Goal: Task Accomplishment & Management: Use online tool/utility

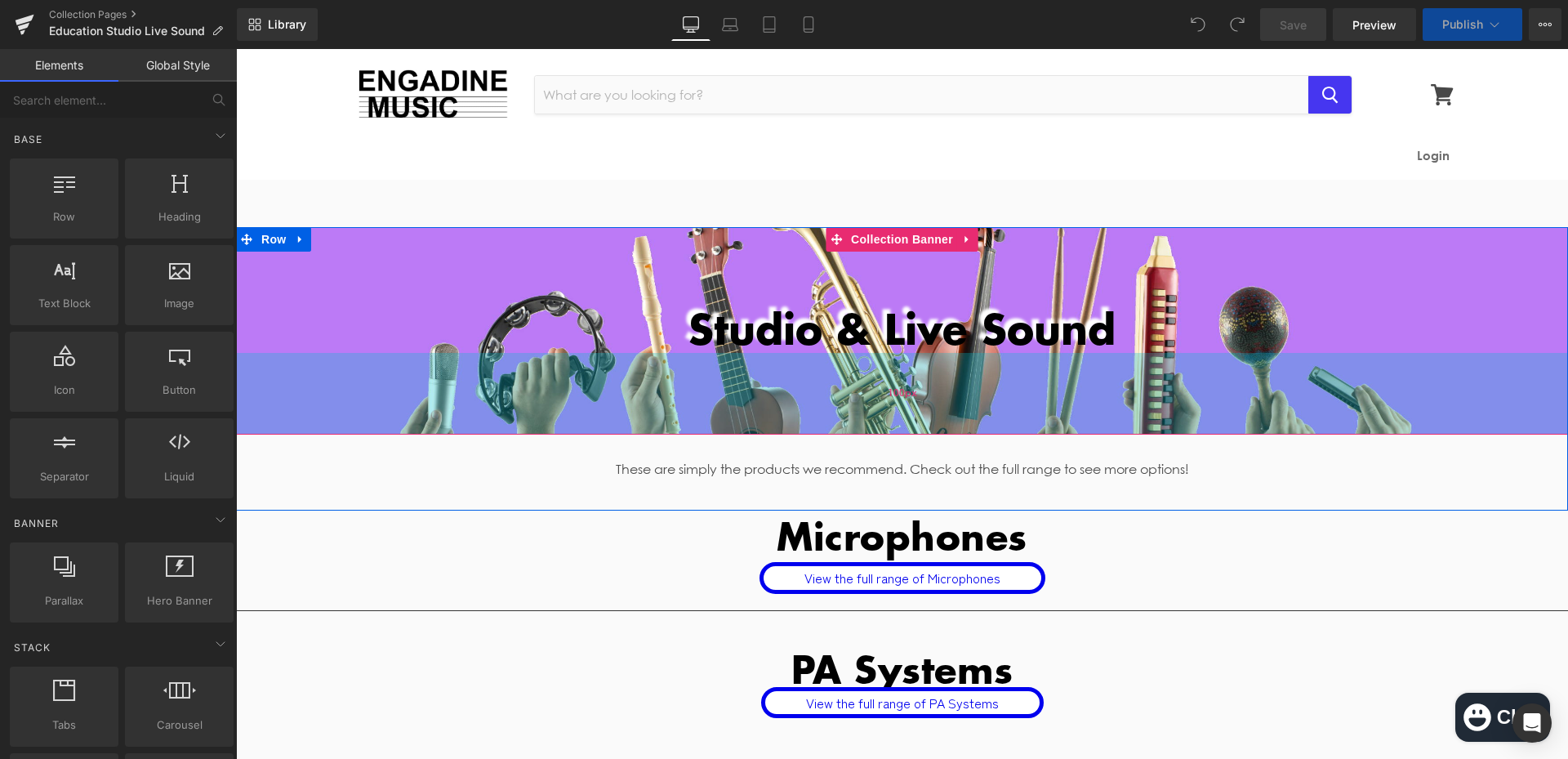
click at [657, 401] on div "100px" at bounding box center [902, 393] width 1332 height 81
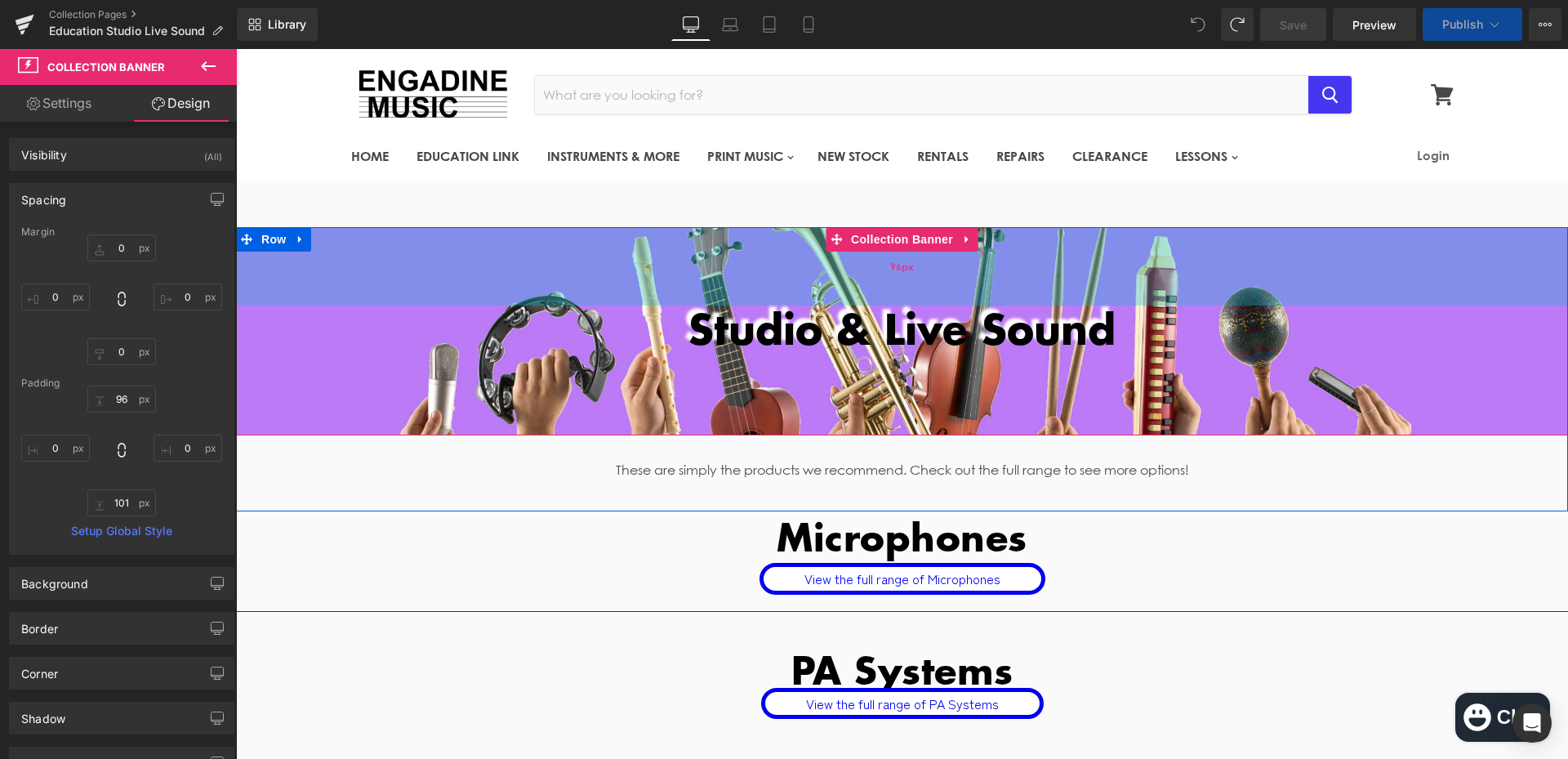
click at [422, 258] on div "96px" at bounding box center [902, 266] width 1332 height 78
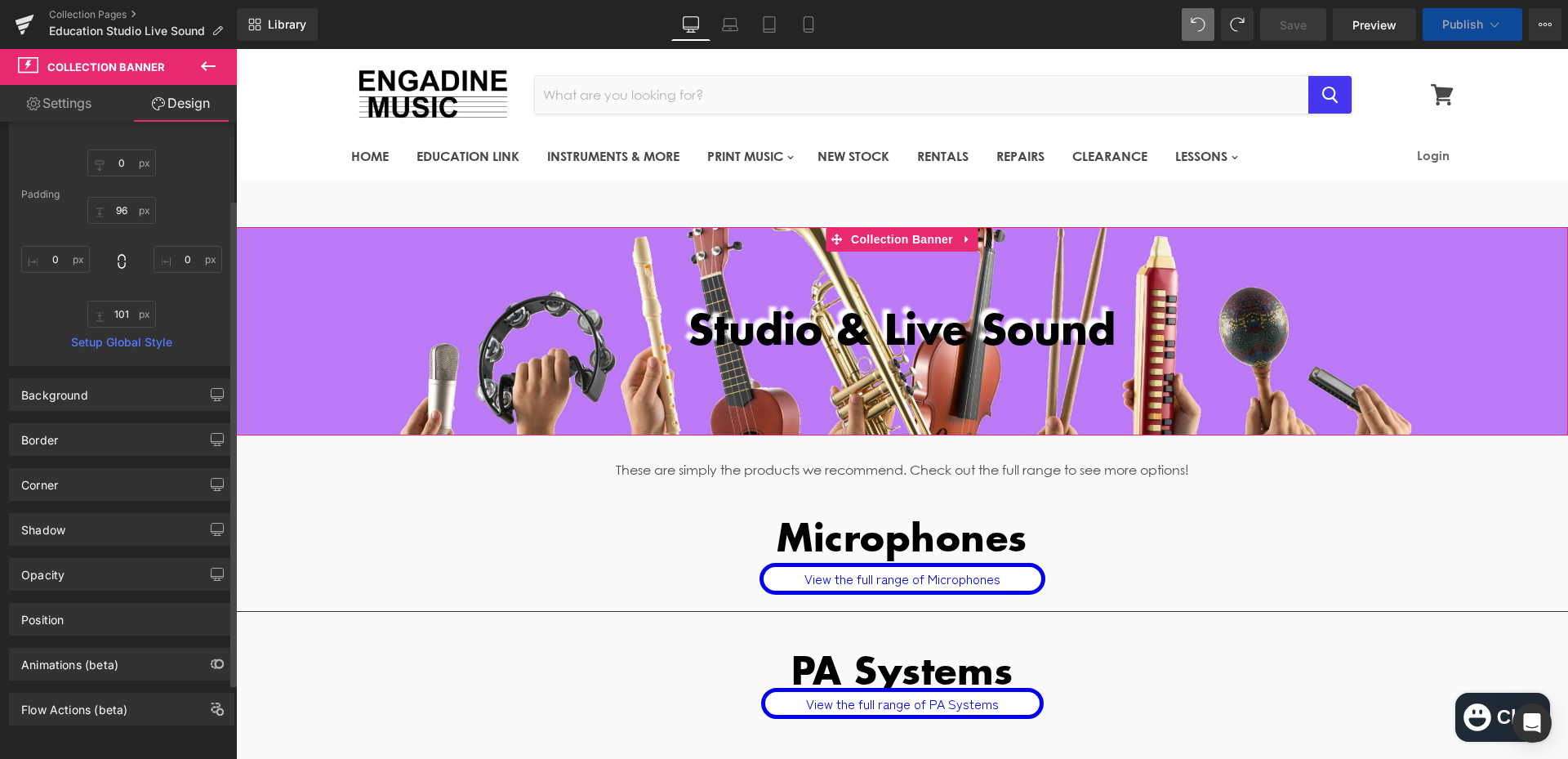
scroll to position [201, 0]
click at [81, 102] on link "Settings" at bounding box center [59, 103] width 119 height 36
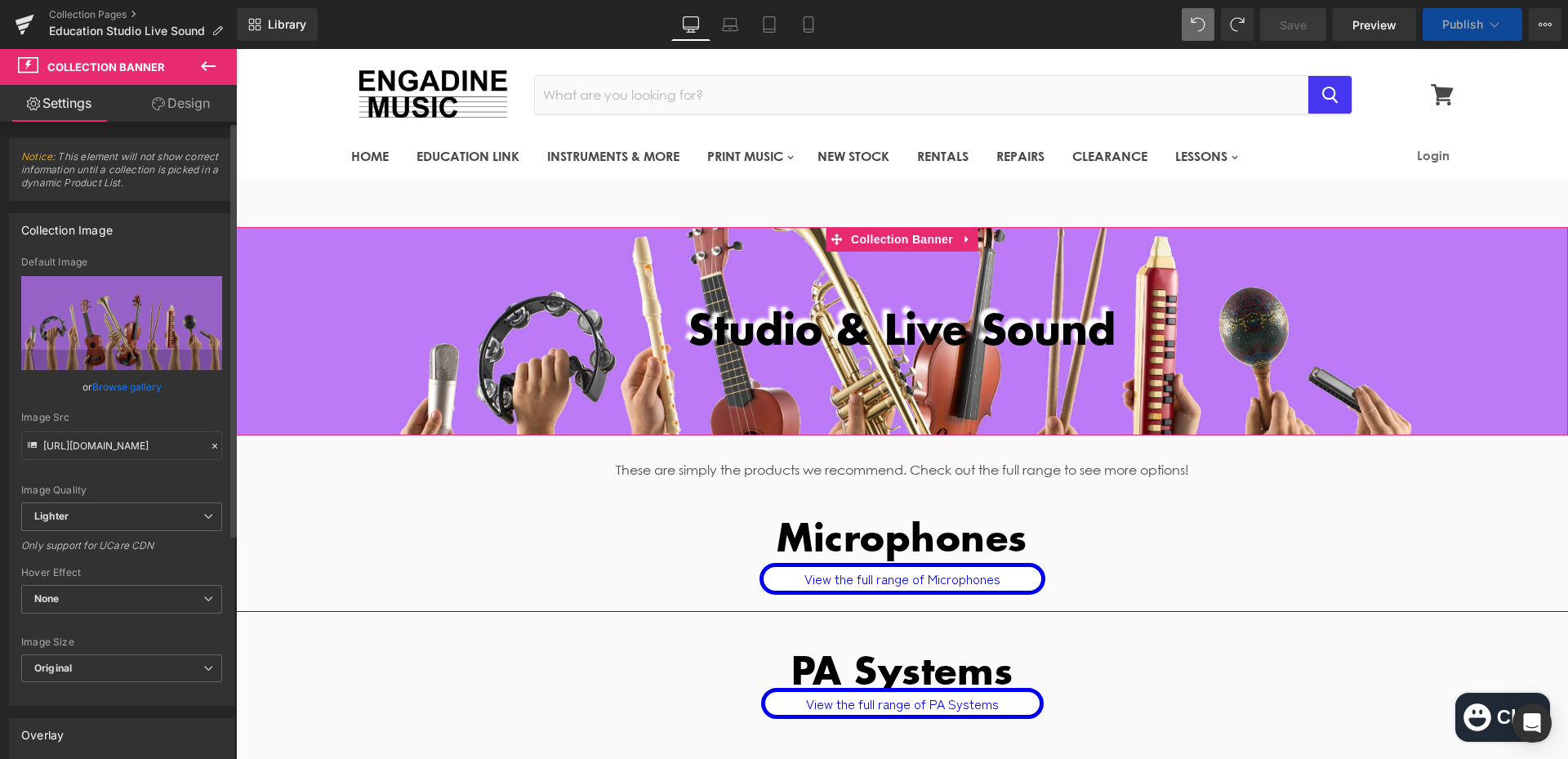
click at [125, 390] on link "Browse gallery" at bounding box center [126, 387] width 70 height 29
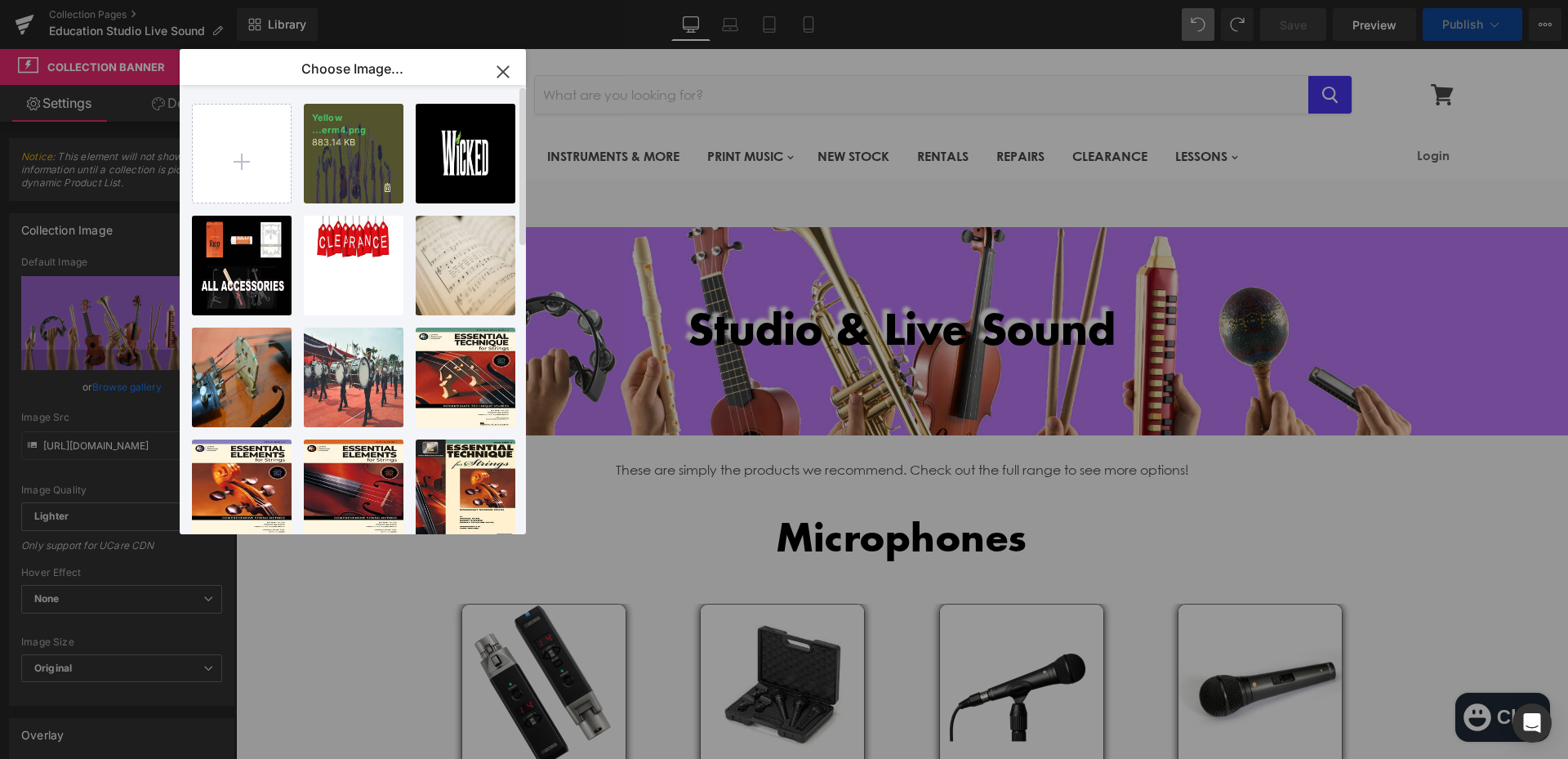
click at [354, 169] on div "Yellow ...erm4.png 883.14 KB" at bounding box center [353, 153] width 99 height 100
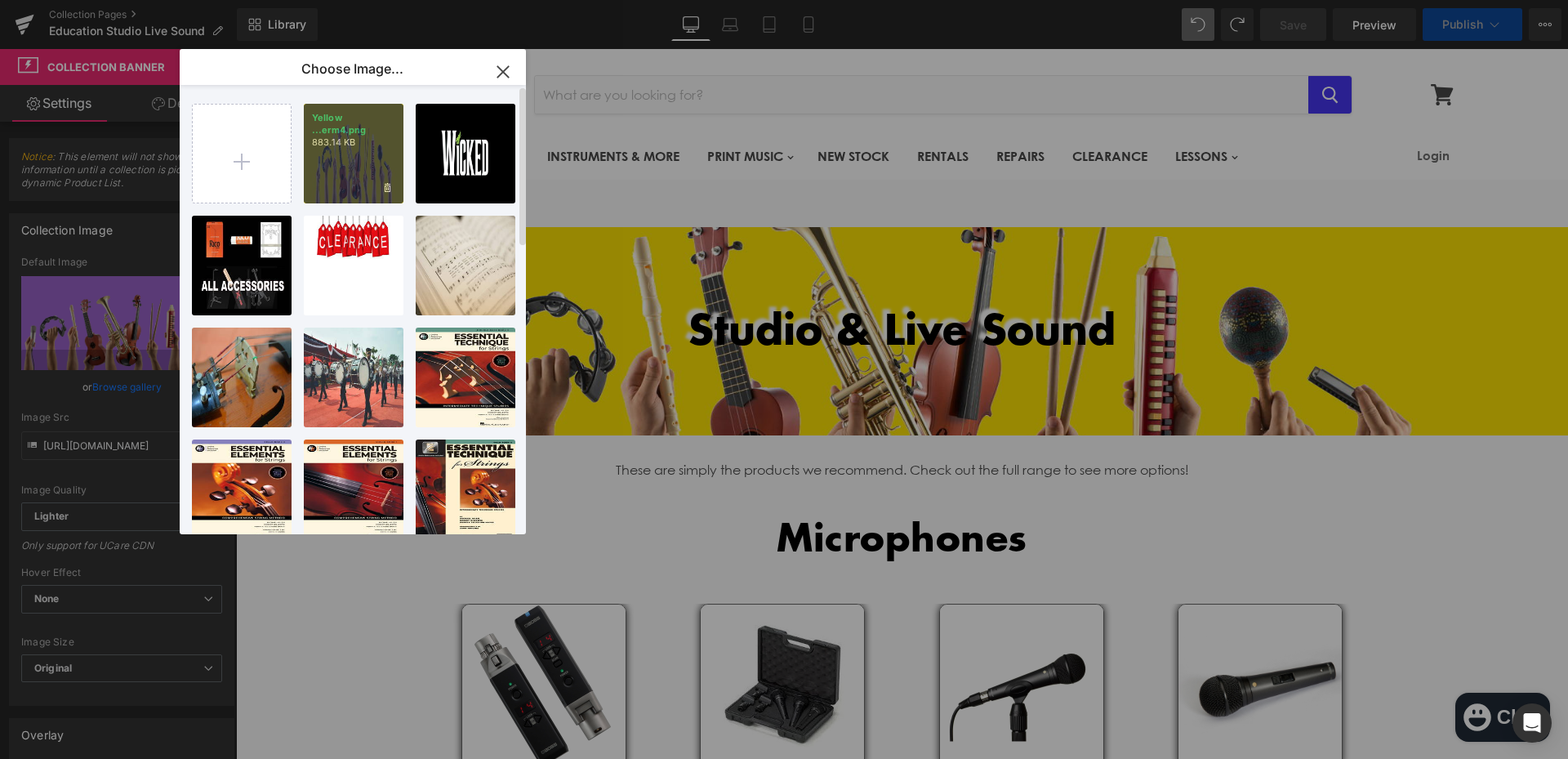
click at [354, 169] on link "HOME" at bounding box center [369, 156] width 62 height 34
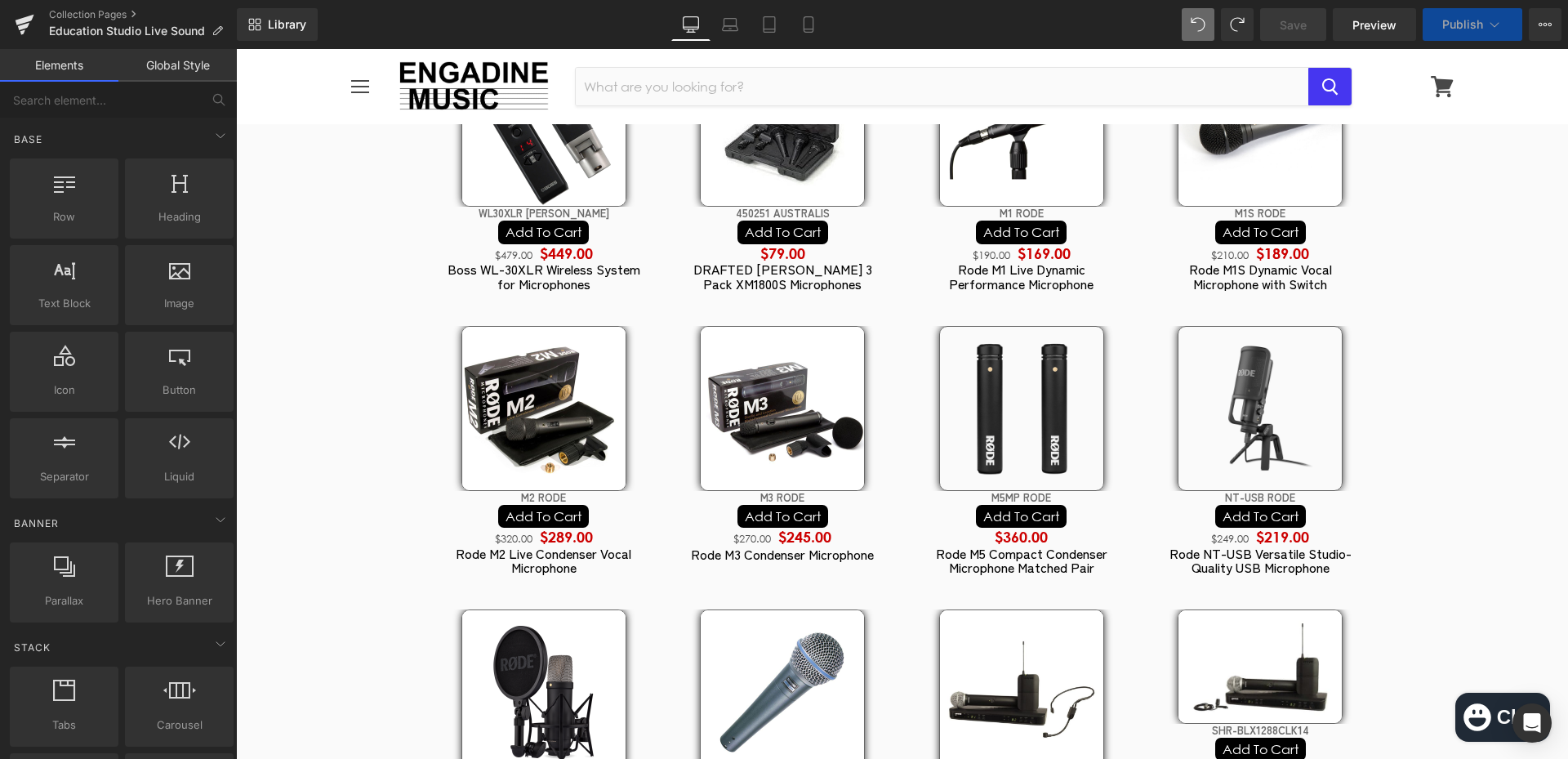
scroll to position [5563, 0]
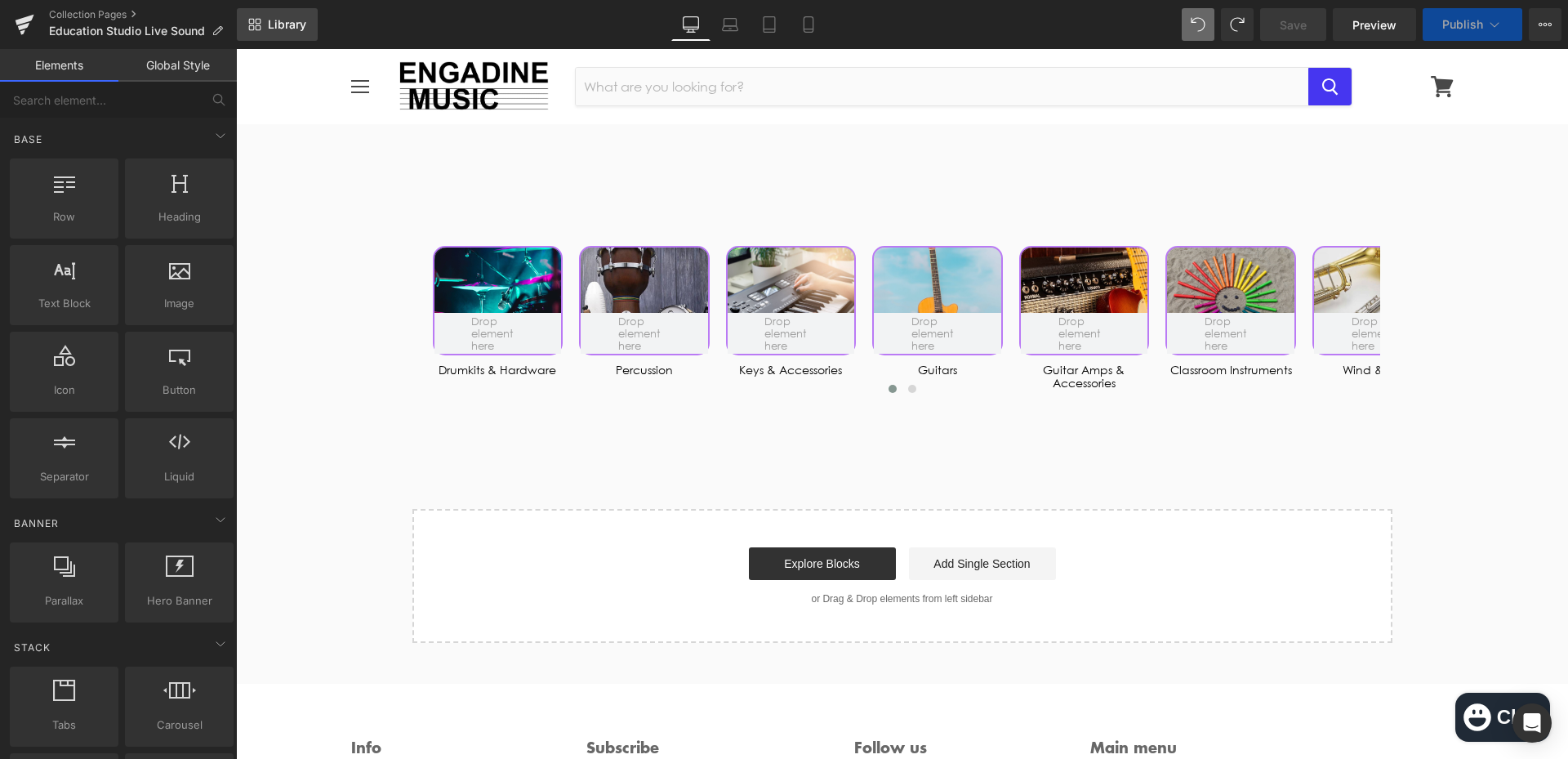
click at [297, 27] on span "Library" at bounding box center [287, 24] width 38 height 14
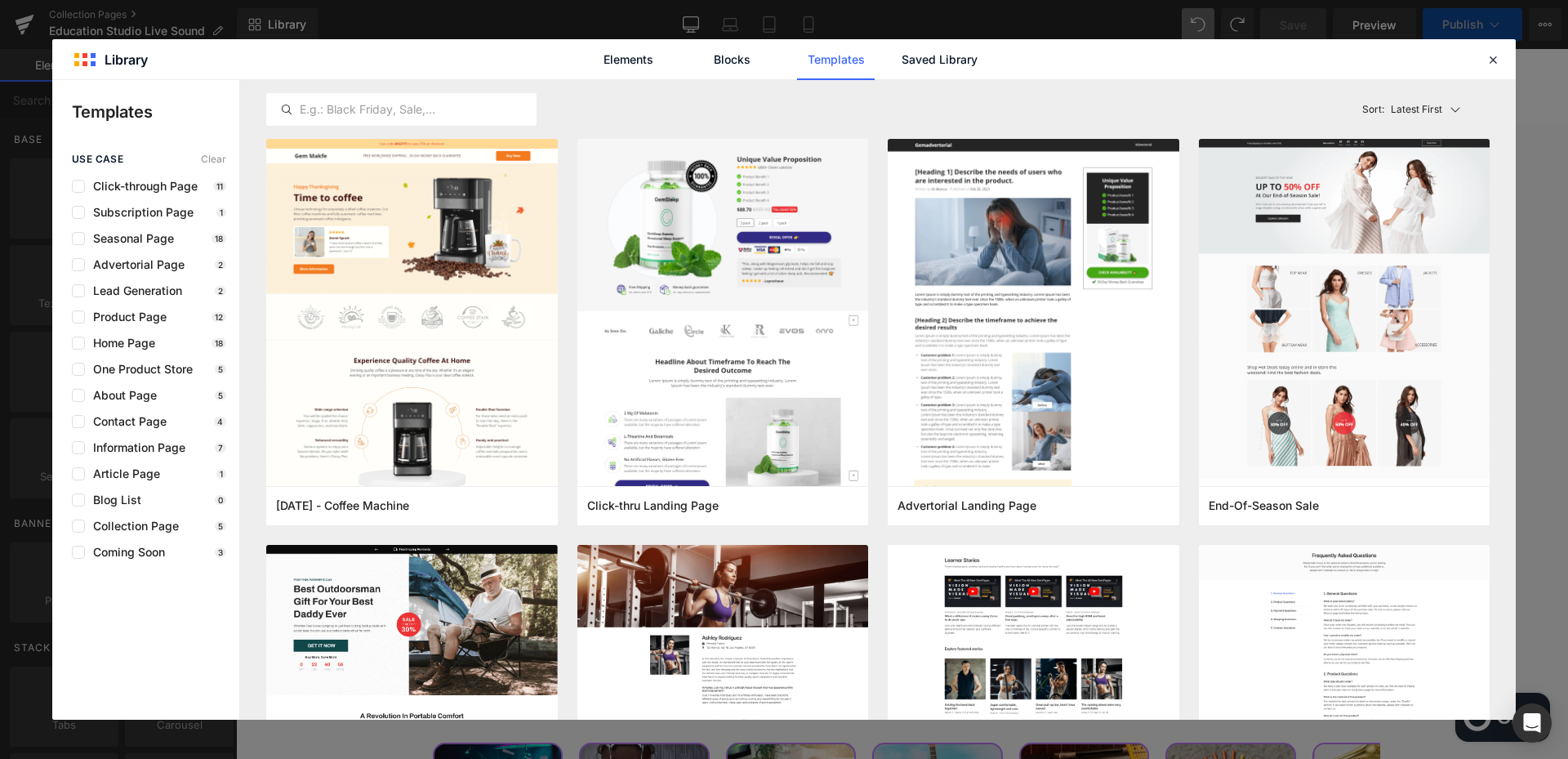
scroll to position [7252, 0]
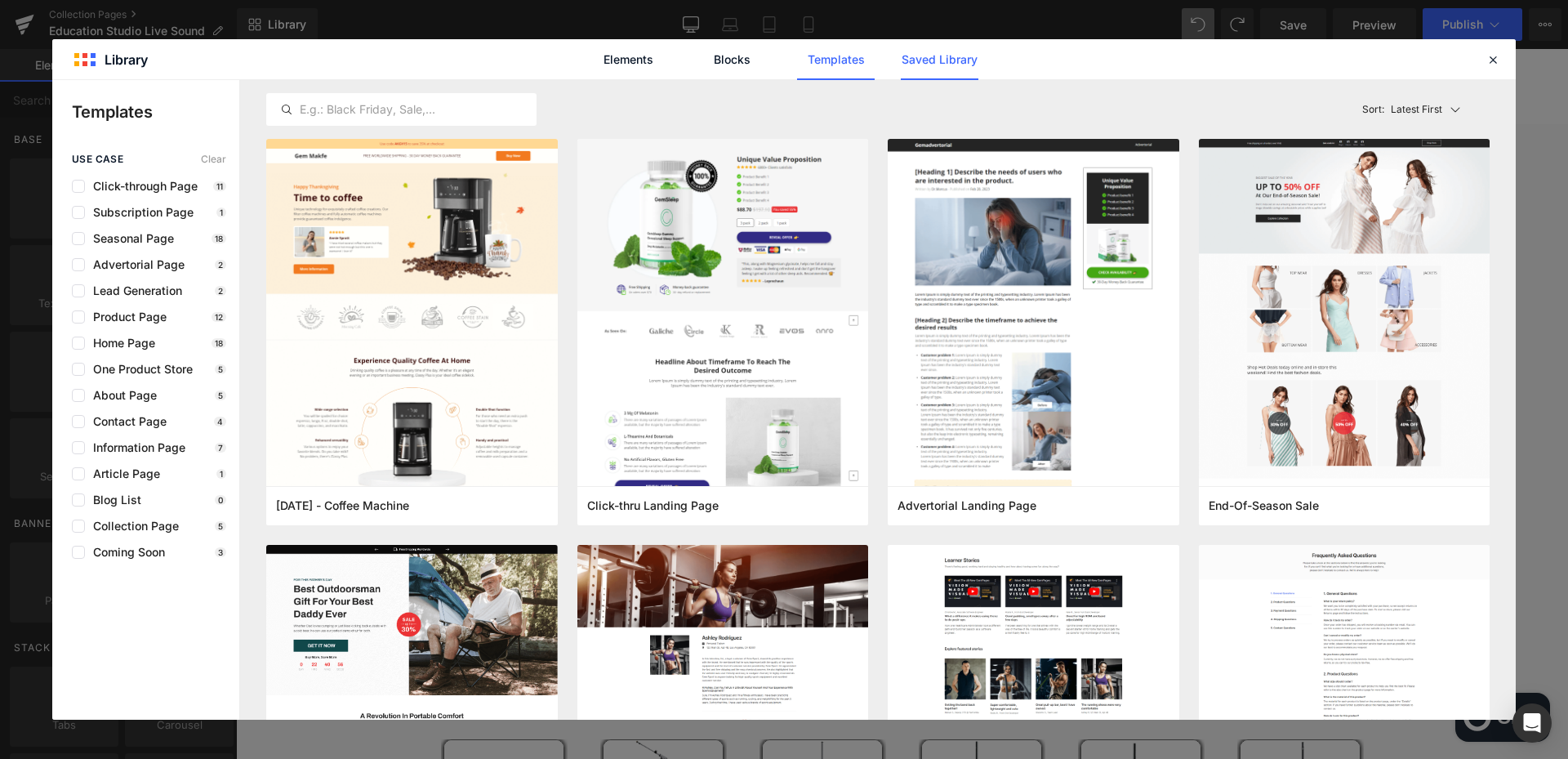
click at [942, 64] on link "Saved Library" at bounding box center [939, 59] width 77 height 41
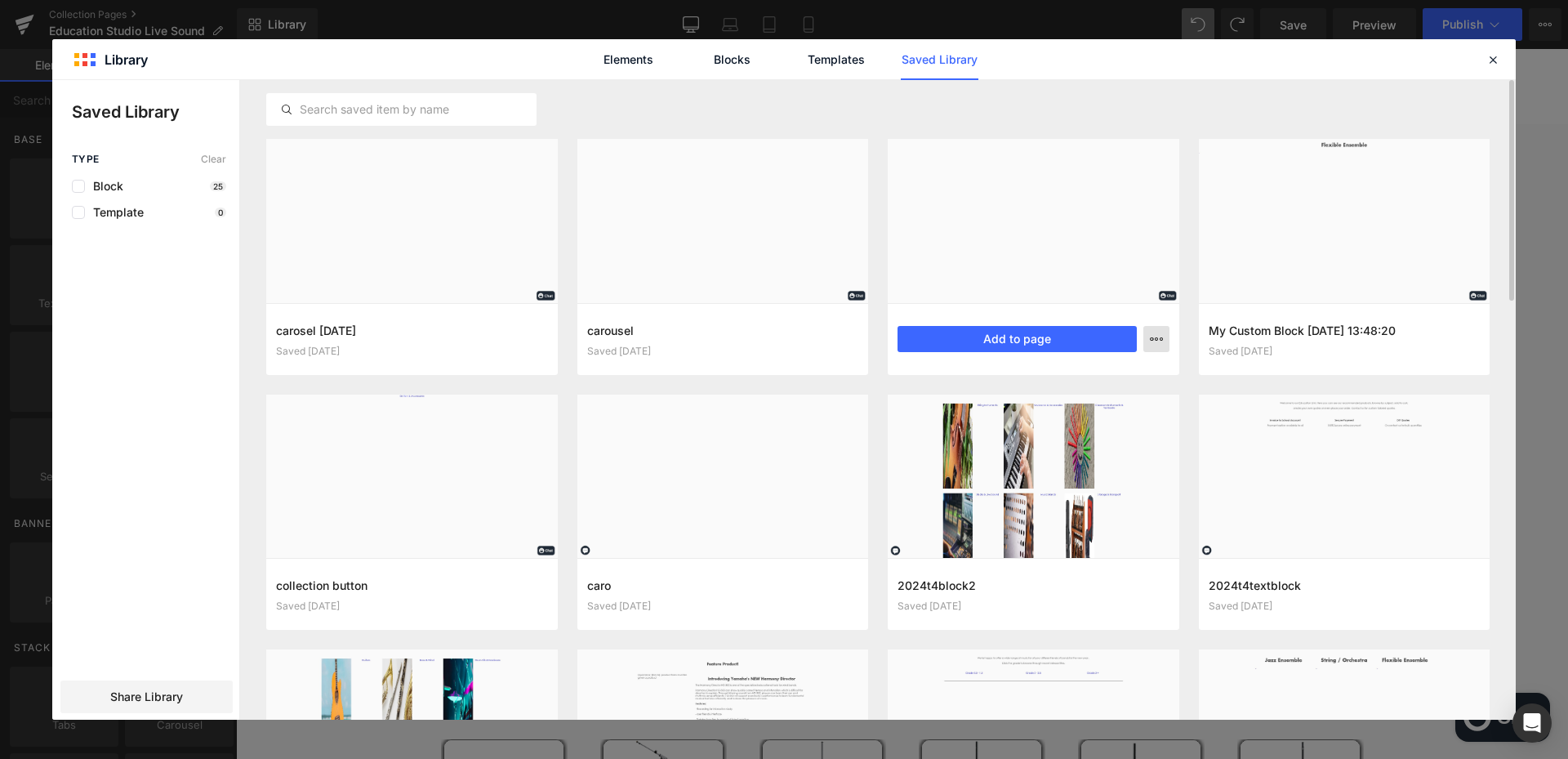
click at [1160, 344] on icon "button" at bounding box center [1157, 339] width 13 height 13
click at [1083, 411] on div "Delete" at bounding box center [1075, 410] width 187 height 34
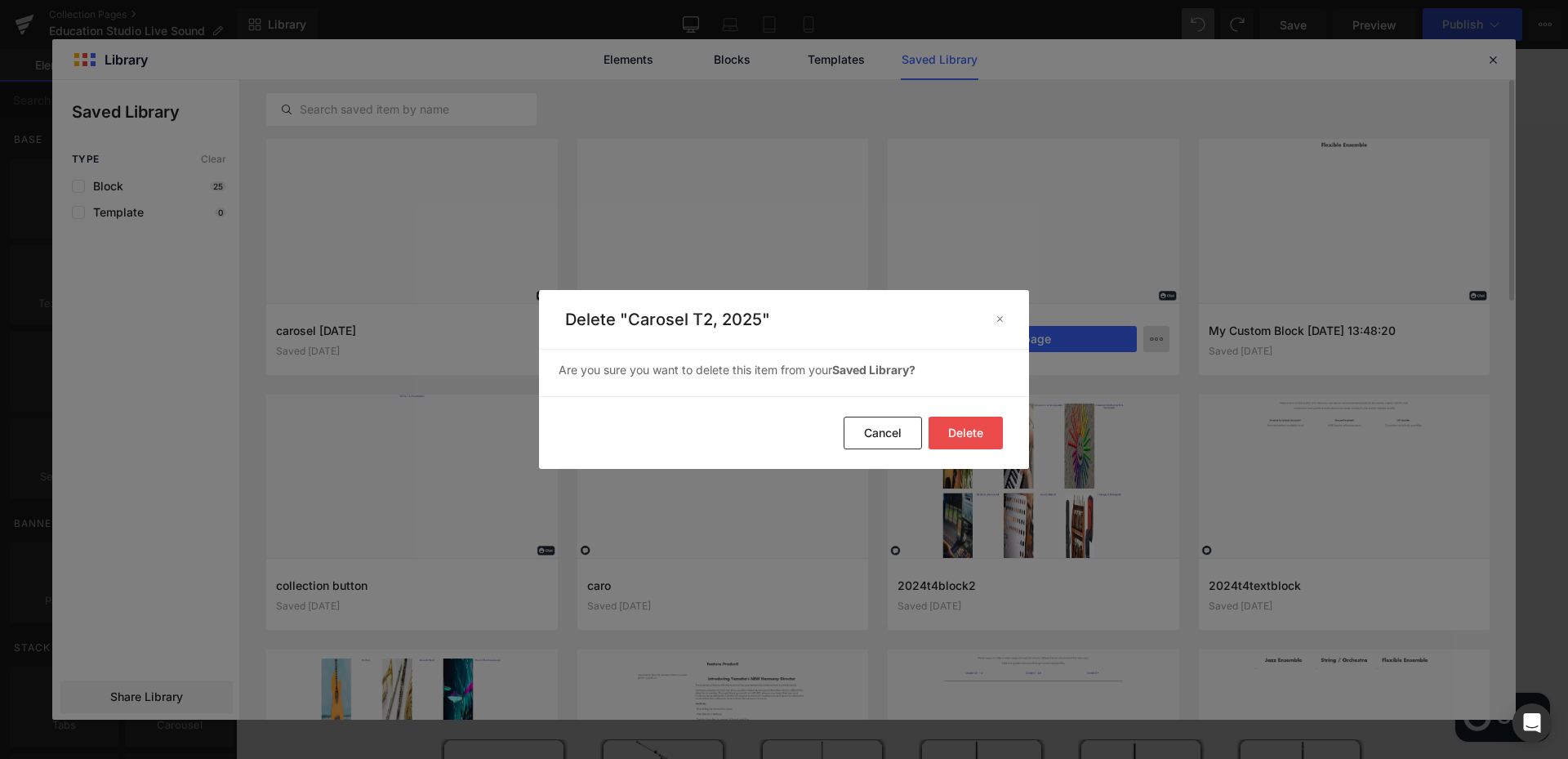
click at [983, 430] on button "Delete" at bounding box center [965, 433] width 75 height 33
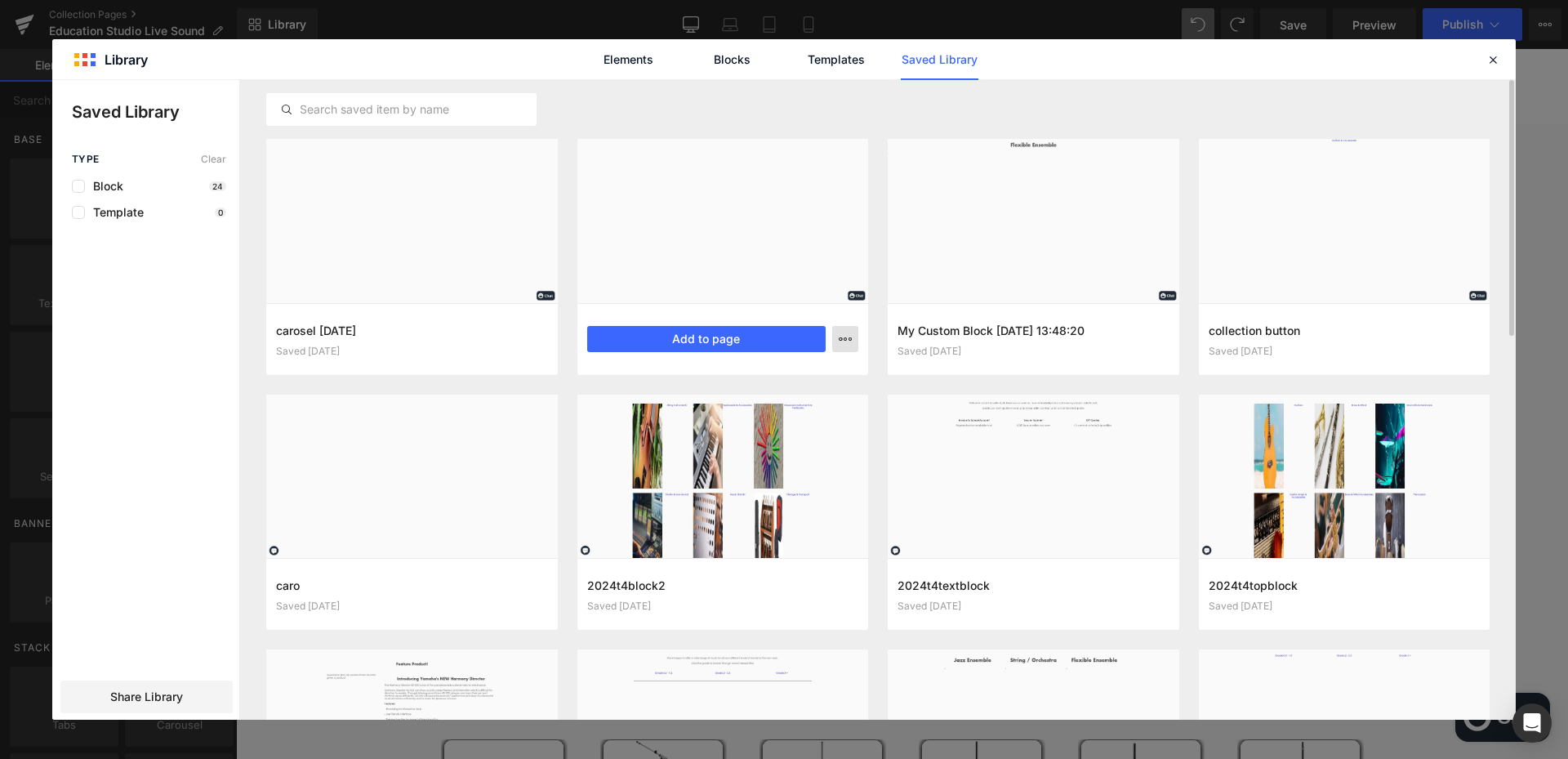
click at [850, 339] on icon "button" at bounding box center [845, 339] width 13 height 13
click at [802, 413] on div "Delete" at bounding box center [764, 410] width 187 height 34
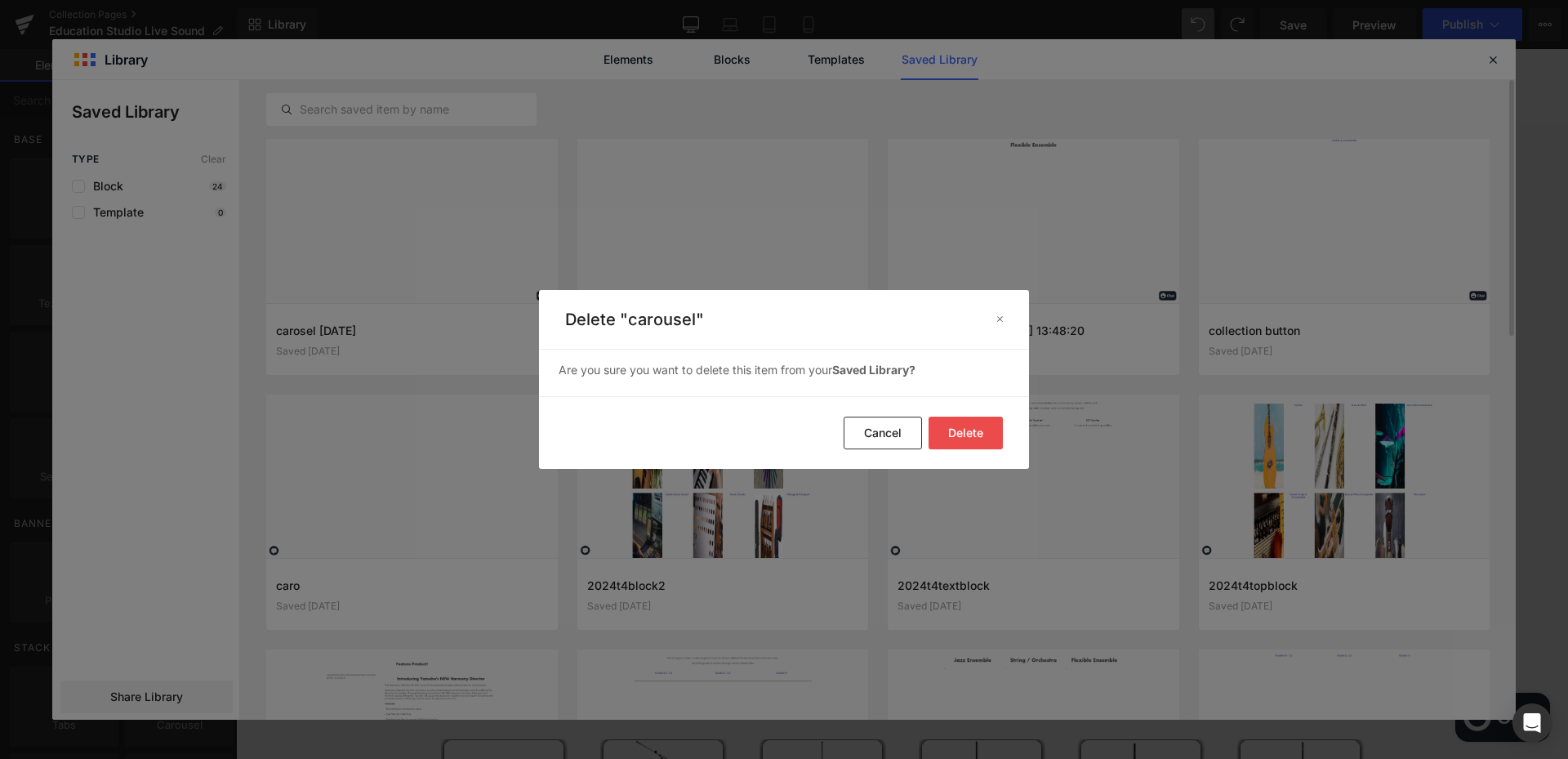
click at [980, 437] on button "Delete" at bounding box center [965, 433] width 75 height 33
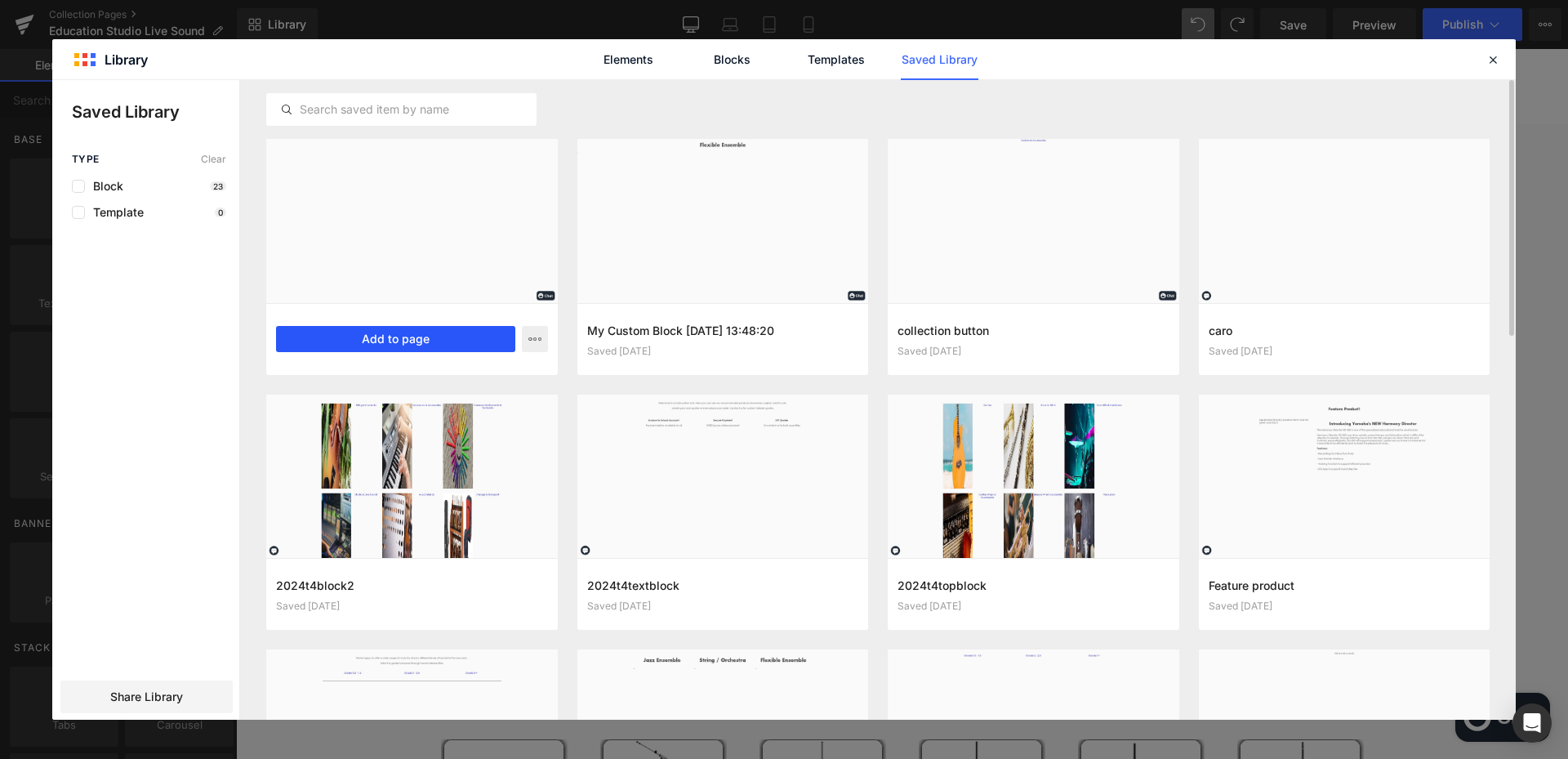
click at [420, 343] on button "Add to page" at bounding box center [395, 339] width 239 height 26
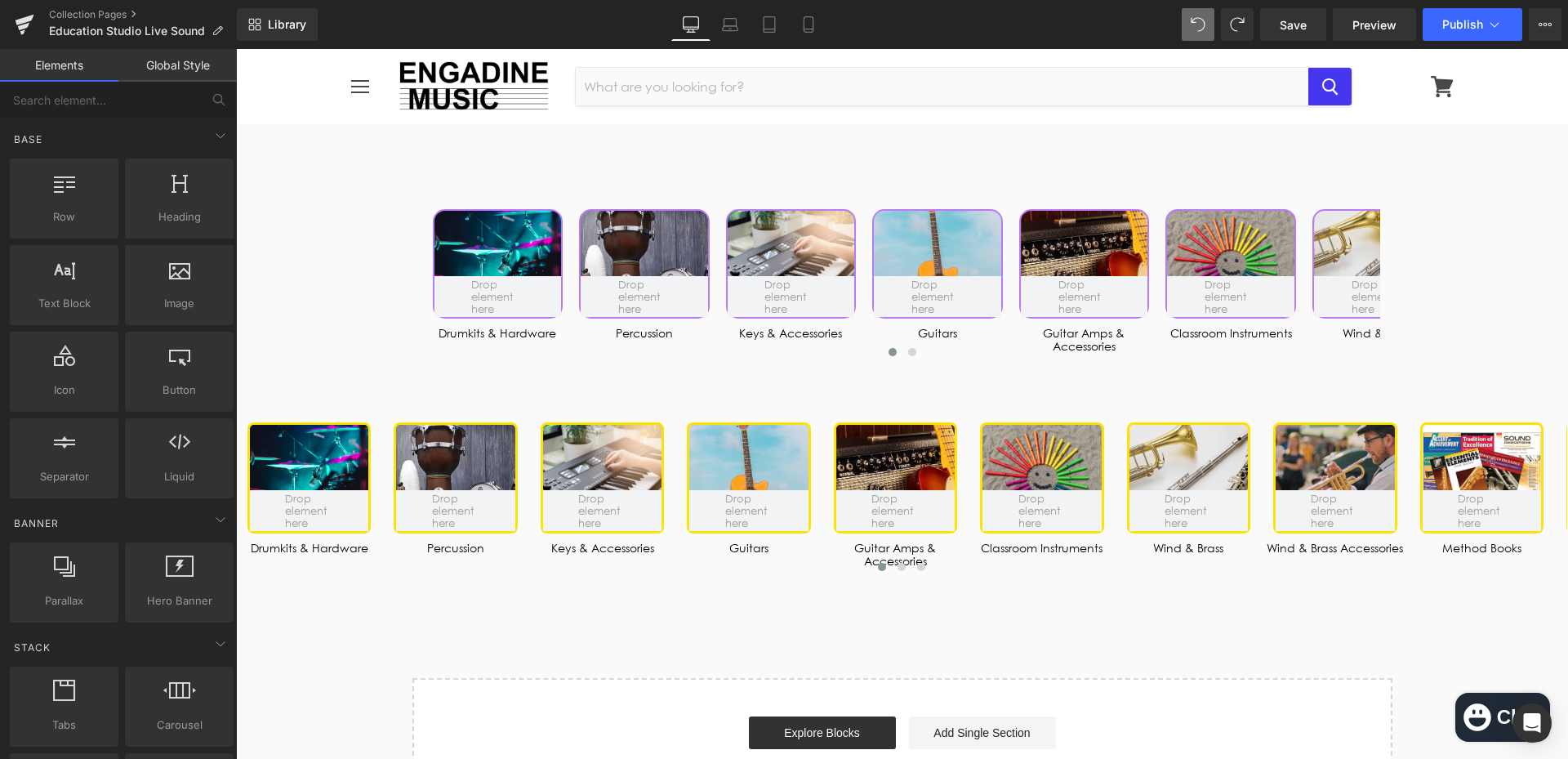
scroll to position [8354, 0]
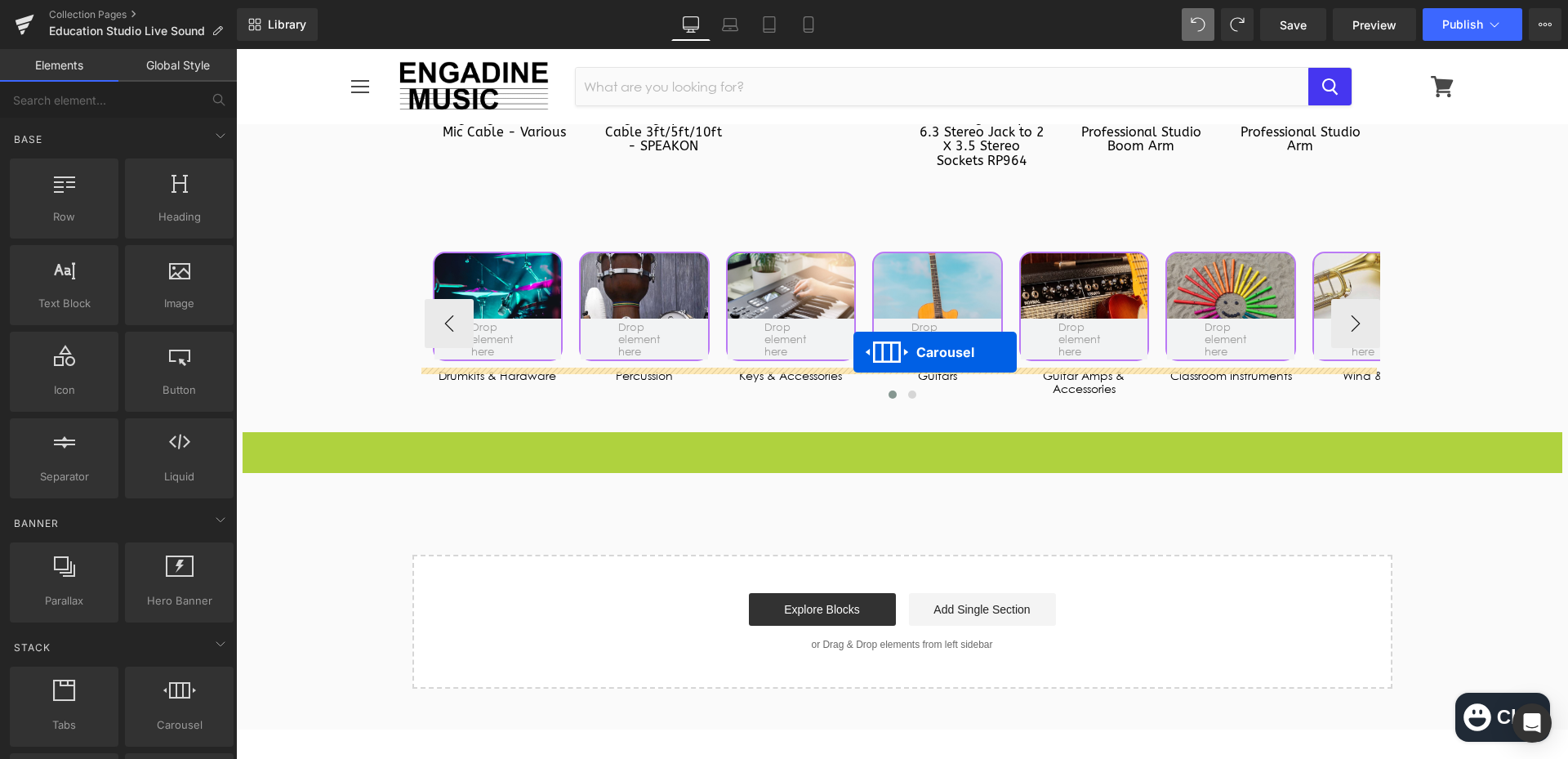
drag, startPoint x: 853, startPoint y: 388, endPoint x: 853, endPoint y: 352, distance: 36.0
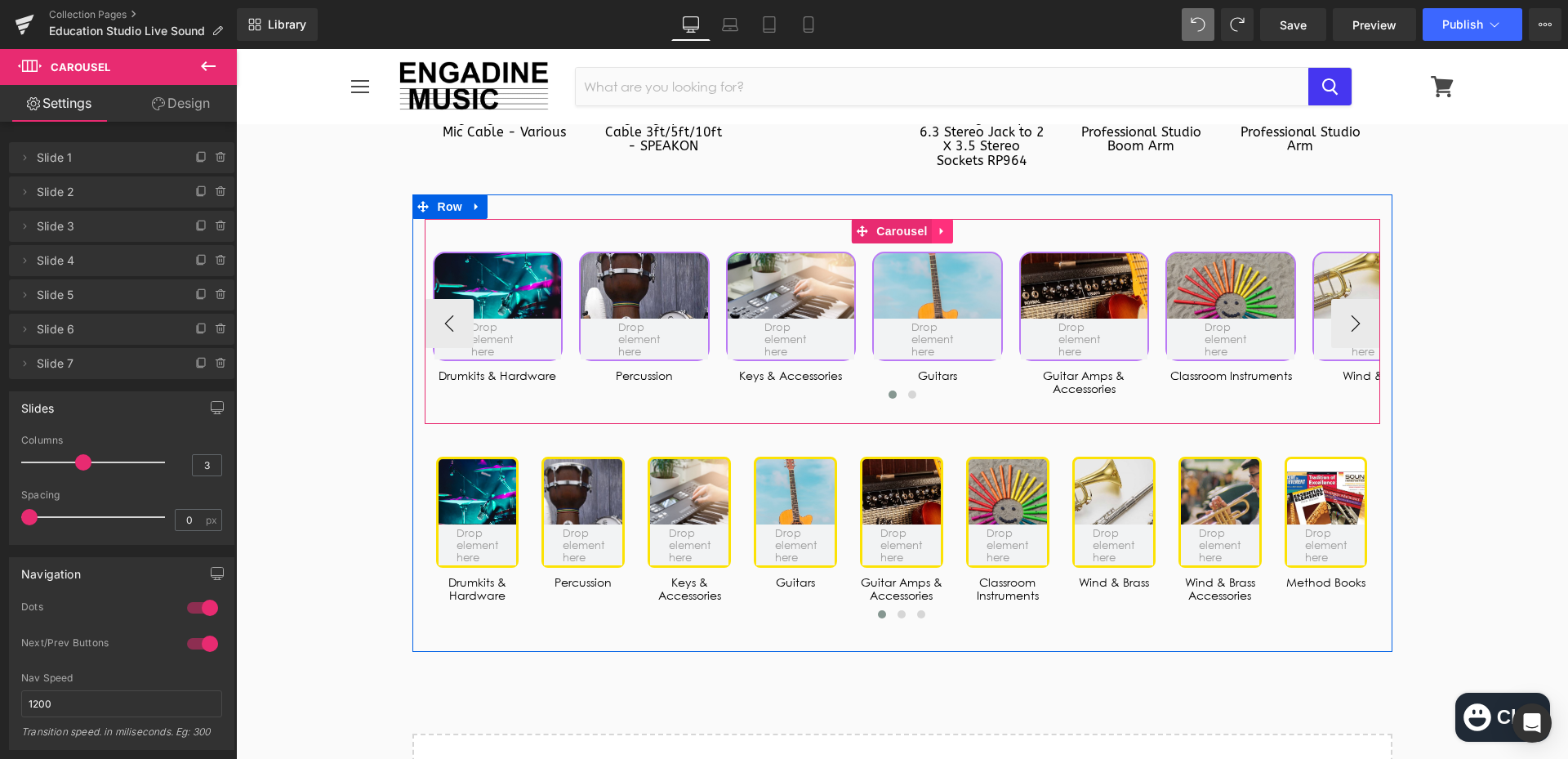
click at [939, 225] on icon at bounding box center [942, 231] width 11 height 12
click at [952, 225] on icon at bounding box center [953, 231] width 11 height 12
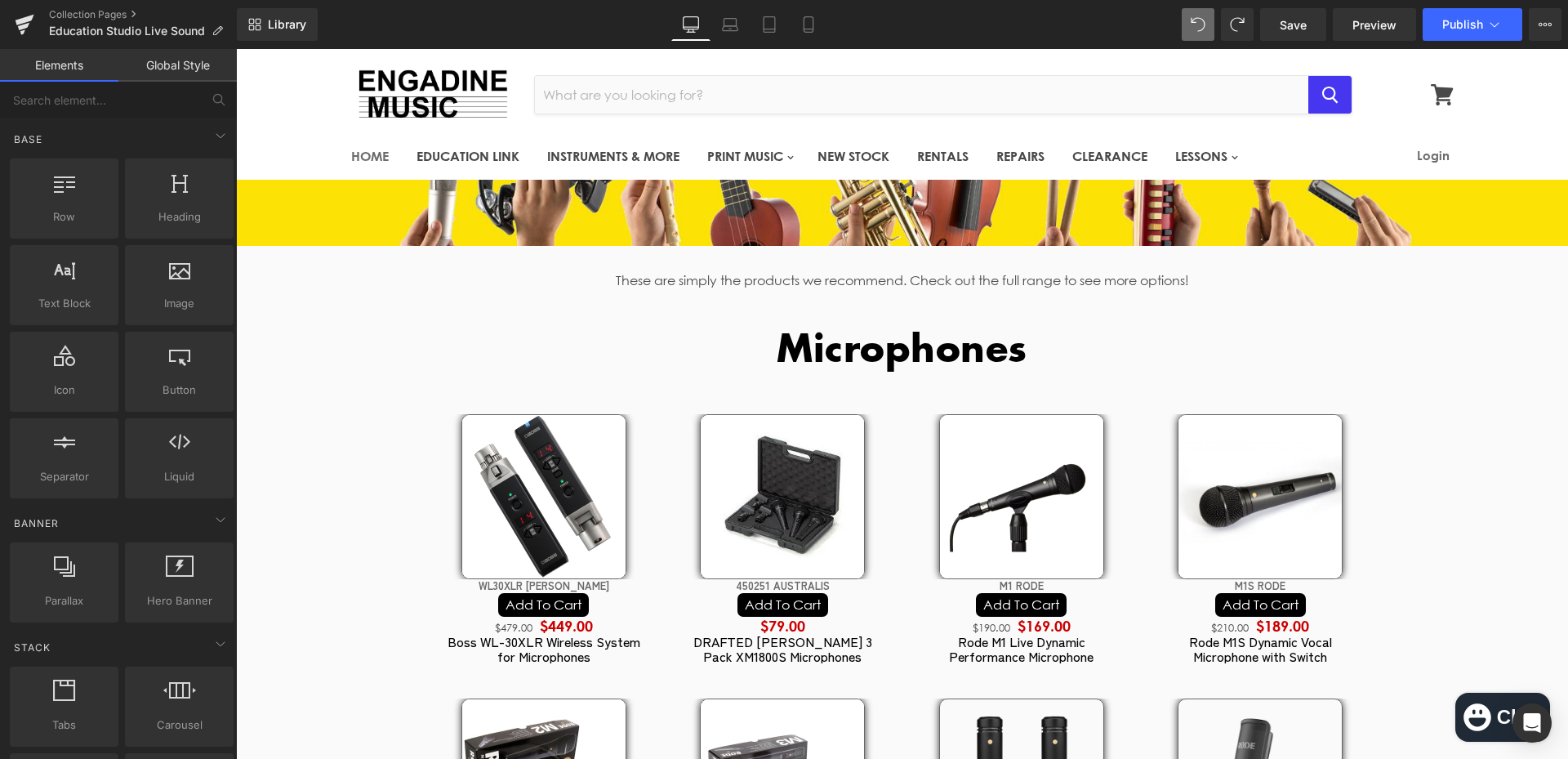
scroll to position [0, 0]
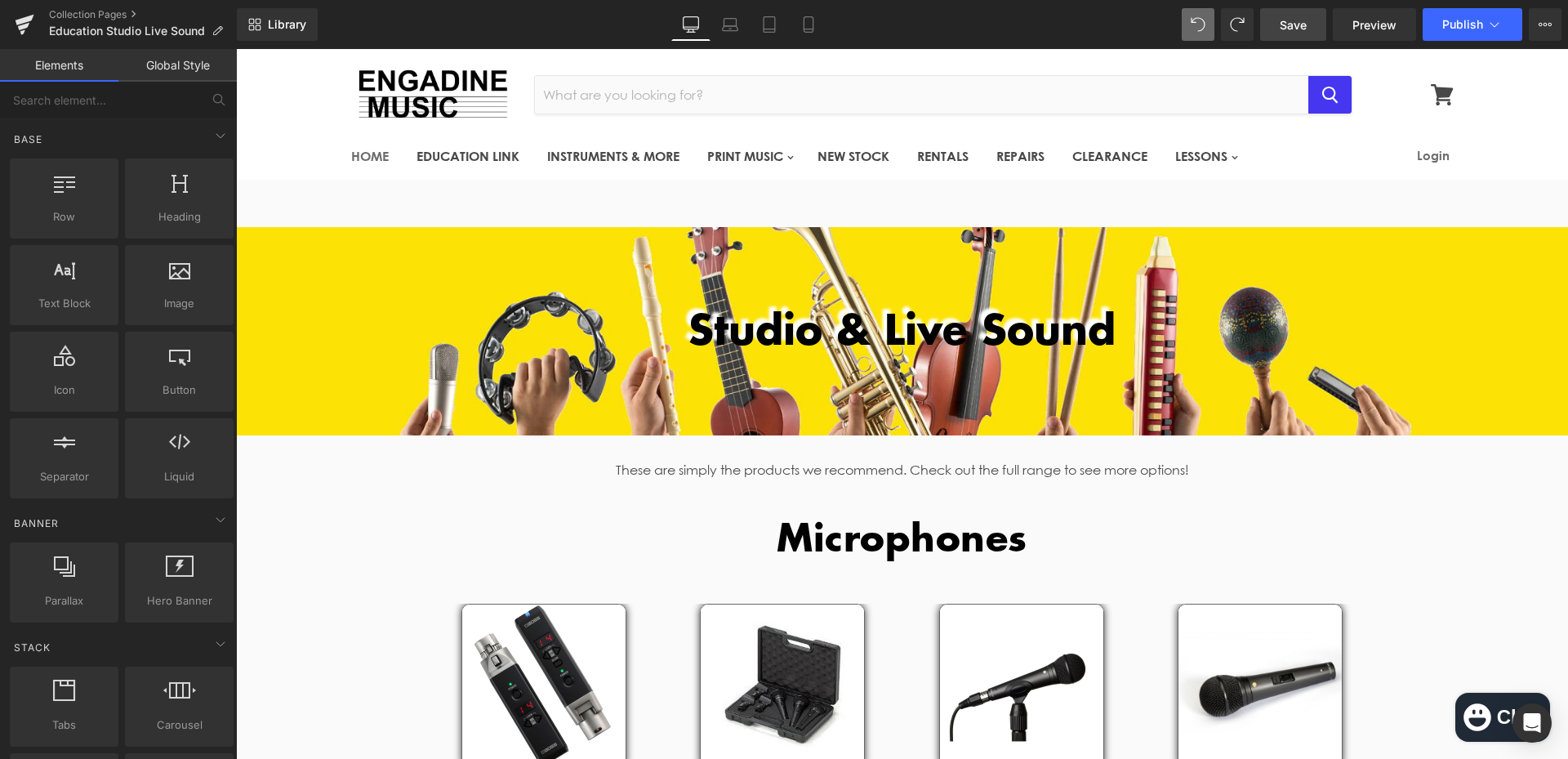
click at [1286, 25] on span "Save" at bounding box center [1292, 25] width 27 height 17
click at [1294, 22] on span "Save" at bounding box center [1292, 25] width 27 height 17
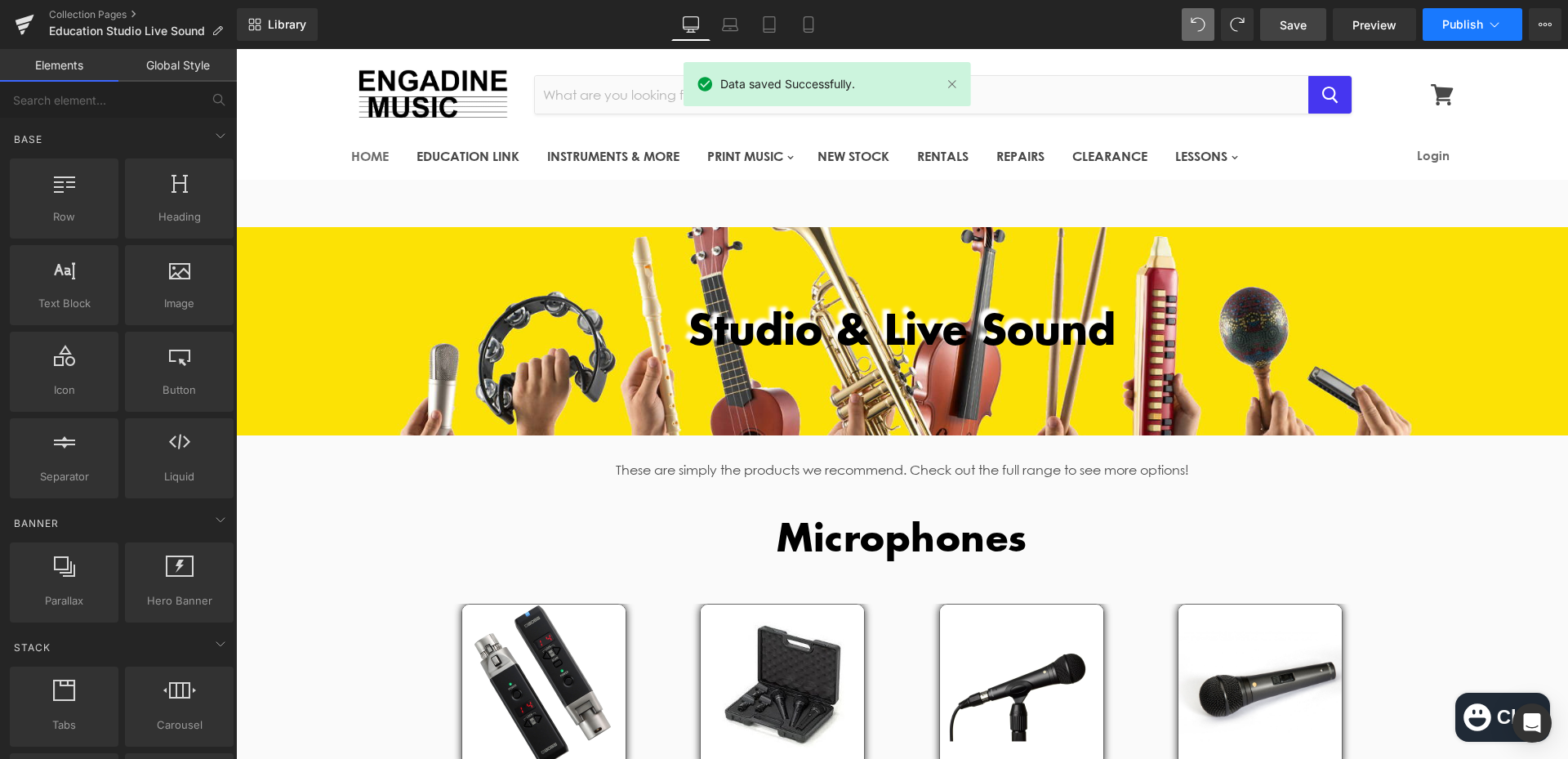
click at [1439, 37] on button "Publish" at bounding box center [1472, 25] width 99 height 33
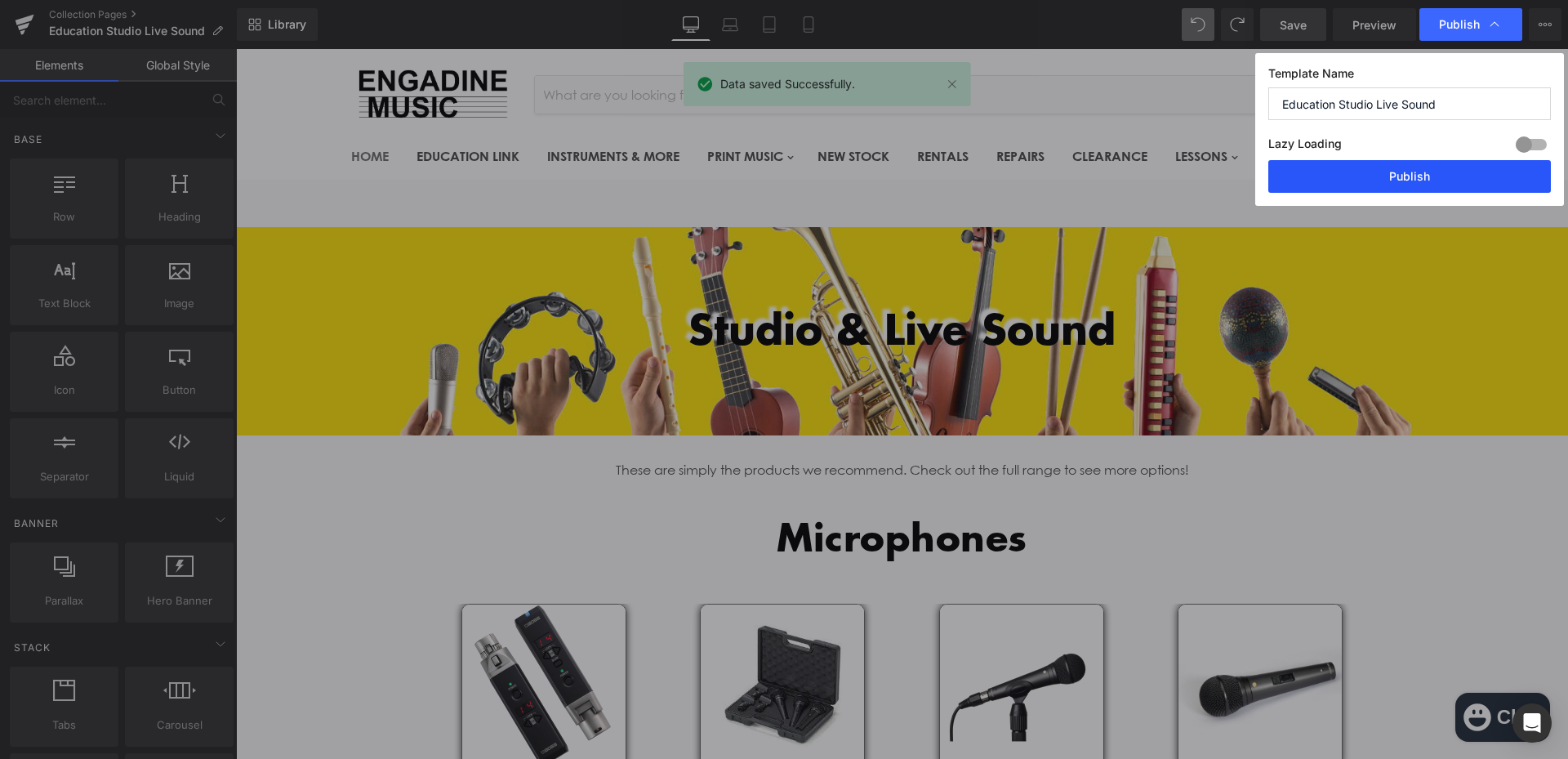
click at [1412, 181] on button "Publish" at bounding box center [1408, 176] width 282 height 33
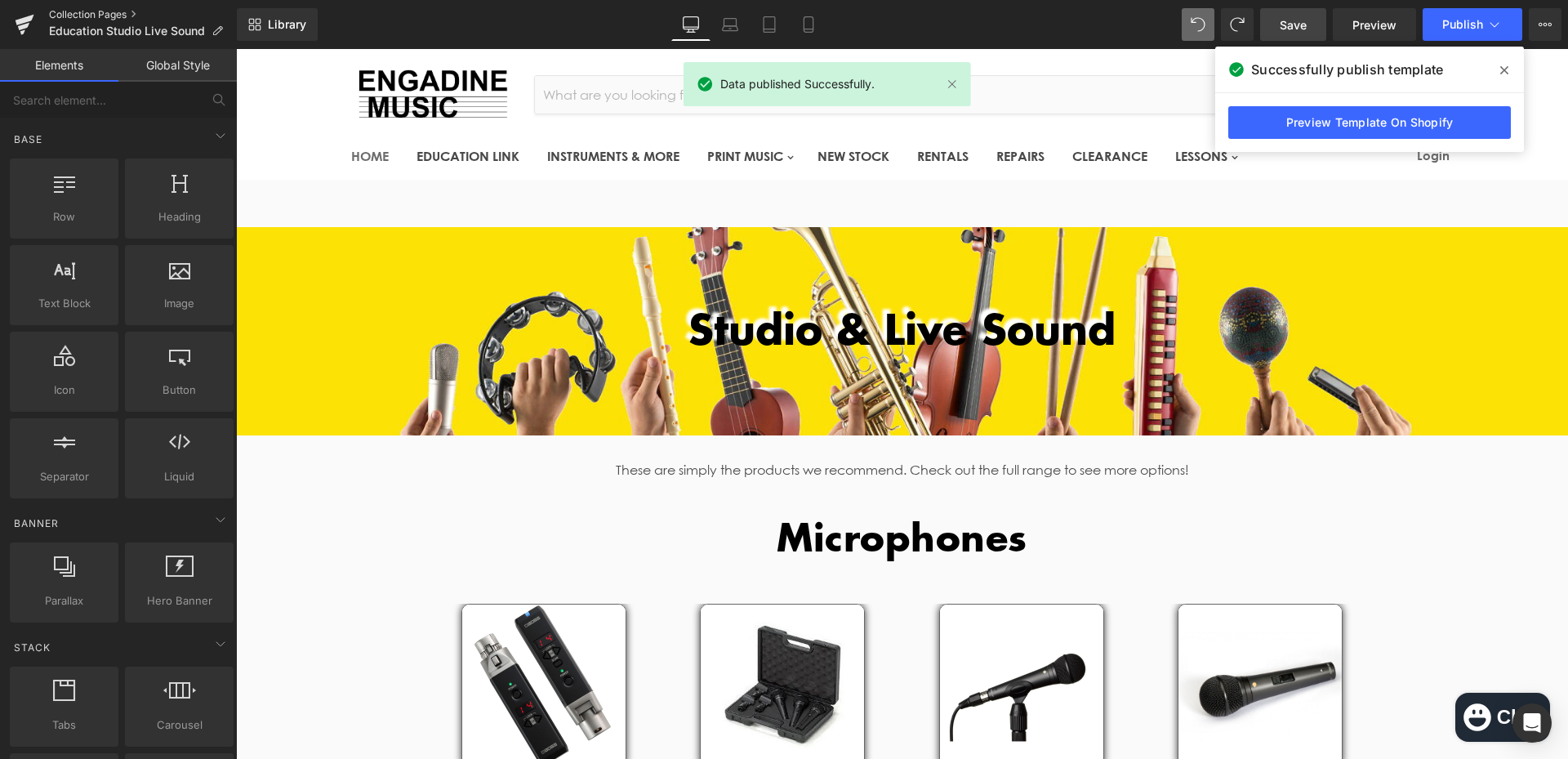
click at [85, 14] on link "Collection Pages" at bounding box center [143, 15] width 188 height 13
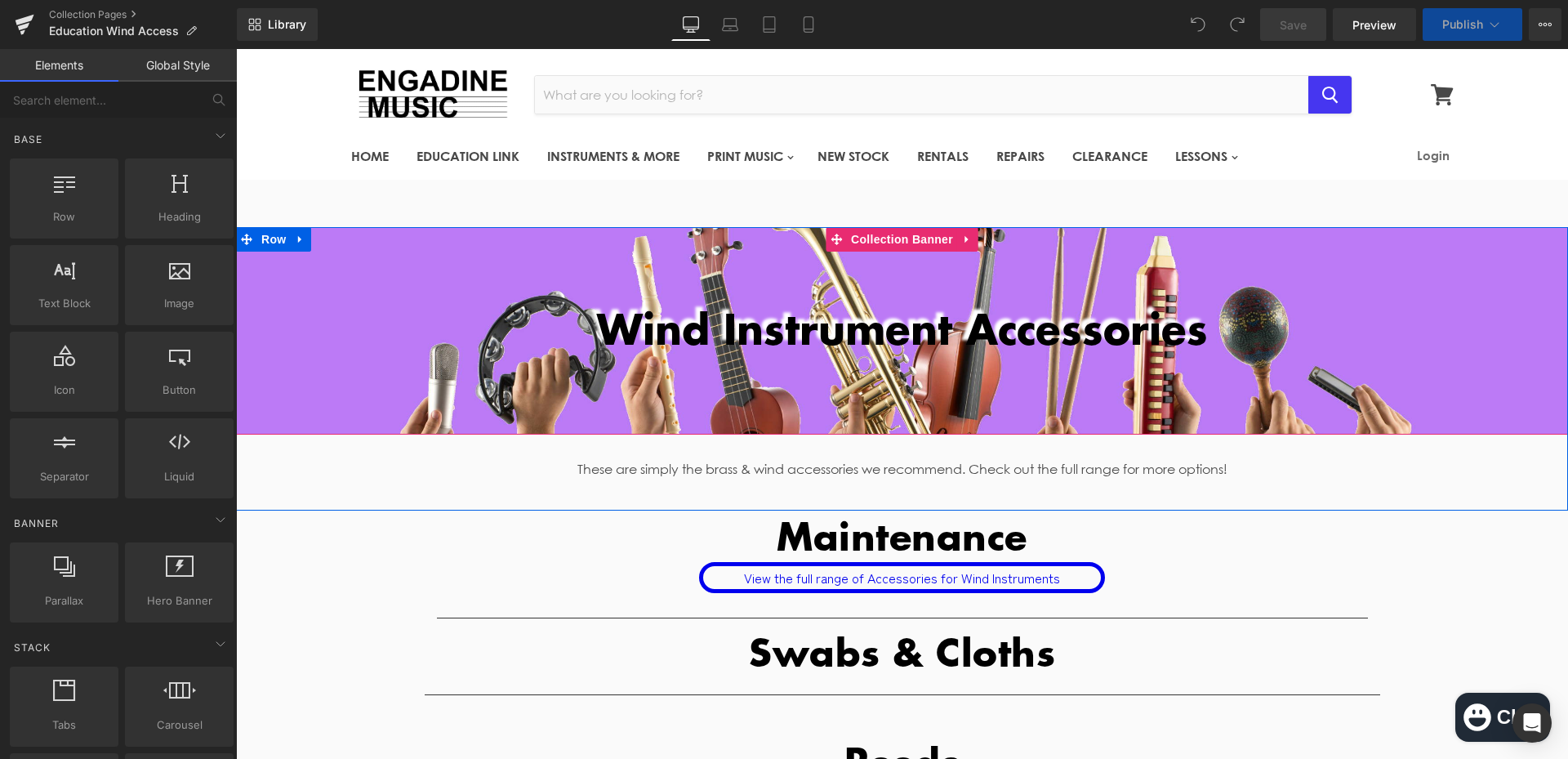
click at [704, 419] on div at bounding box center [902, 330] width 1332 height 208
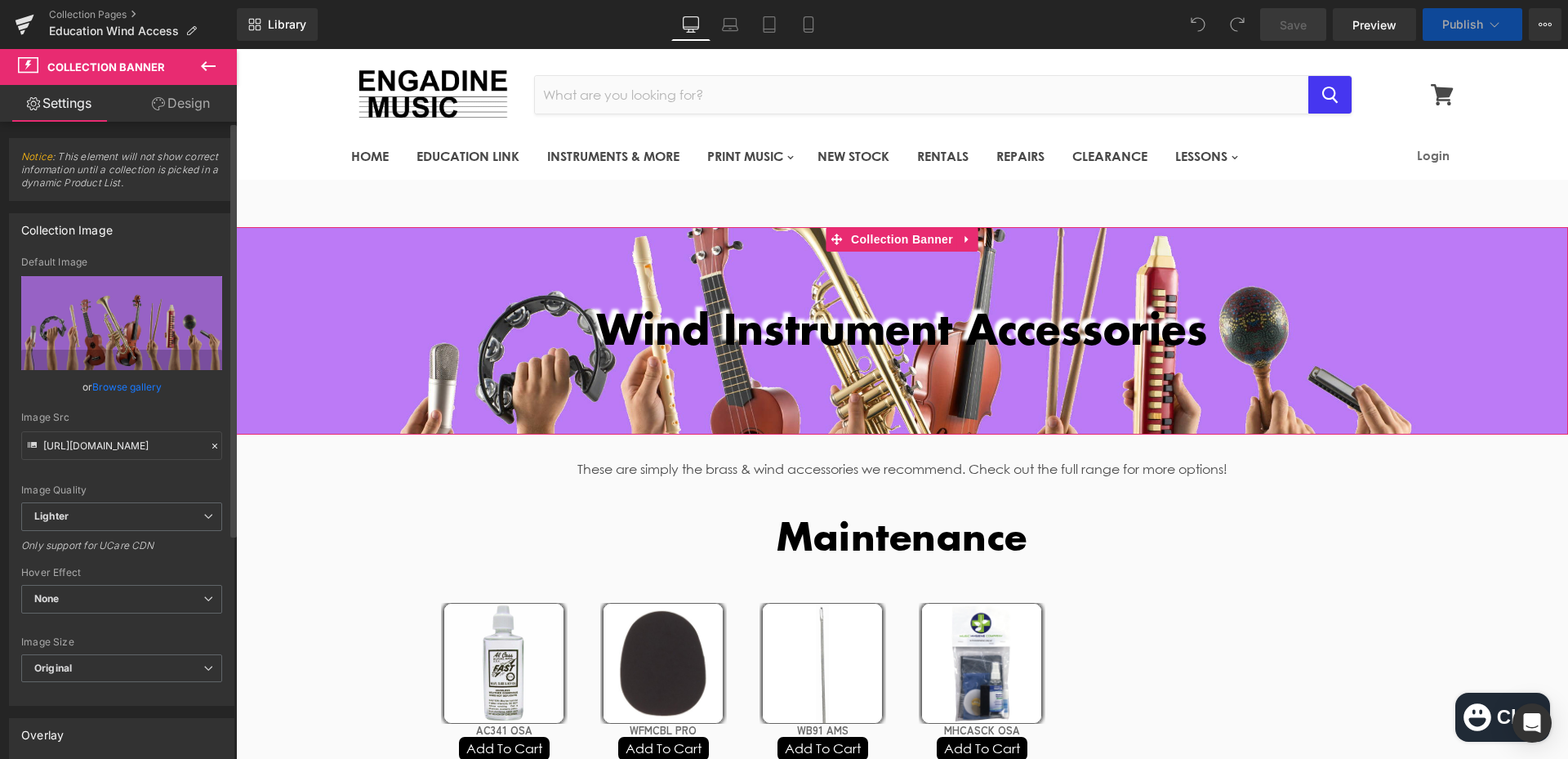
click at [144, 391] on link "Browse gallery" at bounding box center [126, 387] width 70 height 29
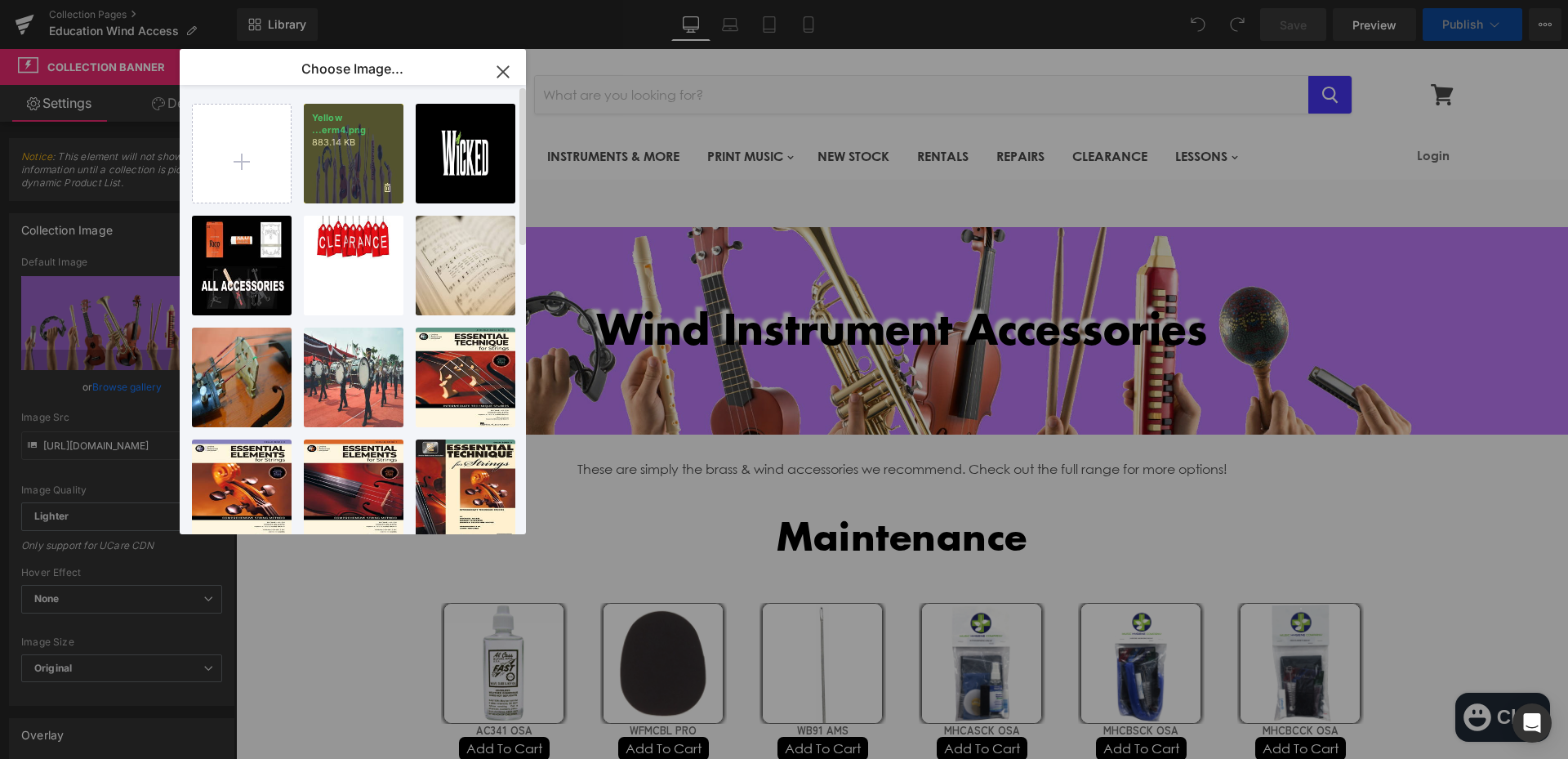
click at [370, 169] on div "Yellow ...erm4.png 883.14 KB" at bounding box center [353, 153] width 99 height 100
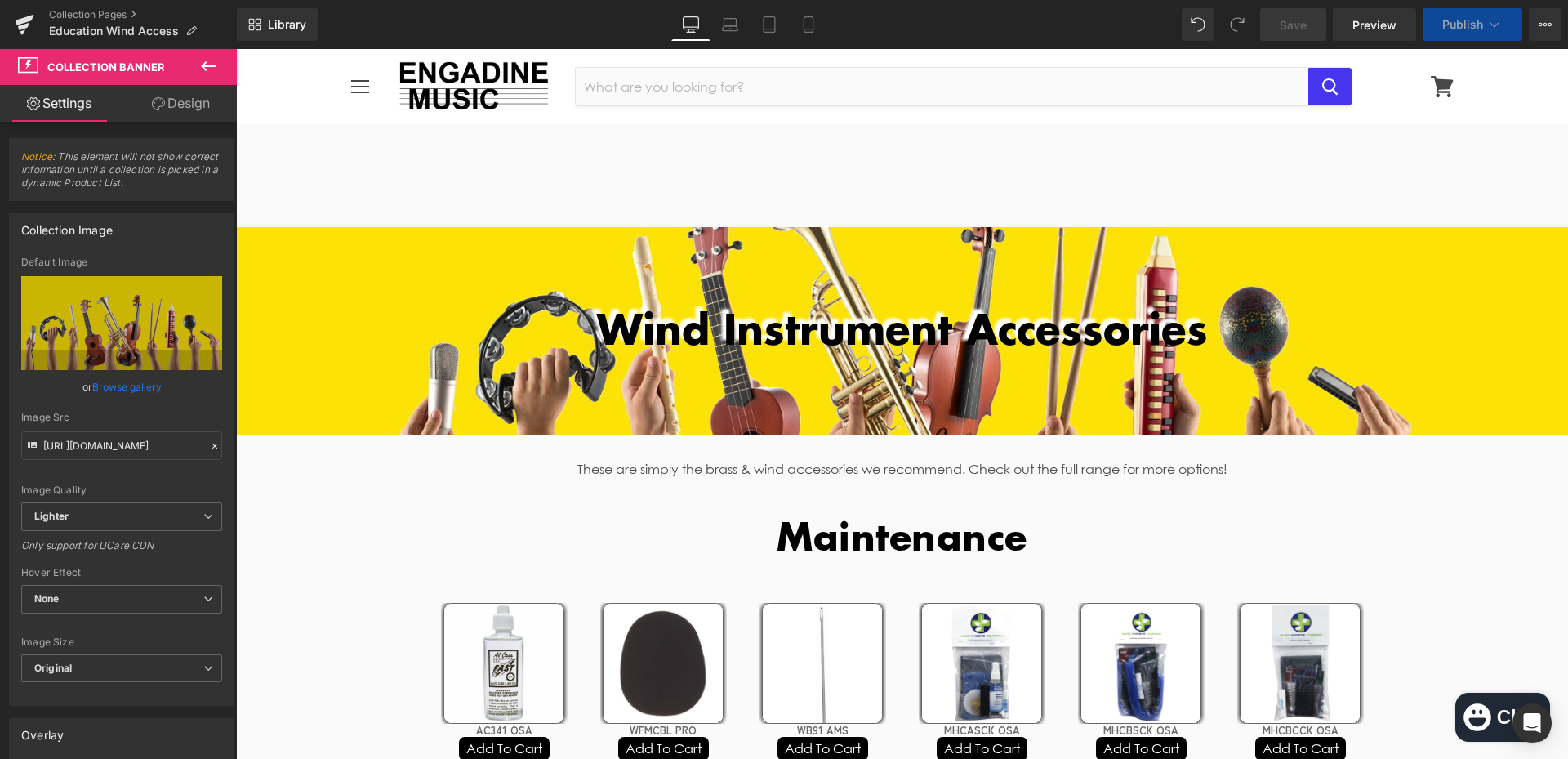
scroll to position [1144, 0]
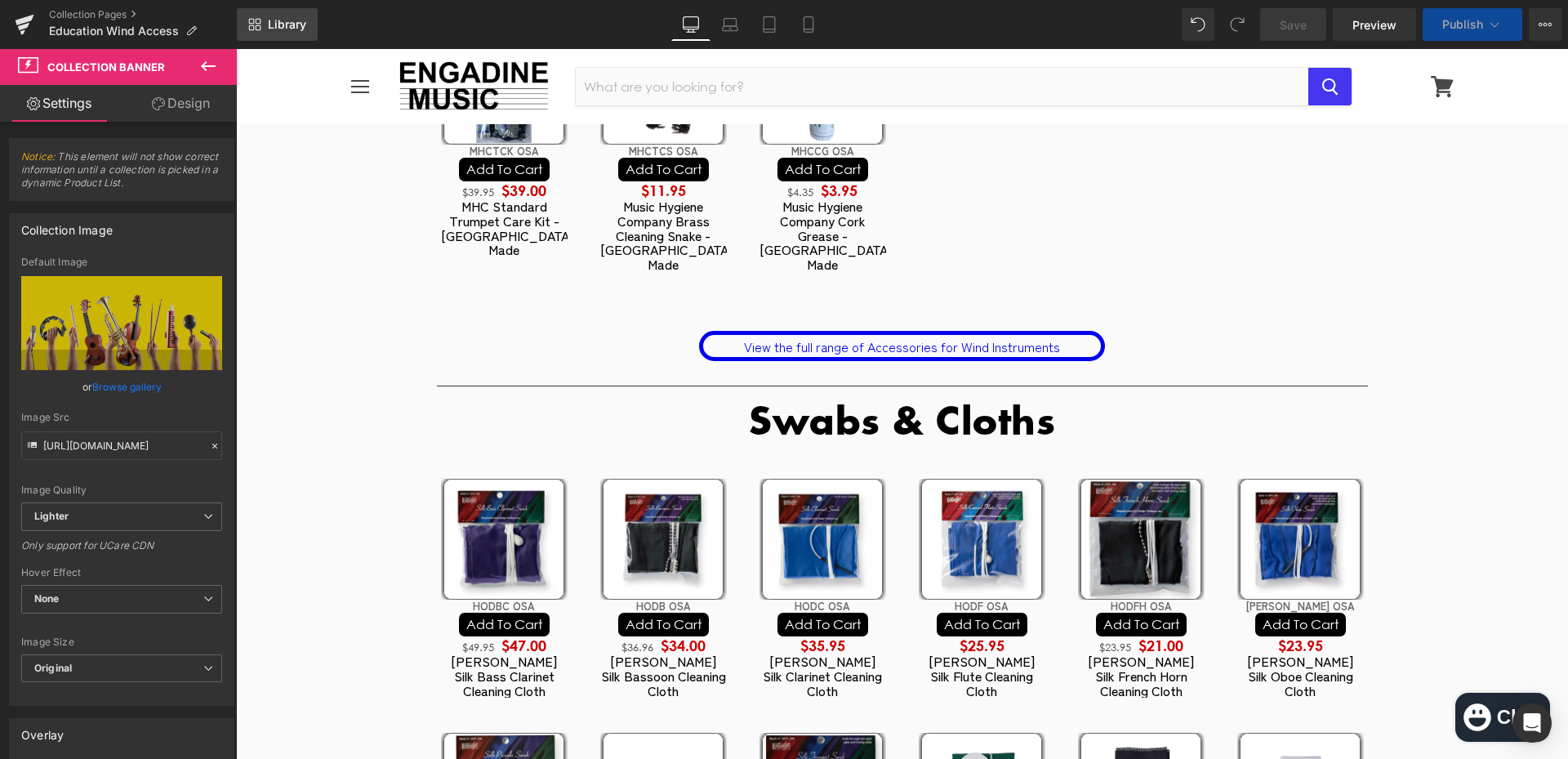
click at [306, 26] on span "Library" at bounding box center [287, 24] width 38 height 14
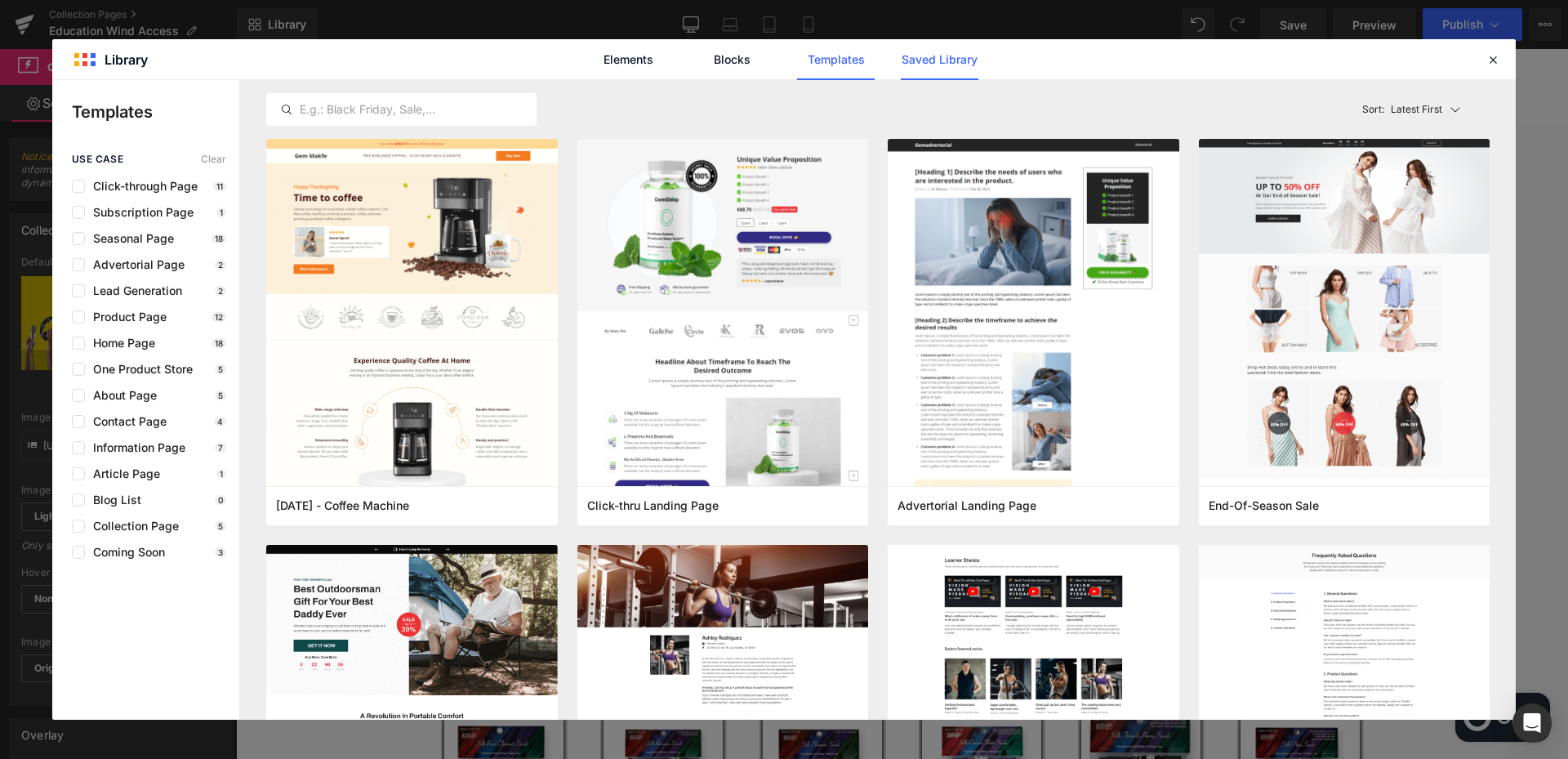
click at [965, 55] on link "Saved Library" at bounding box center [939, 59] width 77 height 41
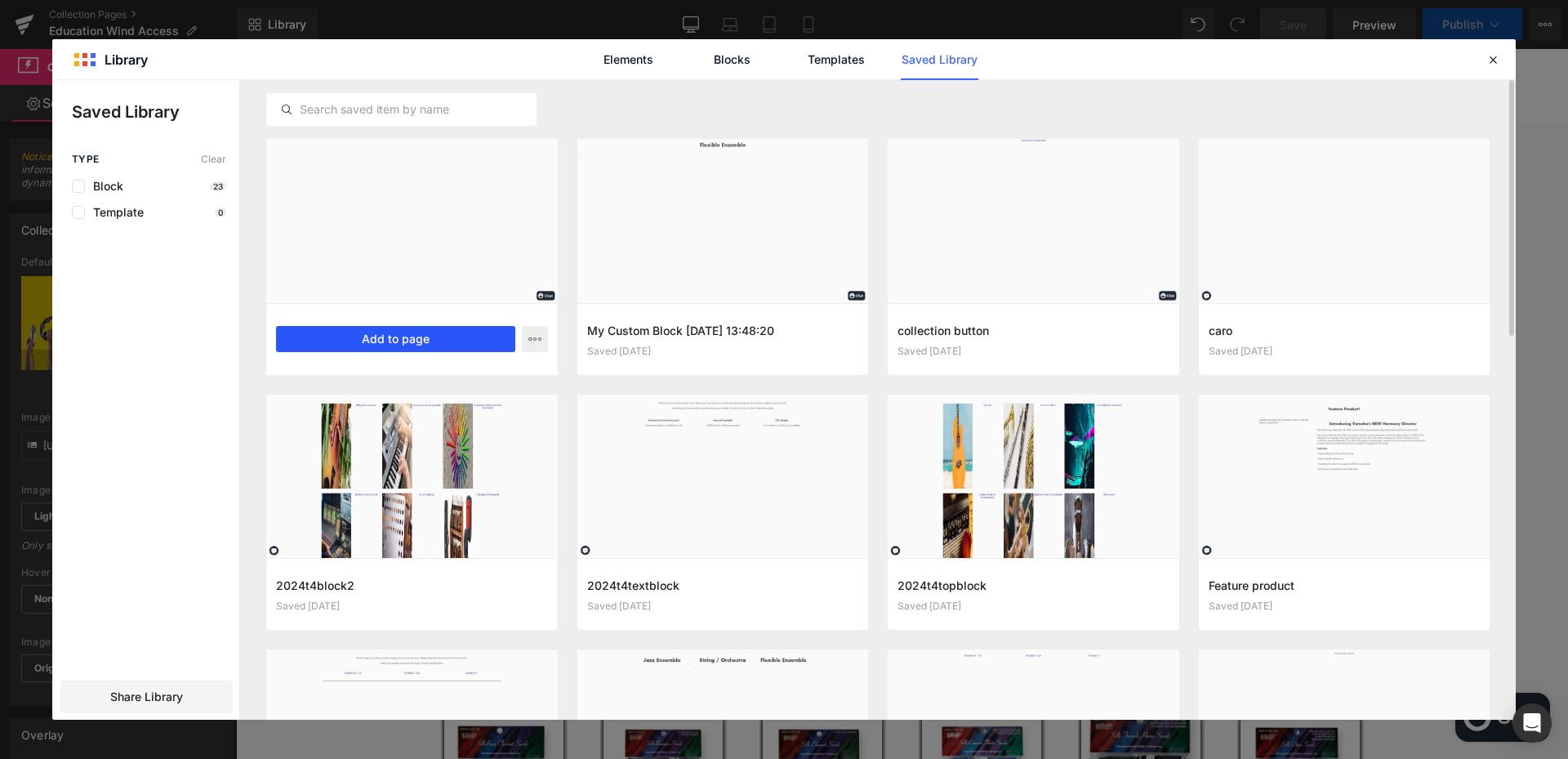
click at [436, 347] on button "Add to page" at bounding box center [395, 339] width 239 height 26
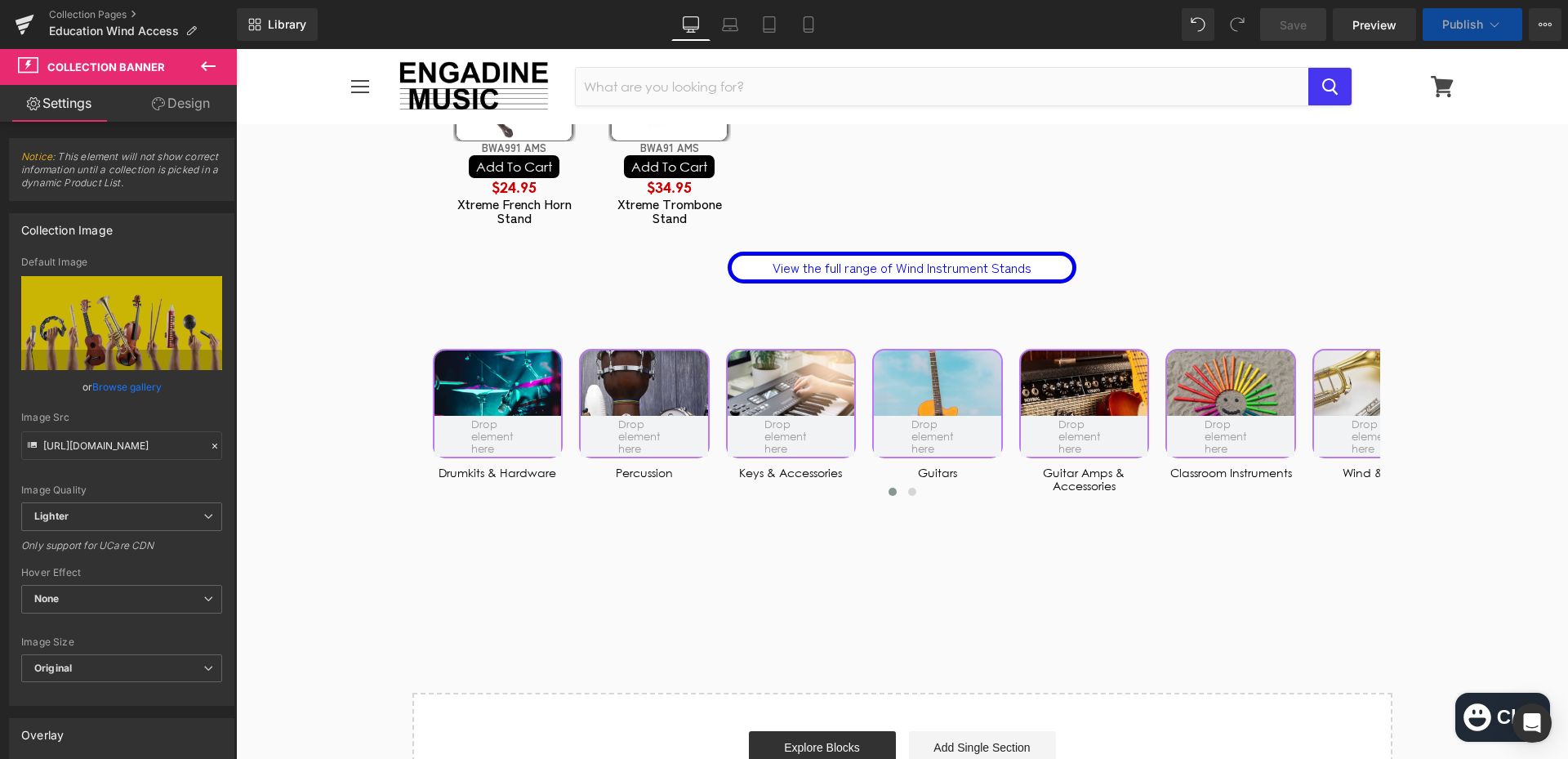
scroll to position [5399, 0]
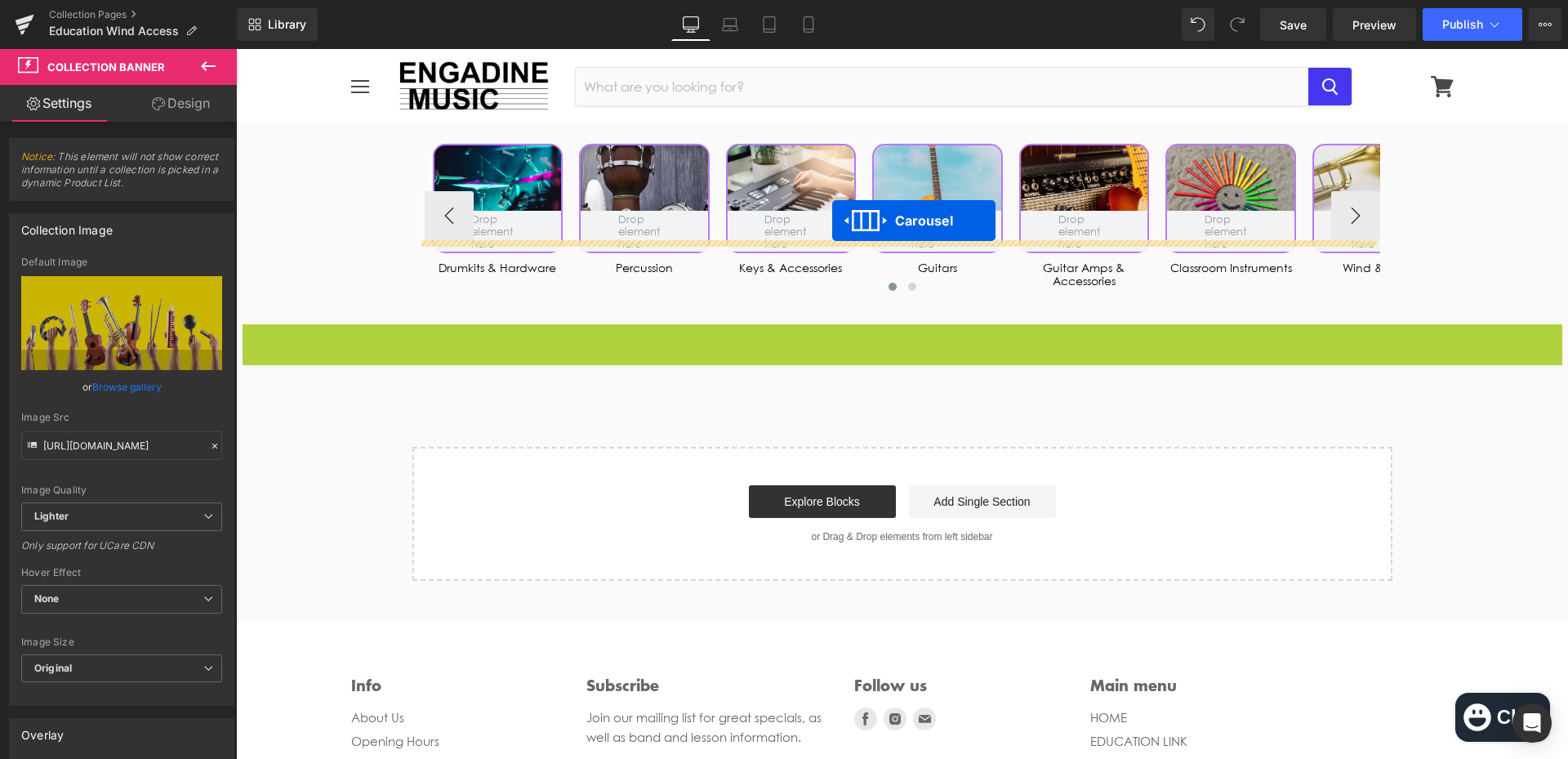
drag, startPoint x: 847, startPoint y: 264, endPoint x: 832, endPoint y: 220, distance: 46.5
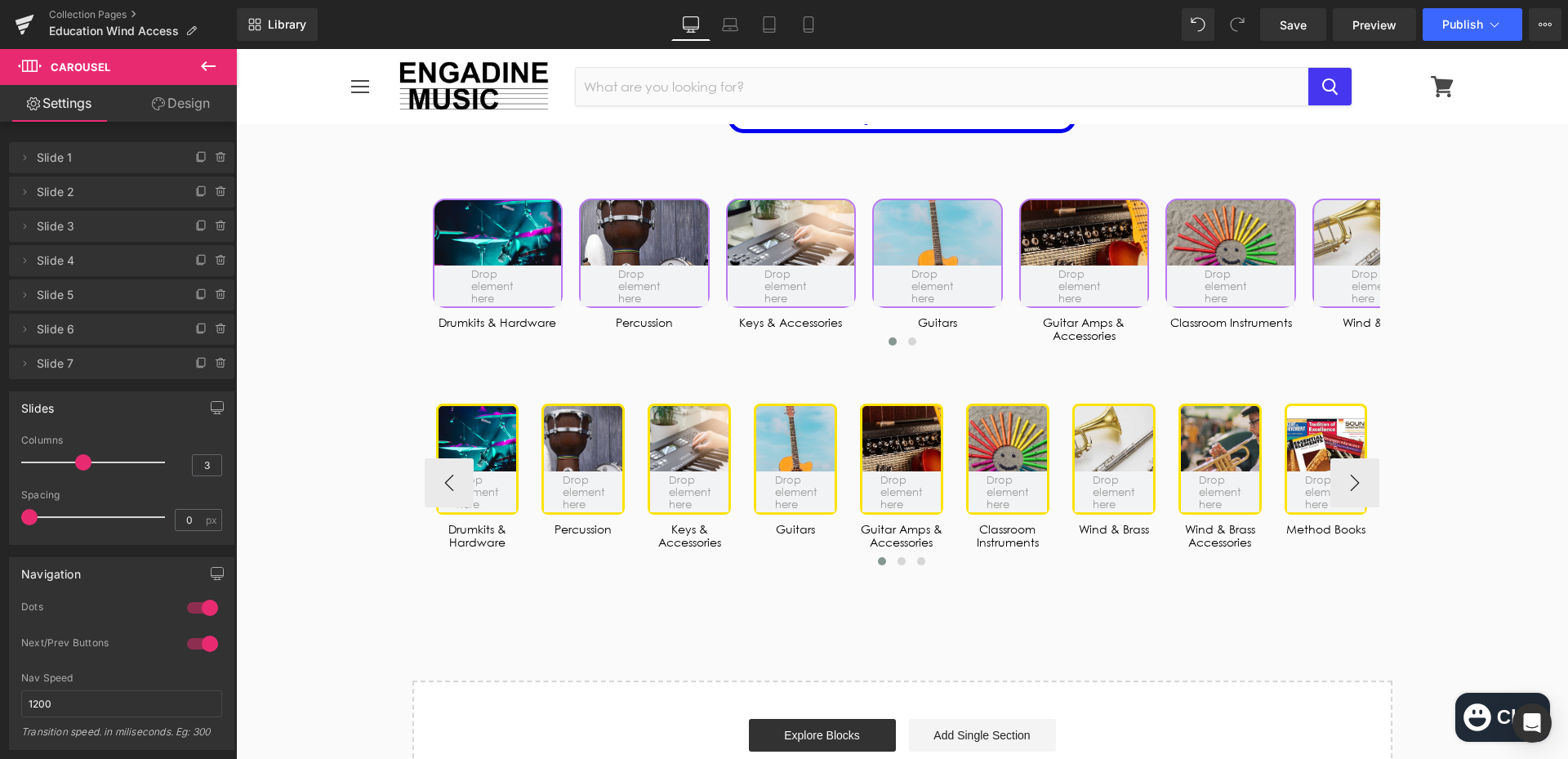
scroll to position [5235, 0]
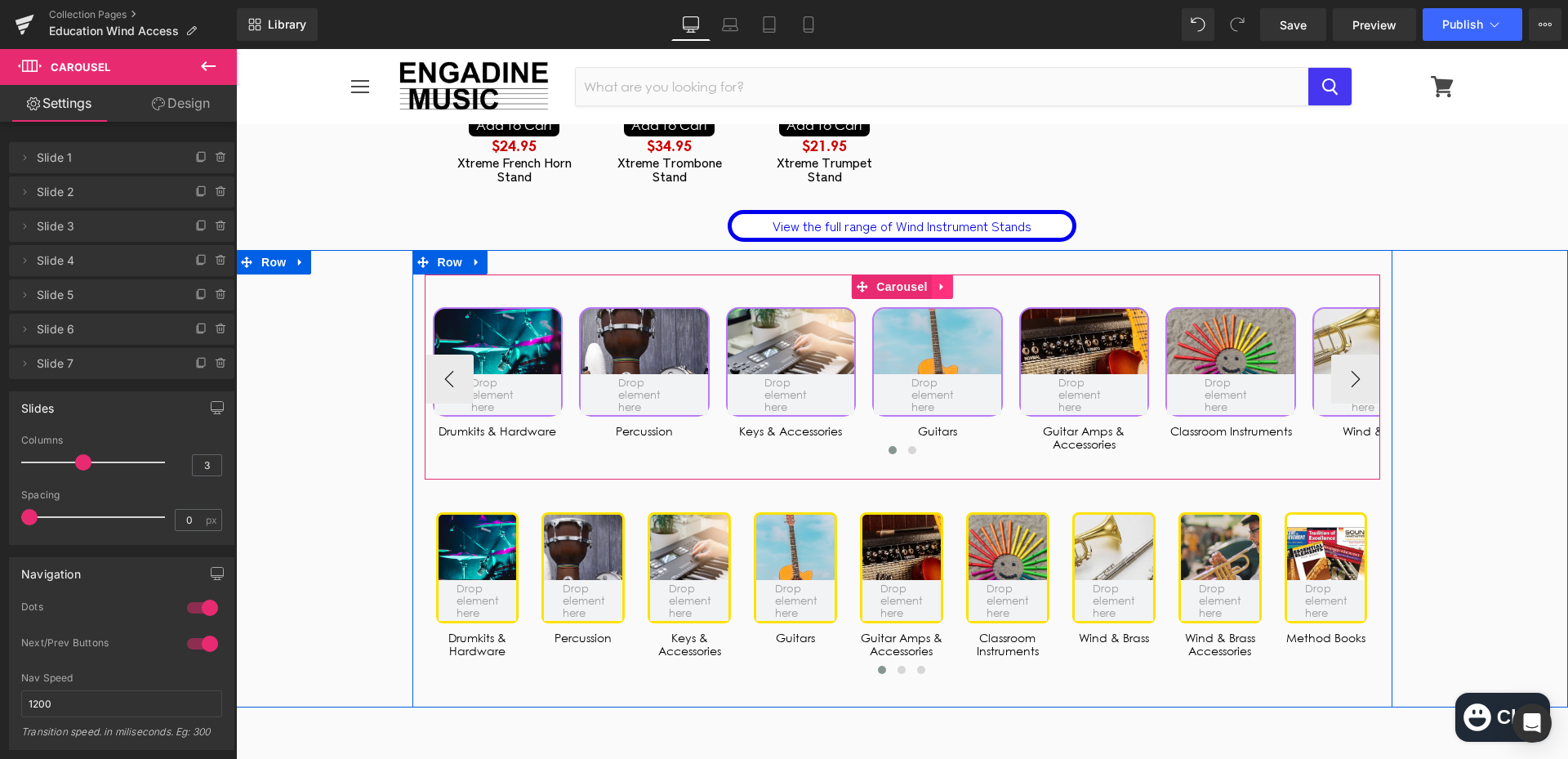
click at [939, 282] on icon at bounding box center [939, 286] width 3 height 8
click at [947, 281] on icon at bounding box center [953, 287] width 11 height 11
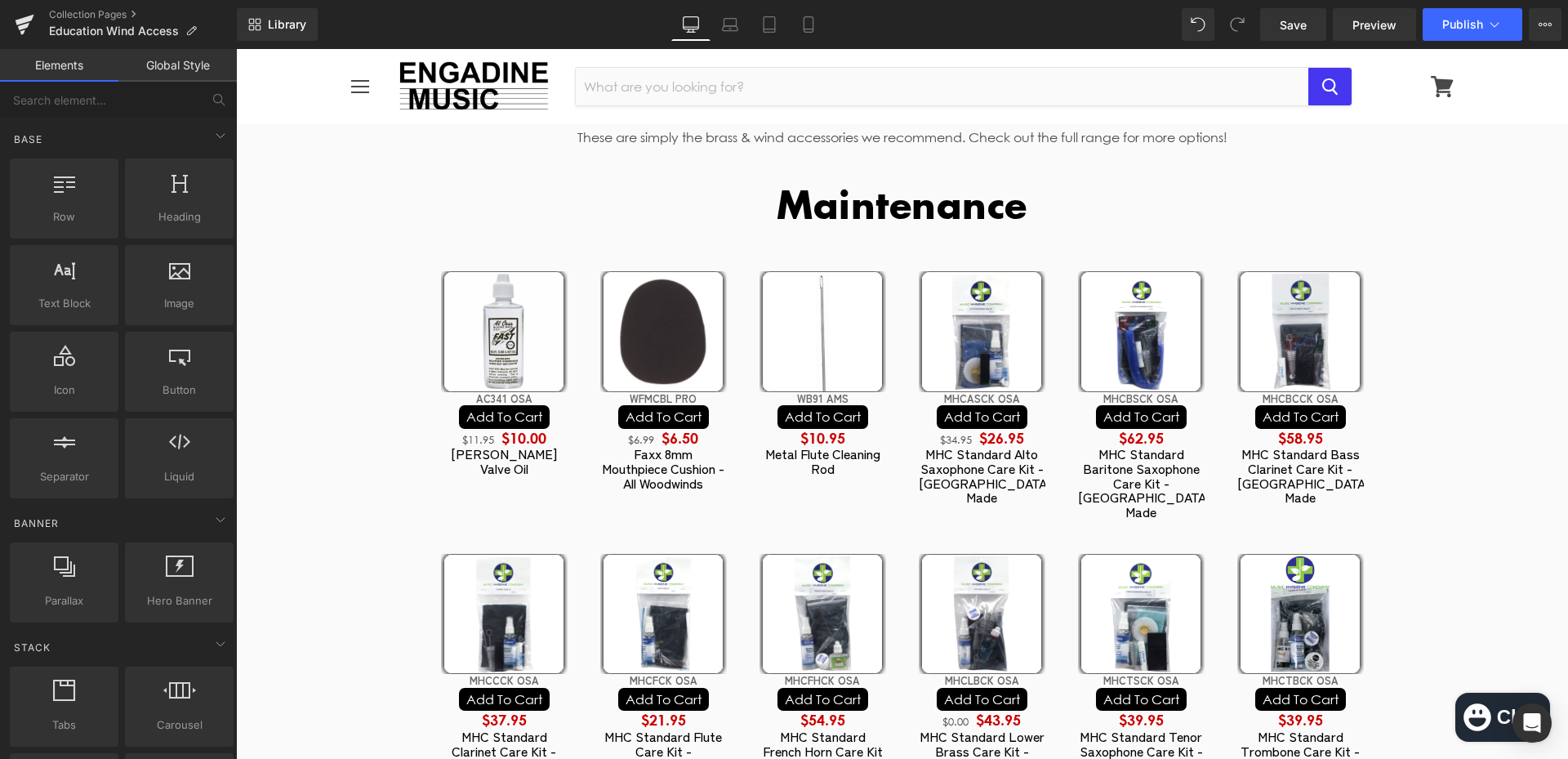
scroll to position [0, 0]
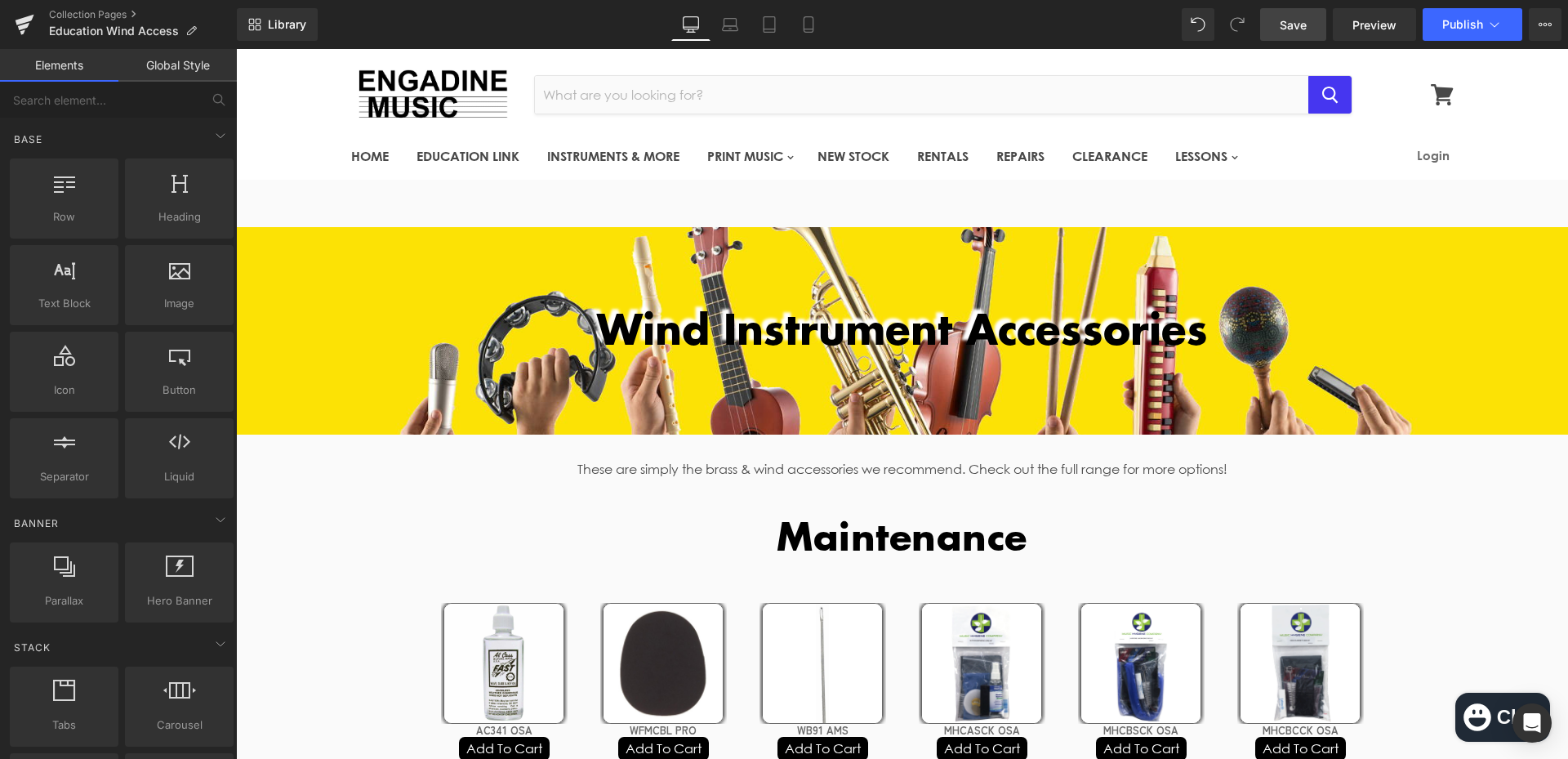
click at [1292, 40] on link "Save" at bounding box center [1292, 25] width 66 height 33
click at [1468, 19] on span "Publish" at bounding box center [1462, 25] width 41 height 13
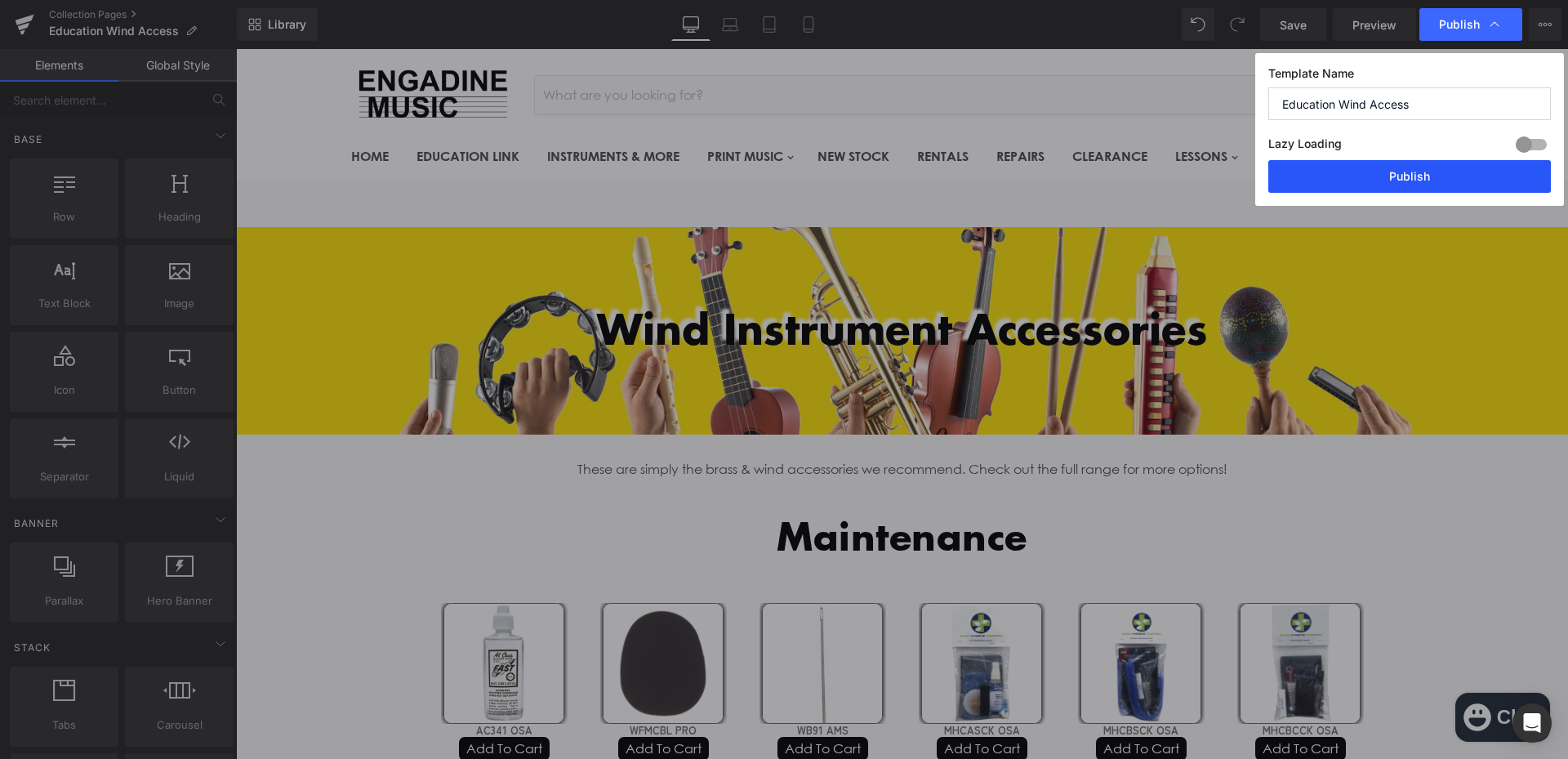
click at [1390, 168] on button "Publish" at bounding box center [1408, 176] width 282 height 33
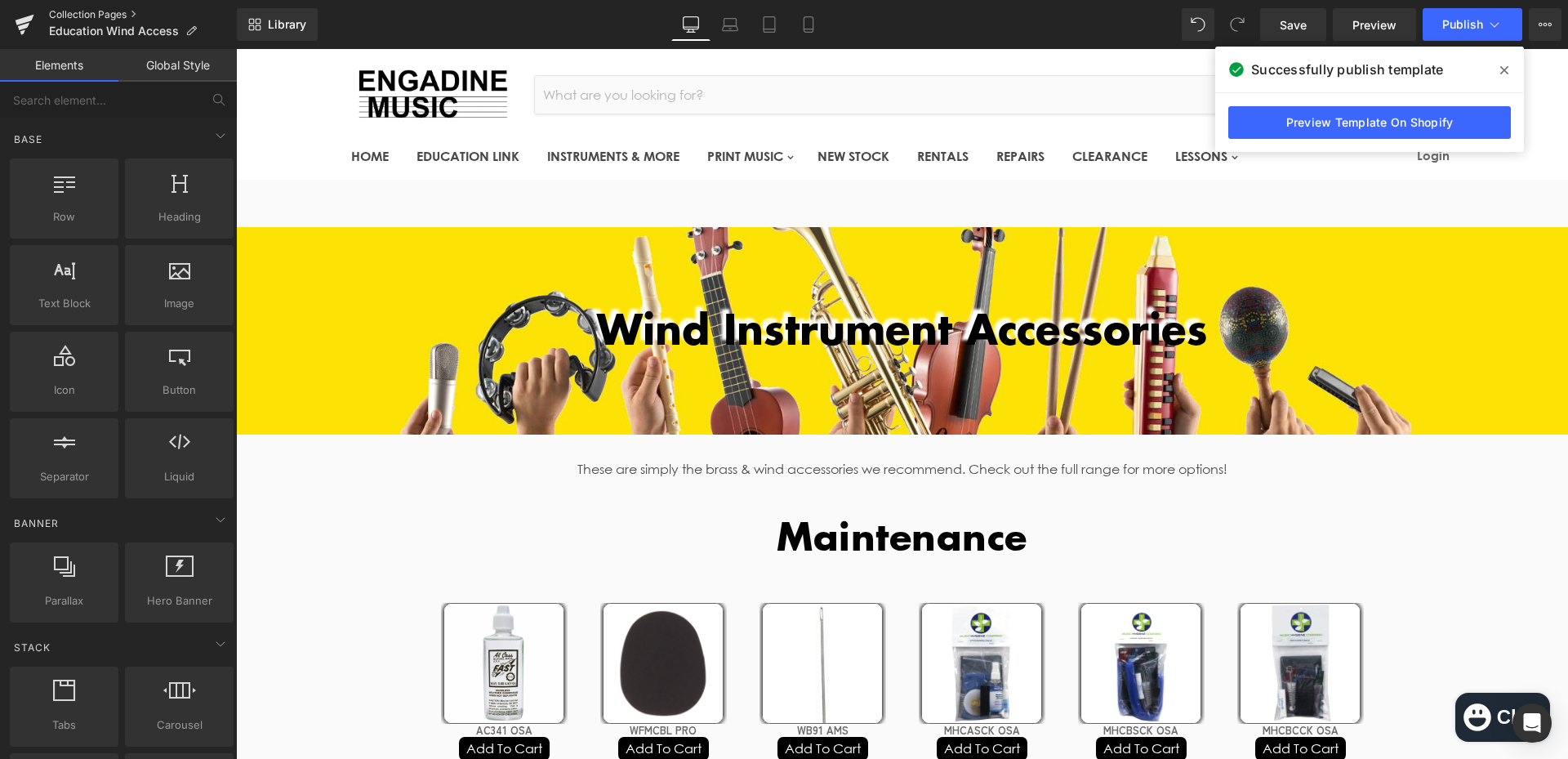
click at [89, 12] on link "Collection Pages" at bounding box center [143, 15] width 188 height 13
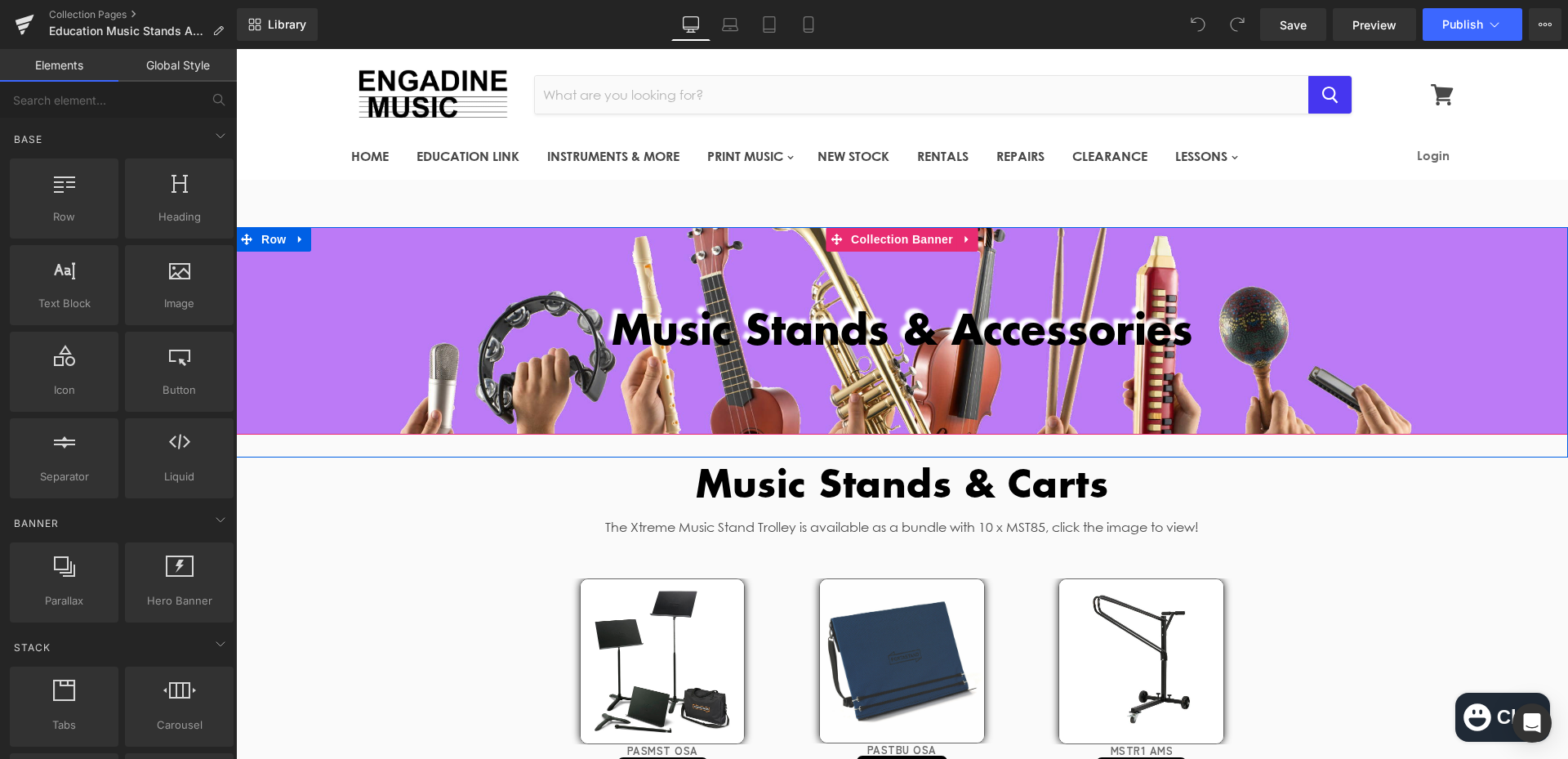
click at [545, 407] on div at bounding box center [902, 330] width 1332 height 208
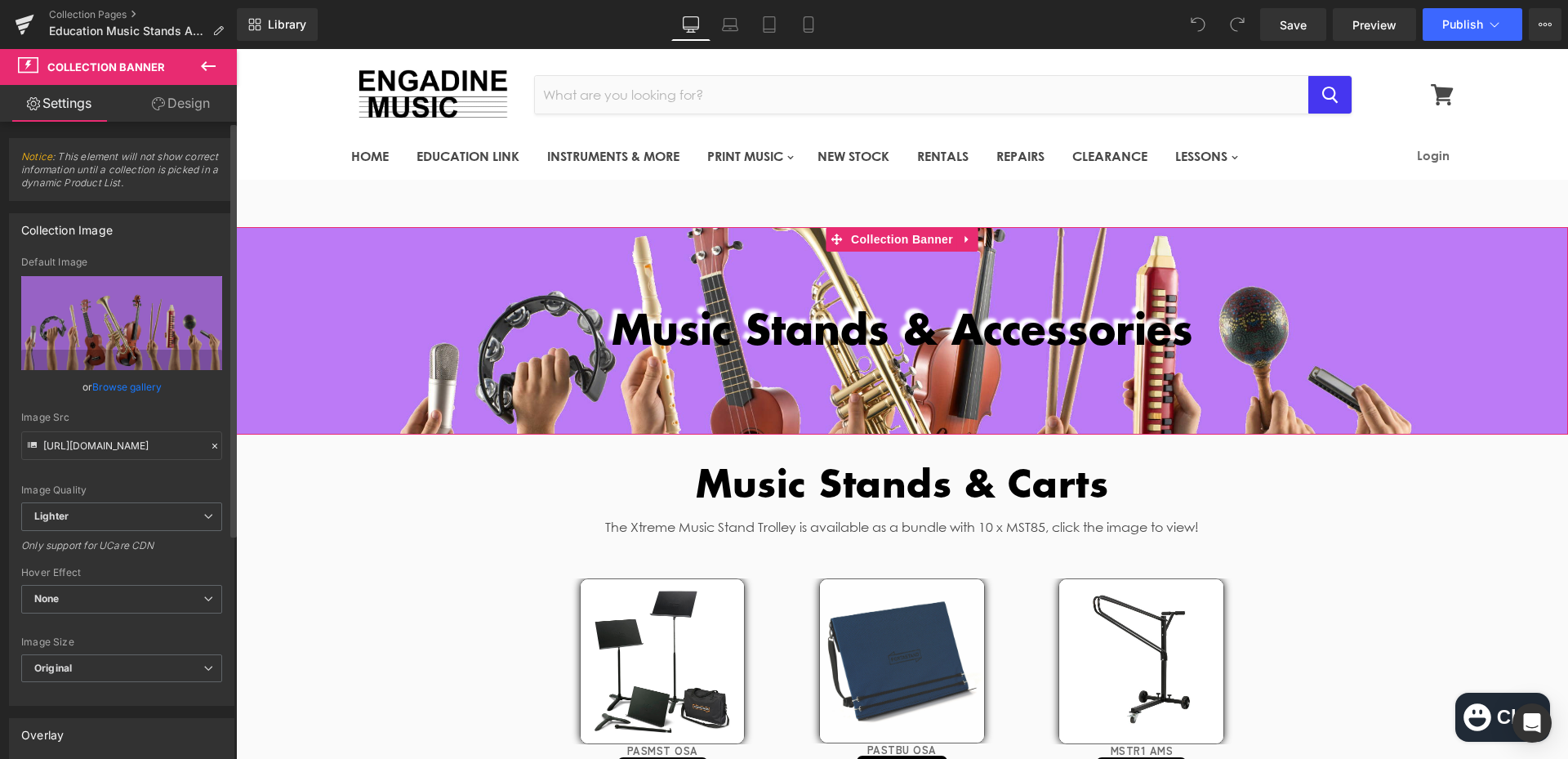
click at [136, 381] on link "Browse gallery" at bounding box center [126, 387] width 70 height 29
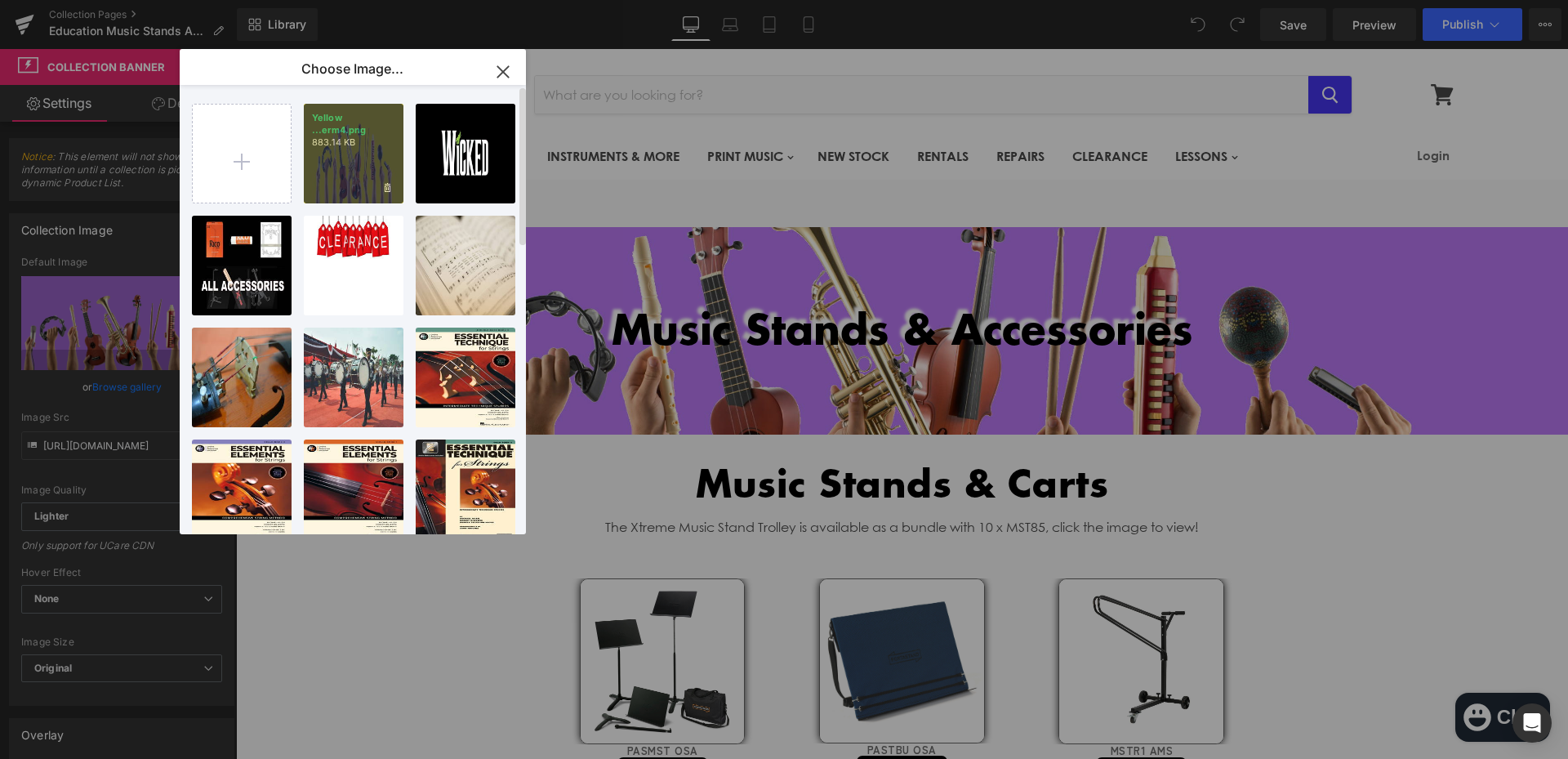
click at [352, 133] on p "Yellow ...erm4.png" at bounding box center [353, 124] width 83 height 25
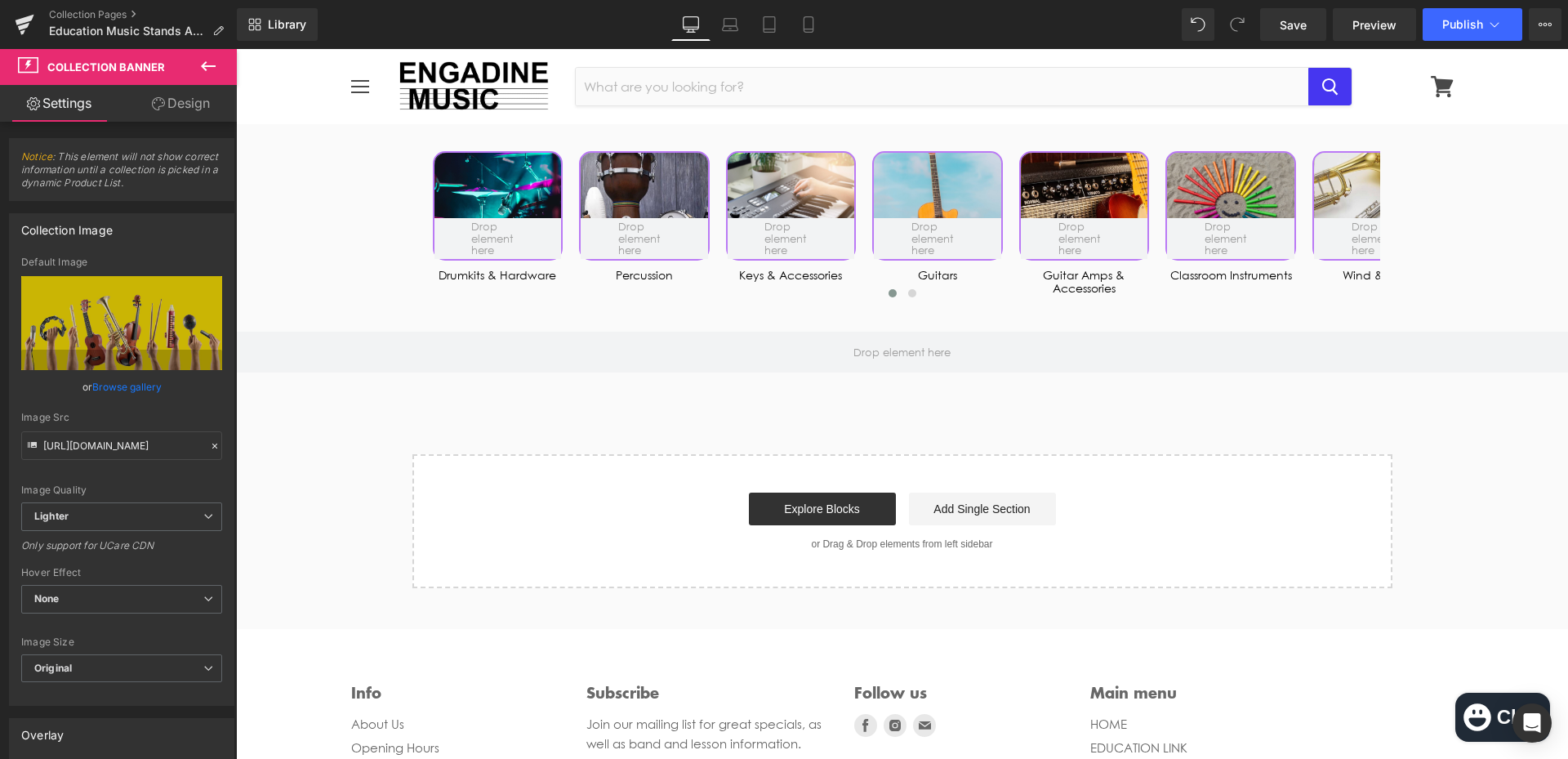
scroll to position [4329, 0]
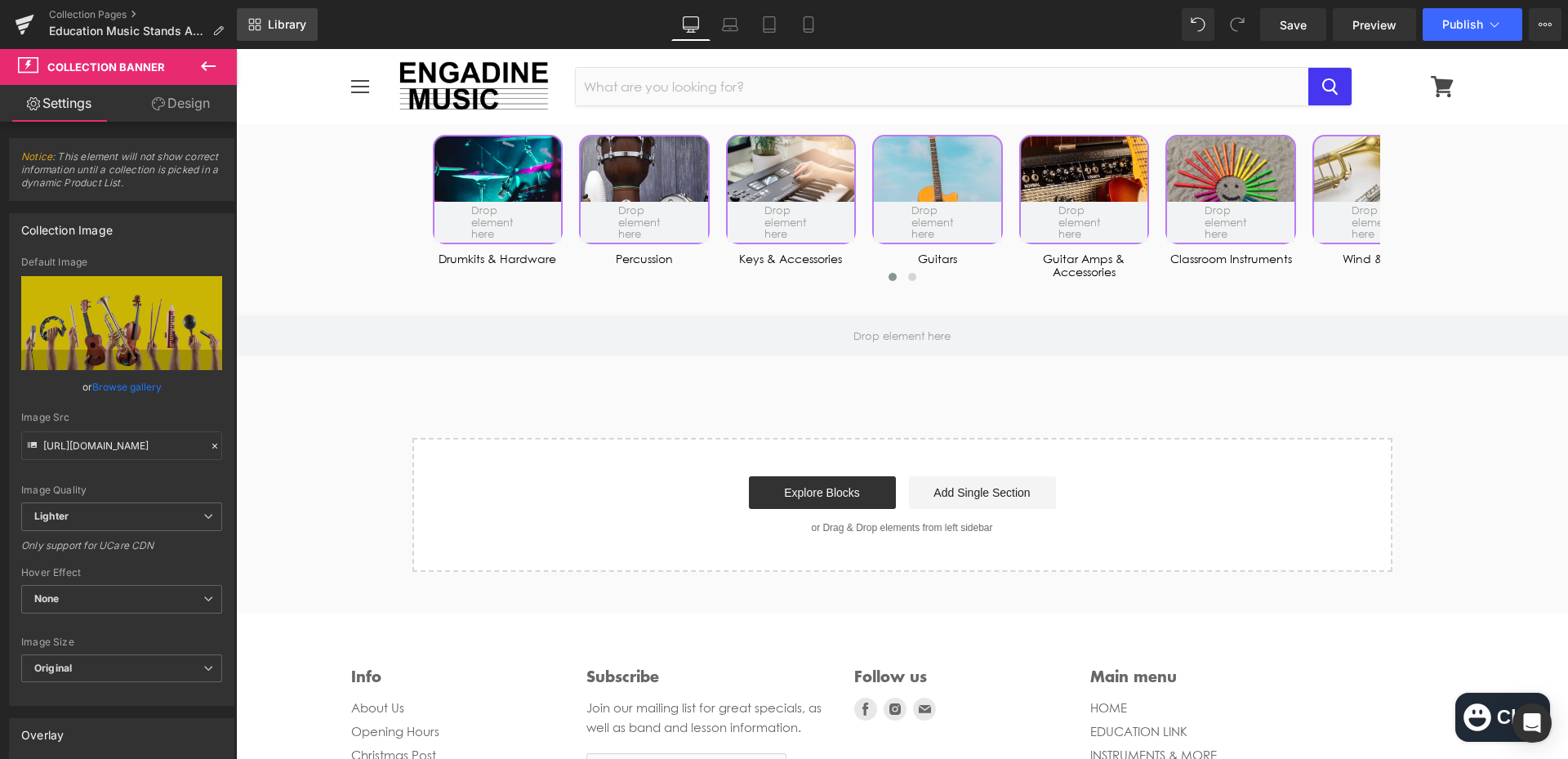
click at [288, 32] on link "Library" at bounding box center [276, 25] width 80 height 33
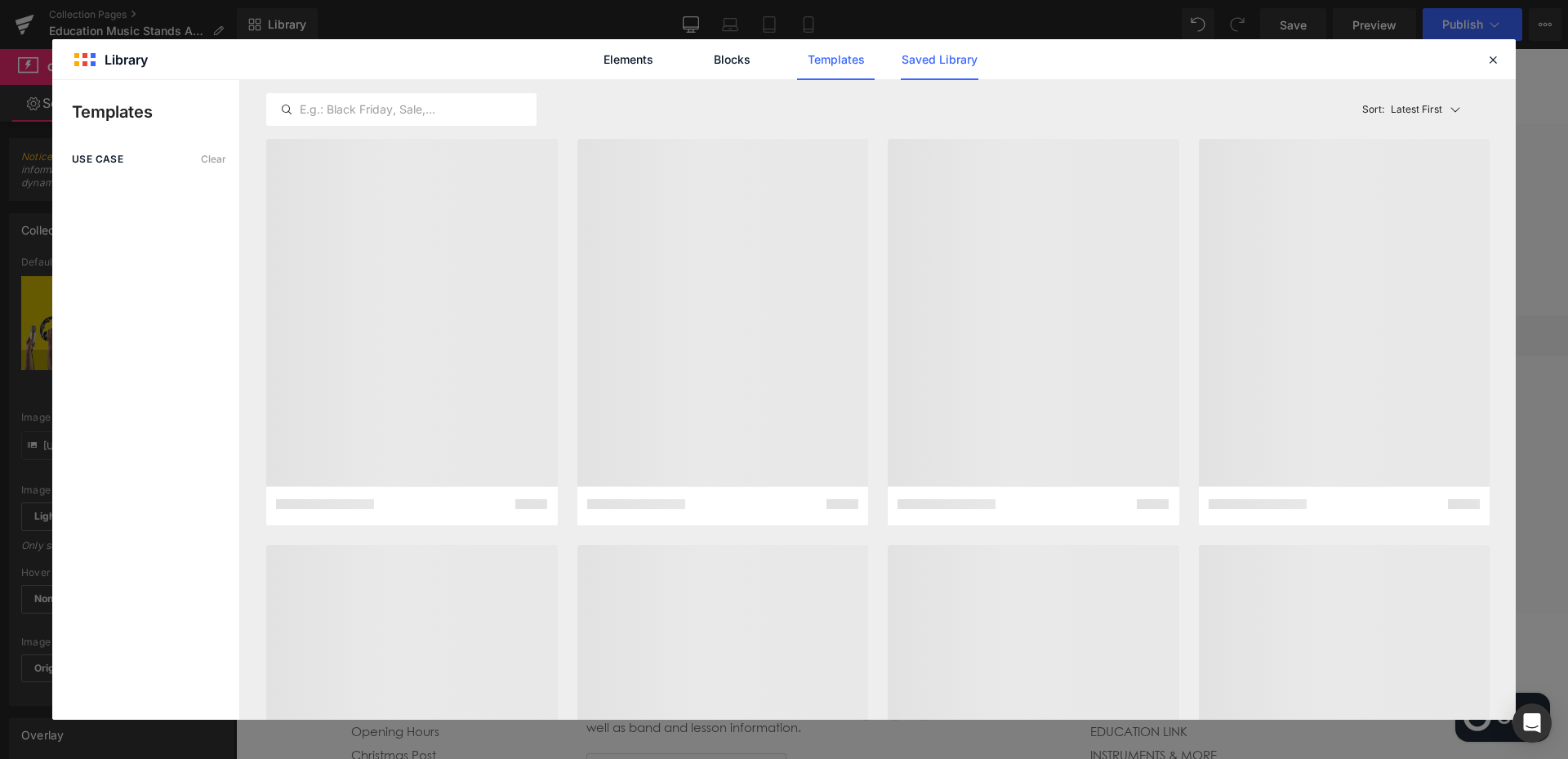
click at [975, 56] on link "Saved Library" at bounding box center [939, 59] width 77 height 41
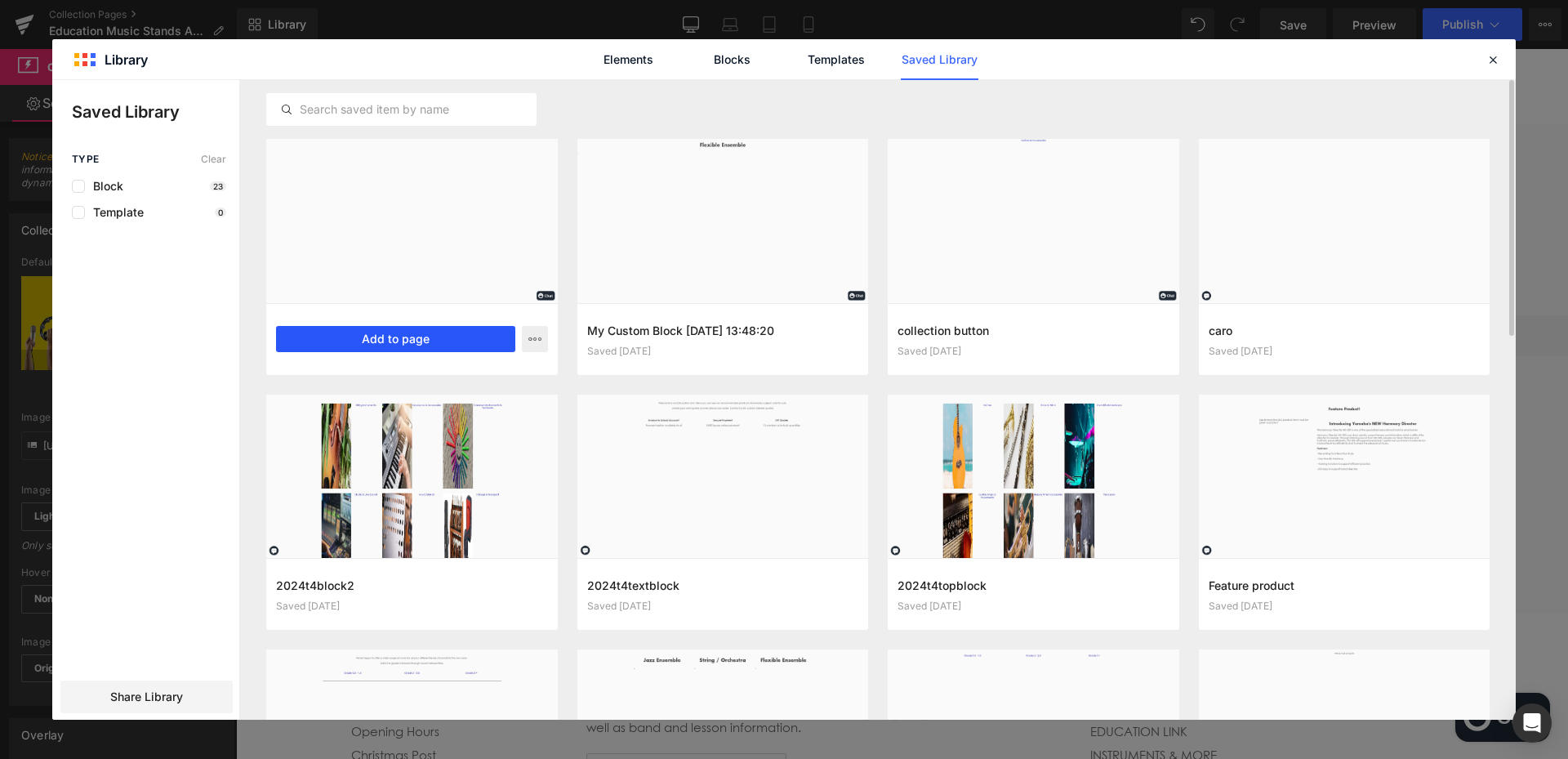
click at [380, 337] on button "Add to page" at bounding box center [395, 339] width 239 height 26
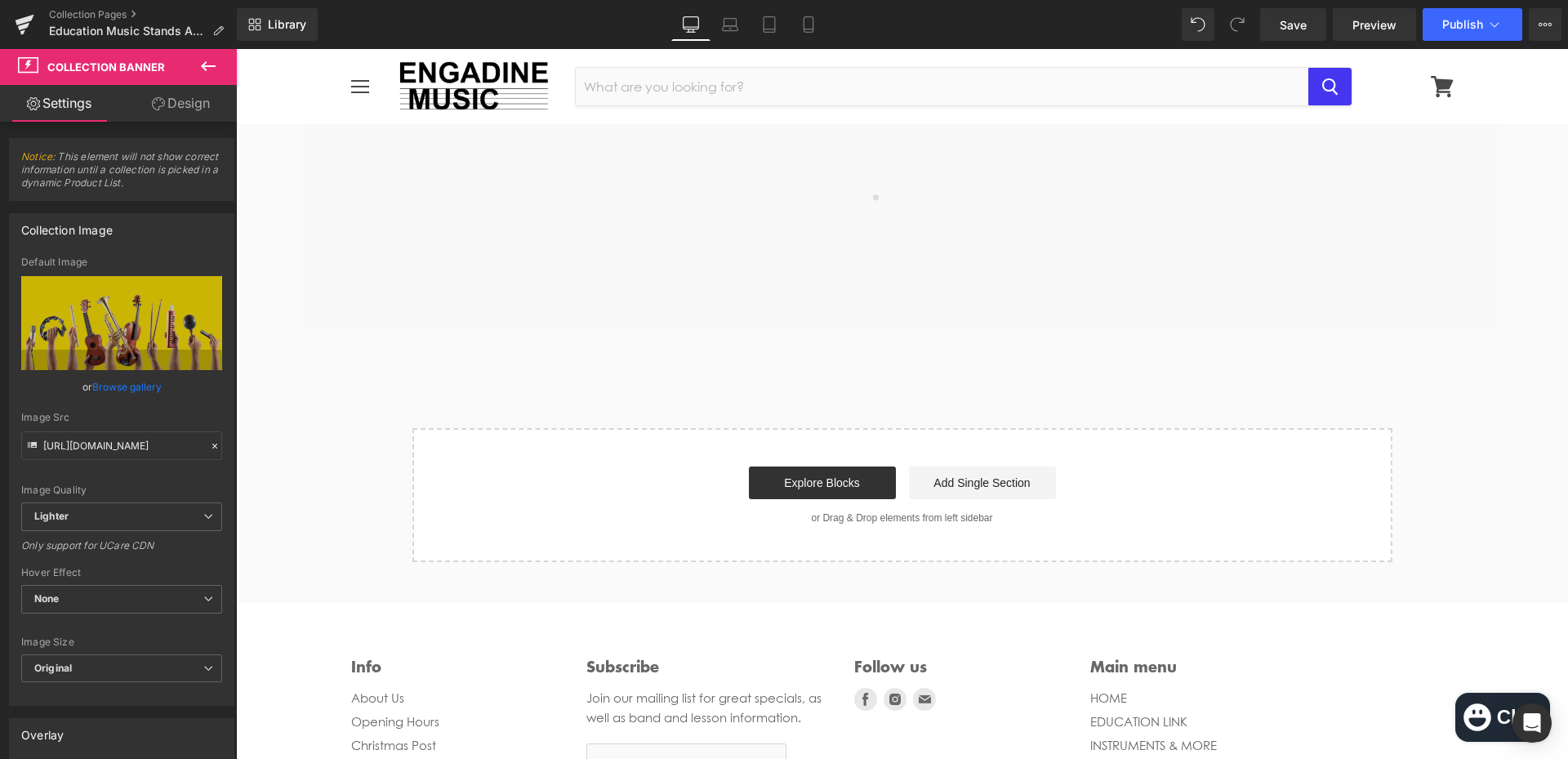
scroll to position [4094, 0]
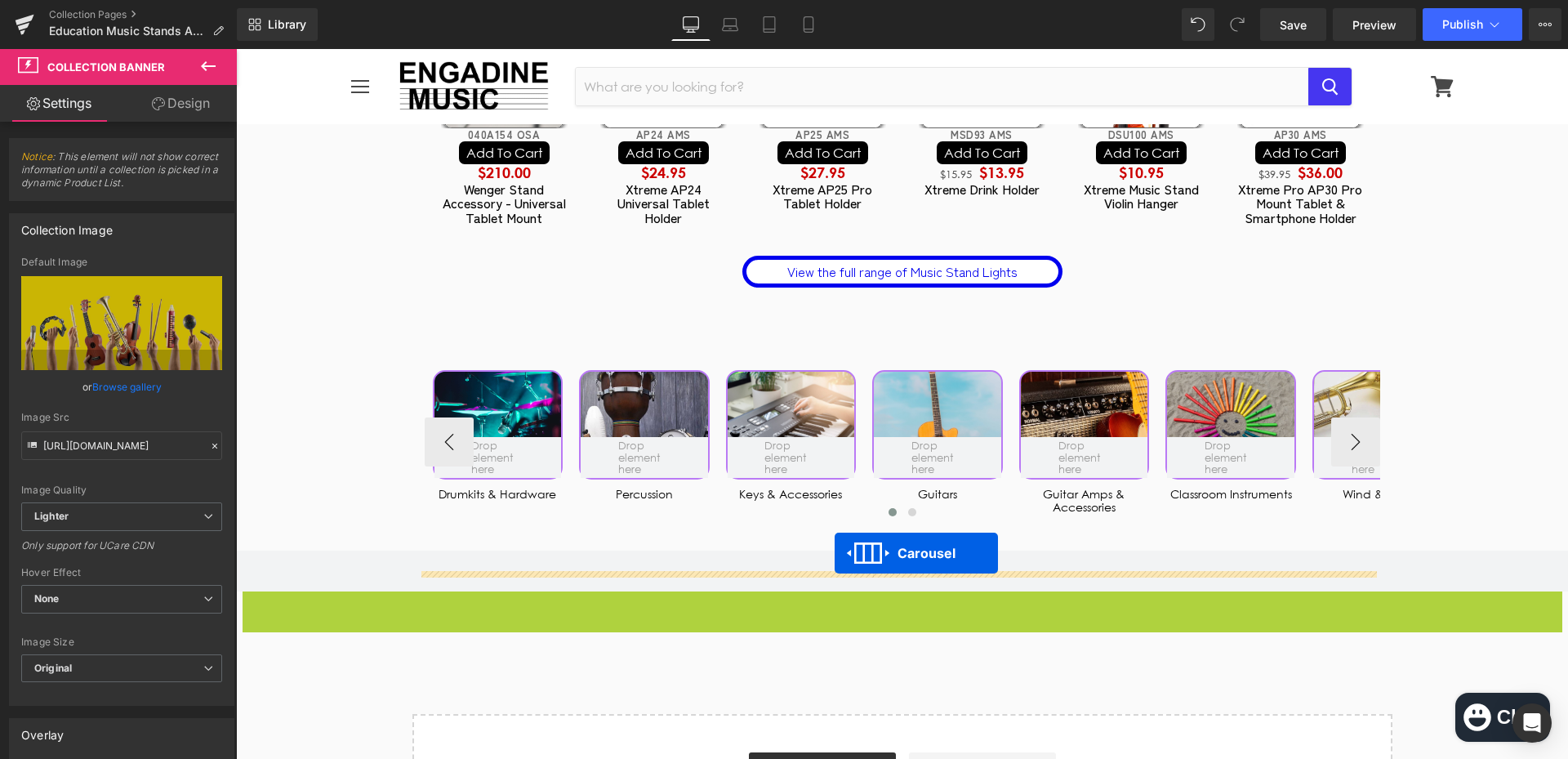
drag, startPoint x: 854, startPoint y: 633, endPoint x: 834, endPoint y: 553, distance: 82.5
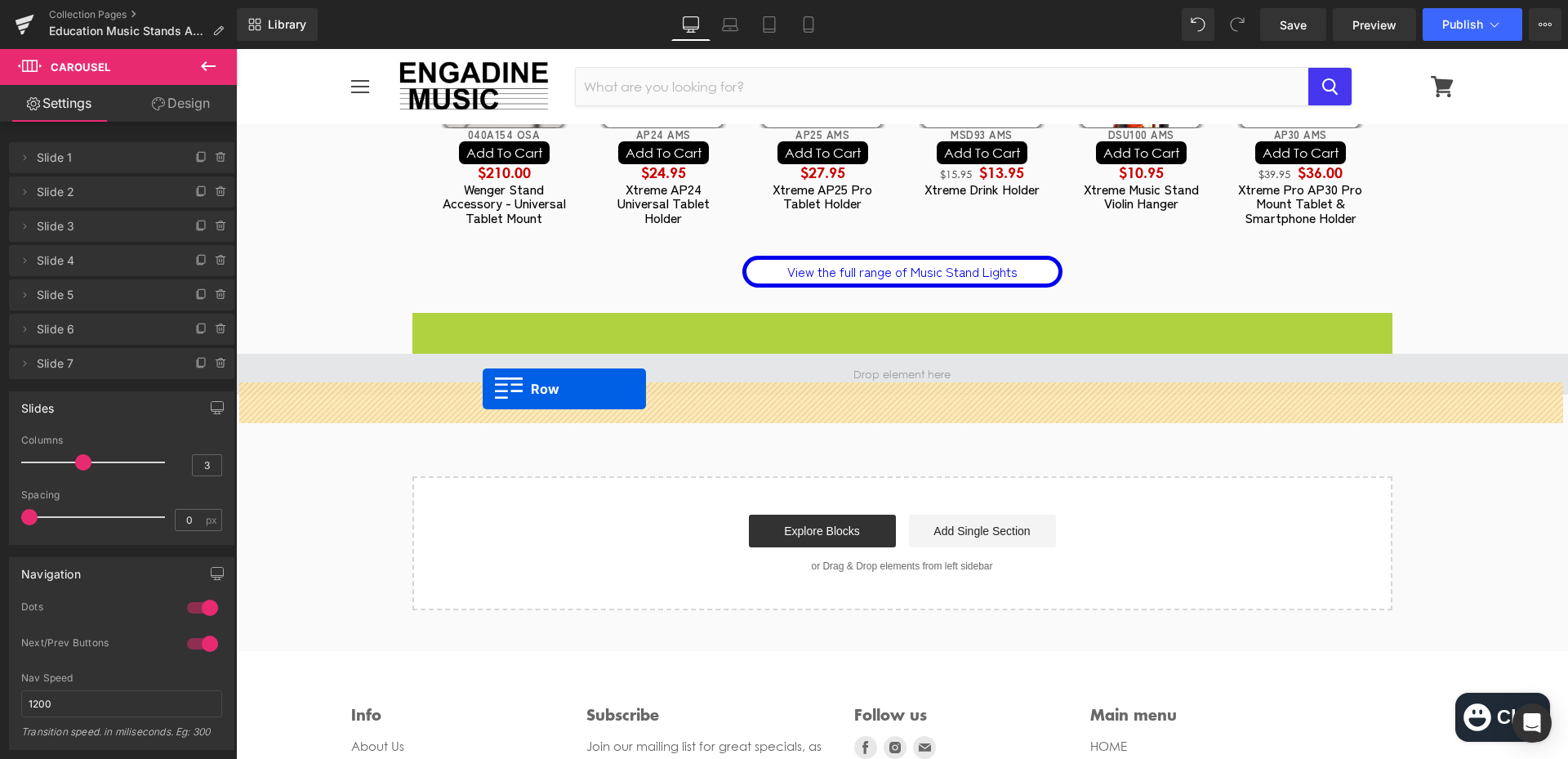
drag, startPoint x: 413, startPoint y: 353, endPoint x: 482, endPoint y: 389, distance: 77.8
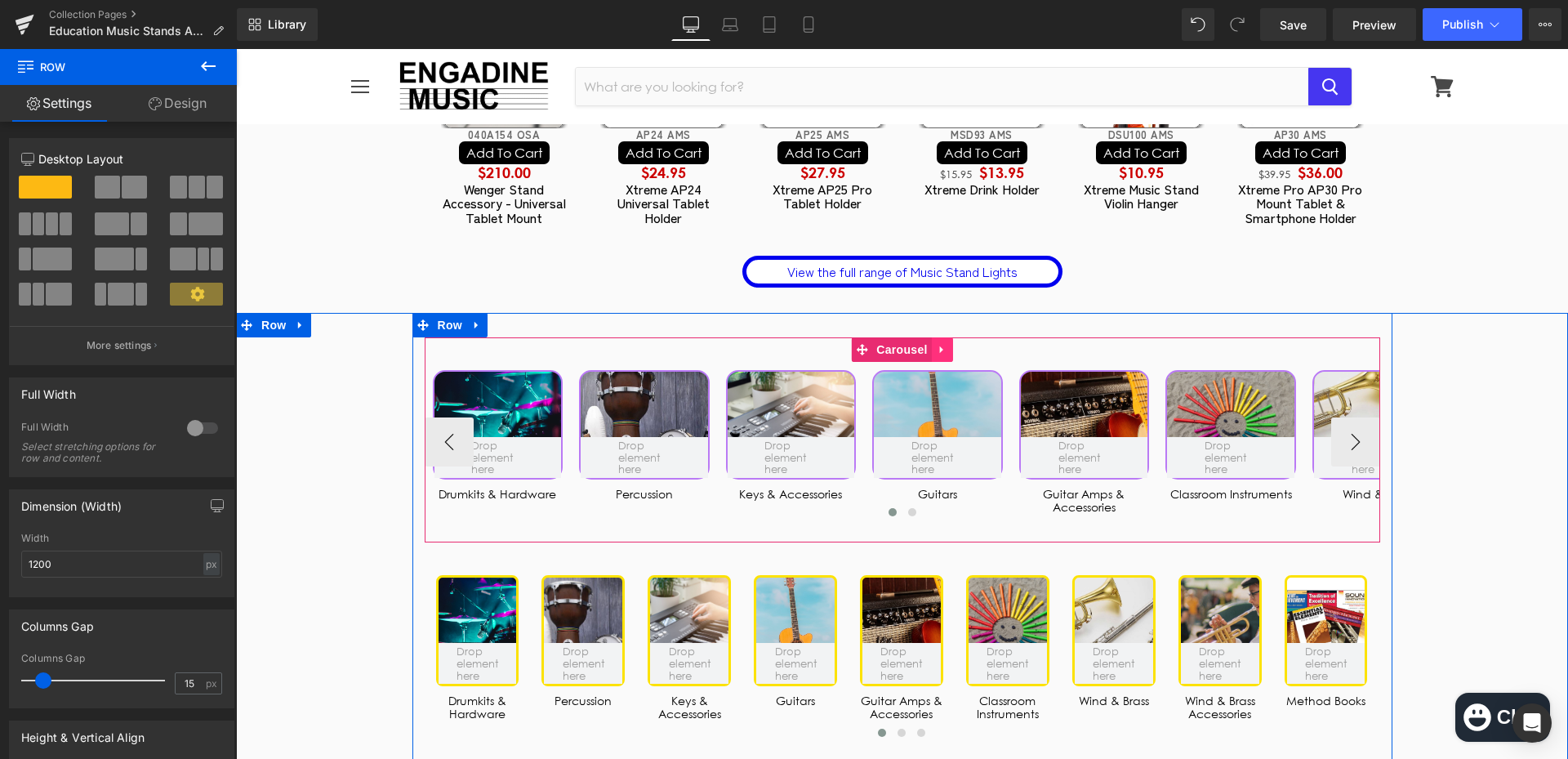
click at [939, 353] on icon at bounding box center [939, 349] width 3 height 8
click at [948, 355] on icon at bounding box center [953, 349] width 11 height 11
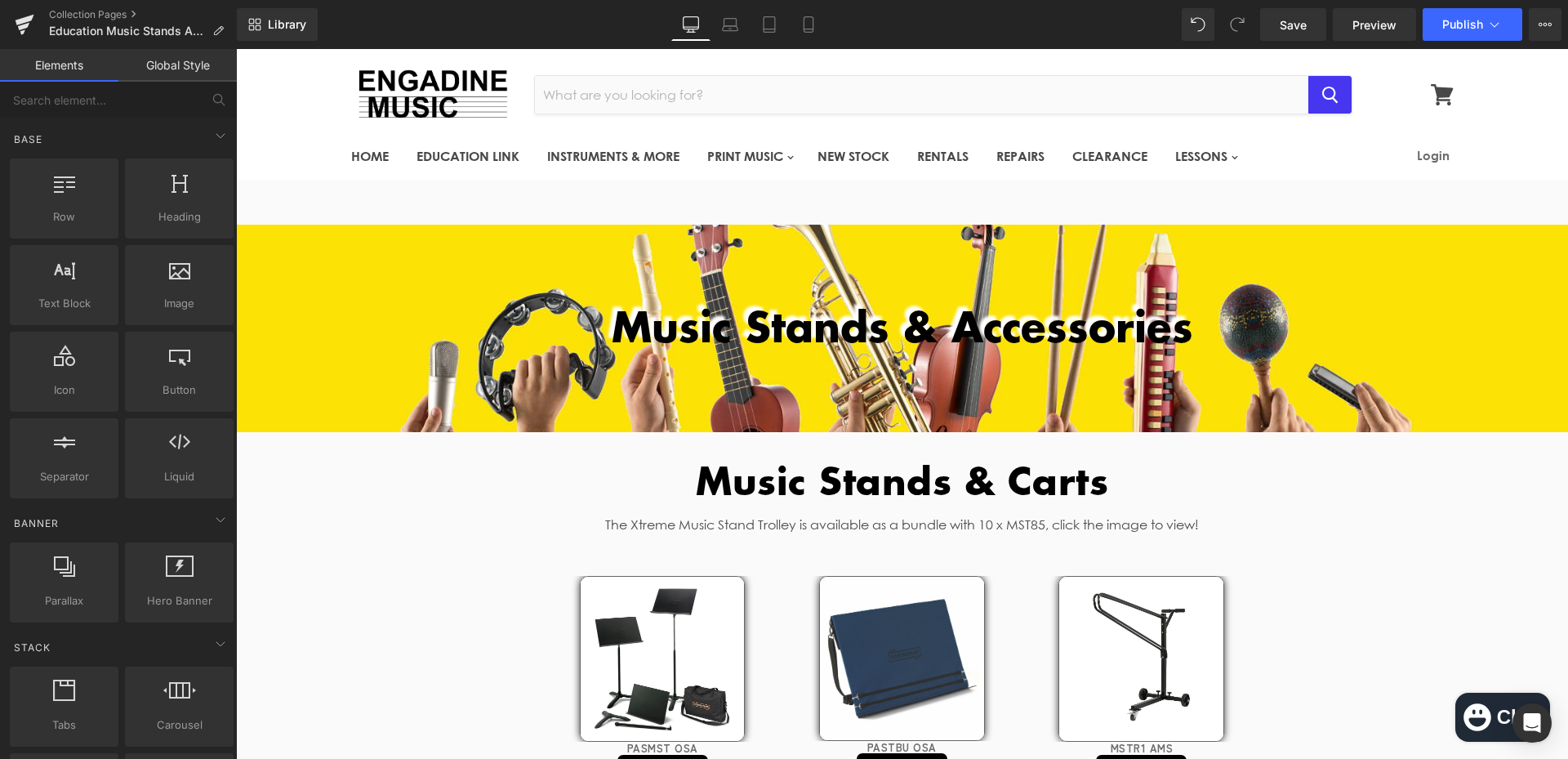
scroll to position [0, 0]
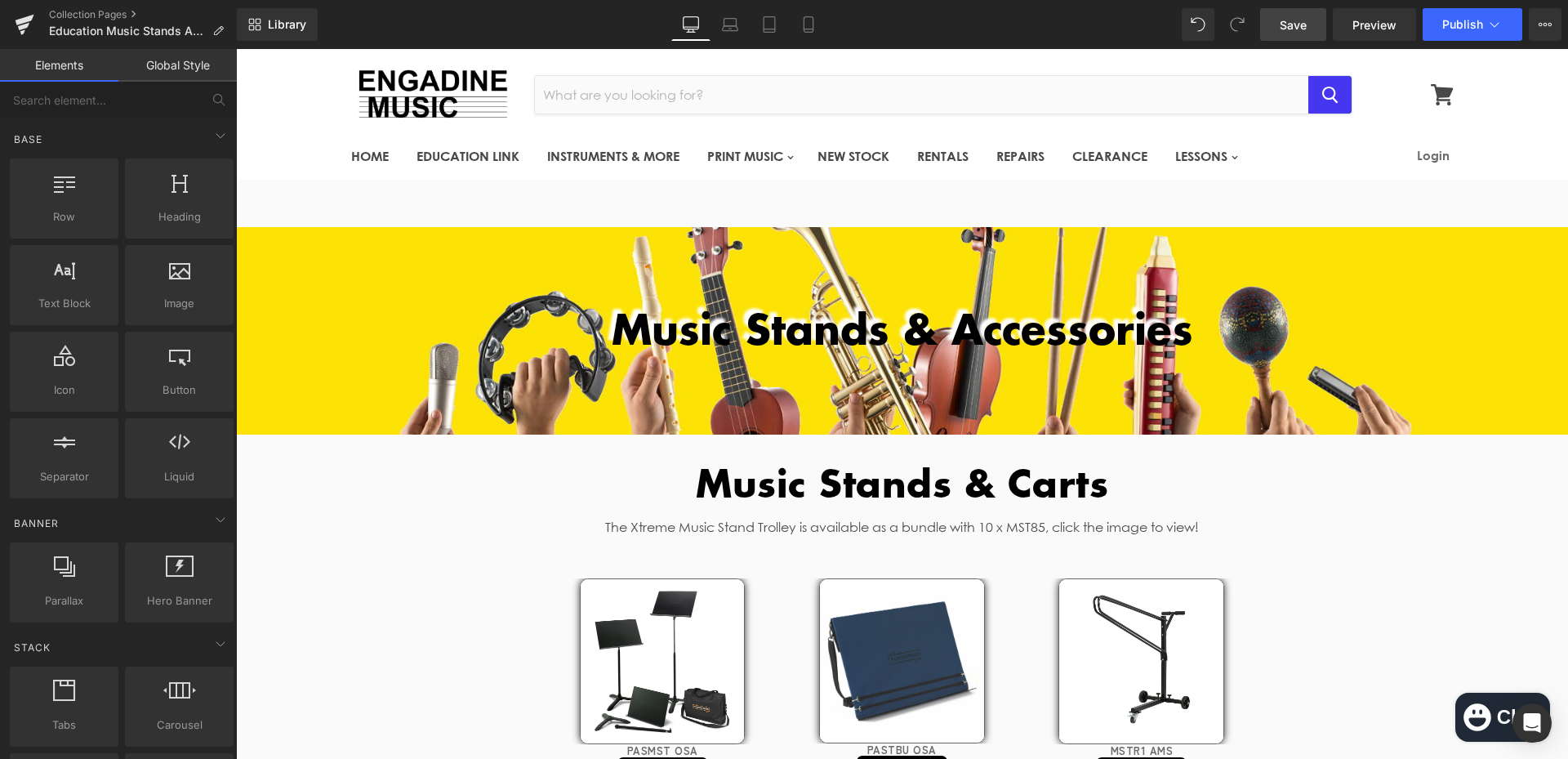
click at [1294, 19] on span "Save" at bounding box center [1292, 25] width 27 height 17
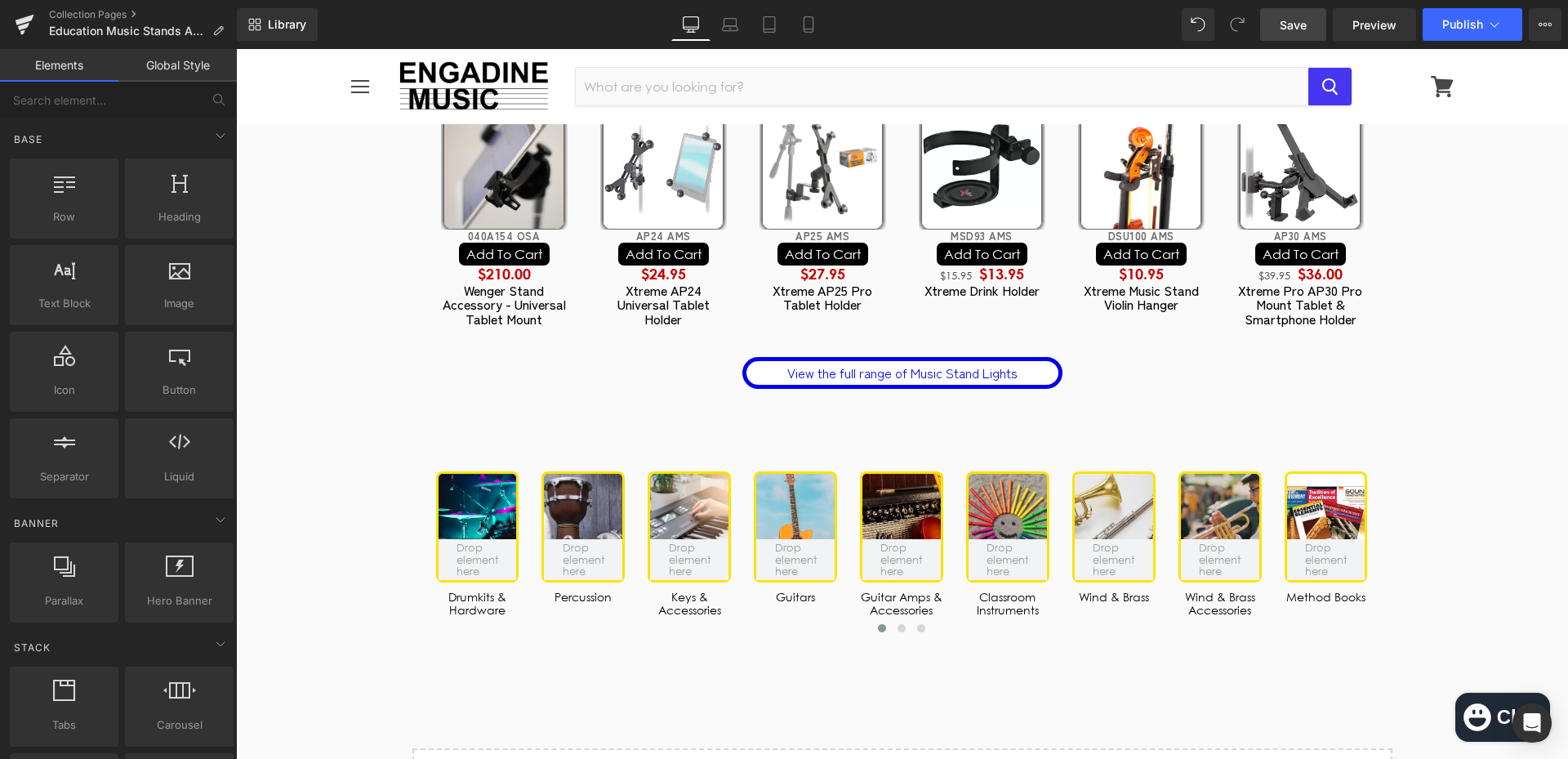
scroll to position [4410, 0]
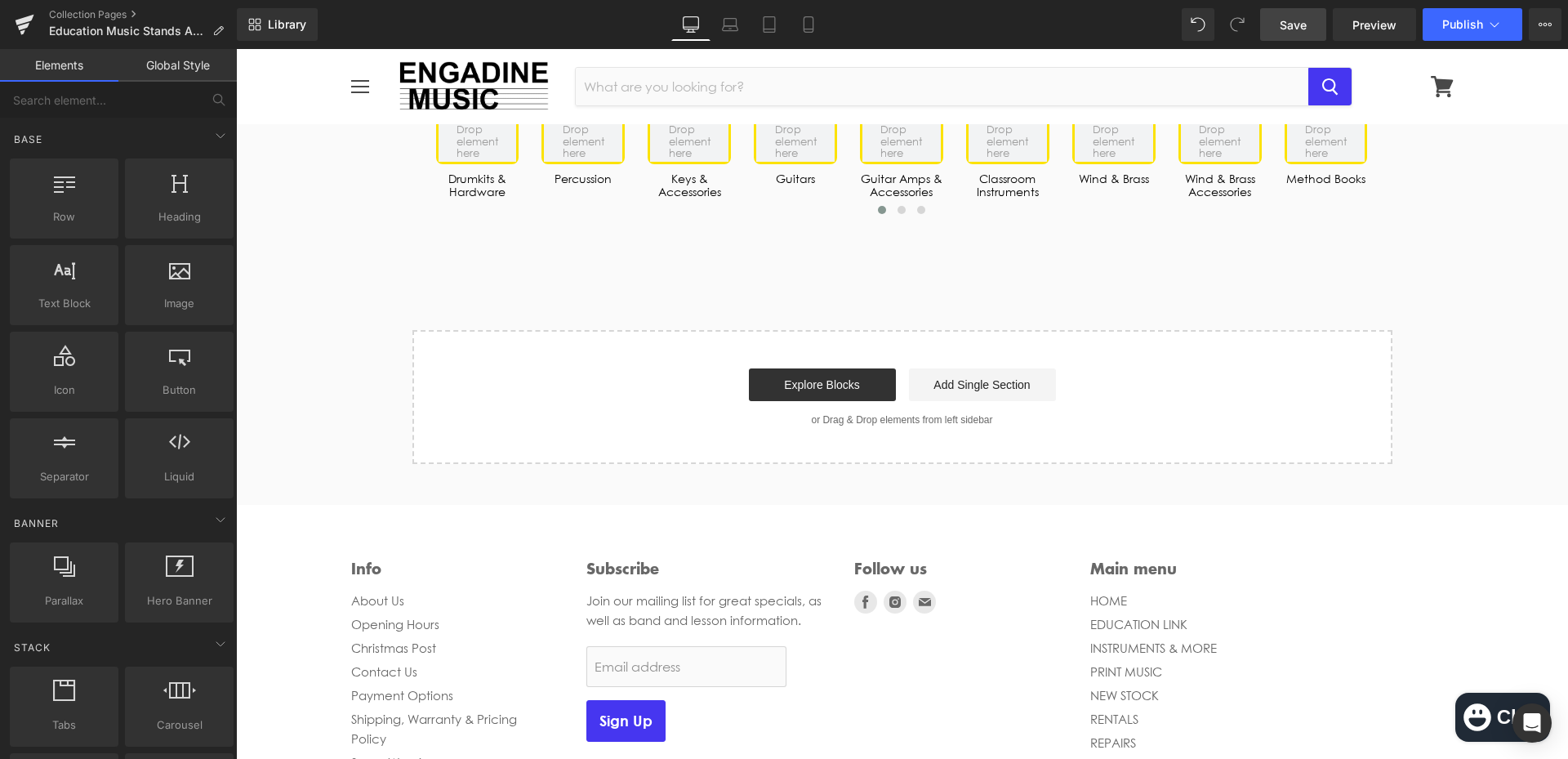
click at [1286, 19] on span "Save" at bounding box center [1292, 25] width 27 height 17
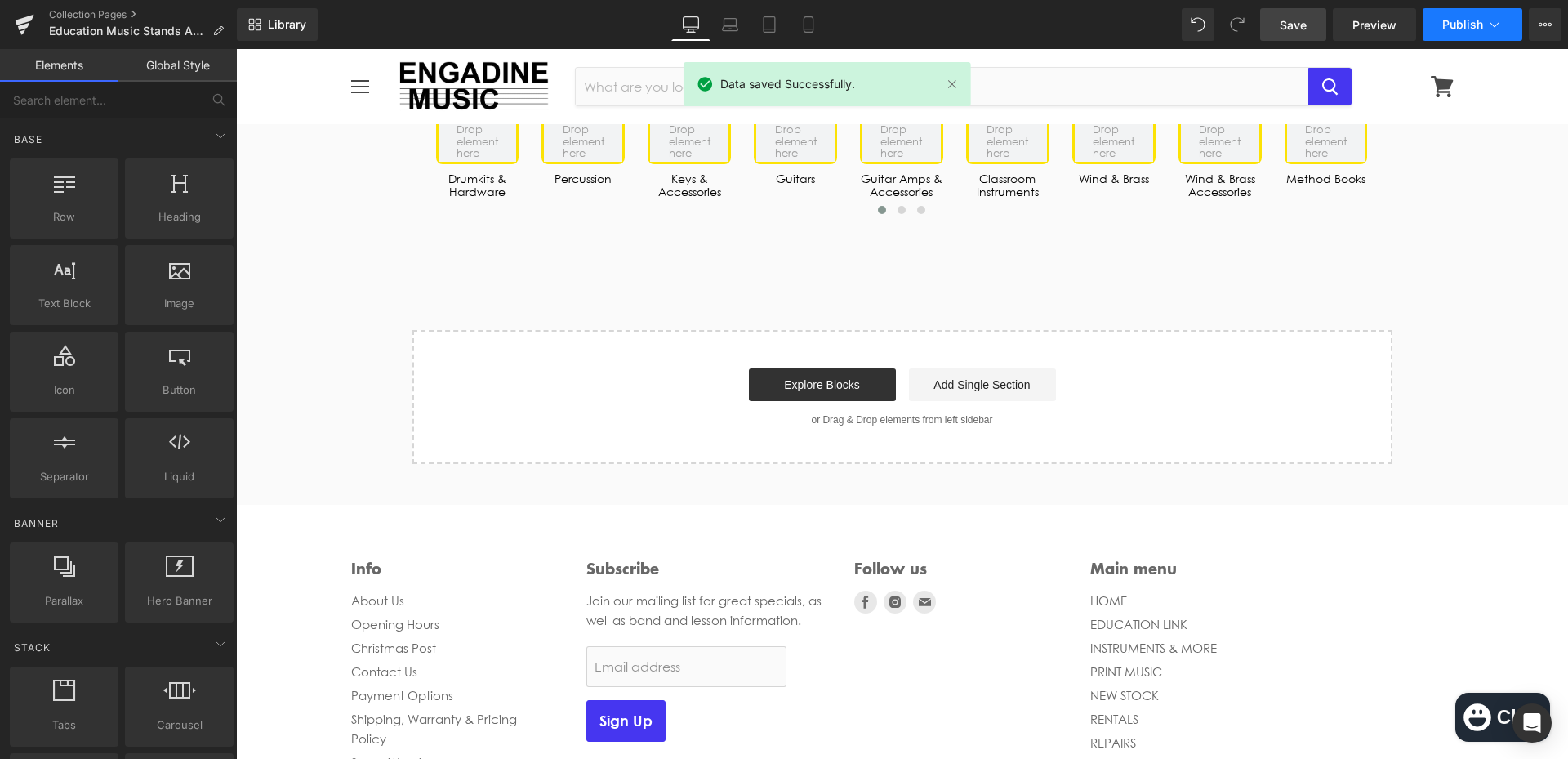
click at [1450, 32] on button "Publish" at bounding box center [1472, 25] width 99 height 33
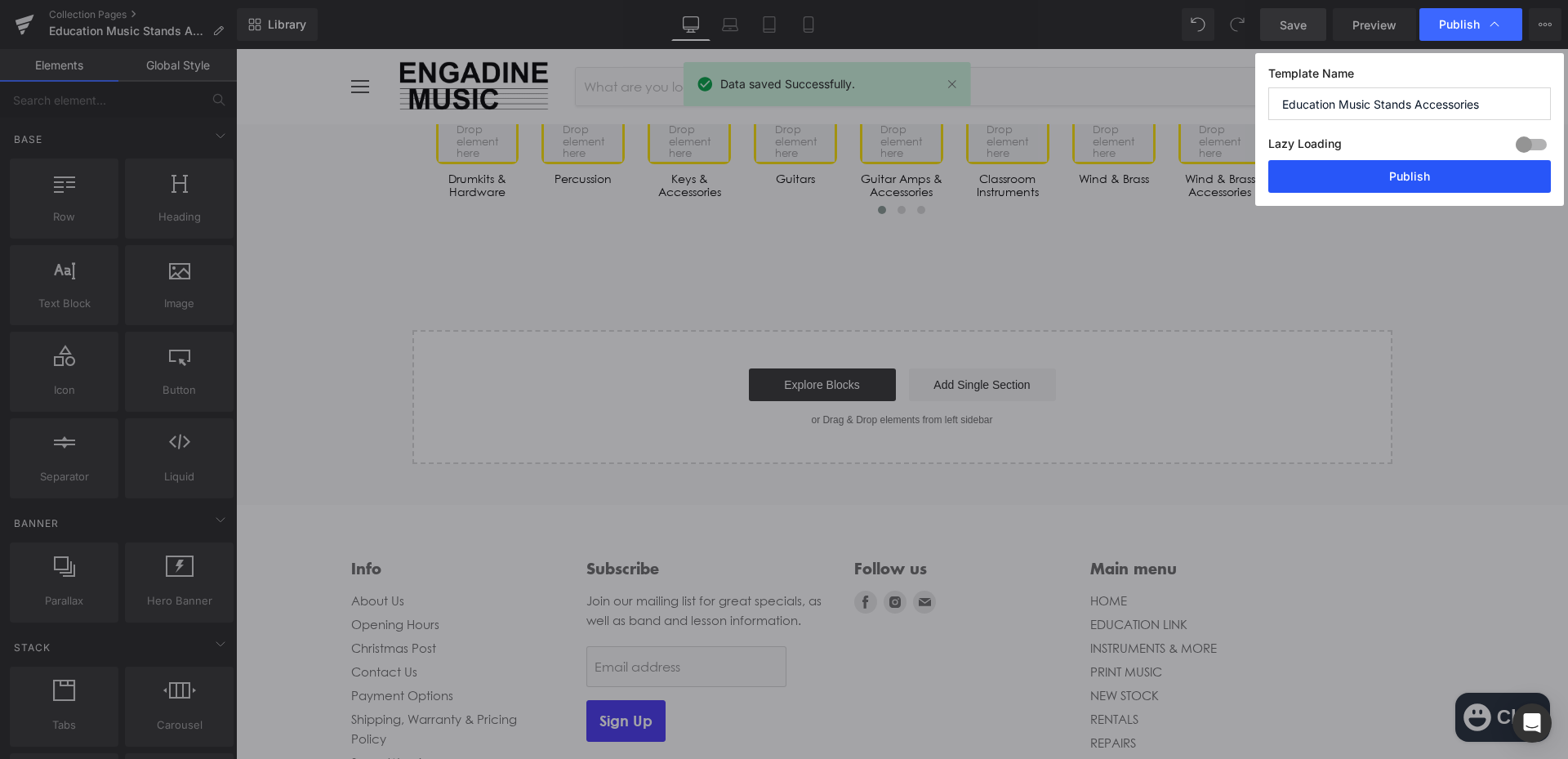
click at [1412, 165] on button "Publish" at bounding box center [1408, 176] width 282 height 33
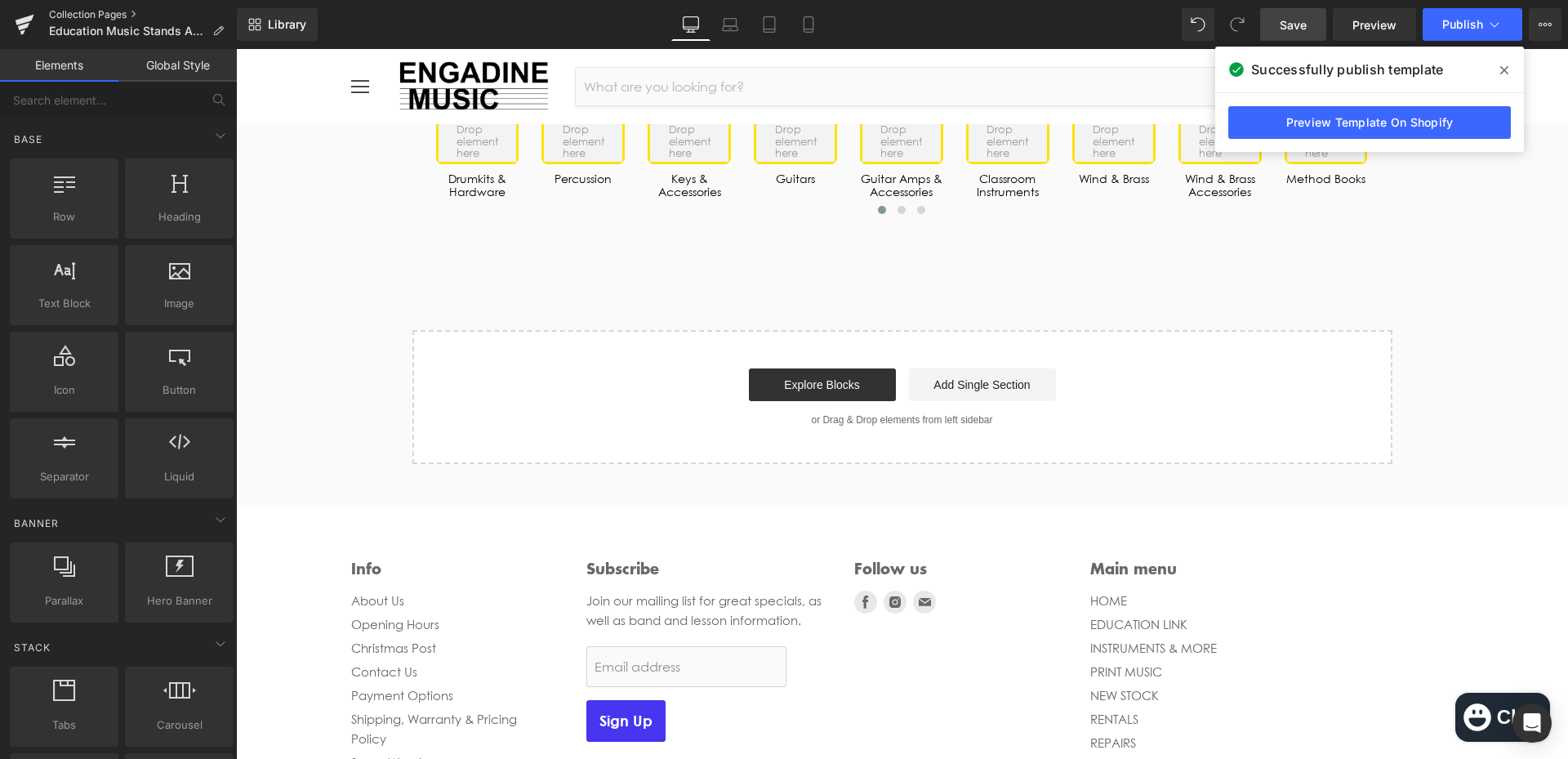
click at [76, 16] on link "Collection Pages" at bounding box center [143, 15] width 188 height 13
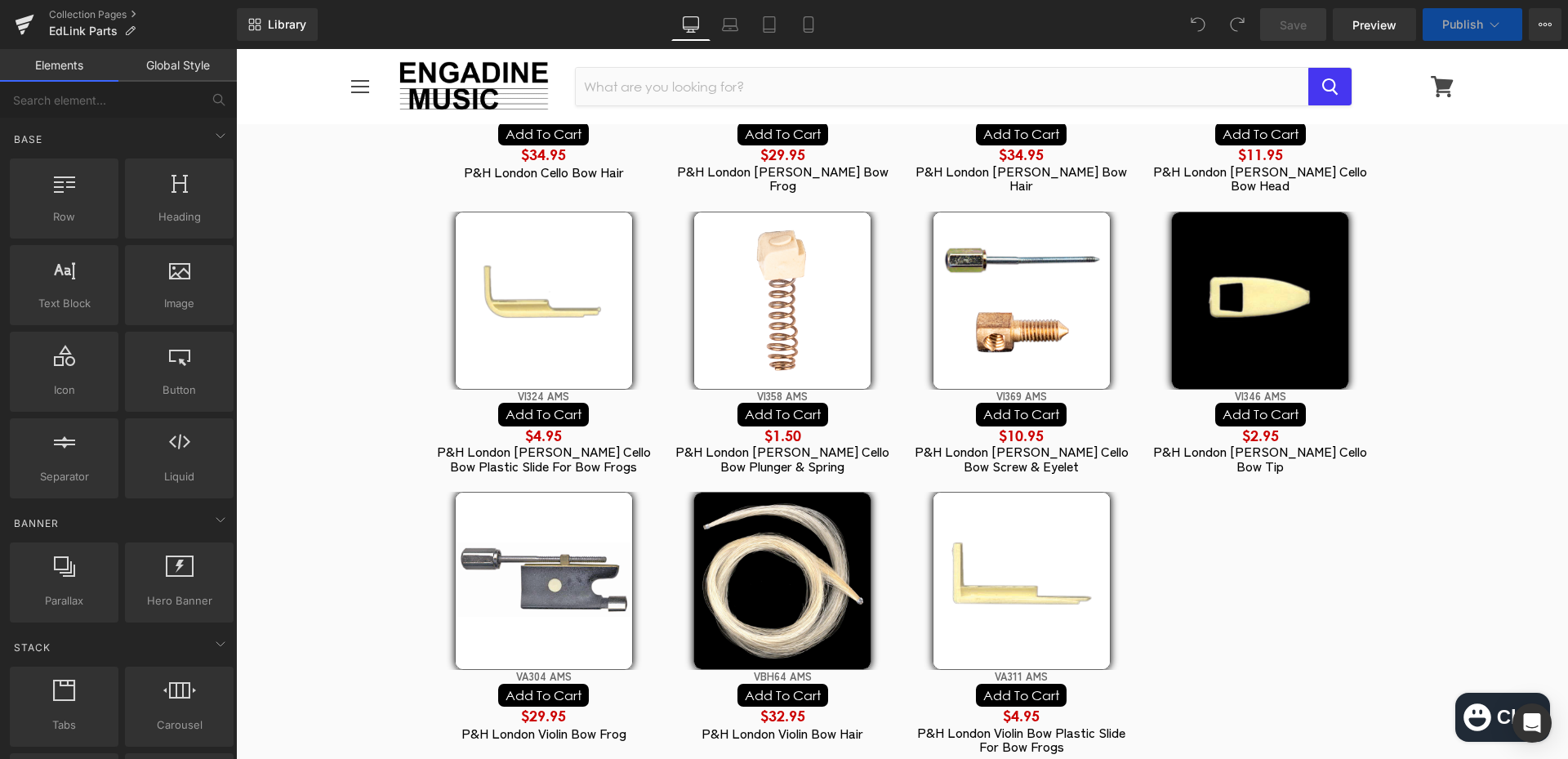
scroll to position [1975, 0]
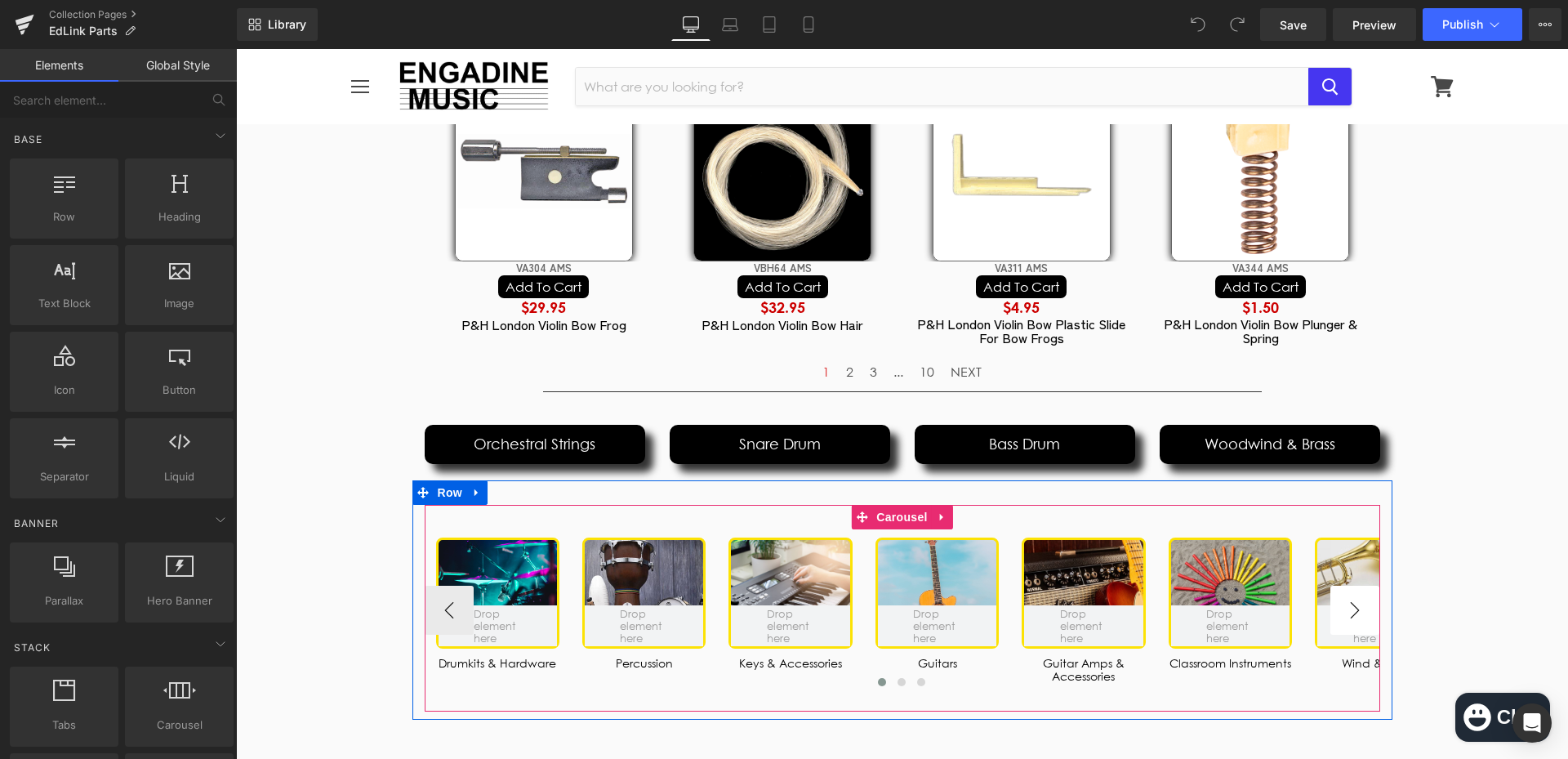
click at [1349, 586] on button "›" at bounding box center [1354, 610] width 49 height 49
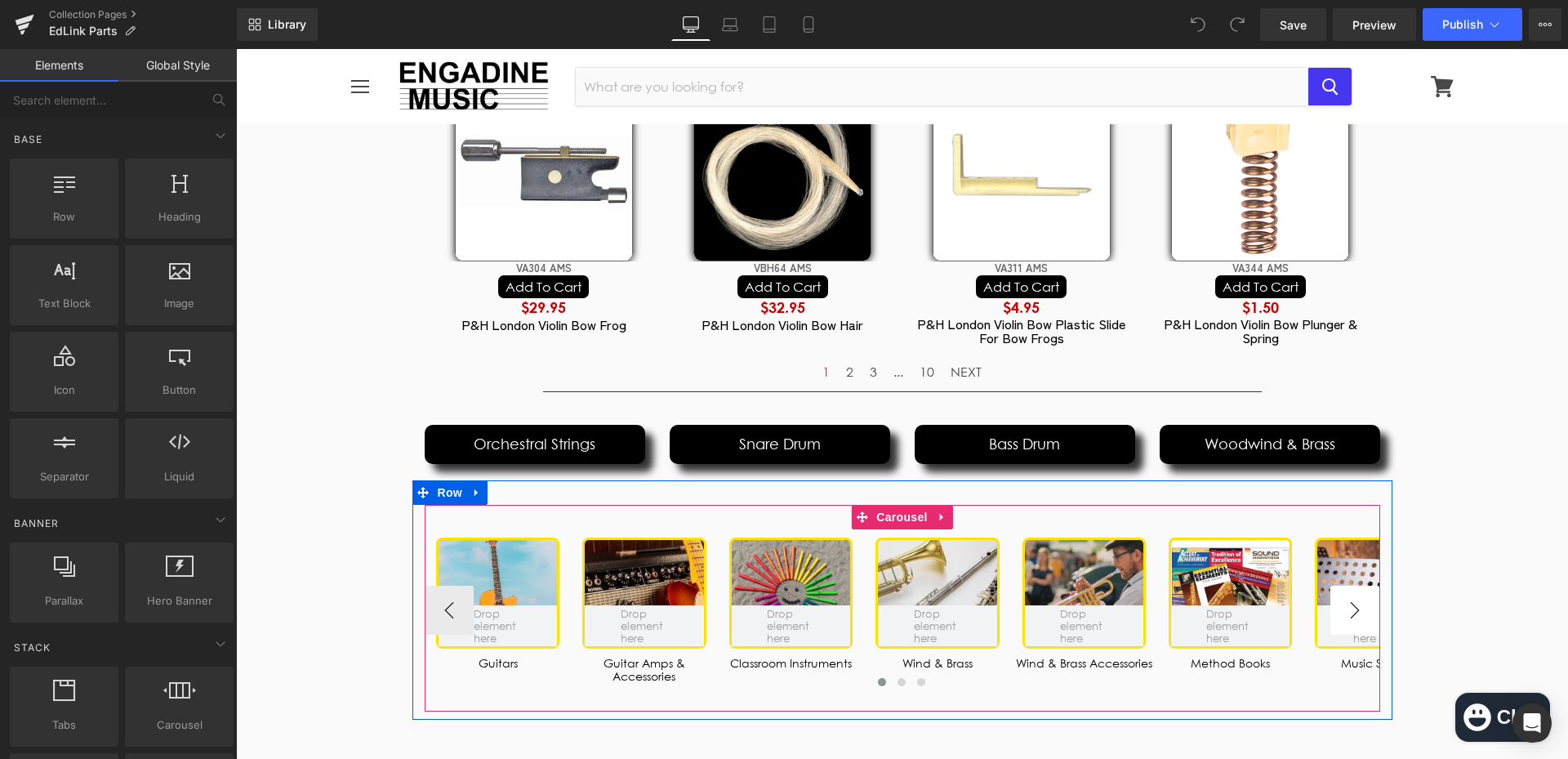
click at [1349, 586] on button "›" at bounding box center [1354, 610] width 49 height 49
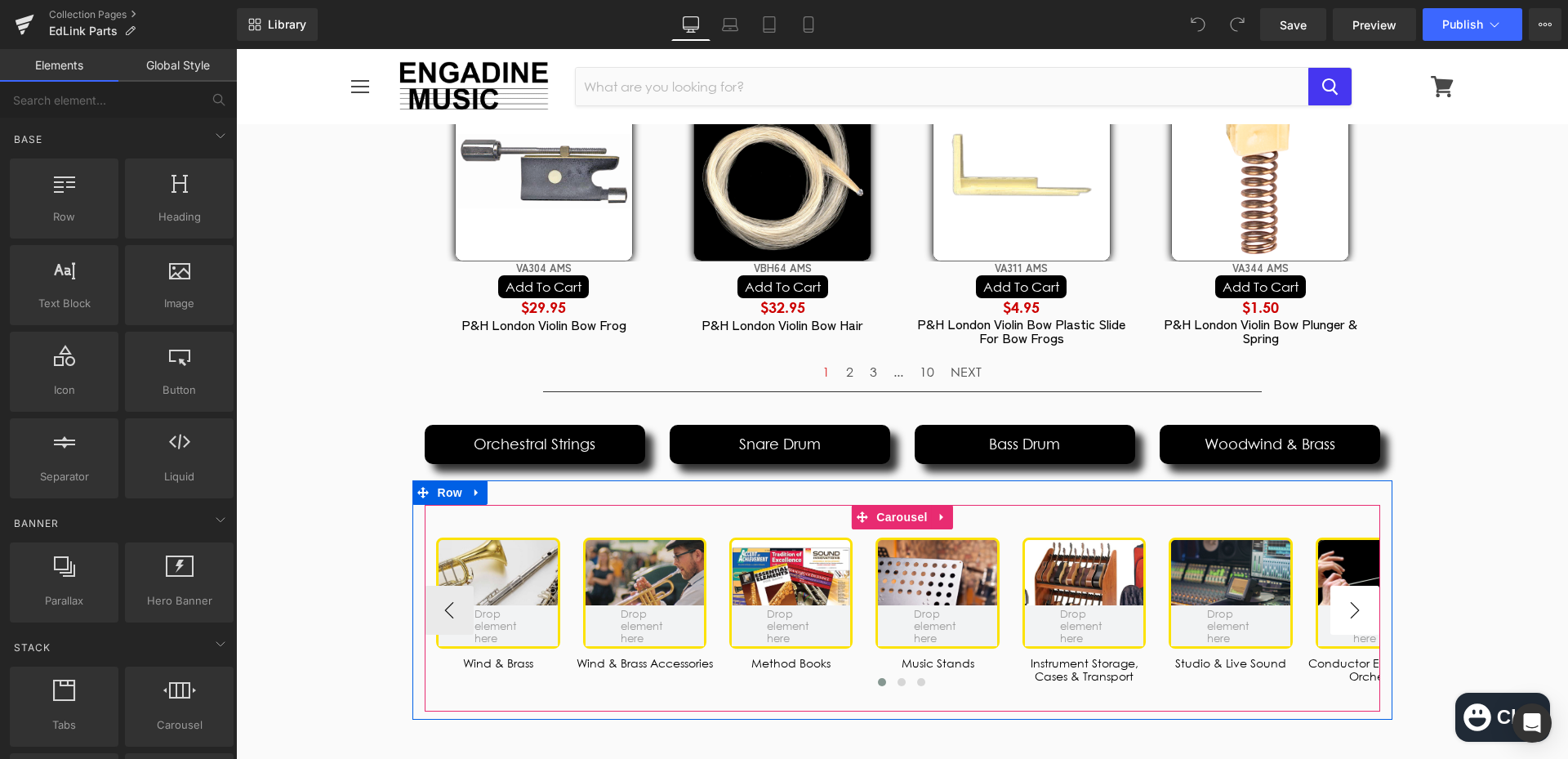
click at [1349, 586] on button "›" at bounding box center [1354, 610] width 49 height 49
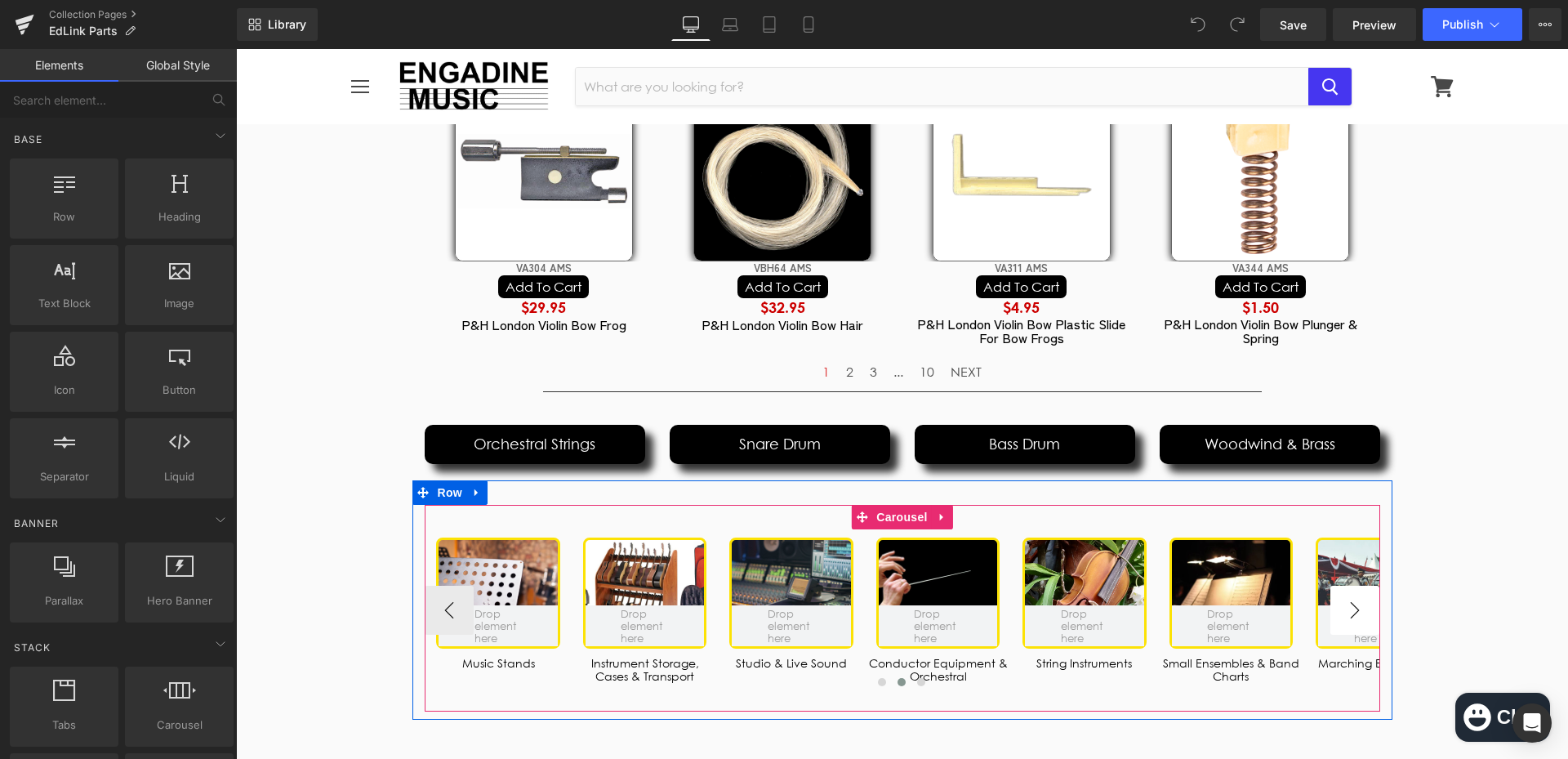
click at [1349, 586] on button "›" at bounding box center [1354, 610] width 49 height 49
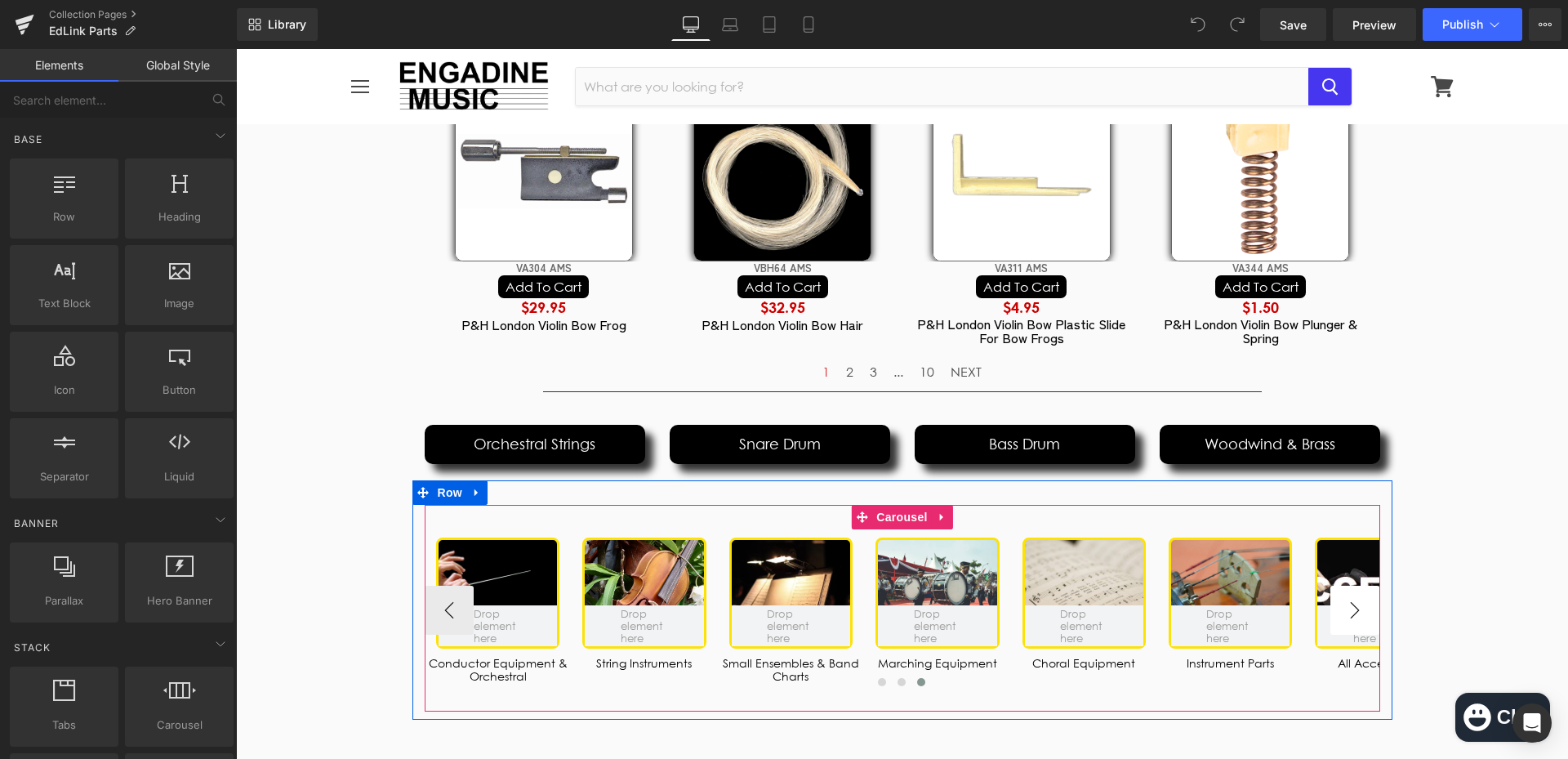
click at [1349, 586] on button "›" at bounding box center [1354, 610] width 49 height 49
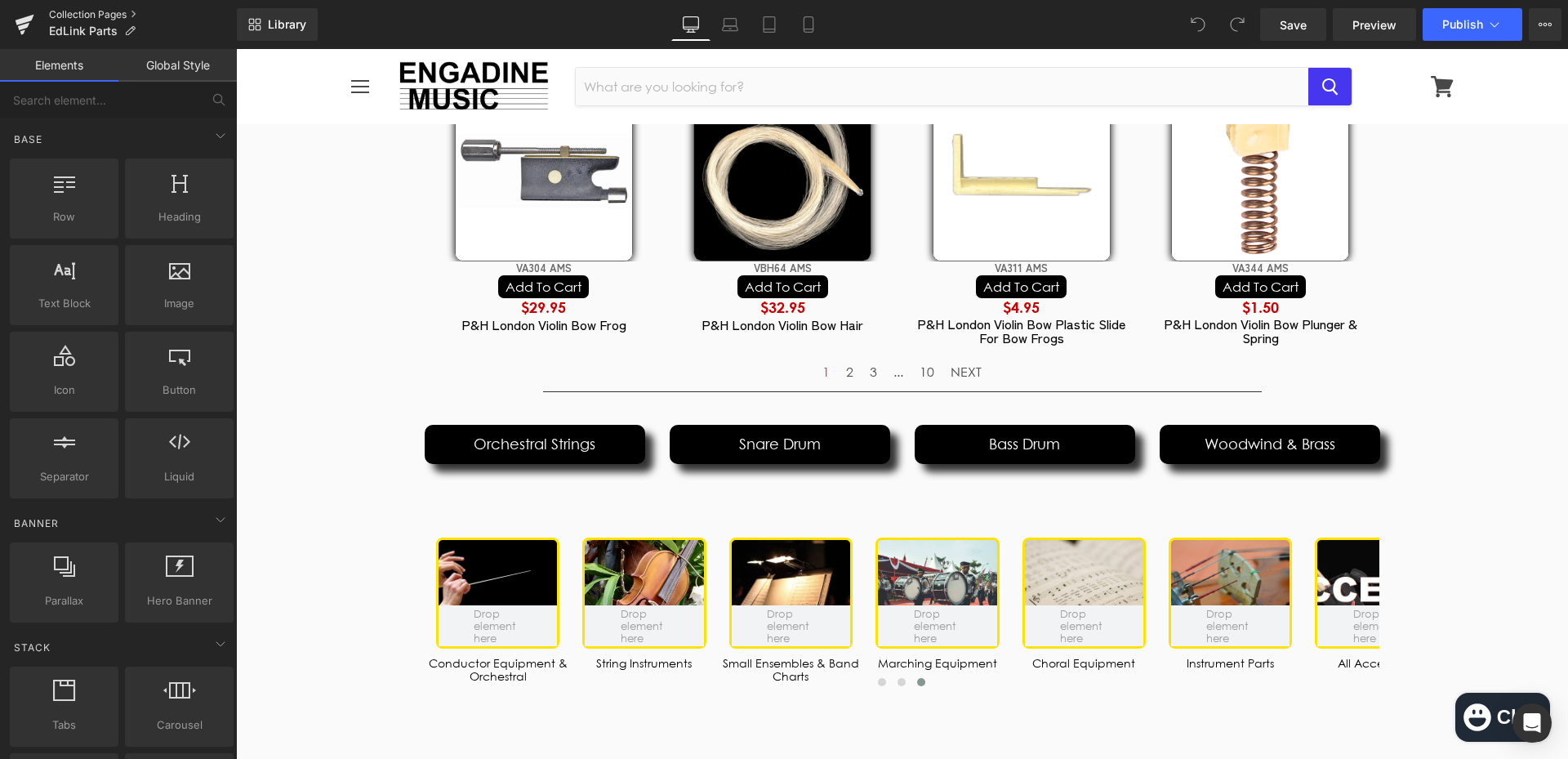
click at [81, 11] on link "Collection Pages" at bounding box center [143, 15] width 188 height 13
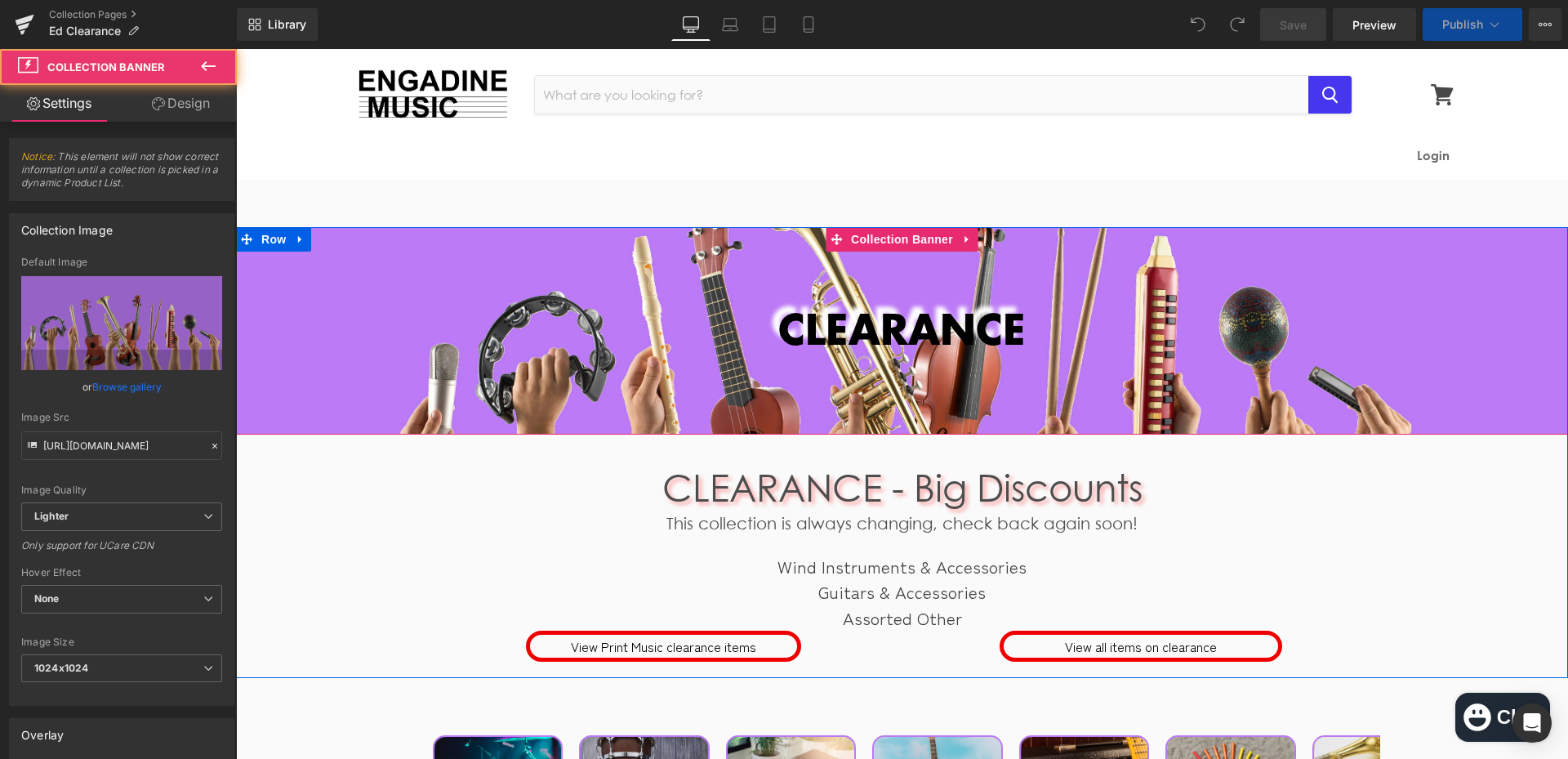
click at [1411, 404] on div at bounding box center [902, 330] width 1332 height 208
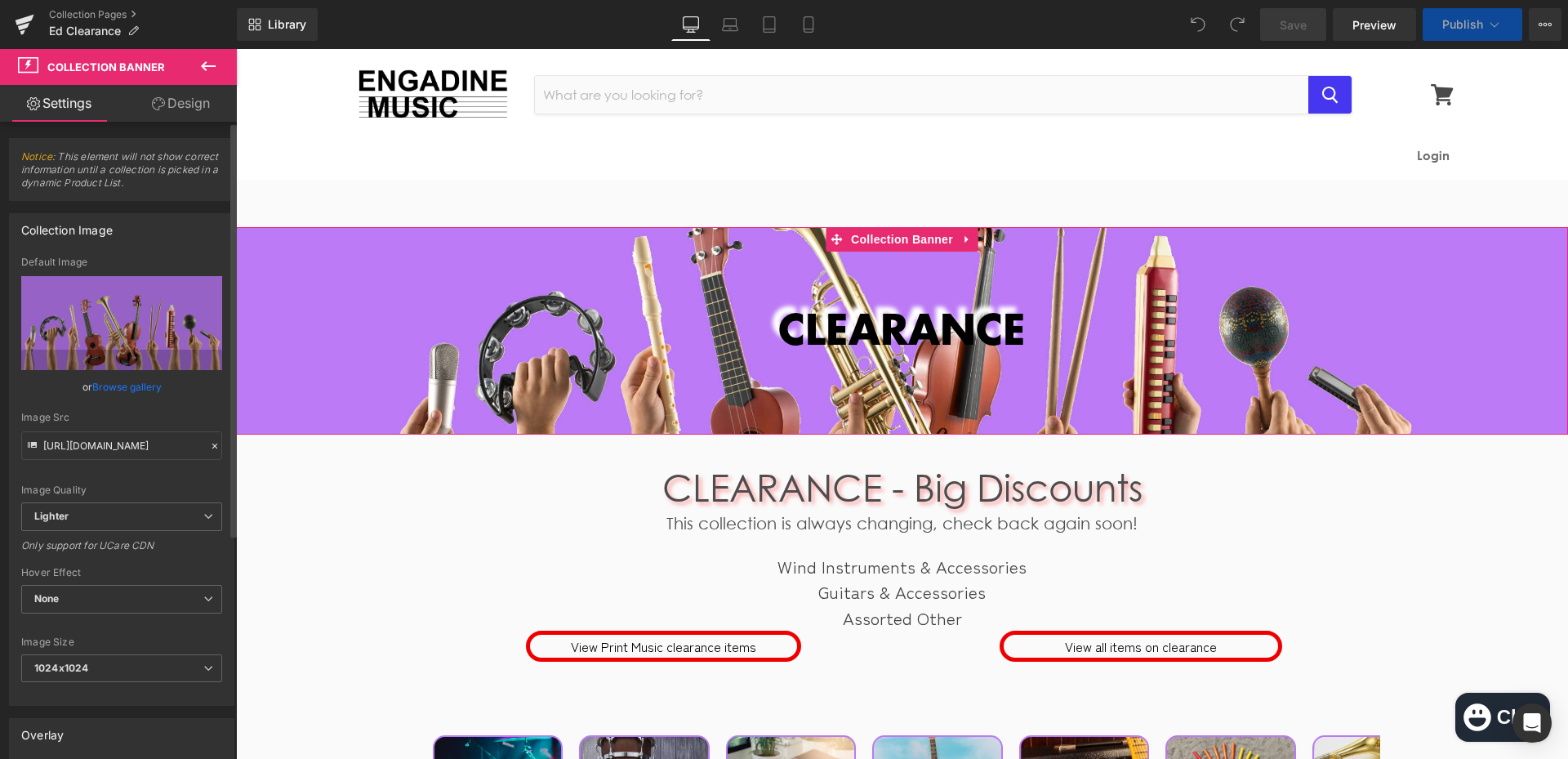
click at [113, 388] on link "Browse gallery" at bounding box center [126, 387] width 70 height 29
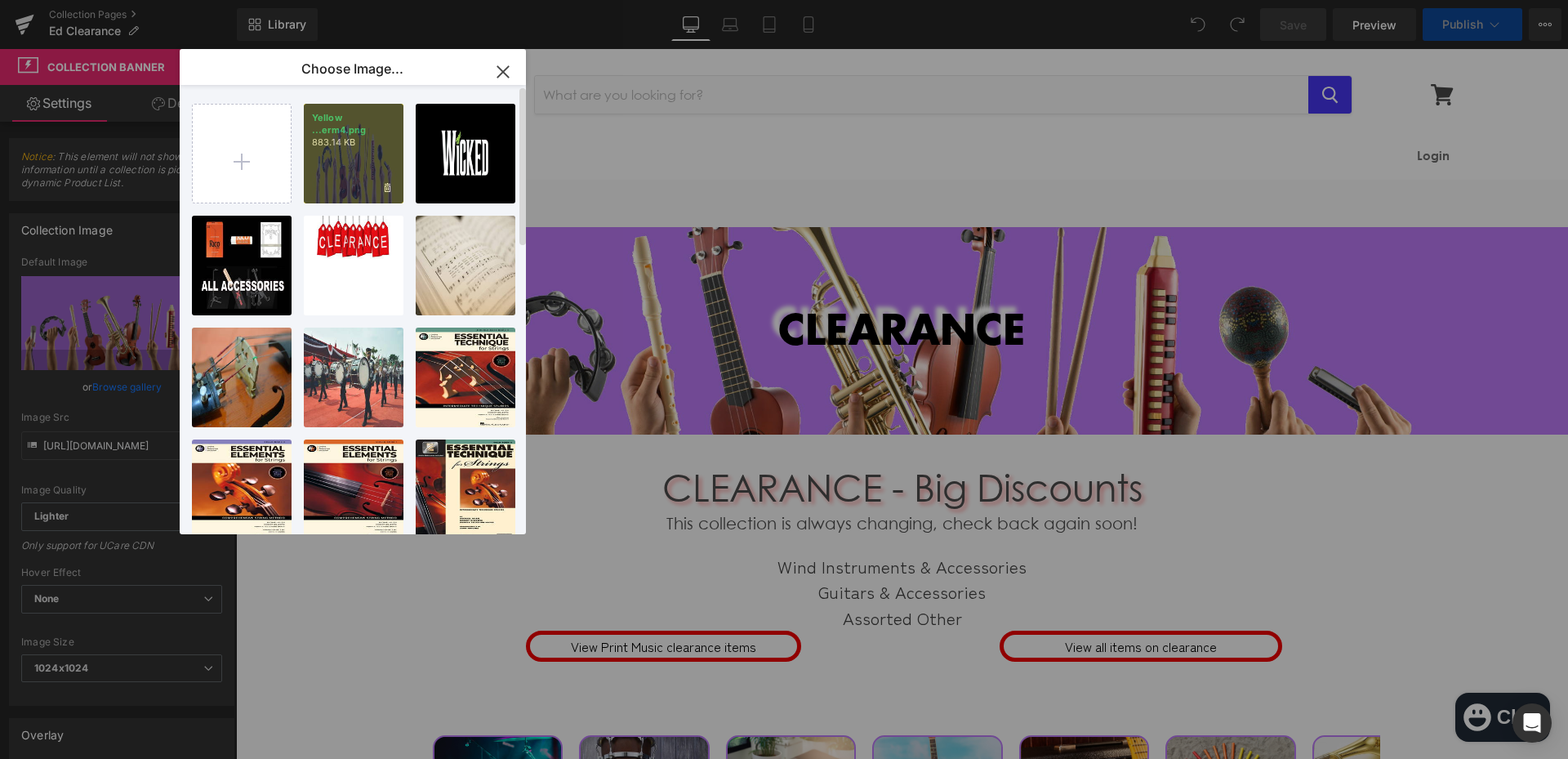
click at [334, 180] on div "Yellow ...erm4.png 883.14 KB" at bounding box center [353, 153] width 99 height 100
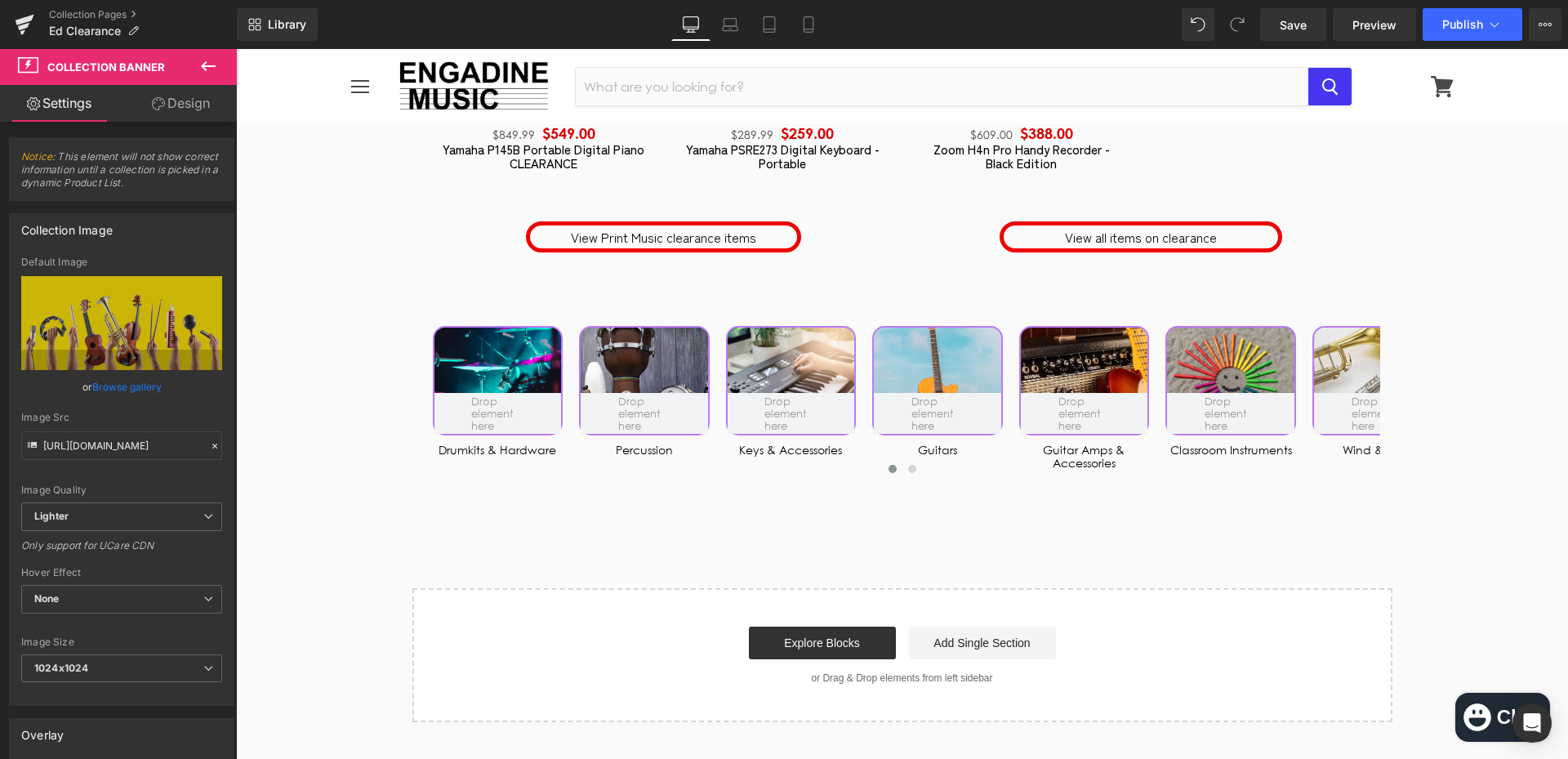
scroll to position [5799, 0]
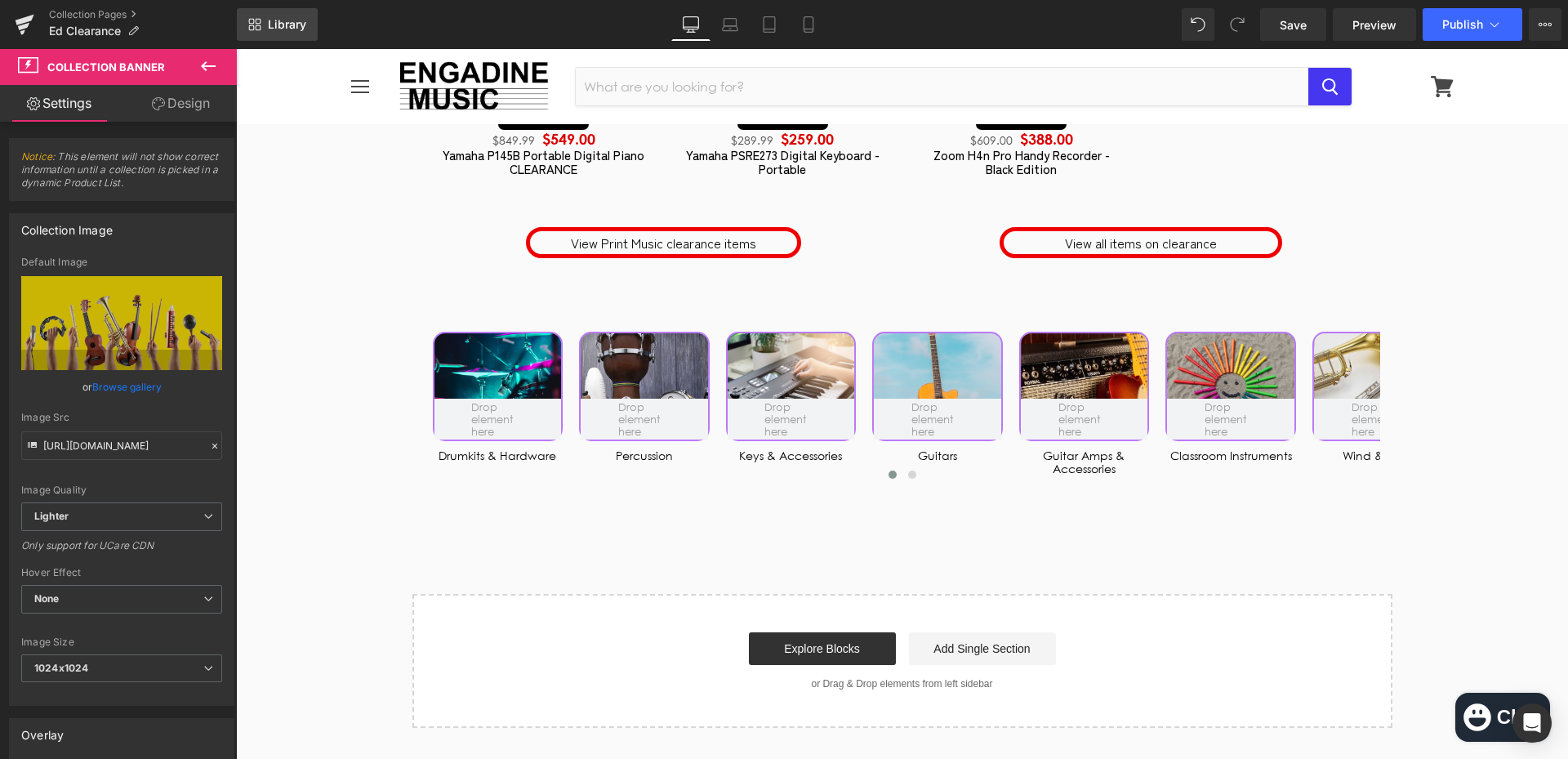
click at [294, 20] on span "Library" at bounding box center [287, 24] width 38 height 14
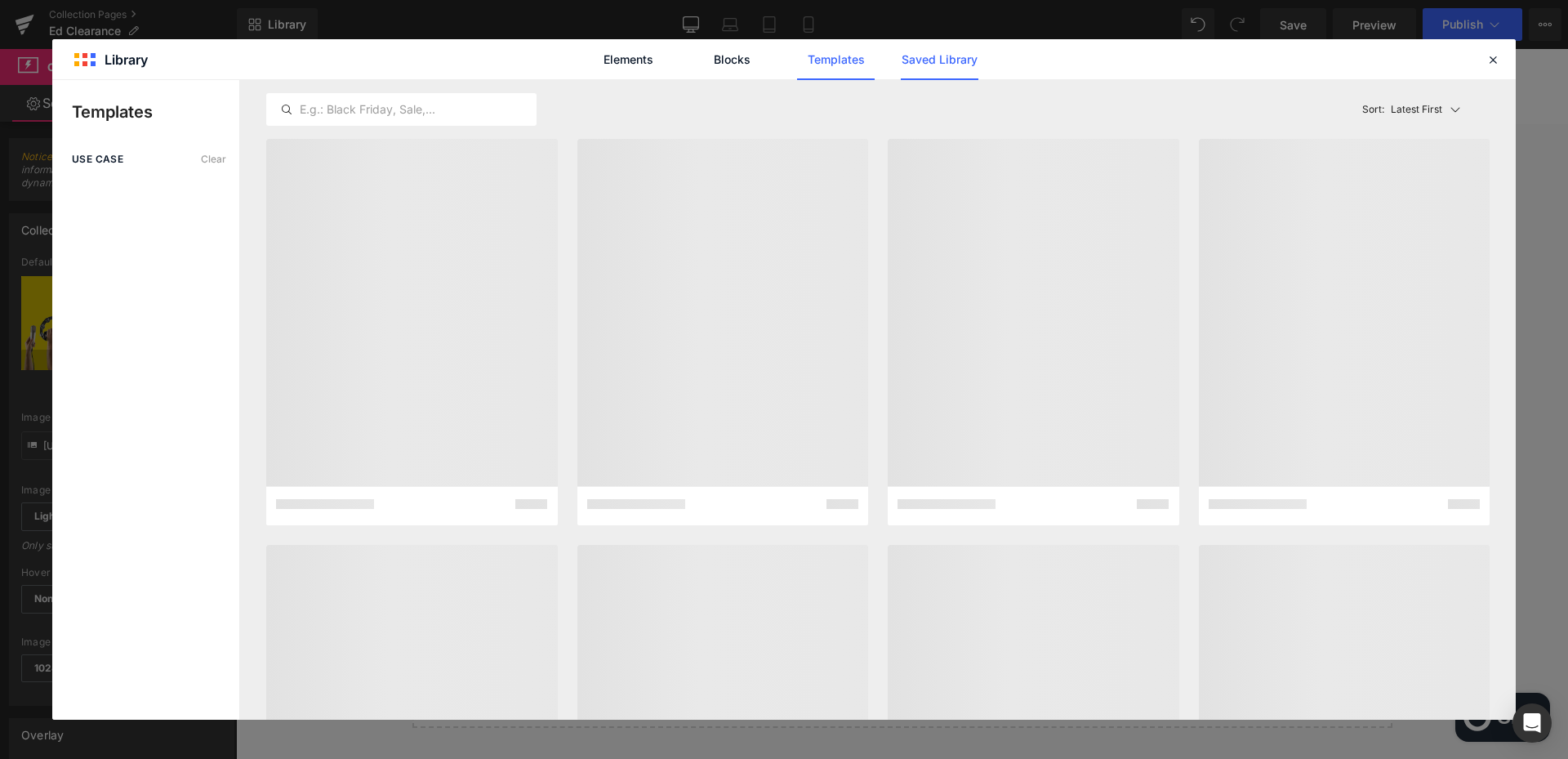
click at [939, 67] on link "Saved Library" at bounding box center [939, 59] width 77 height 41
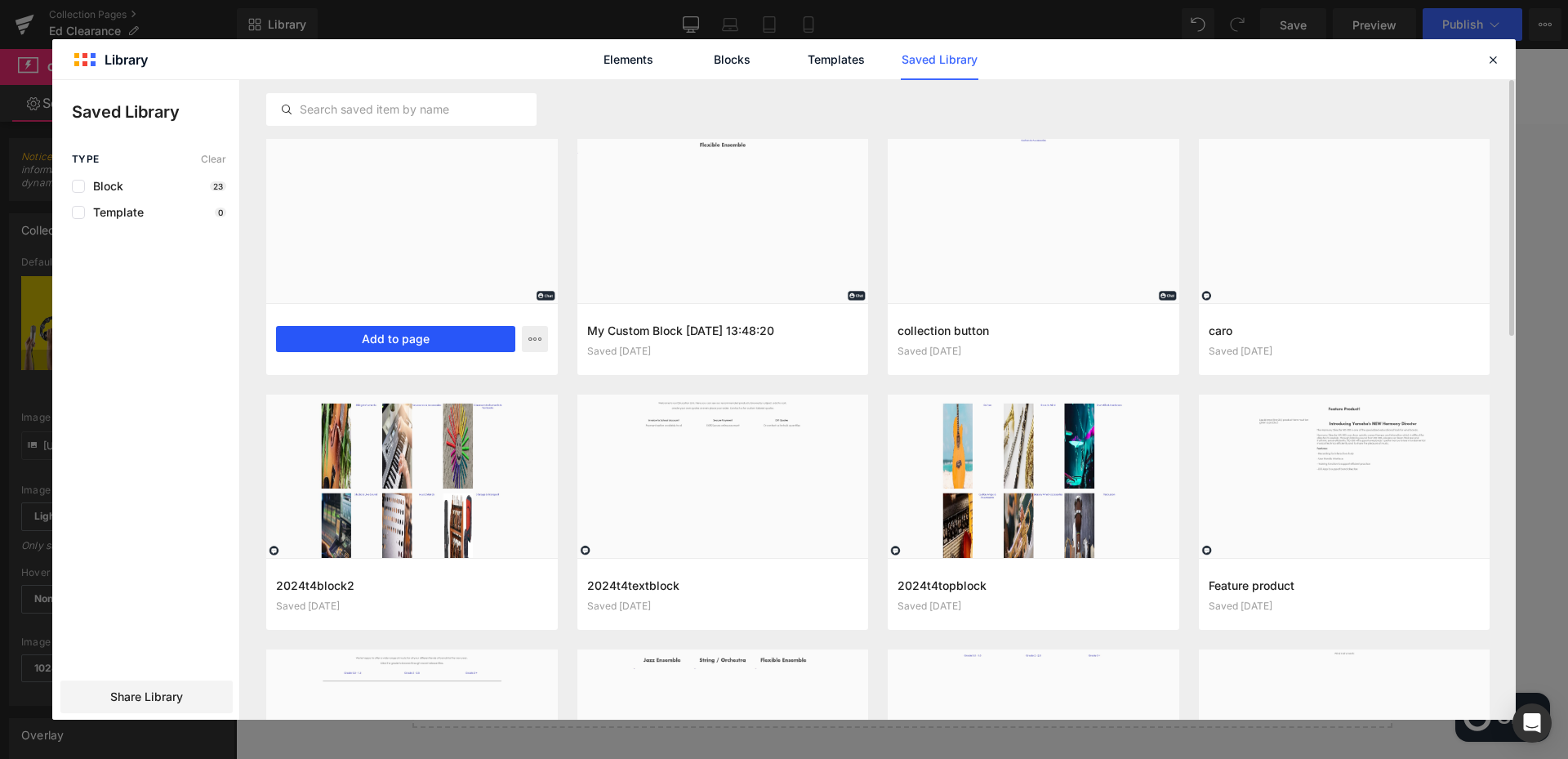
click at [429, 343] on button "Add to page" at bounding box center [395, 339] width 239 height 26
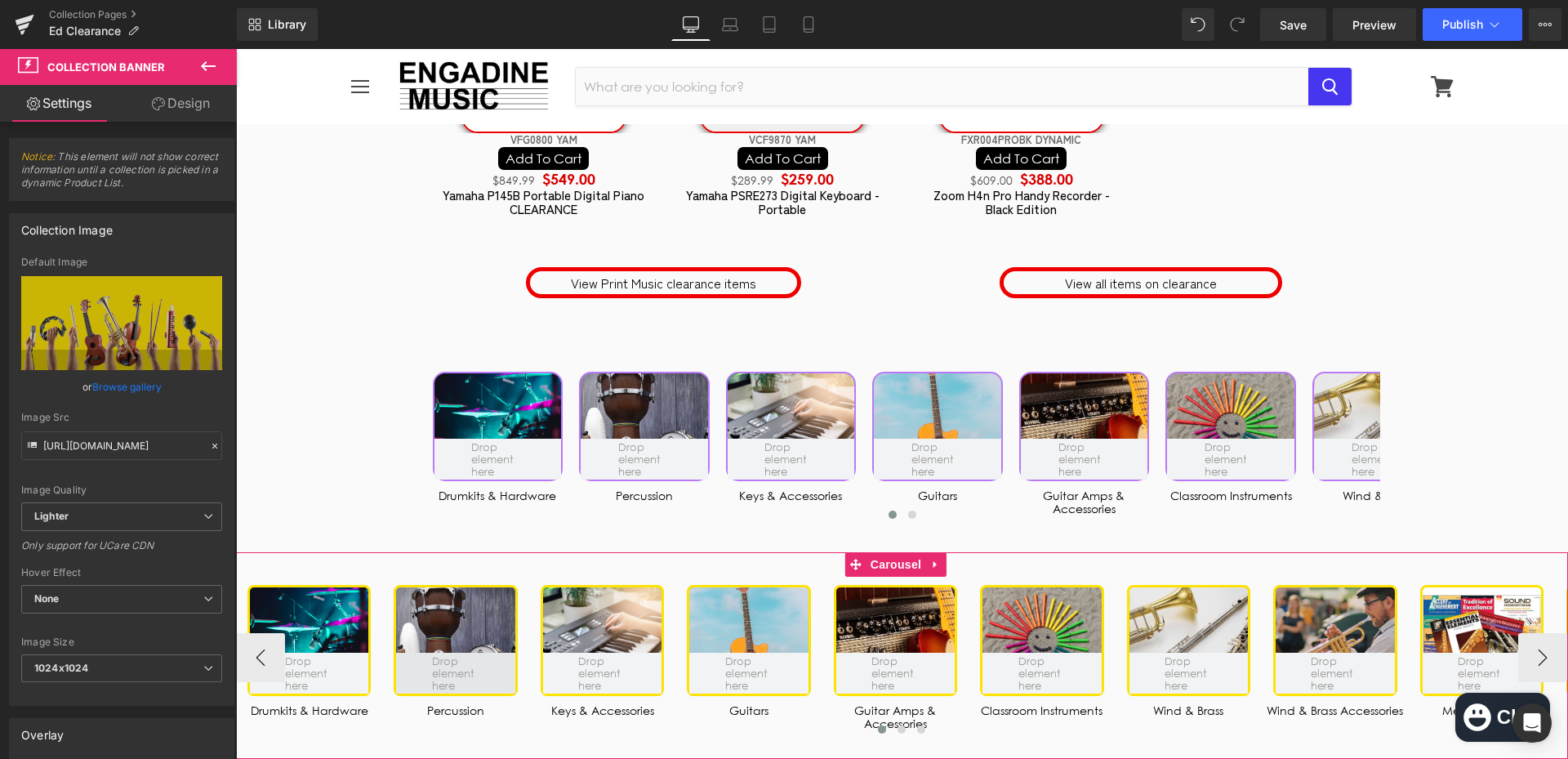
scroll to position [5705, 0]
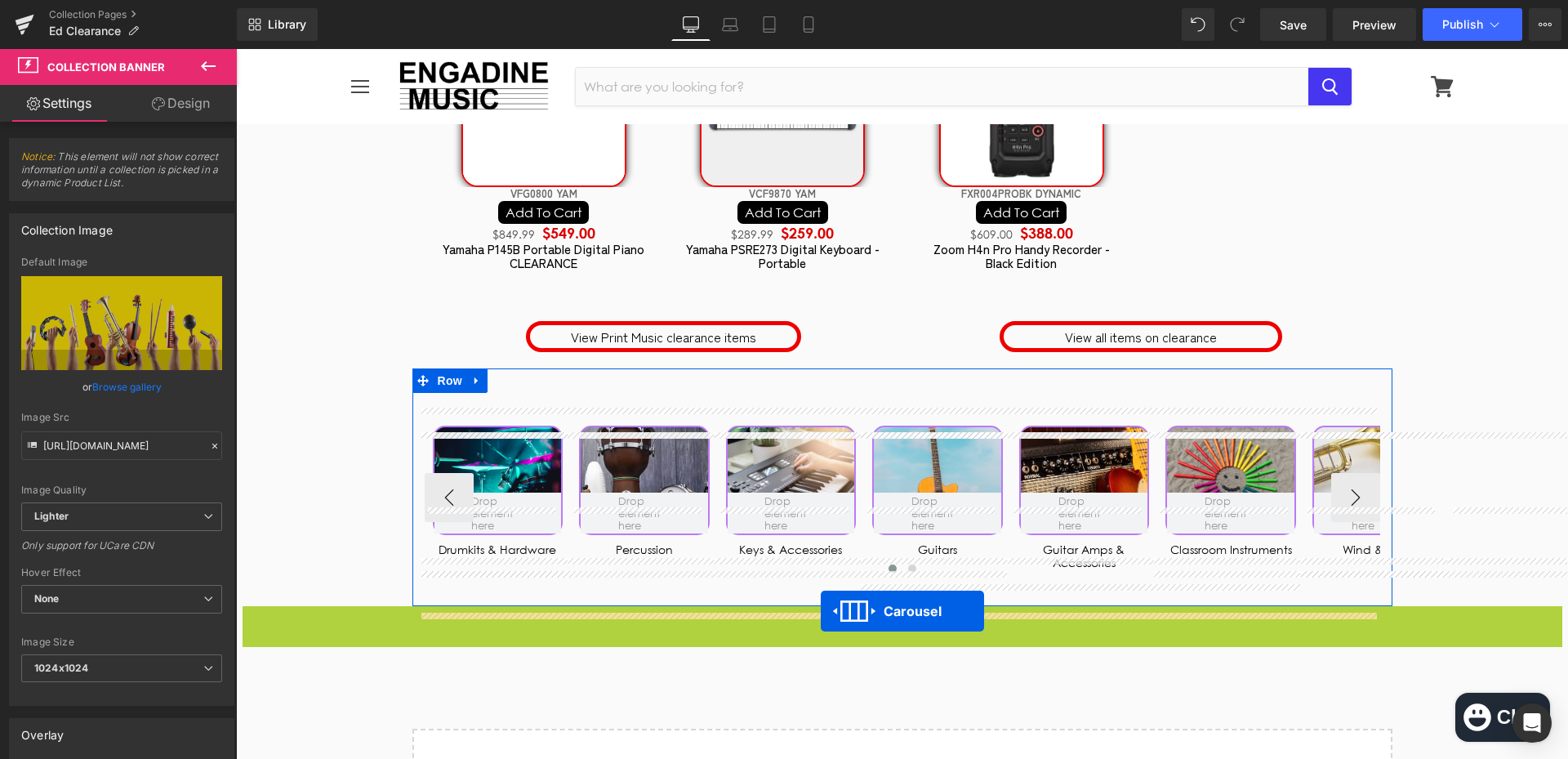
drag, startPoint x: 855, startPoint y: 630, endPoint x: 821, endPoint y: 611, distance: 38.9
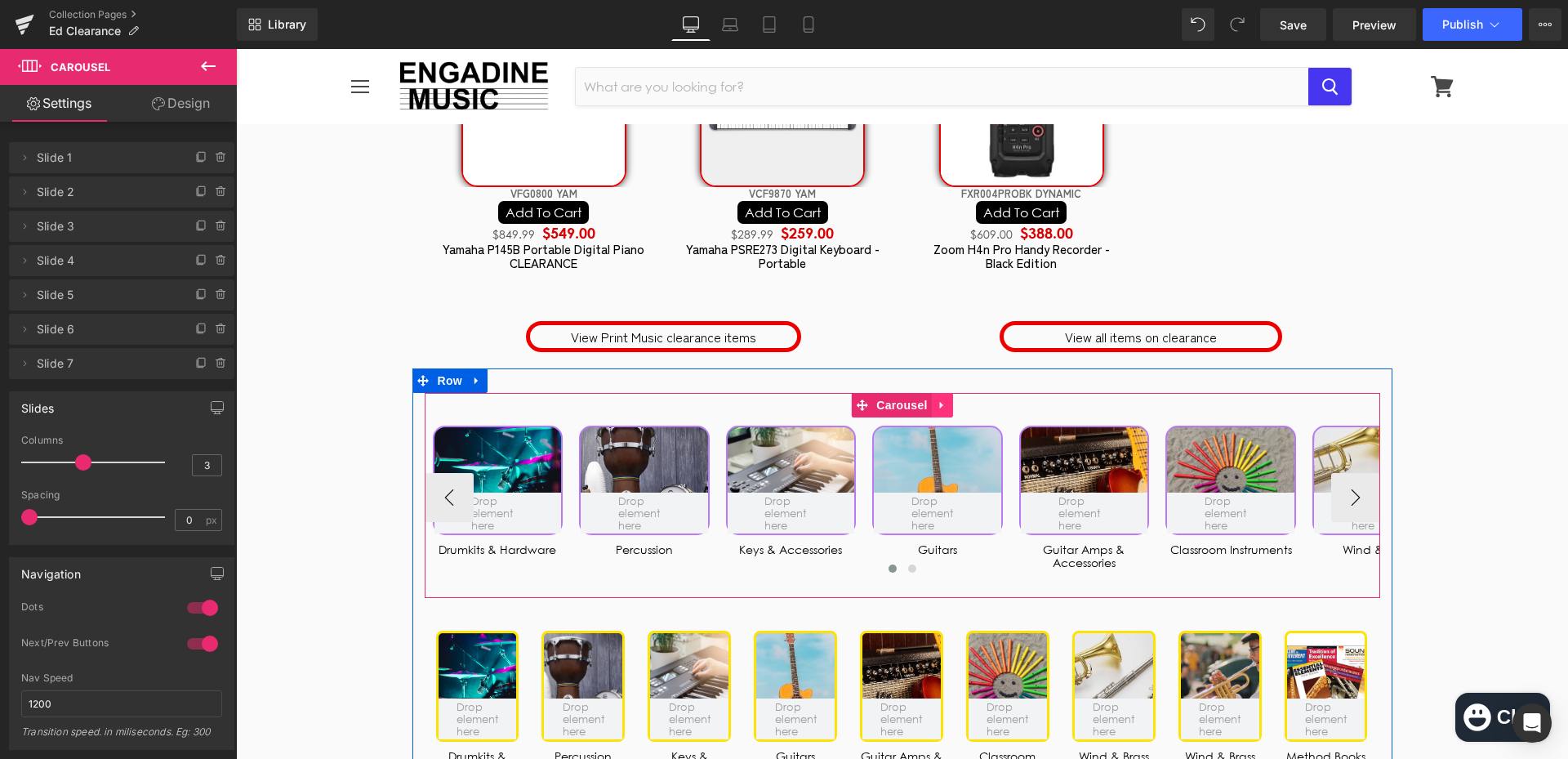
click at [941, 412] on icon at bounding box center [942, 405] width 11 height 12
click at [947, 412] on icon at bounding box center [953, 405] width 11 height 12
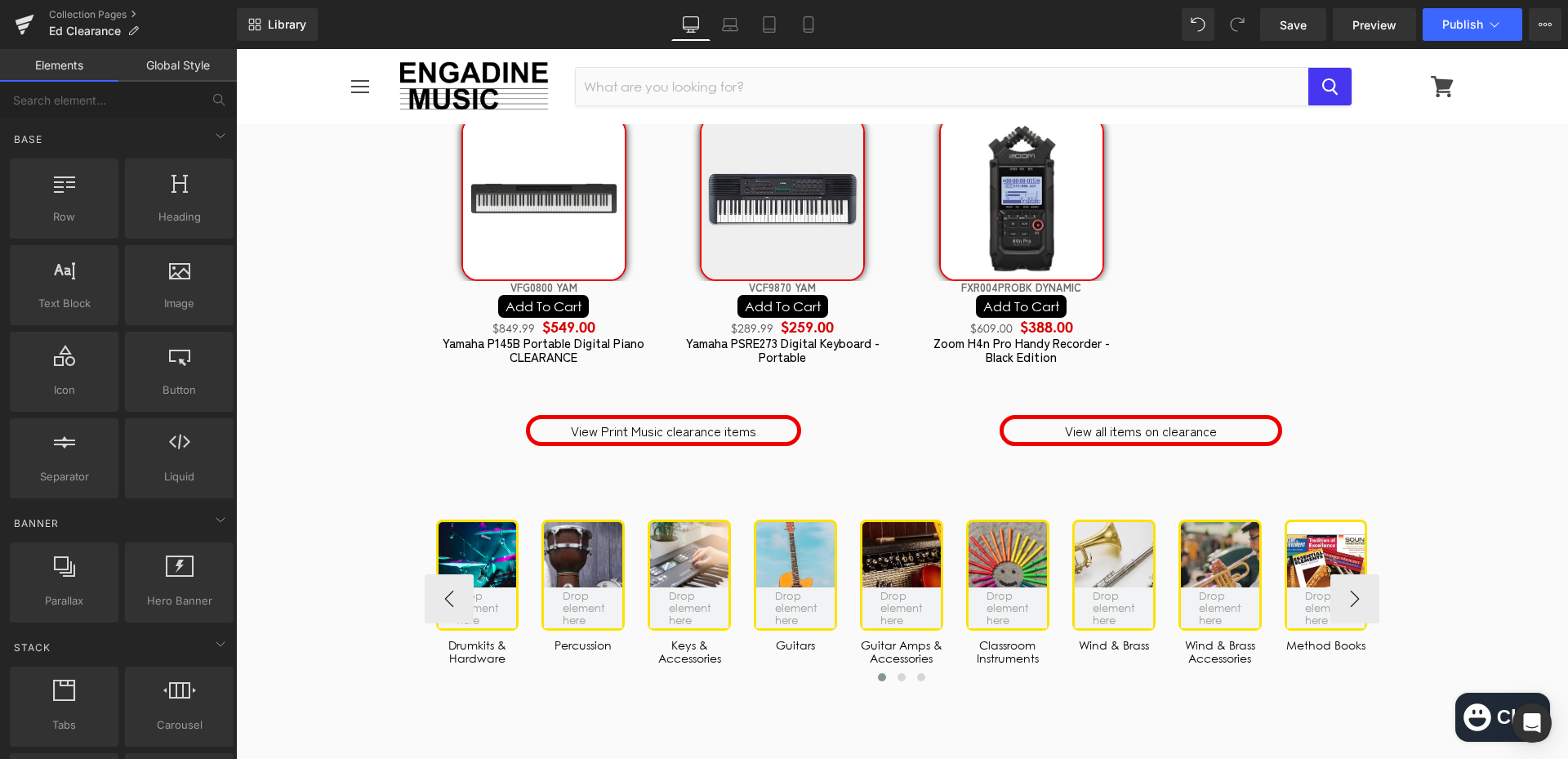
scroll to position [5379, 0]
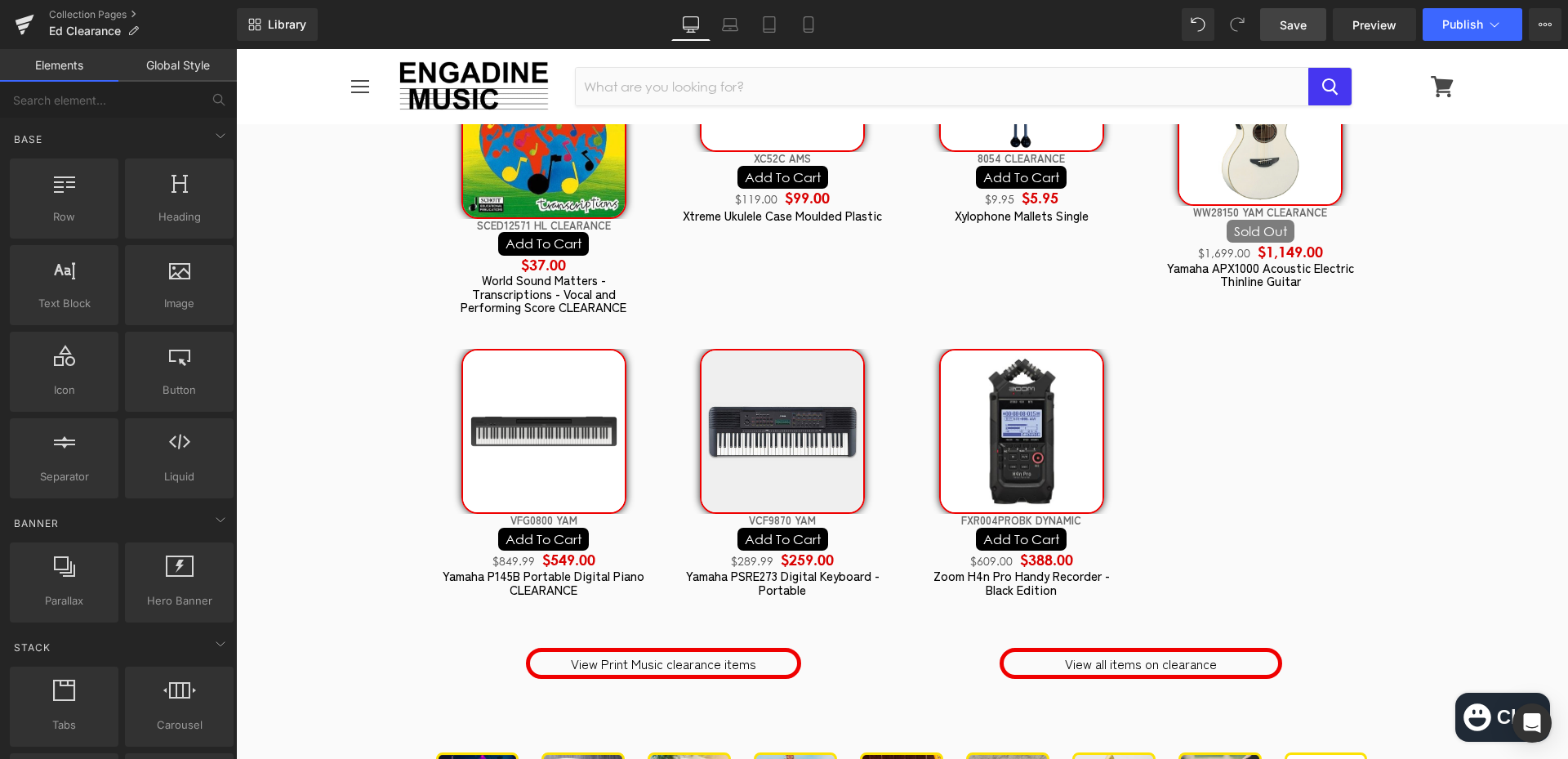
click at [1284, 29] on span "Save" at bounding box center [1292, 25] width 27 height 17
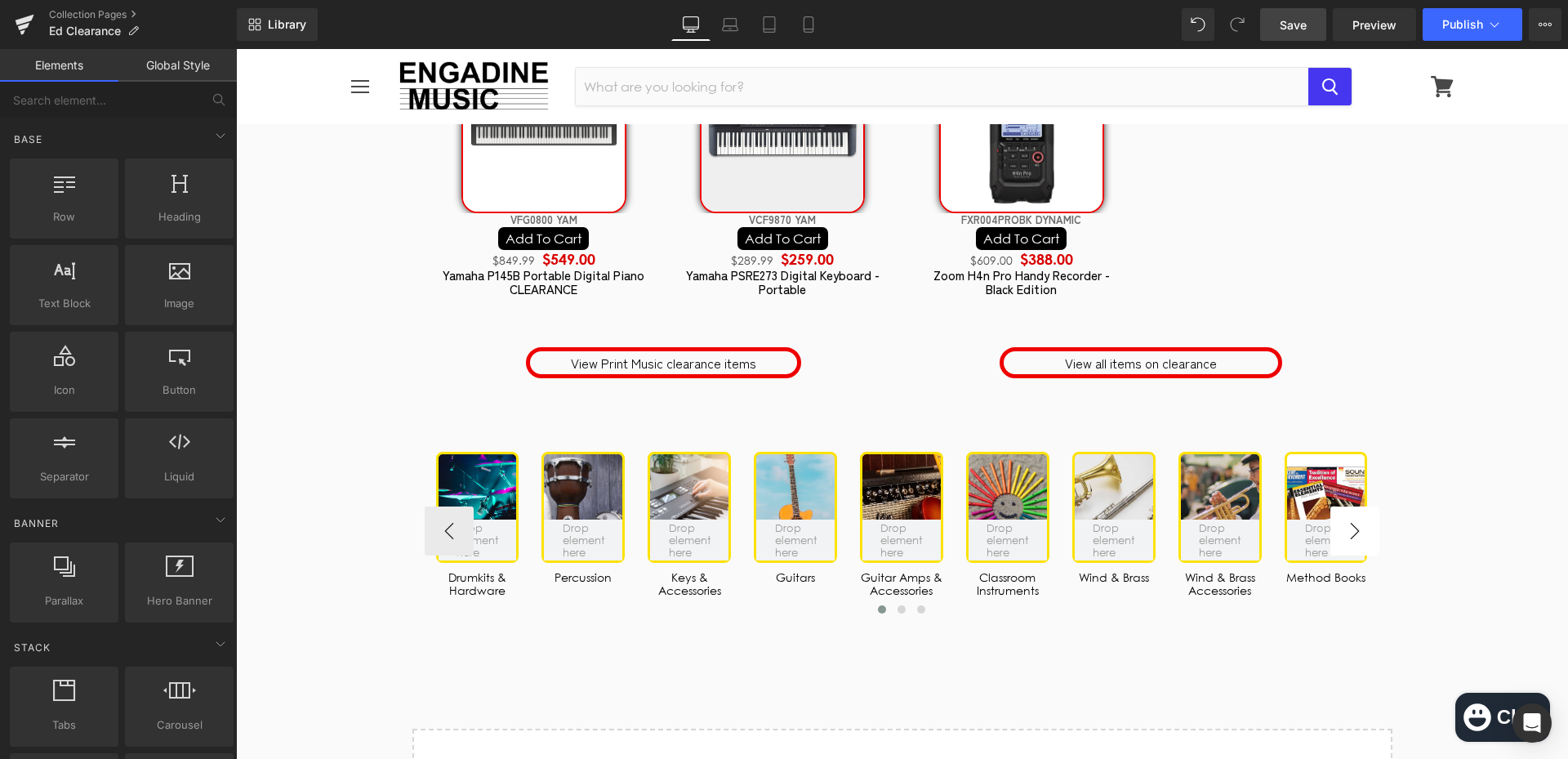
scroll to position [5869, 0]
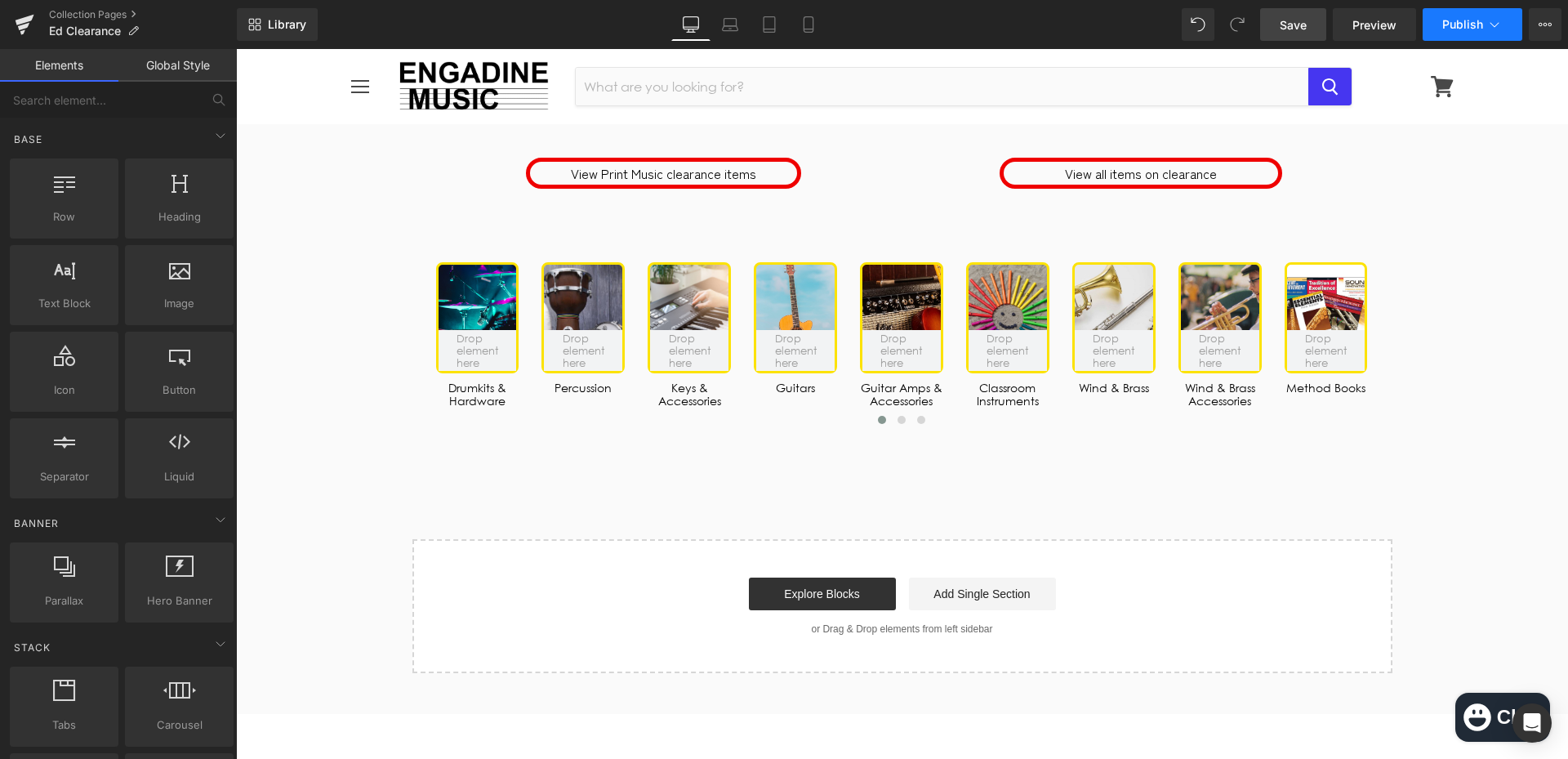
click at [1457, 19] on span "Publish" at bounding box center [1462, 25] width 41 height 13
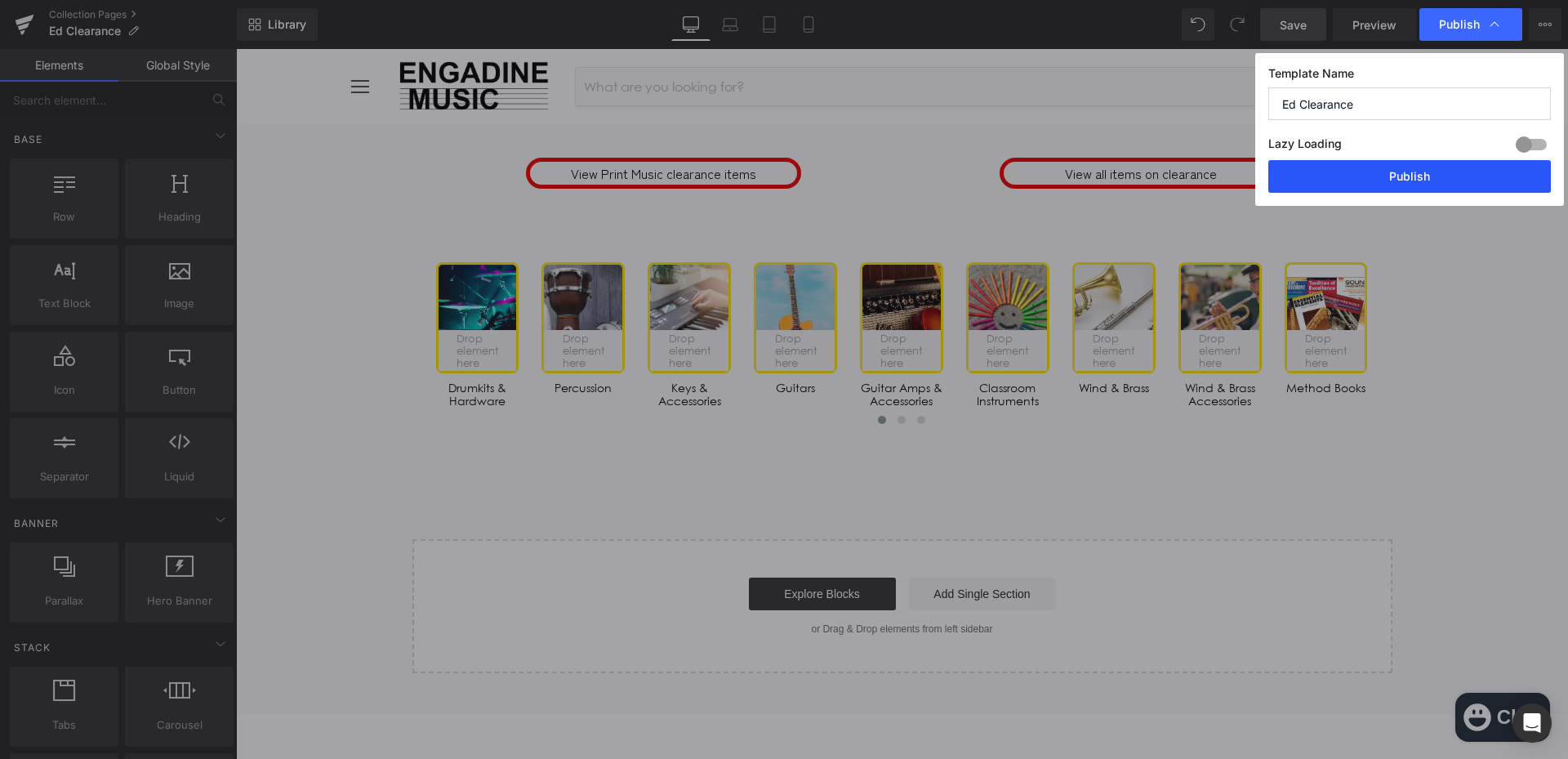
click at [1401, 160] on button "Publish" at bounding box center [1408, 176] width 282 height 33
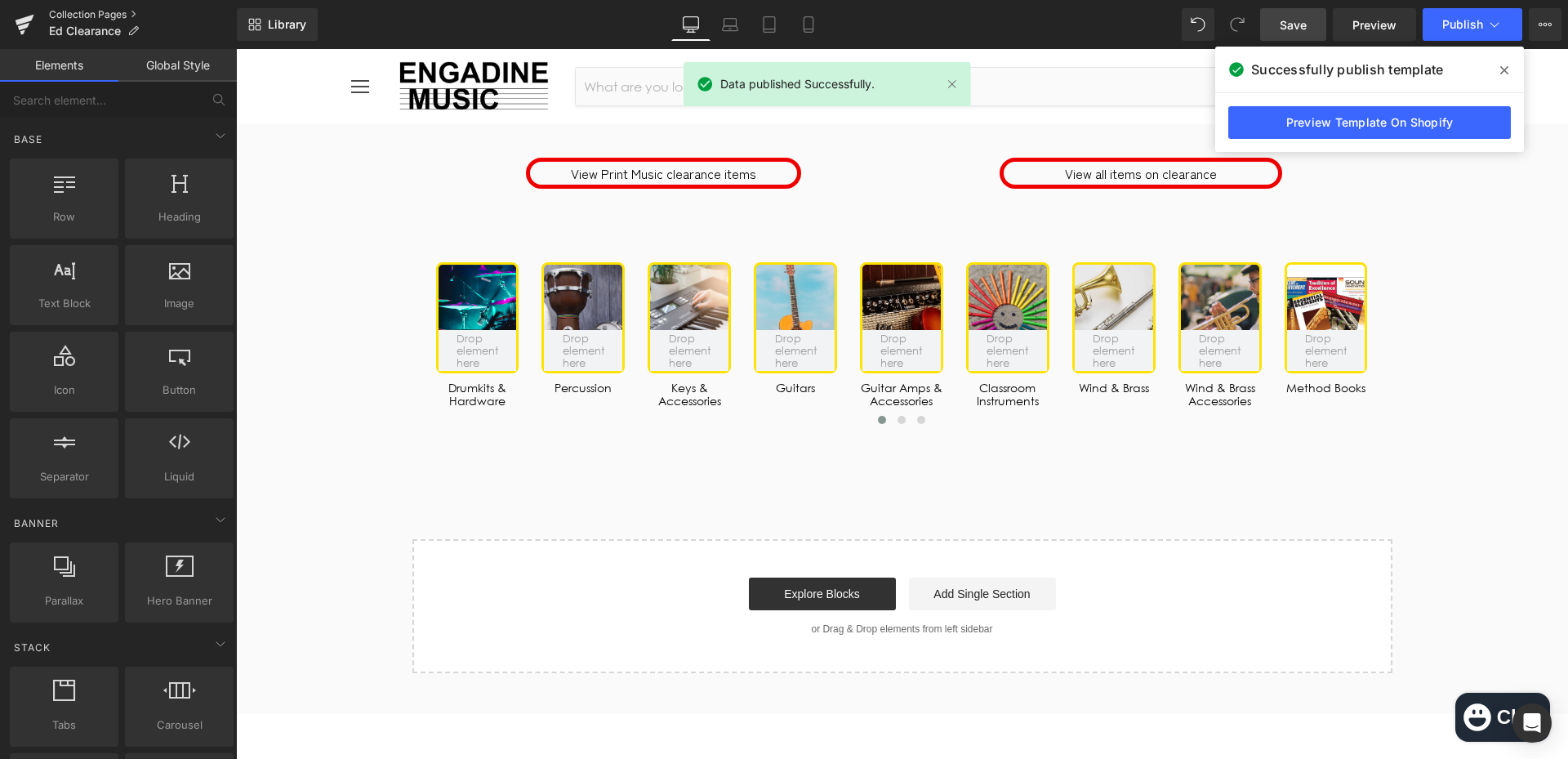
click at [55, 11] on link "Collection Pages" at bounding box center [143, 15] width 188 height 13
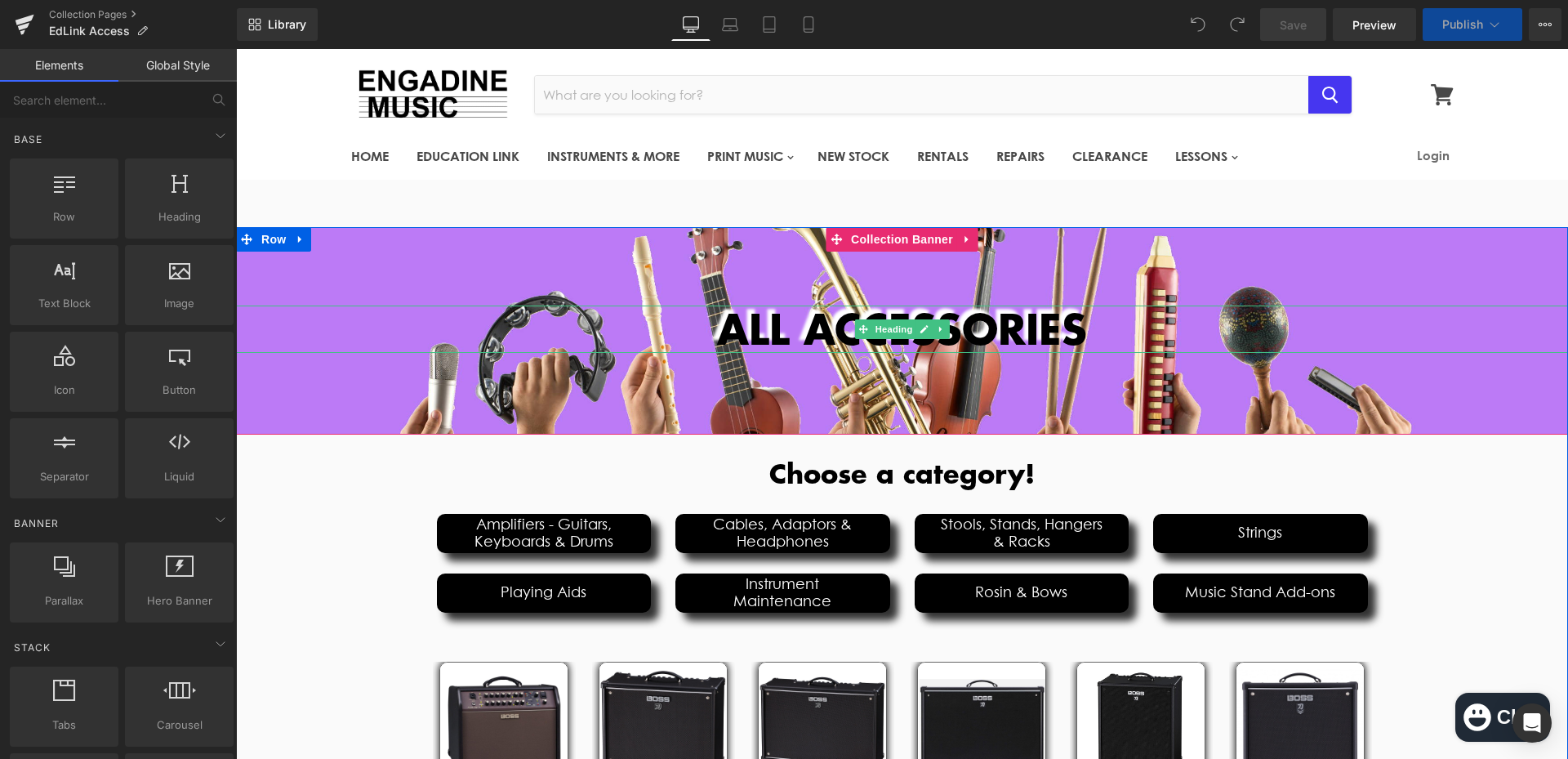
click at [1483, 344] on h1 "ALL ACCESSORIES" at bounding box center [902, 328] width 1332 height 47
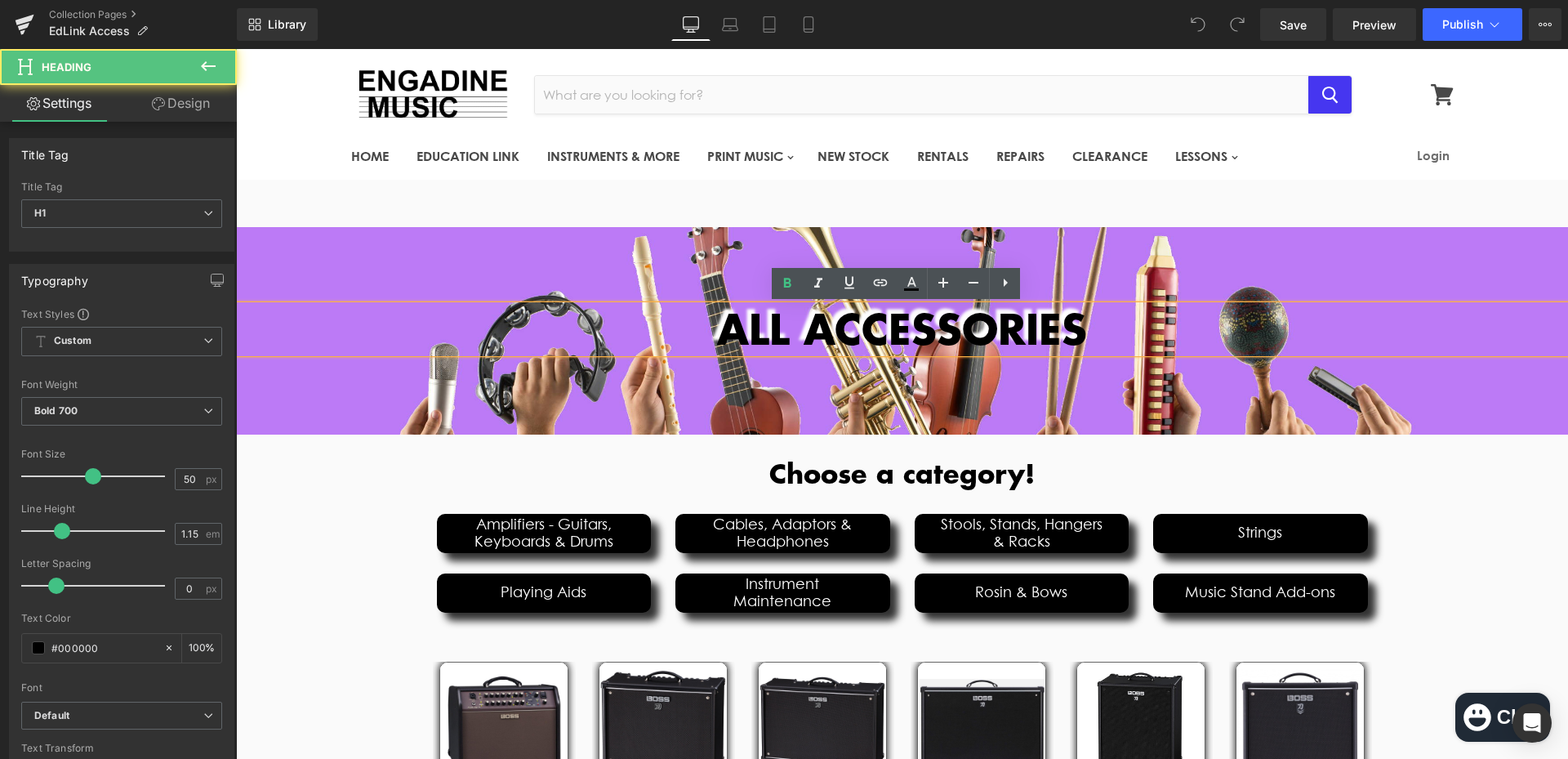
click at [883, 375] on div at bounding box center [902, 330] width 1332 height 208
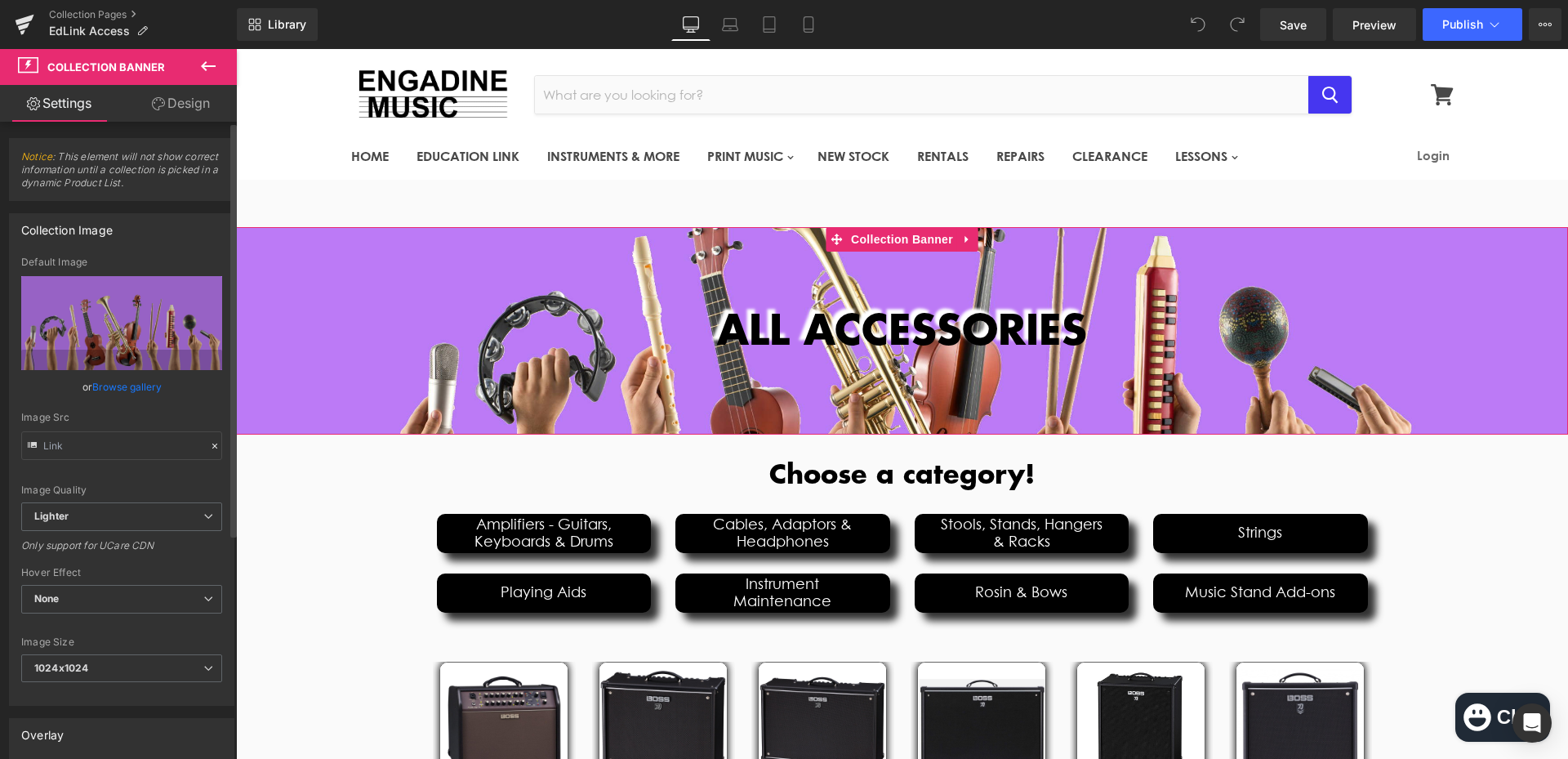
click at [119, 390] on link "Browse gallery" at bounding box center [126, 387] width 70 height 29
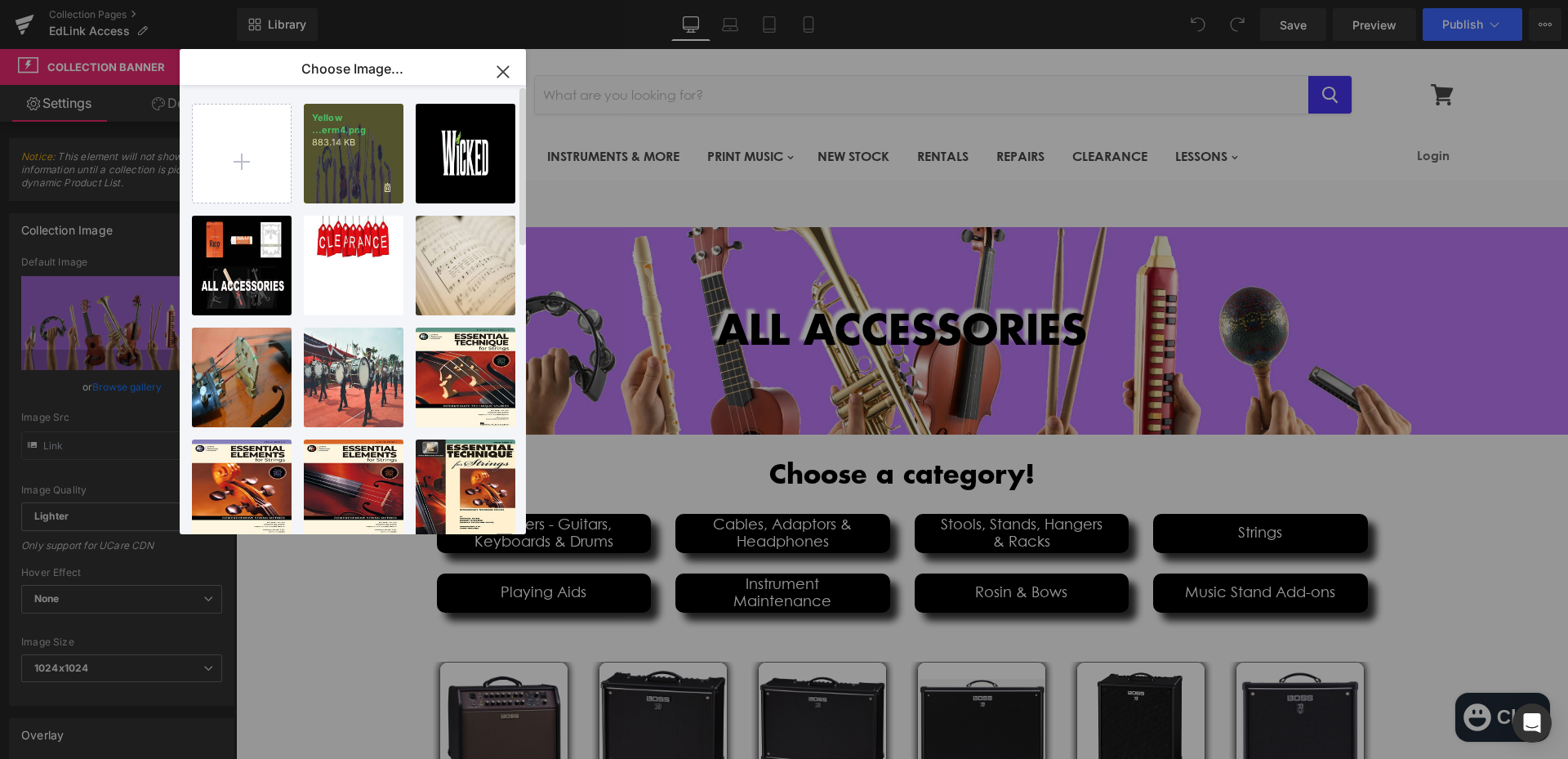
click at [396, 162] on div "Yellow ...erm4.png 883.14 KB" at bounding box center [353, 153] width 99 height 100
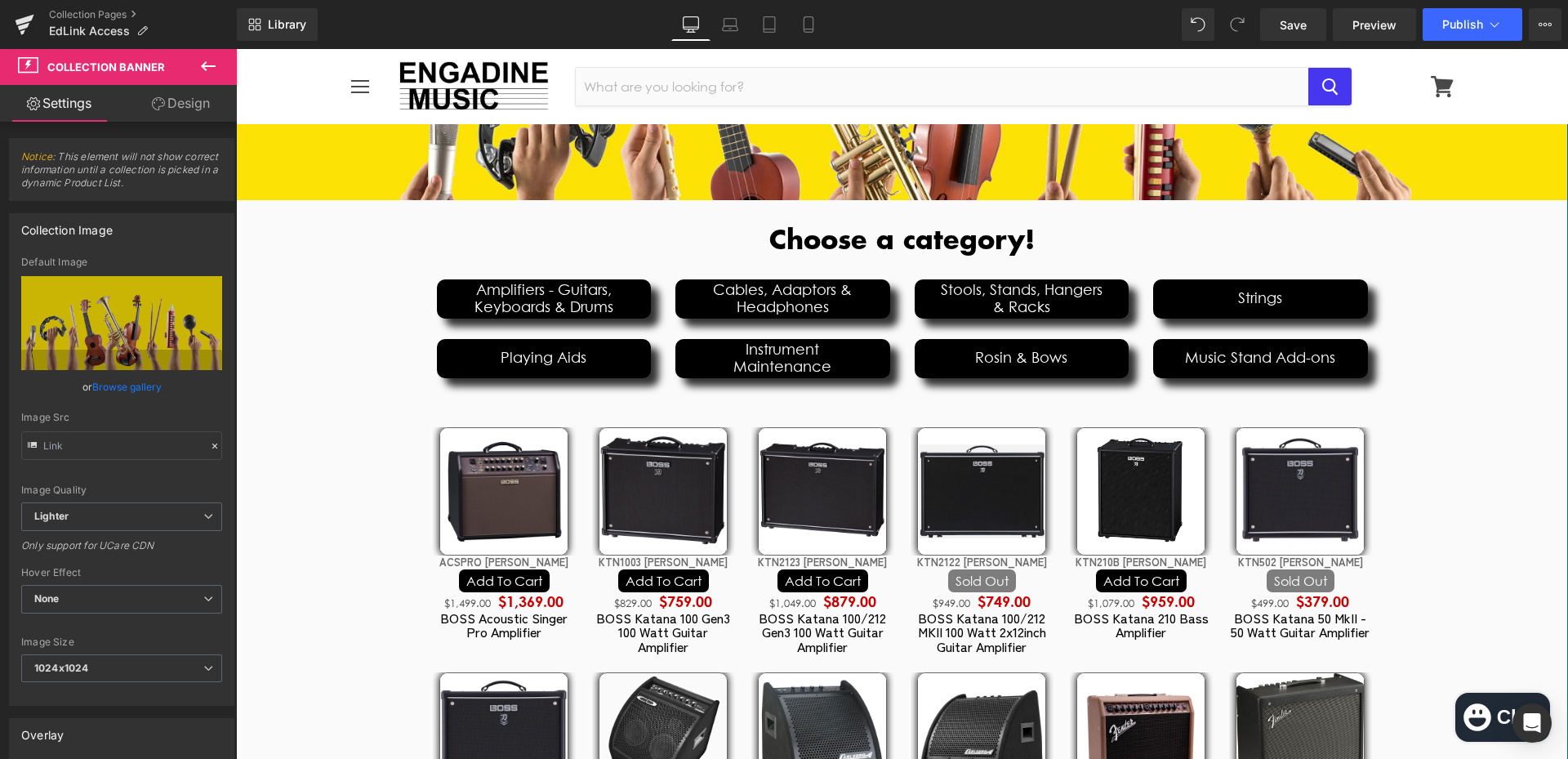
scroll to position [571, 0]
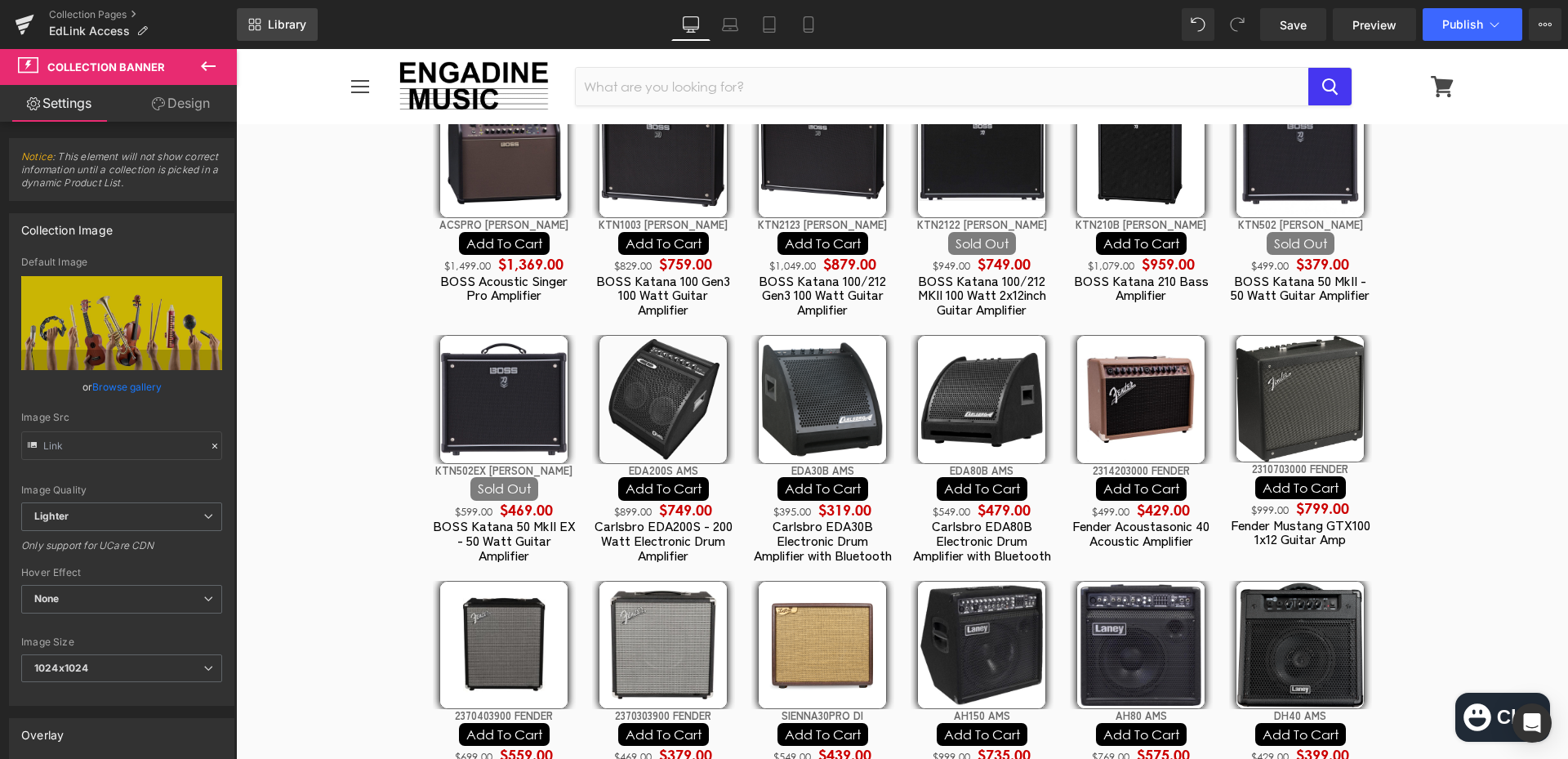
click at [297, 19] on span "Library" at bounding box center [287, 24] width 38 height 14
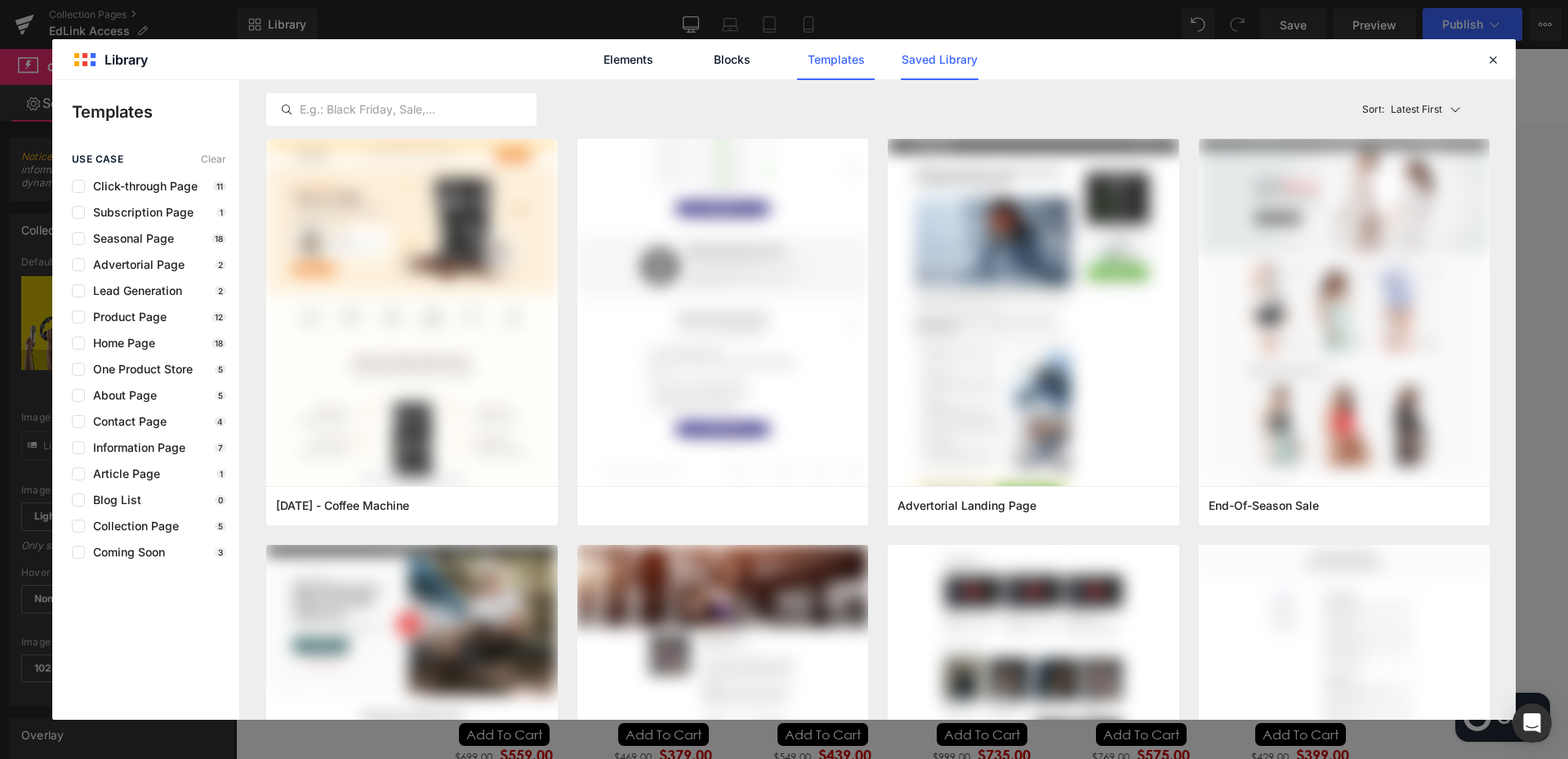
click at [927, 68] on link "Saved Library" at bounding box center [939, 59] width 77 height 41
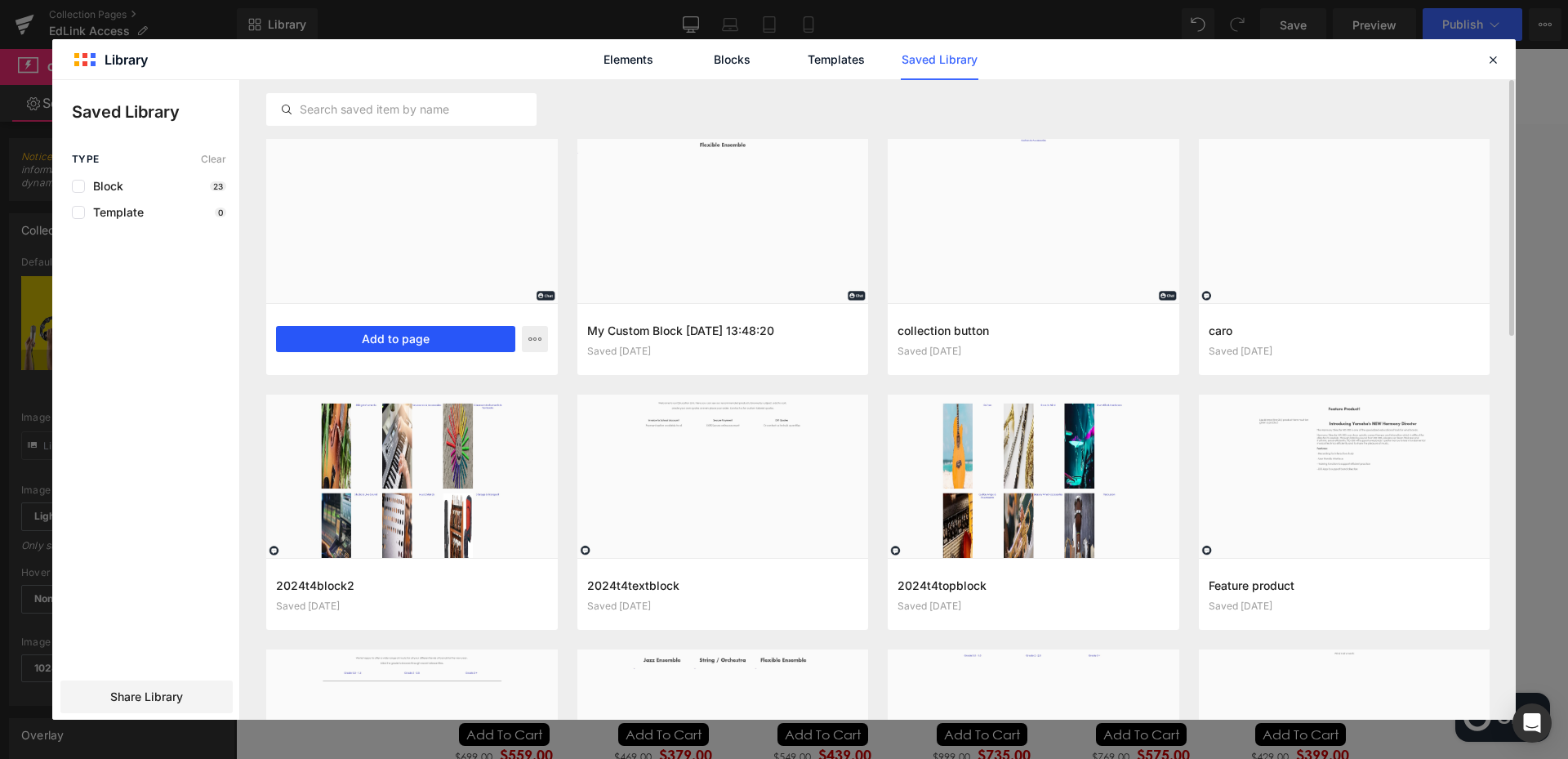
click at [460, 337] on button "Add to page" at bounding box center [395, 339] width 239 height 26
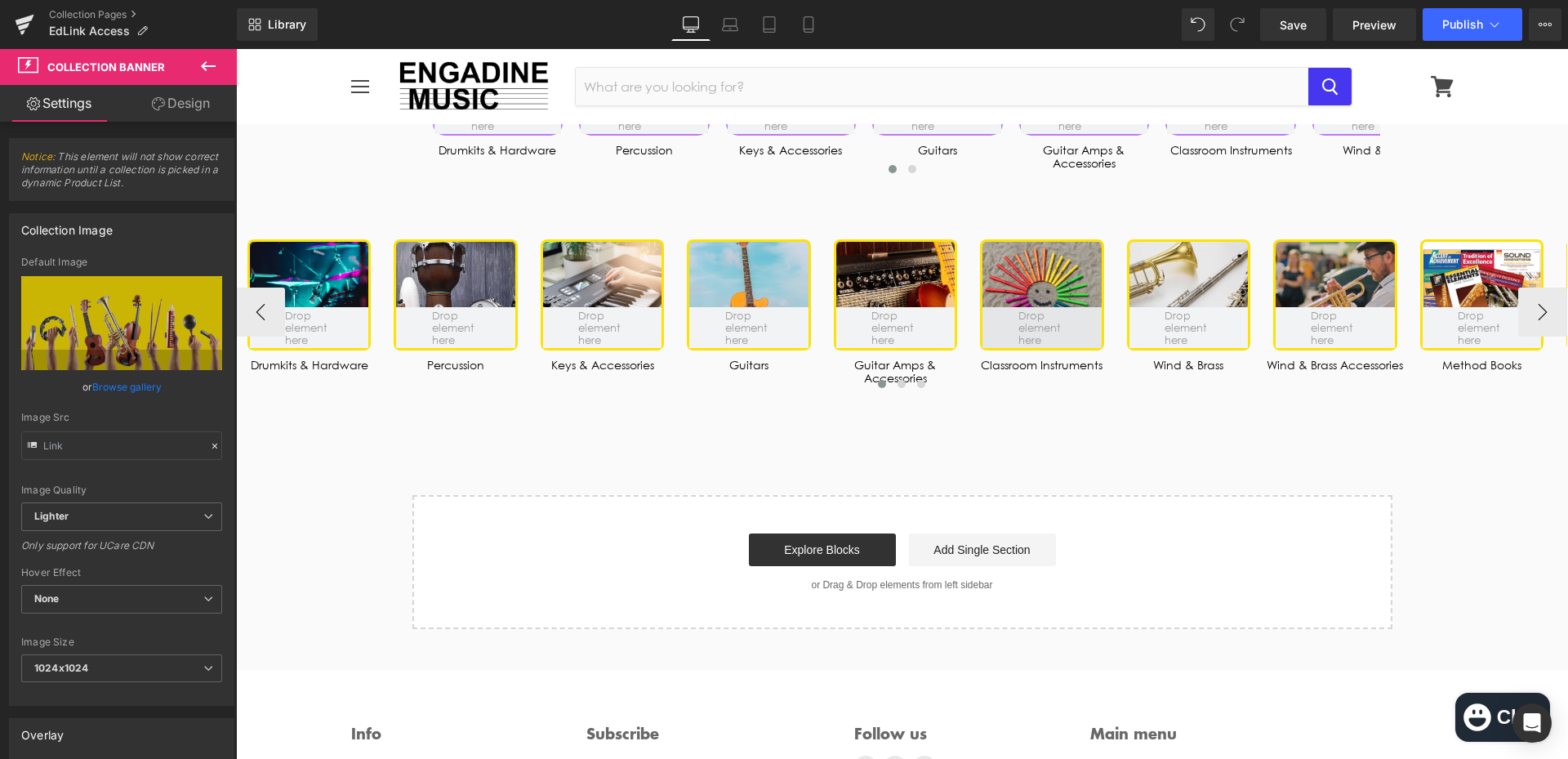
scroll to position [1929, 0]
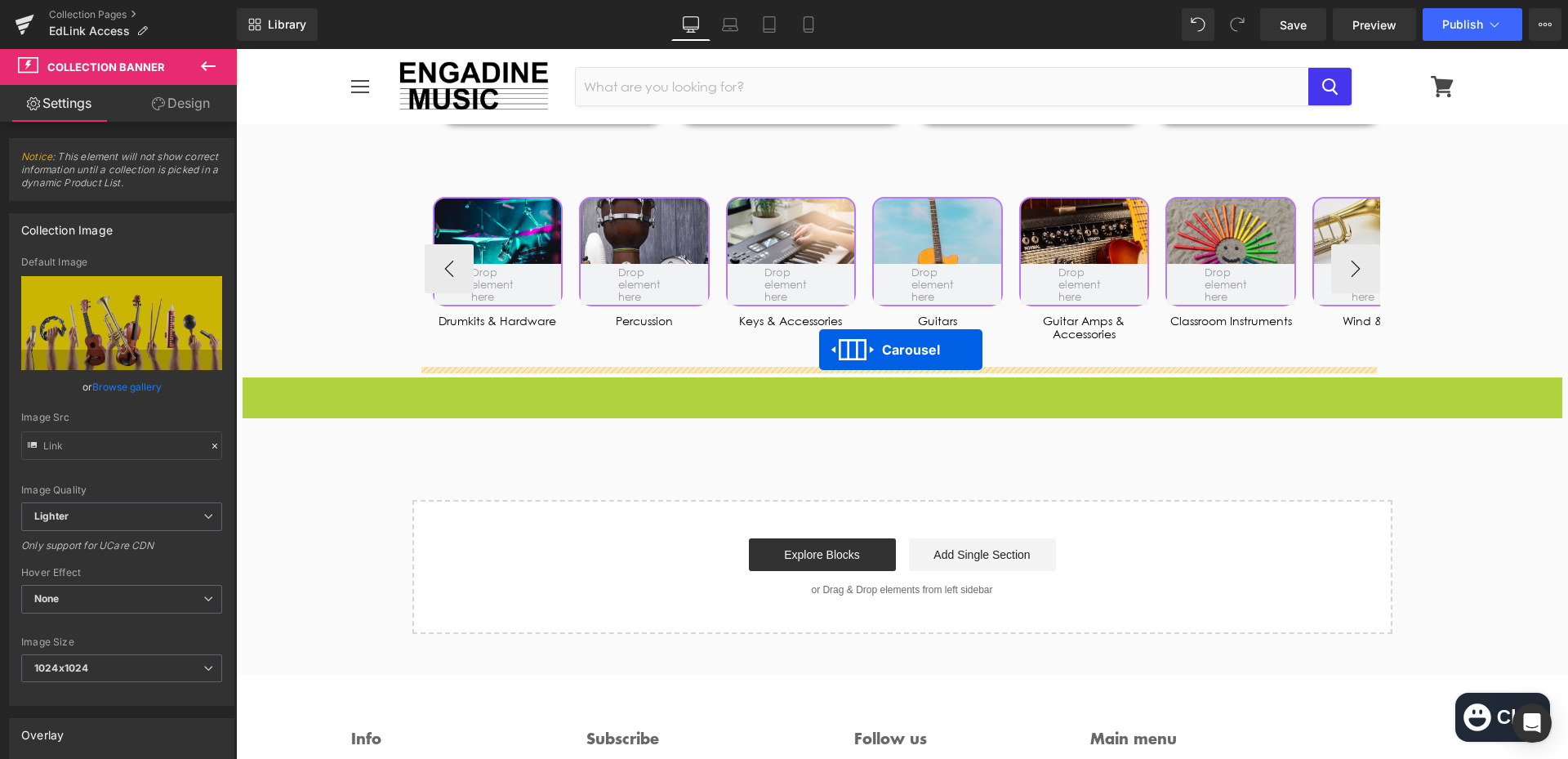
drag, startPoint x: 852, startPoint y: 388, endPoint x: 819, endPoint y: 349, distance: 51.1
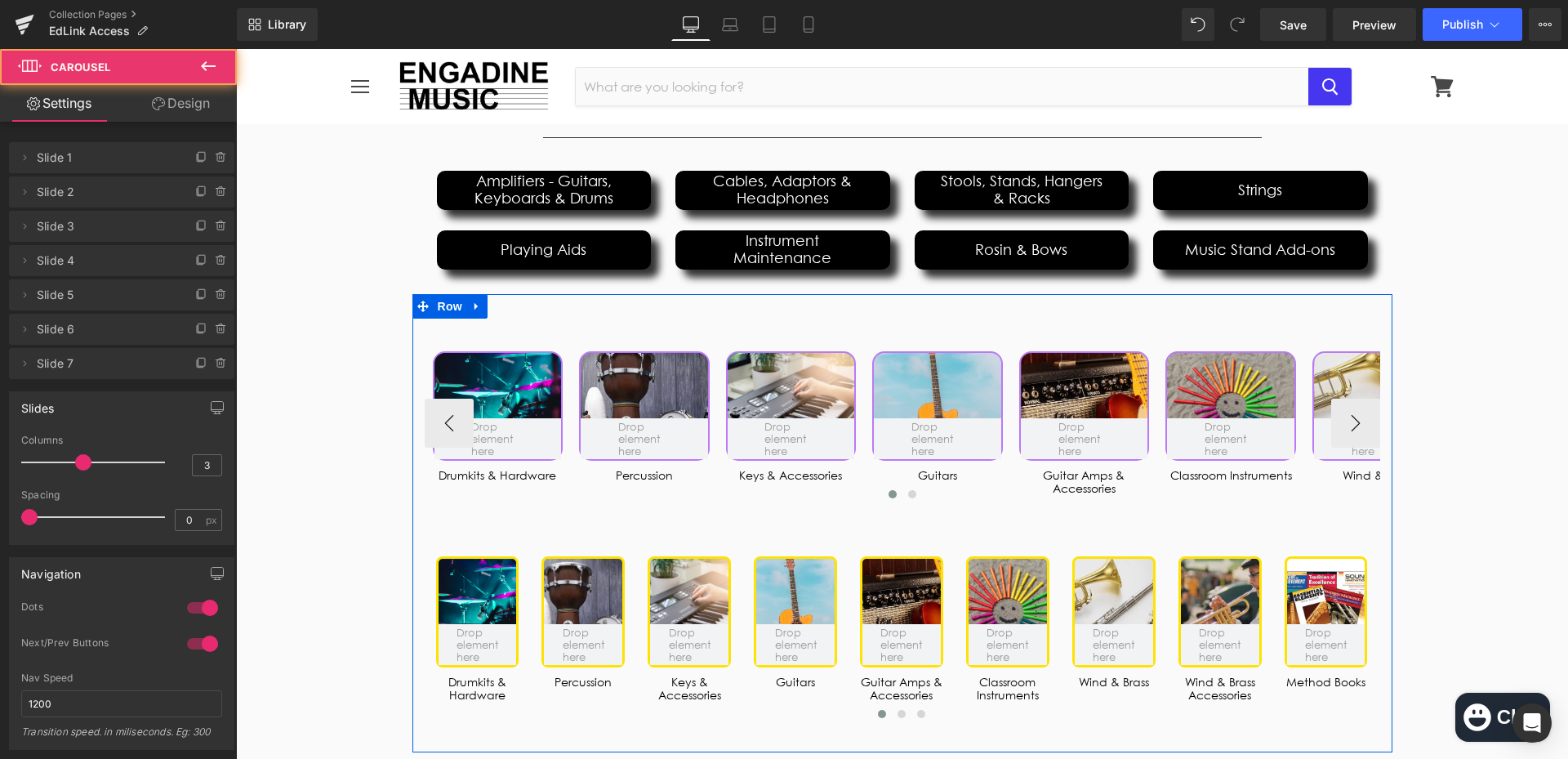
scroll to position [1765, 0]
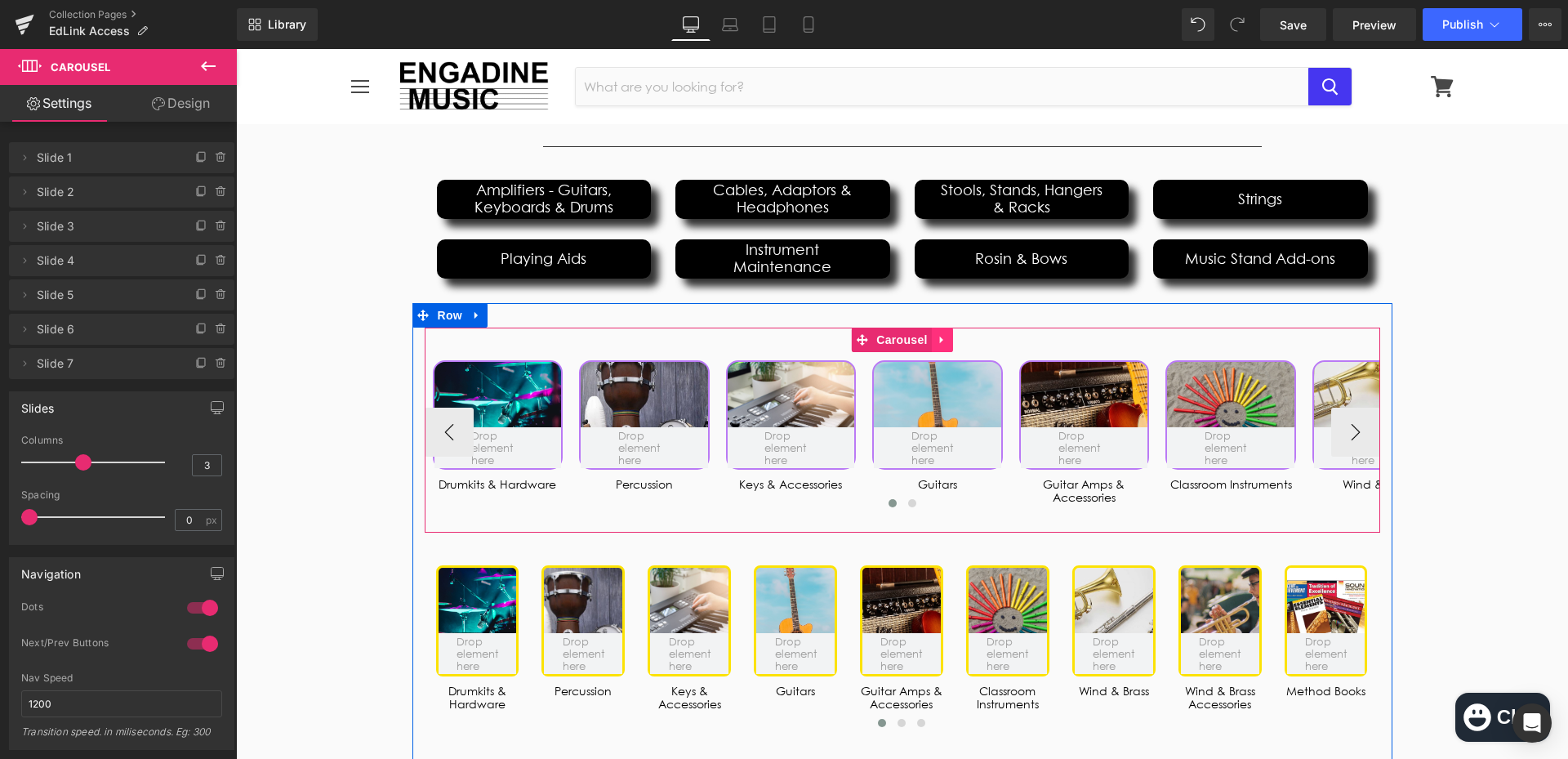
click at [932, 340] on link at bounding box center [942, 340] width 21 height 25
click at [951, 344] on icon at bounding box center [953, 340] width 11 height 12
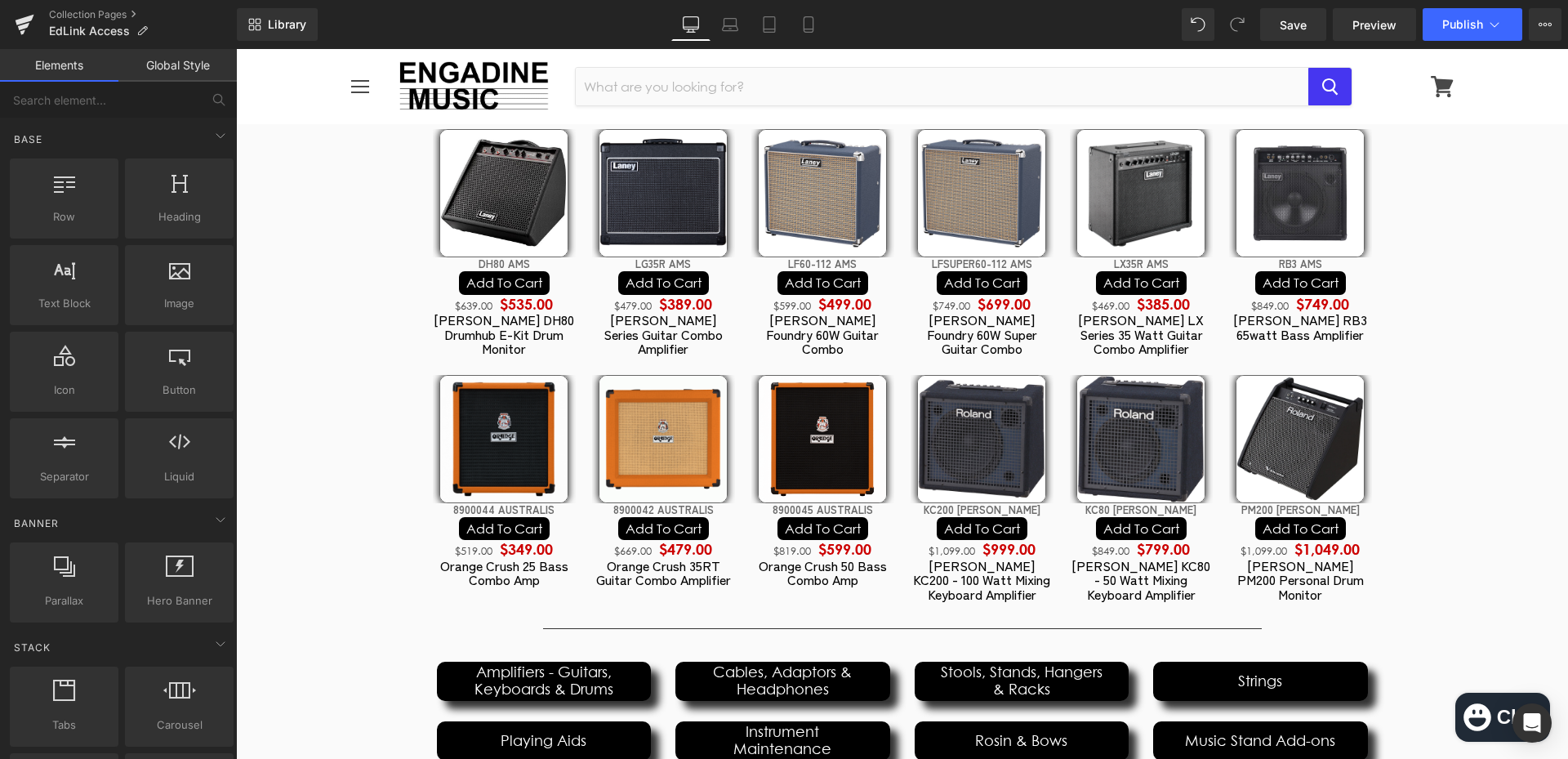
scroll to position [1275, 0]
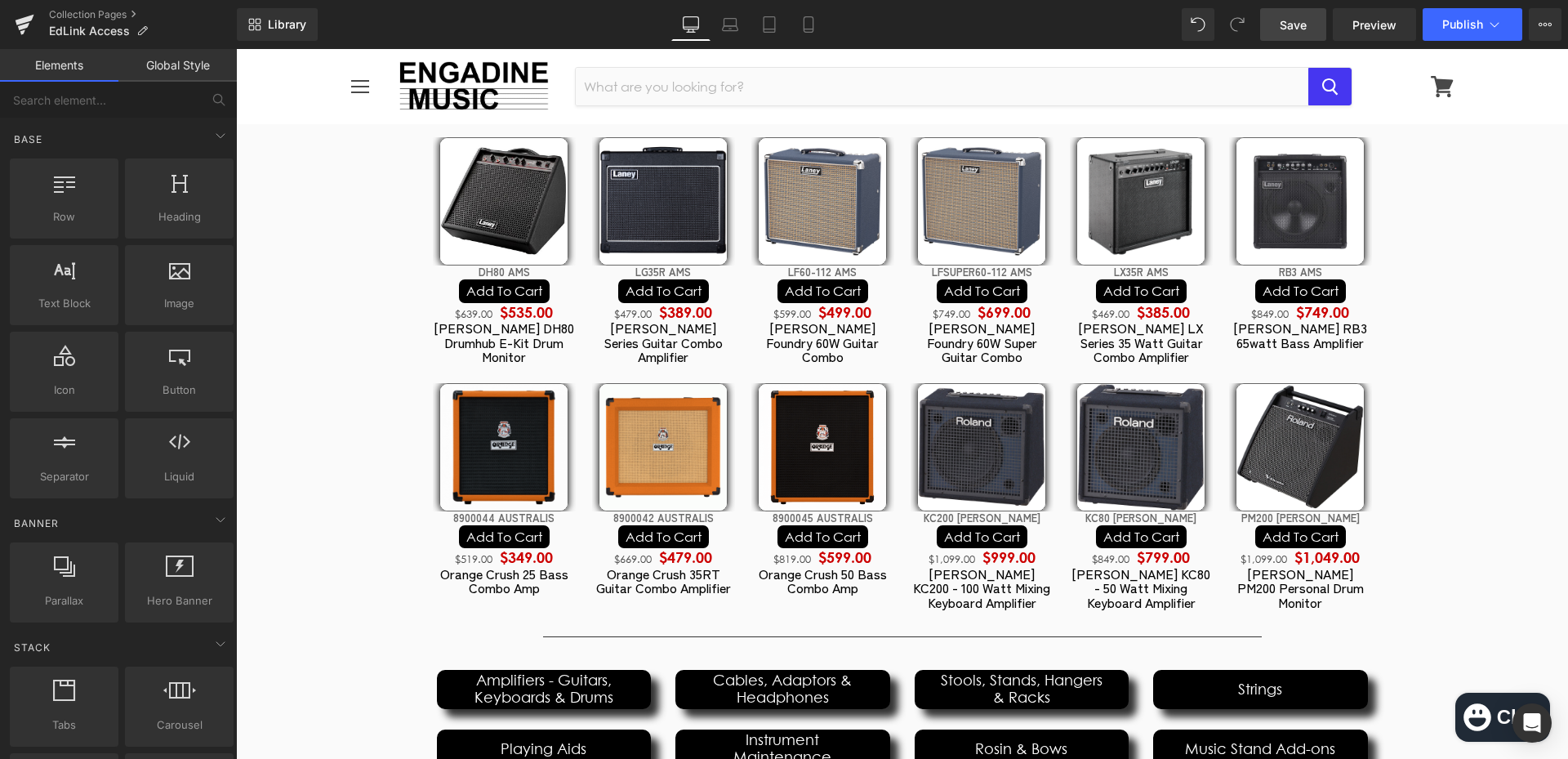
click at [1295, 27] on span "Save" at bounding box center [1292, 25] width 27 height 17
click at [1434, 20] on button "Publish" at bounding box center [1472, 25] width 99 height 33
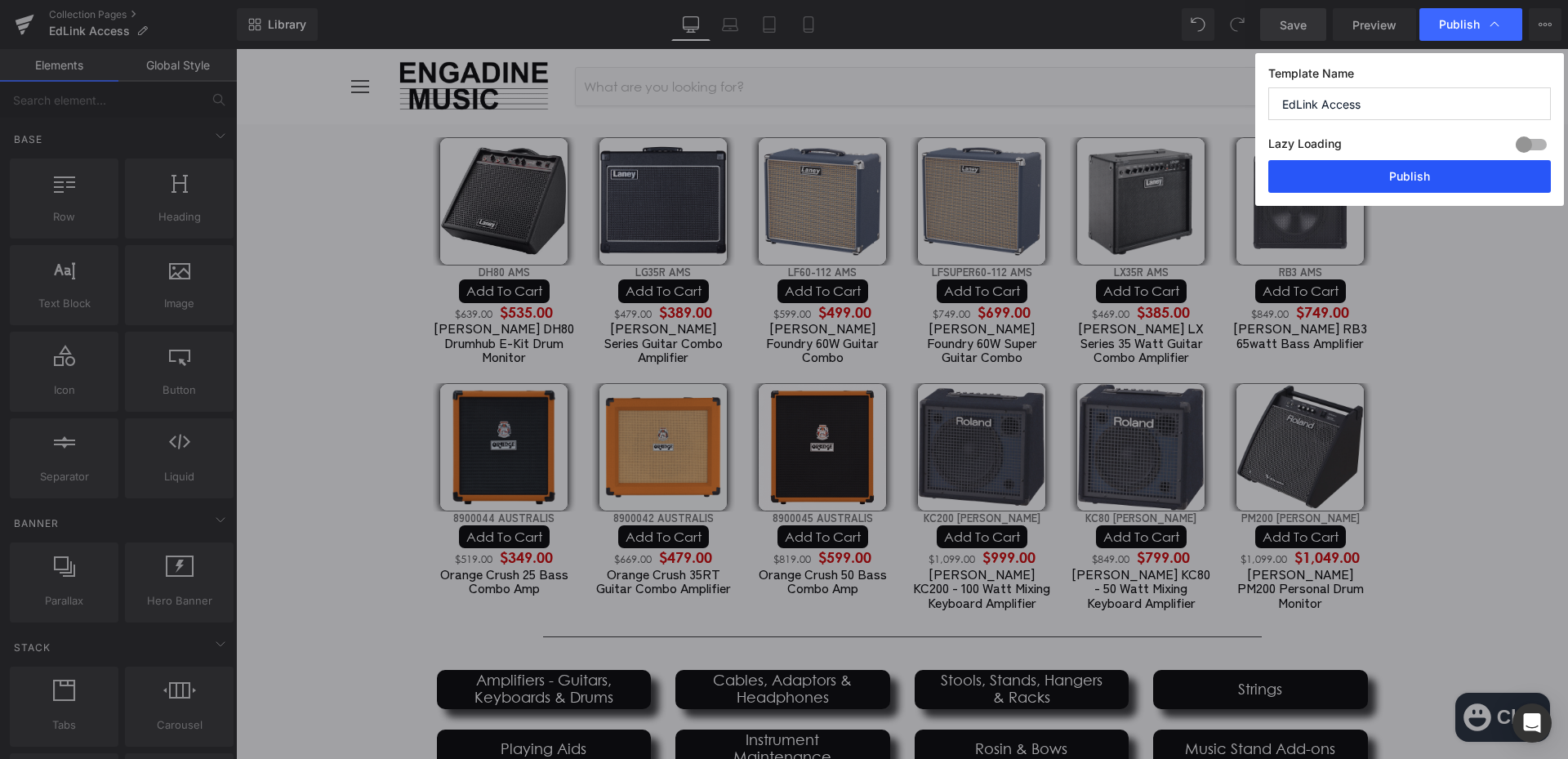
click at [1395, 187] on button "Publish" at bounding box center [1408, 176] width 282 height 33
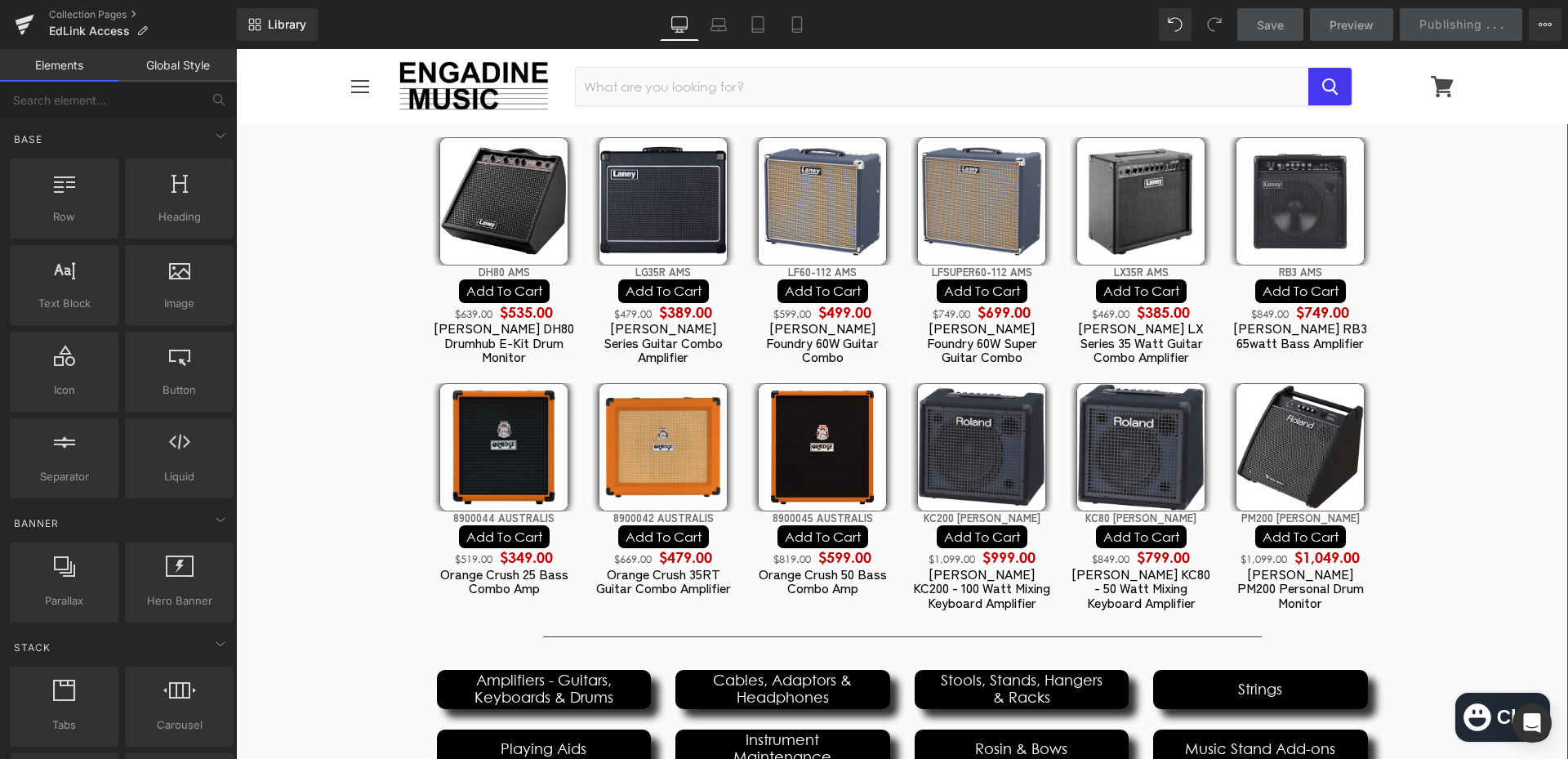
scroll to position [0, 0]
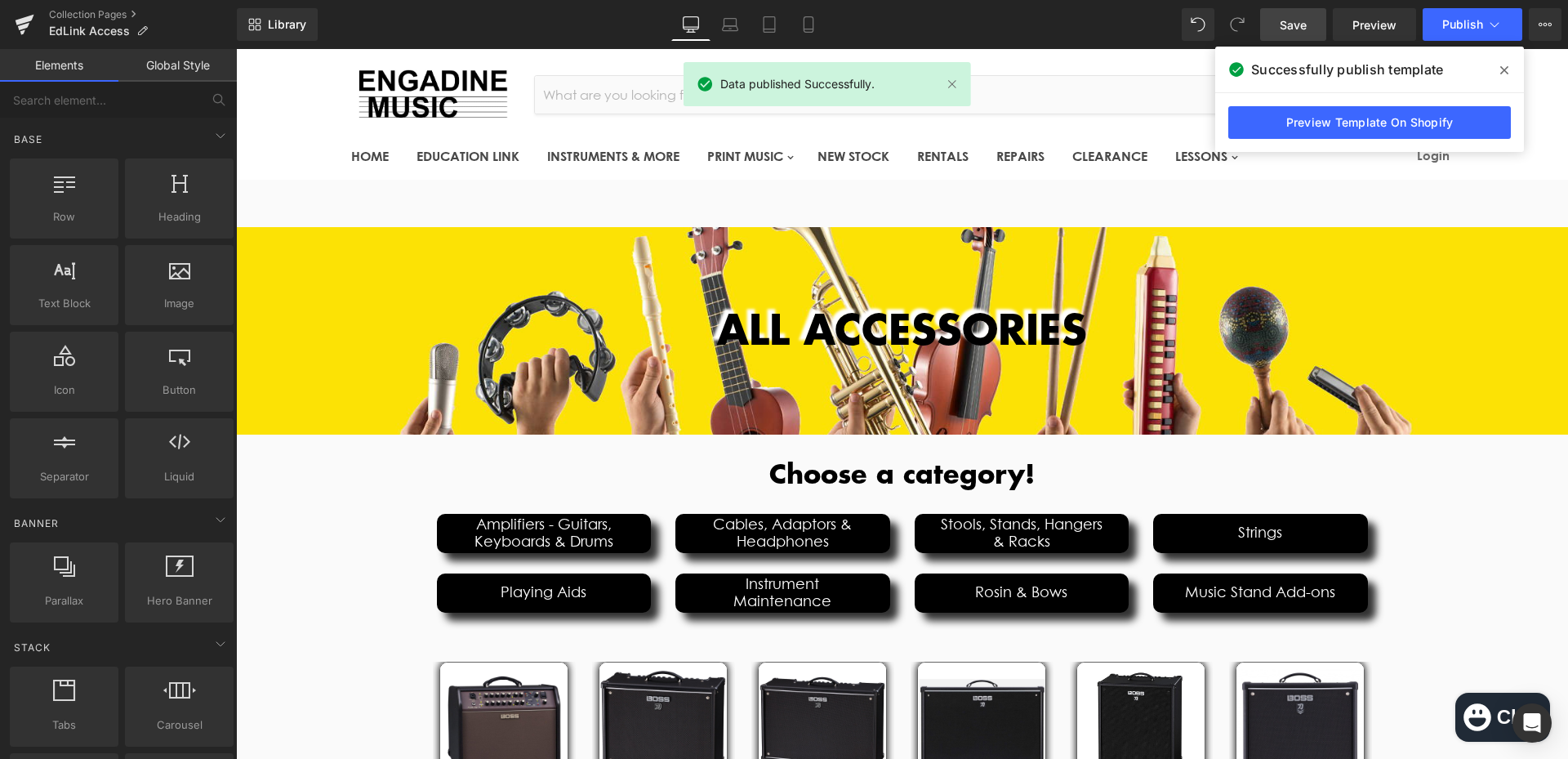
click at [1283, 24] on span "Save" at bounding box center [1292, 25] width 27 height 17
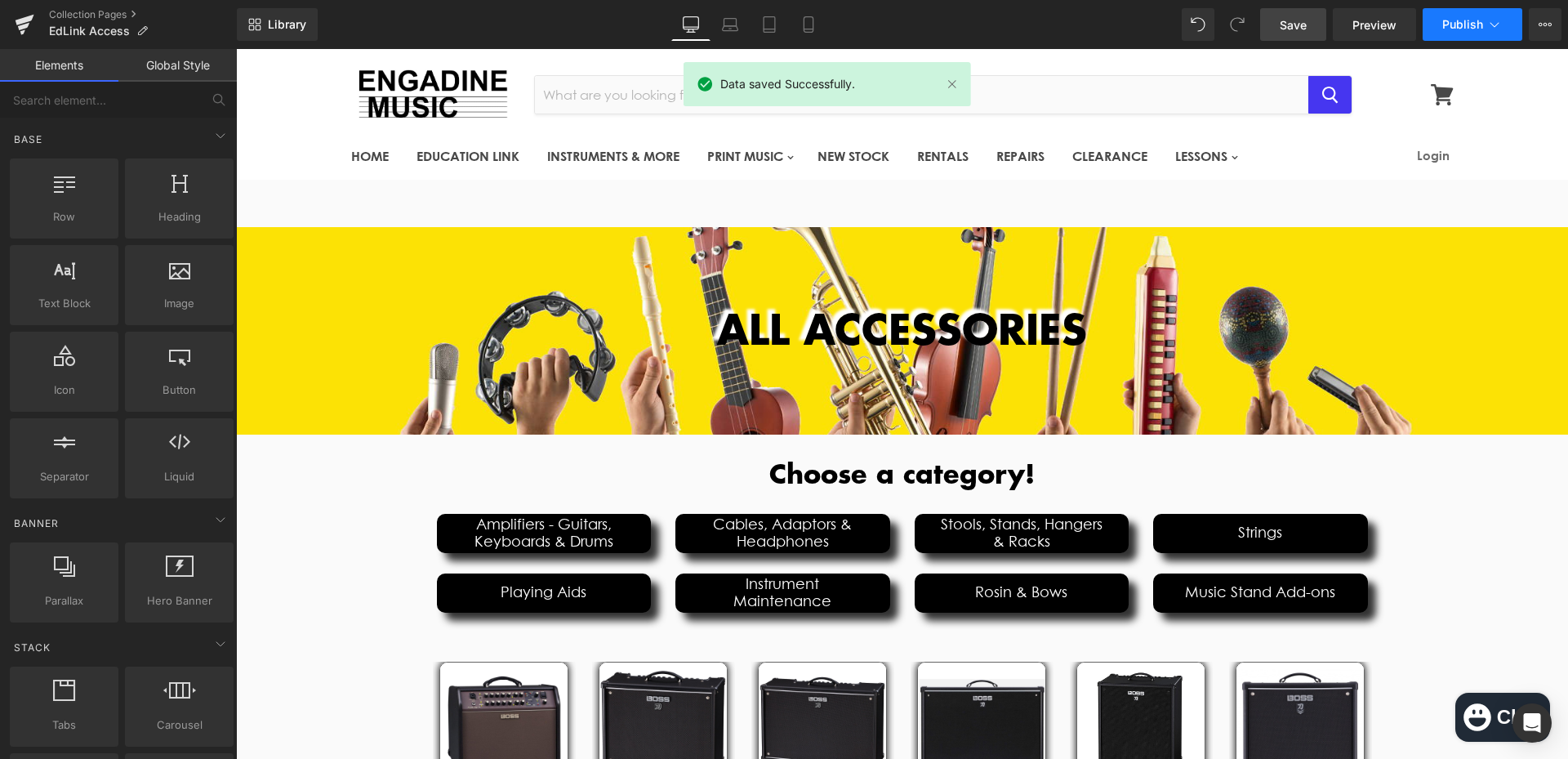
click at [1492, 32] on icon at bounding box center [1493, 24] width 16 height 16
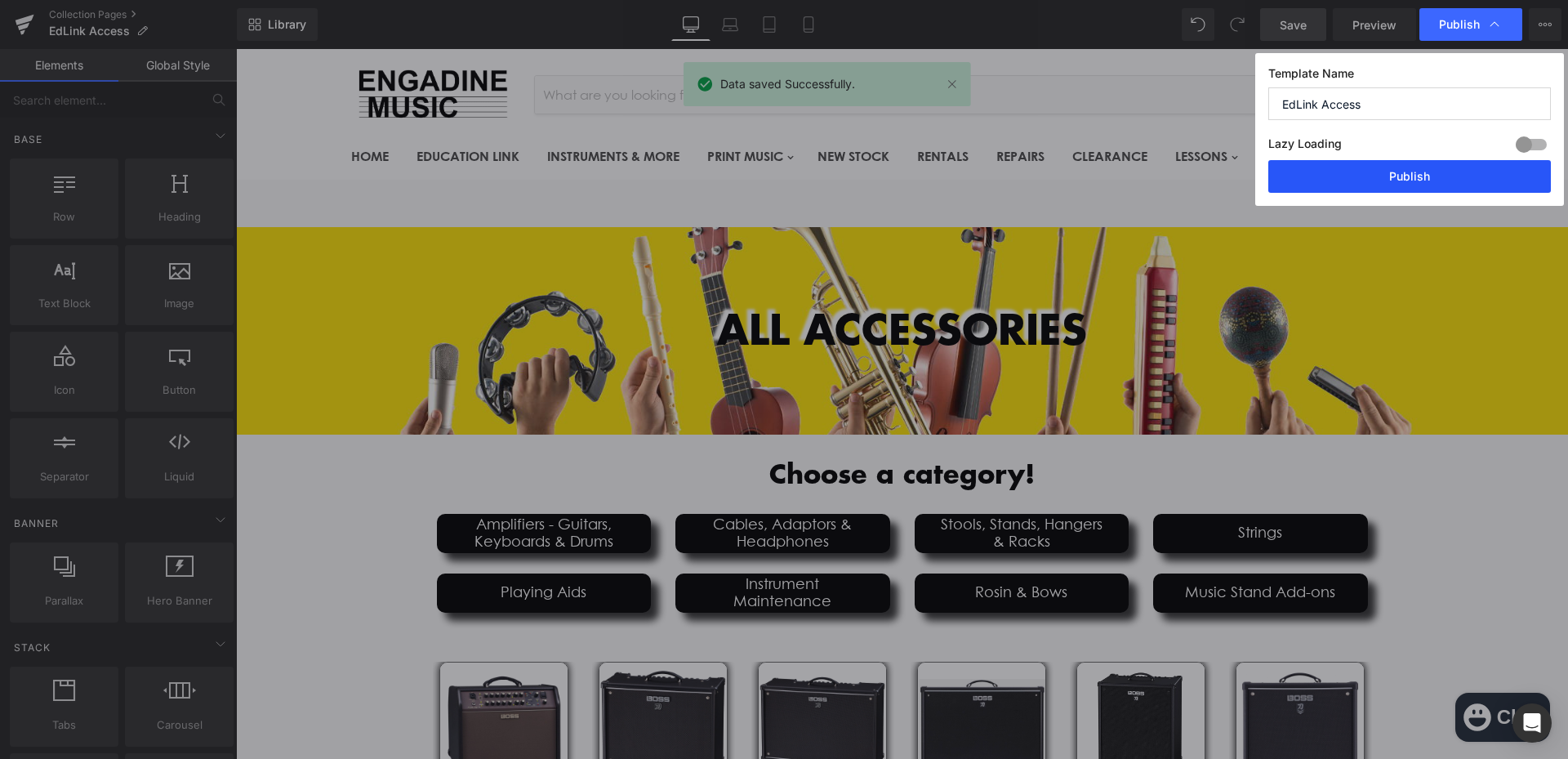
click at [1414, 172] on button "Publish" at bounding box center [1408, 176] width 282 height 33
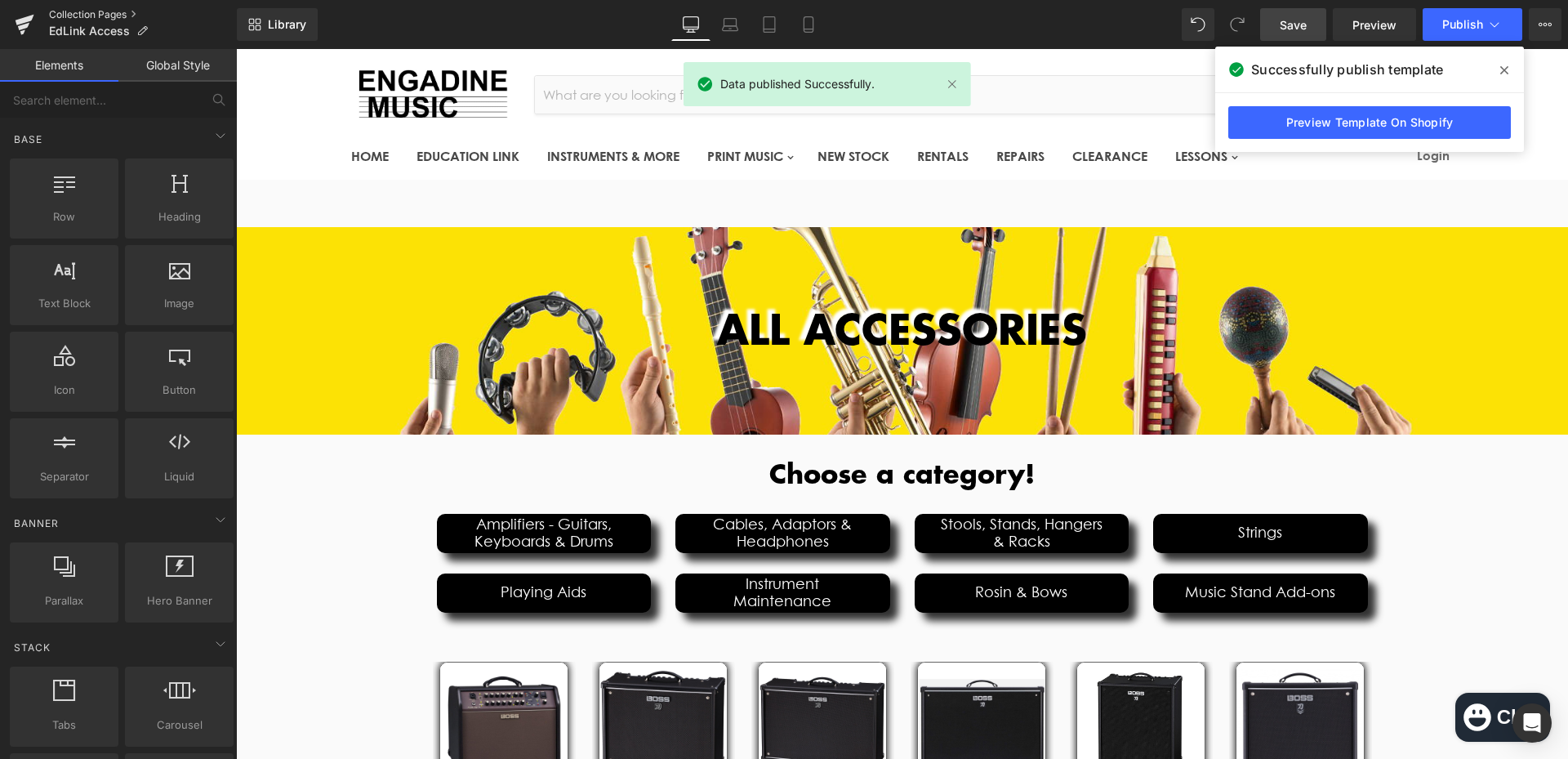
click at [99, 12] on link "Collection Pages" at bounding box center [143, 15] width 188 height 13
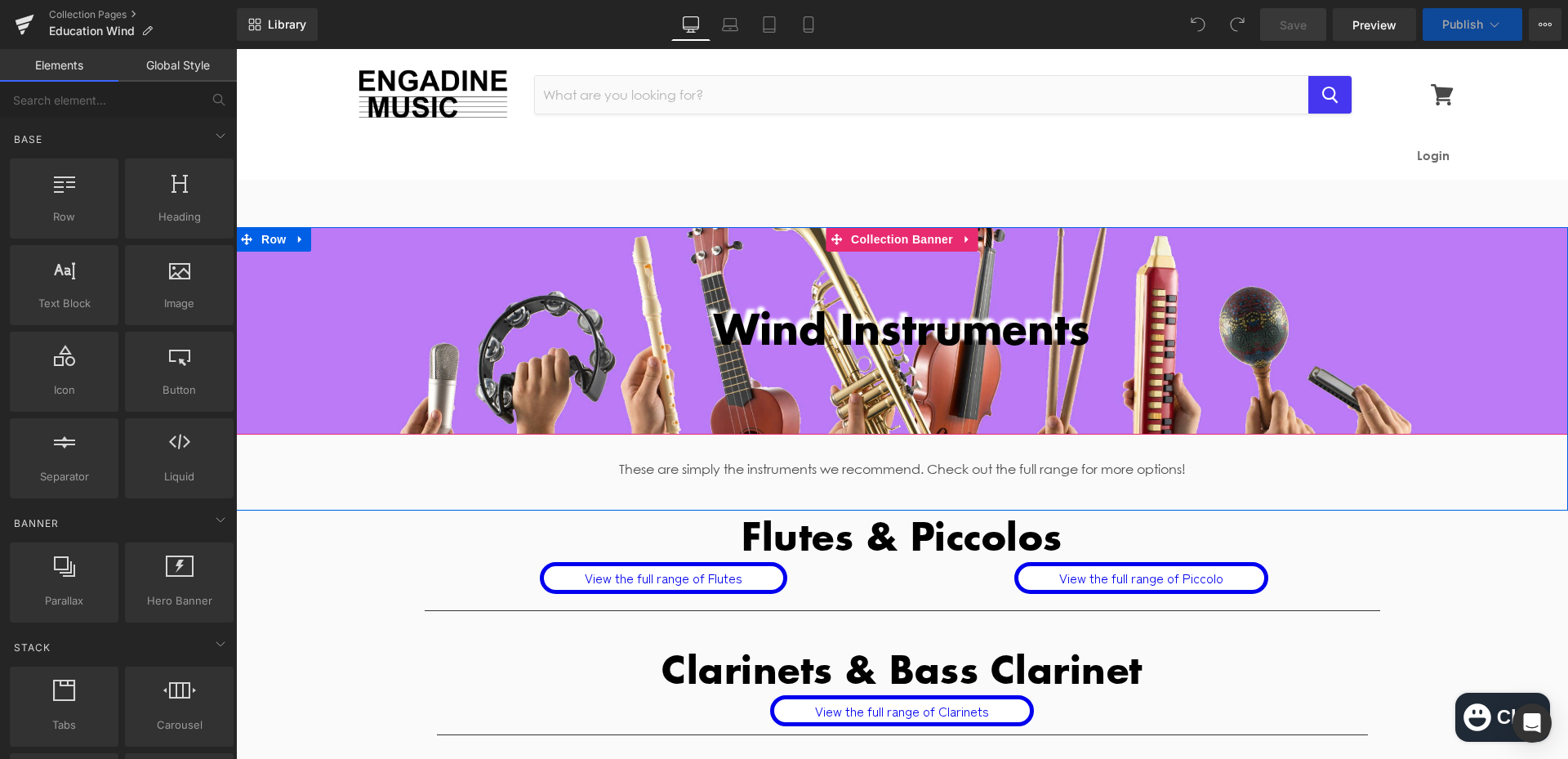
click at [361, 400] on div at bounding box center [902, 330] width 1332 height 208
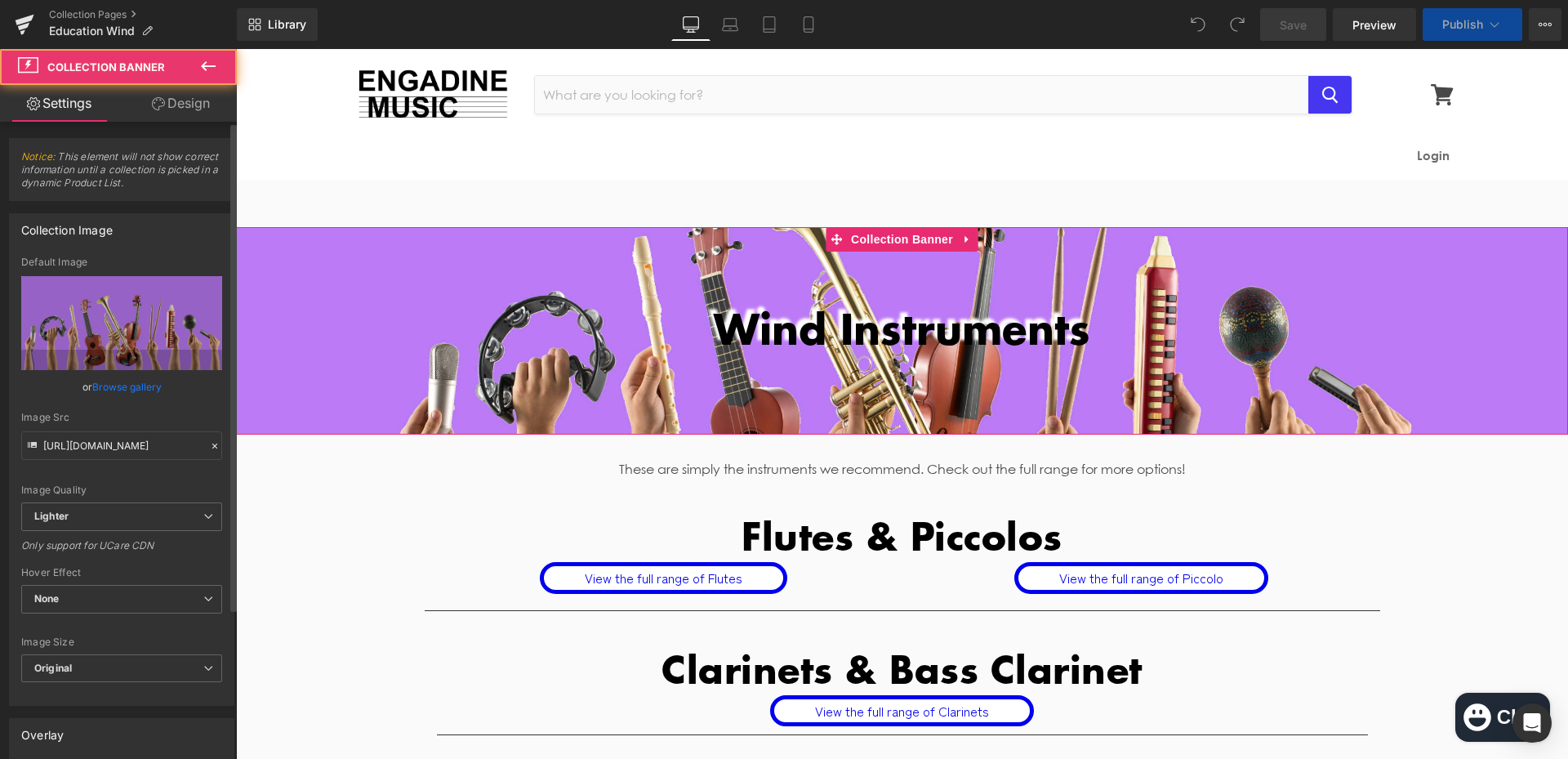
click at [134, 388] on link "Browse gallery" at bounding box center [126, 387] width 70 height 29
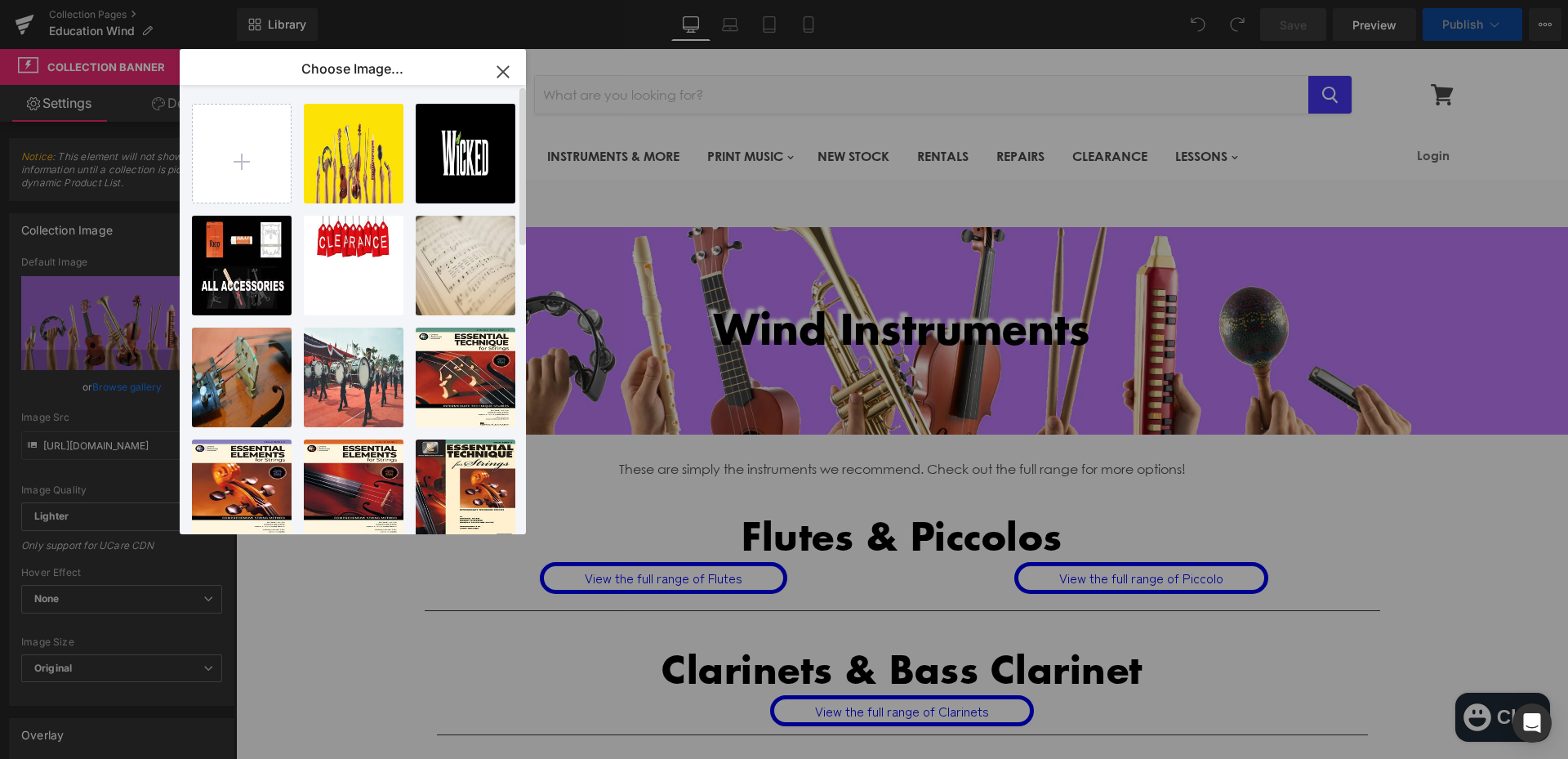
click at [409, 155] on div "Yellow ...erm4.png 883.14 KB Delete image? Yes No Wicccck...m_1x.png 21.59 KB D…" at bounding box center [363, 313] width 341 height 456
click at [387, 163] on div "Yellow ...erm4.png 883.14 KB" at bounding box center [353, 153] width 99 height 100
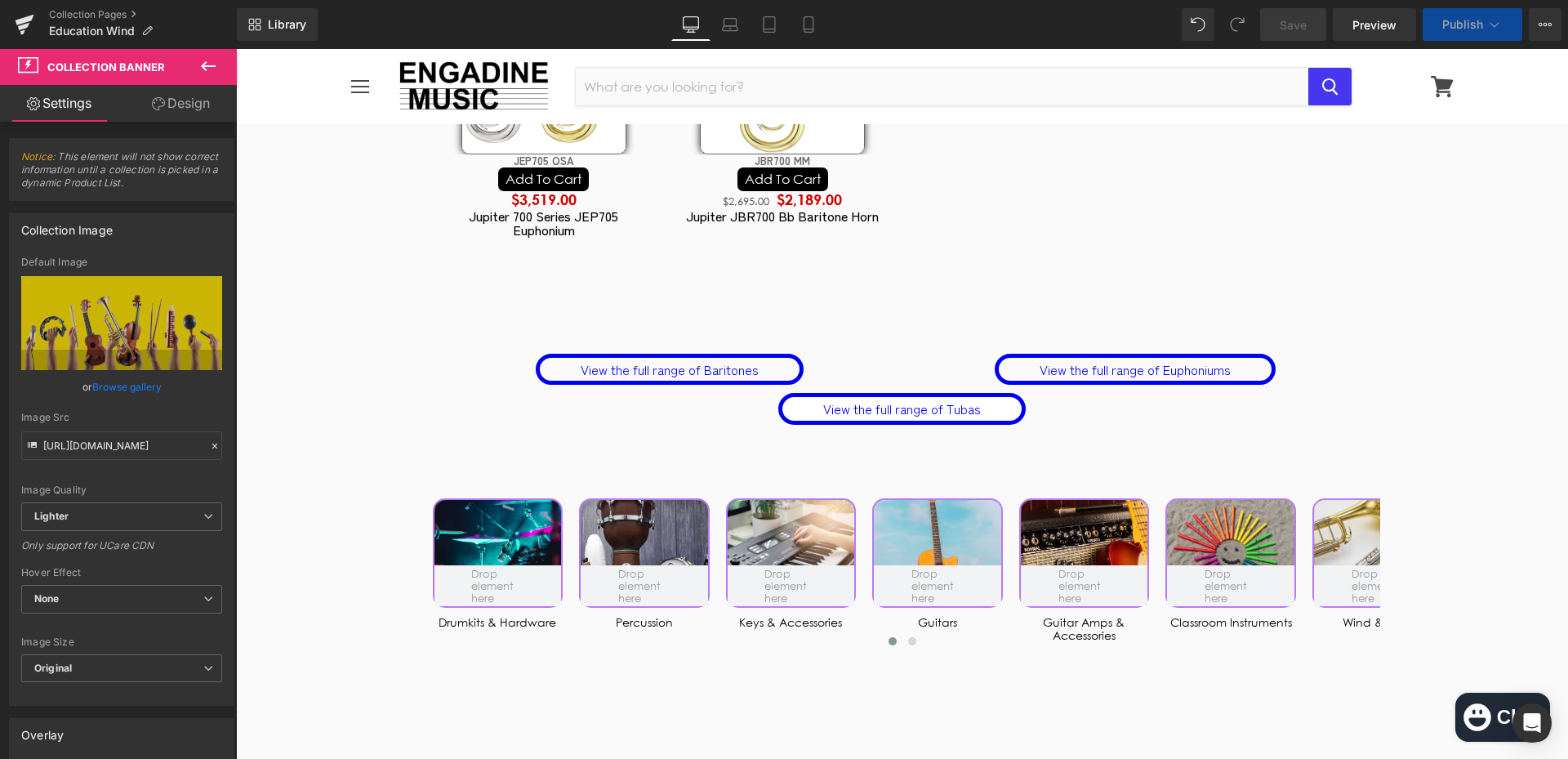
scroll to position [5450, 0]
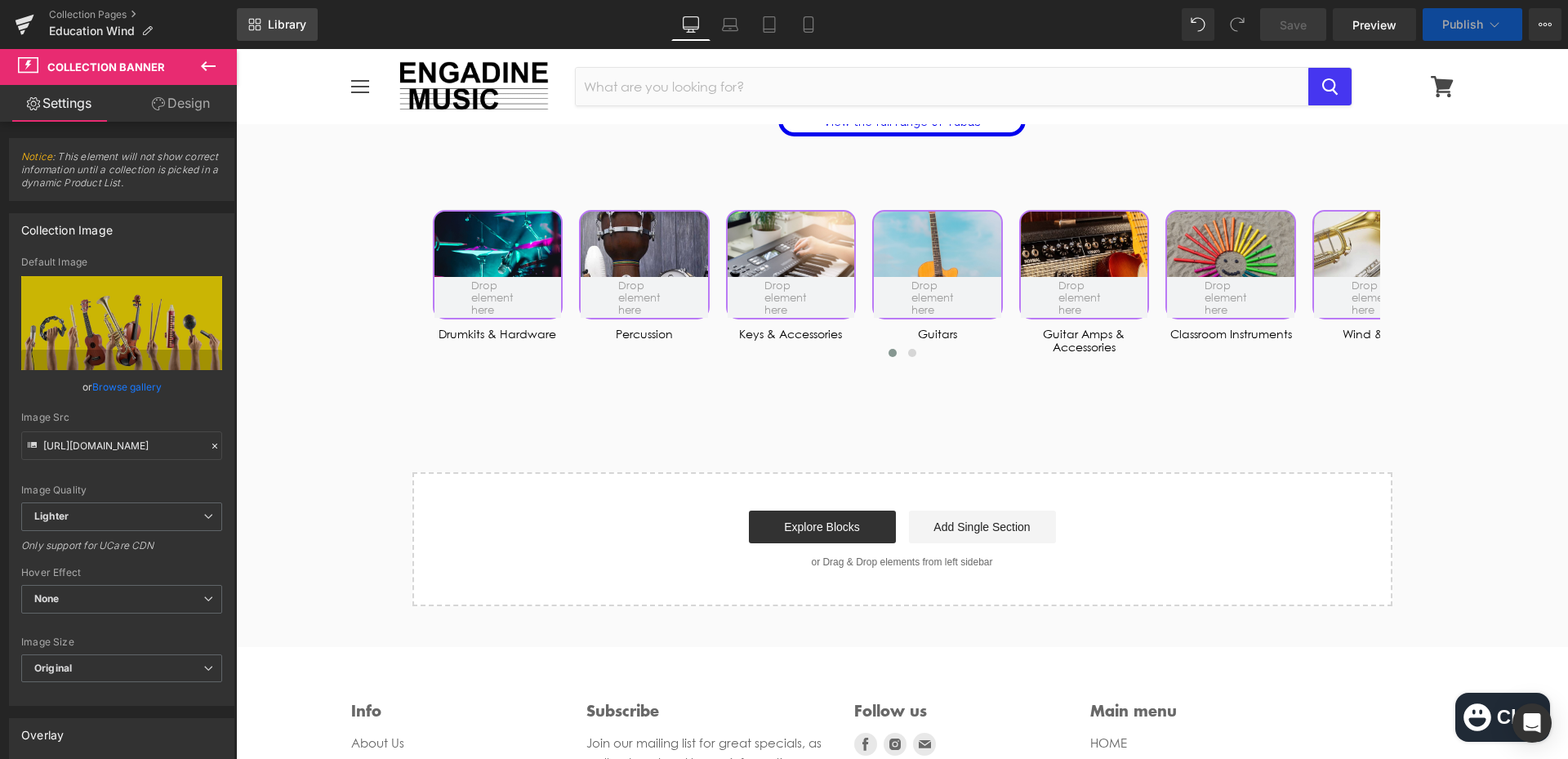
click at [282, 29] on span "Library" at bounding box center [287, 24] width 38 height 14
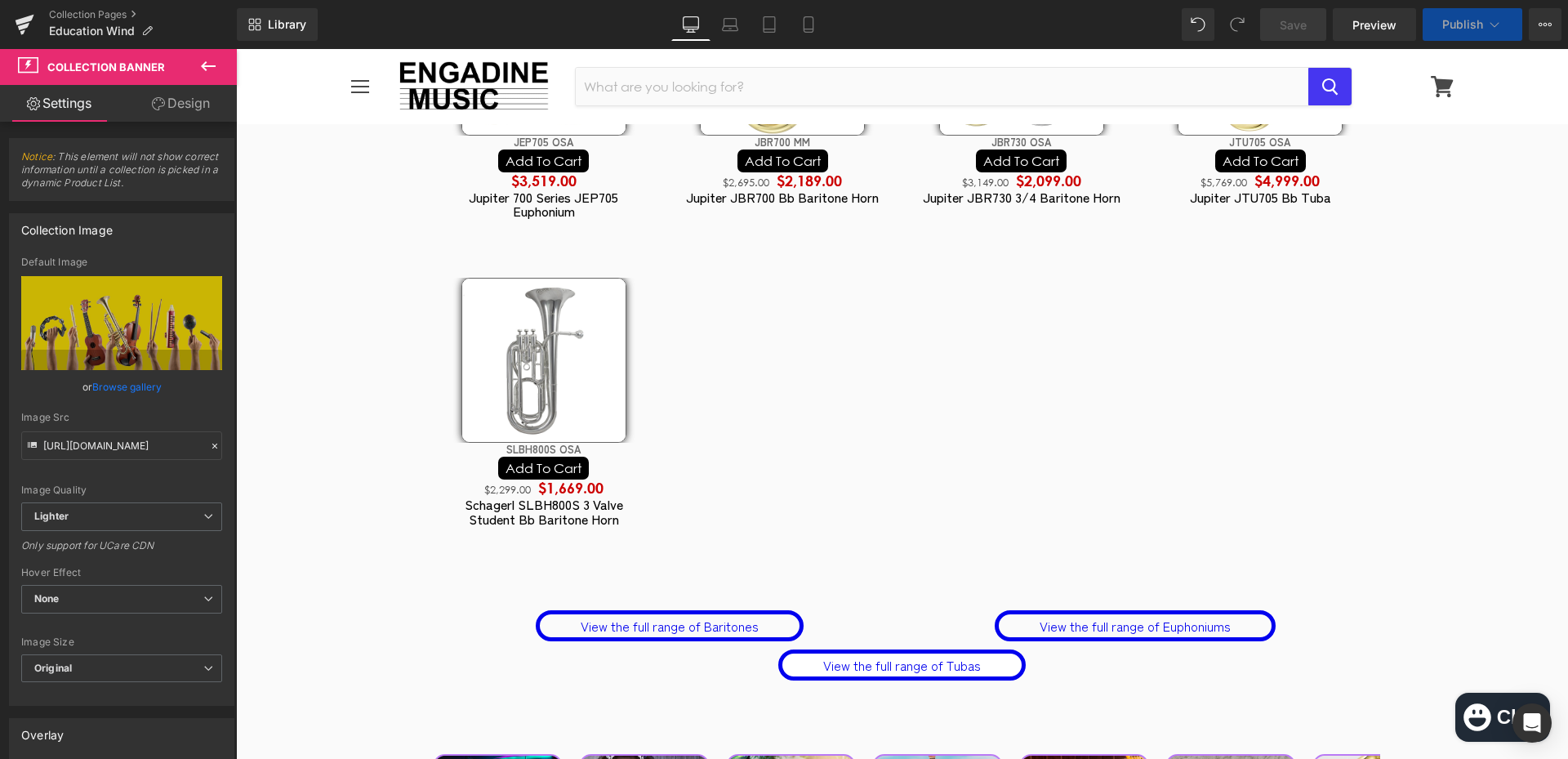
scroll to position [5722, 0]
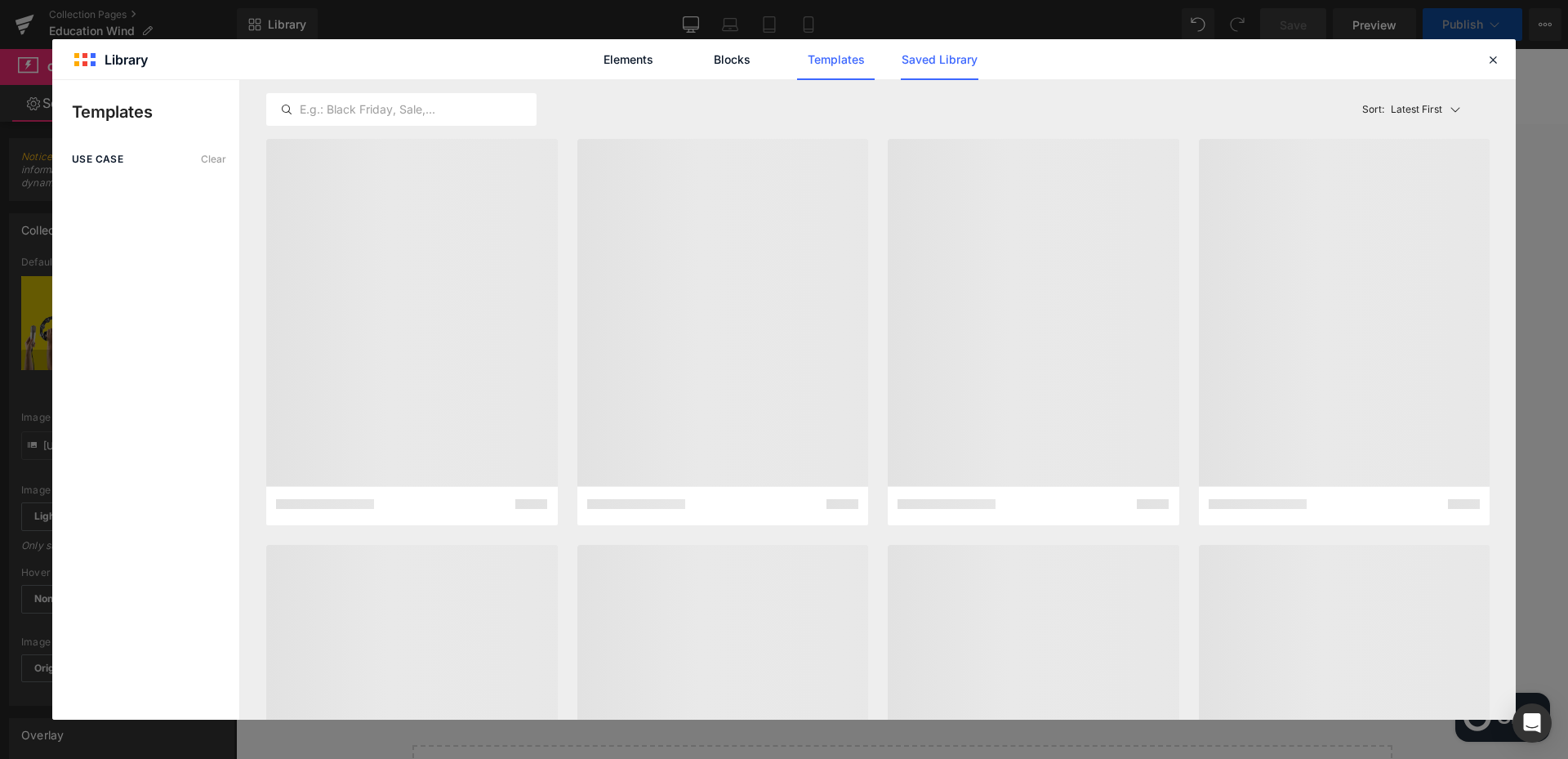
click at [934, 62] on link "Saved Library" at bounding box center [939, 59] width 77 height 41
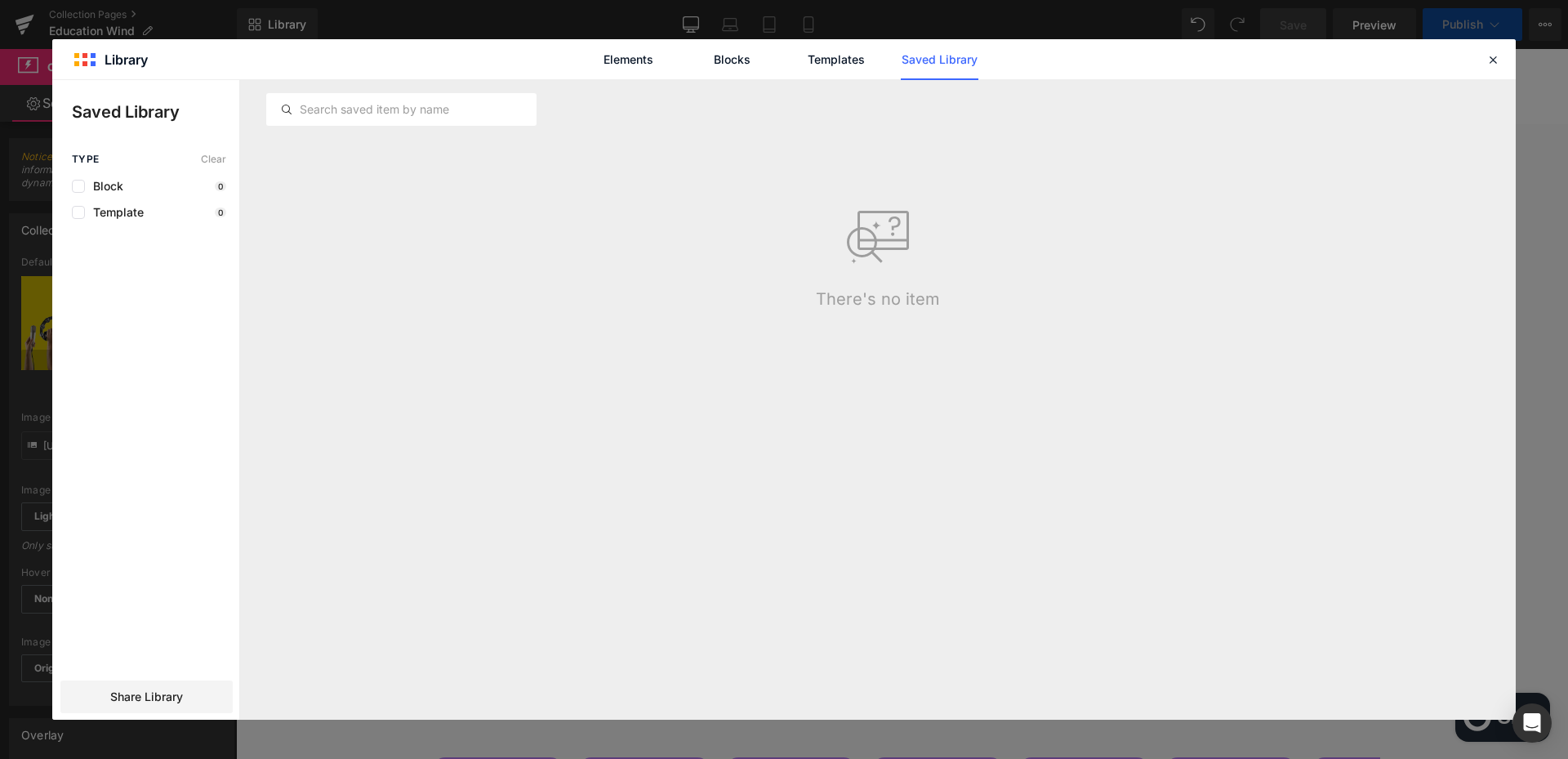
scroll to position [5702, 0]
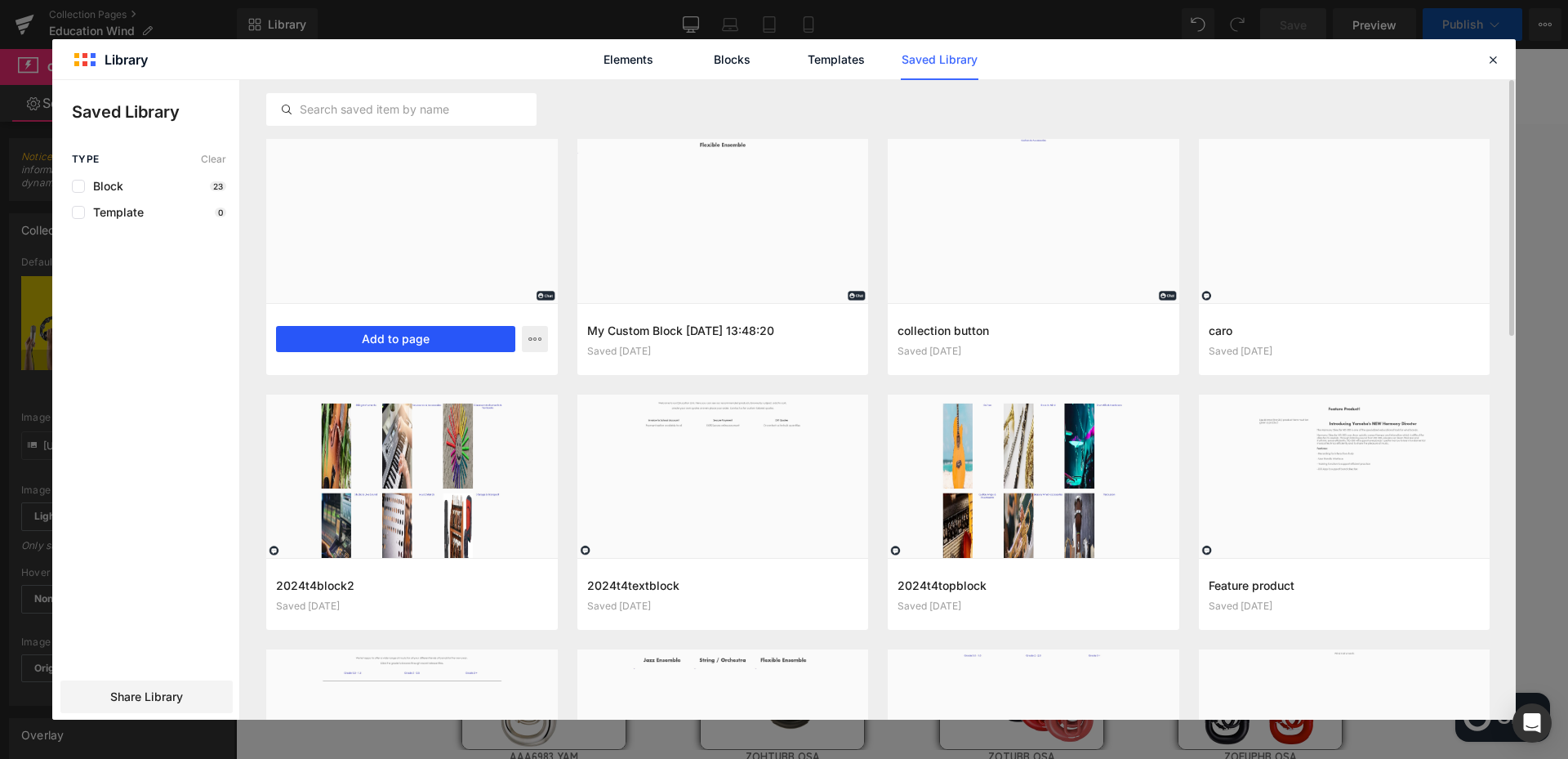
drag, startPoint x: 447, startPoint y: 343, endPoint x: 1331, endPoint y: 417, distance: 887.1
click at [447, 343] on button "Add to page" at bounding box center [395, 339] width 239 height 26
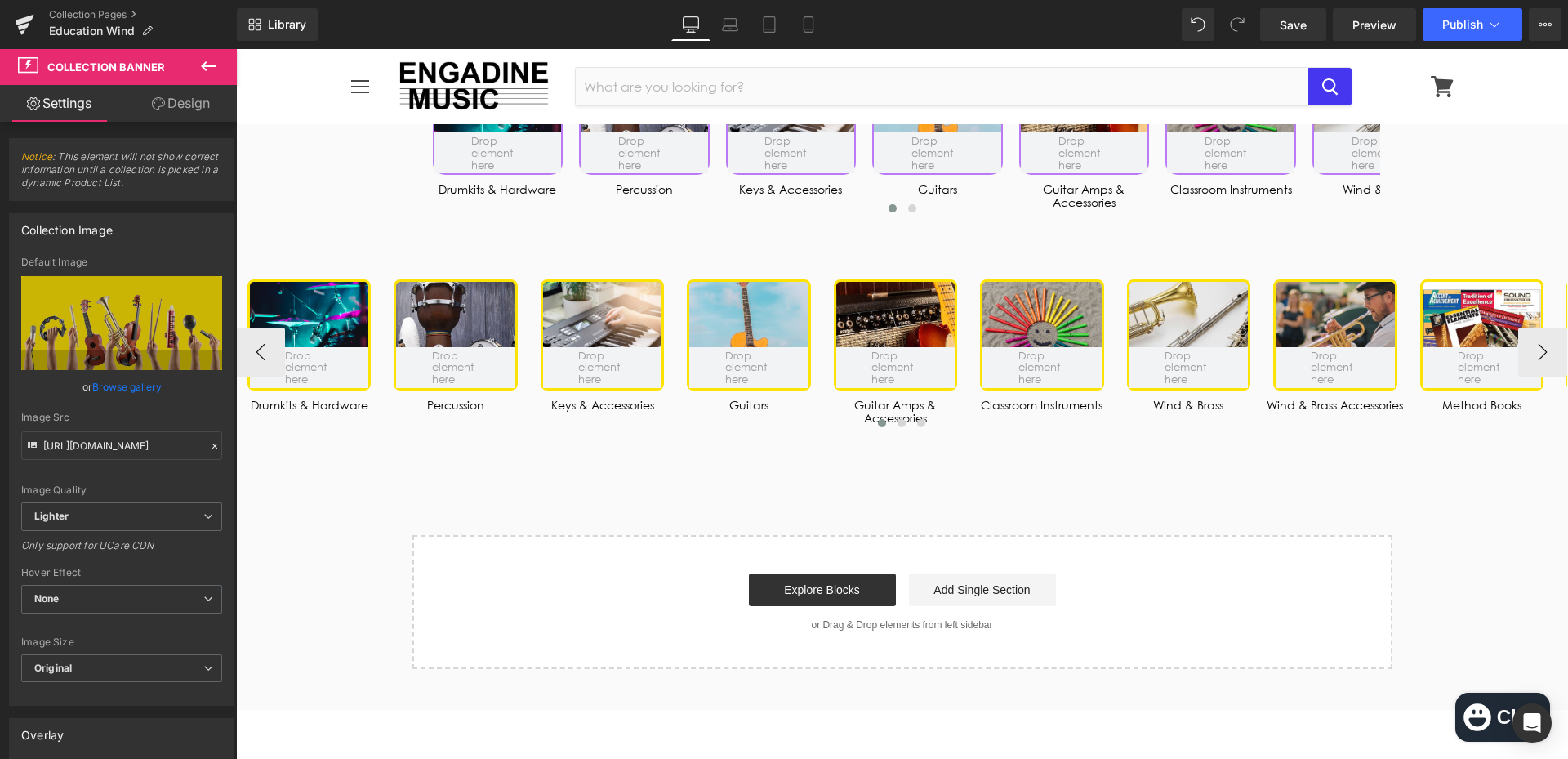
scroll to position [7718, 0]
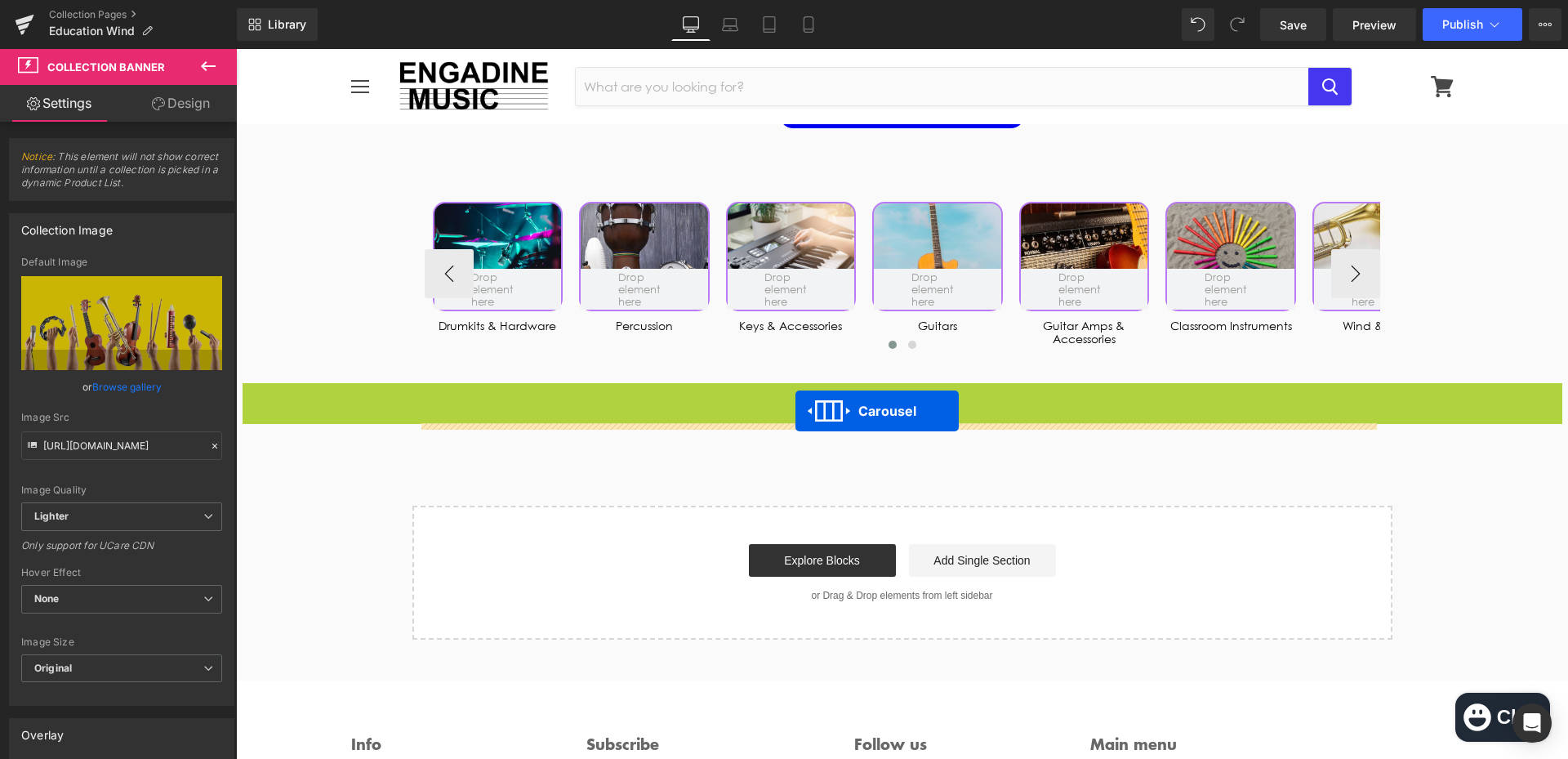
drag, startPoint x: 859, startPoint y: 445, endPoint x: 795, endPoint y: 411, distance: 72.5
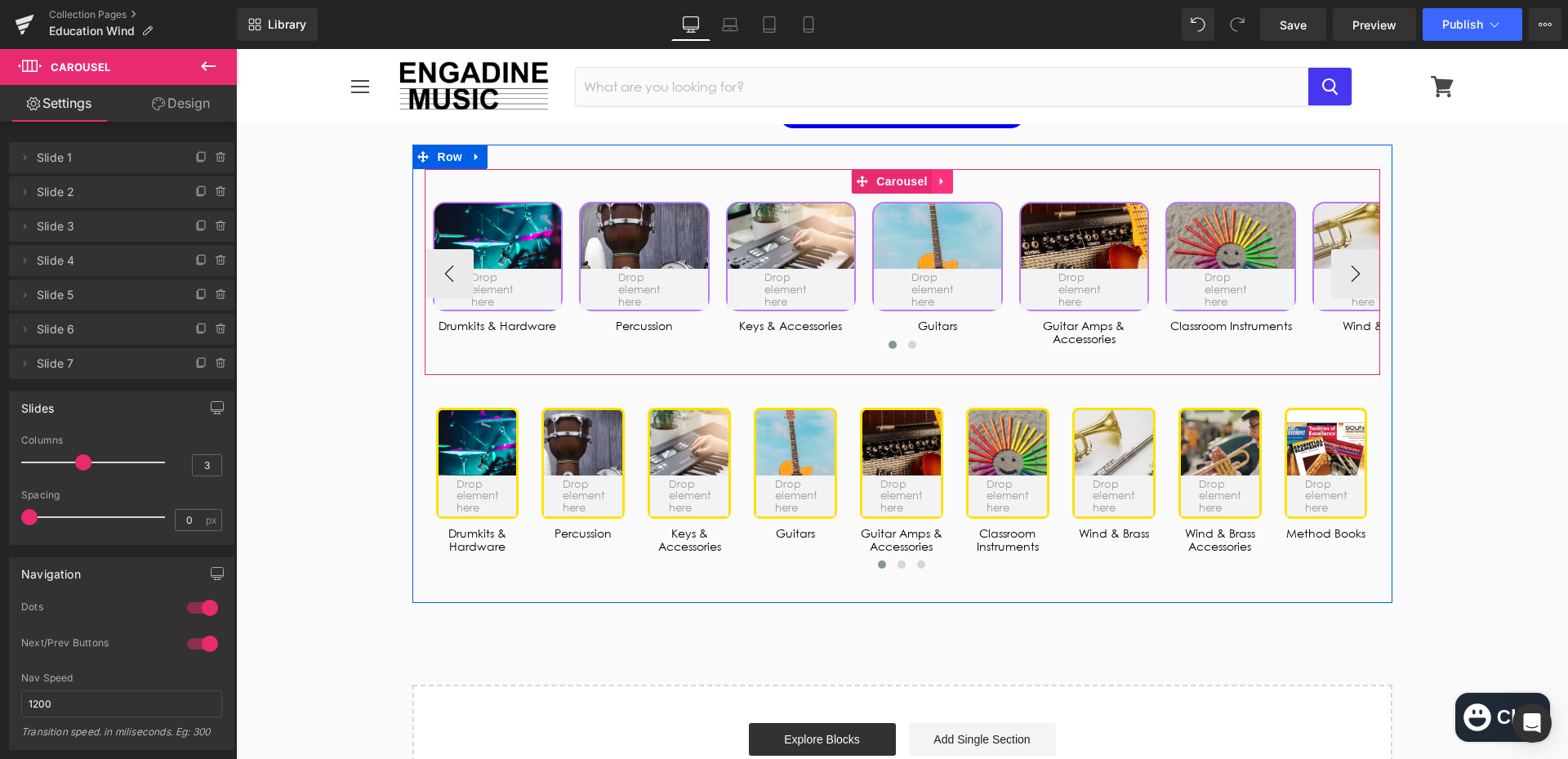
click at [937, 188] on icon at bounding box center [942, 181] width 11 height 12
click at [947, 187] on icon at bounding box center [953, 181] width 11 height 11
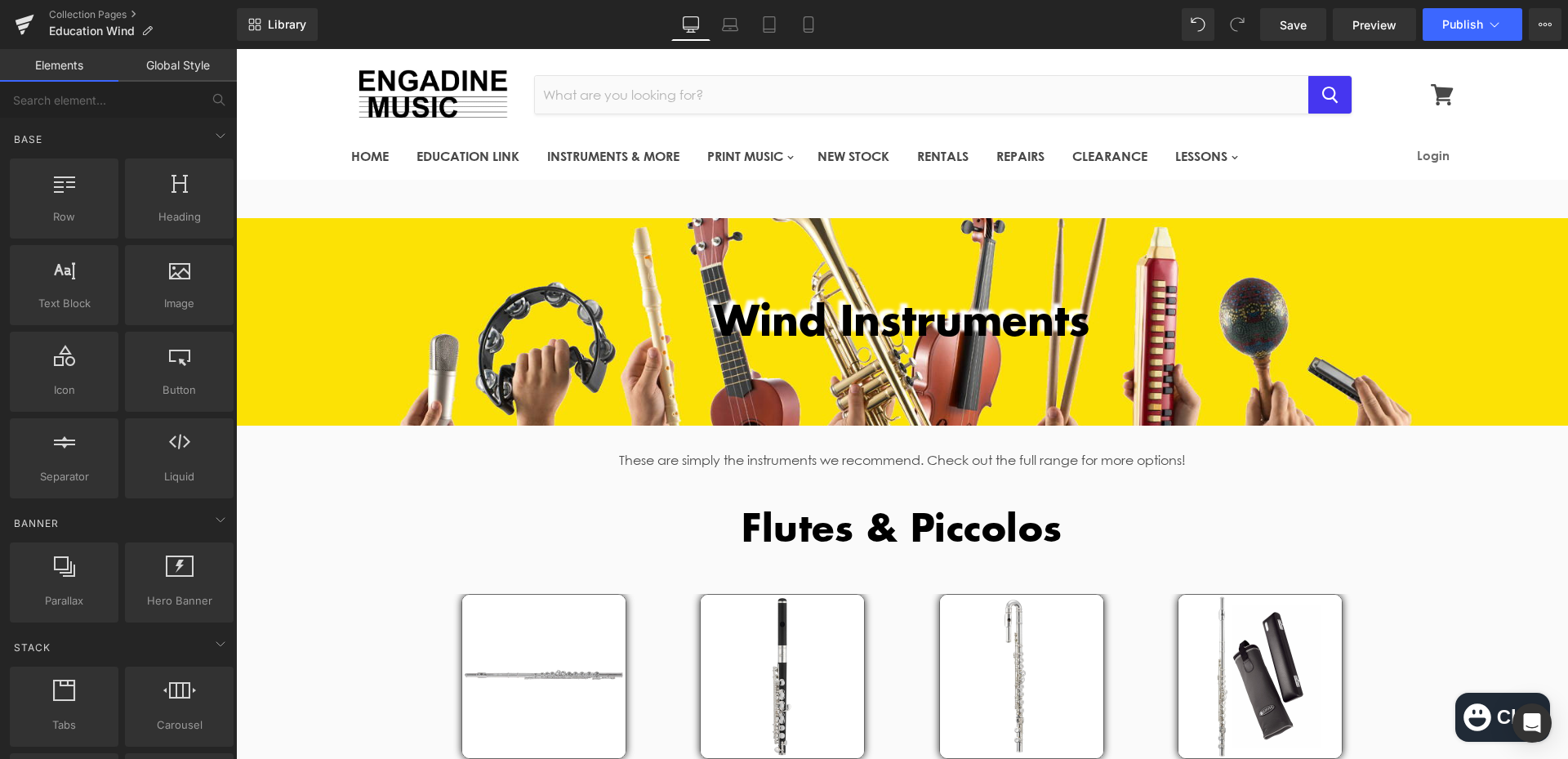
scroll to position [0, 0]
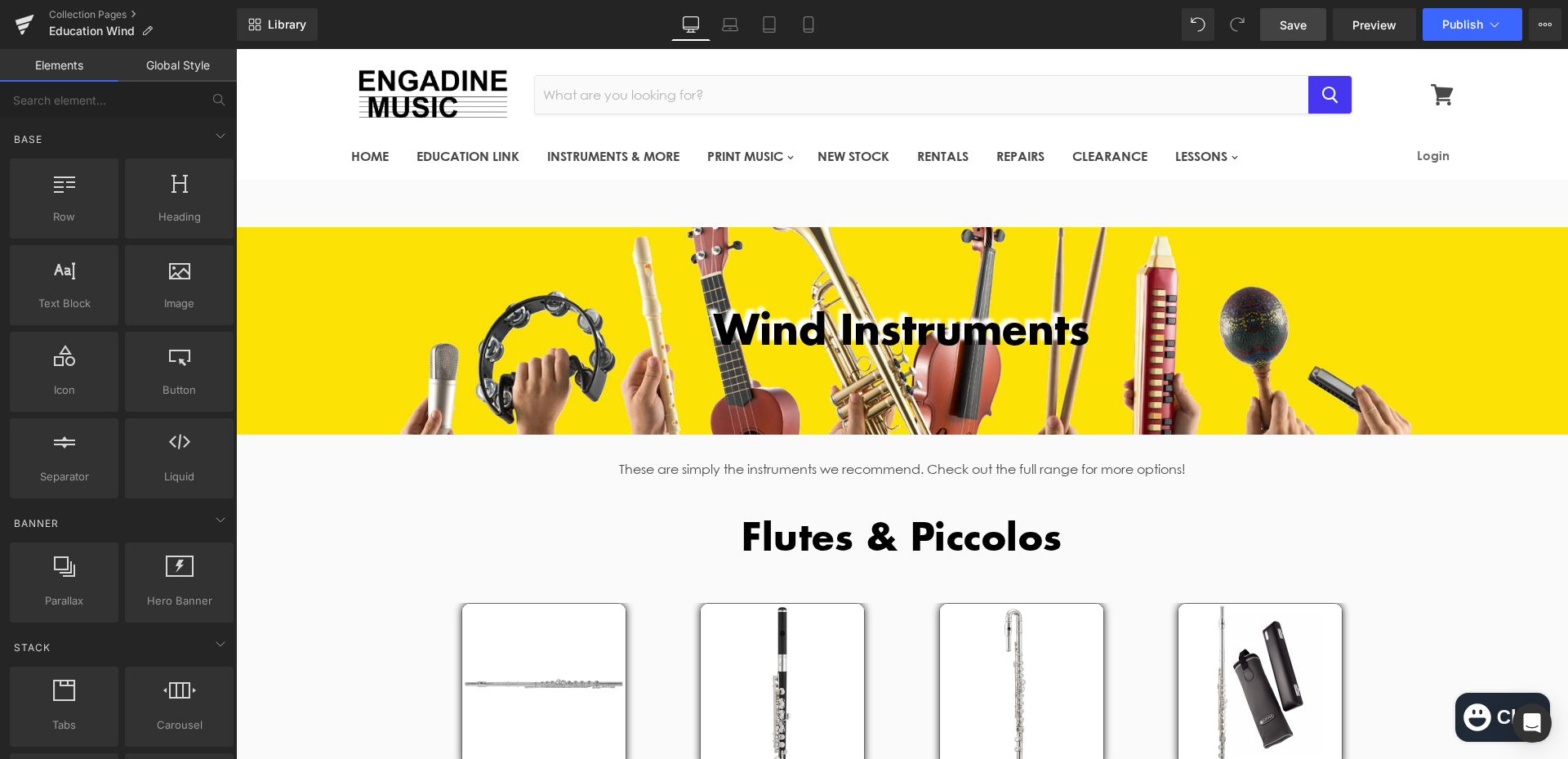
click at [1299, 20] on span "Save" at bounding box center [1292, 25] width 27 height 17
click at [1446, 19] on span "Publish" at bounding box center [1462, 25] width 41 height 13
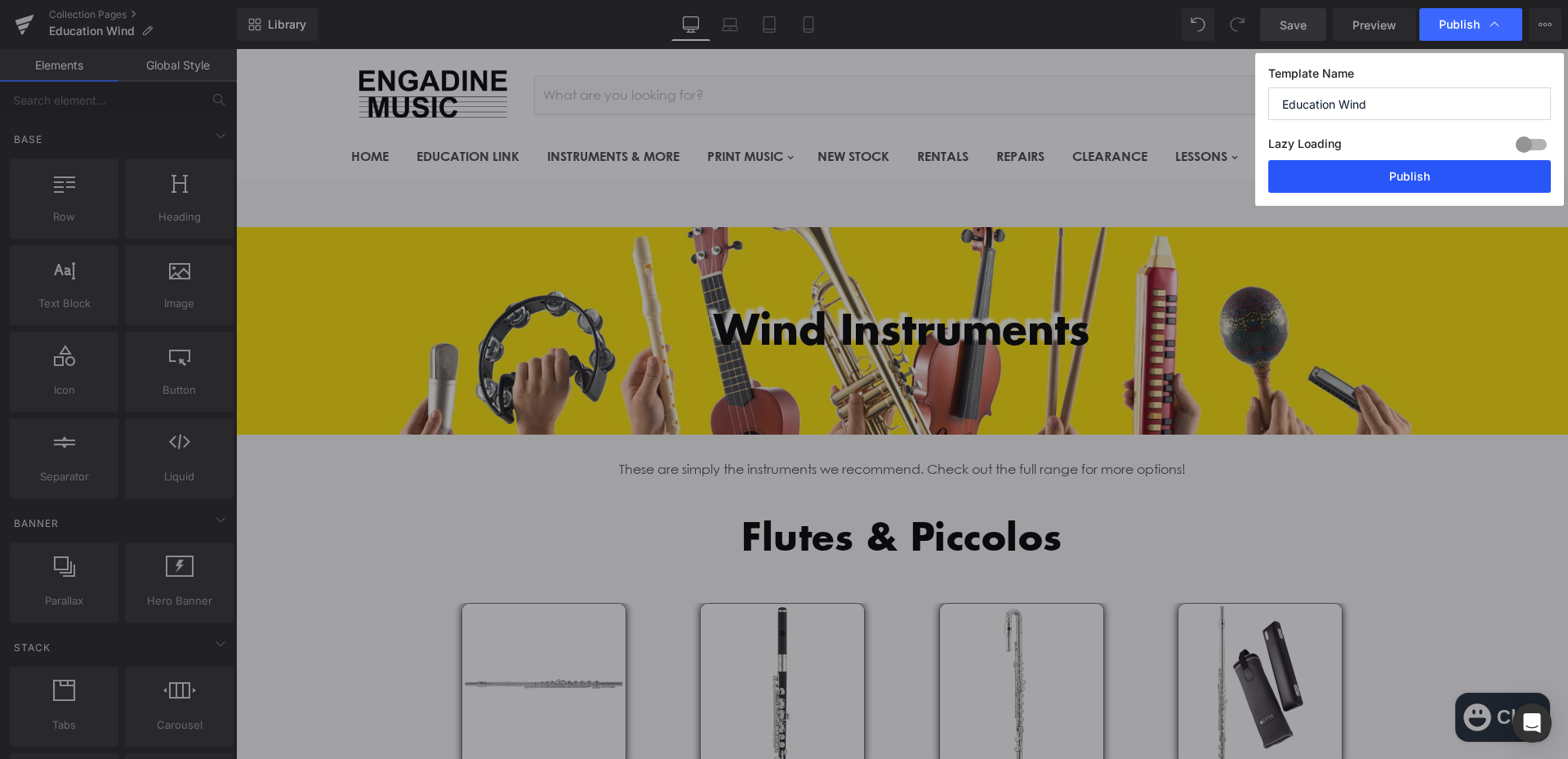
click at [1393, 179] on button "Publish" at bounding box center [1408, 176] width 282 height 33
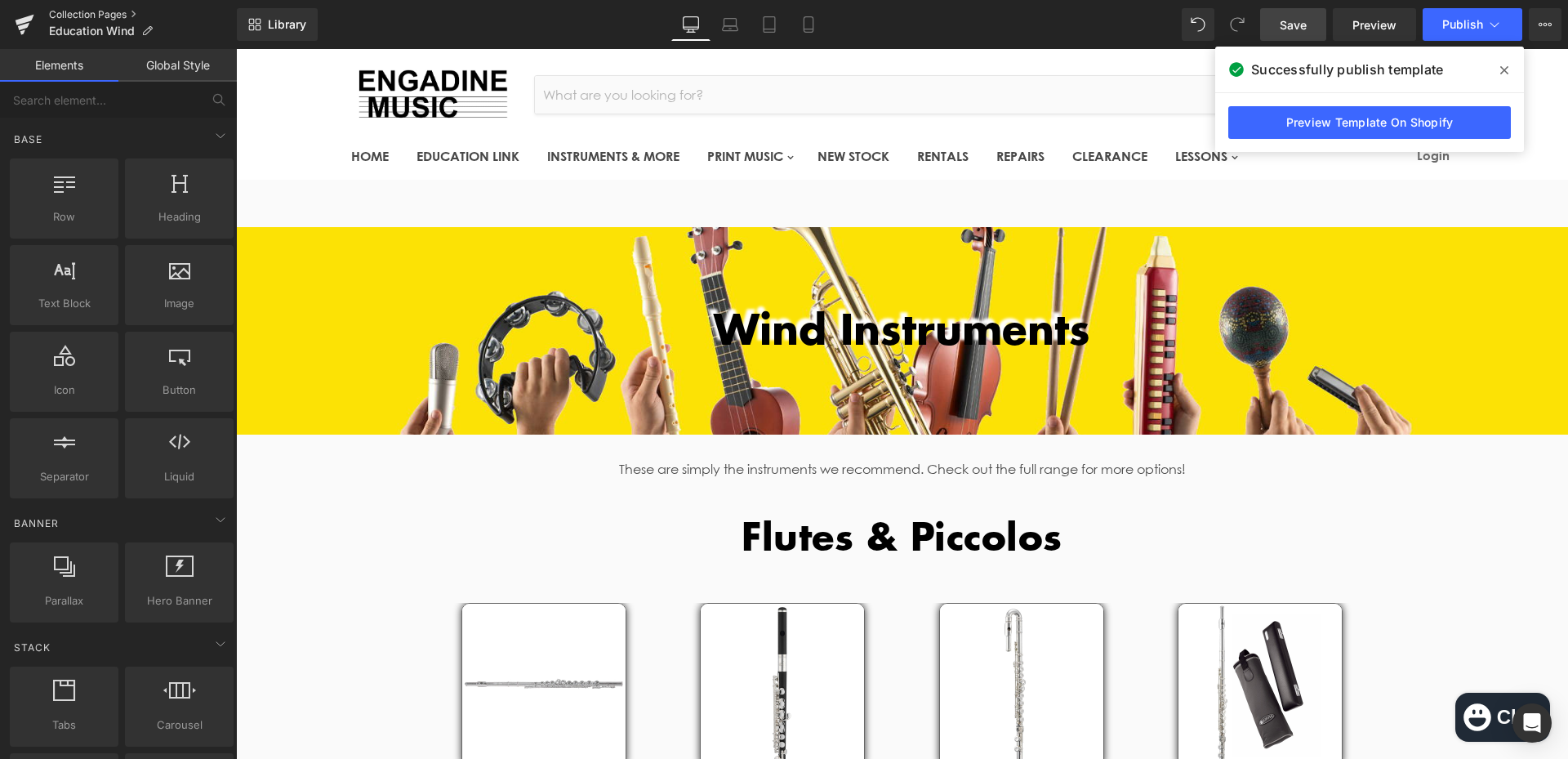
click at [72, 14] on link "Collection Pages" at bounding box center [143, 15] width 188 height 13
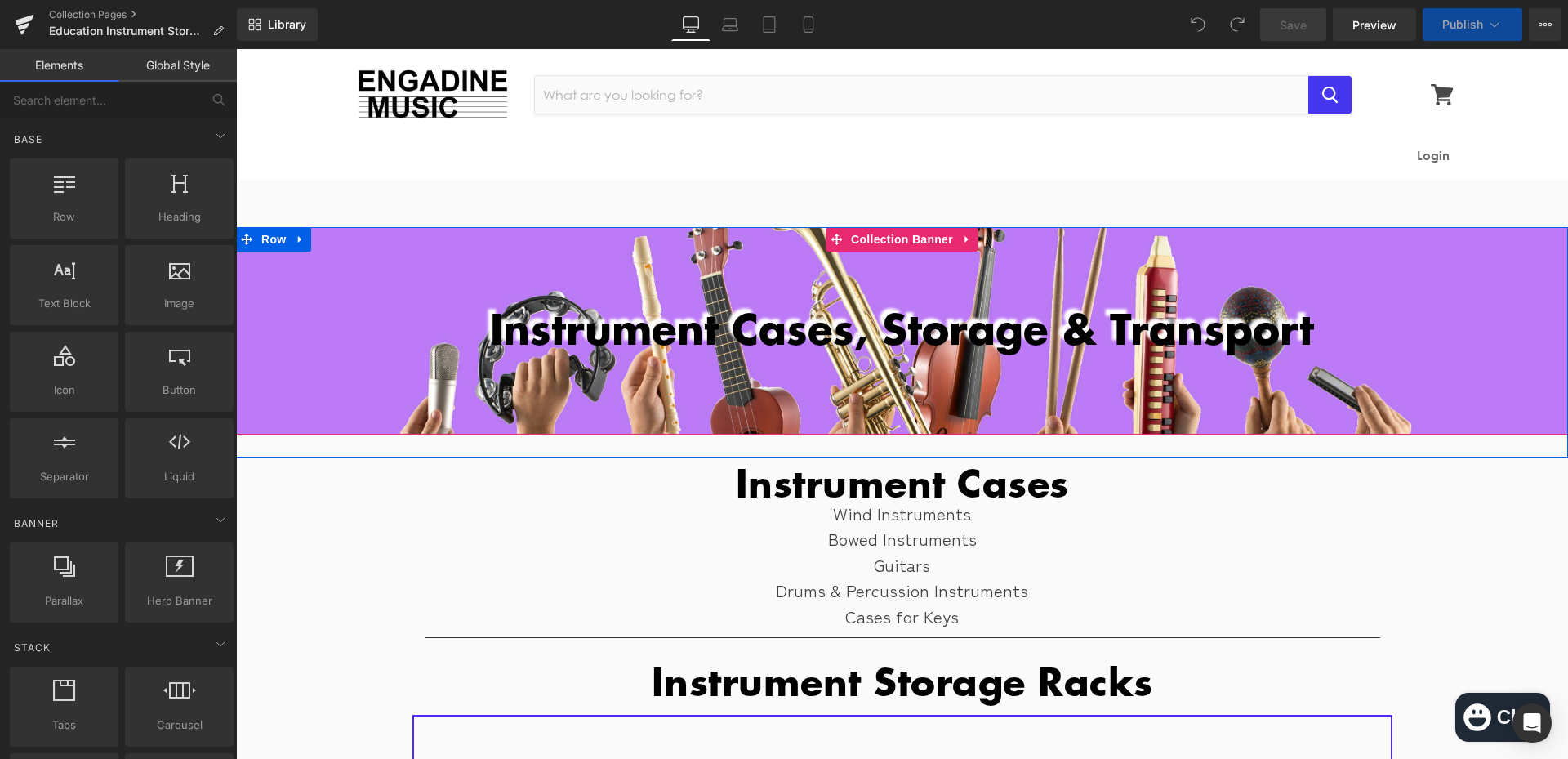
click at [704, 389] on div at bounding box center [902, 330] width 1332 height 208
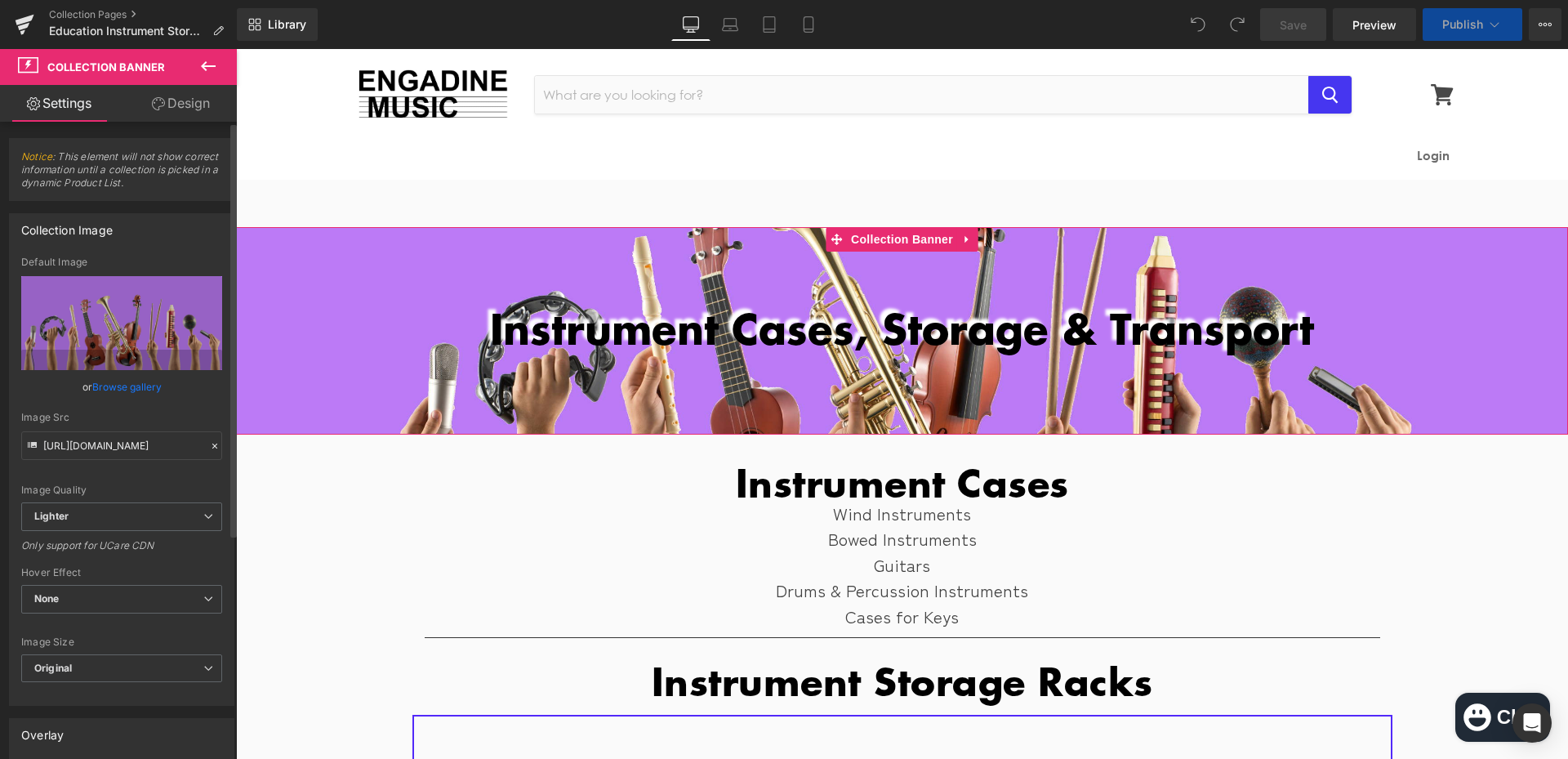
click at [125, 389] on link "Browse gallery" at bounding box center [126, 387] width 70 height 29
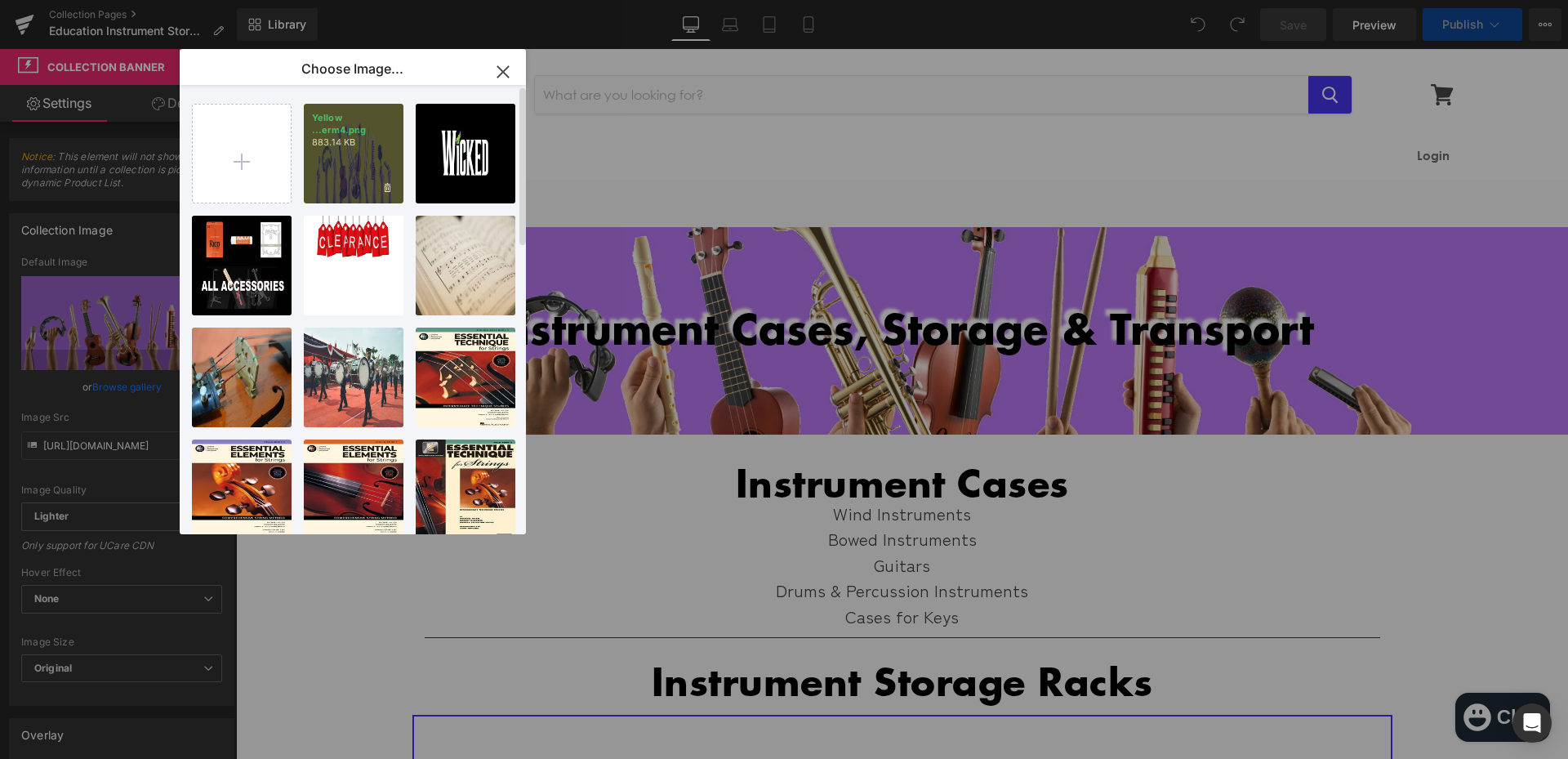
click at [348, 165] on div "Yellow ...erm4.png 883.14 KB" at bounding box center [353, 153] width 99 height 100
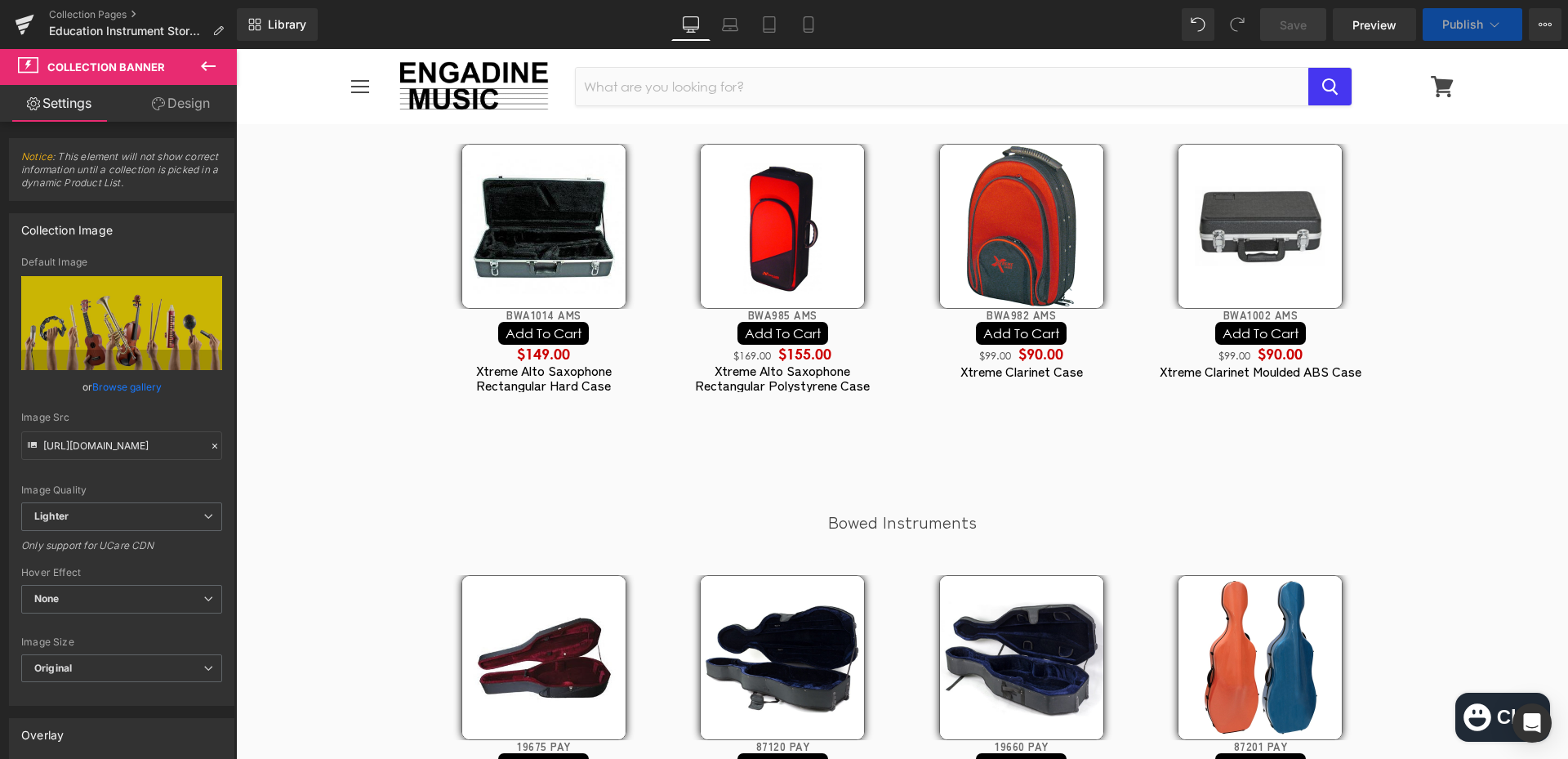
scroll to position [1879, 0]
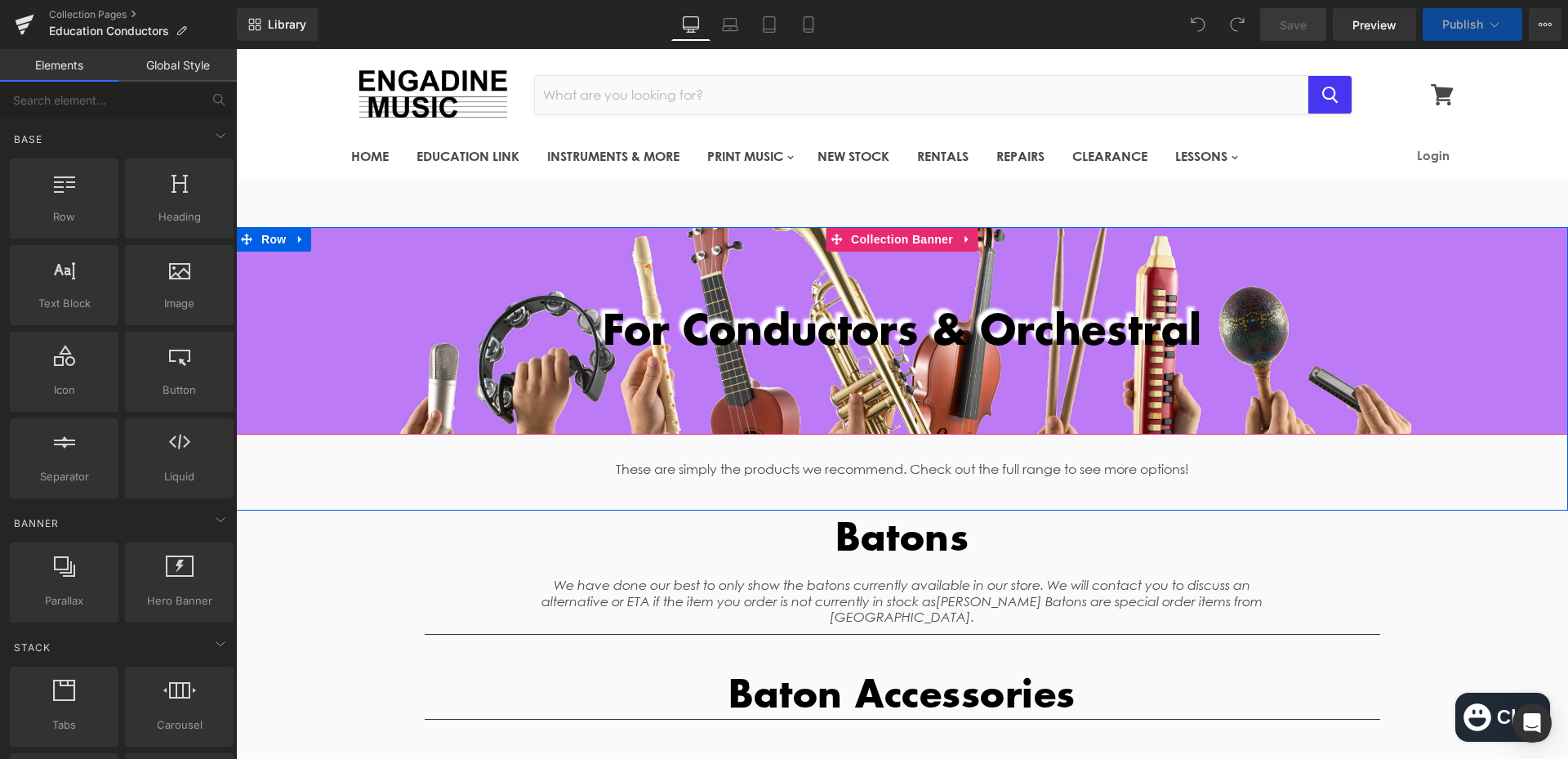
click at [938, 411] on div at bounding box center [902, 330] width 1332 height 208
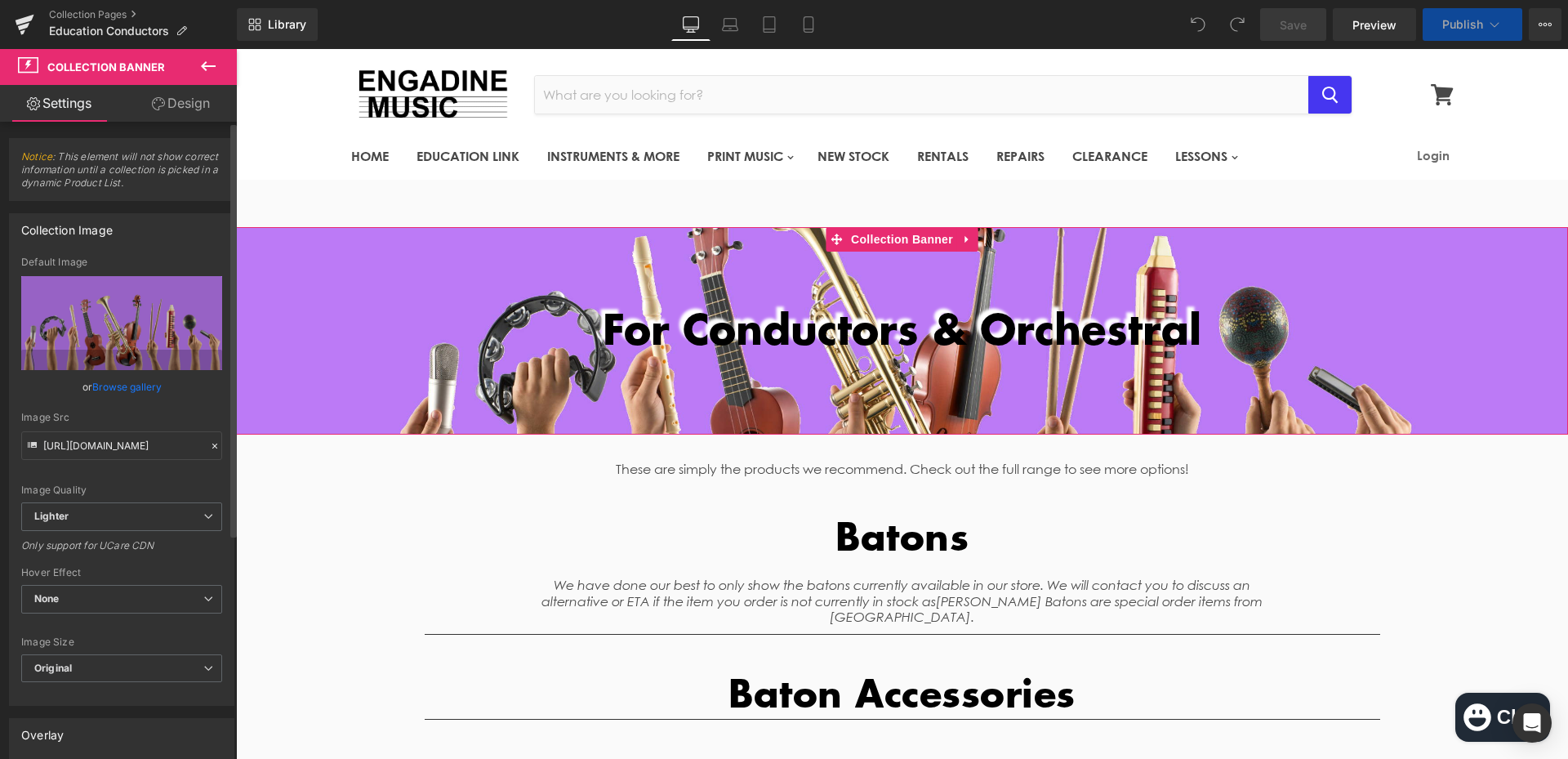
click at [115, 389] on link "Browse gallery" at bounding box center [126, 387] width 70 height 29
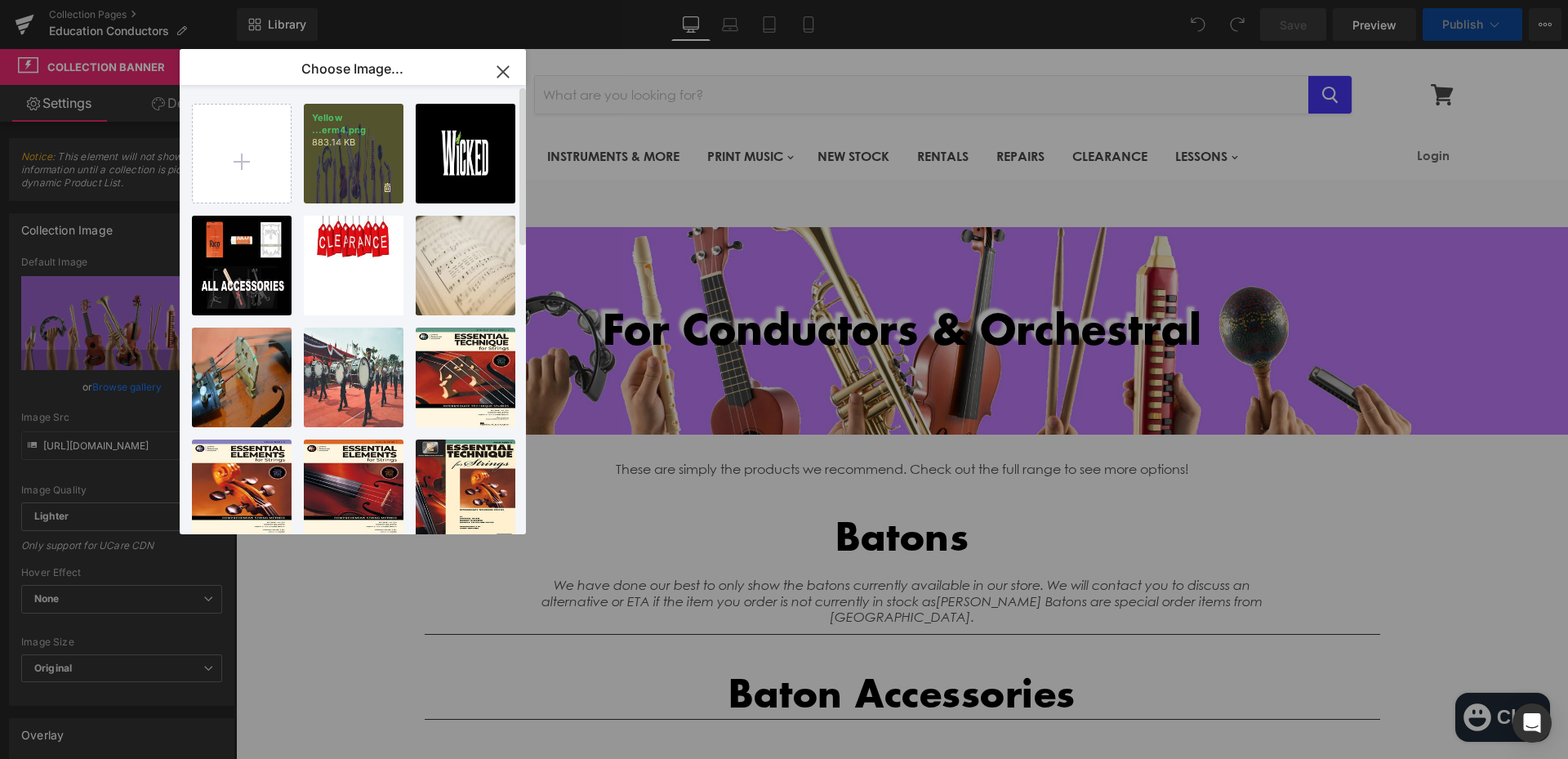
click at [375, 161] on div "Yellow ...erm4.png 883.14 KB" at bounding box center [353, 153] width 99 height 100
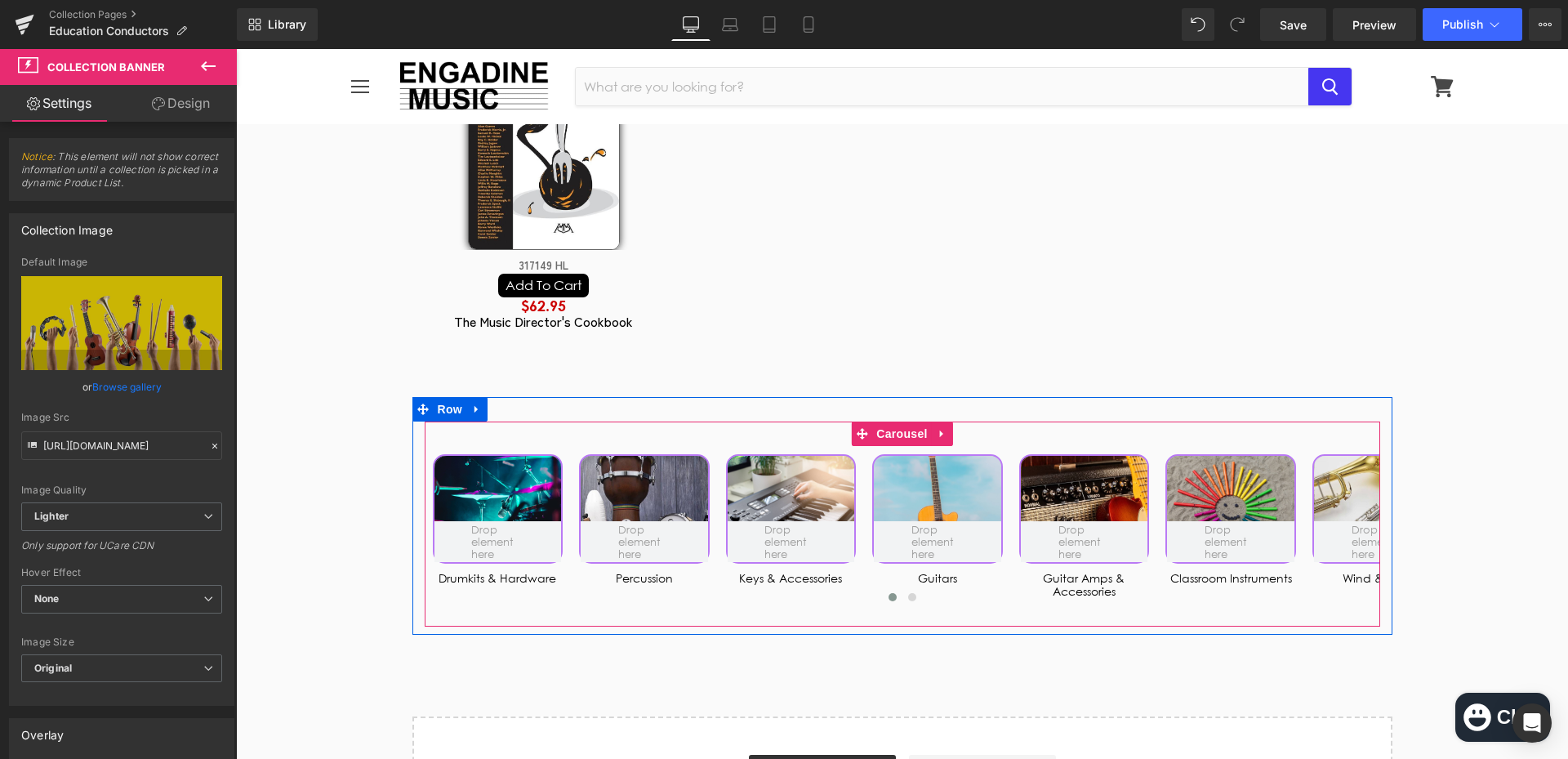
scroll to position [8315, 0]
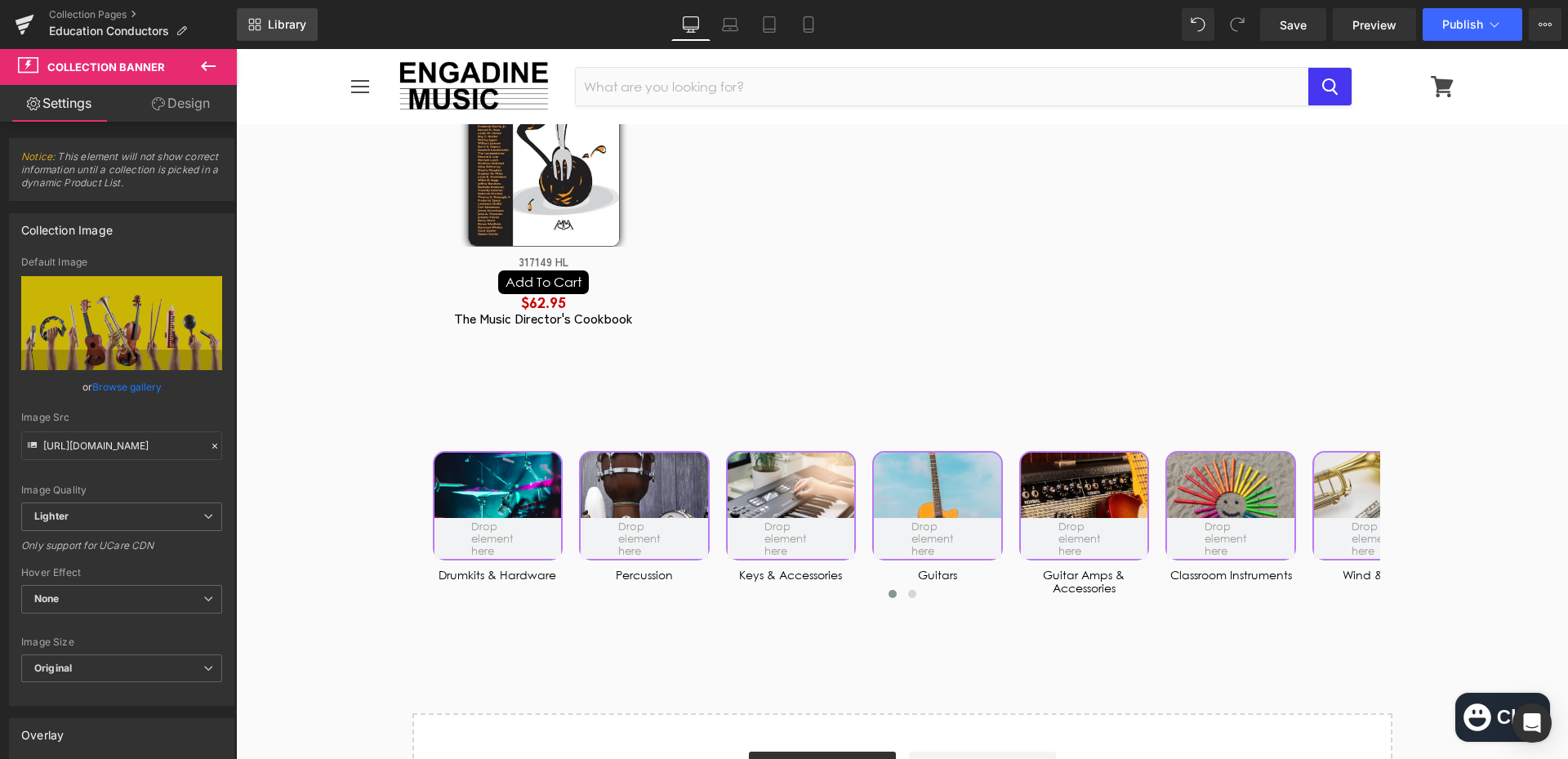
click at [270, 33] on link "Library" at bounding box center [276, 25] width 80 height 33
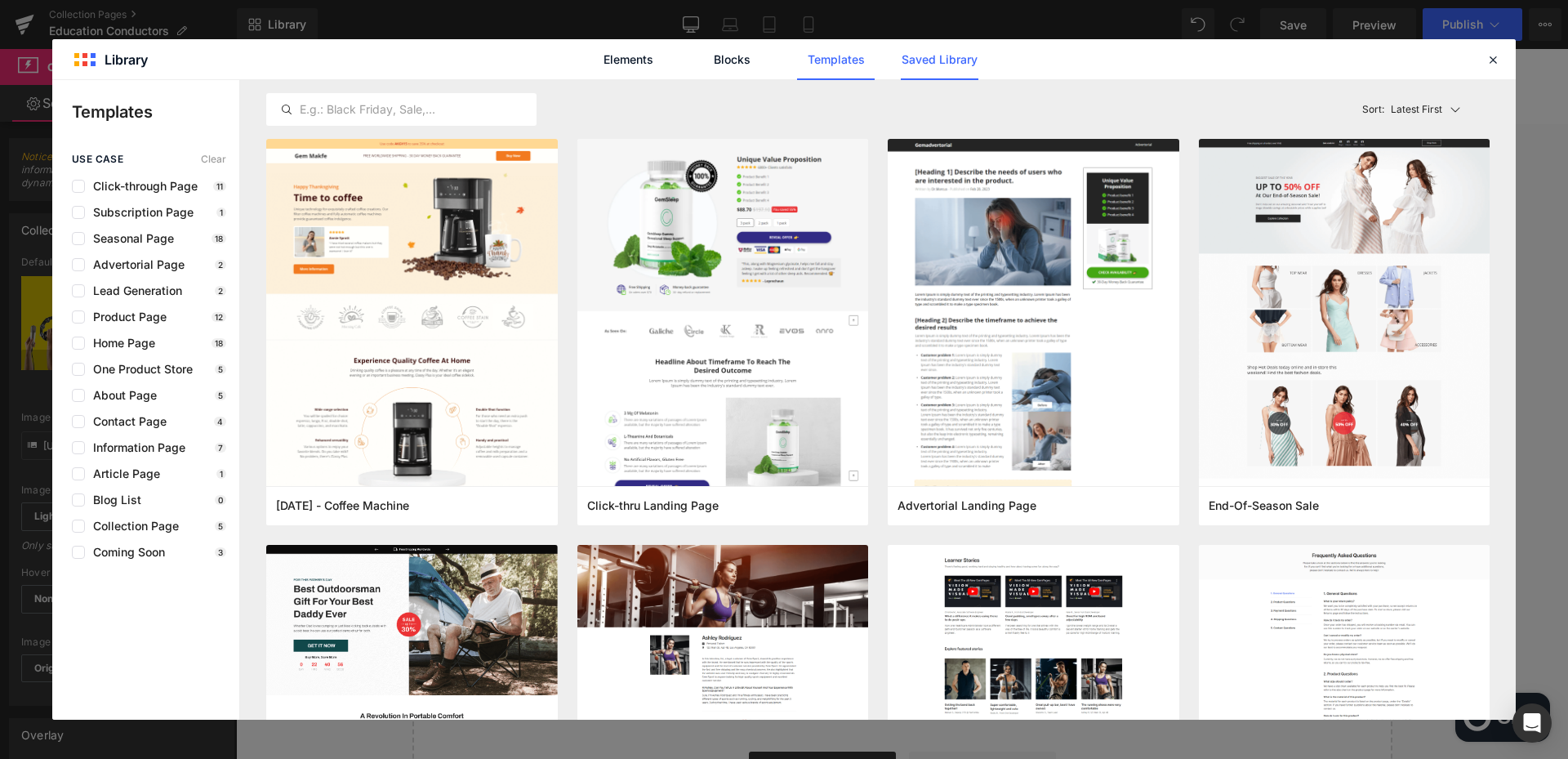
click at [929, 72] on link "Saved Library" at bounding box center [939, 59] width 77 height 41
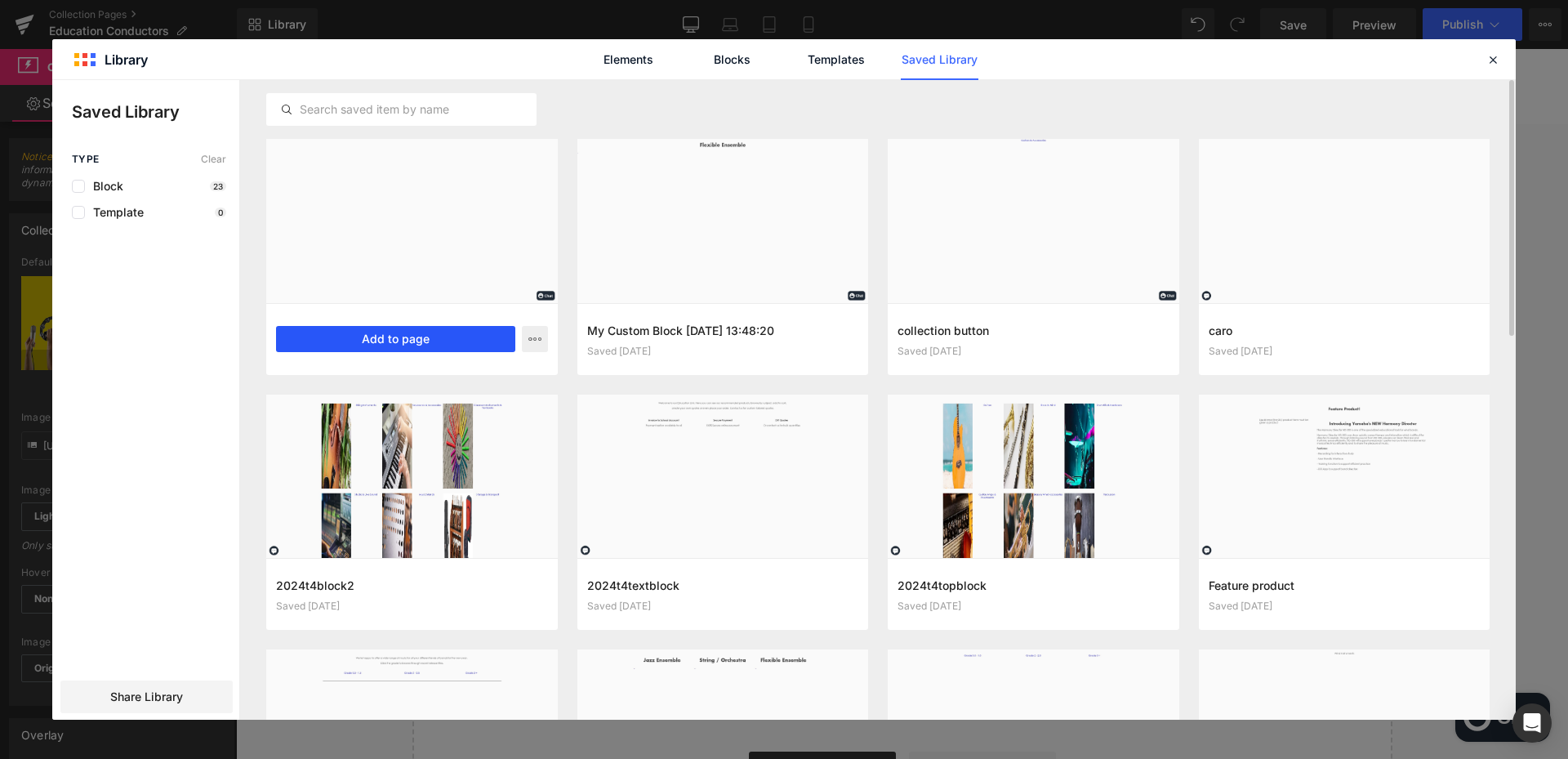
click at [372, 341] on button "Add to page" at bounding box center [395, 339] width 239 height 26
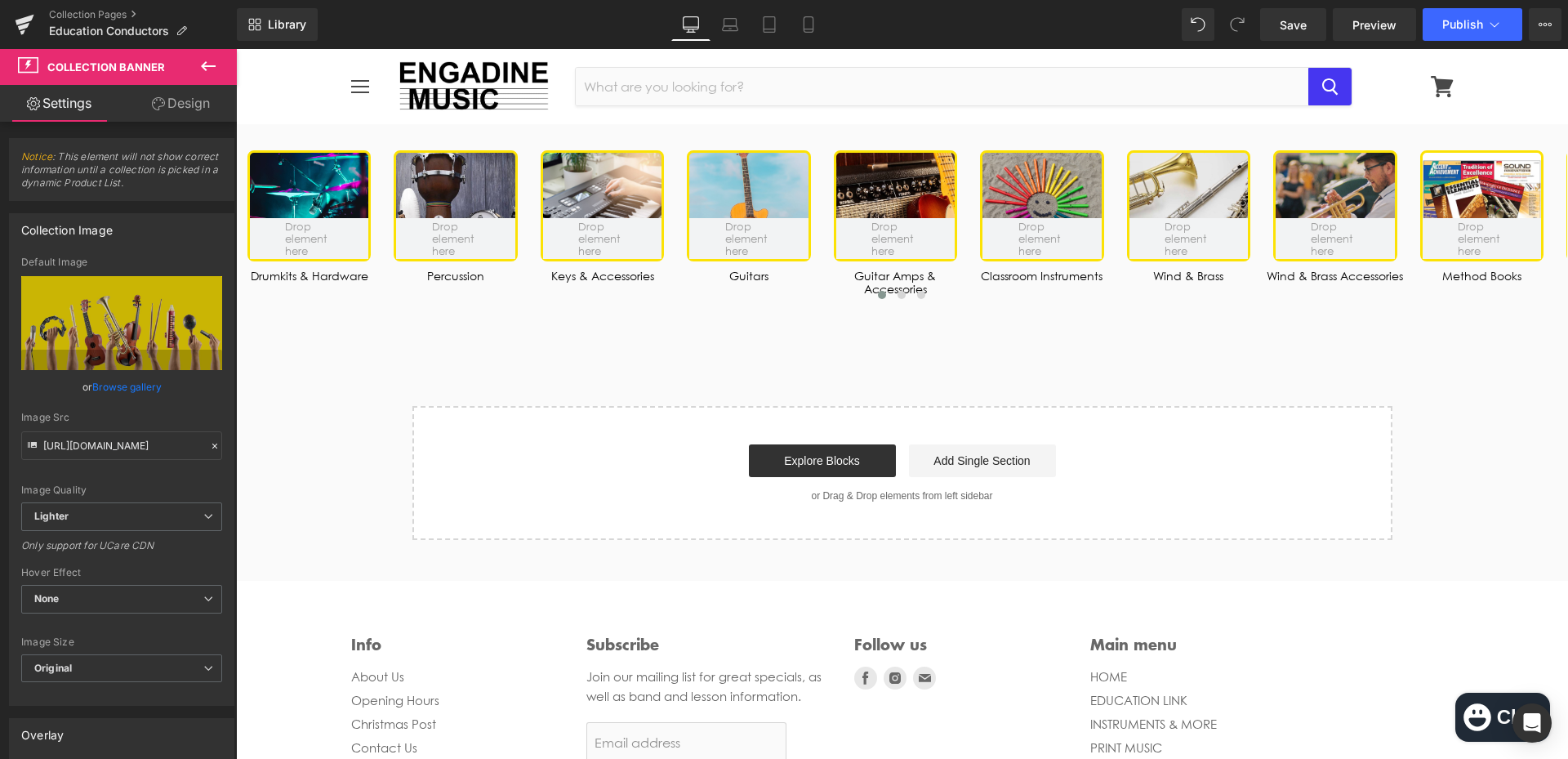
scroll to position [8666, 0]
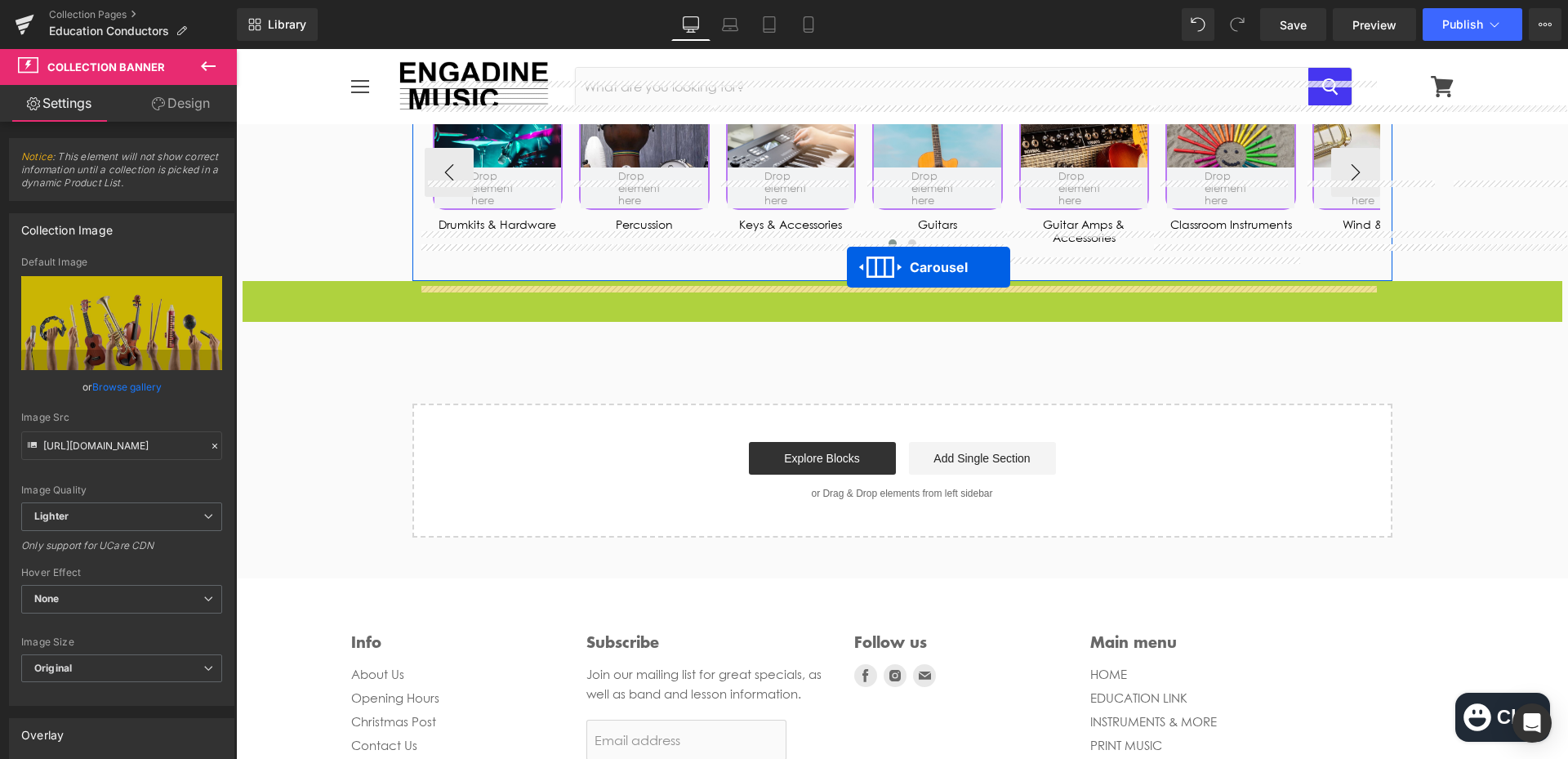
drag, startPoint x: 855, startPoint y: 306, endPoint x: 847, endPoint y: 267, distance: 39.8
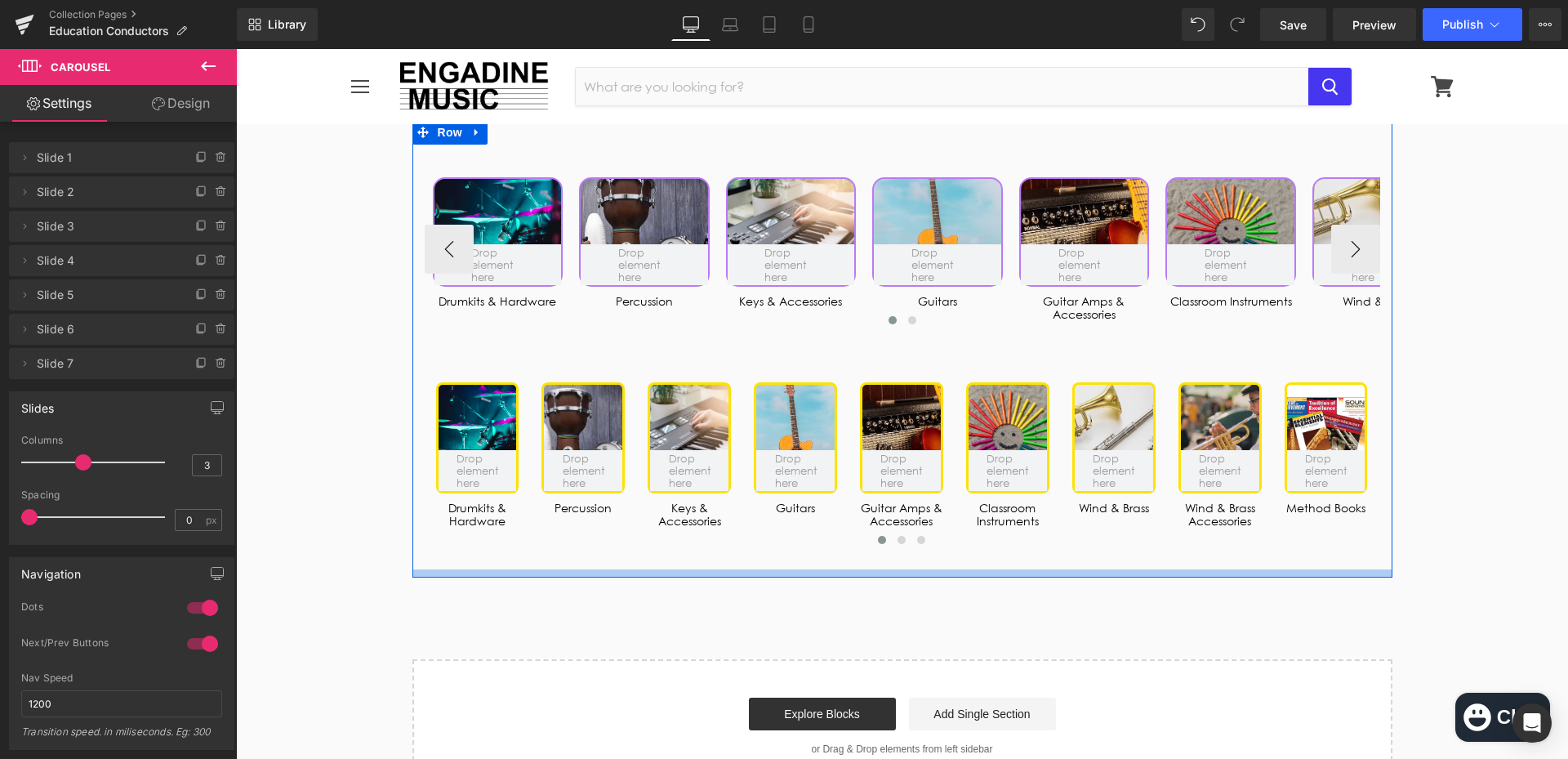
scroll to position [8421, 0]
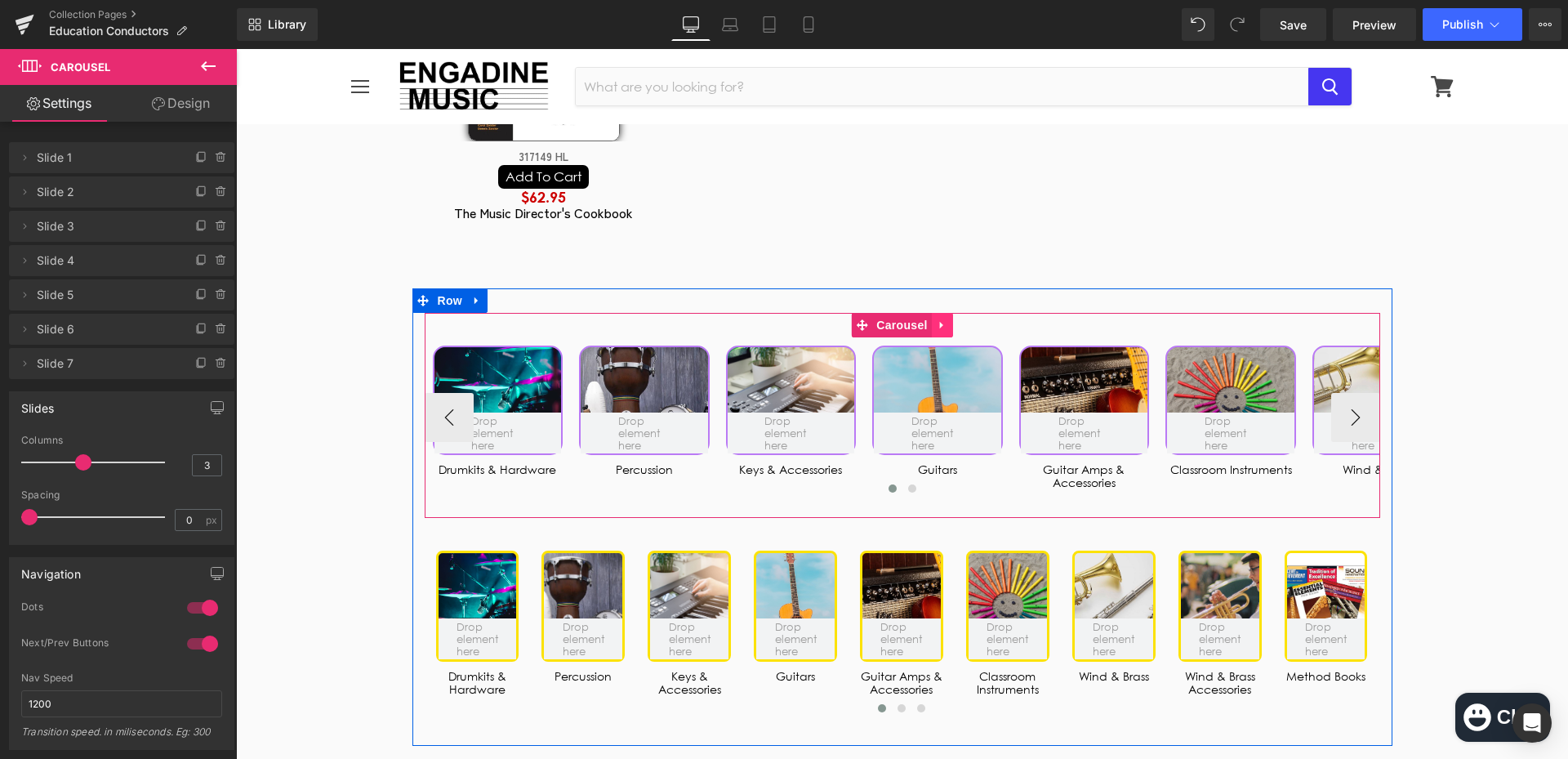
click at [939, 329] on icon at bounding box center [939, 325] width 3 height 8
click at [942, 337] on link at bounding box center [953, 325] width 21 height 25
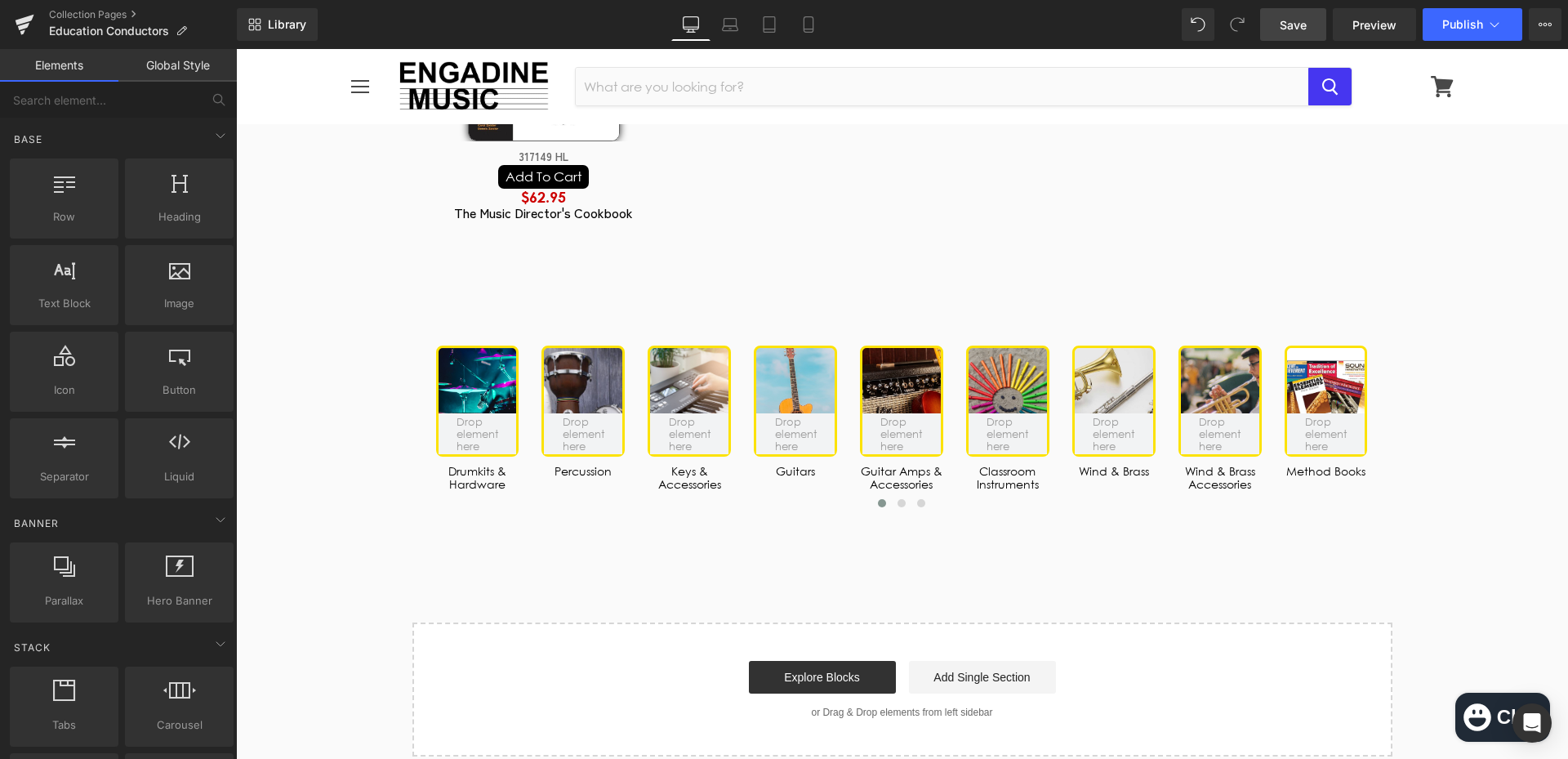
click at [1285, 32] on span "Save" at bounding box center [1292, 25] width 27 height 17
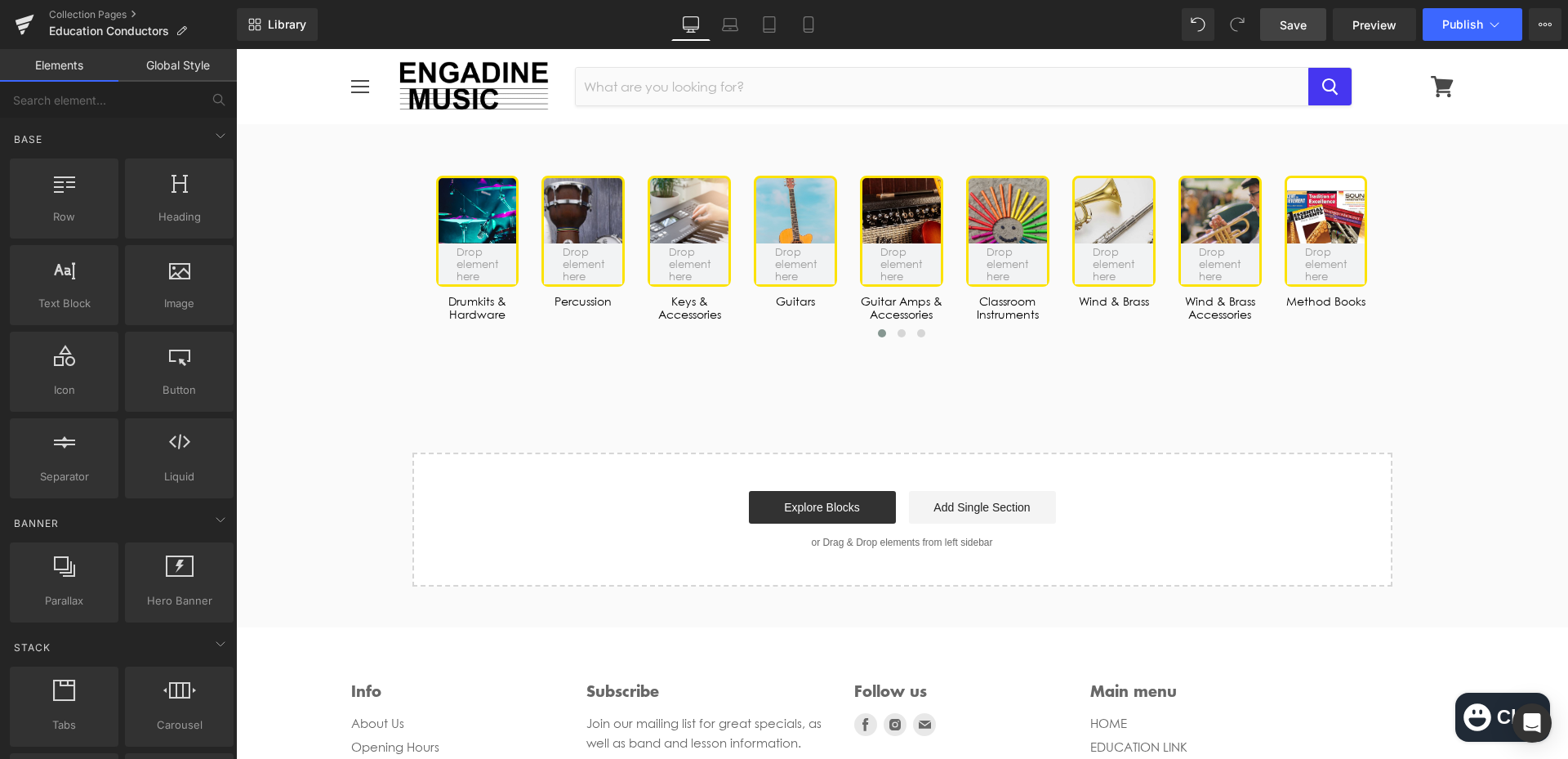
scroll to position [8234, 0]
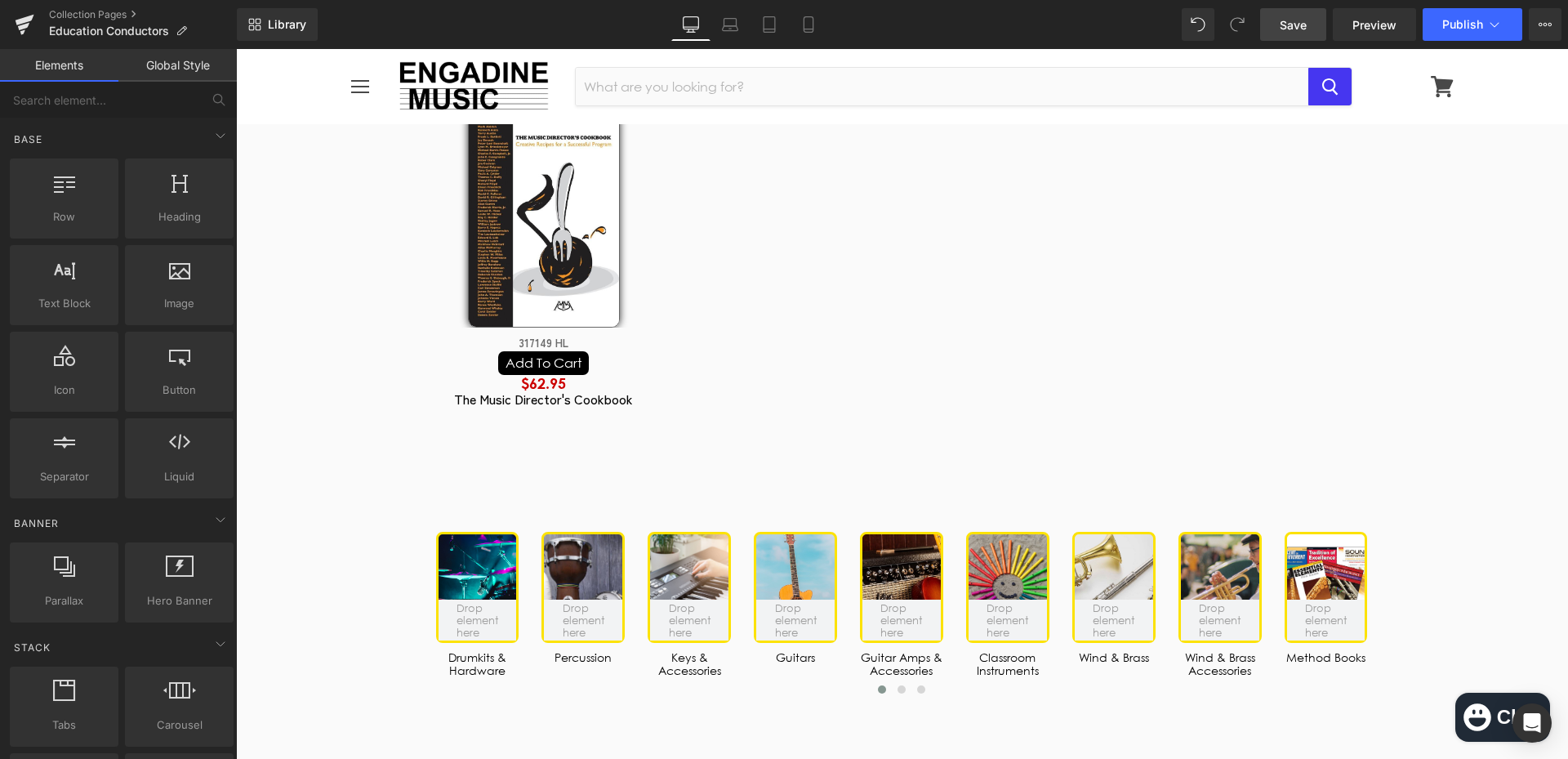
click at [1308, 18] on link "Save" at bounding box center [1292, 25] width 66 height 33
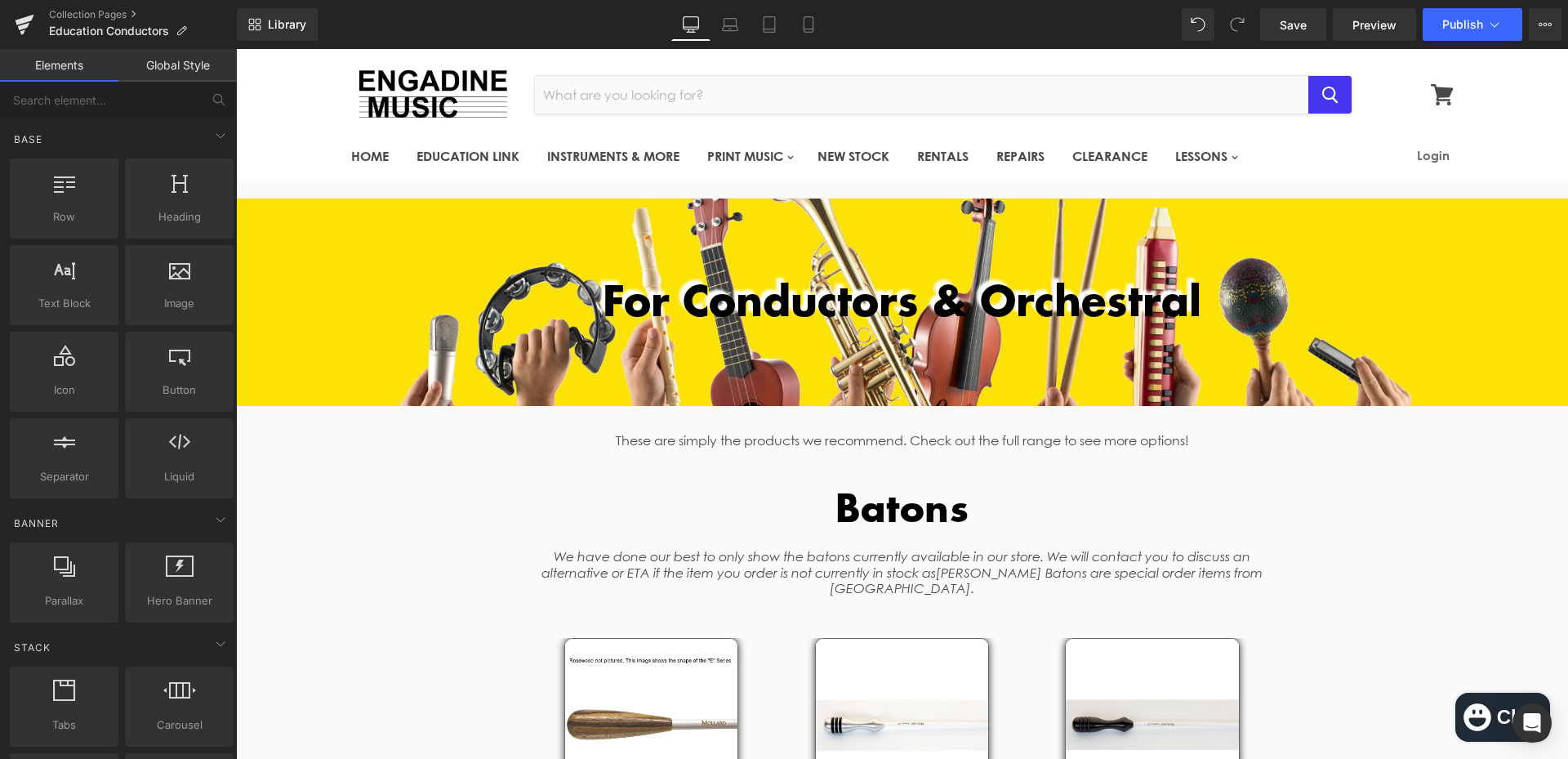
scroll to position [0, 0]
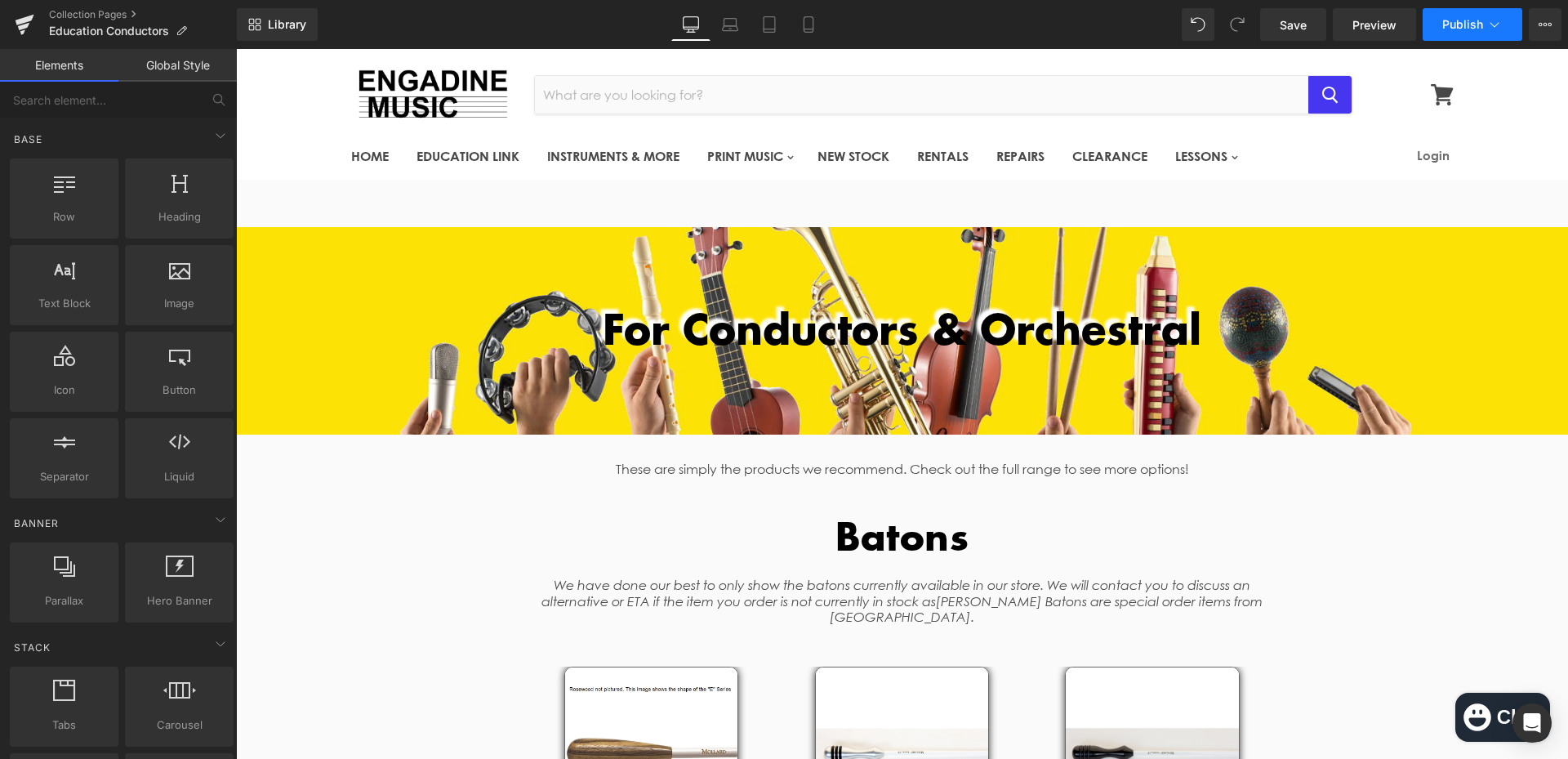
click at [1460, 35] on button "Publish" at bounding box center [1472, 25] width 99 height 33
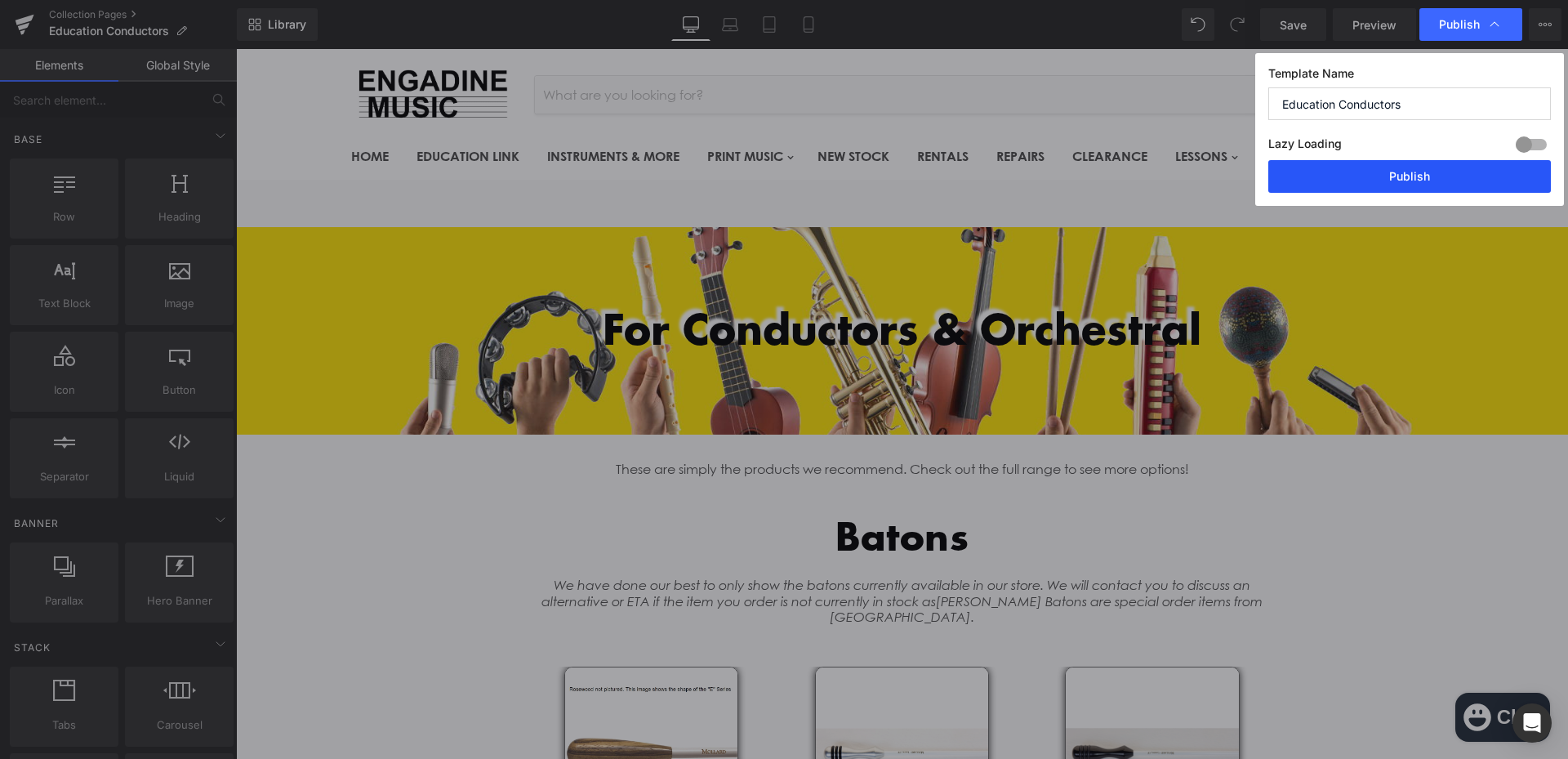
click at [1396, 181] on button "Publish" at bounding box center [1408, 176] width 282 height 33
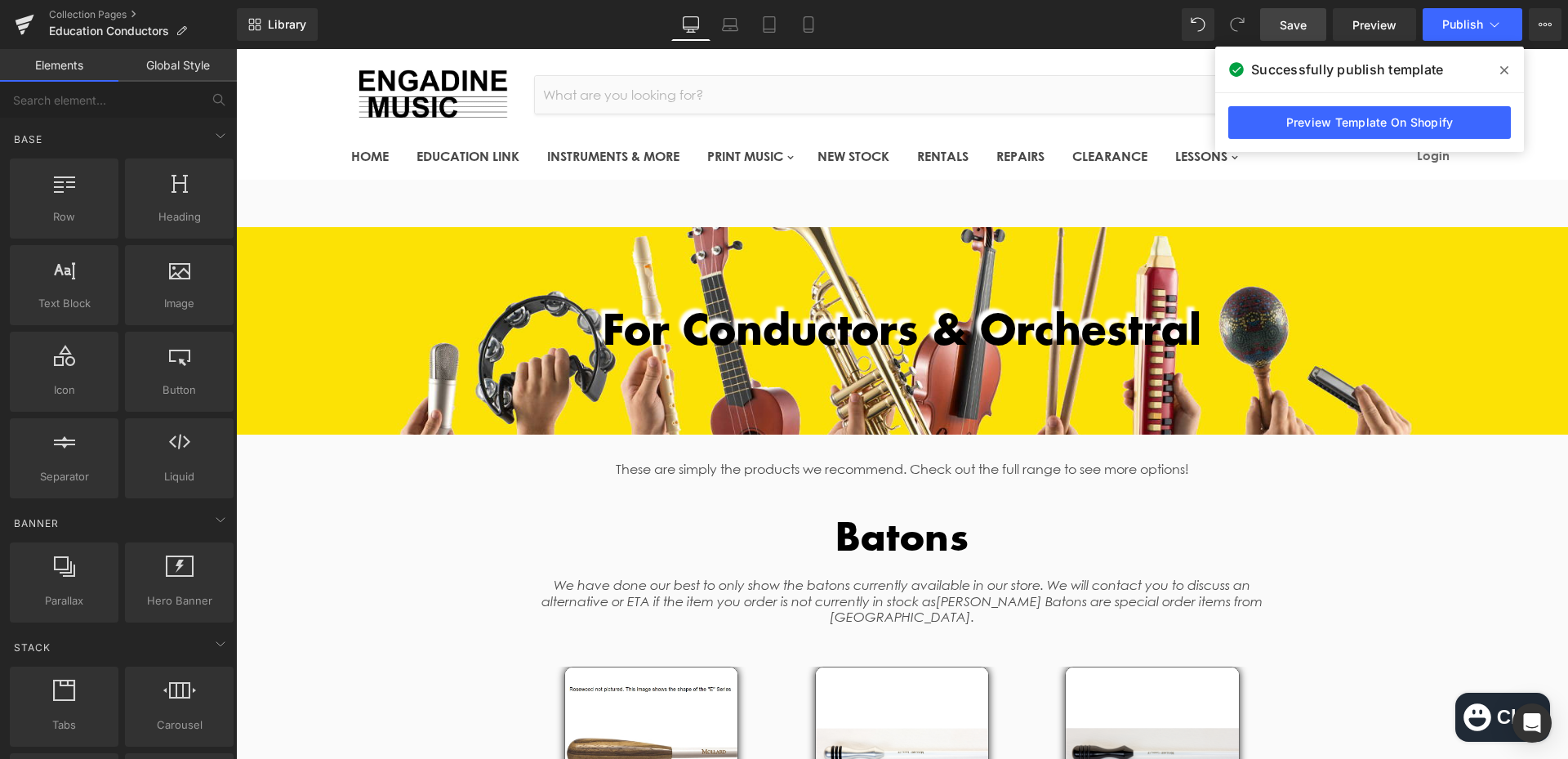
click at [1292, 29] on span "Save" at bounding box center [1292, 25] width 27 height 17
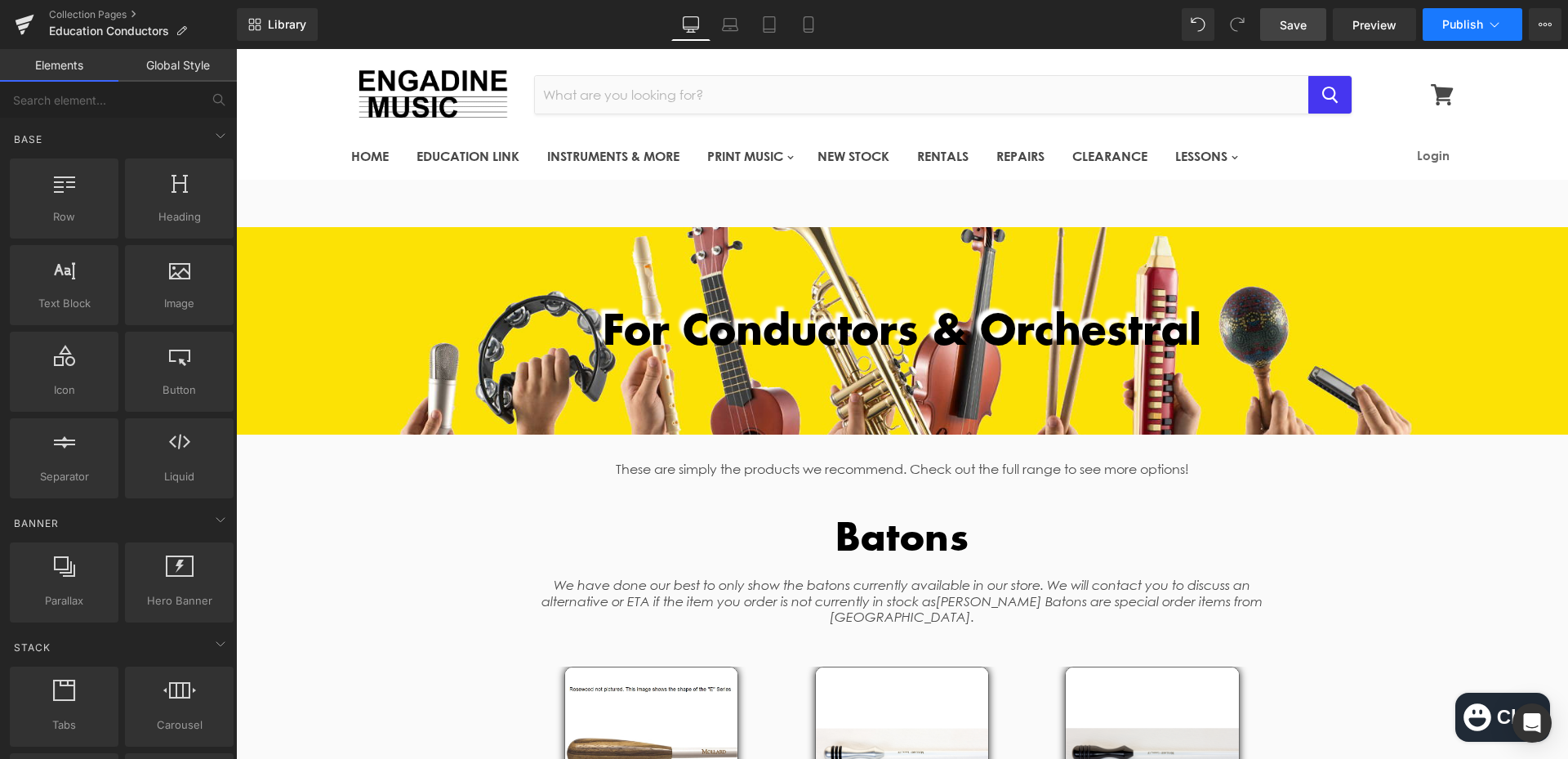
click at [1445, 18] on span "Publish" at bounding box center [1462, 25] width 41 height 13
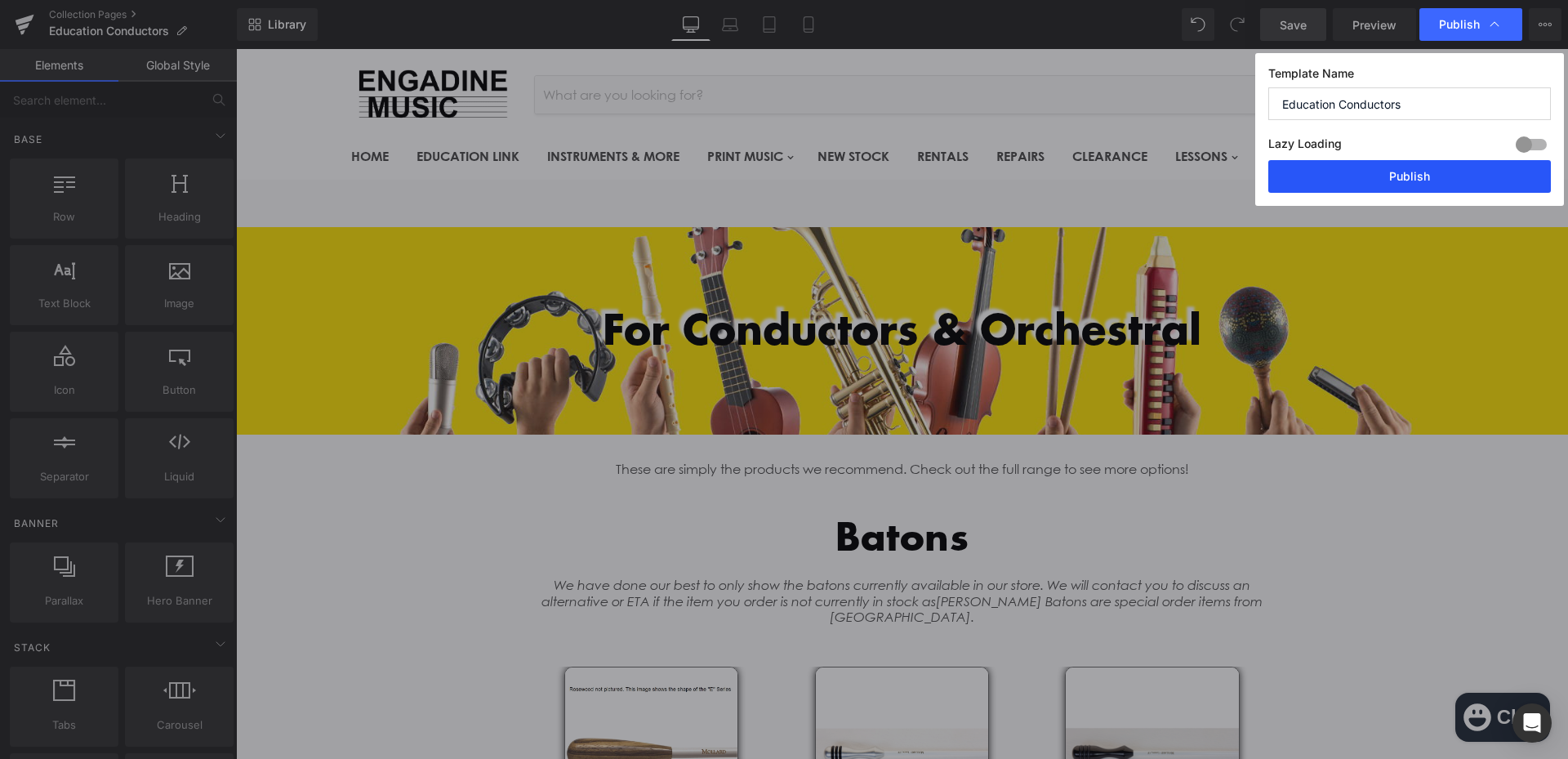
click at [1415, 178] on button "Publish" at bounding box center [1408, 176] width 282 height 33
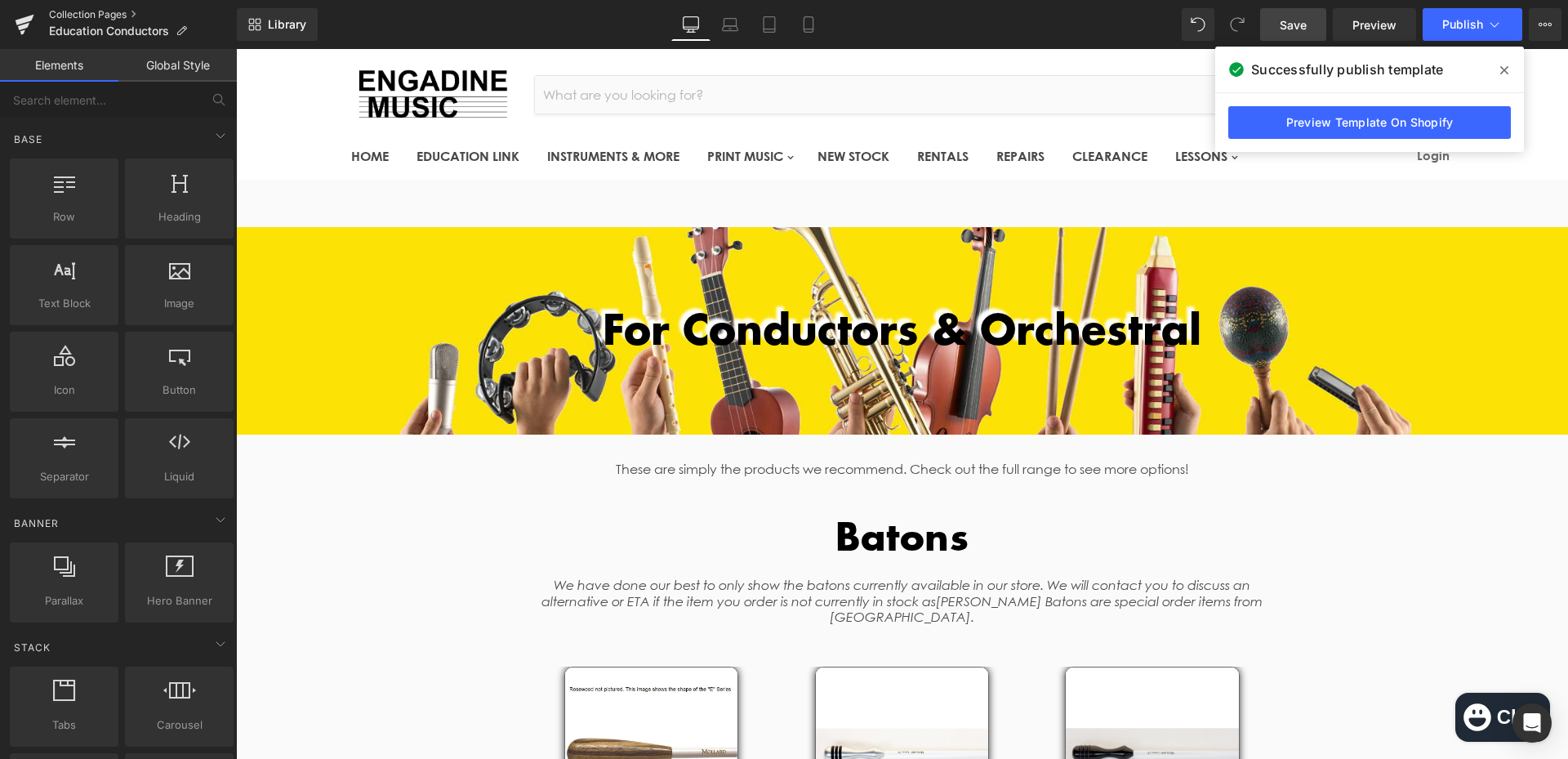
click at [77, 9] on link "Collection Pages" at bounding box center [143, 15] width 188 height 13
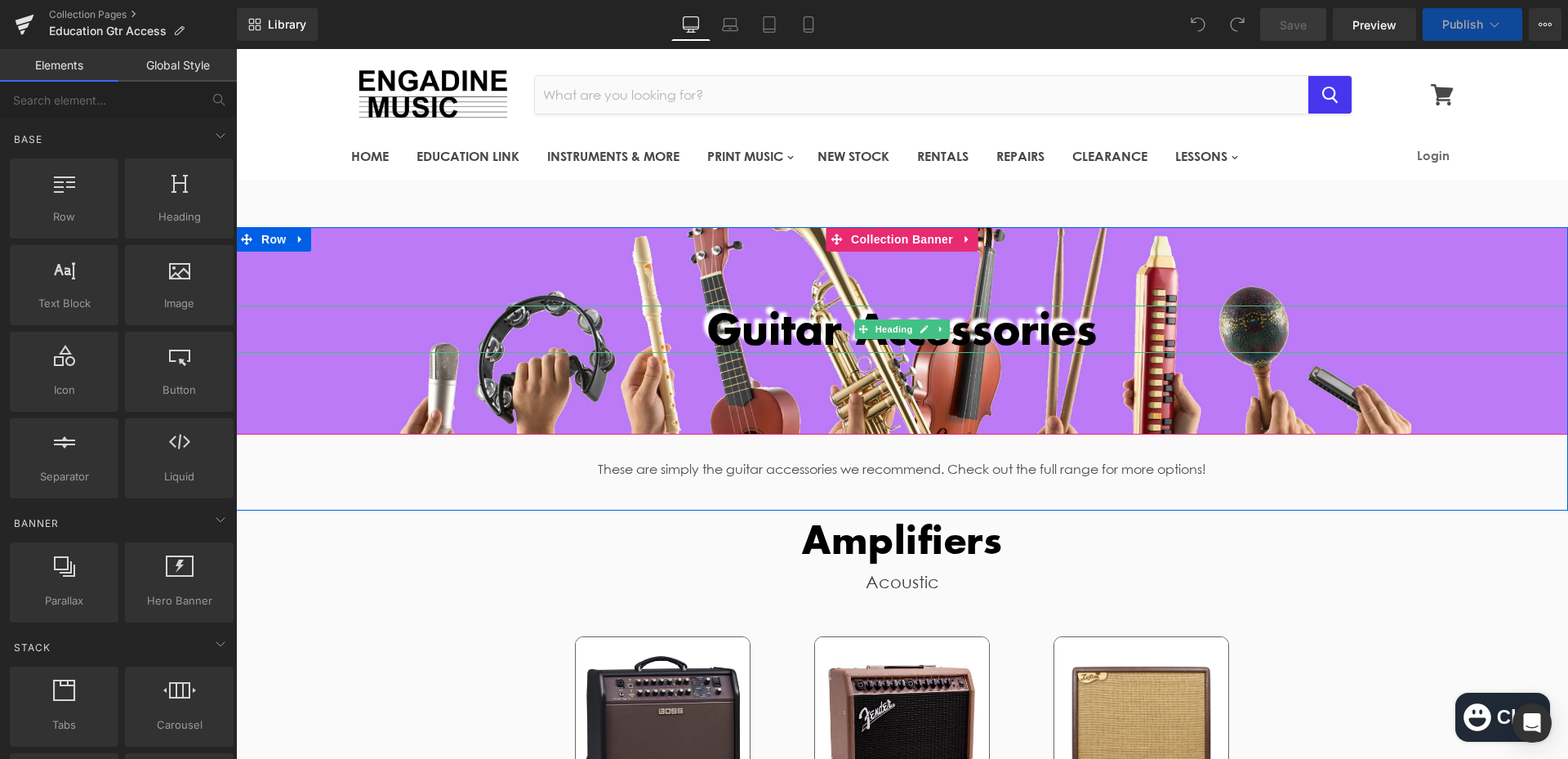
click at [361, 338] on h1 "Guitar Accessories" at bounding box center [902, 328] width 1332 height 47
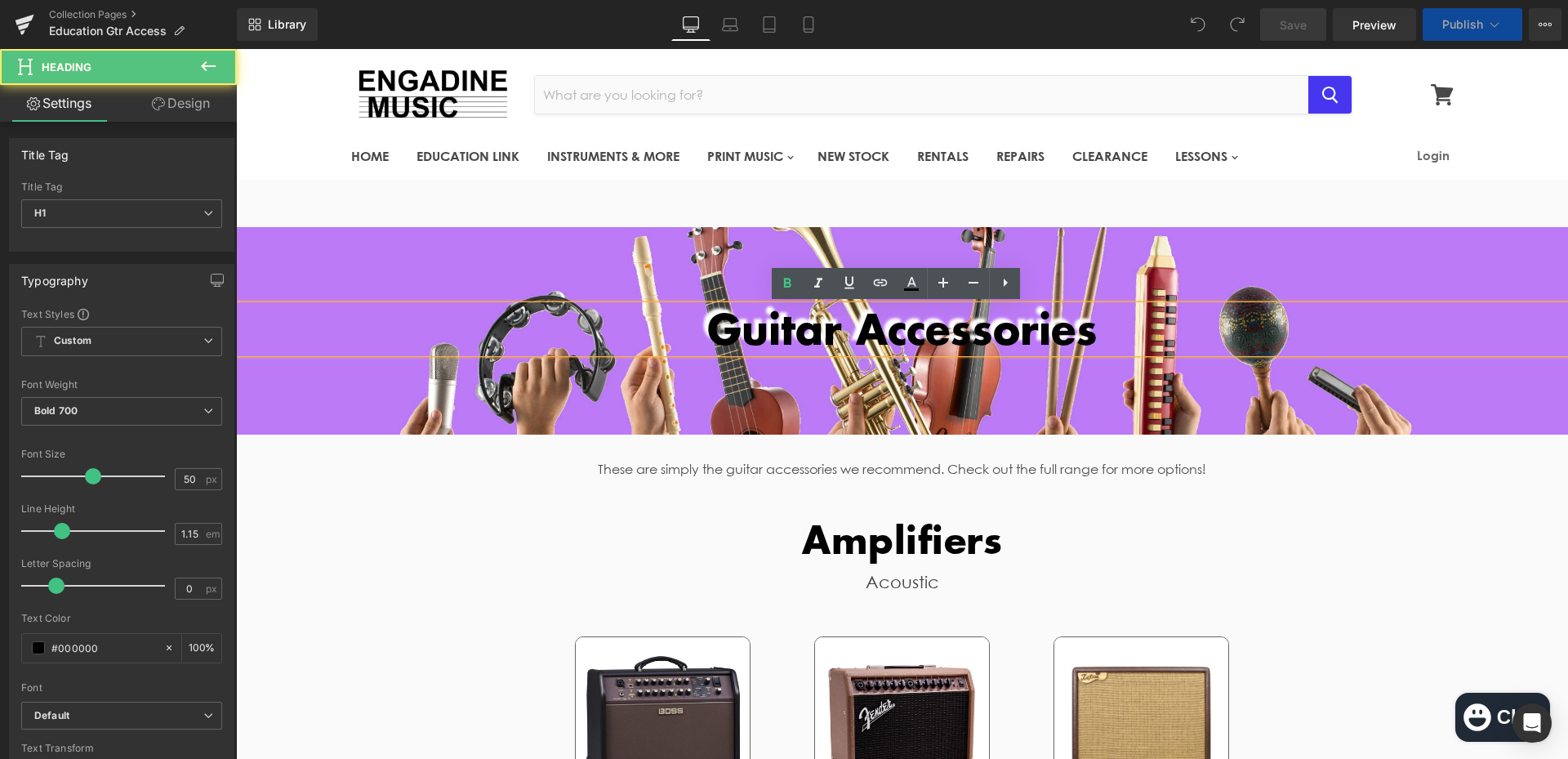
click at [364, 370] on div at bounding box center [902, 330] width 1332 height 208
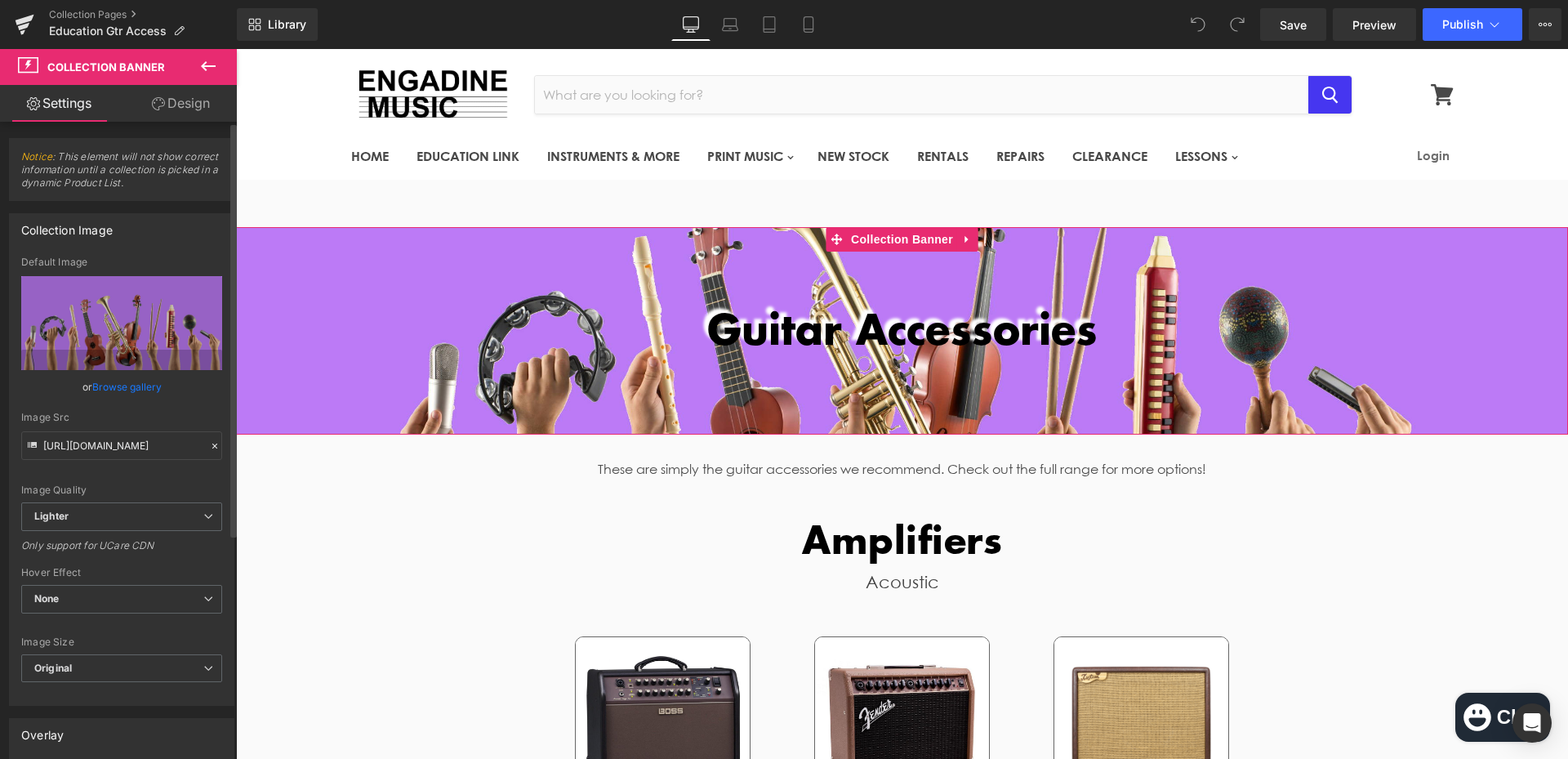
click at [122, 391] on link "Browse gallery" at bounding box center [126, 387] width 70 height 29
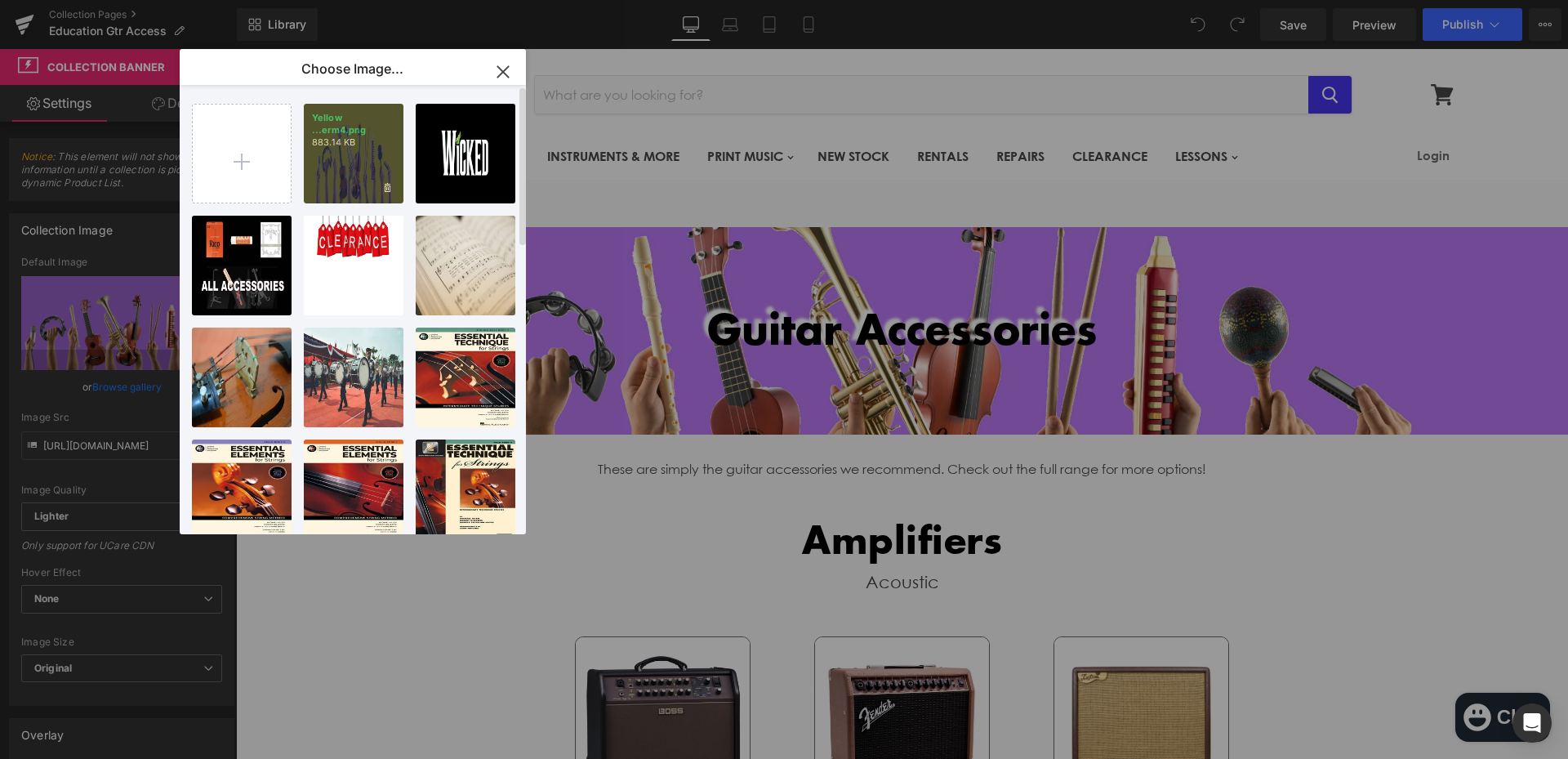
click at [360, 141] on p "883.14 KB" at bounding box center [353, 143] width 83 height 12
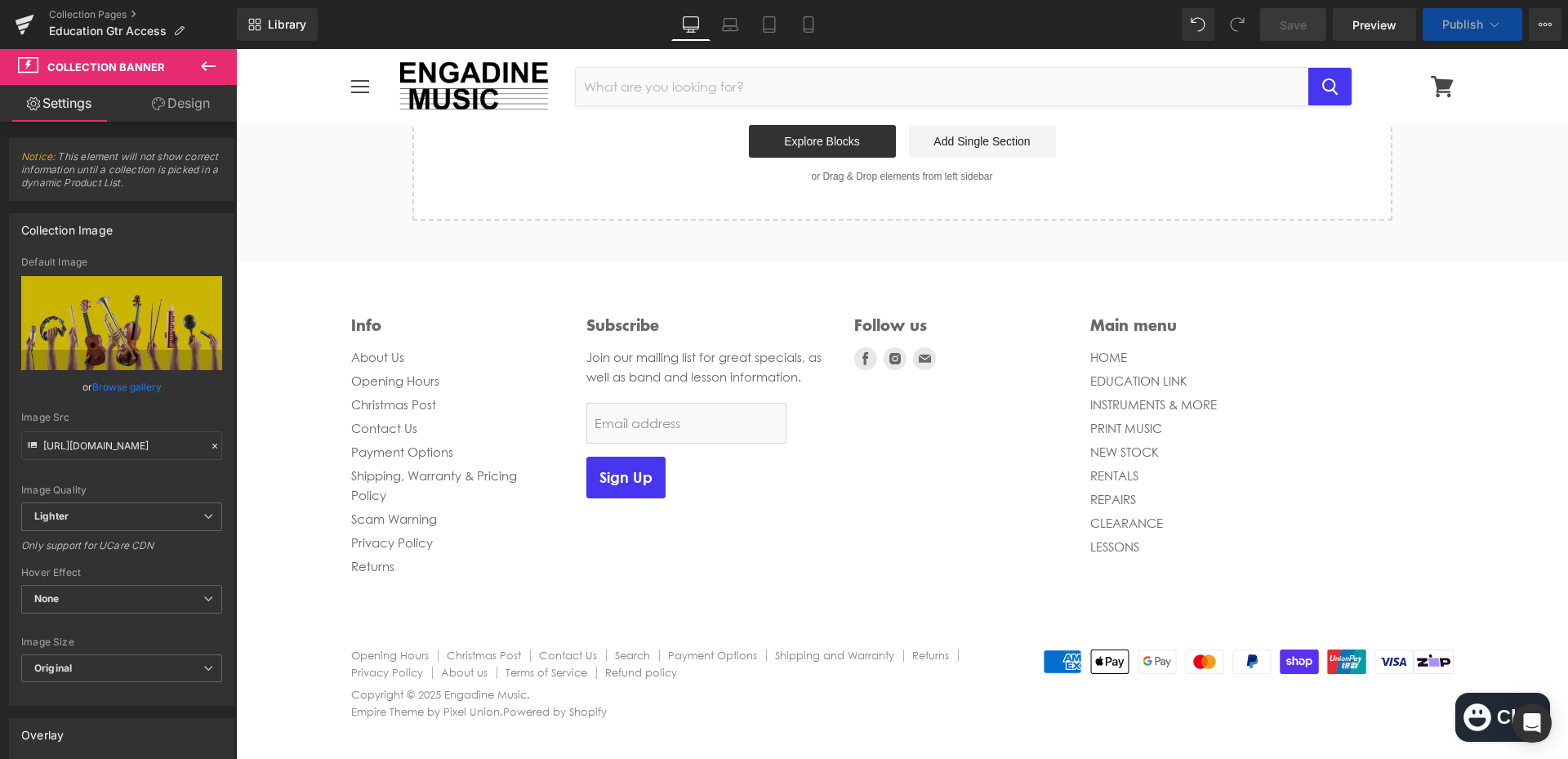
scroll to position [6738, 0]
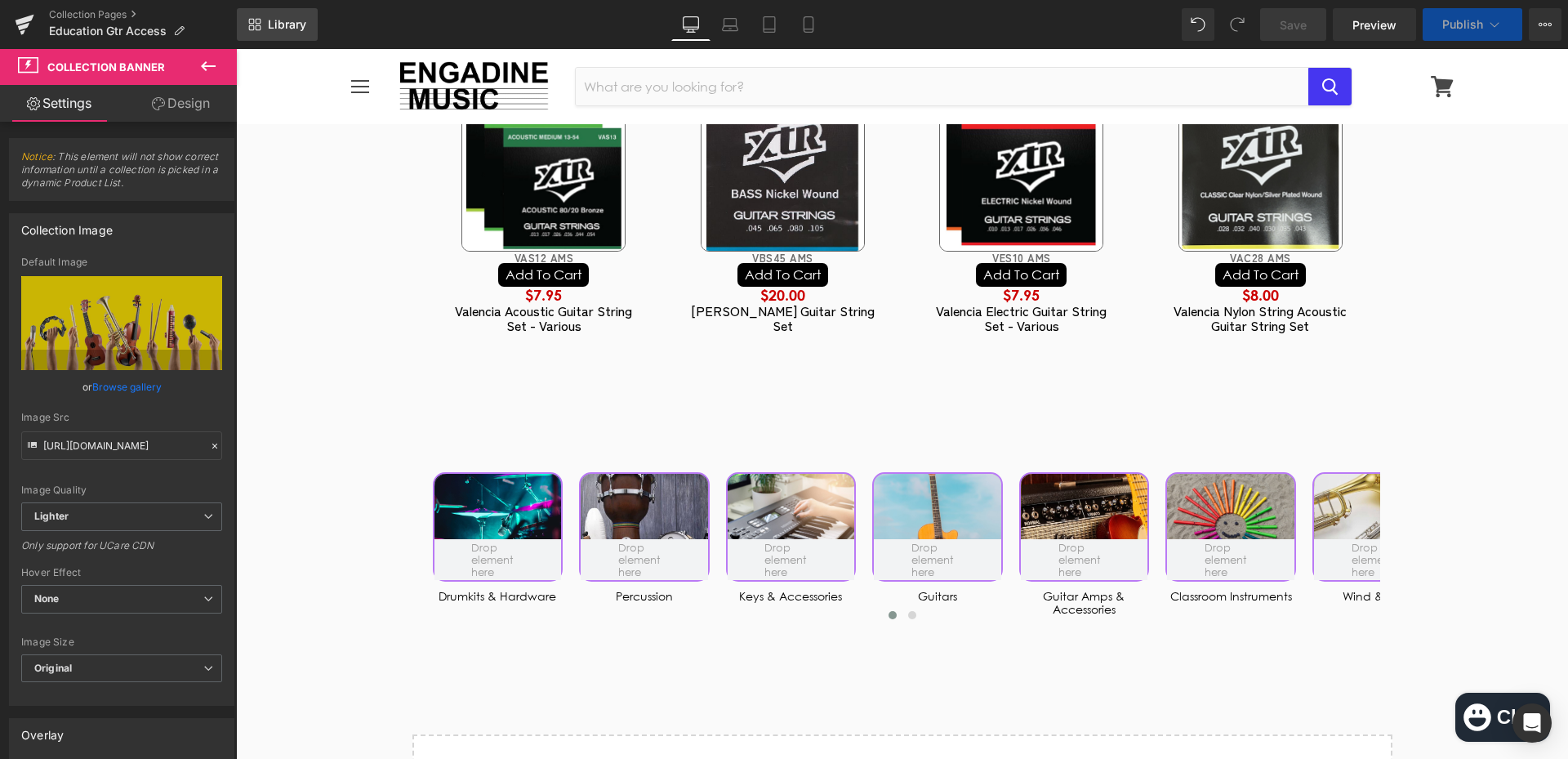
click at [289, 33] on link "Library" at bounding box center [276, 25] width 80 height 33
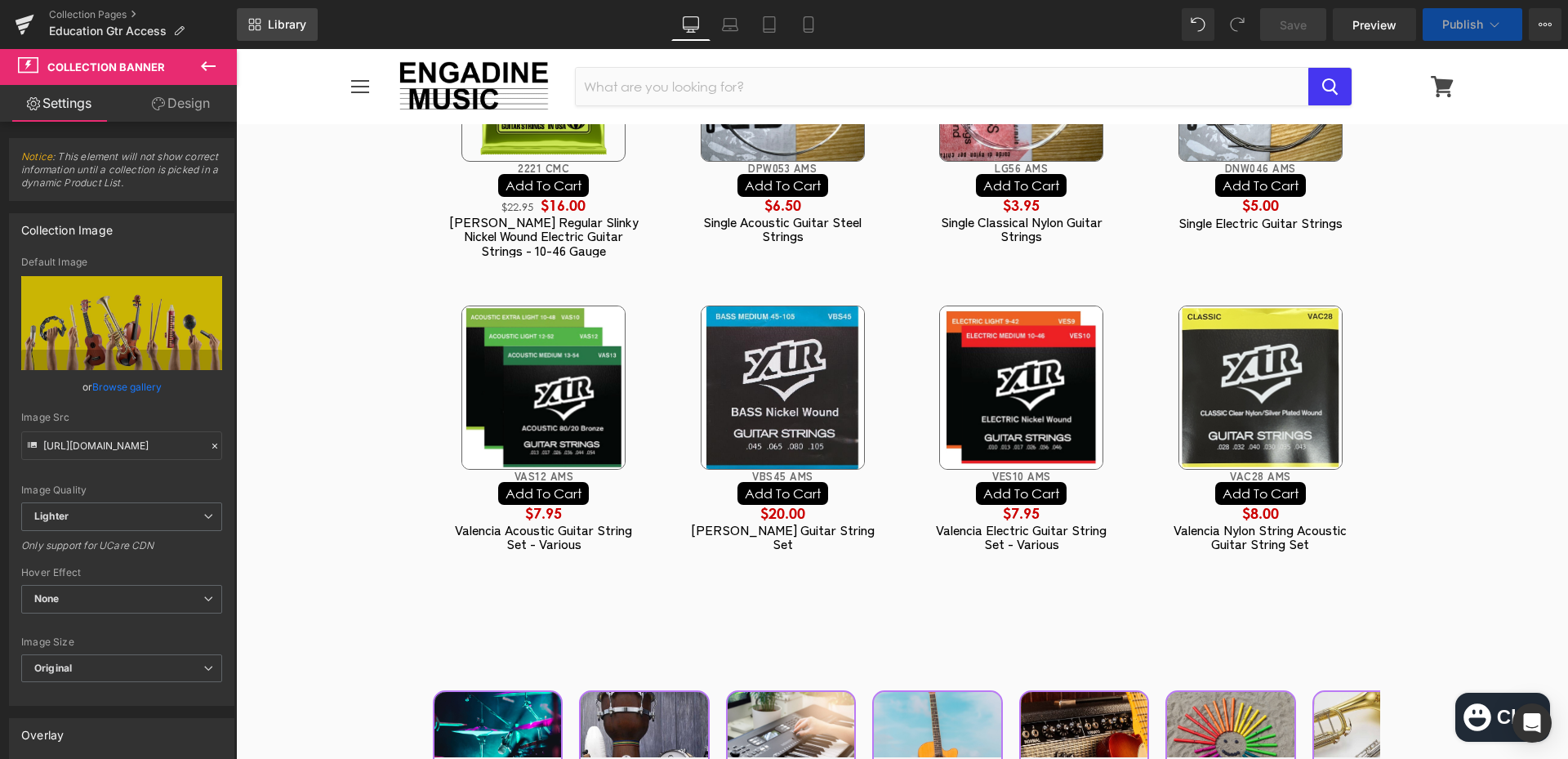
scroll to position [6958, 0]
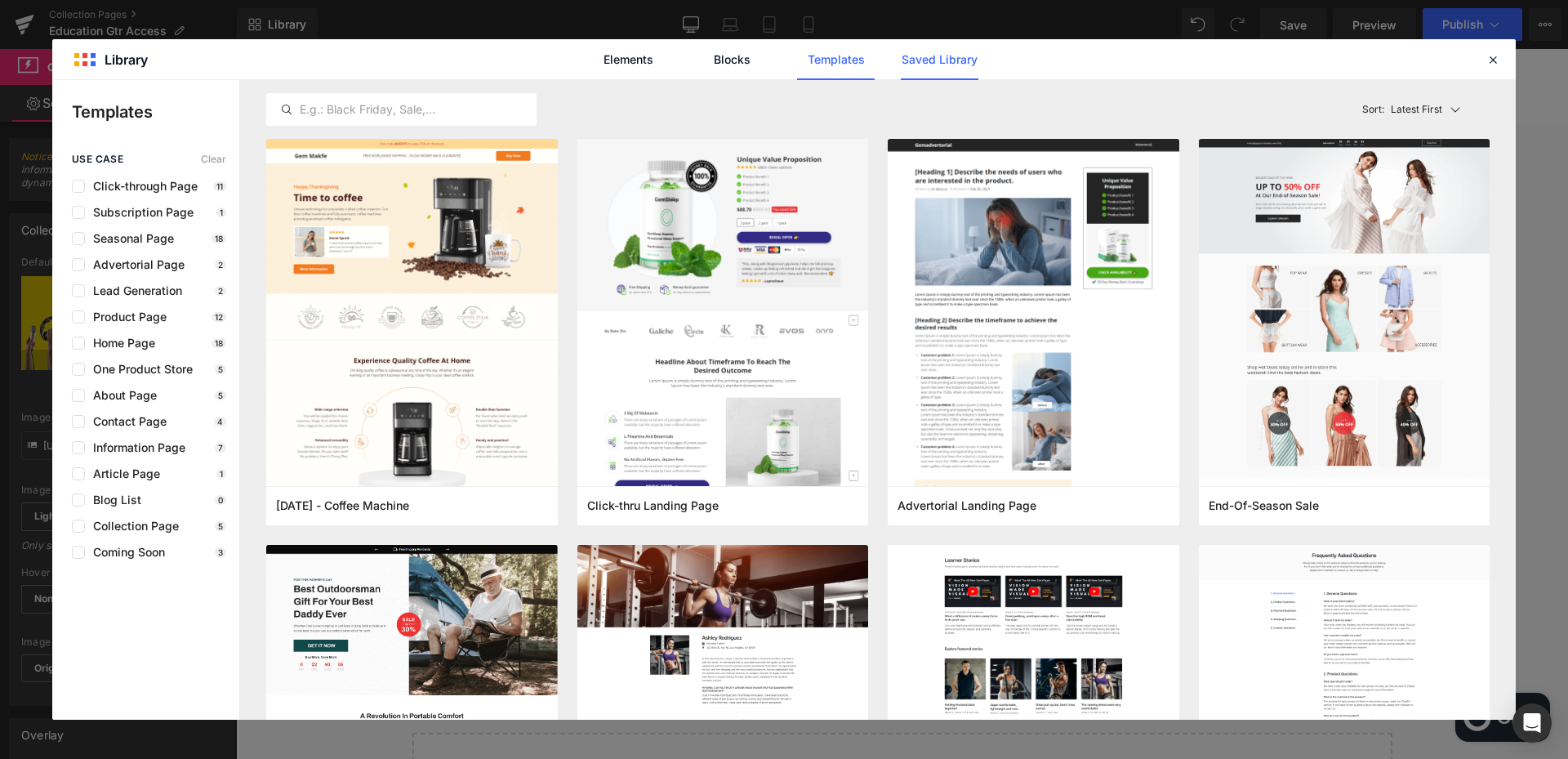
click at [924, 56] on link "Saved Library" at bounding box center [939, 59] width 77 height 41
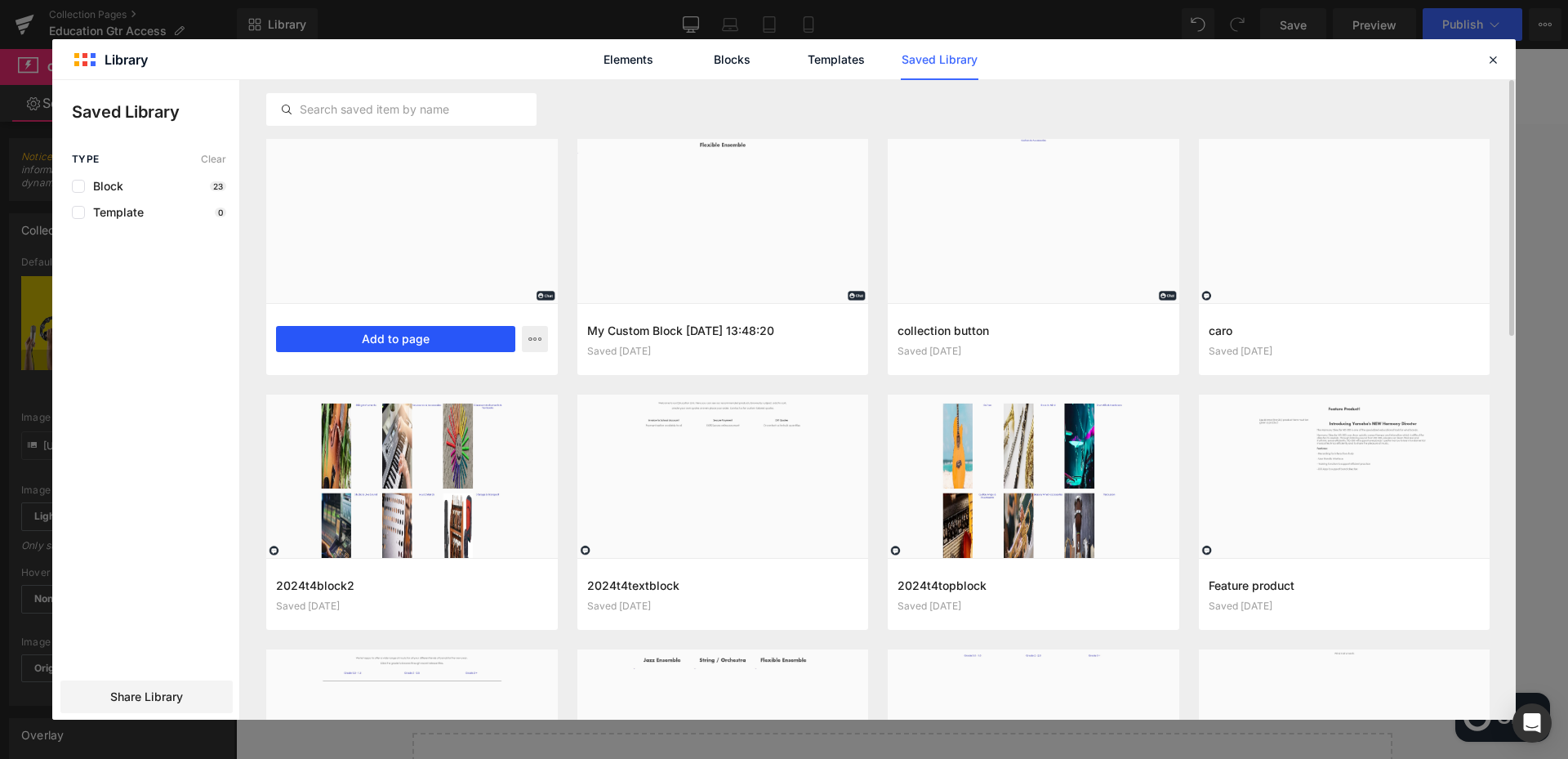
click at [397, 343] on button "Add to page" at bounding box center [395, 339] width 239 height 26
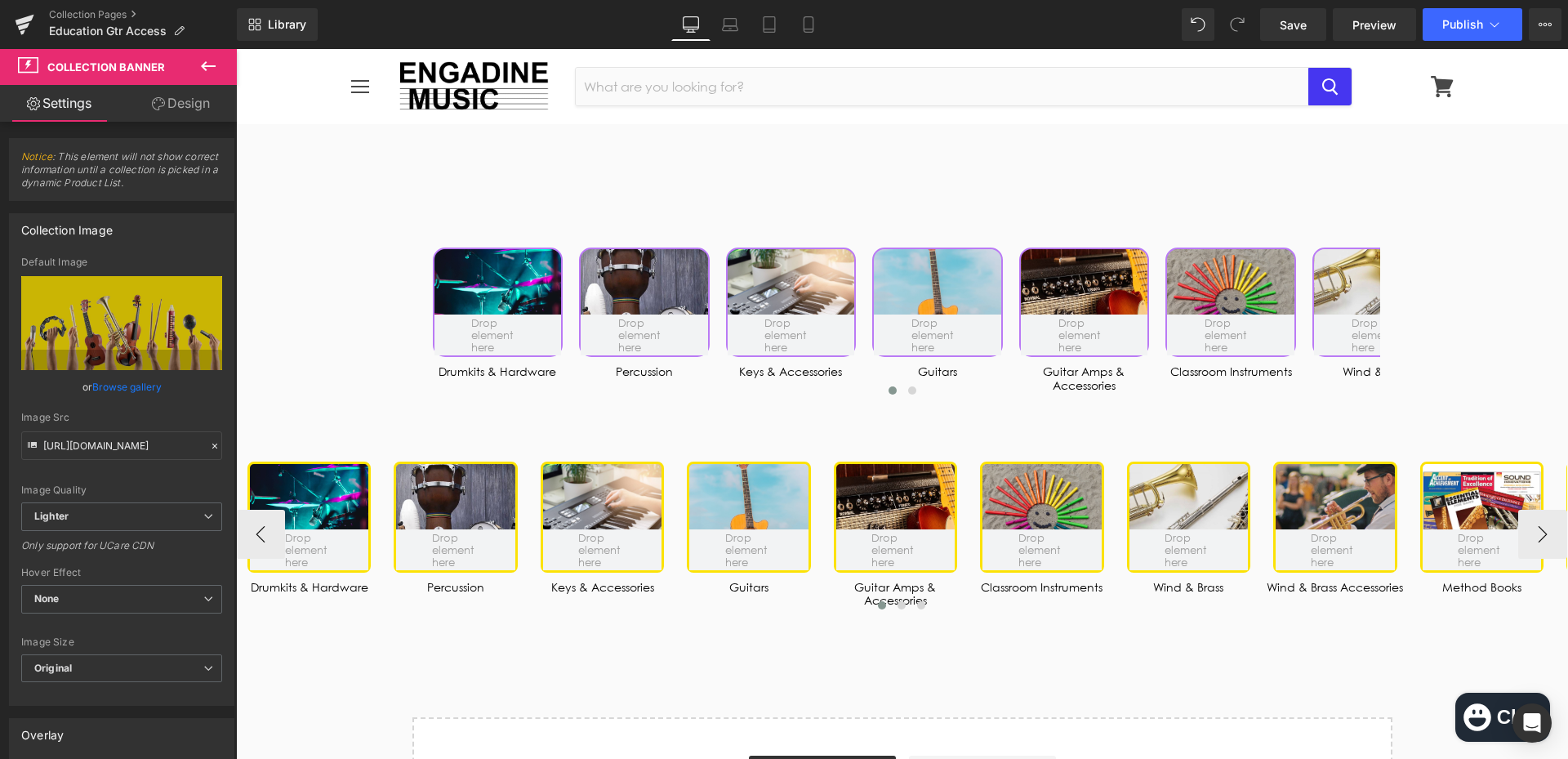
scroll to position [7160, 0]
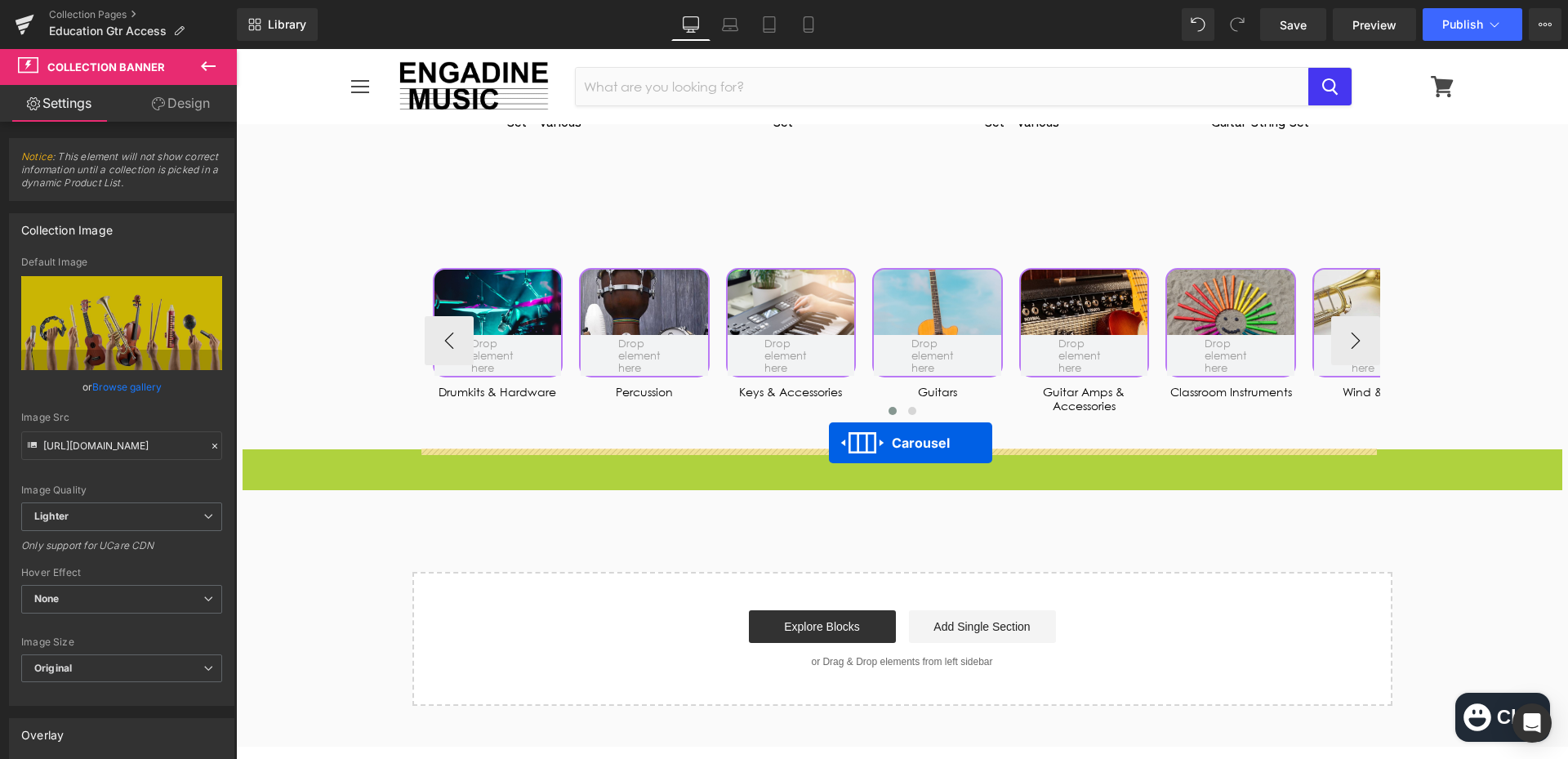
drag, startPoint x: 852, startPoint y: 470, endPoint x: 828, endPoint y: 443, distance: 36.1
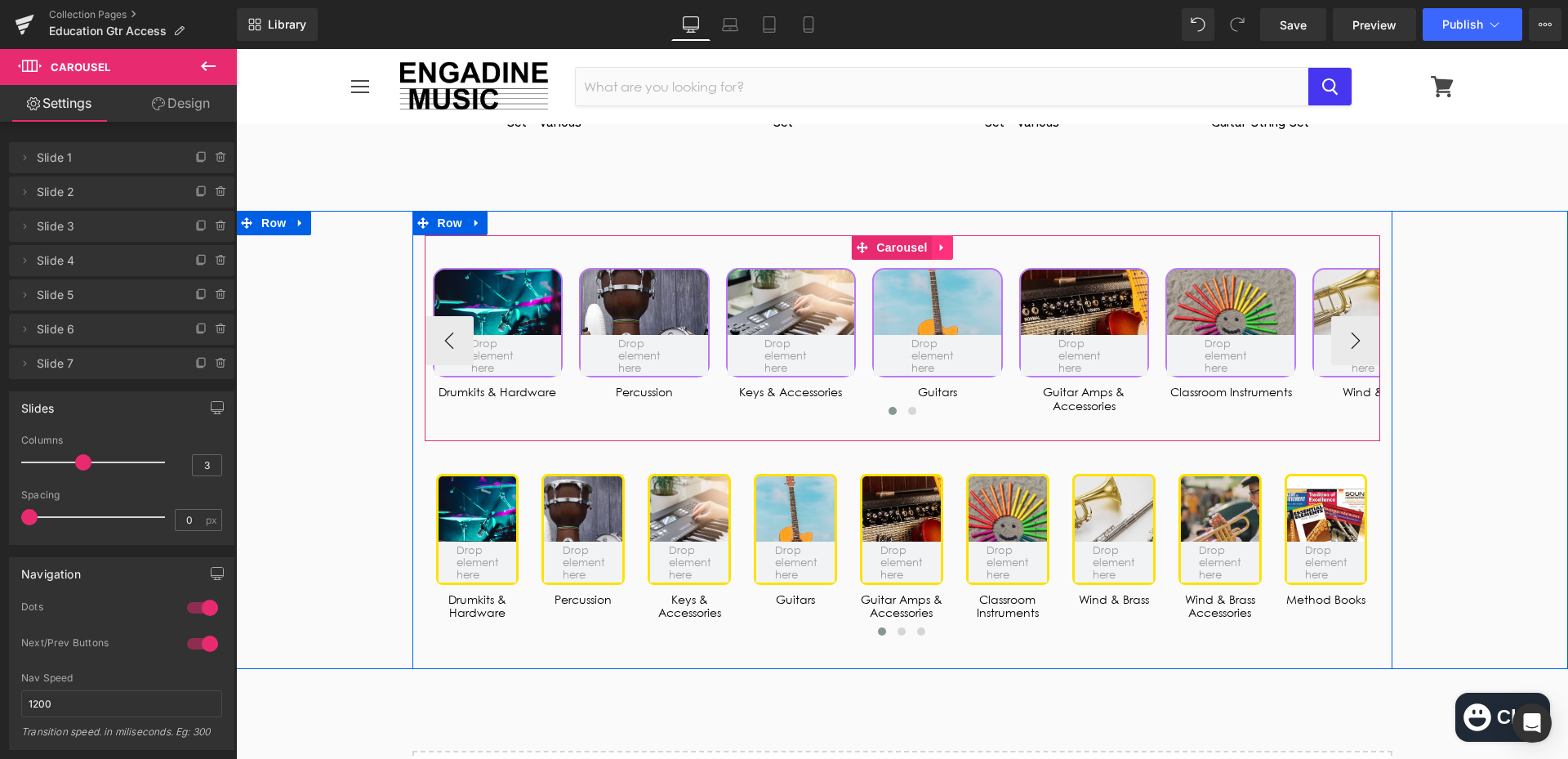
click at [939, 254] on icon at bounding box center [942, 248] width 11 height 12
click at [947, 254] on icon at bounding box center [953, 248] width 11 height 11
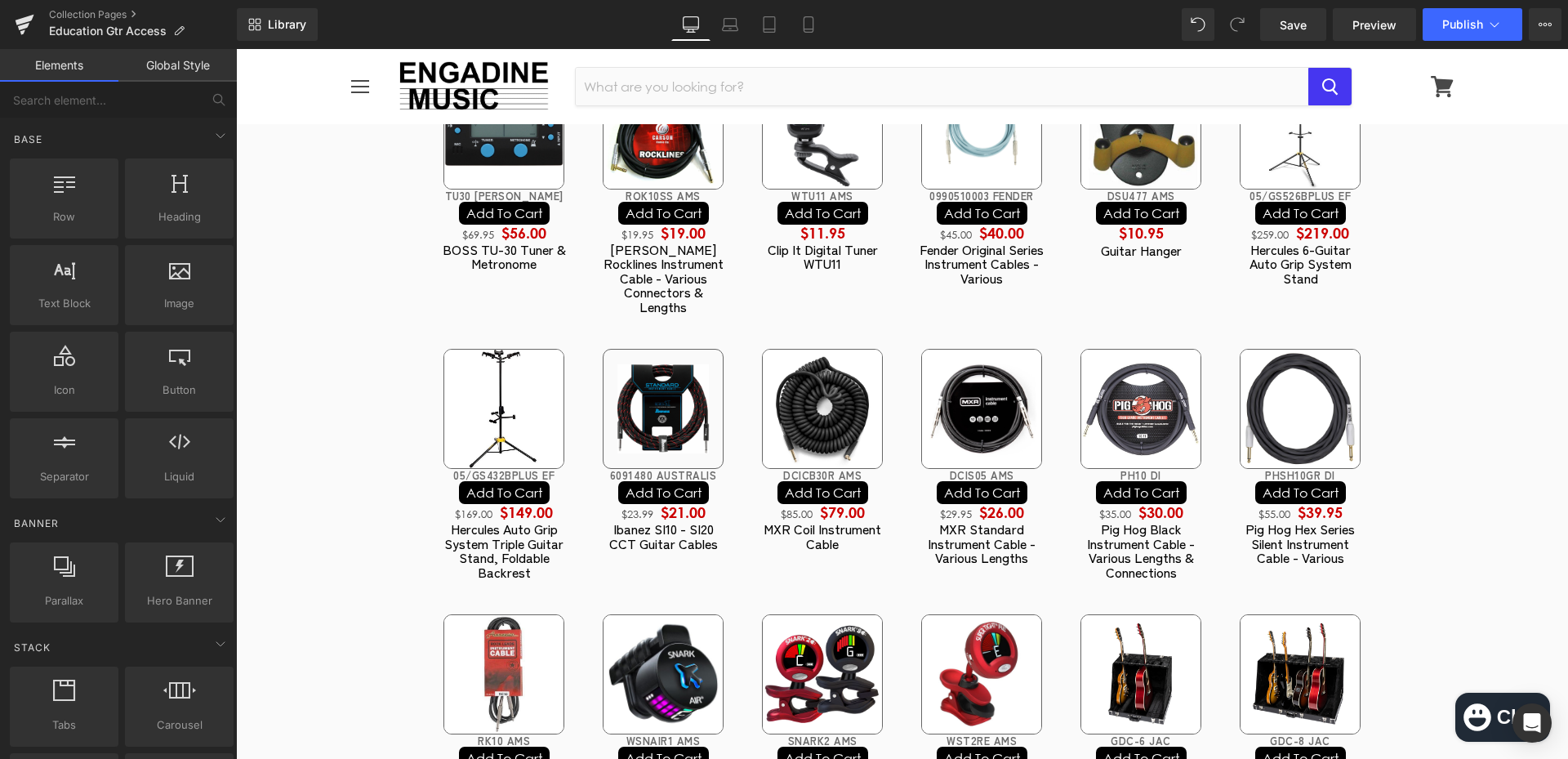
scroll to position [0, 0]
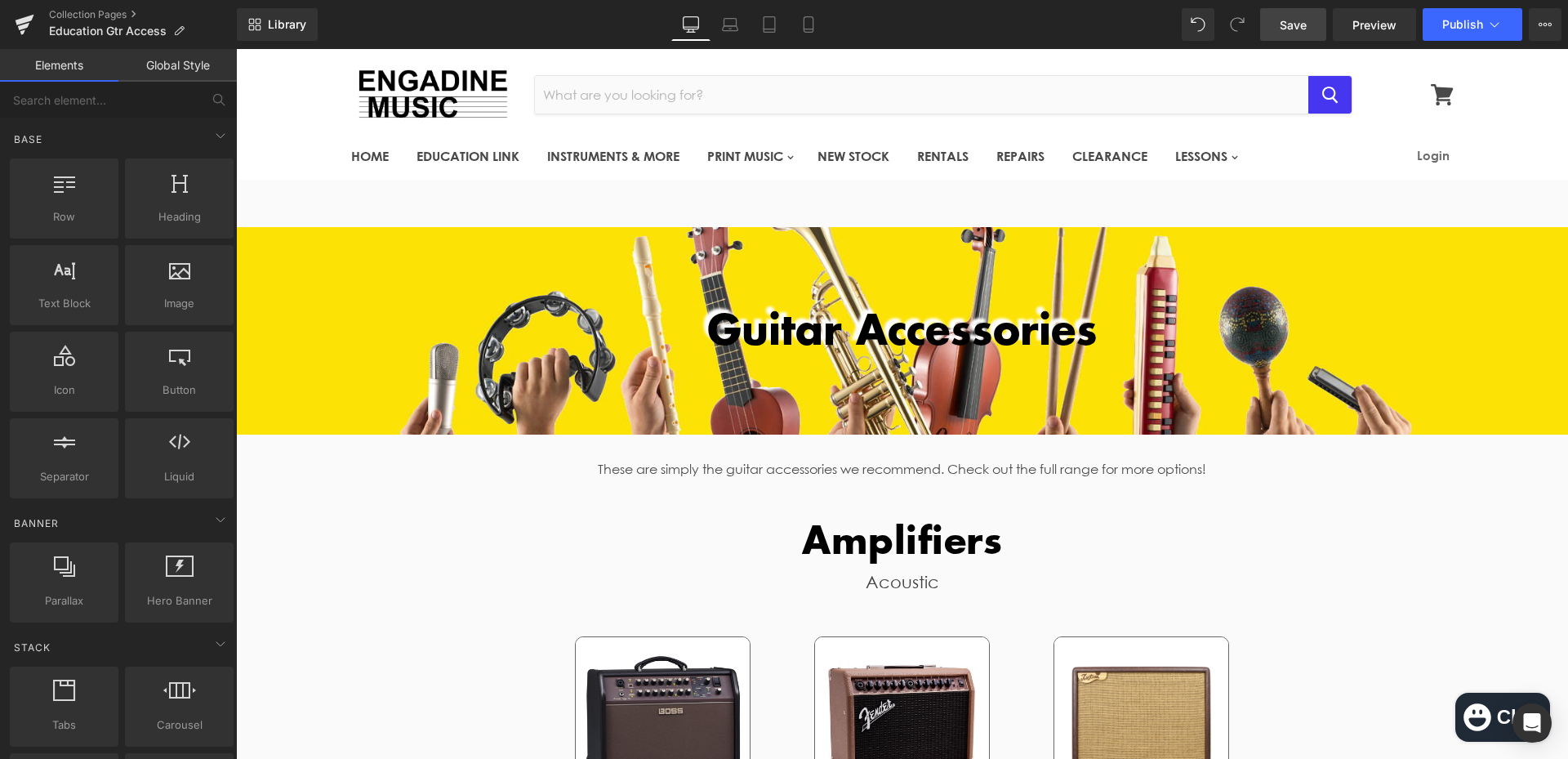
click at [1309, 30] on link "Save" at bounding box center [1292, 25] width 66 height 33
click at [1295, 23] on span "Save" at bounding box center [1292, 25] width 27 height 17
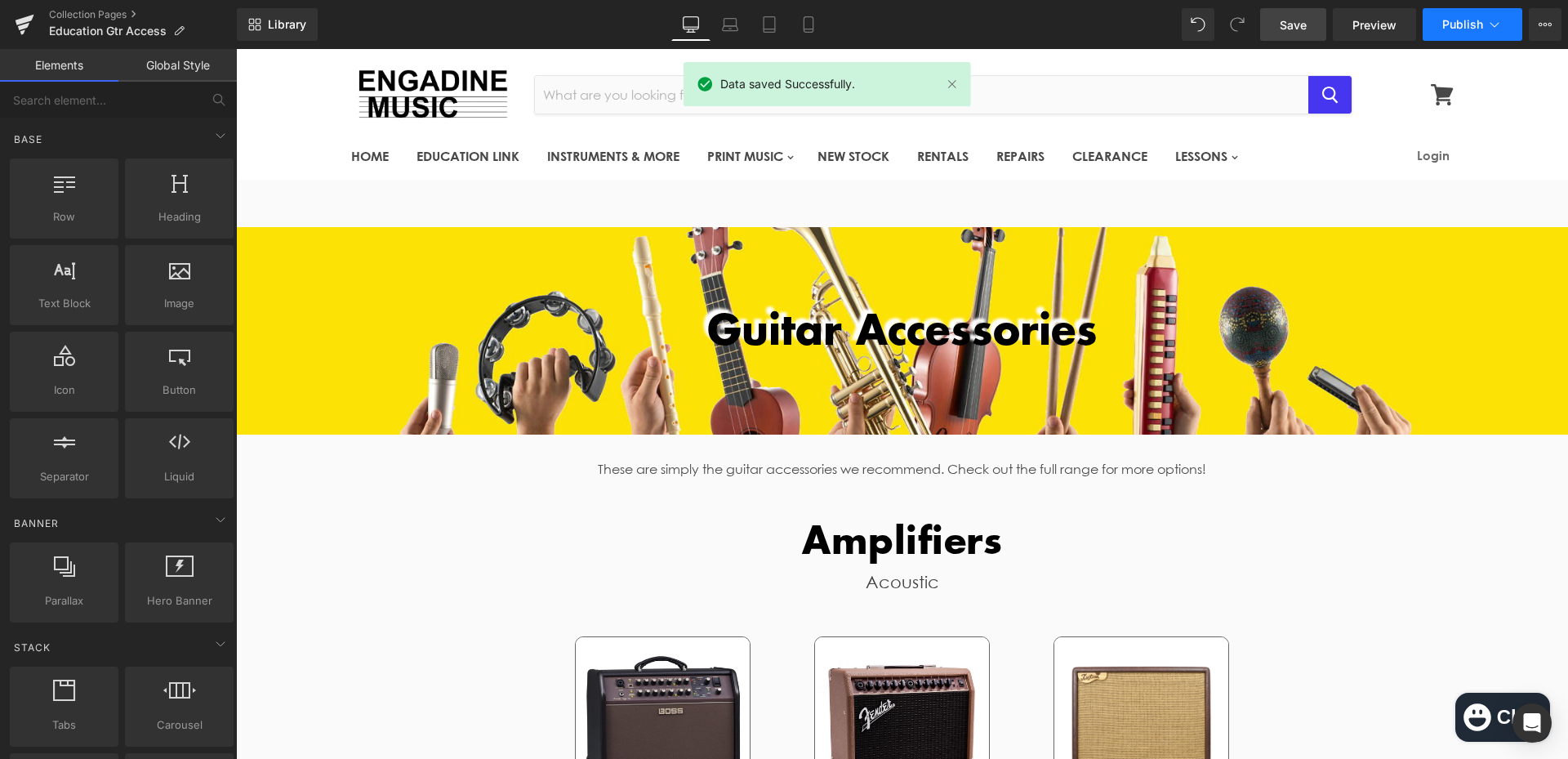
click at [1458, 25] on span "Publish" at bounding box center [1462, 25] width 41 height 13
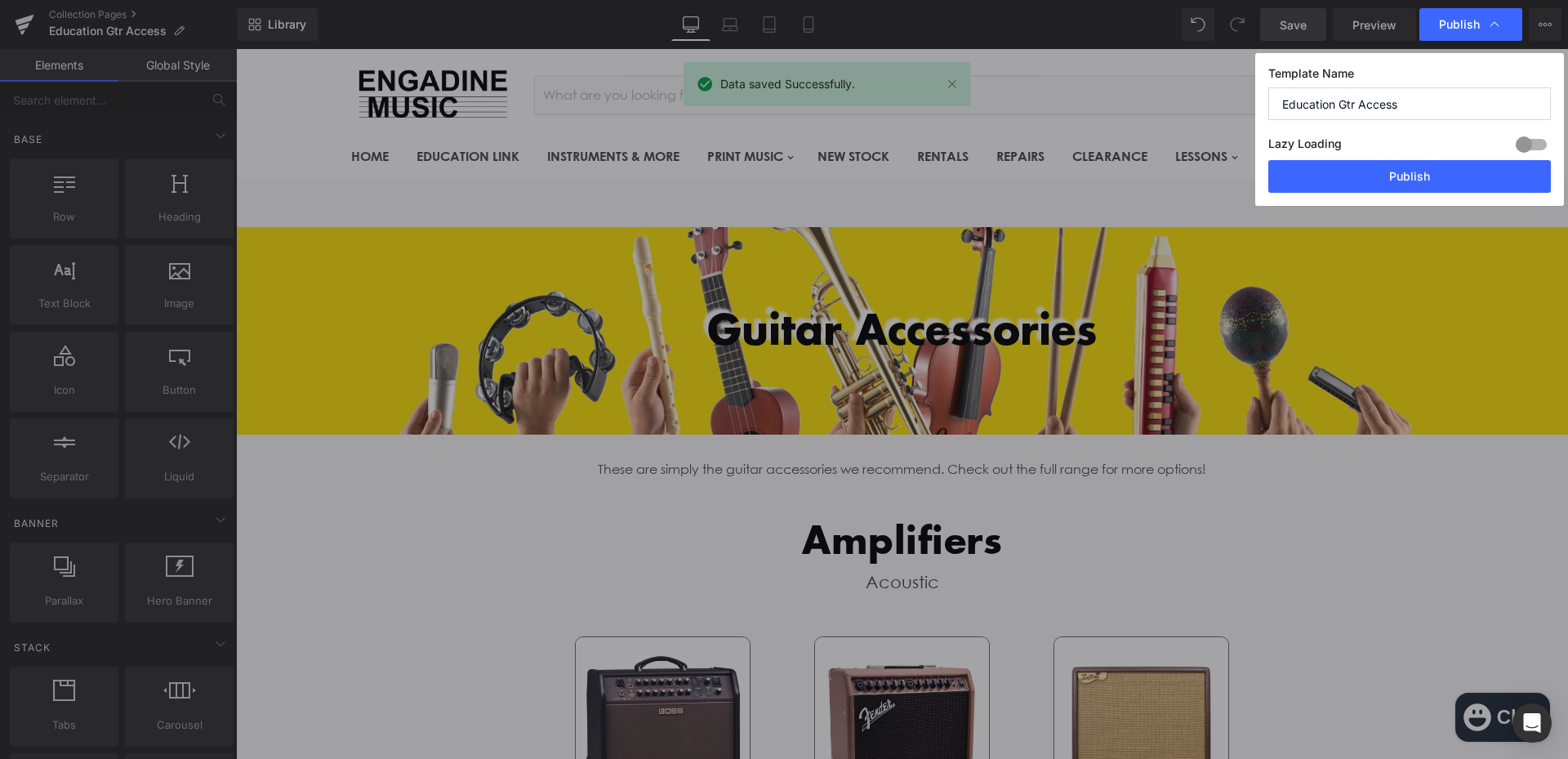
click at [1405, 152] on div "Lazy Loading Build Upgrade plan to unlock" at bounding box center [1408, 146] width 282 height 27
click at [1415, 175] on button "Publish" at bounding box center [1408, 176] width 282 height 33
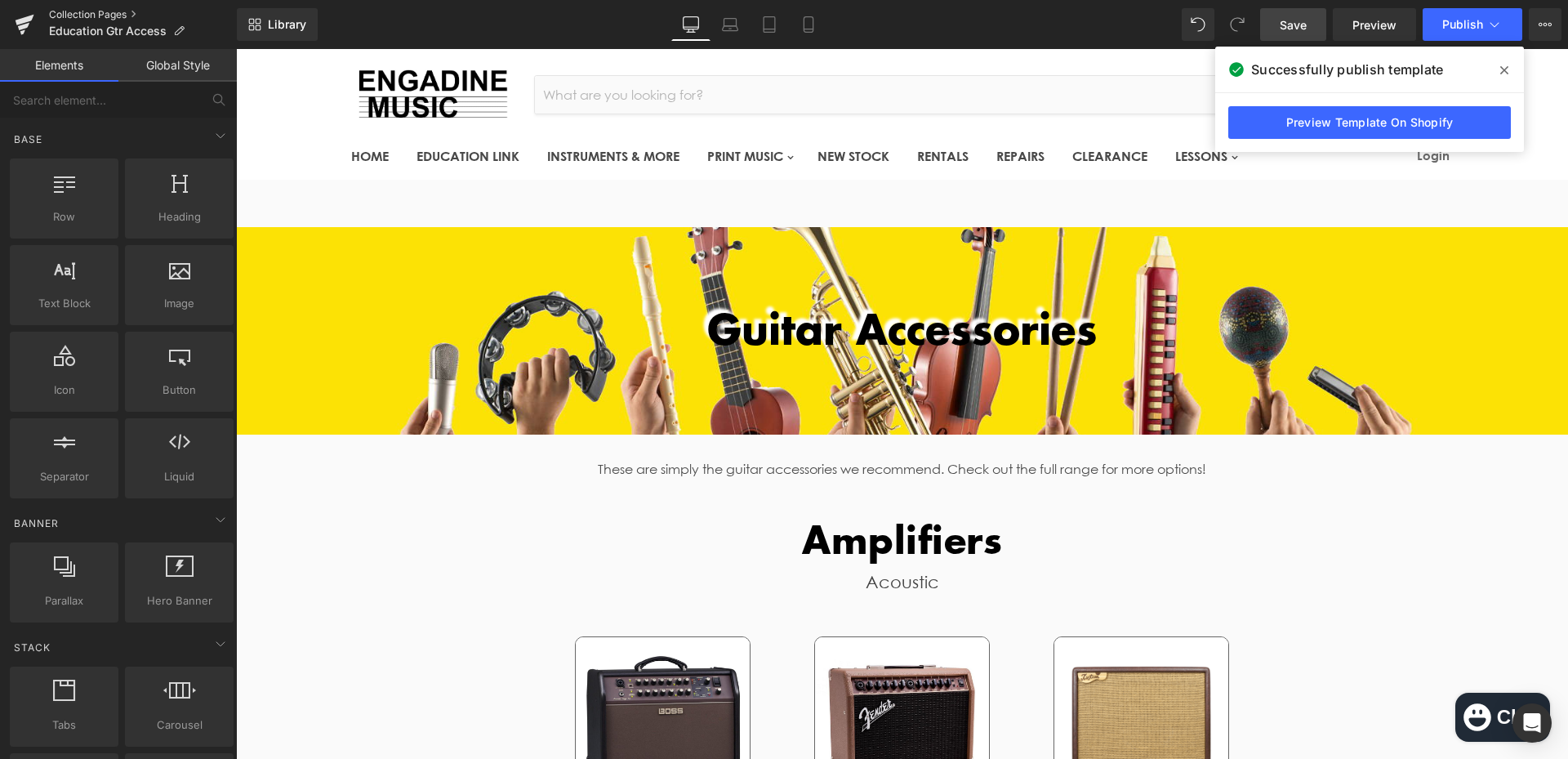
click at [77, 10] on link "Collection Pages" at bounding box center [143, 15] width 188 height 13
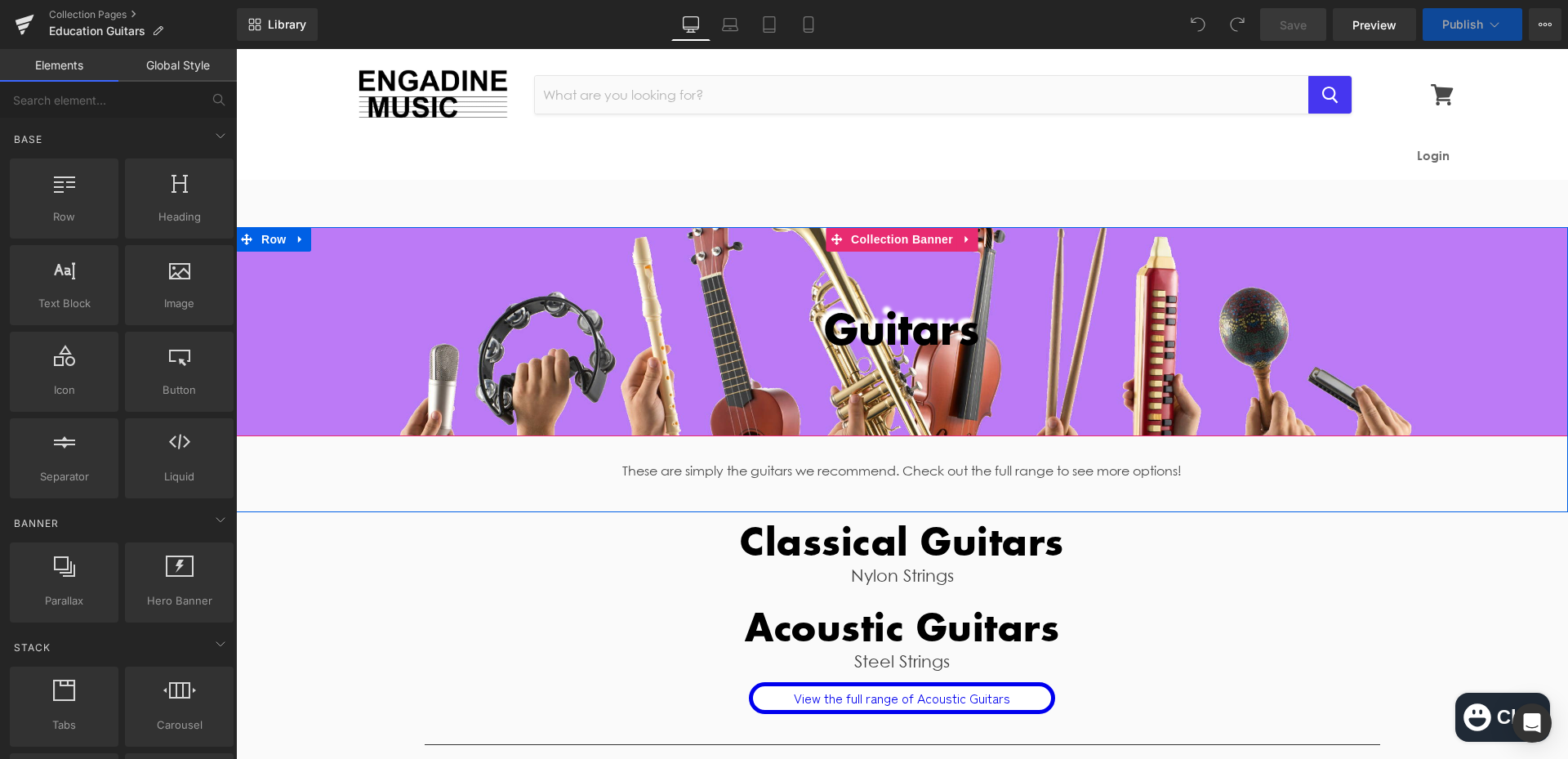
click at [698, 399] on div at bounding box center [902, 331] width 1332 height 209
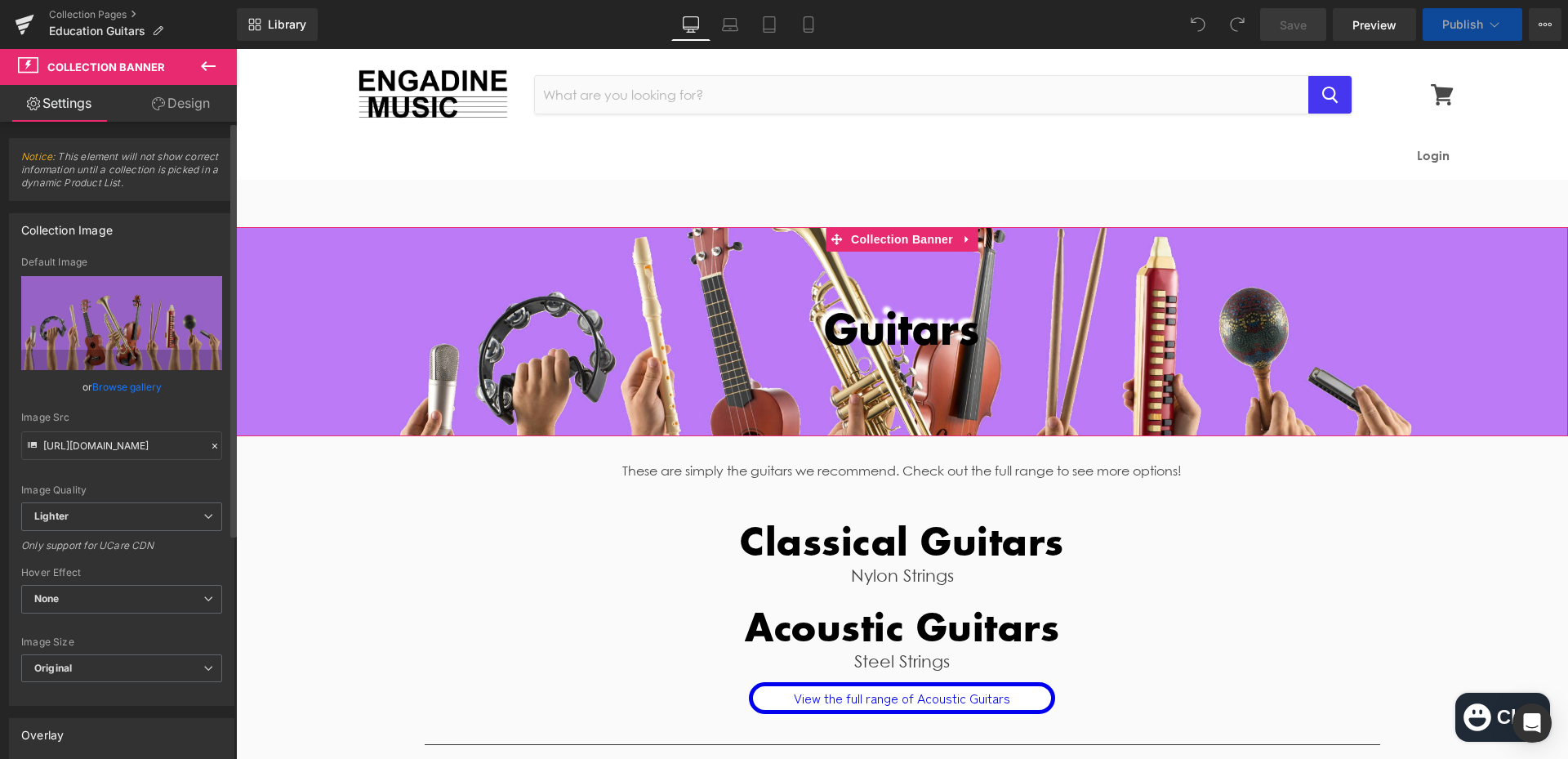
click at [136, 392] on link "Browse gallery" at bounding box center [126, 387] width 70 height 29
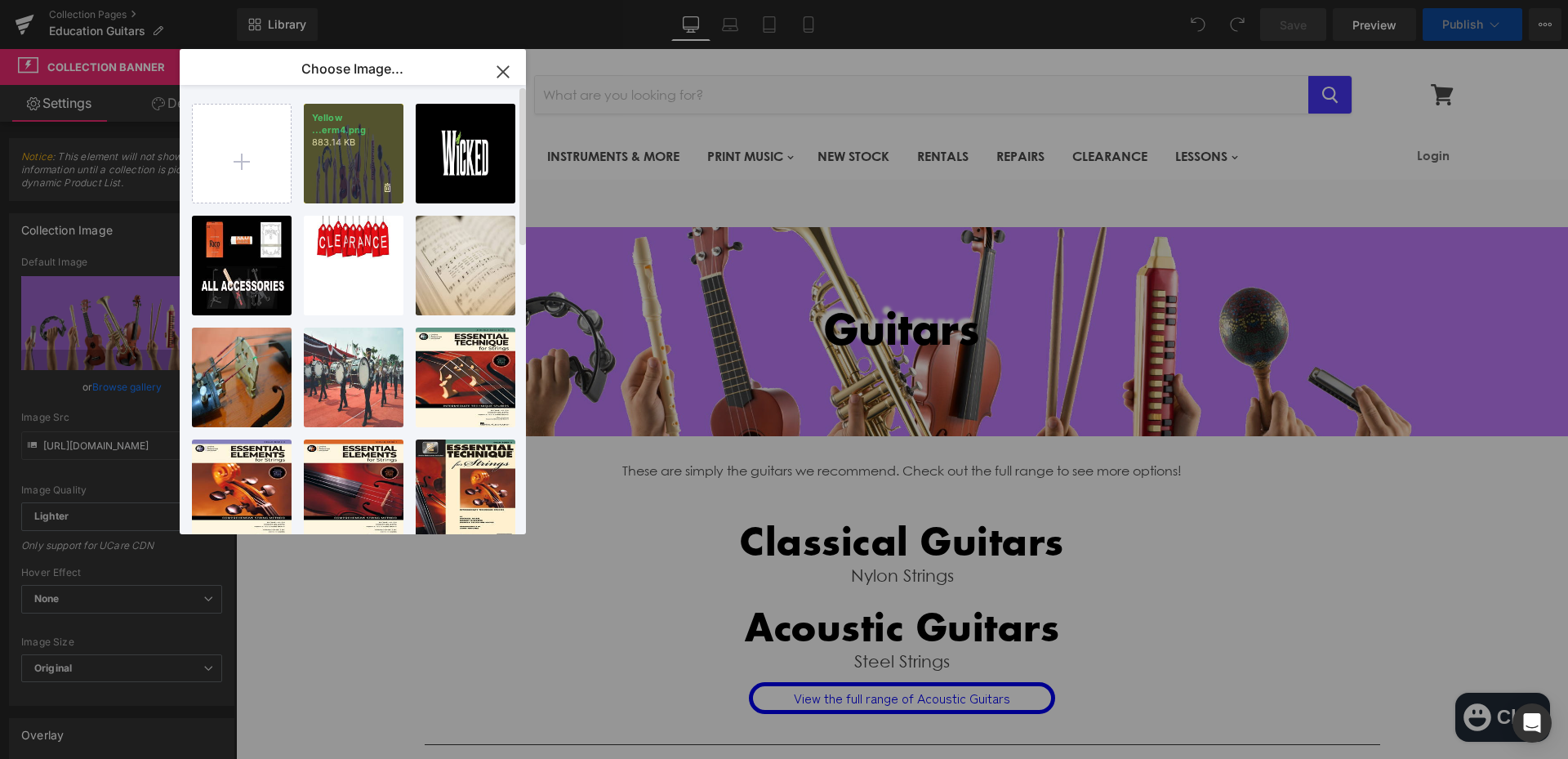
click at [364, 160] on div "Yellow ...erm4.png 883.14 KB" at bounding box center [353, 153] width 99 height 100
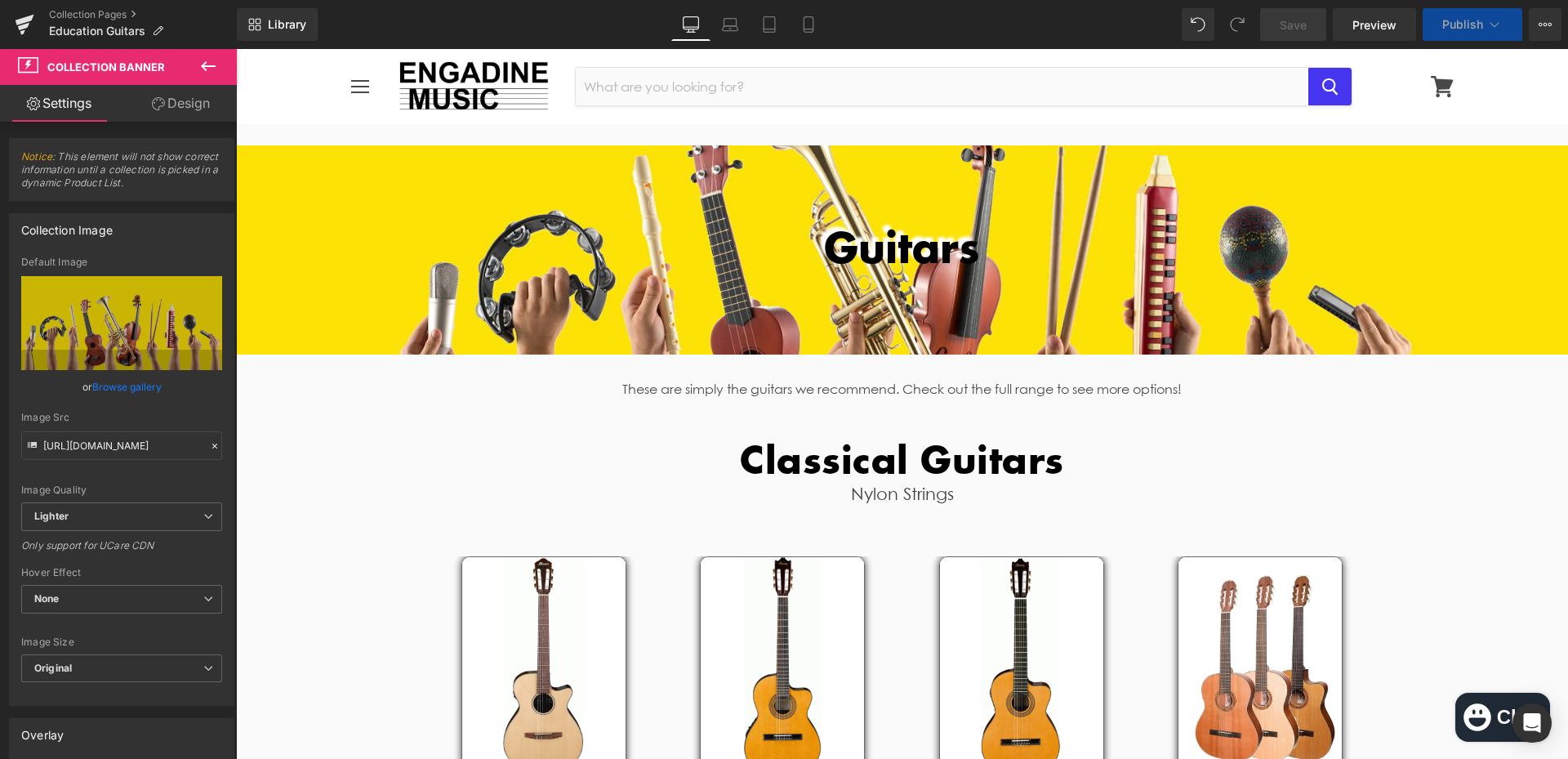
scroll to position [3424, 0]
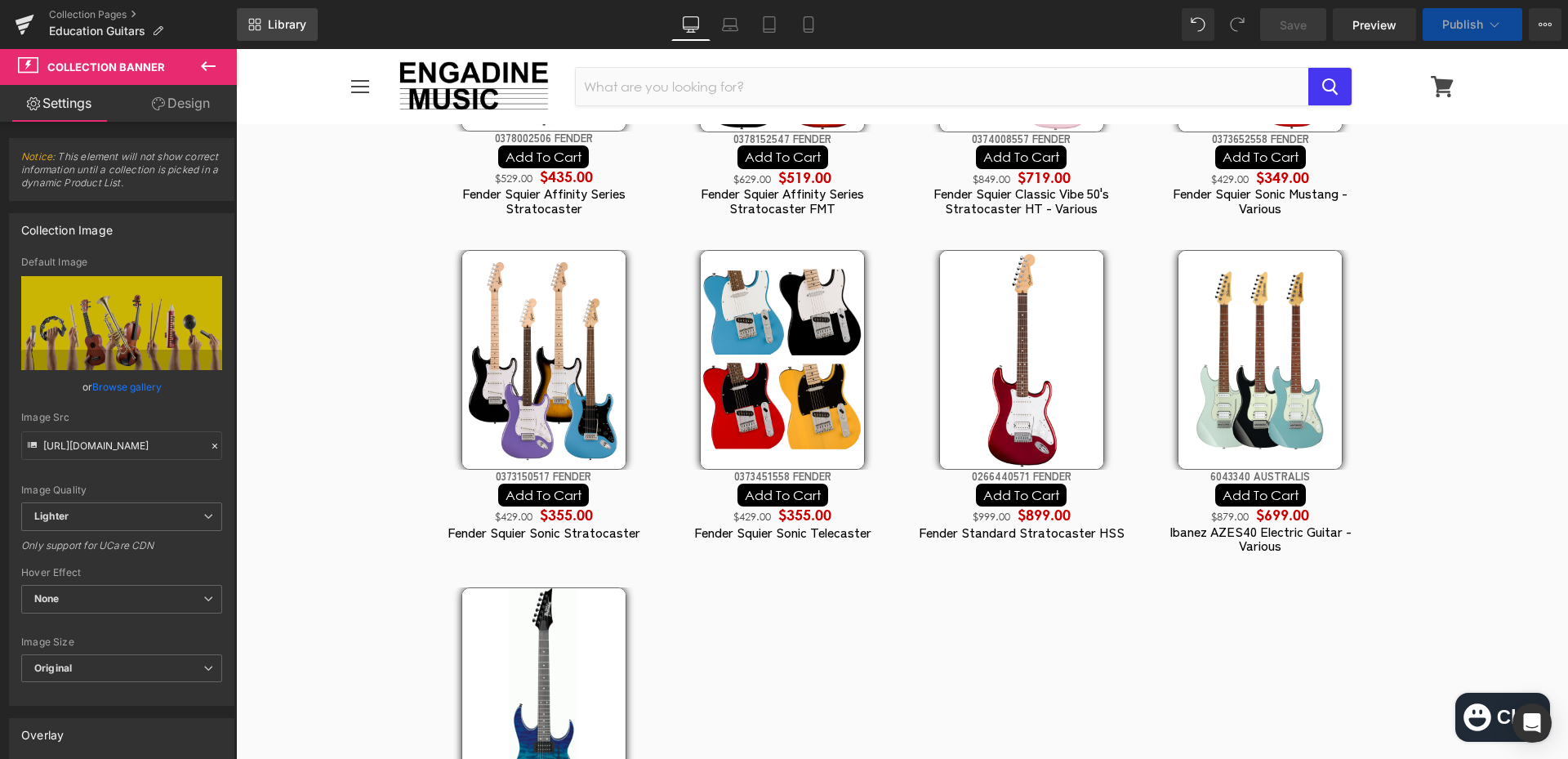
click at [303, 28] on span "Library" at bounding box center [287, 24] width 38 height 14
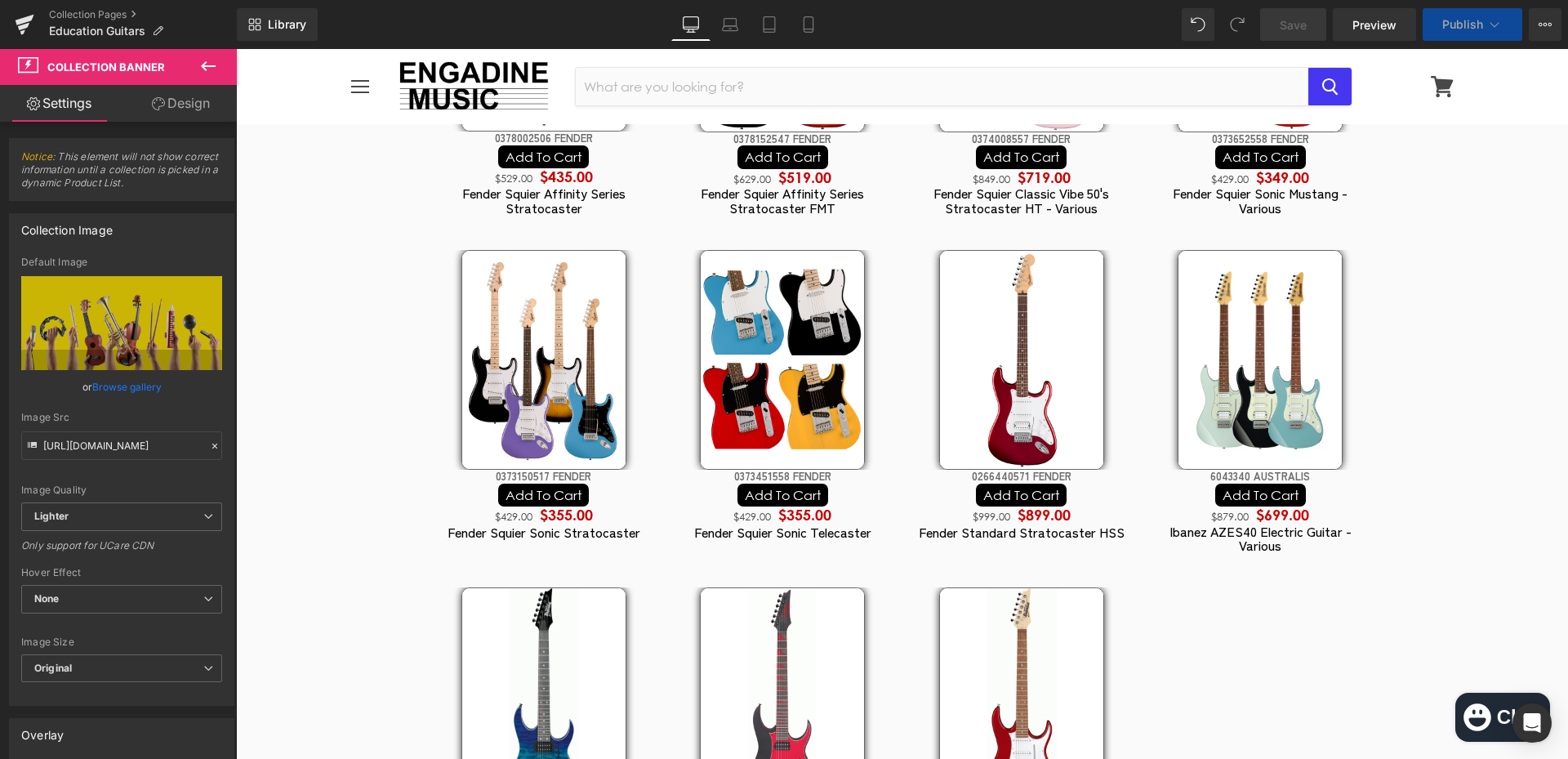
scroll to position [4821, 0]
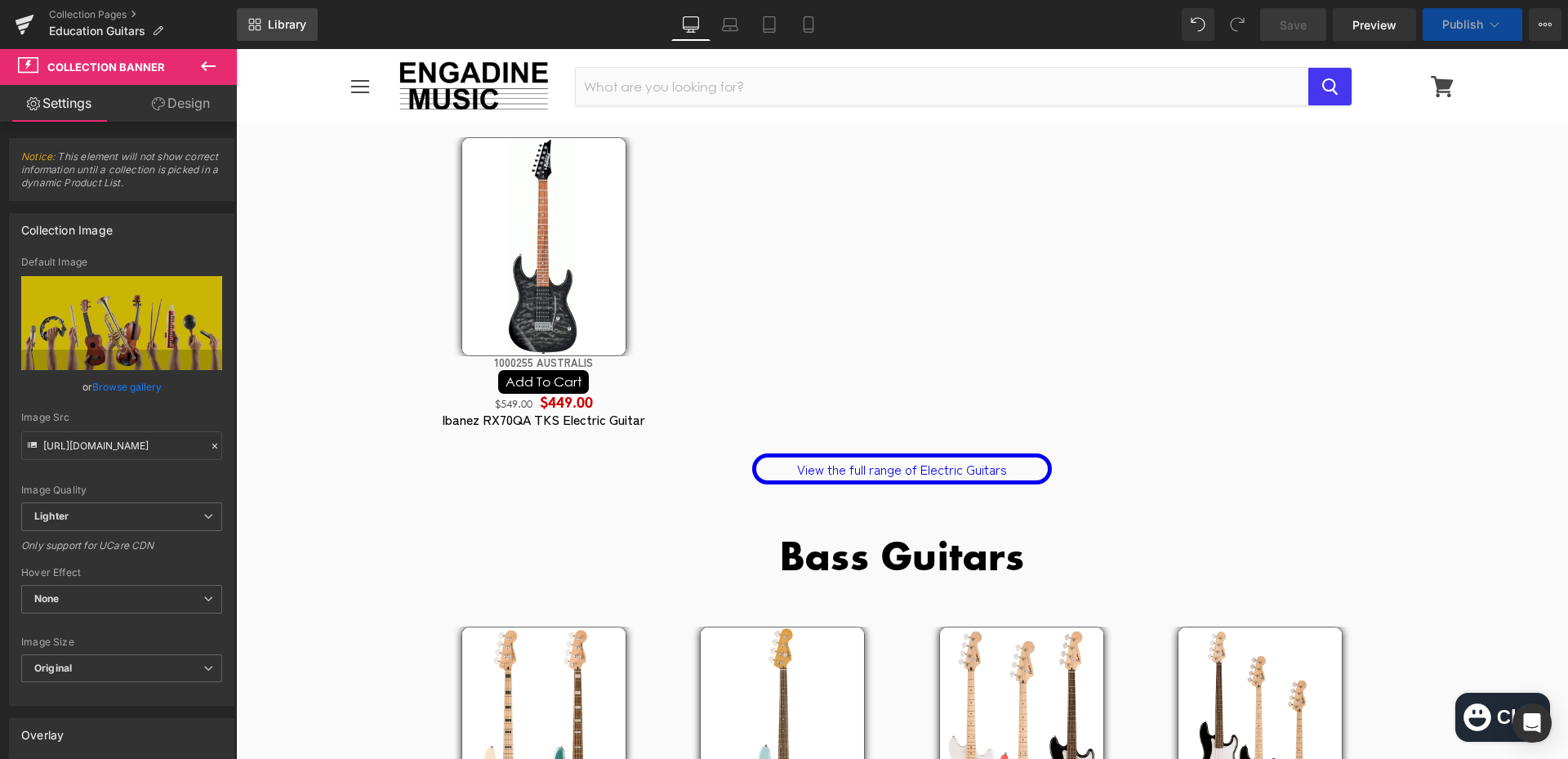
click at [300, 27] on span "Library" at bounding box center [287, 24] width 38 height 14
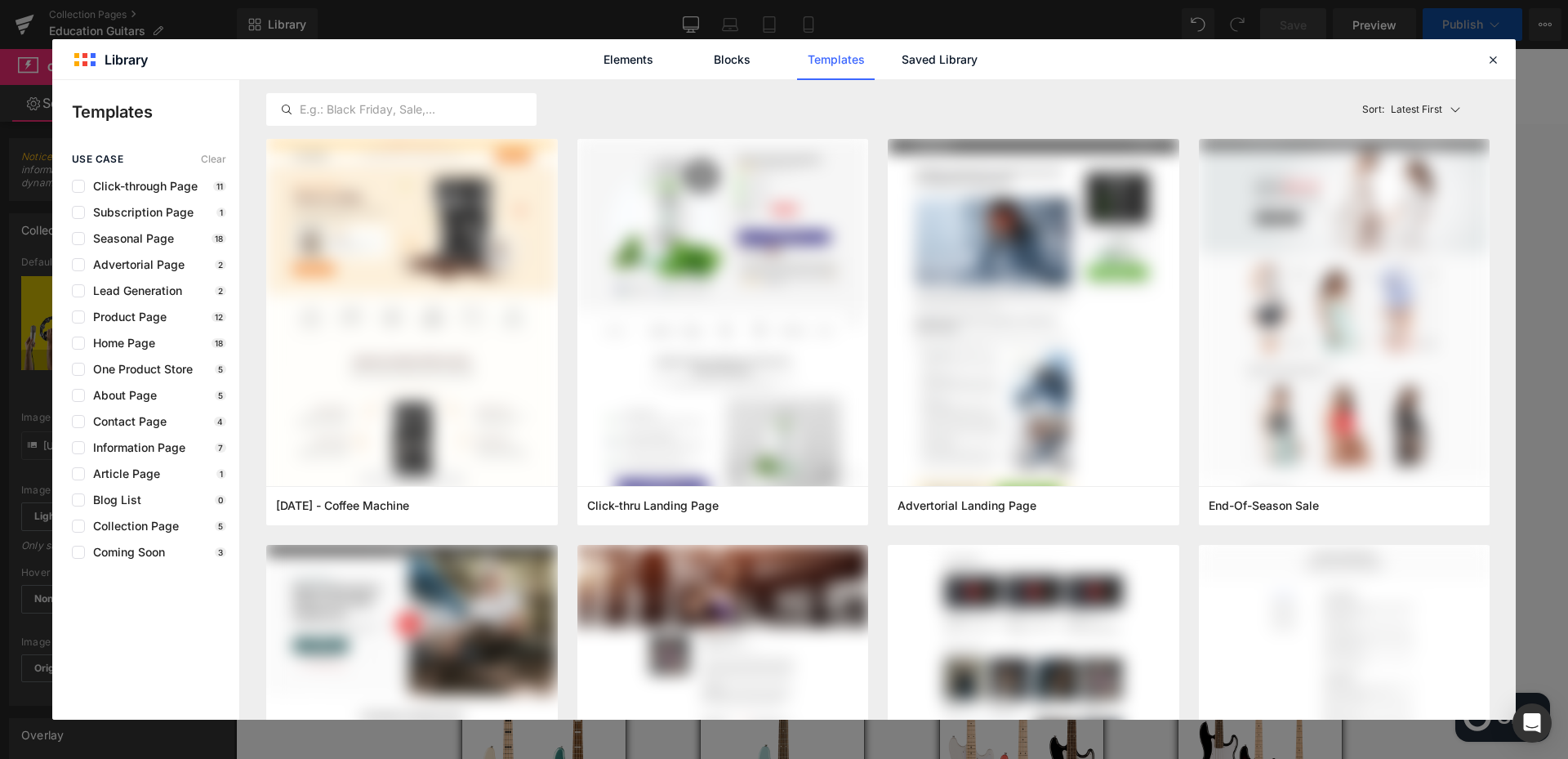
scroll to position [5640, 0]
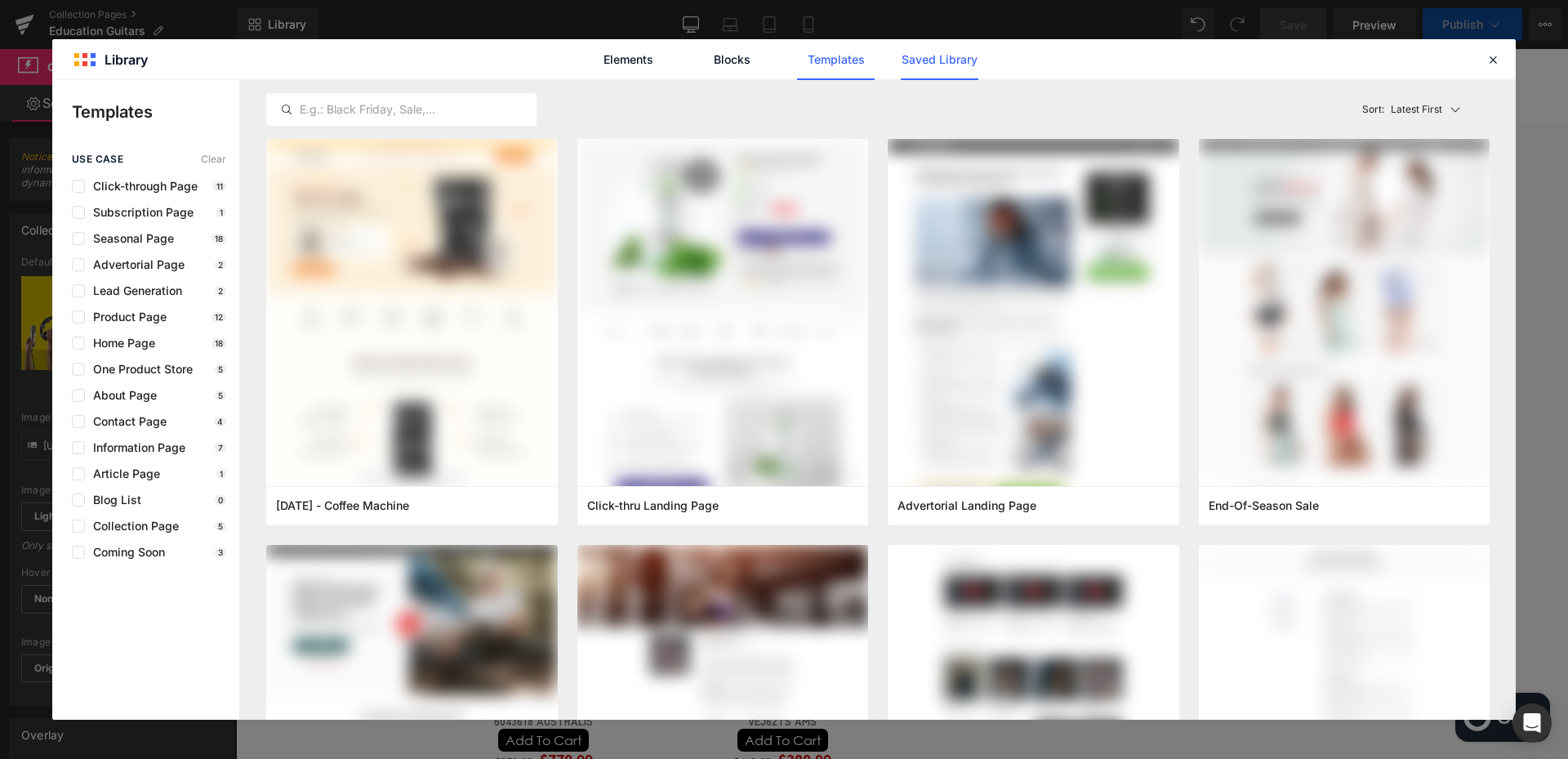
click at [951, 56] on link "Saved Library" at bounding box center [939, 59] width 77 height 41
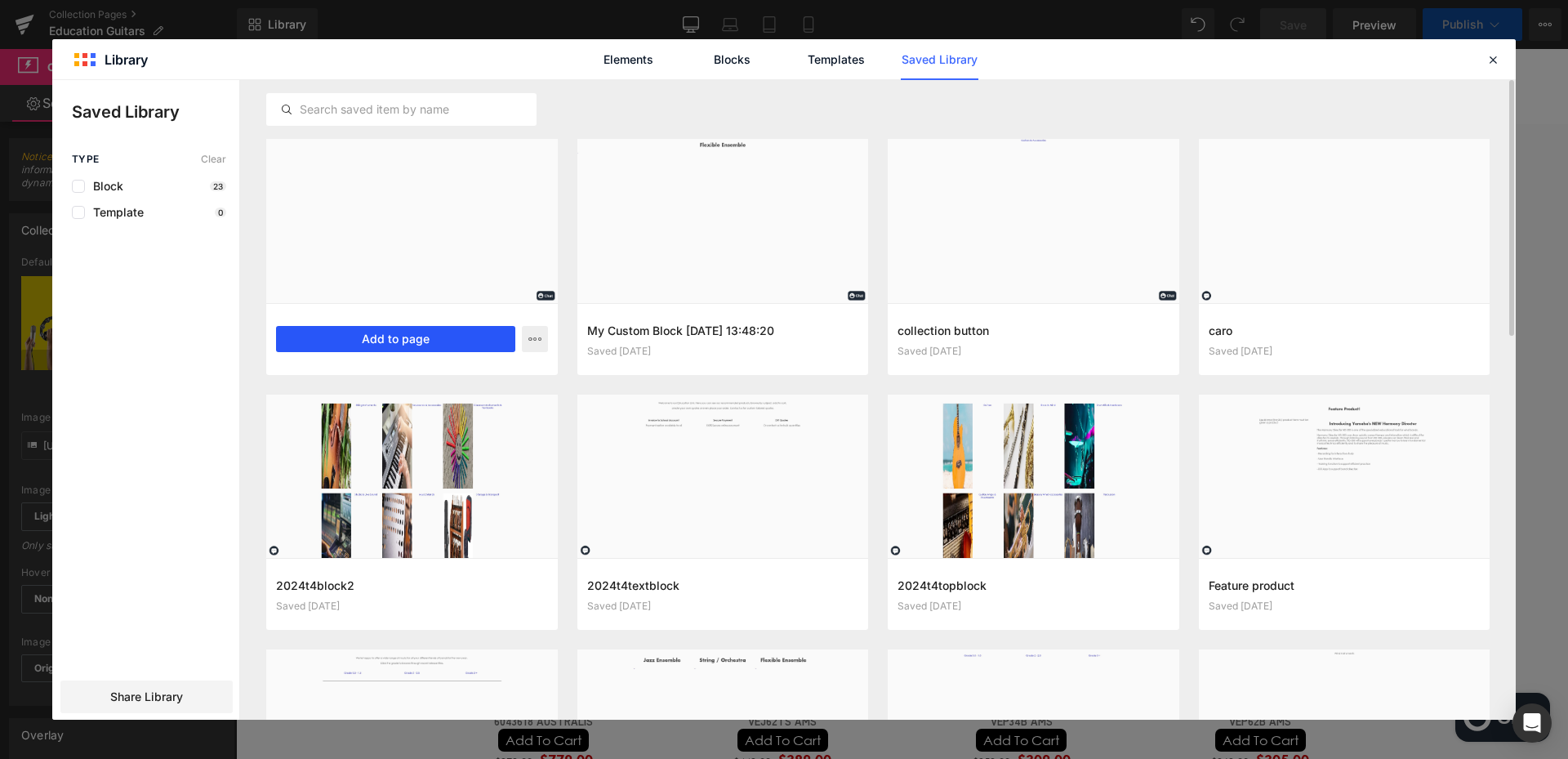
click at [328, 343] on button "Add to page" at bounding box center [395, 339] width 239 height 26
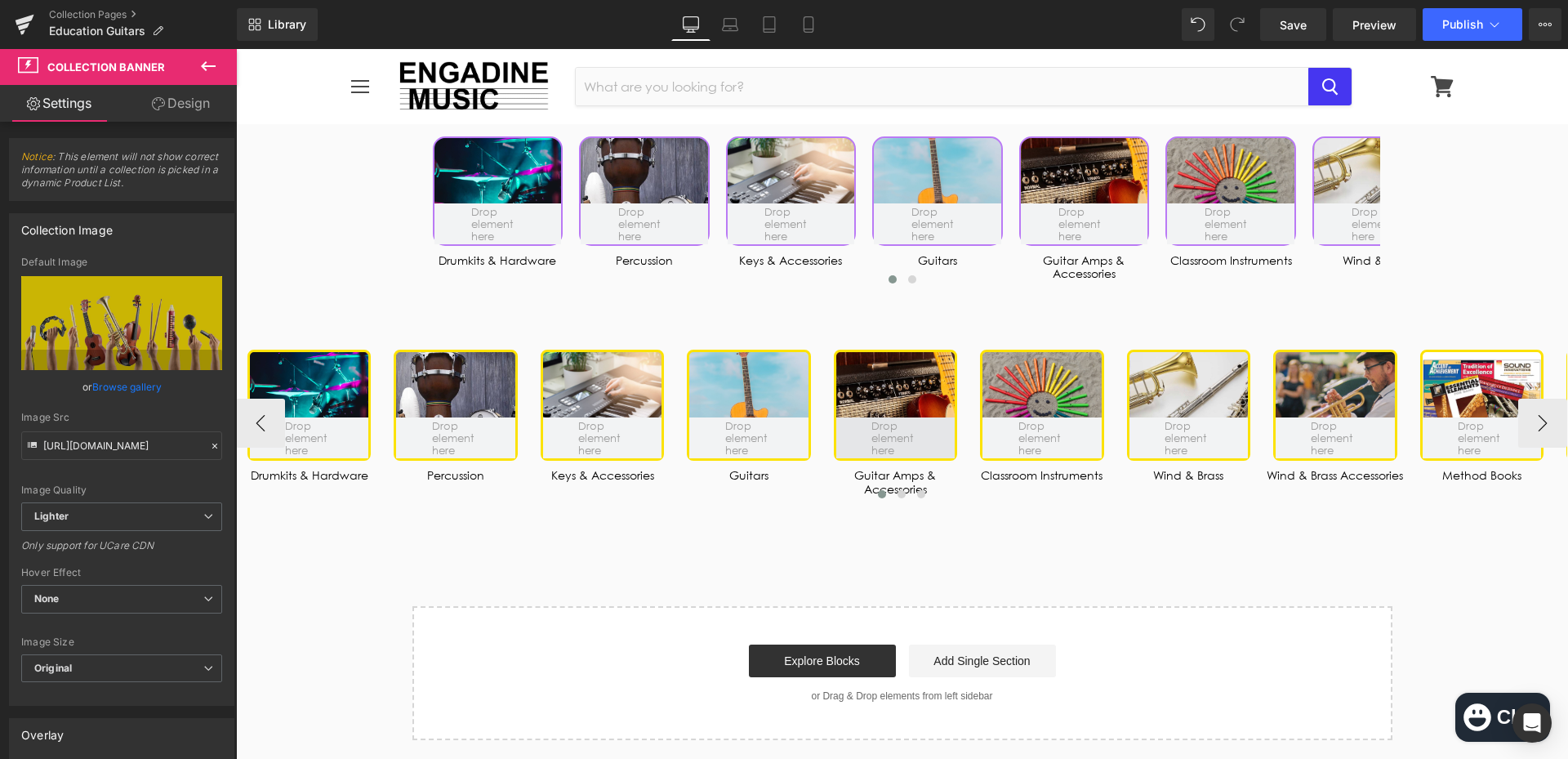
scroll to position [6729, 0]
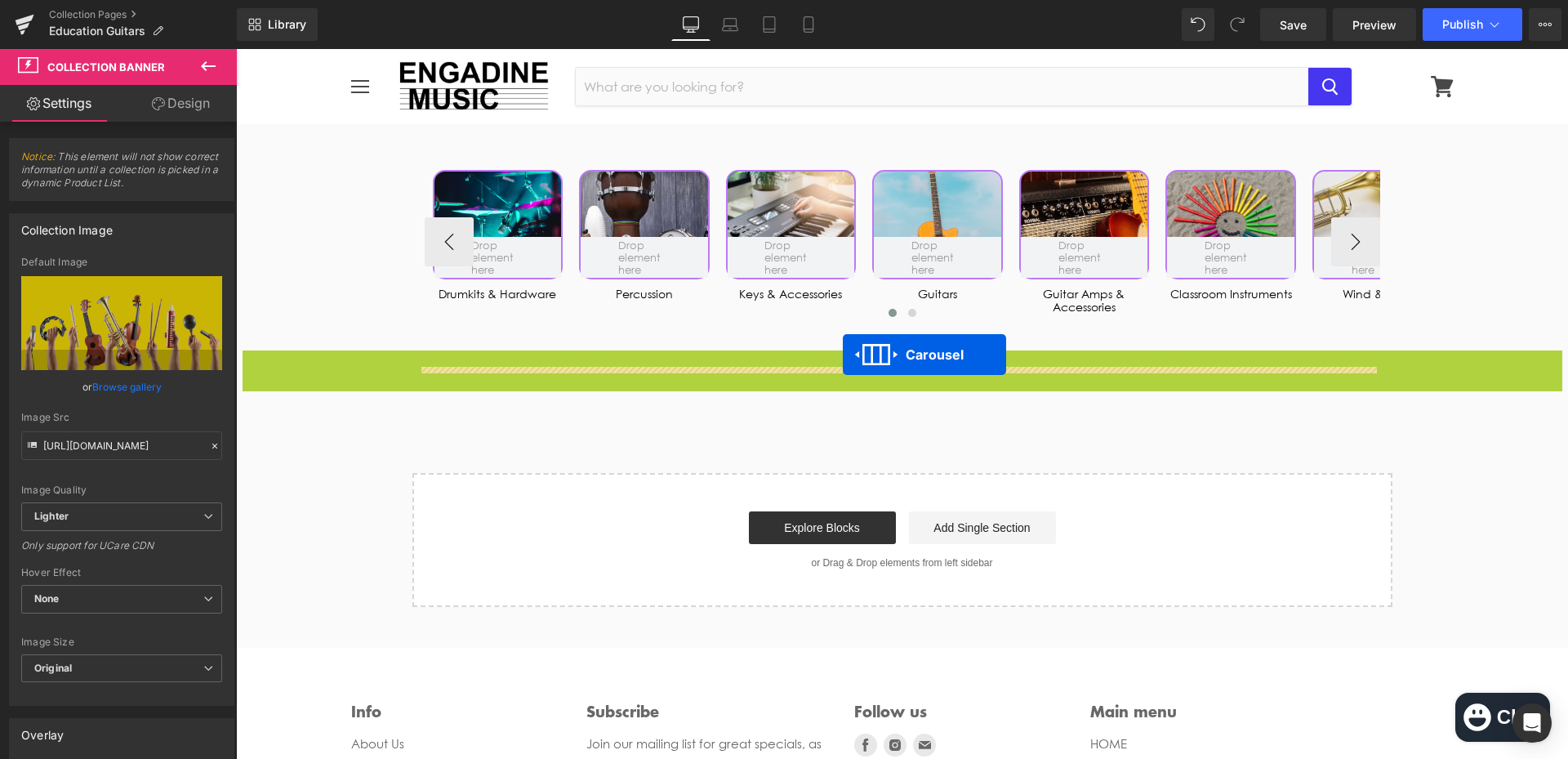
drag, startPoint x: 850, startPoint y: 388, endPoint x: 843, endPoint y: 354, distance: 34.7
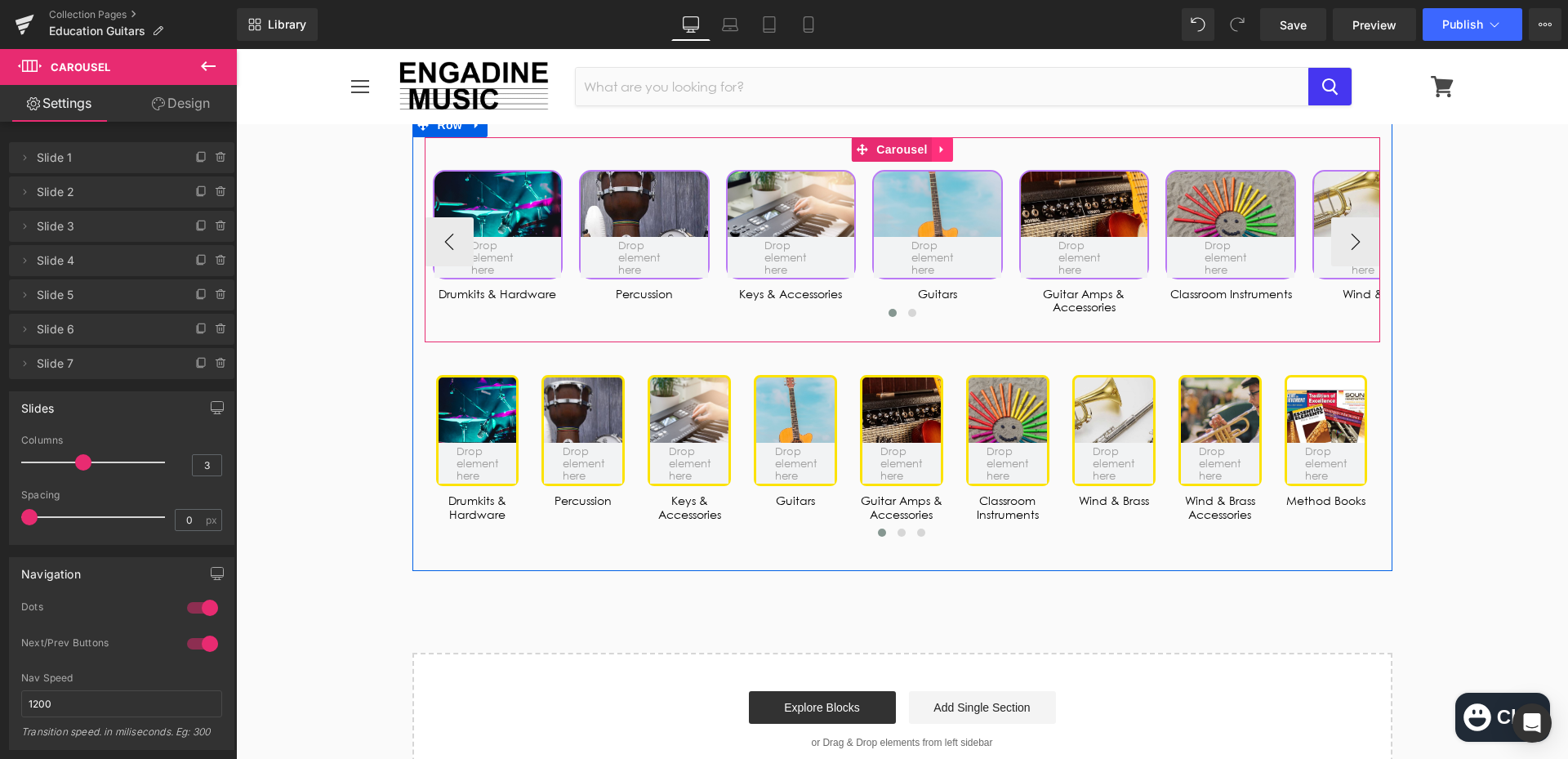
click at [939, 153] on icon at bounding box center [939, 150] width 3 height 8
click at [947, 155] on icon at bounding box center [953, 149] width 11 height 11
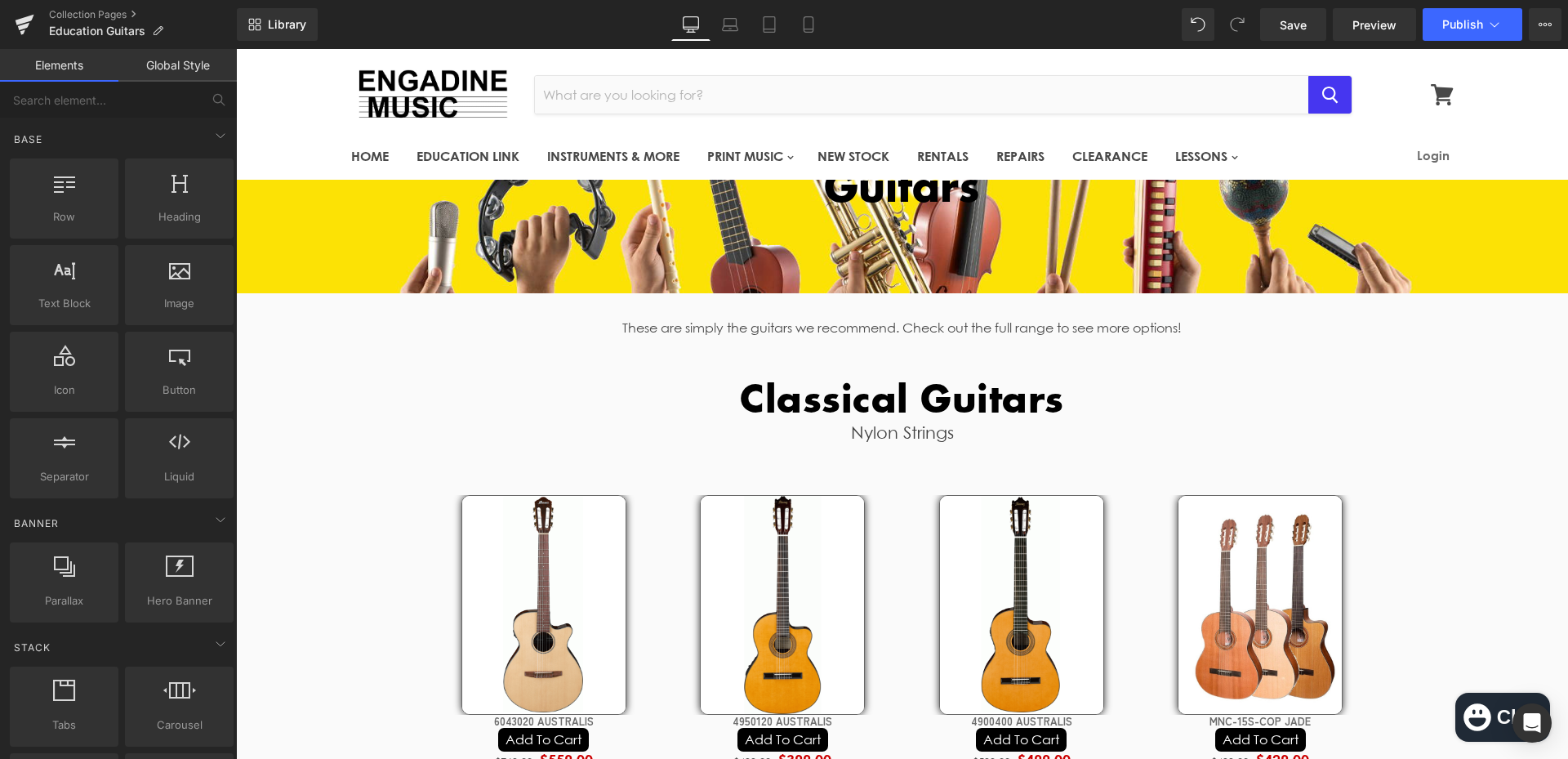
scroll to position [0, 0]
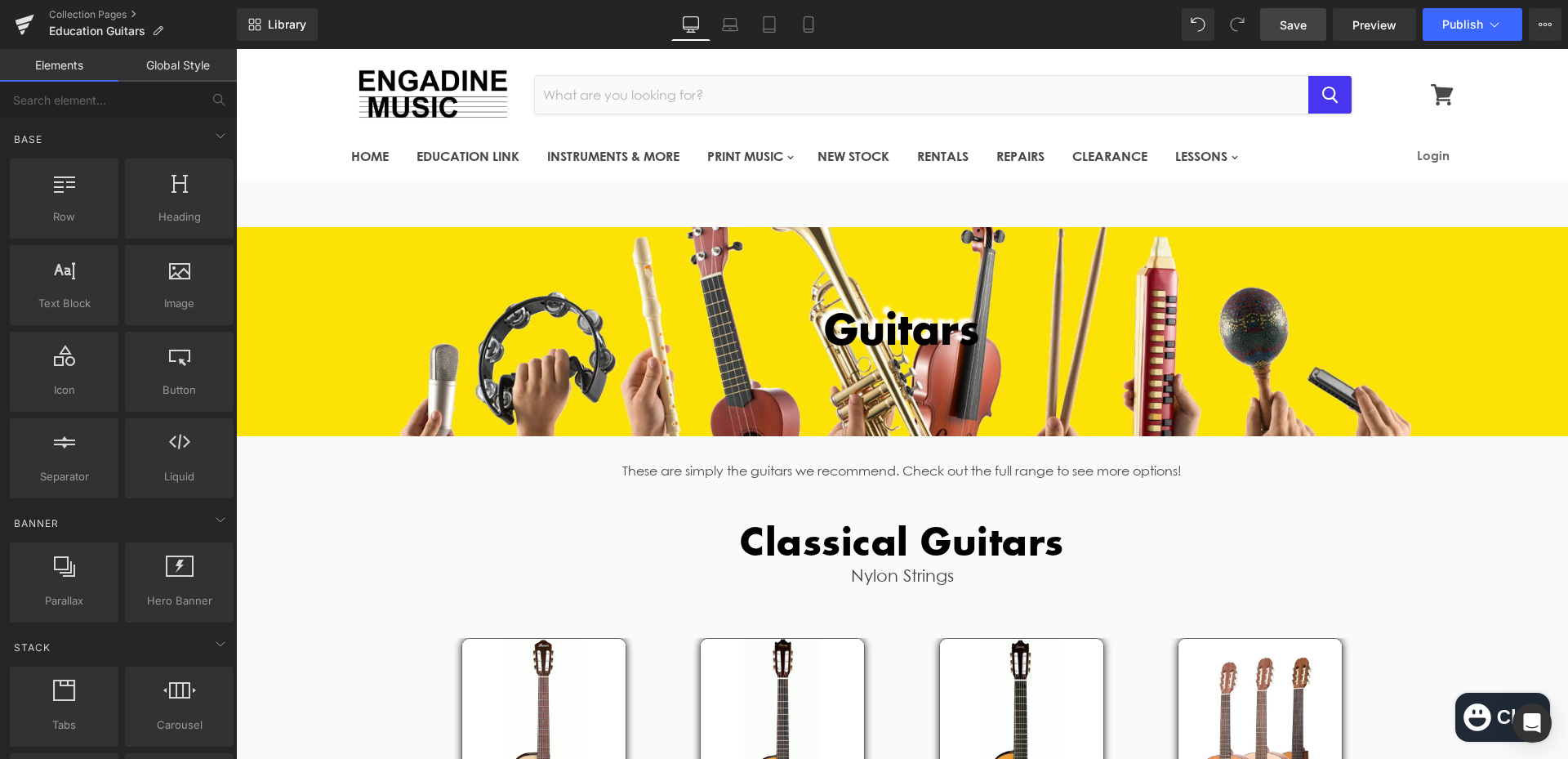
click at [1294, 16] on span "Save" at bounding box center [1292, 25] width 27 height 17
click at [1479, 32] on button "Publish" at bounding box center [1472, 25] width 99 height 33
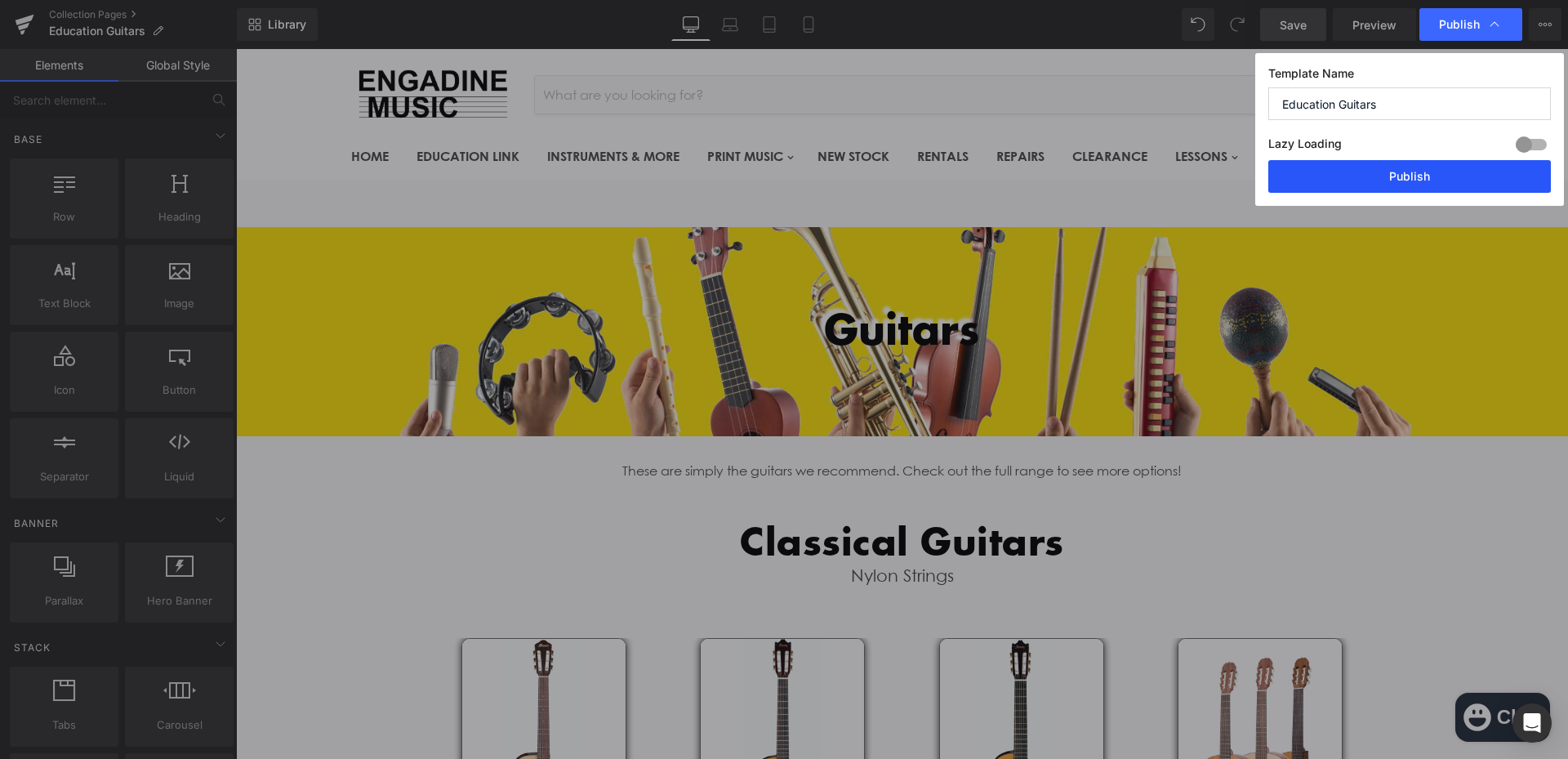
click at [1444, 189] on button "Publish" at bounding box center [1408, 176] width 282 height 33
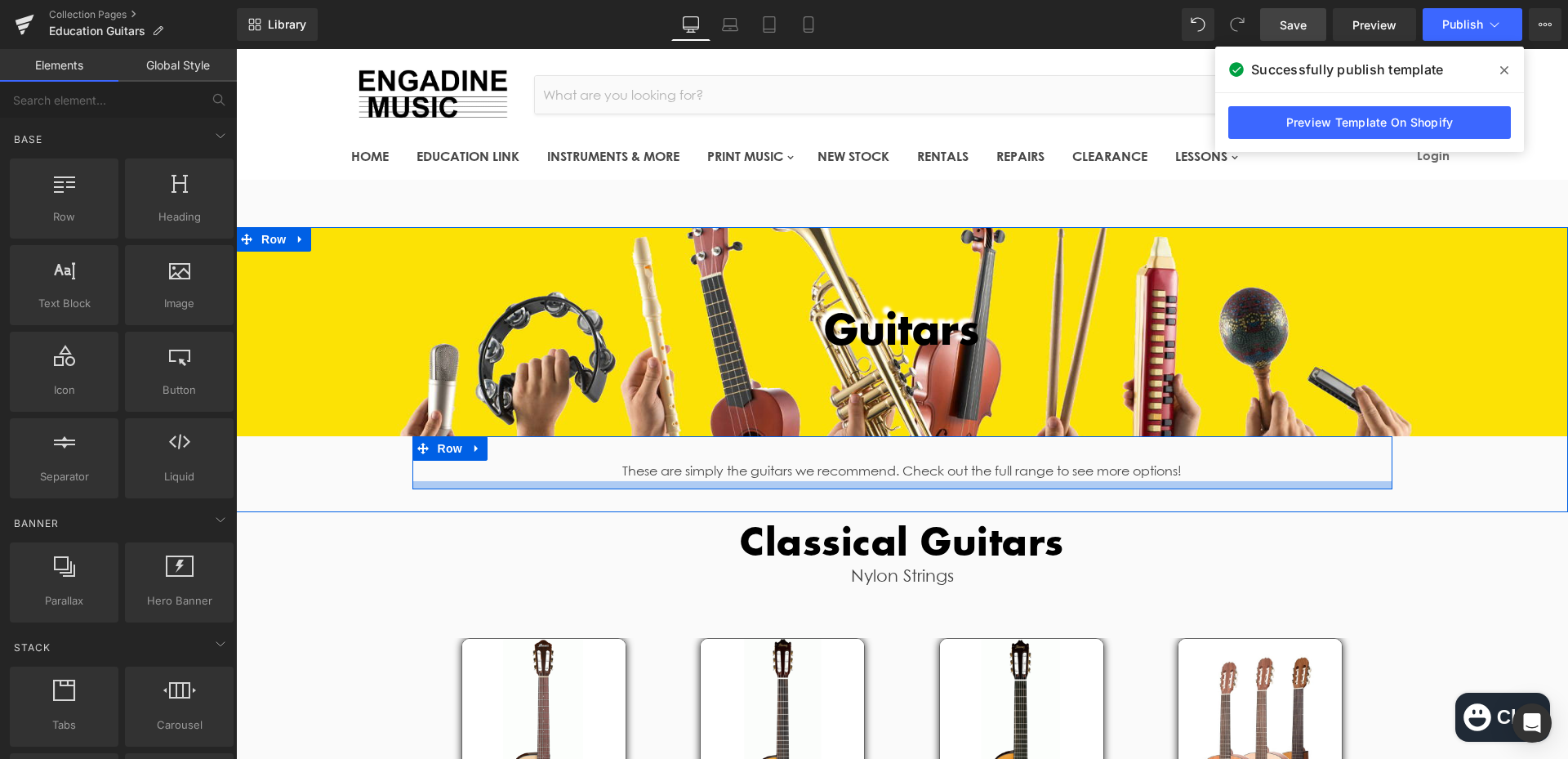
scroll to position [81, 0]
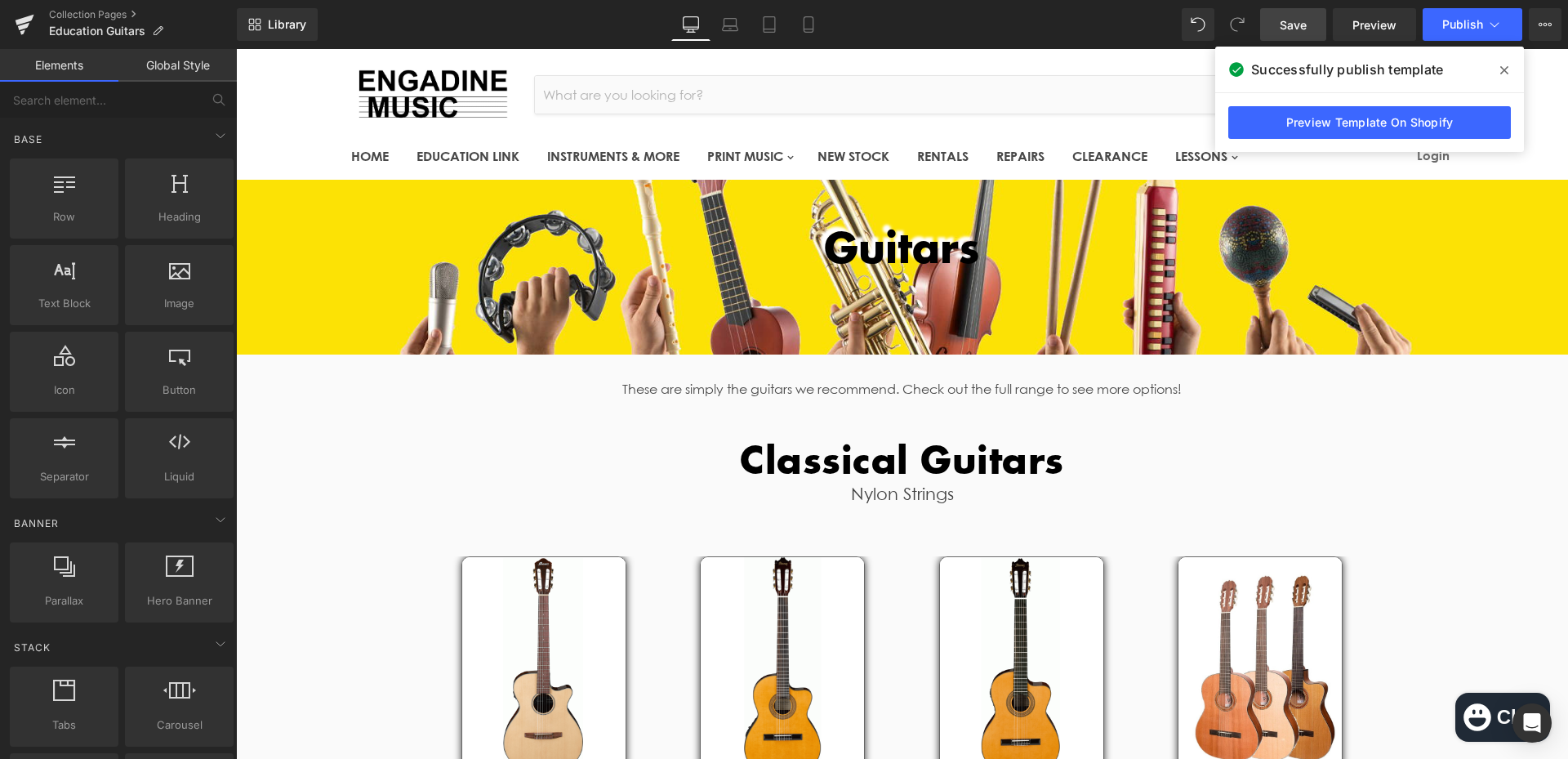
click at [1317, 31] on link "Save" at bounding box center [1292, 25] width 66 height 33
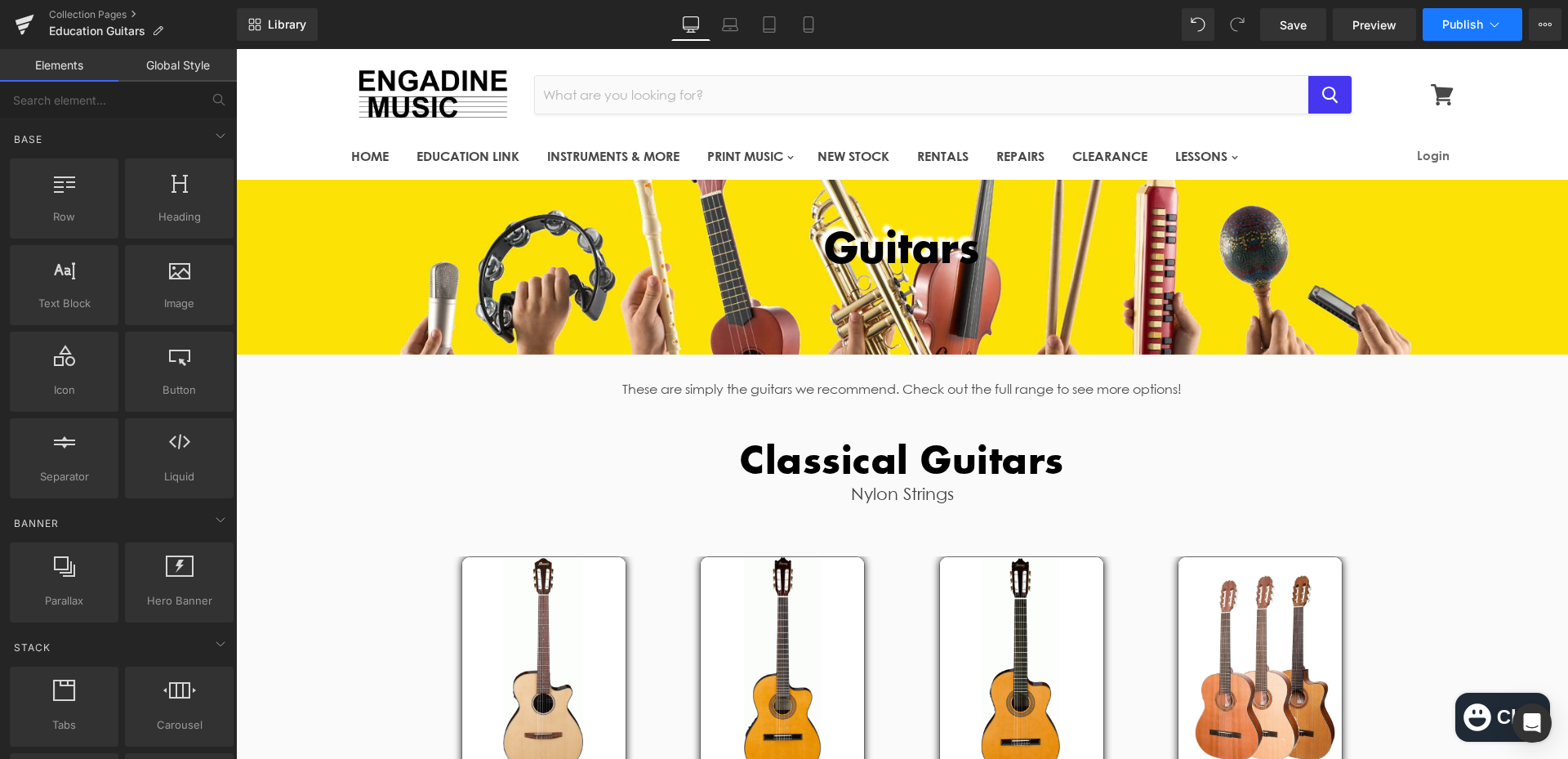
click at [1462, 26] on span "Publish" at bounding box center [1462, 25] width 41 height 13
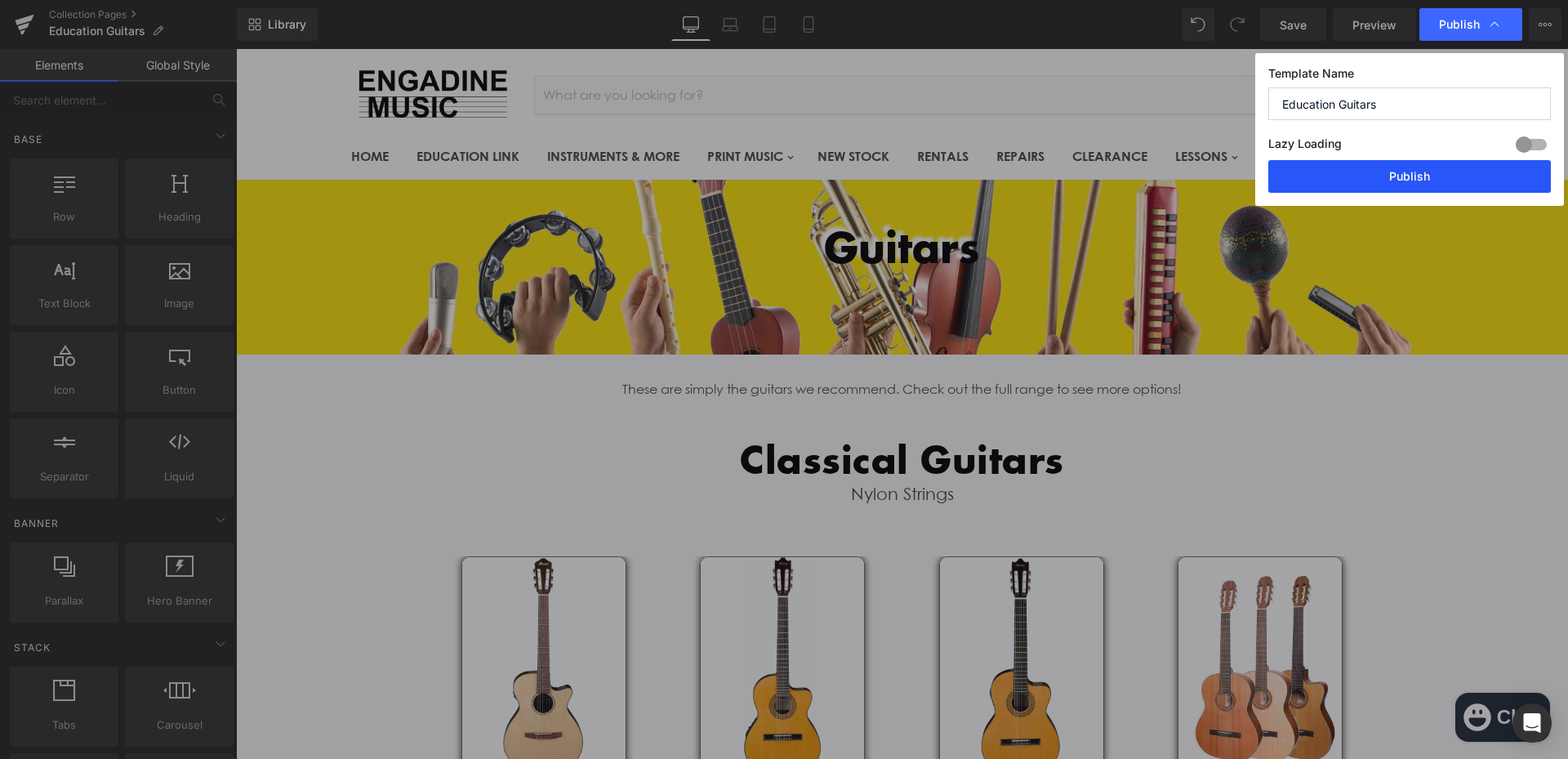
drag, startPoint x: 1423, startPoint y: 177, endPoint x: 1177, endPoint y: 125, distance: 251.4
click at [1423, 177] on button "Publish" at bounding box center [1408, 176] width 282 height 33
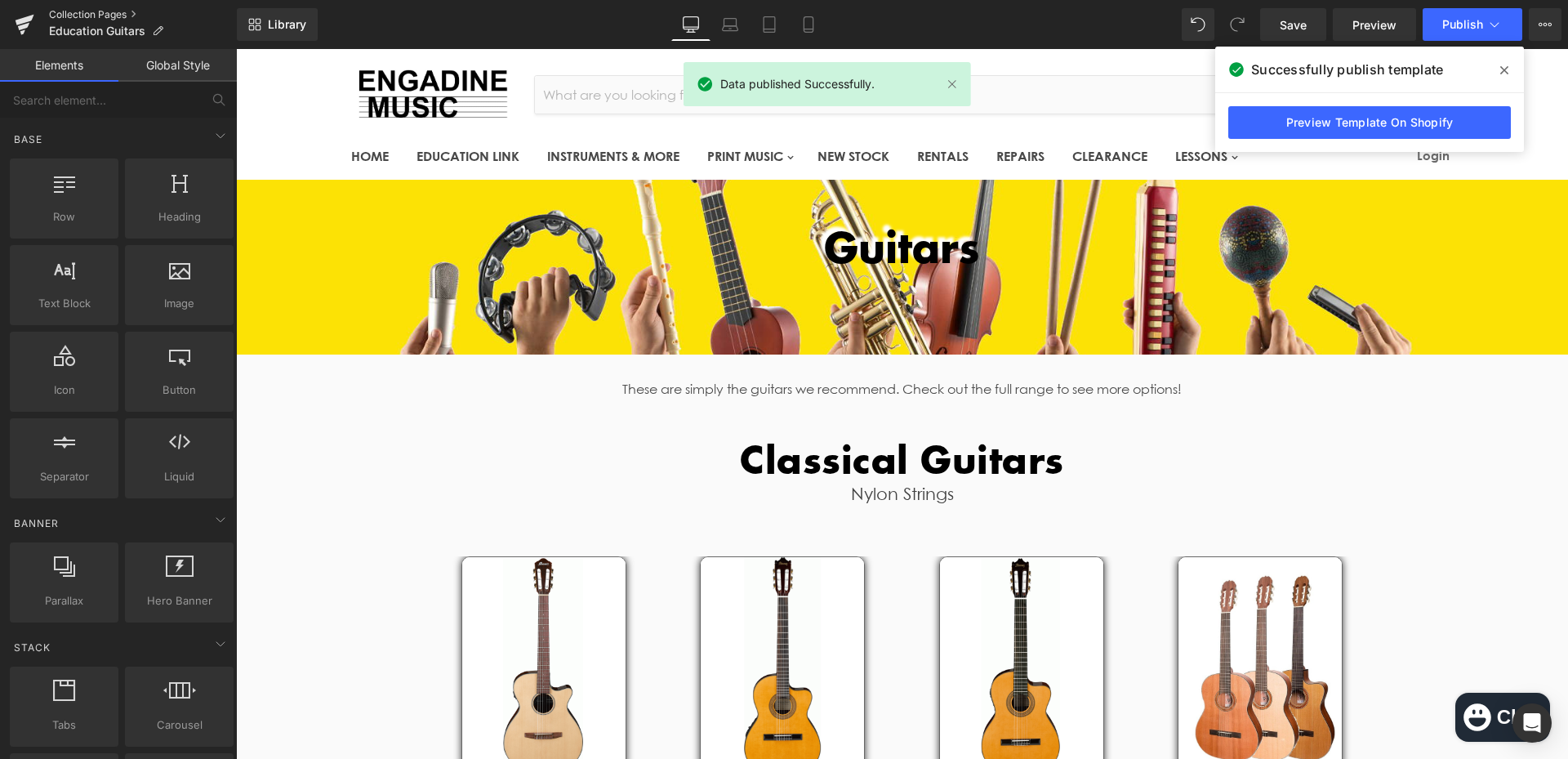
click at [83, 15] on link "Collection Pages" at bounding box center [143, 15] width 188 height 13
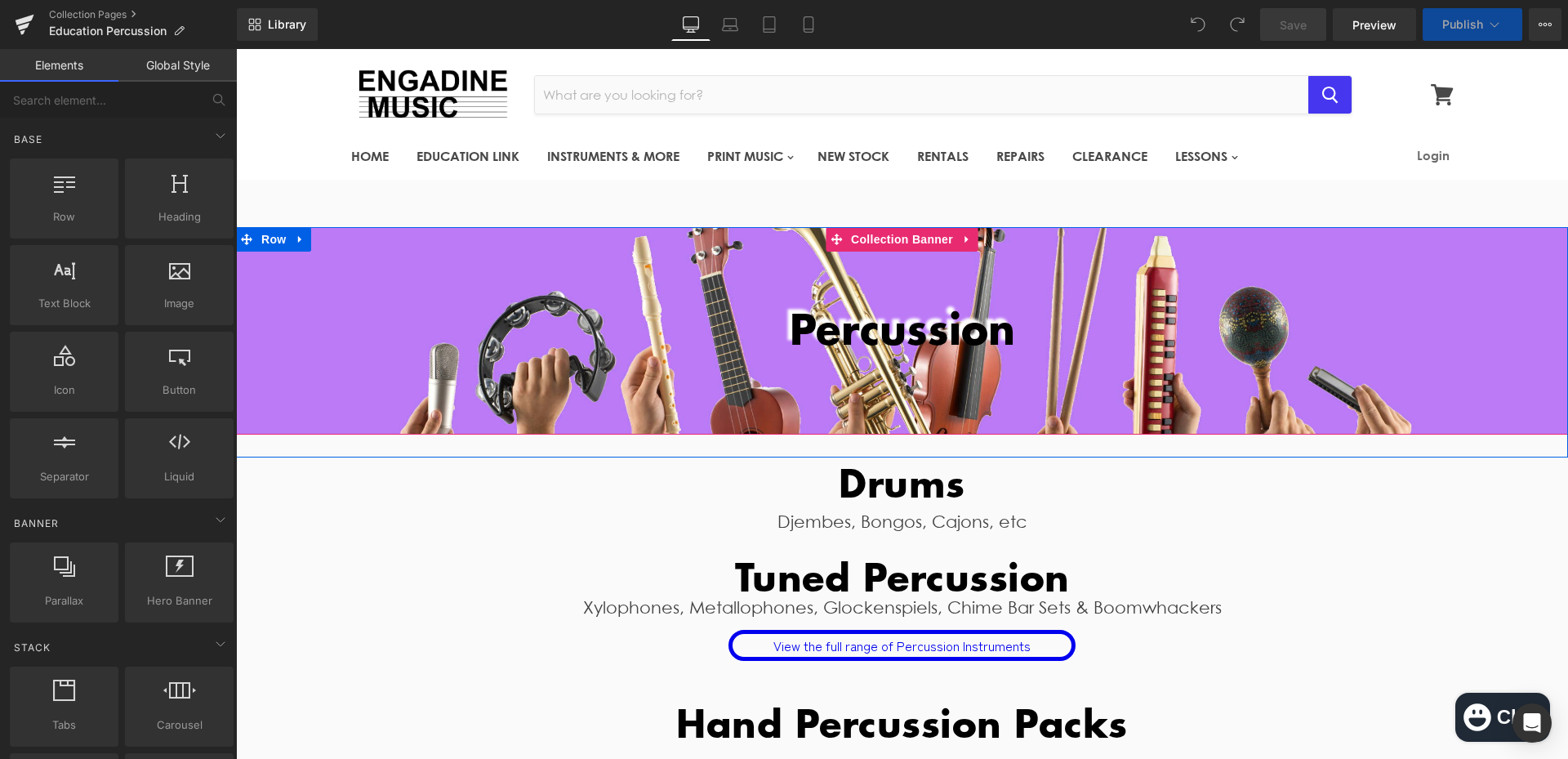
click at [1252, 382] on div at bounding box center [902, 330] width 1332 height 208
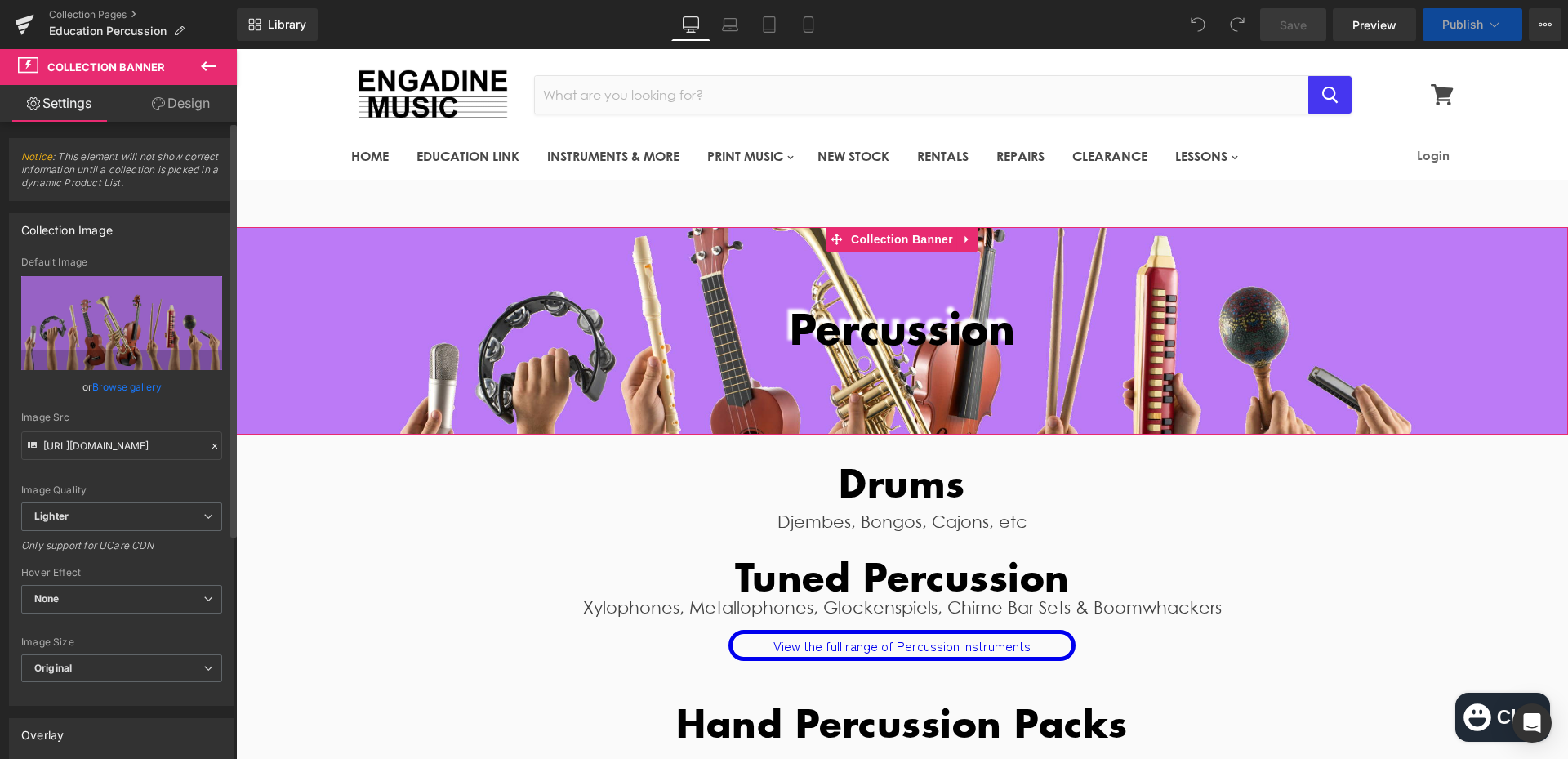
click at [130, 392] on link "Browse gallery" at bounding box center [126, 387] width 70 height 29
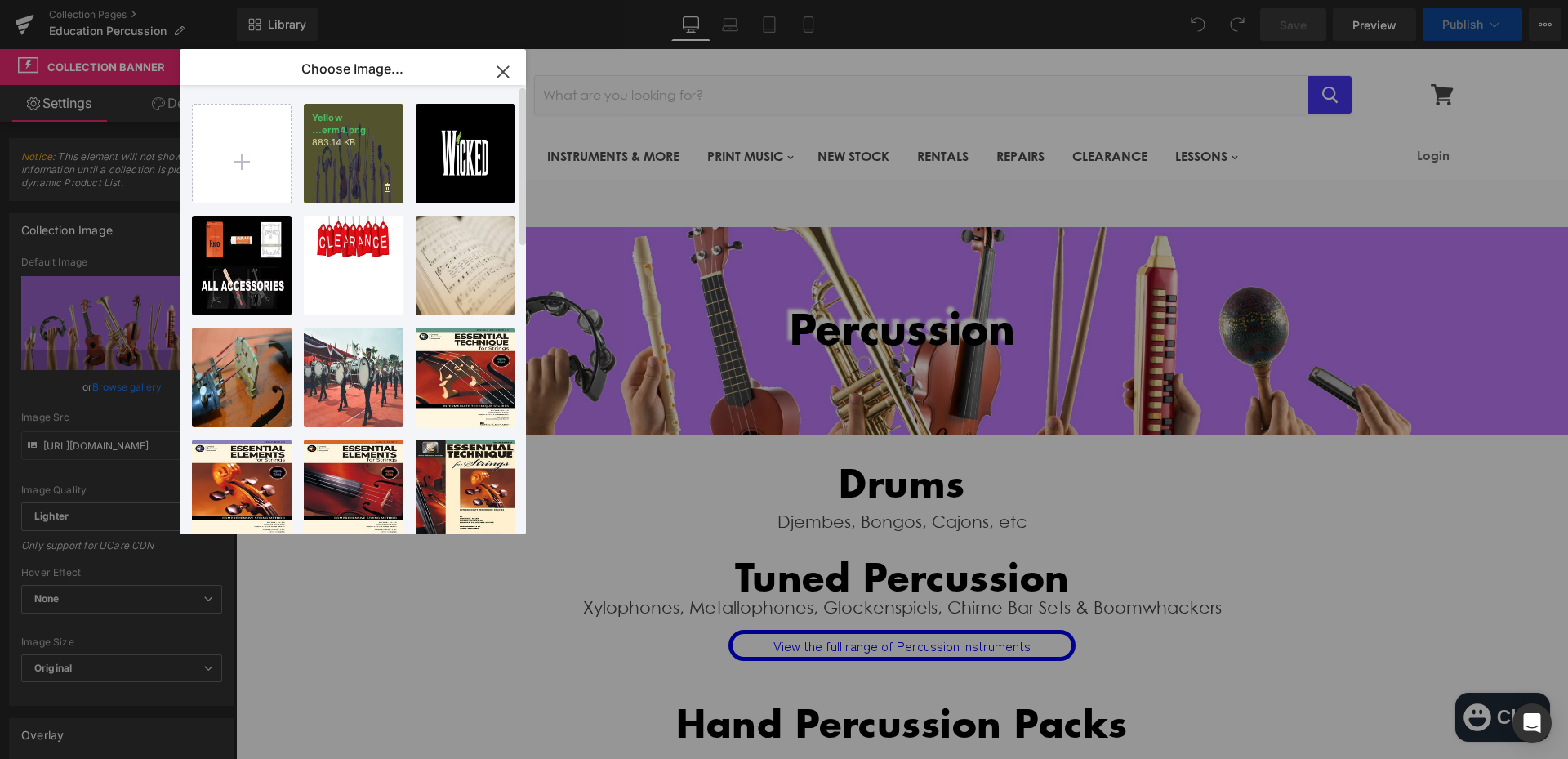
click at [366, 153] on div "Yellow ...erm4.png 883.14 KB" at bounding box center [353, 153] width 99 height 100
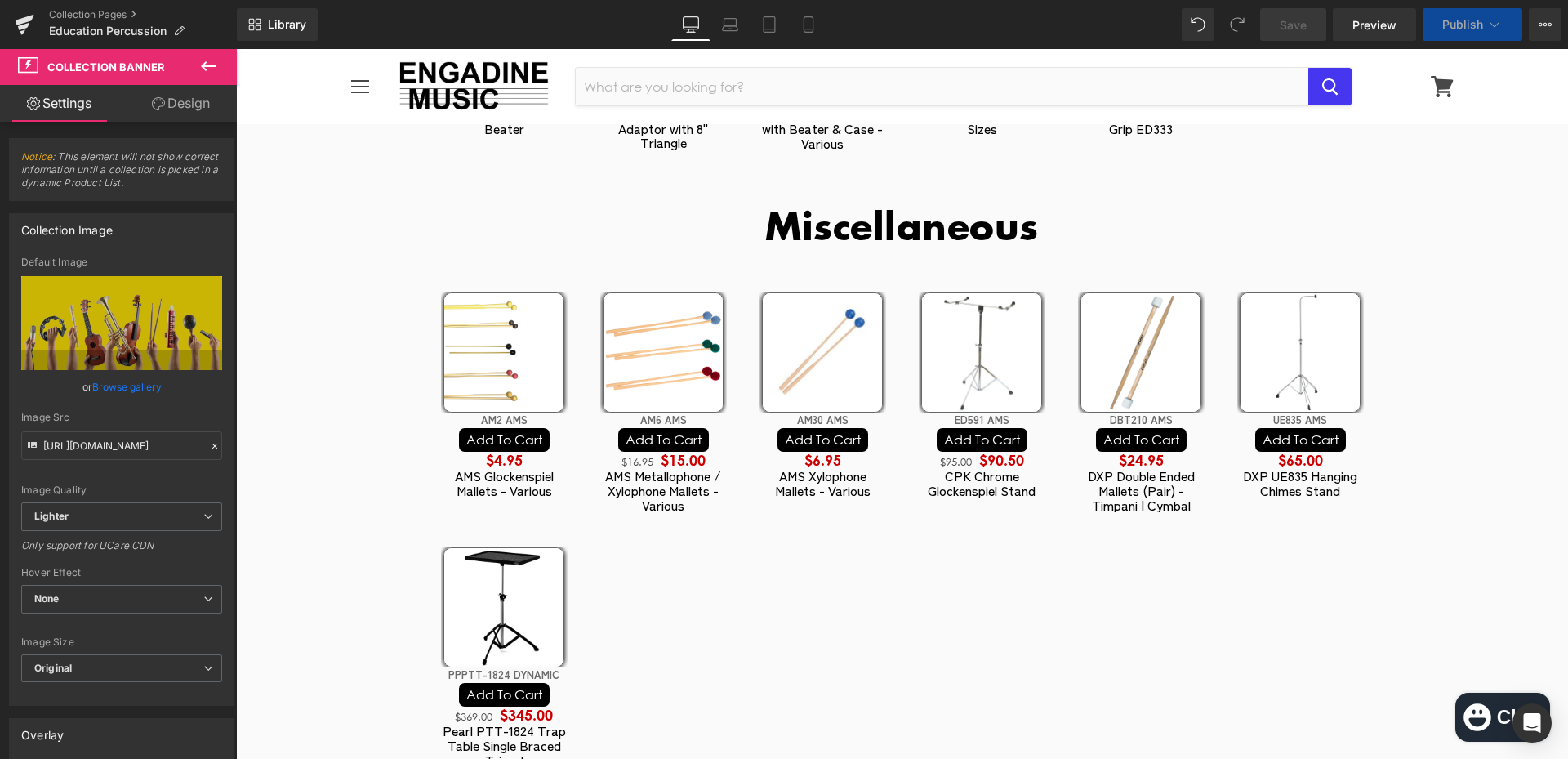
scroll to position [7236, 0]
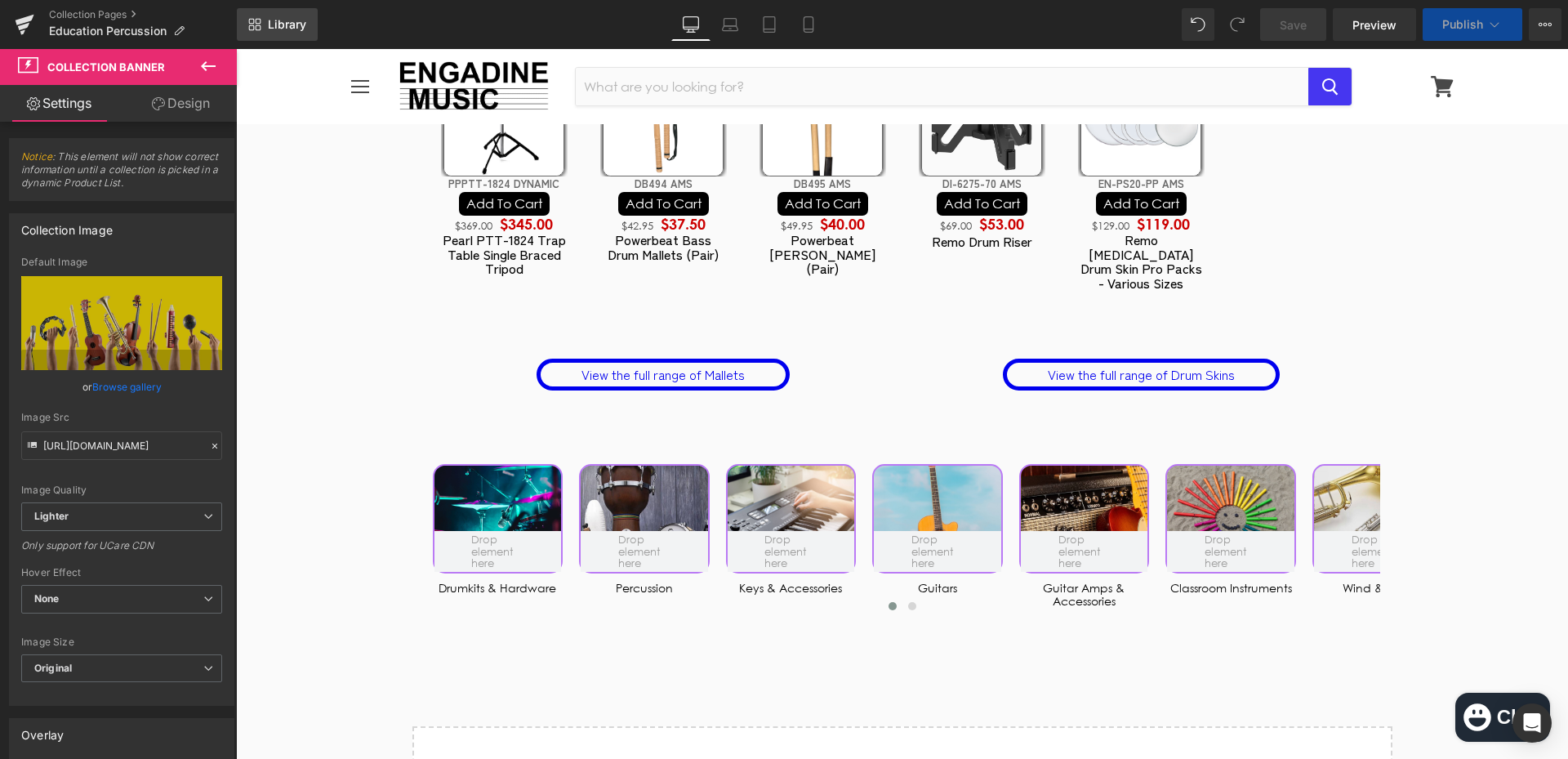
click at [305, 39] on link "Library" at bounding box center [276, 25] width 80 height 33
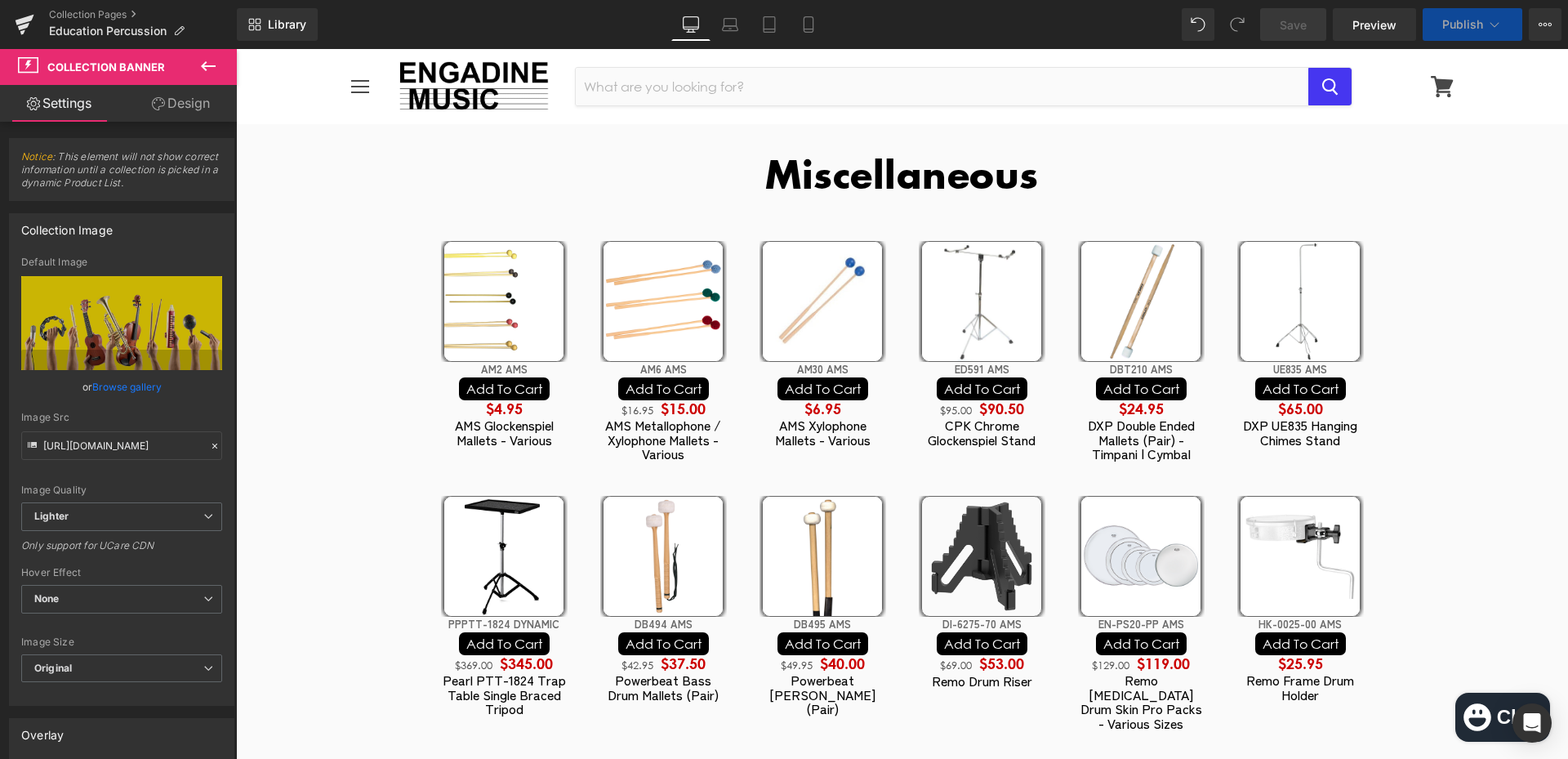
scroll to position [7696, 0]
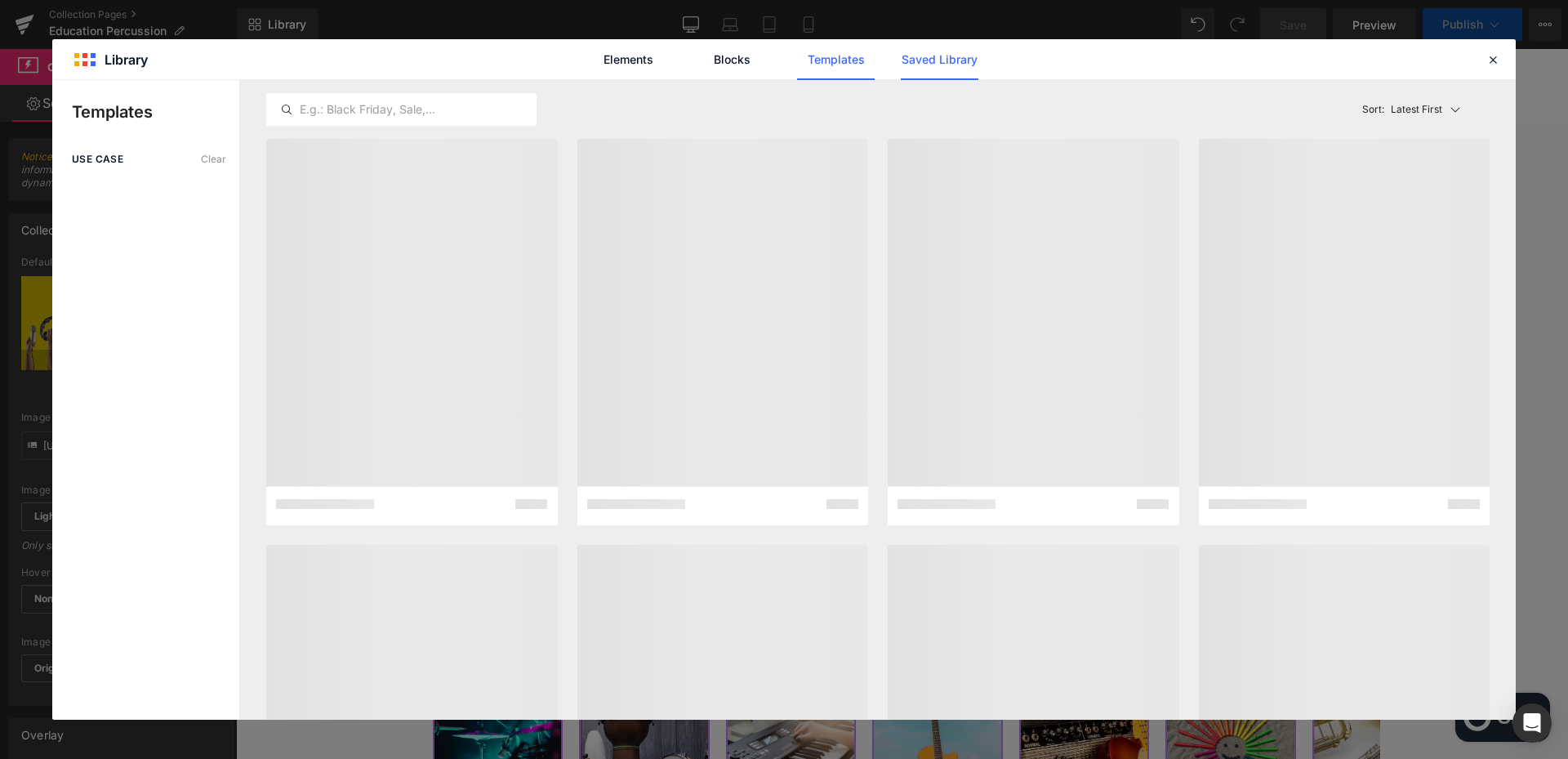
click at [949, 54] on link "Saved Library" at bounding box center [939, 59] width 77 height 41
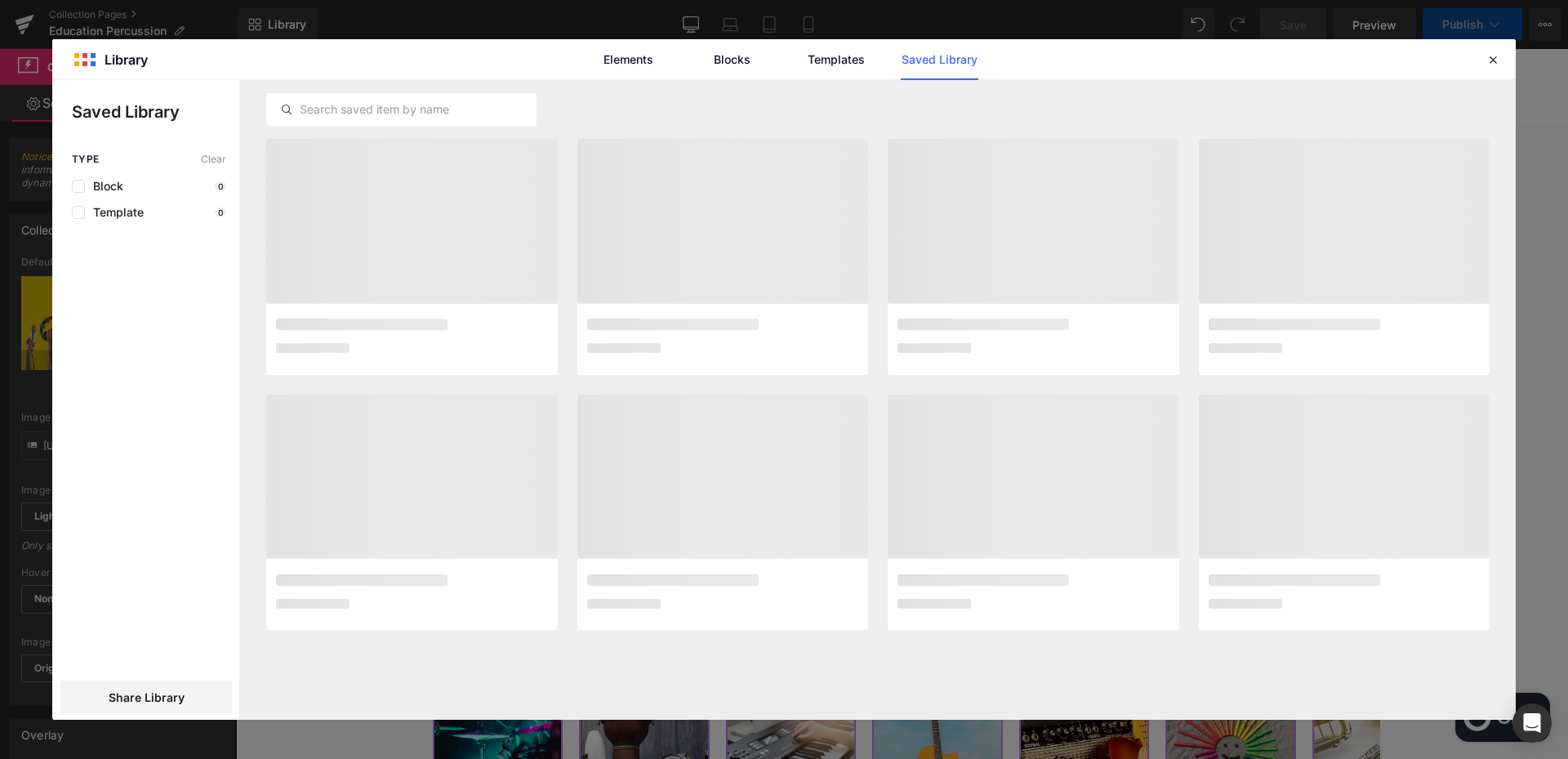
scroll to position [8036, 0]
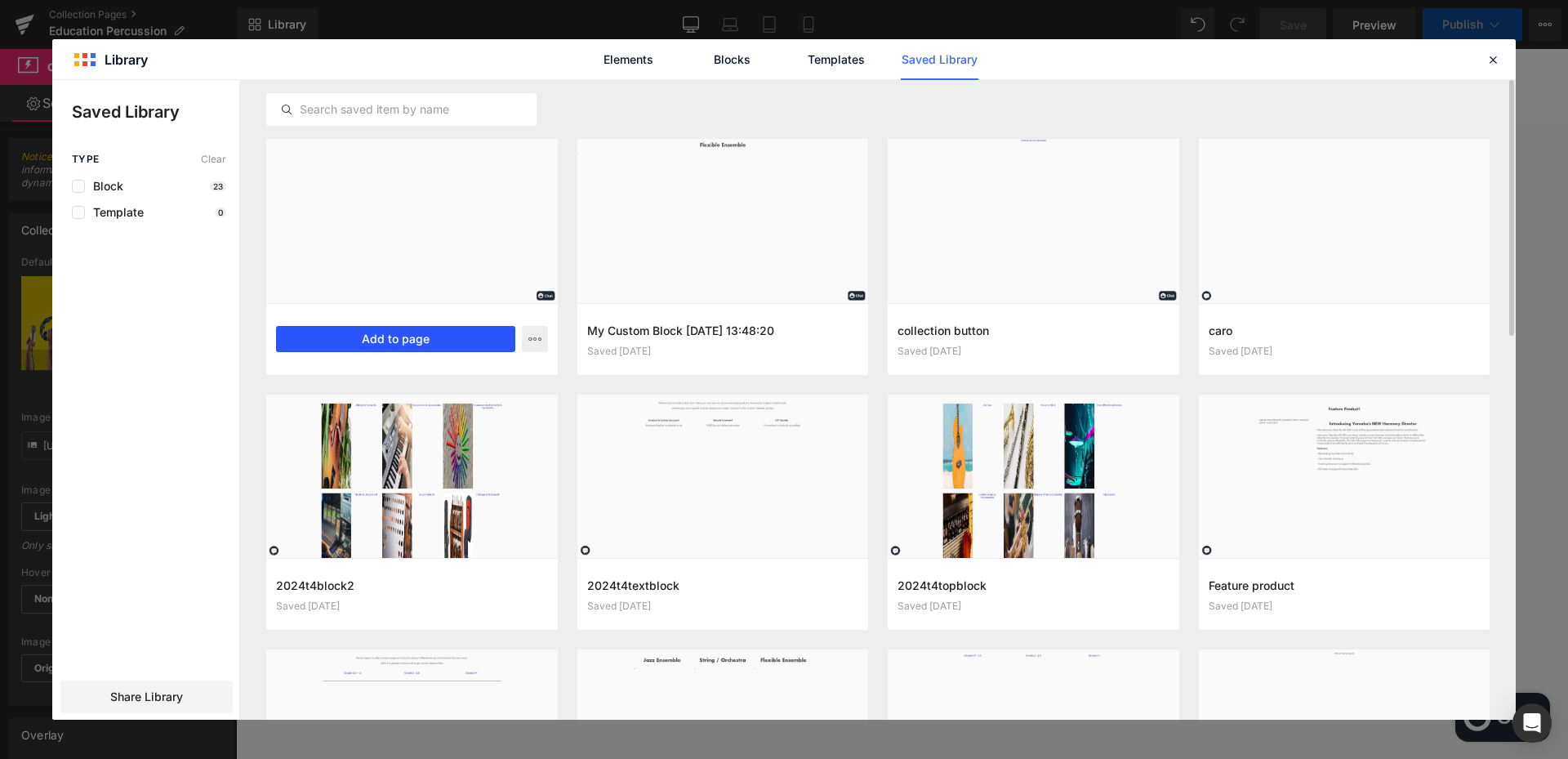
click at [392, 335] on button "Add to page" at bounding box center [395, 339] width 239 height 26
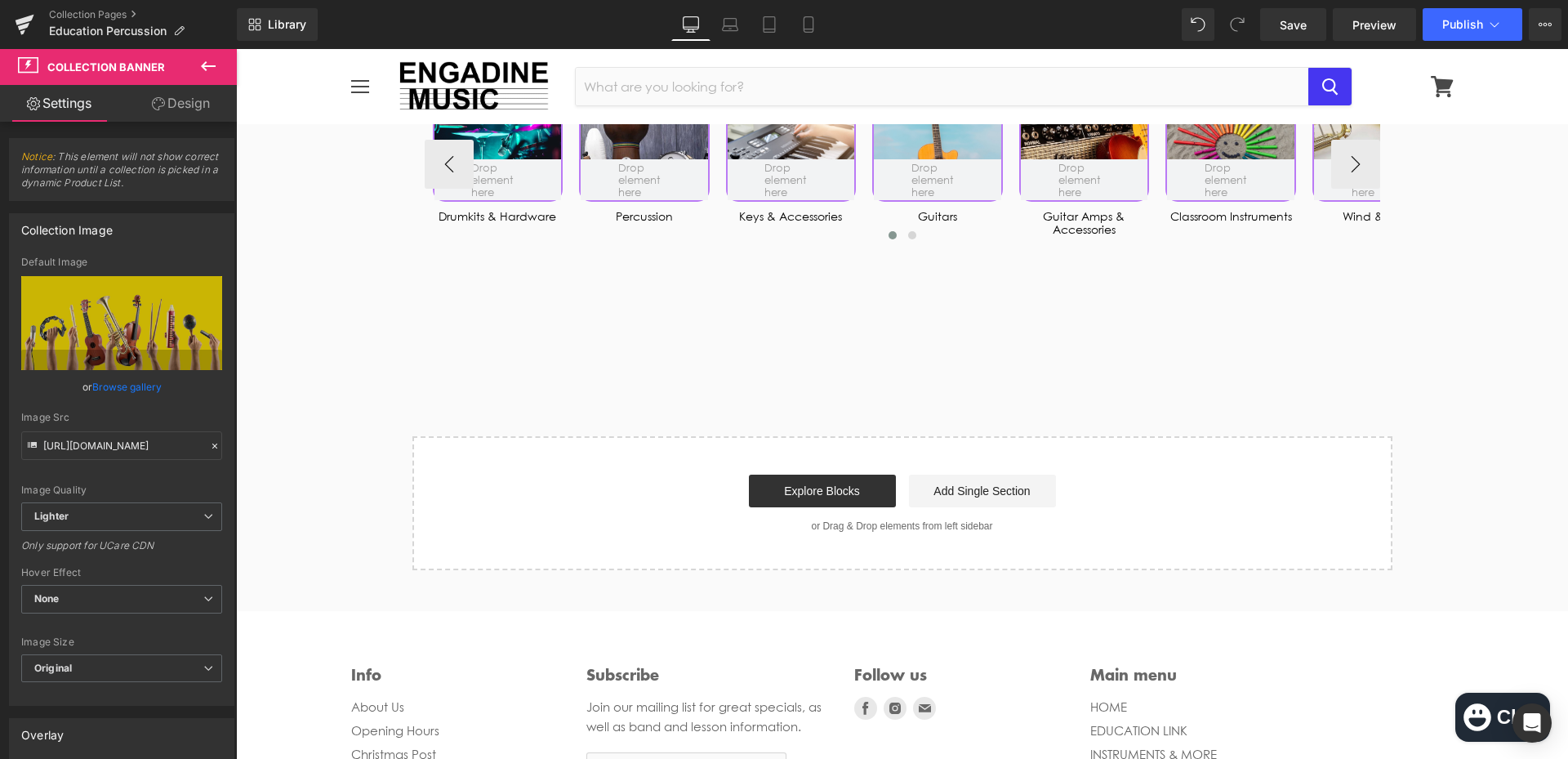
scroll to position [8651, 0]
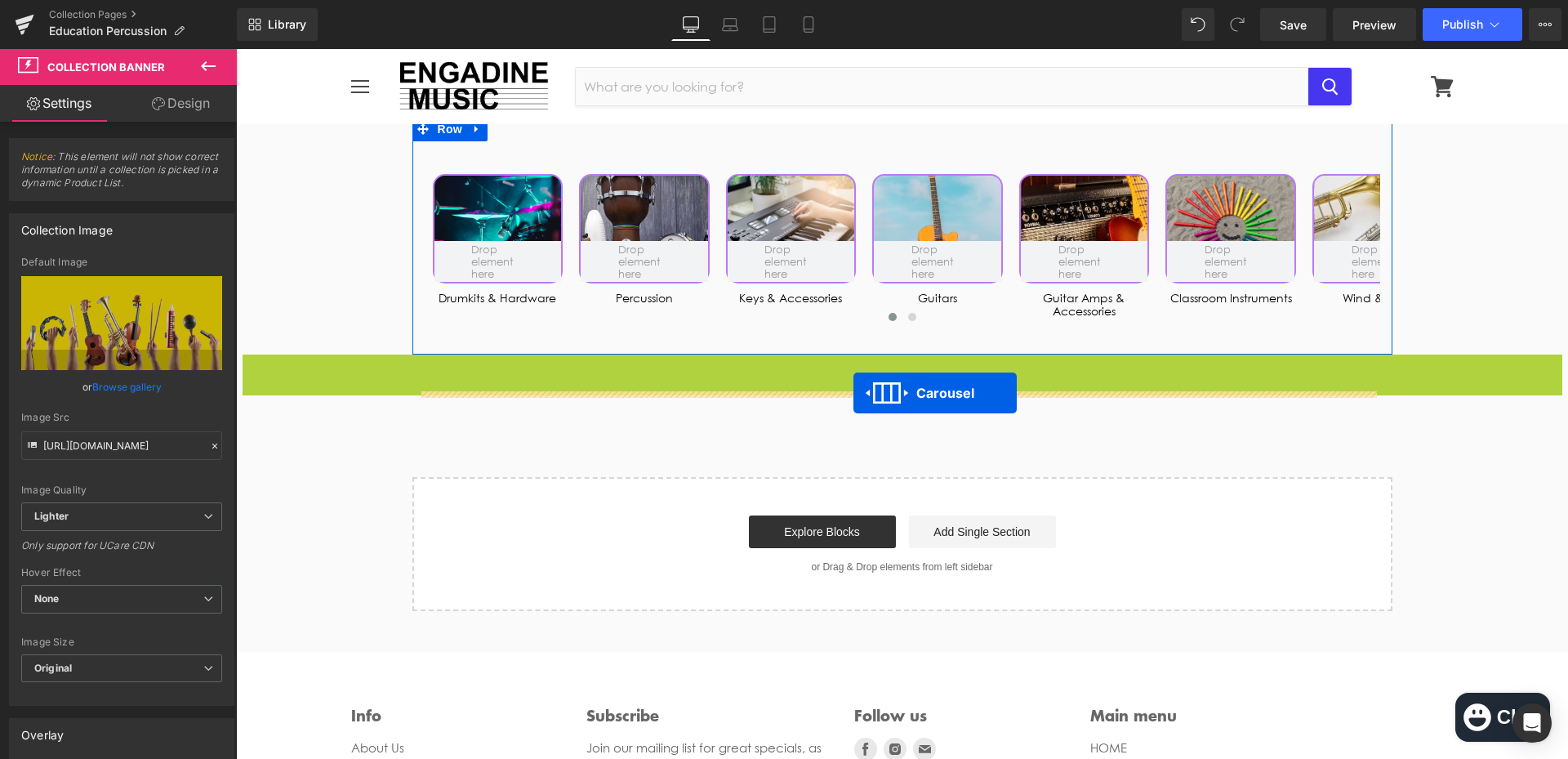
drag, startPoint x: 857, startPoint y: 412, endPoint x: 853, endPoint y: 392, distance: 20.4
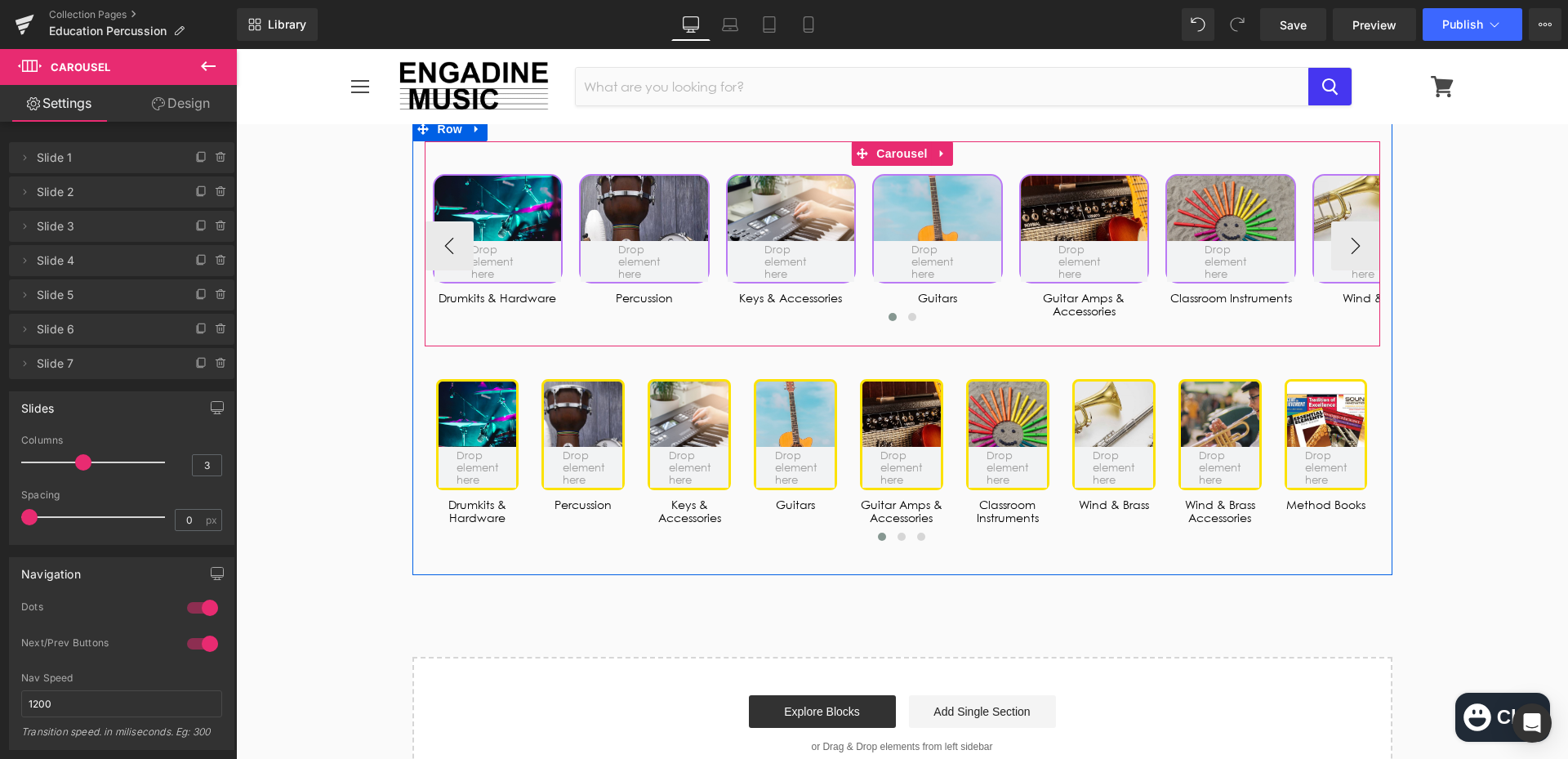
click at [937, 160] on icon at bounding box center [942, 153] width 11 height 12
click at [947, 159] on icon at bounding box center [953, 153] width 11 height 11
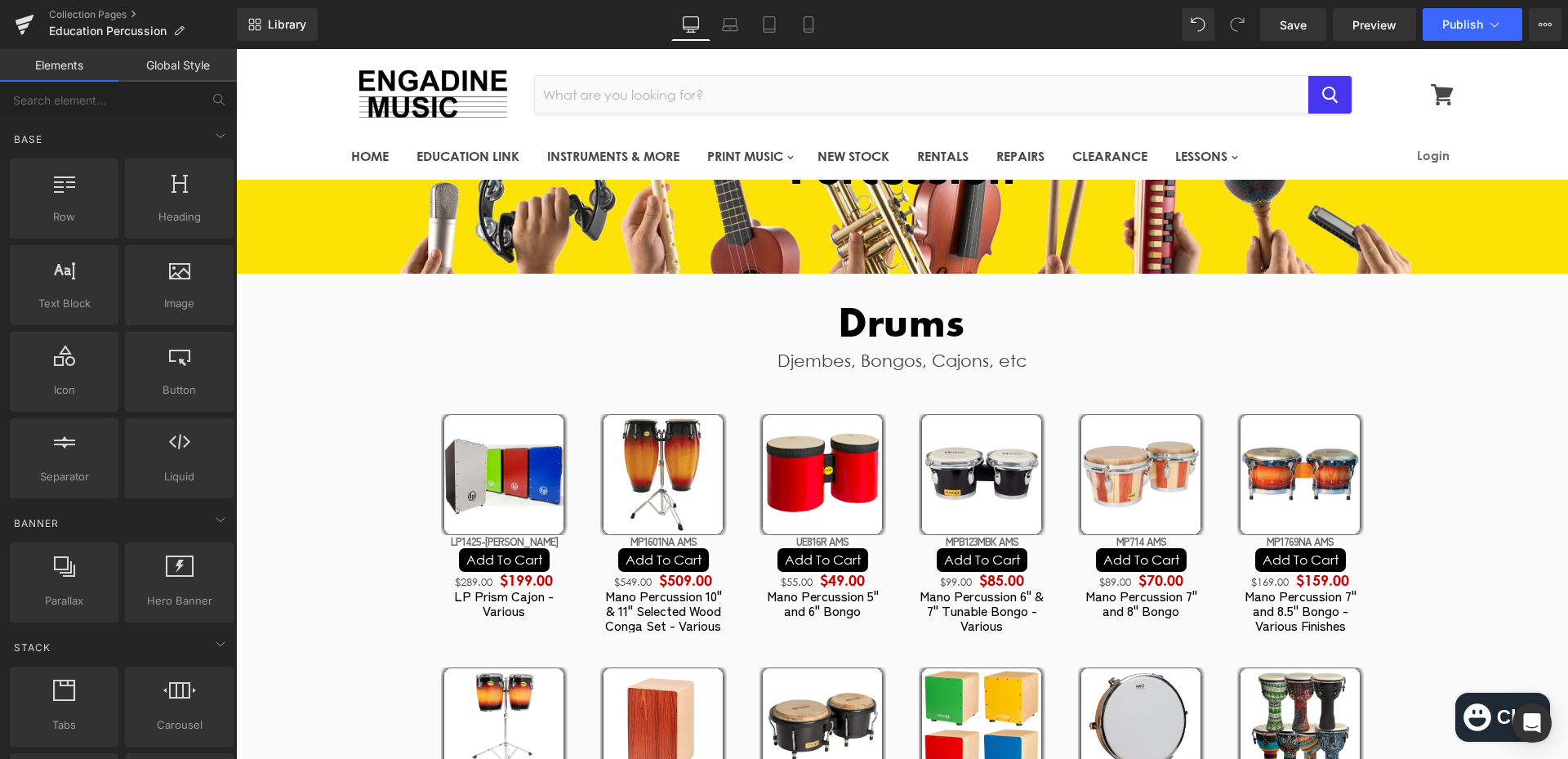
scroll to position [0, 0]
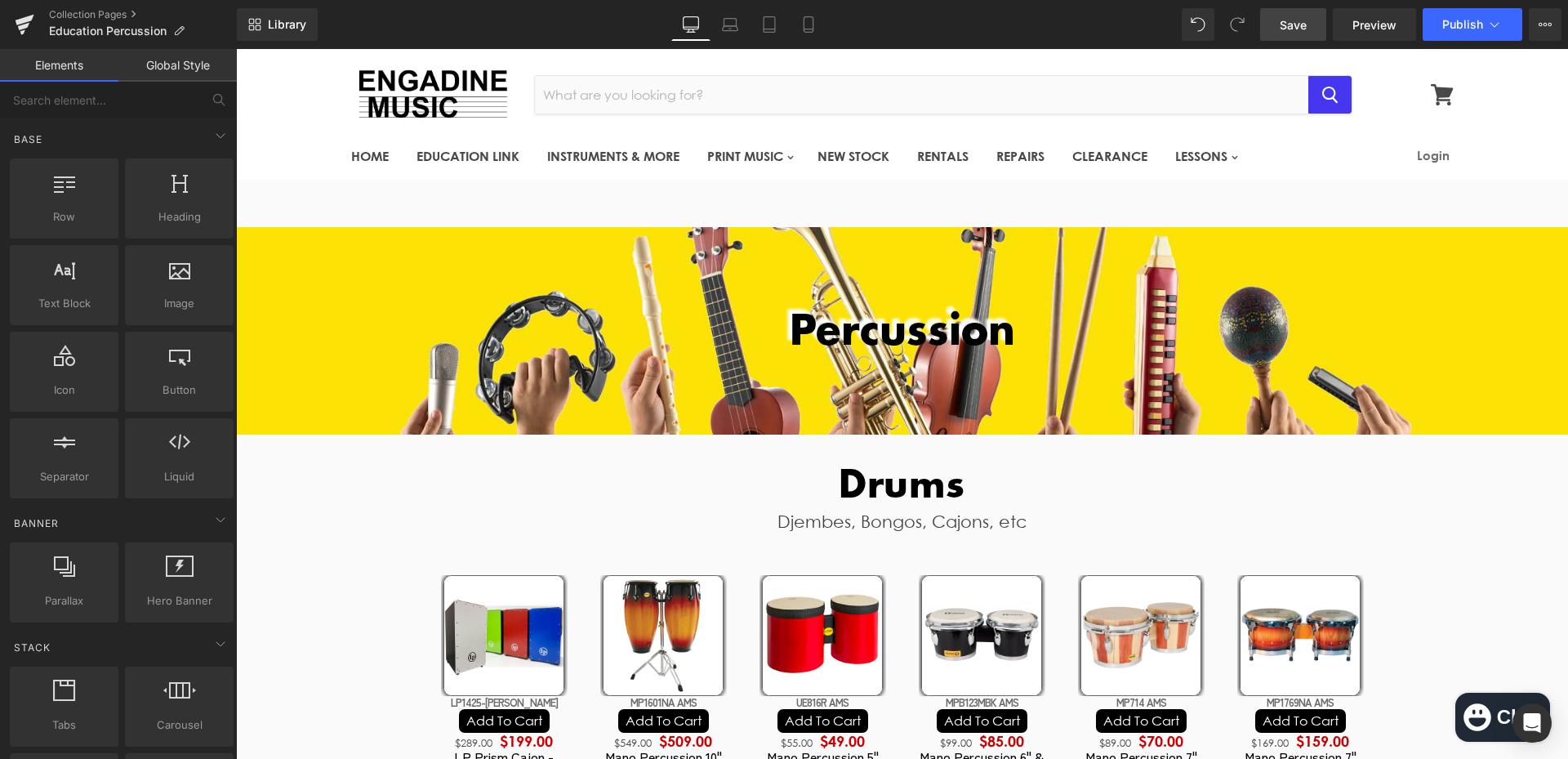
click at [1276, 19] on link "Save" at bounding box center [1292, 25] width 66 height 33
click at [1459, 33] on button "Publish" at bounding box center [1472, 25] width 99 height 33
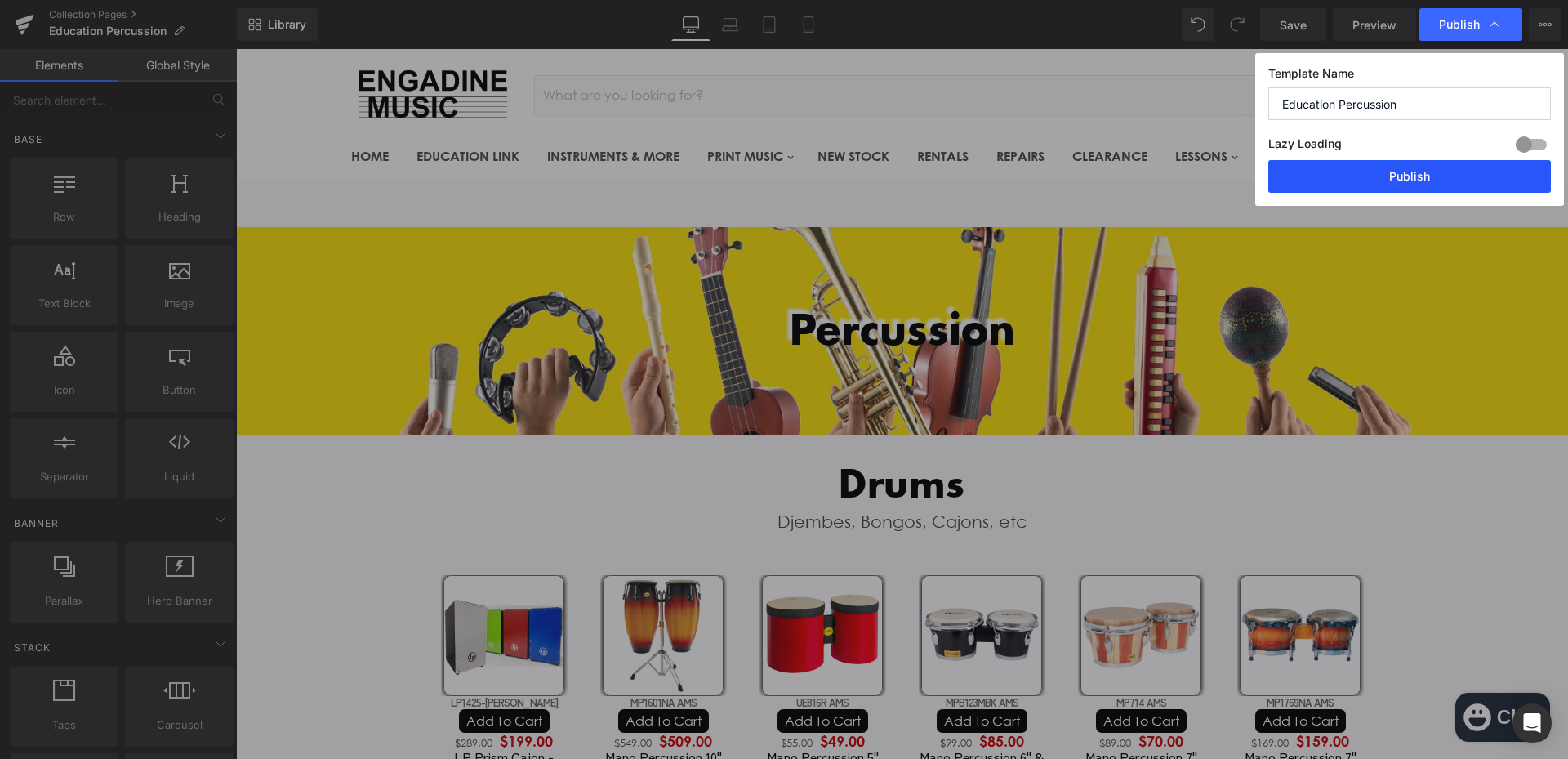
drag, startPoint x: 1433, startPoint y: 170, endPoint x: 1159, endPoint y: 235, distance: 281.6
click at [1433, 170] on button "Publish" at bounding box center [1408, 176] width 282 height 33
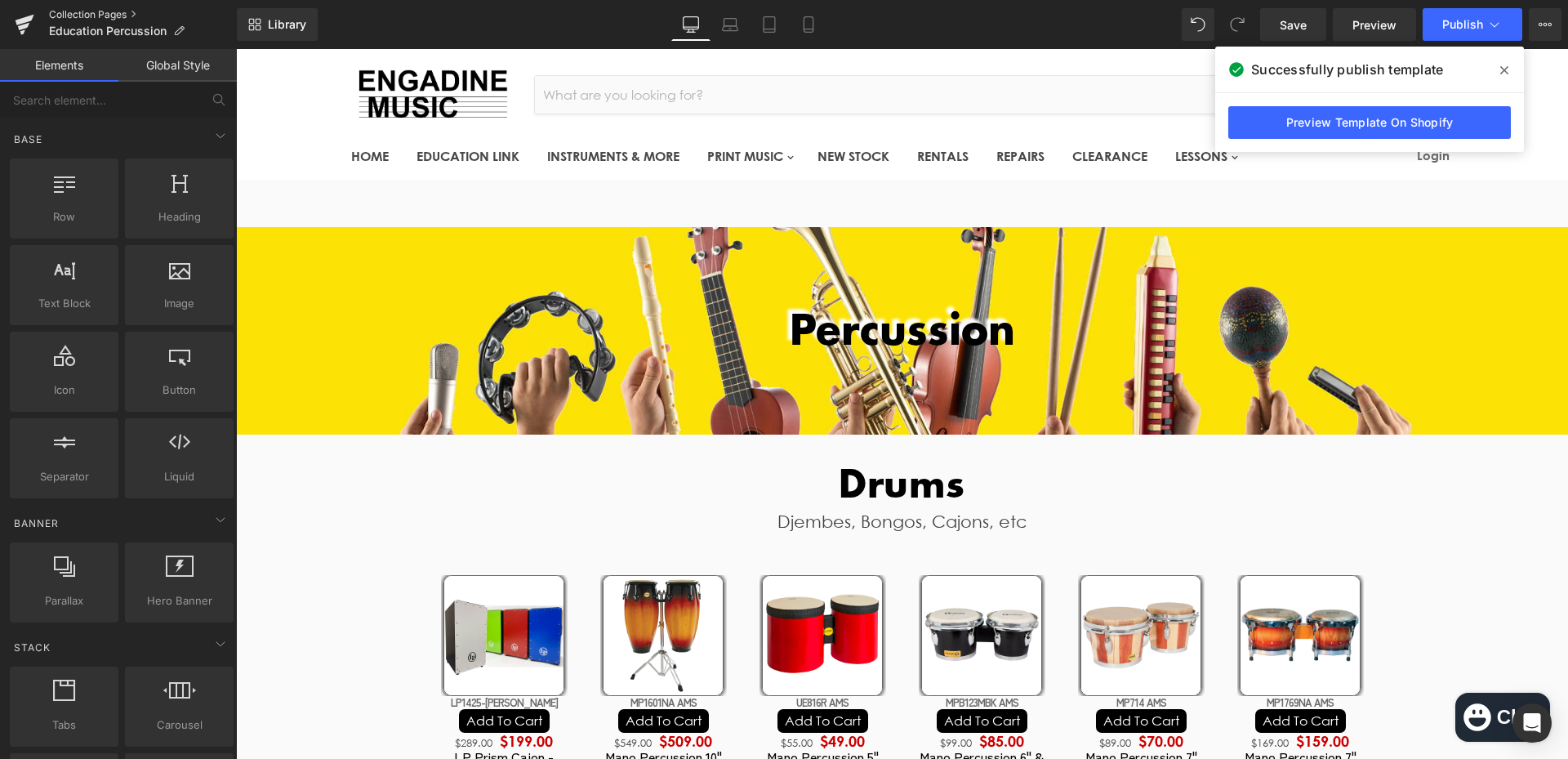
click at [92, 13] on link "Collection Pages" at bounding box center [143, 15] width 188 height 13
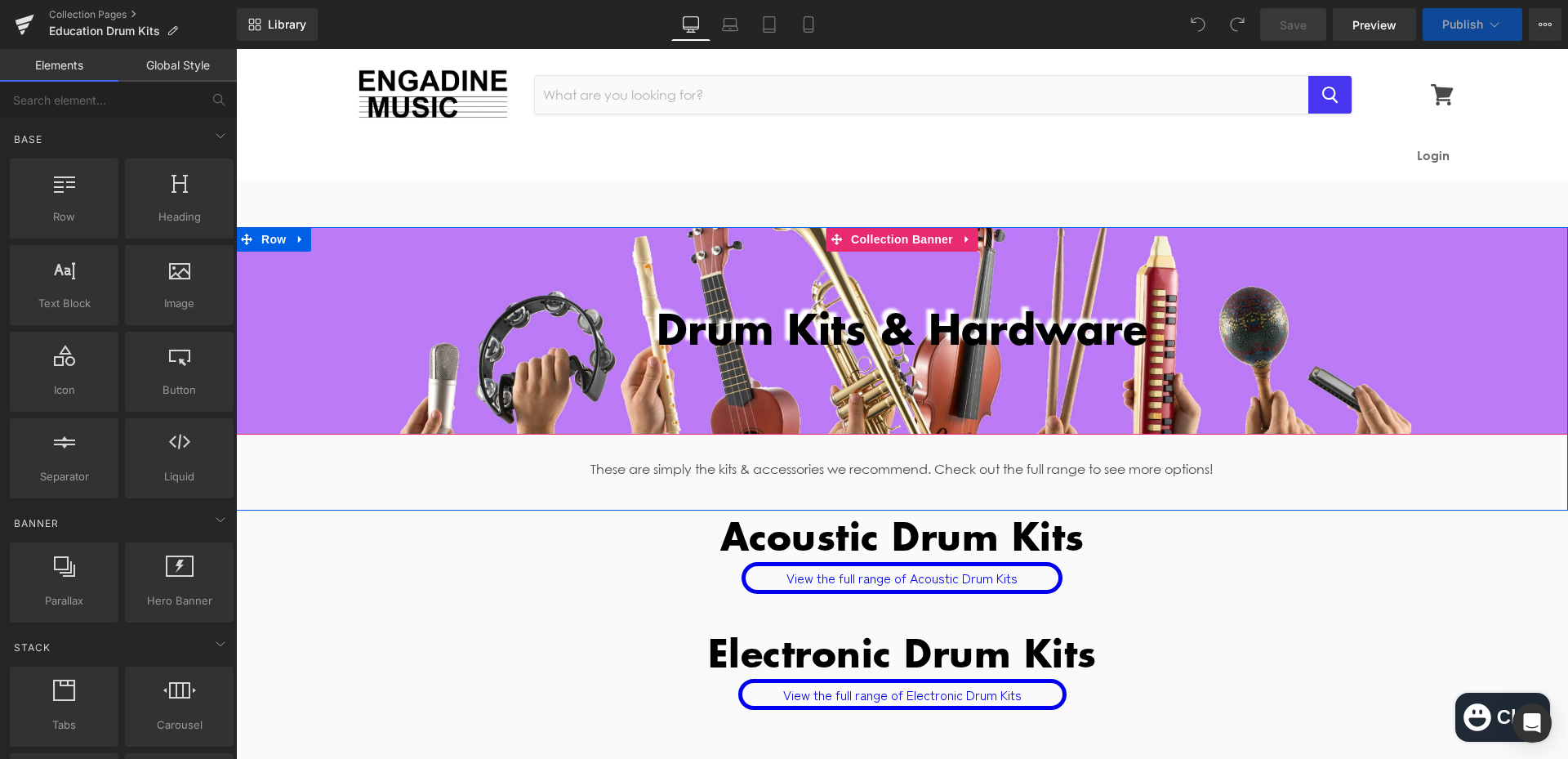
click at [520, 417] on div at bounding box center [902, 330] width 1332 height 208
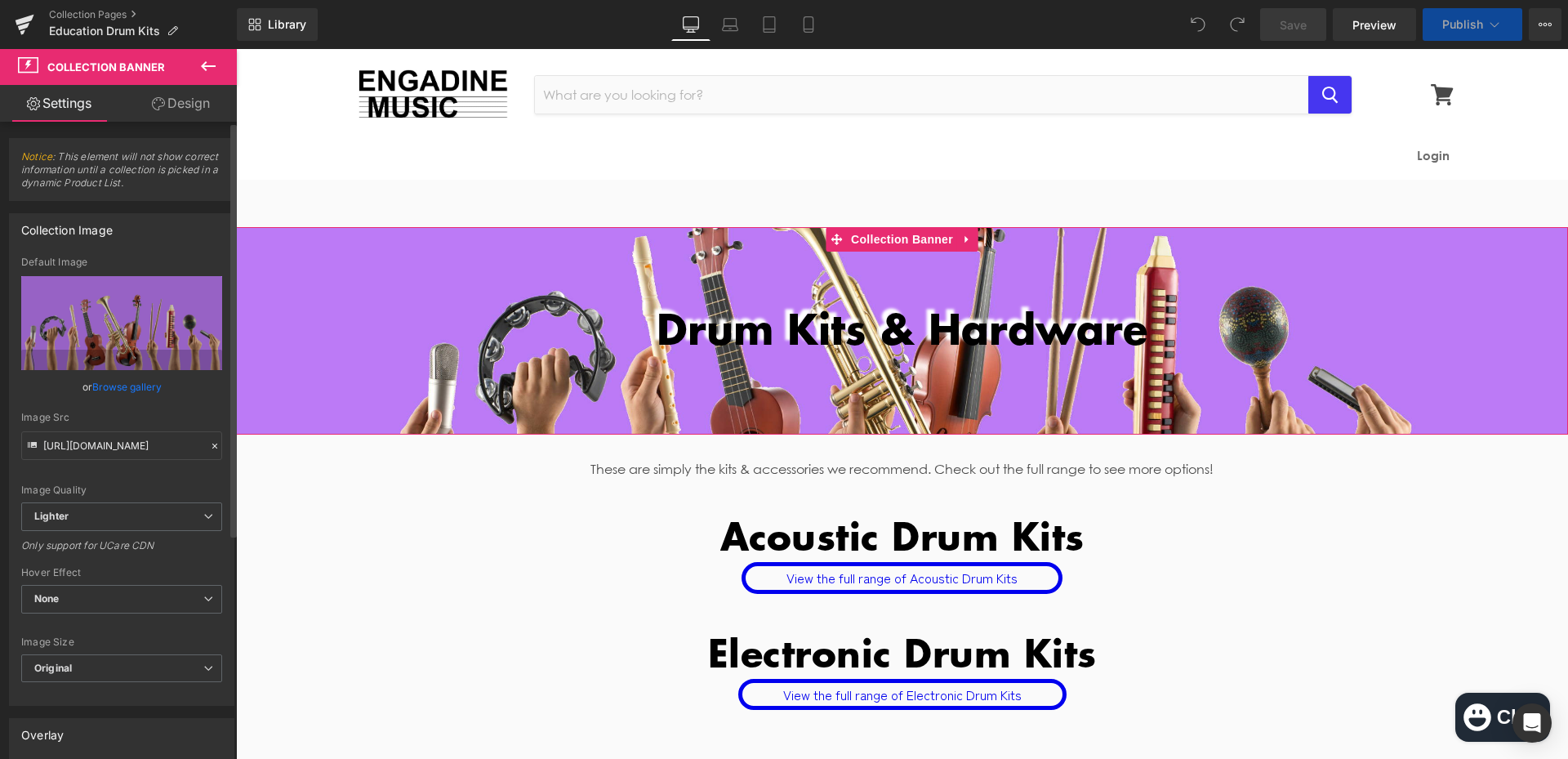
click at [123, 390] on link "Browse gallery" at bounding box center [126, 387] width 70 height 29
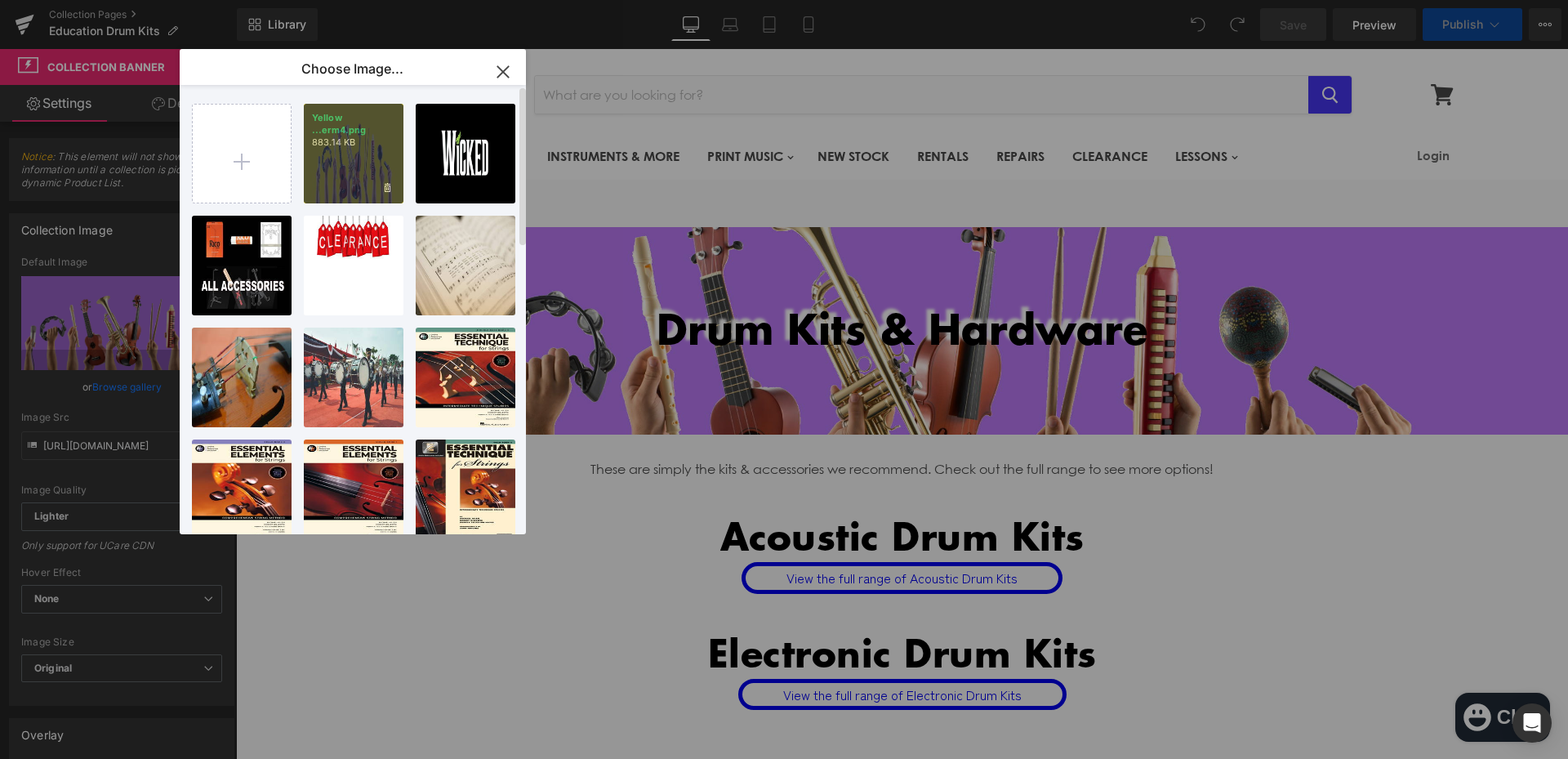
click at [337, 173] on div "Yellow ...erm4.png 883.14 KB" at bounding box center [353, 153] width 99 height 100
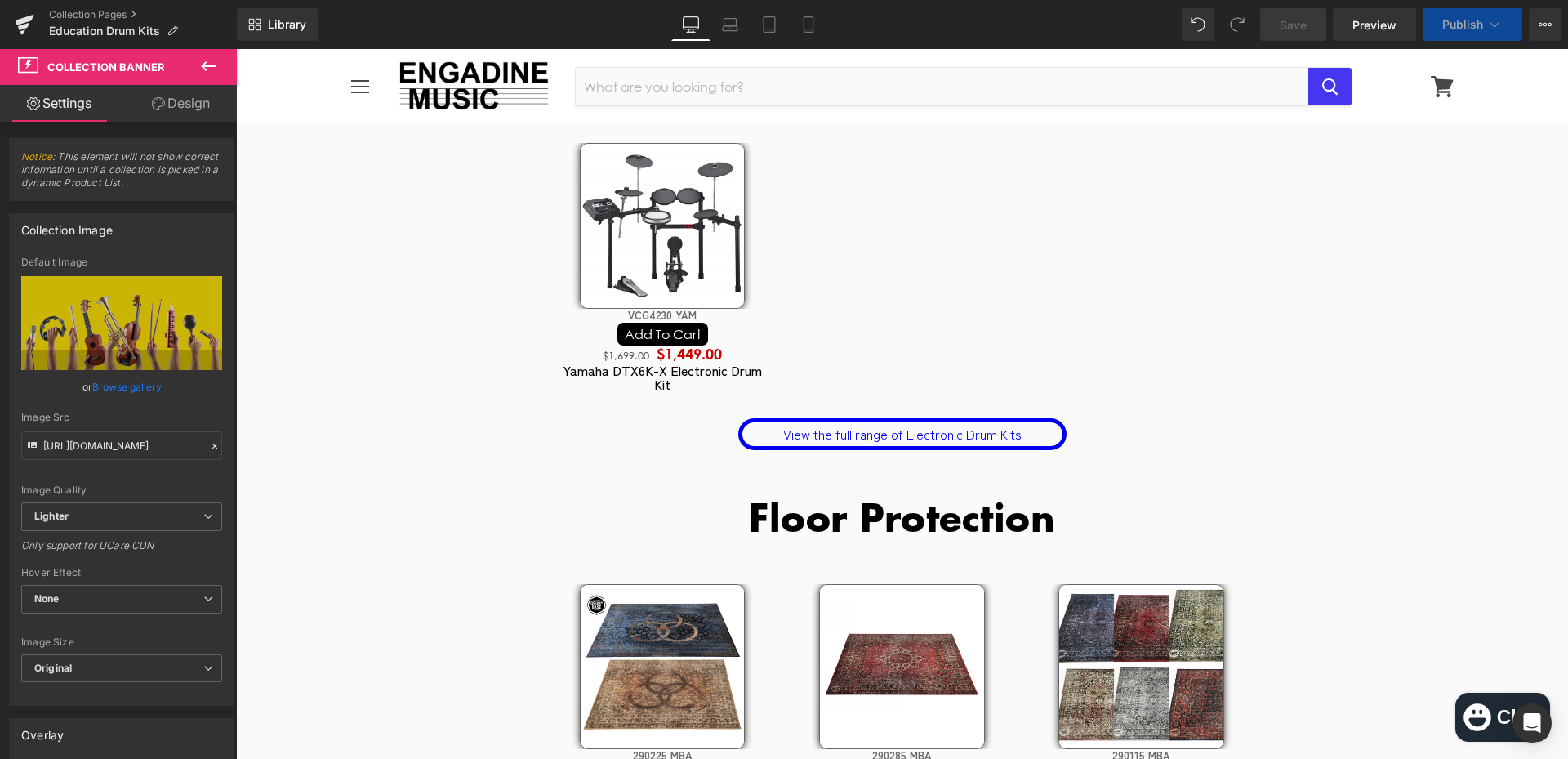
scroll to position [6052, 0]
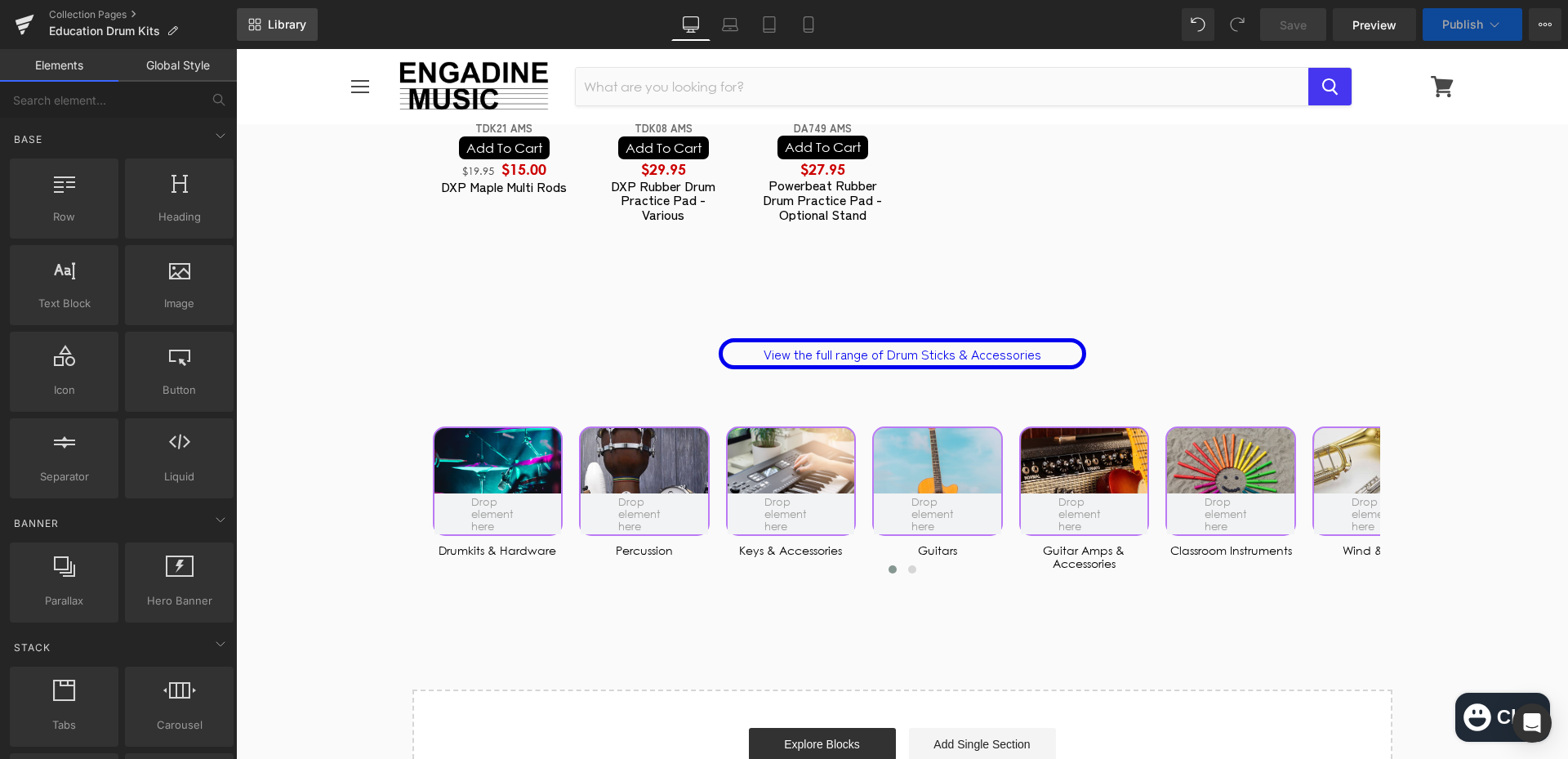
click at [288, 20] on span "Library" at bounding box center [287, 24] width 38 height 14
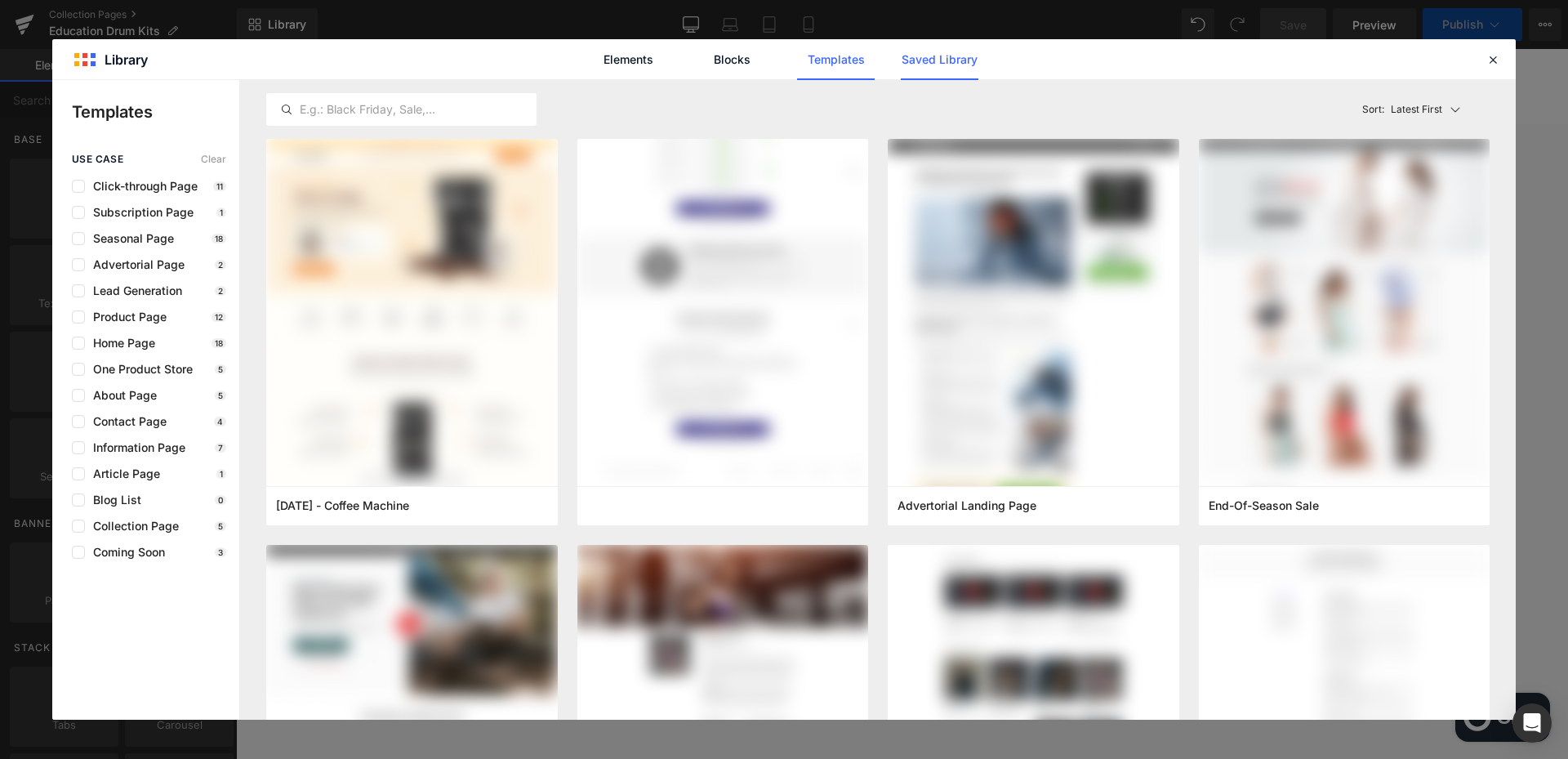
click at [948, 63] on link "Saved Library" at bounding box center [939, 59] width 77 height 41
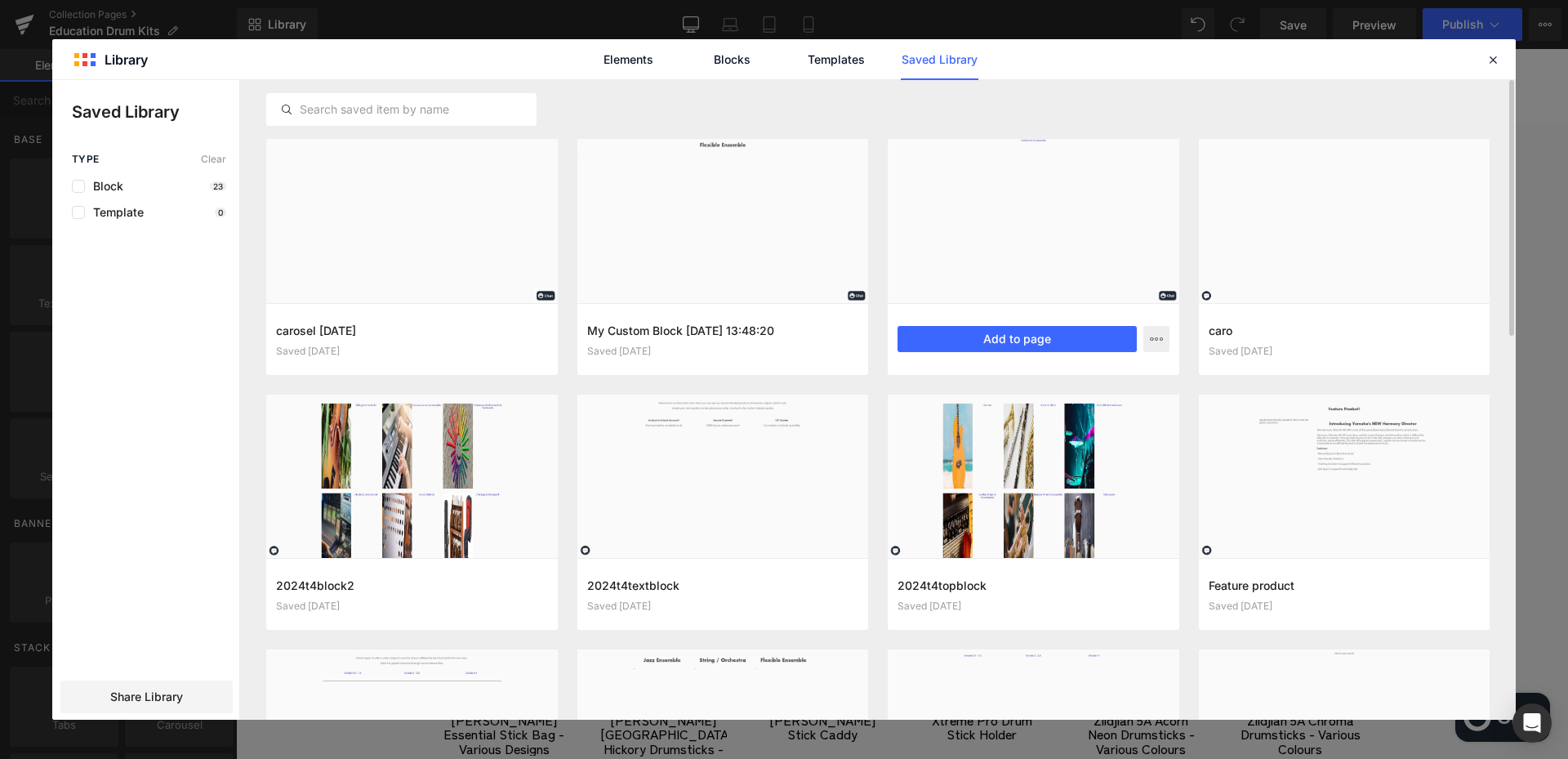
scroll to position [6535, 0]
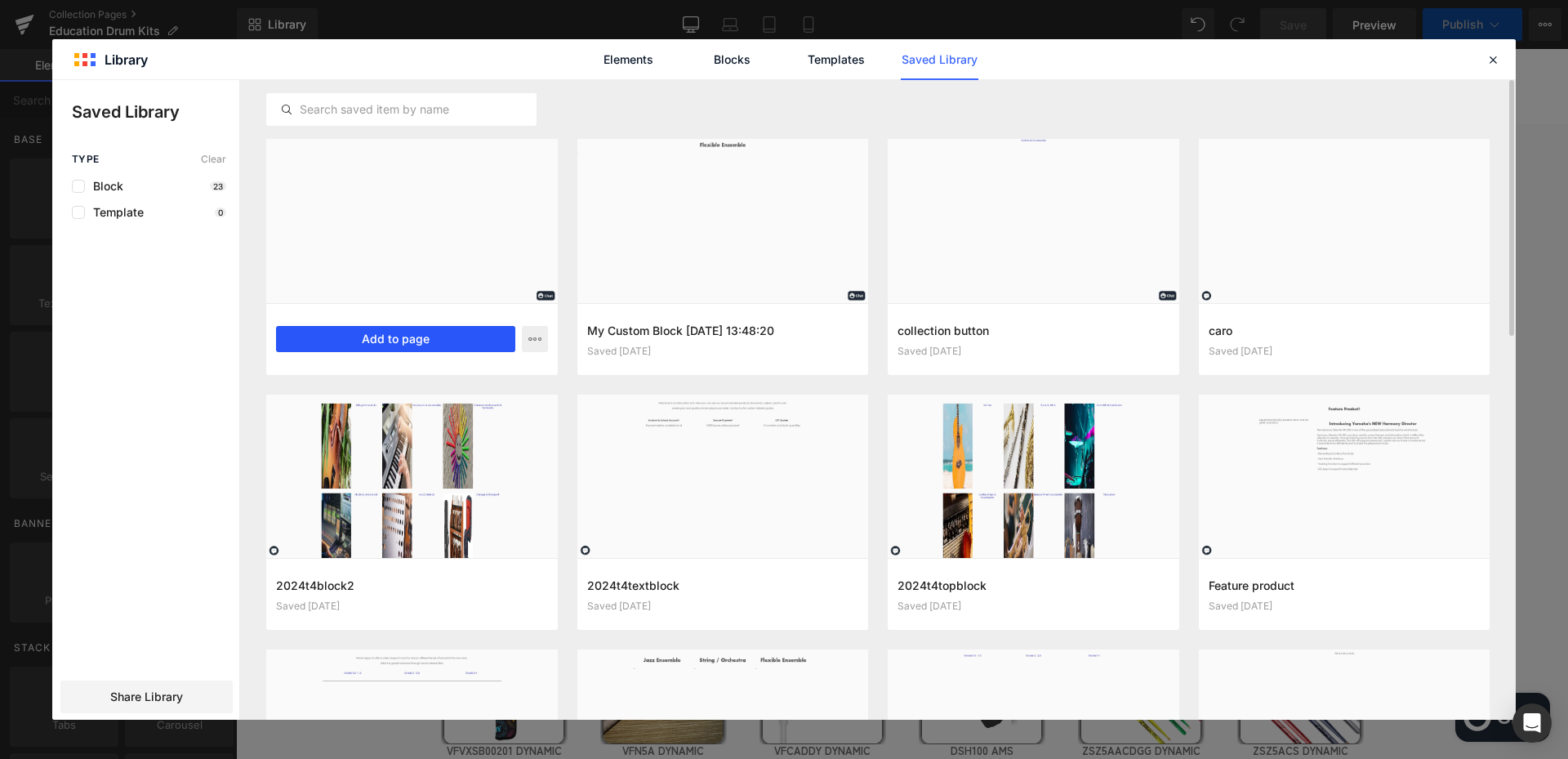
click at [415, 344] on button "Add to page" at bounding box center [395, 339] width 239 height 26
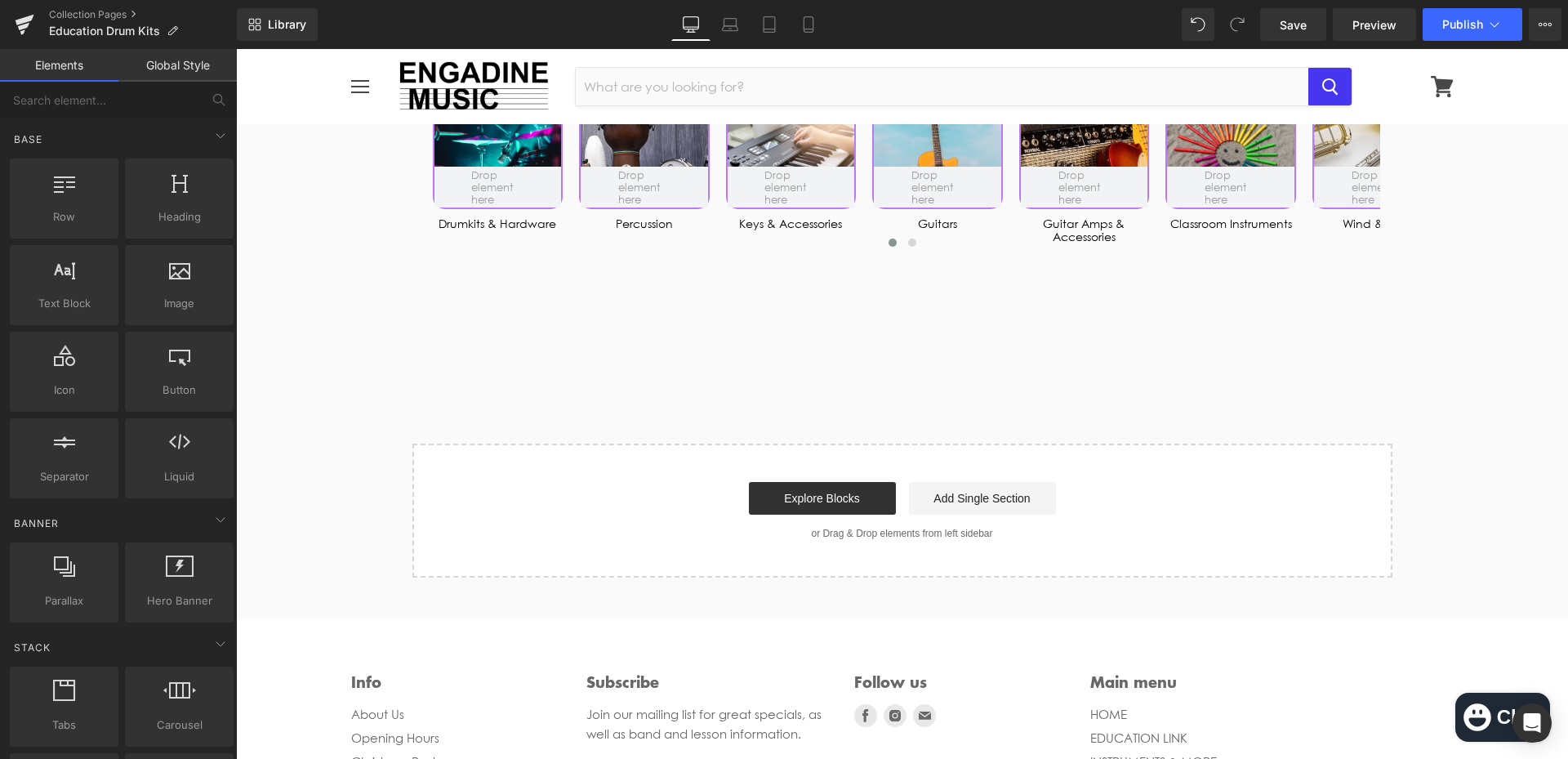
scroll to position [7270, 0]
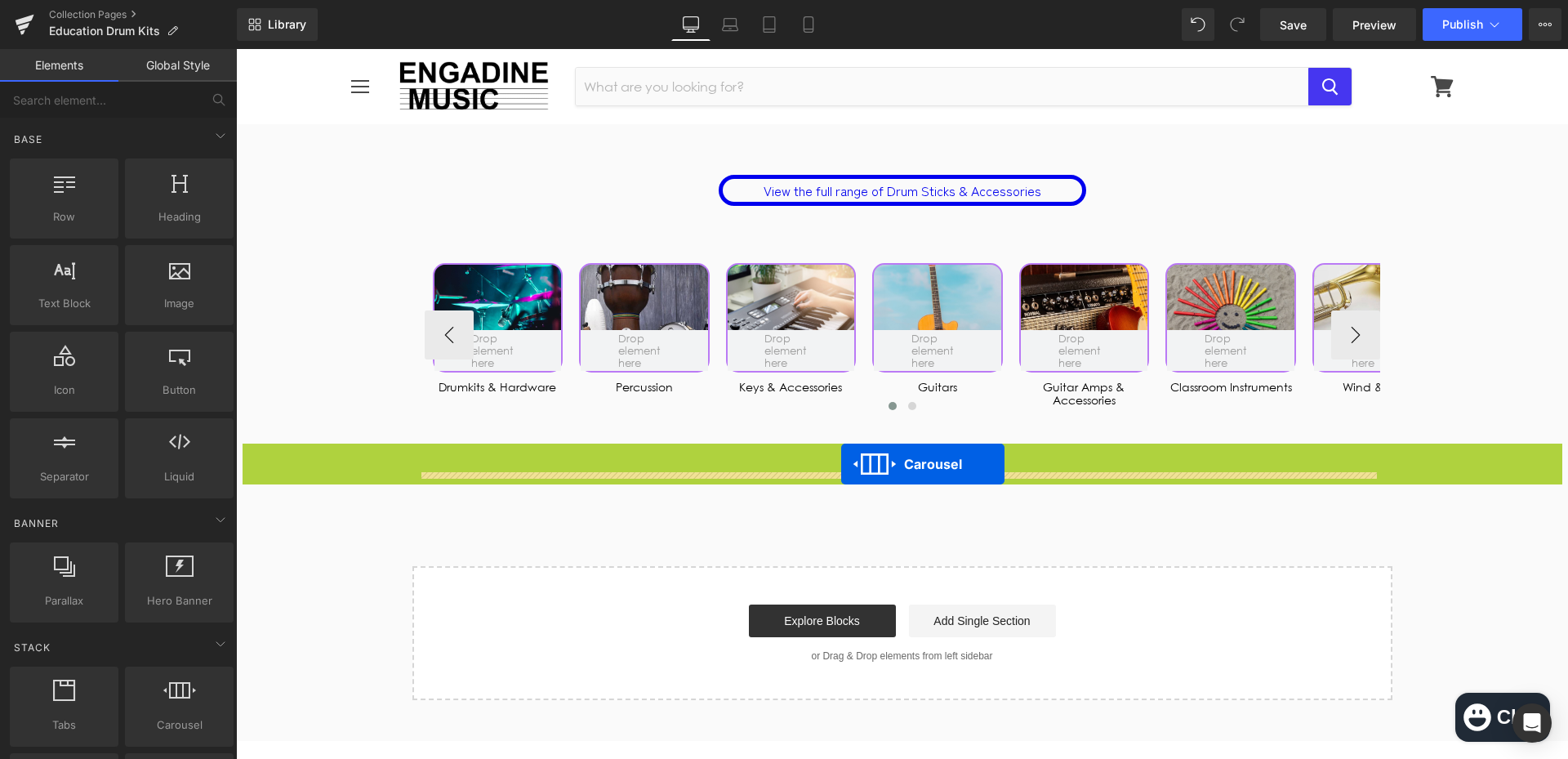
drag, startPoint x: 852, startPoint y: 493, endPoint x: 1294, endPoint y: 61, distance: 618.1
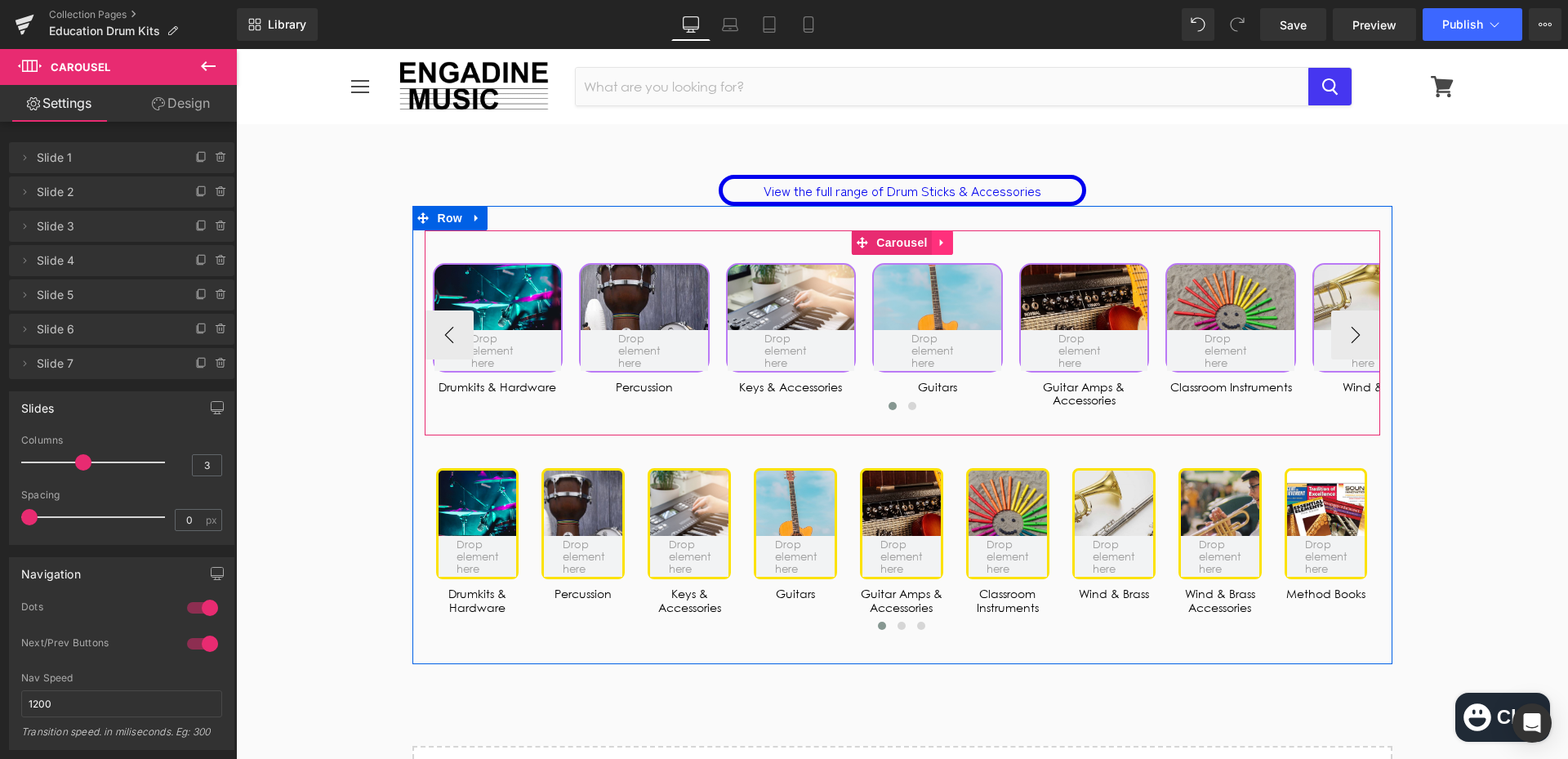
click at [932, 255] on link at bounding box center [942, 243] width 21 height 25
click at [947, 248] on icon at bounding box center [953, 242] width 11 height 11
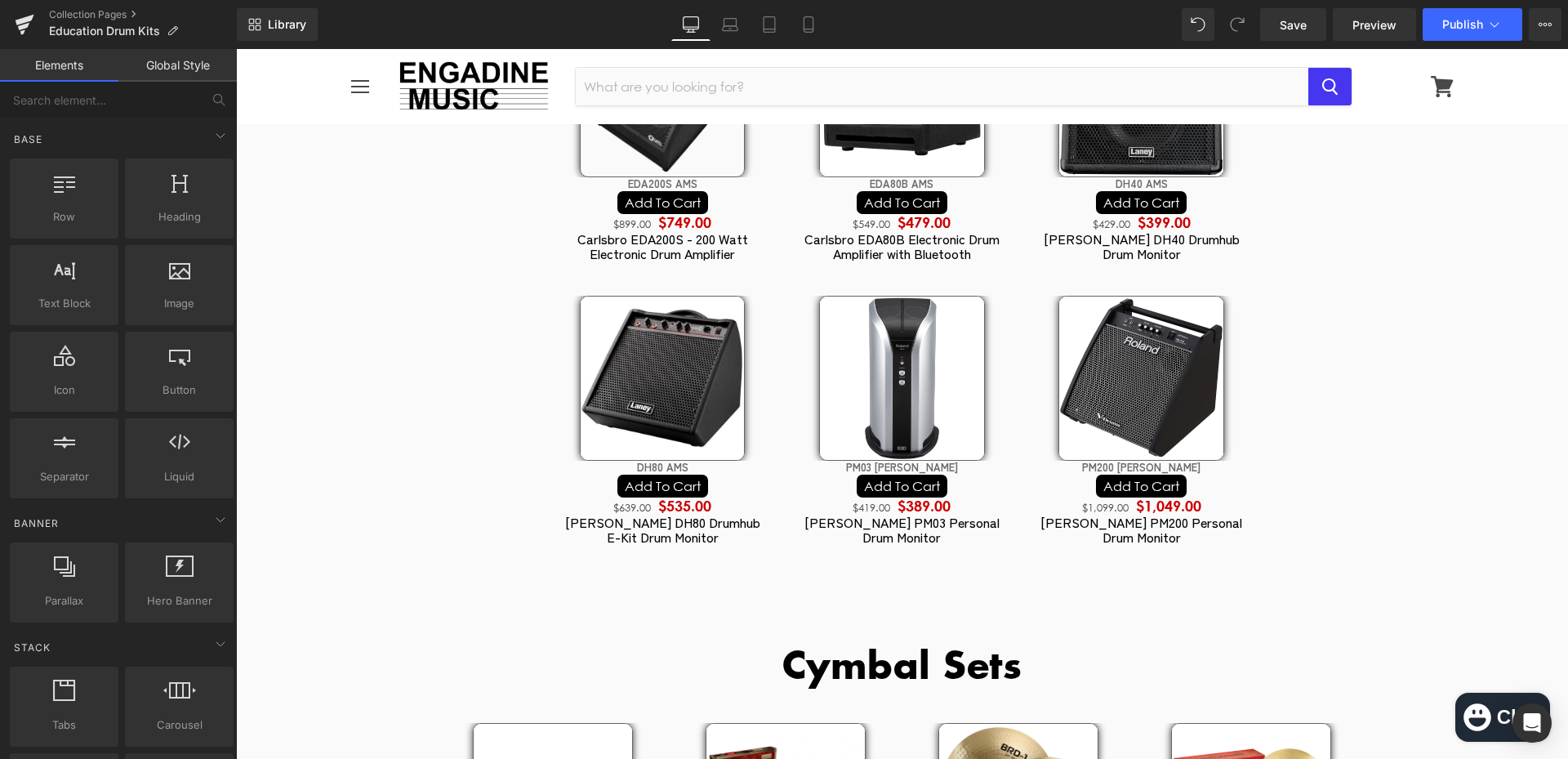
scroll to position [3105, 0]
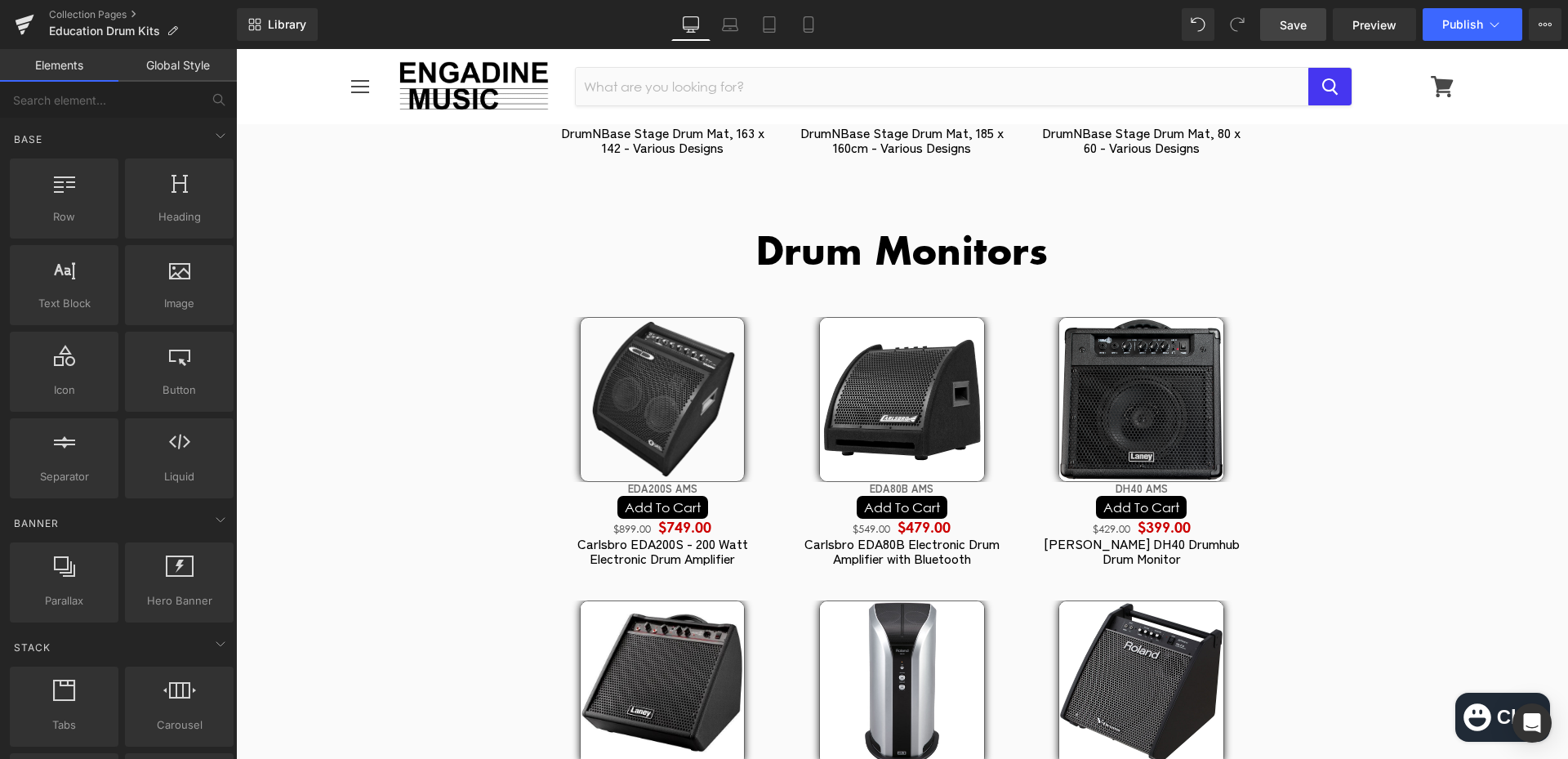
click at [1297, 24] on span "Save" at bounding box center [1292, 25] width 27 height 17
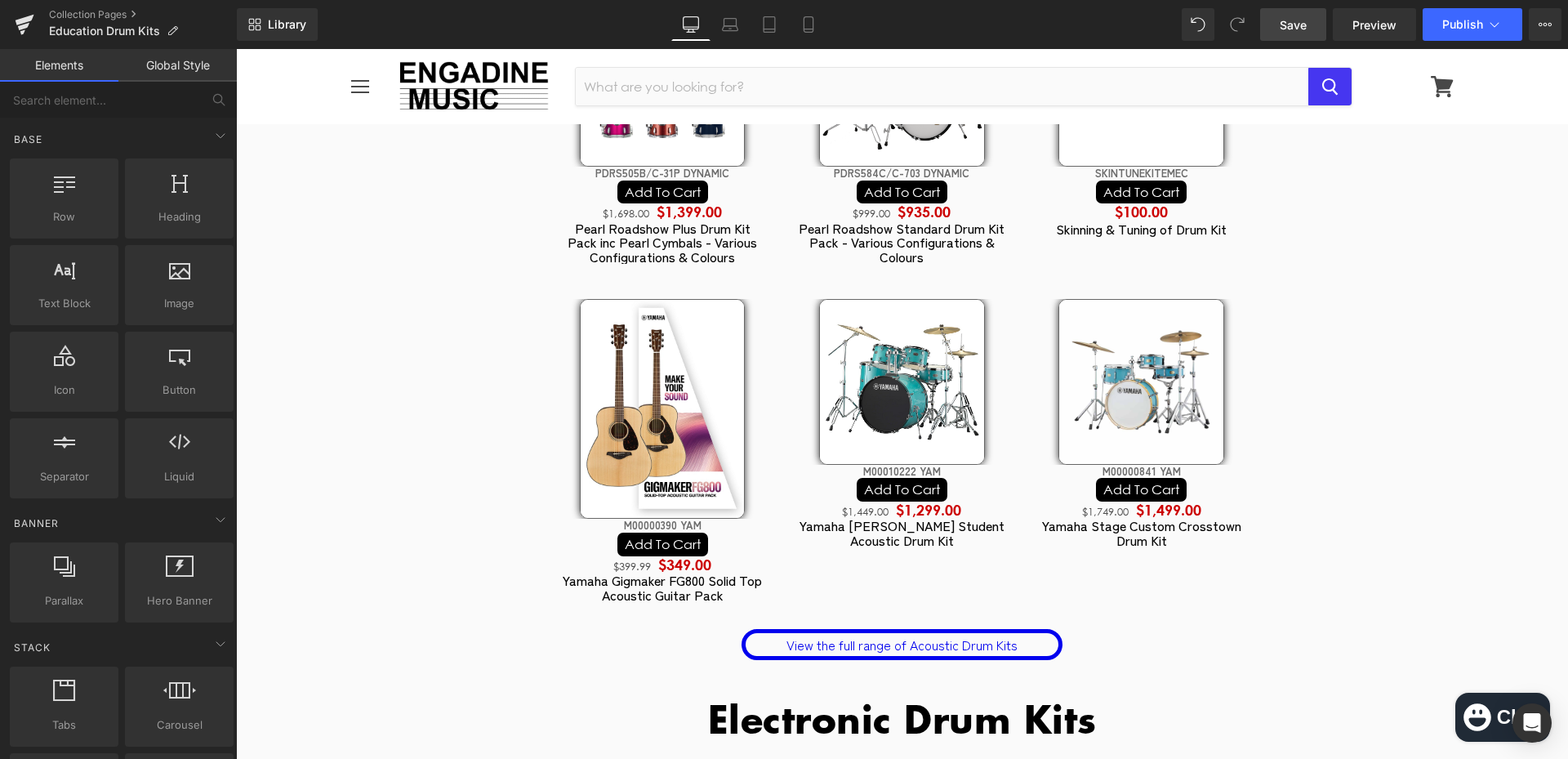
scroll to position [0, 0]
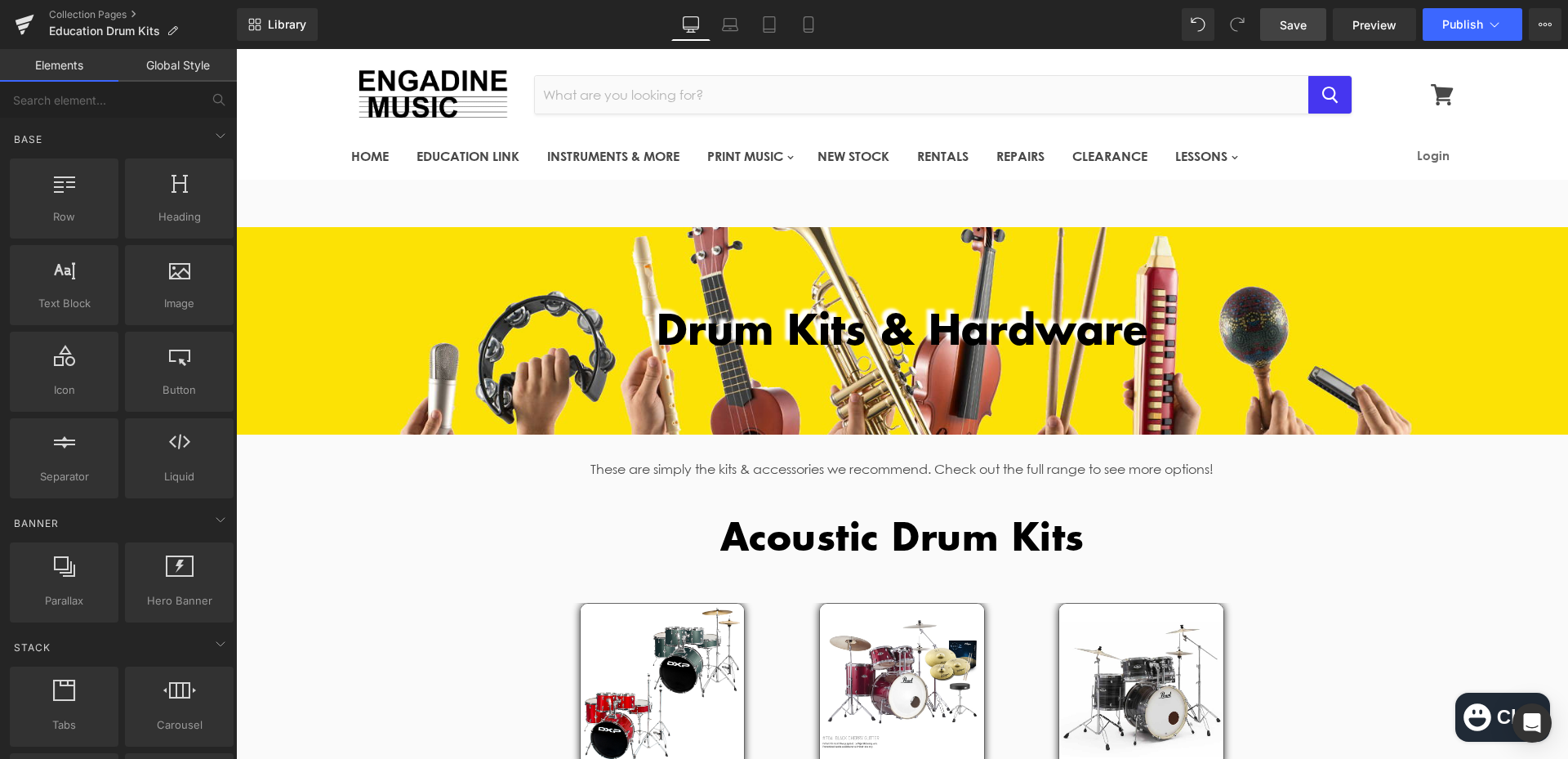
drag, startPoint x: 1560, startPoint y: 601, endPoint x: 1607, endPoint y: 49, distance: 554.0
click at [1299, 19] on span "Save" at bounding box center [1292, 25] width 27 height 17
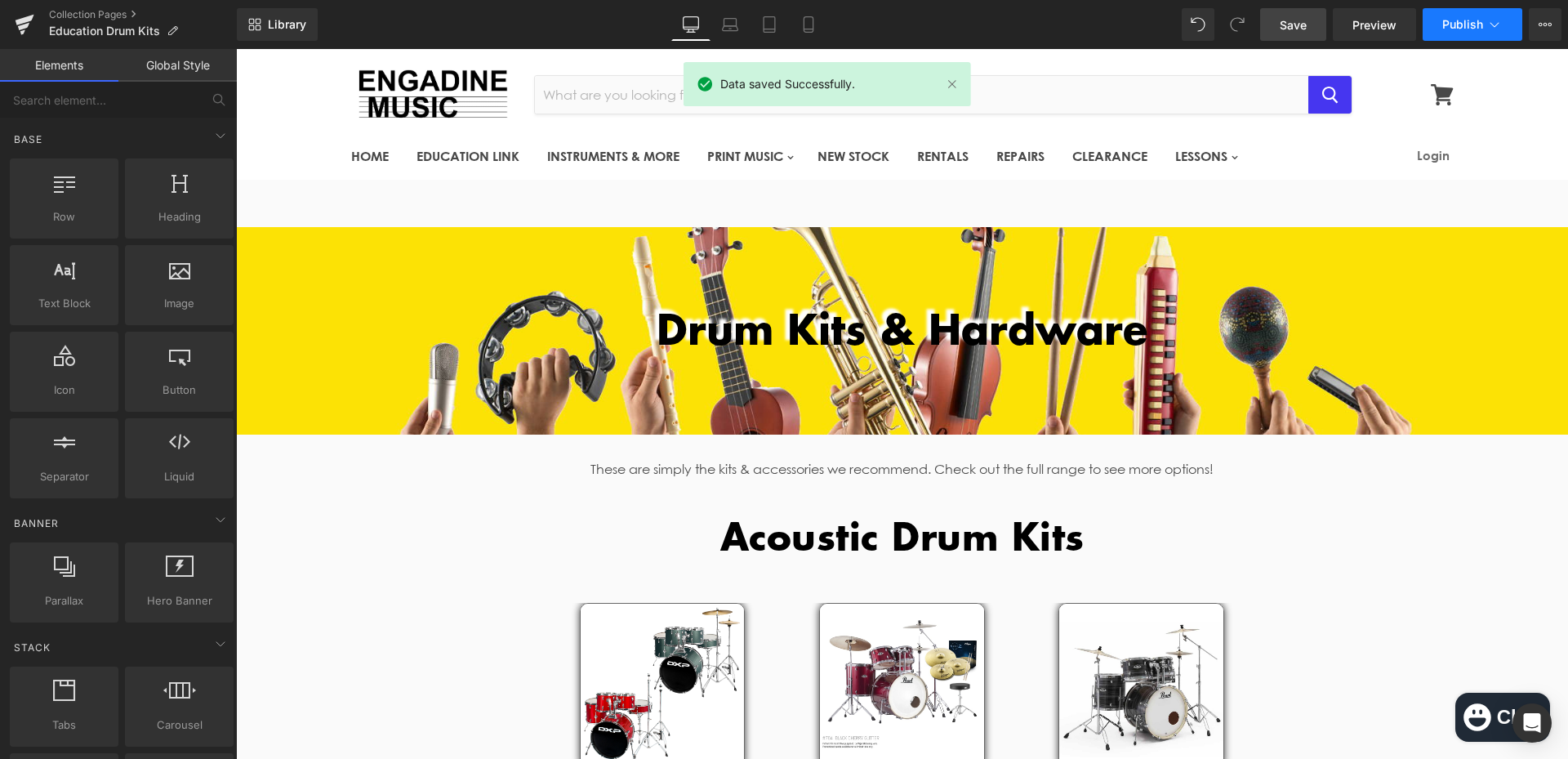
click at [1461, 31] on span "Publish" at bounding box center [1462, 25] width 41 height 13
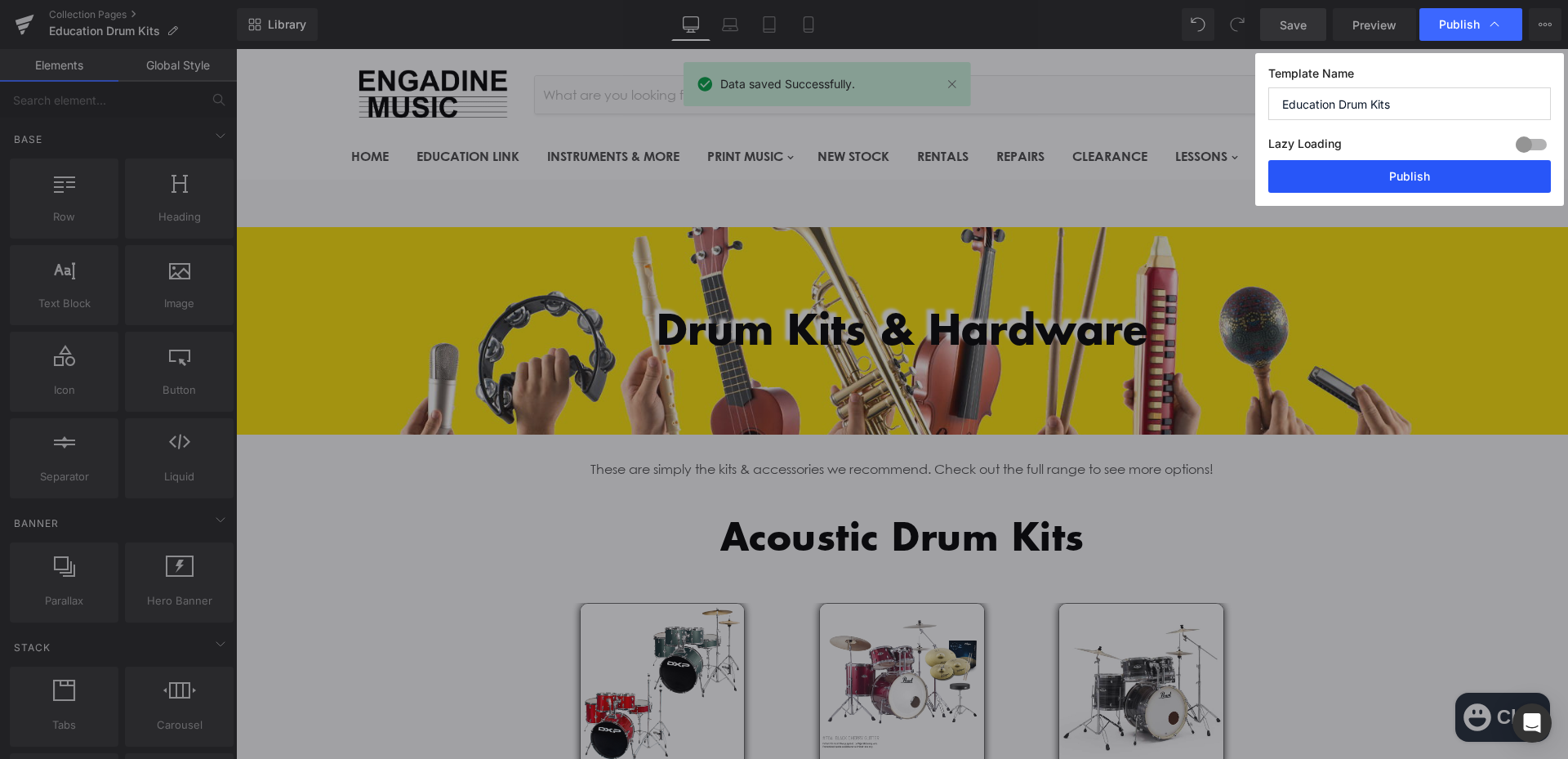
click at [1428, 177] on button "Publish" at bounding box center [1408, 176] width 282 height 33
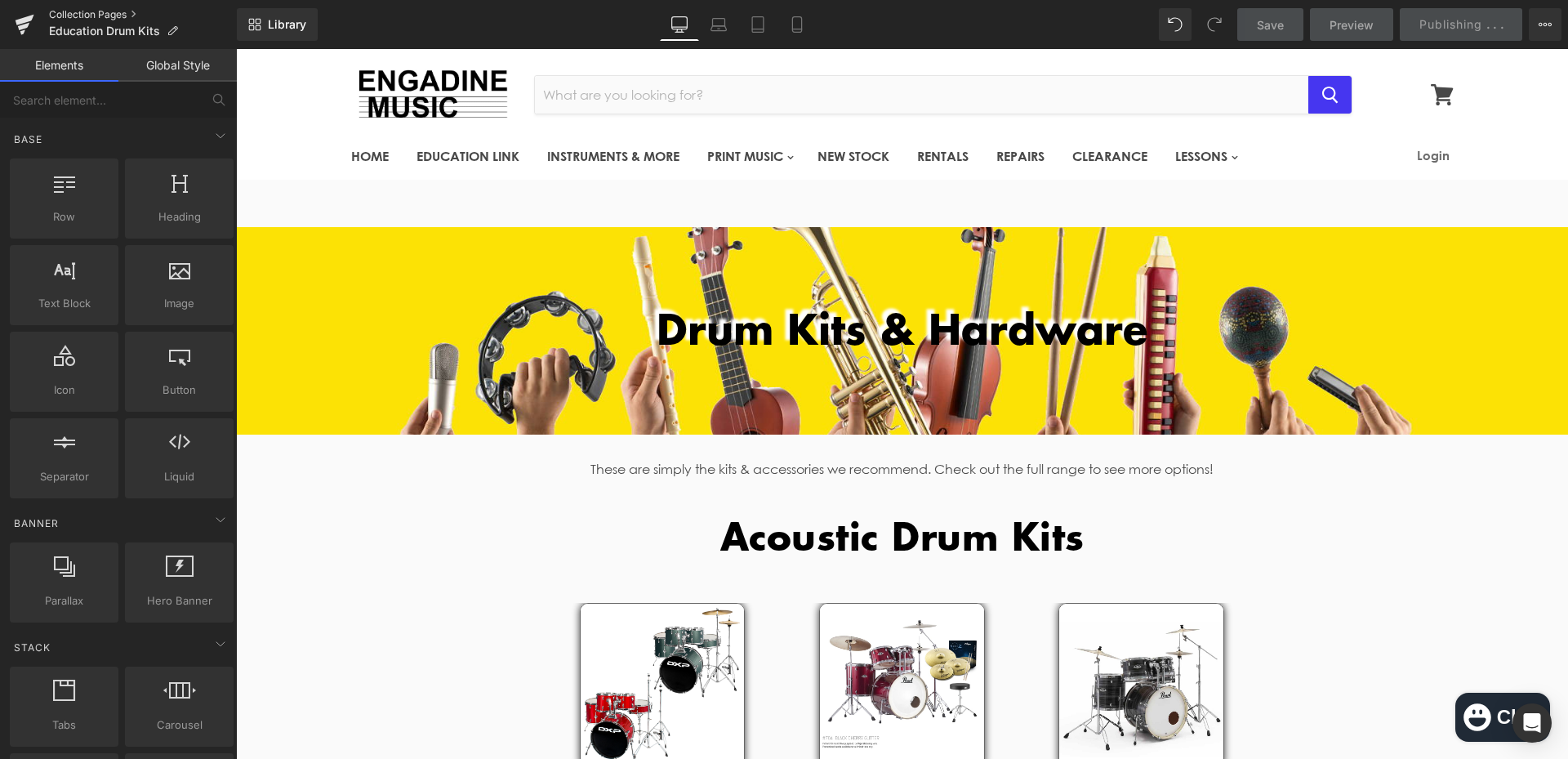
click at [110, 10] on link "Collection Pages" at bounding box center [143, 15] width 188 height 13
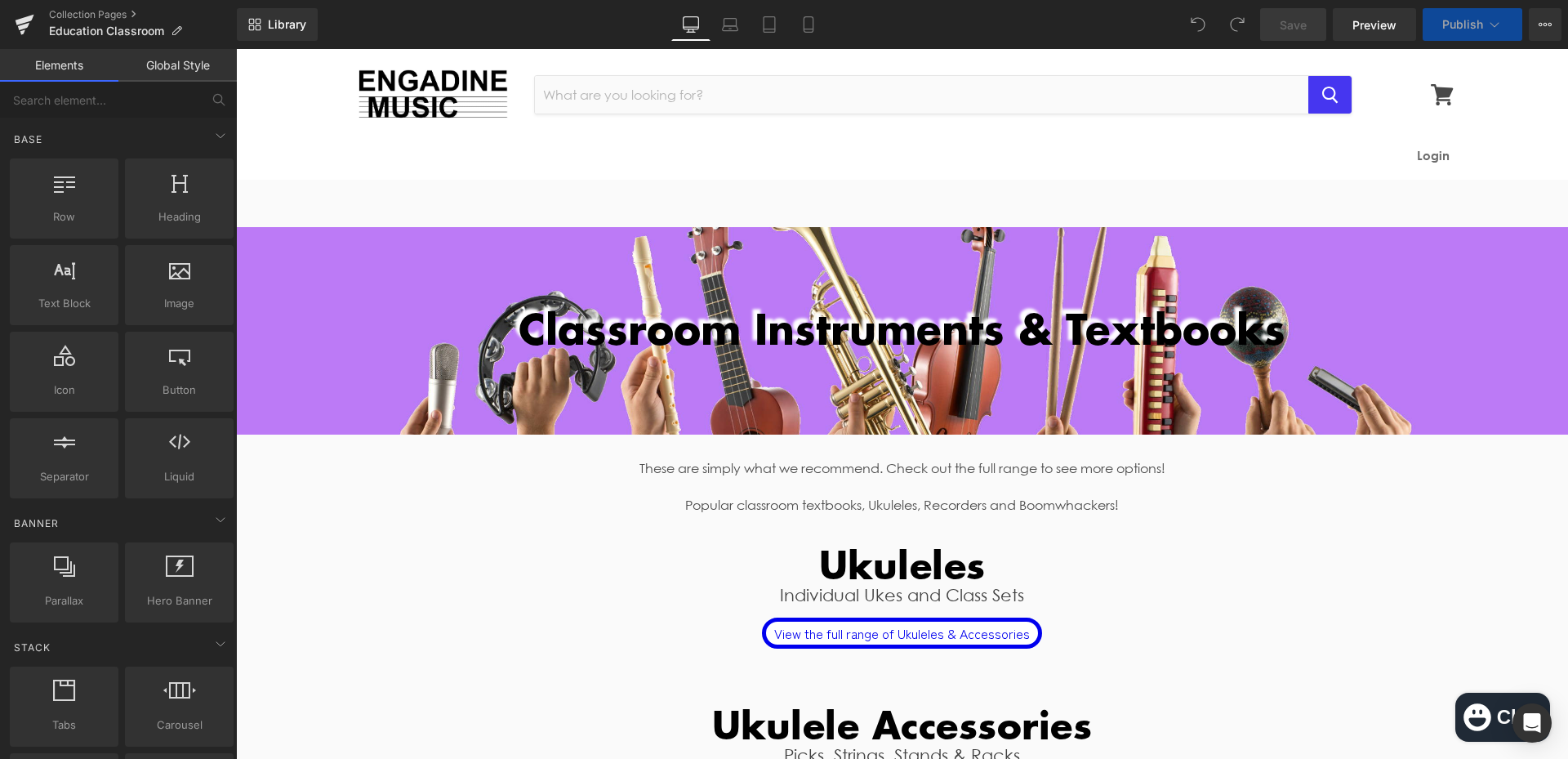
drag, startPoint x: 236, startPoint y: 49, endPoint x: 520, endPoint y: 398, distance: 450.0
click at [520, 398] on div at bounding box center [902, 330] width 1332 height 208
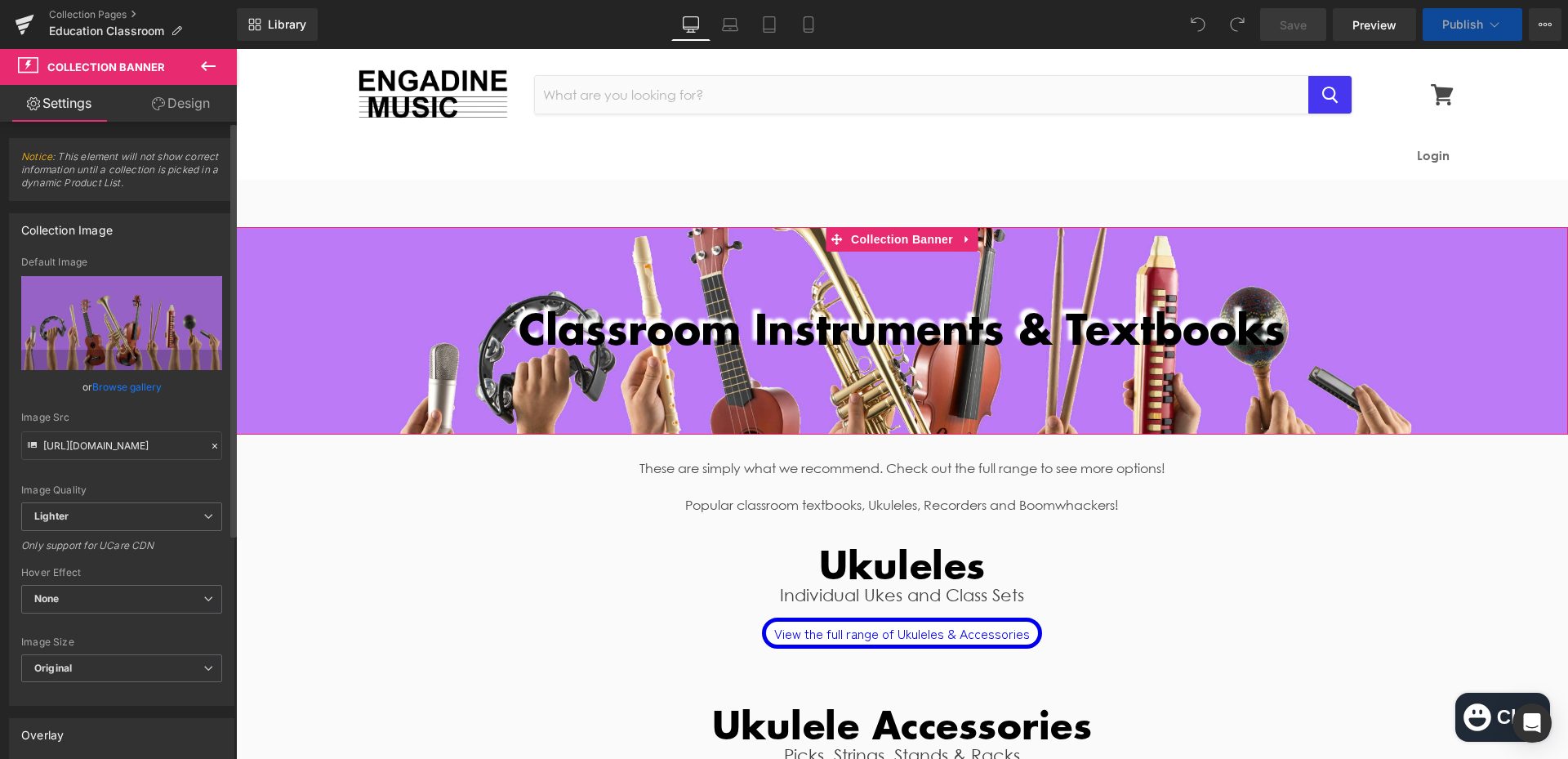
click at [147, 389] on link "Browse gallery" at bounding box center [126, 387] width 70 height 29
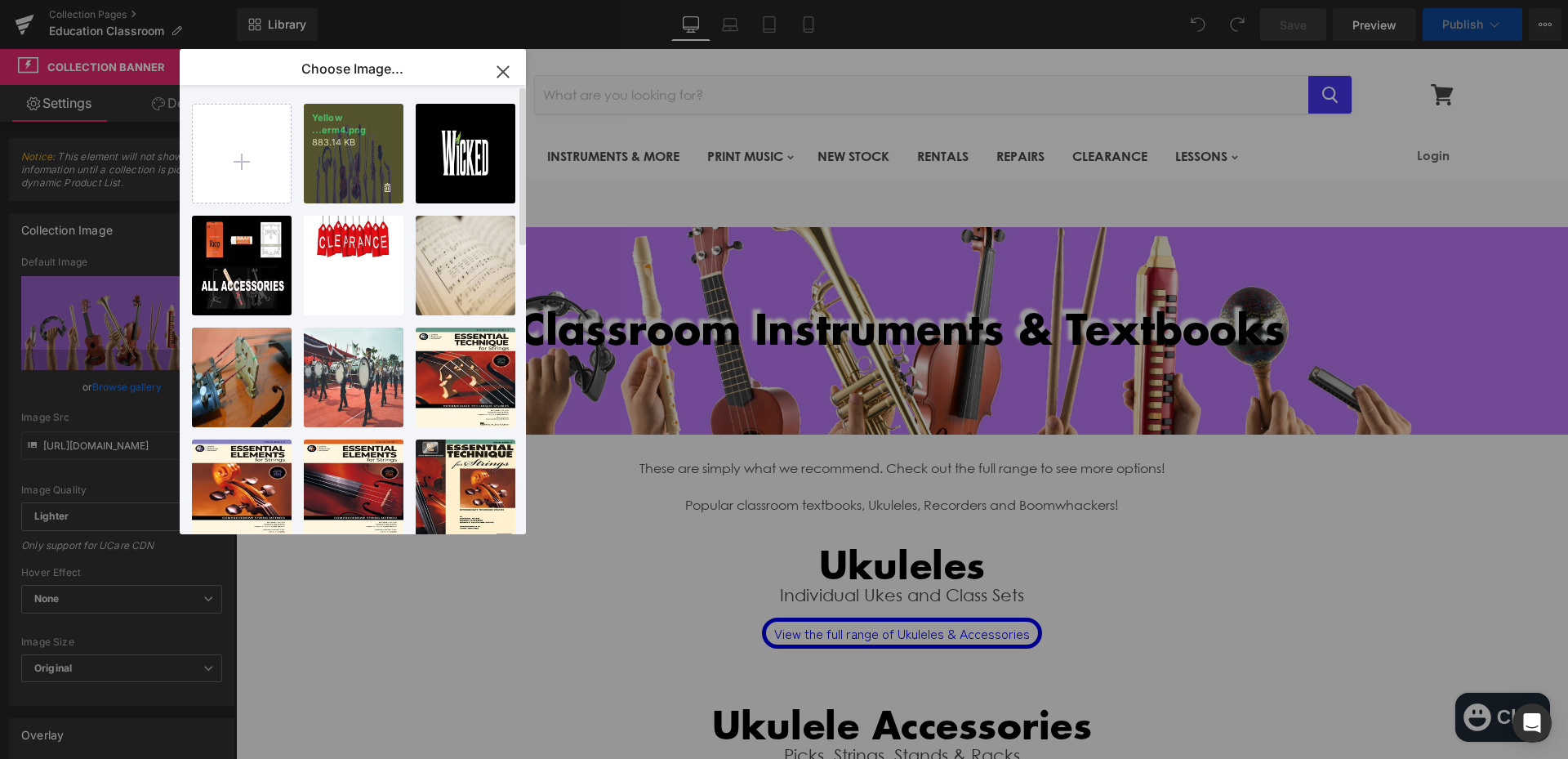
click at [361, 161] on div "Yellow ...erm4.png 883.14 KB" at bounding box center [353, 153] width 99 height 100
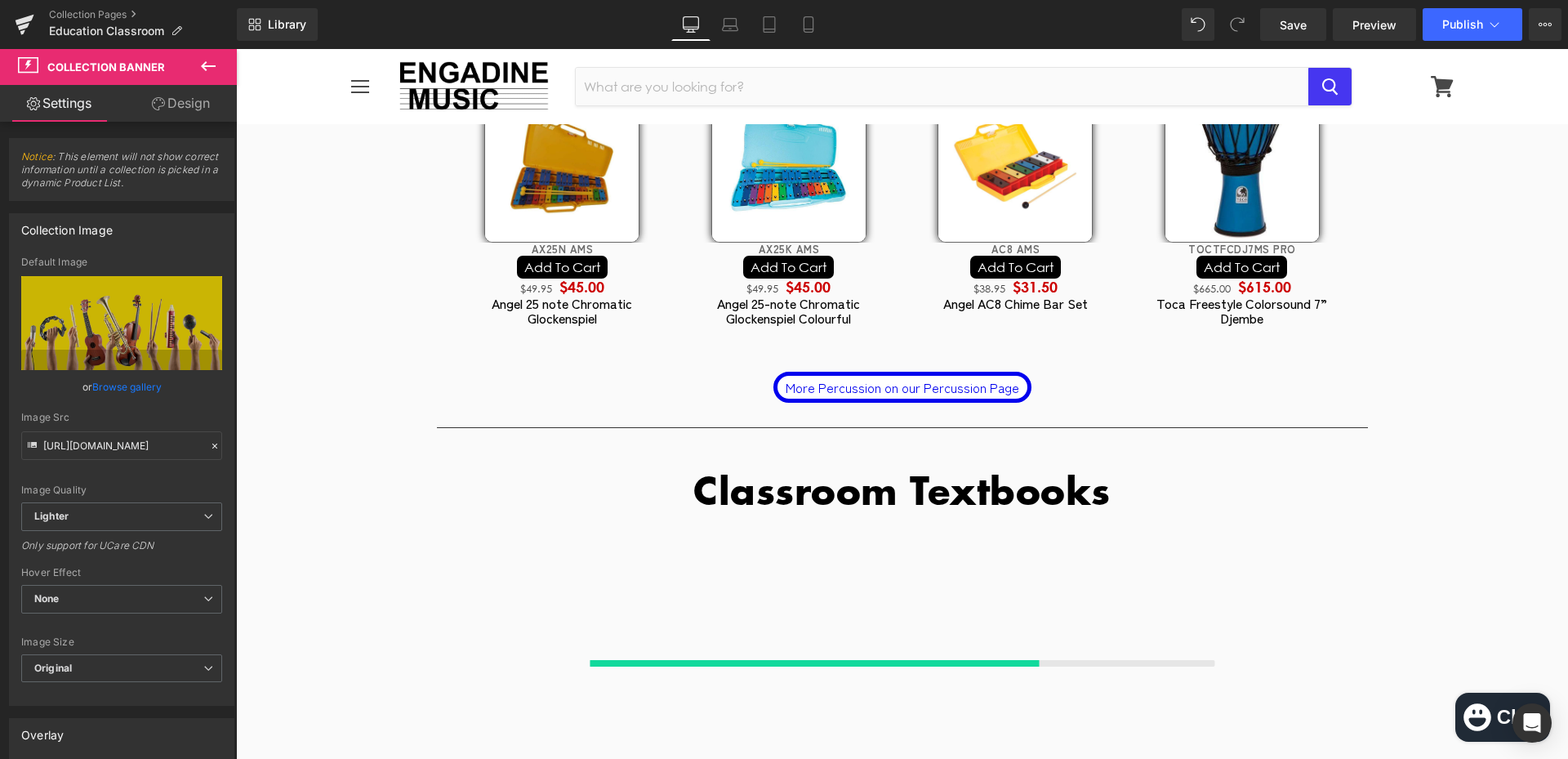
scroll to position [3812, 0]
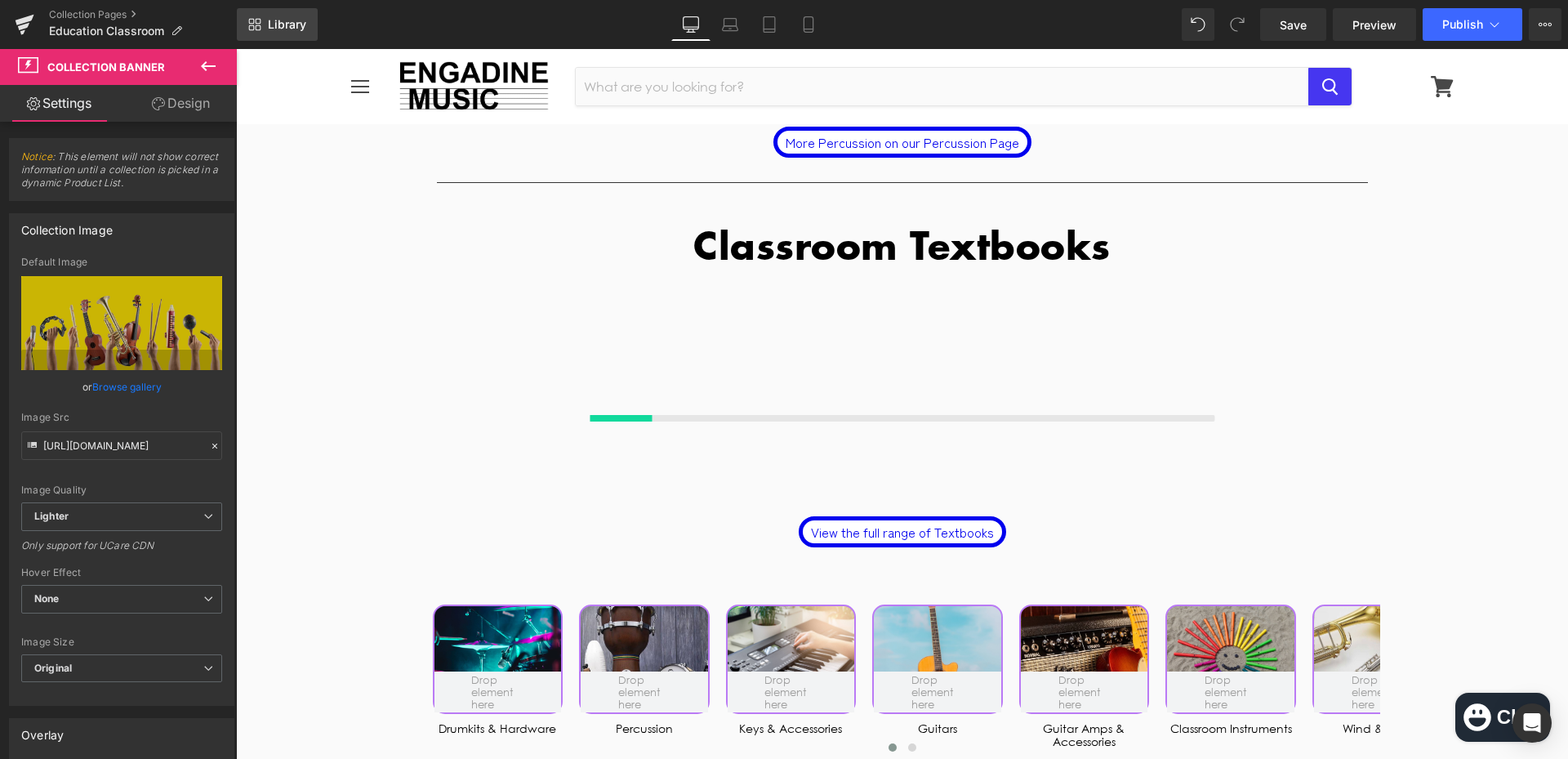
click at [276, 21] on span "Library" at bounding box center [287, 24] width 38 height 14
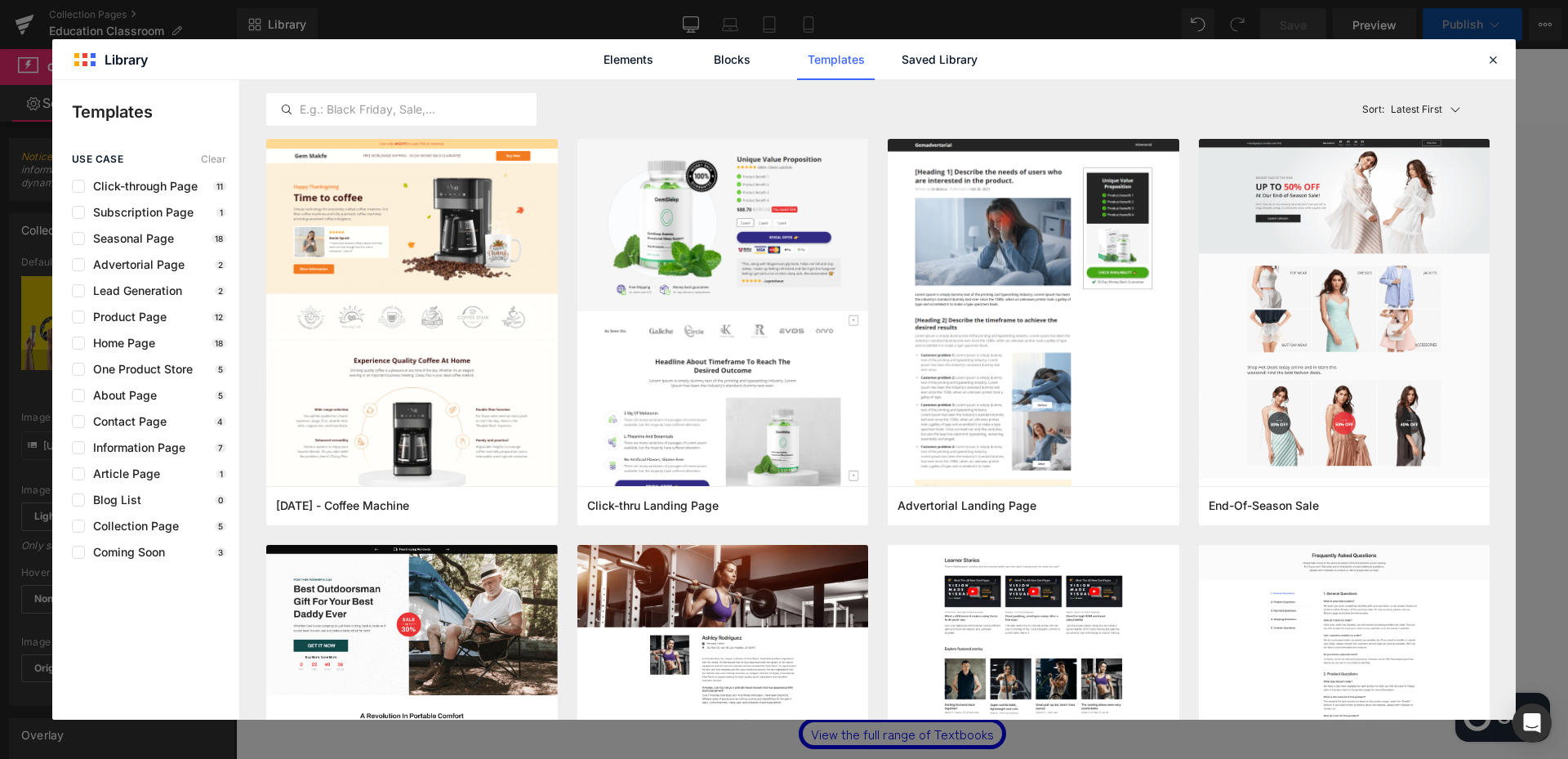
scroll to position [3982, 0]
click at [935, 53] on link "Saved Library" at bounding box center [939, 59] width 77 height 41
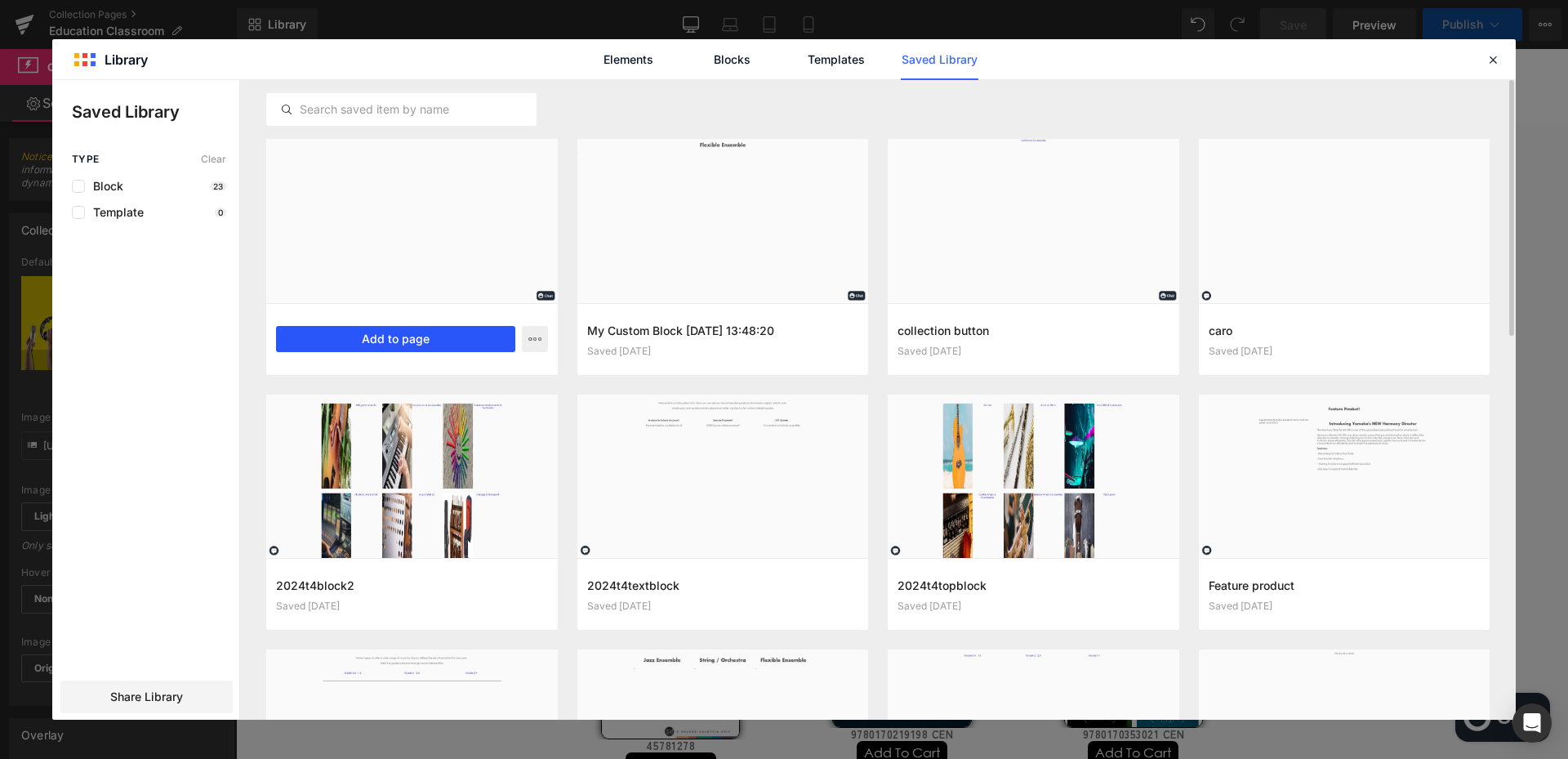
scroll to position [4450, 0]
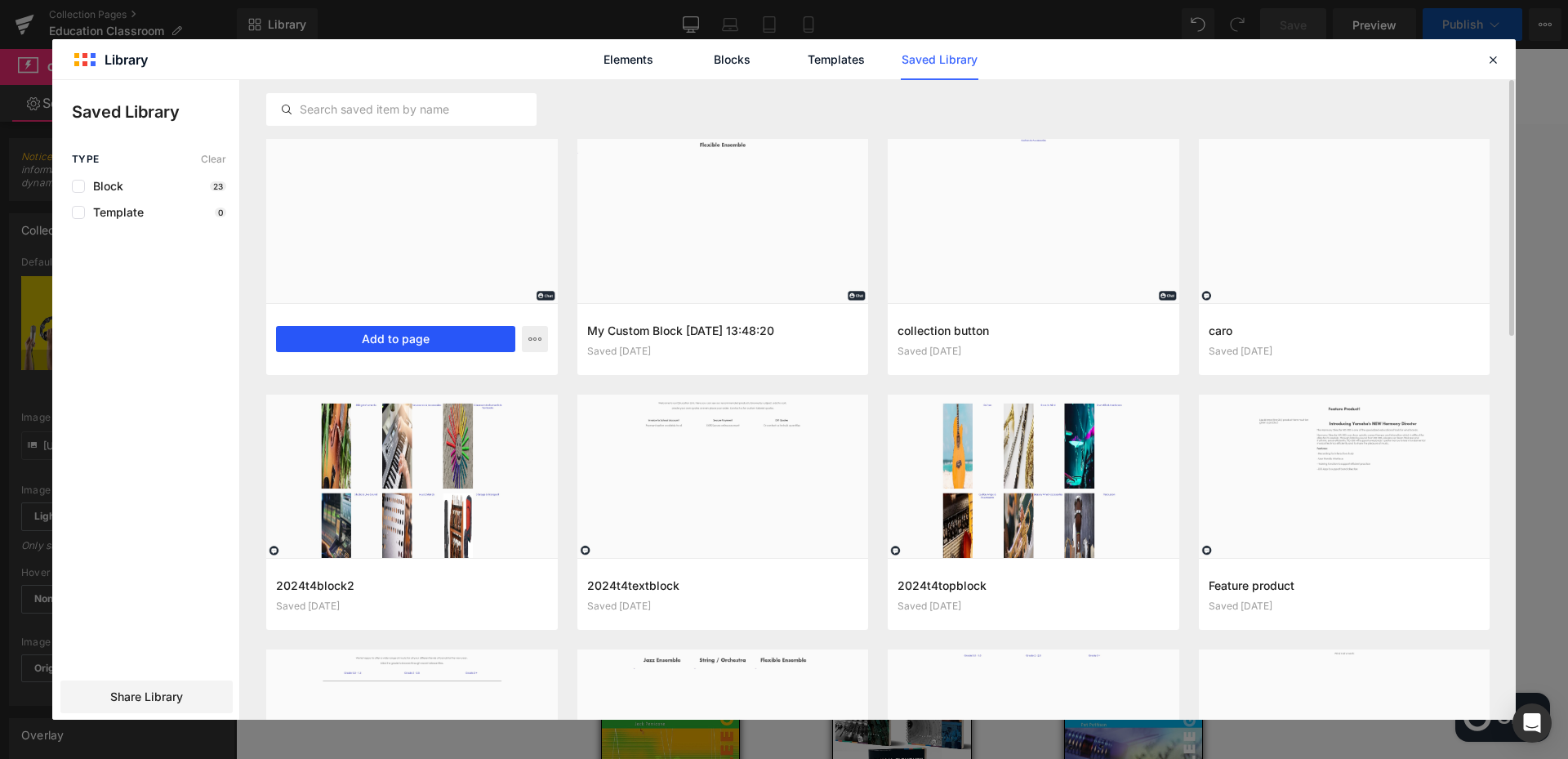
click at [417, 350] on button "Add to page" at bounding box center [395, 339] width 239 height 26
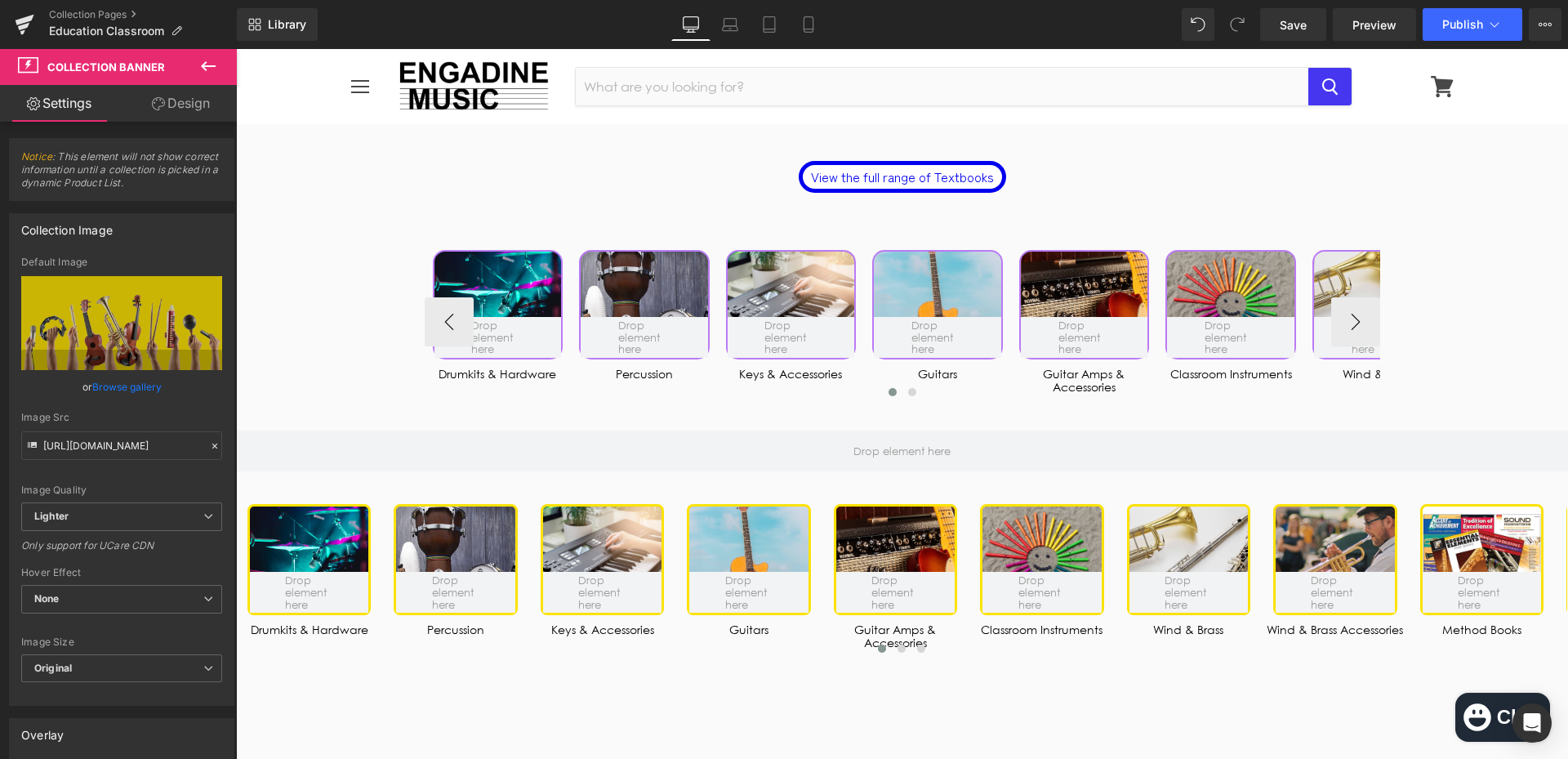
scroll to position [5836, 0]
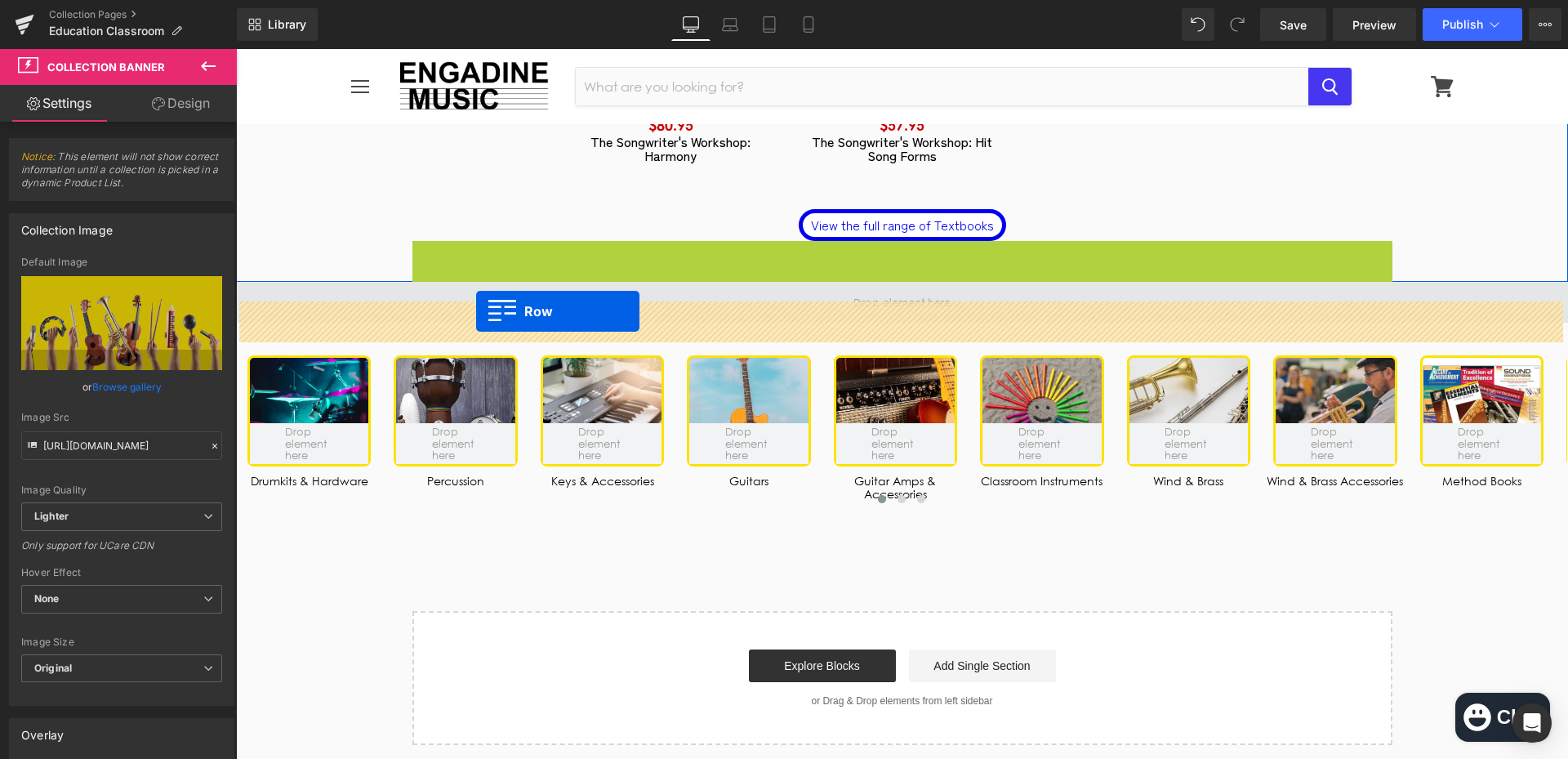
drag, startPoint x: 417, startPoint y: 274, endPoint x: 476, endPoint y: 311, distance: 69.6
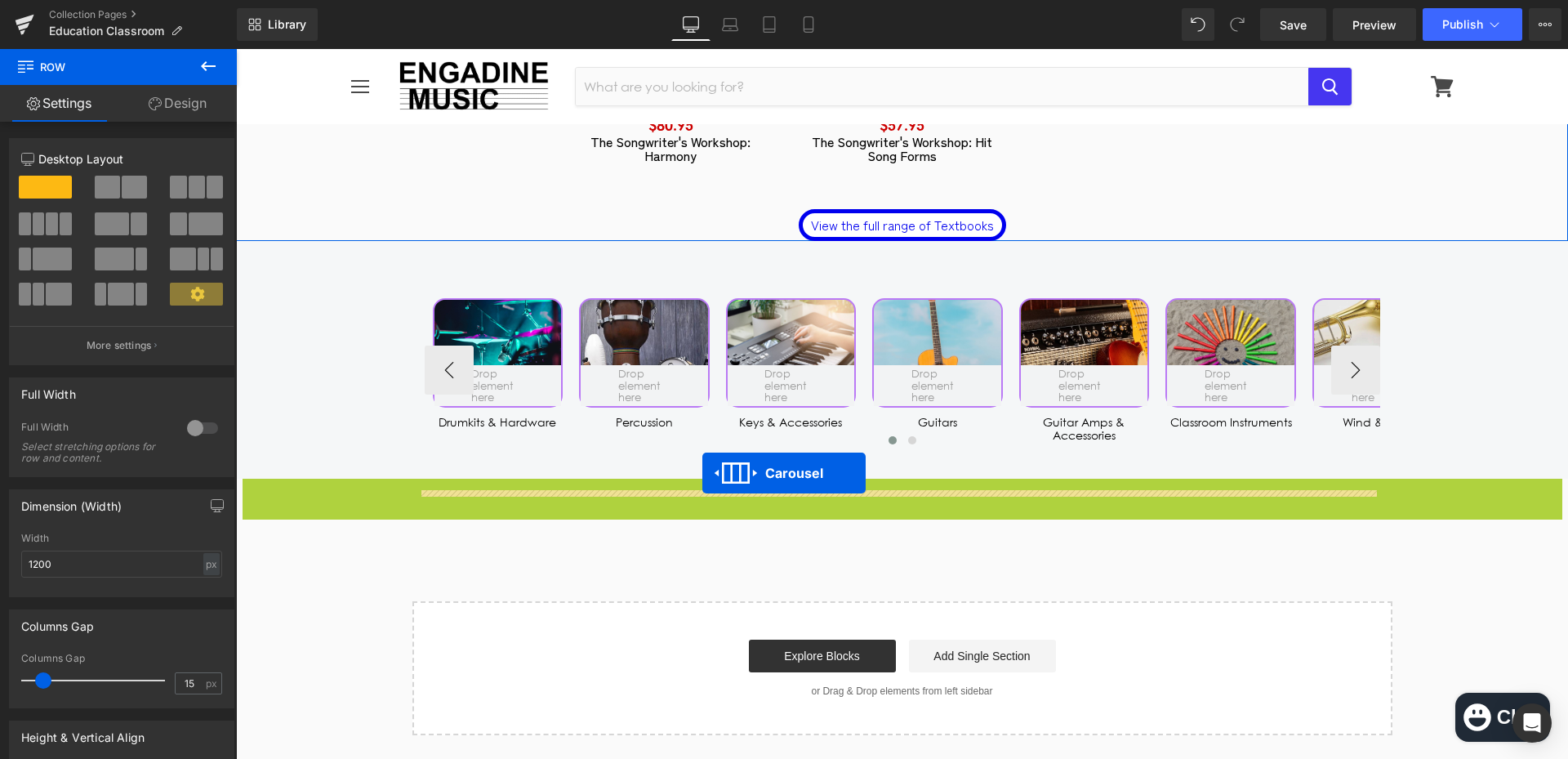
drag, startPoint x: 851, startPoint y: 509, endPoint x: 702, endPoint y: 473, distance: 153.3
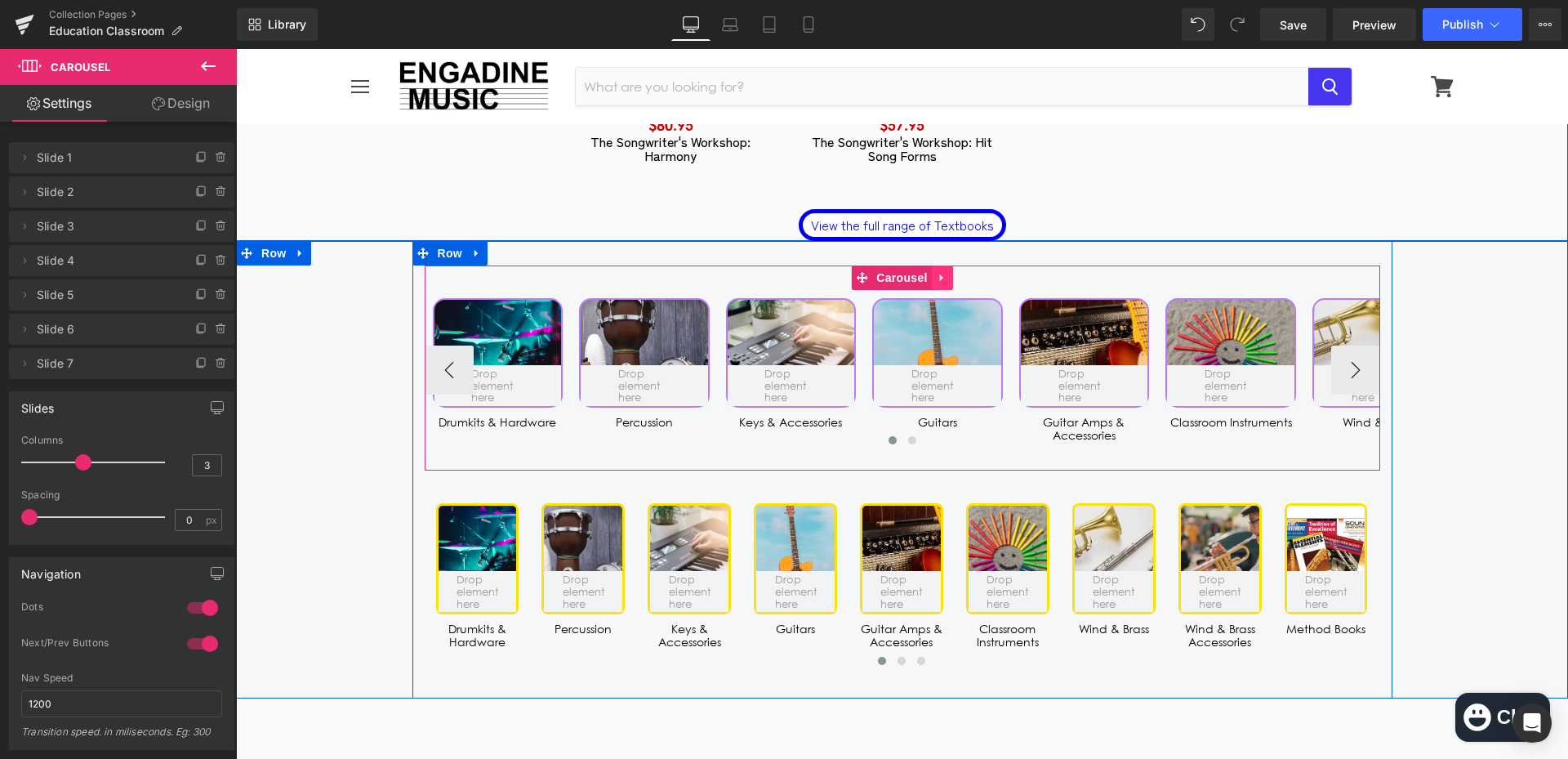
click at [939, 281] on icon at bounding box center [939, 278] width 3 height 8
click at [950, 283] on icon at bounding box center [953, 278] width 11 height 11
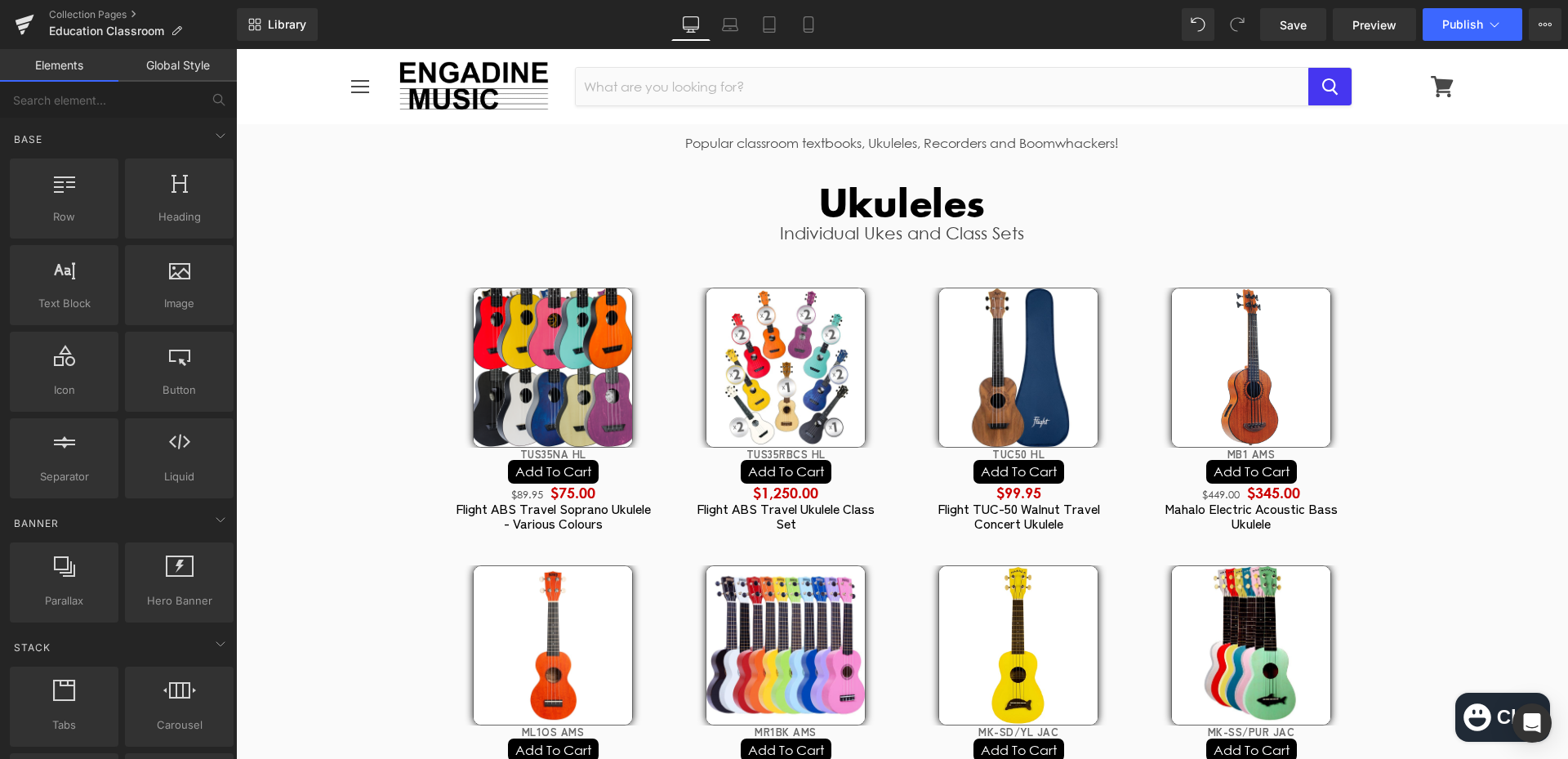
scroll to position [0, 0]
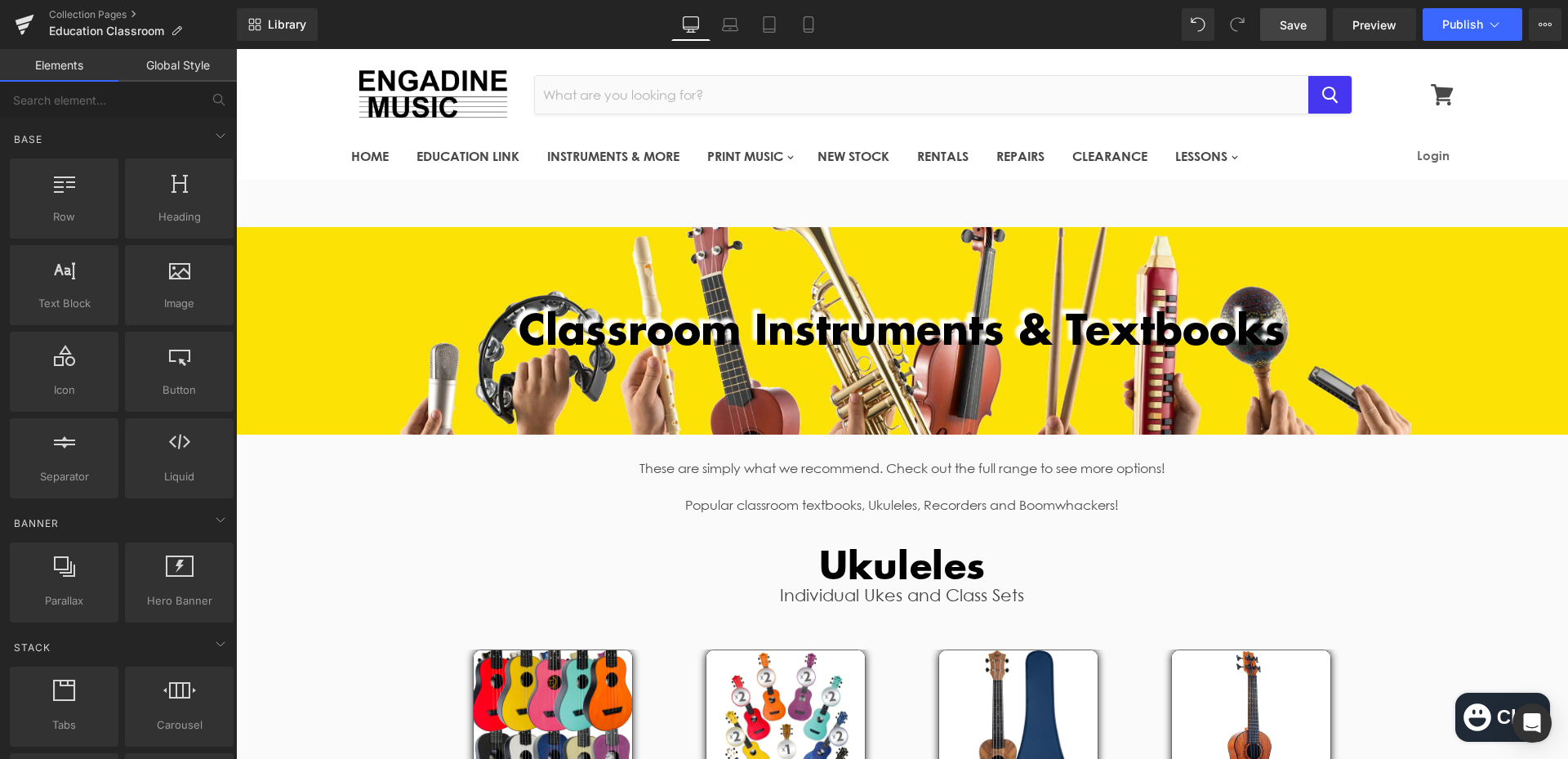
click at [1292, 16] on span "Save" at bounding box center [1292, 25] width 27 height 17
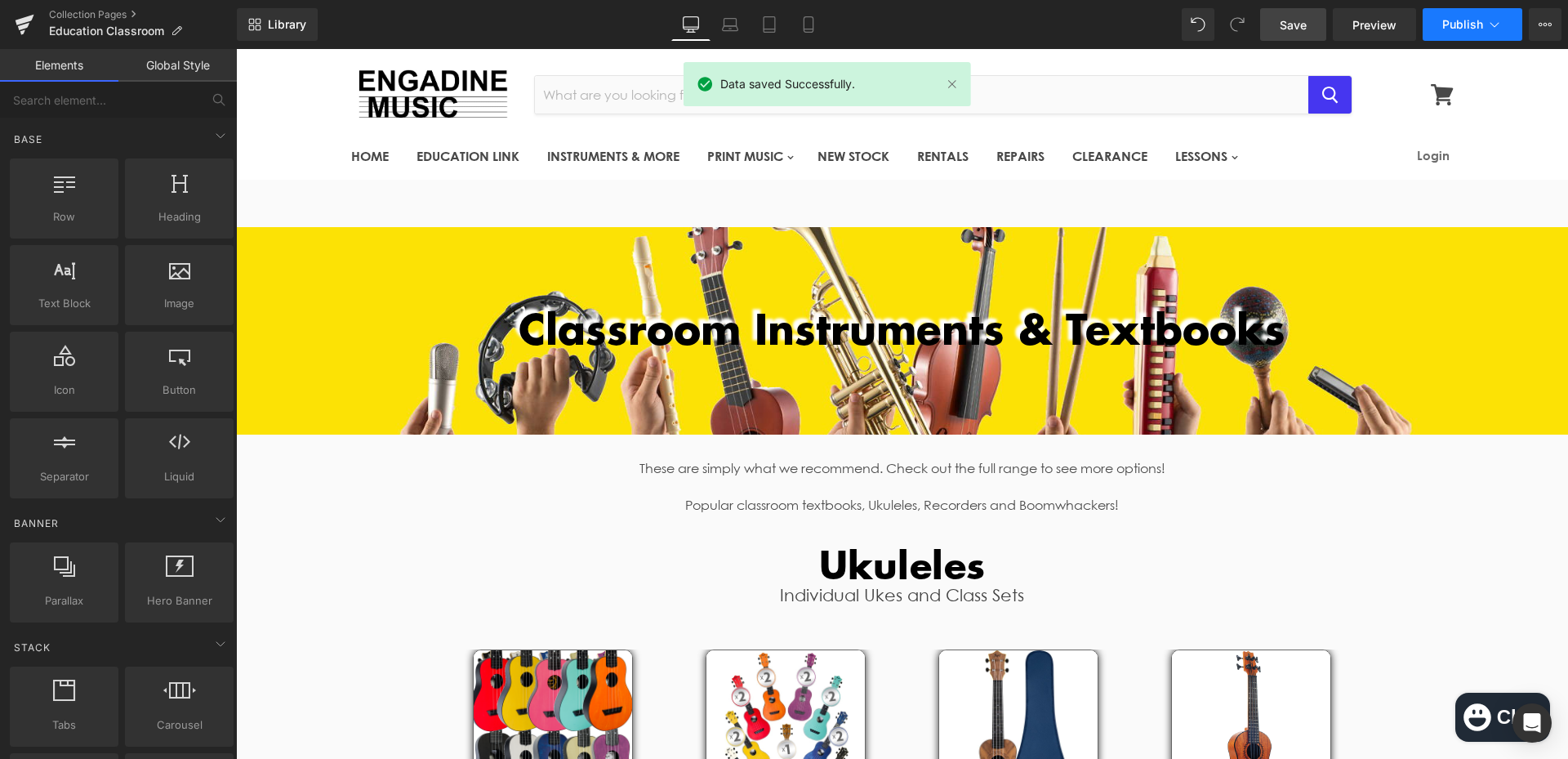
click at [1464, 20] on span "Publish" at bounding box center [1462, 25] width 41 height 13
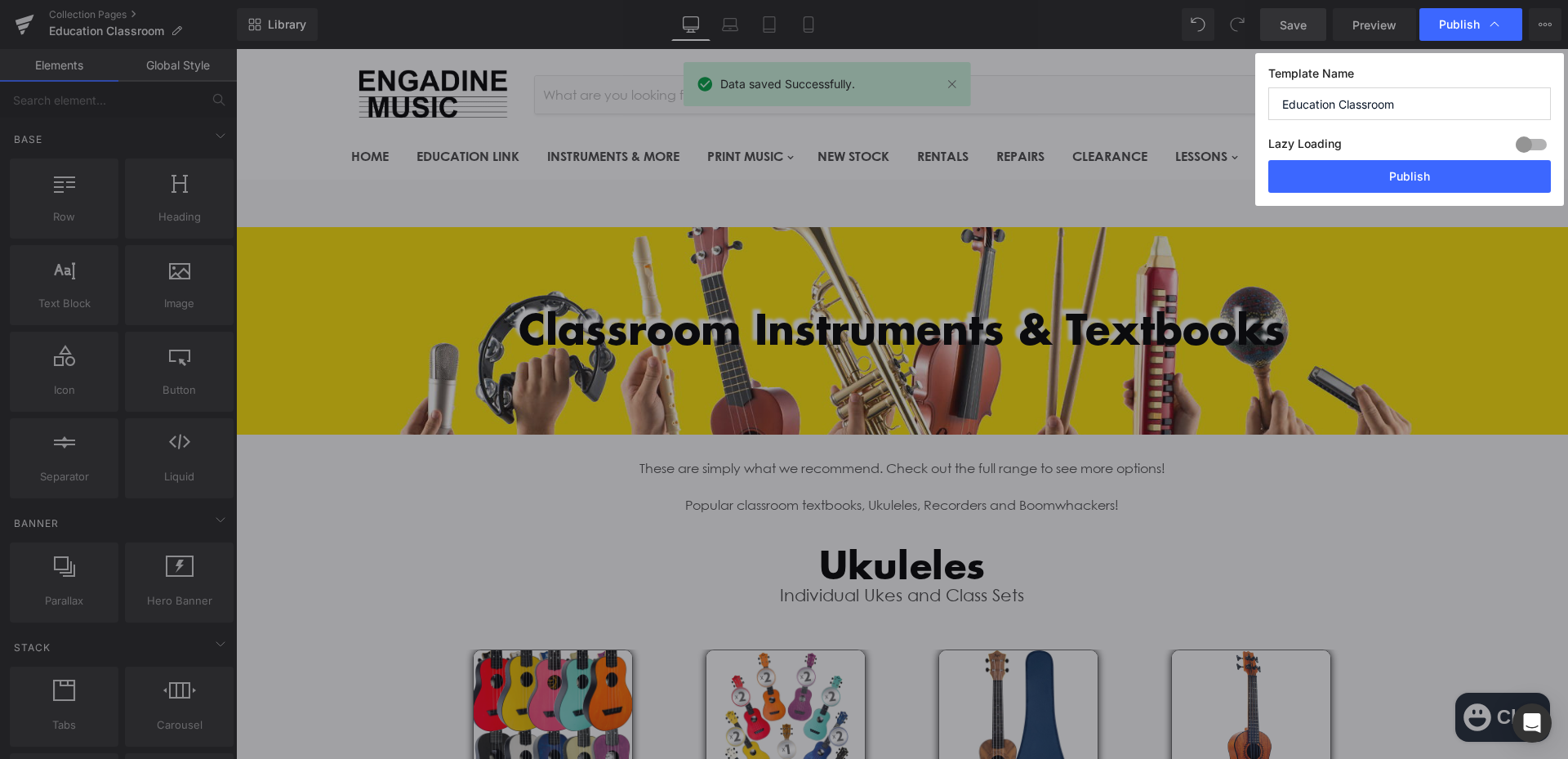
drag, startPoint x: 1476, startPoint y: 181, endPoint x: 846, endPoint y: 3, distance: 654.7
click at [1474, 180] on button "Publish" at bounding box center [1408, 176] width 282 height 33
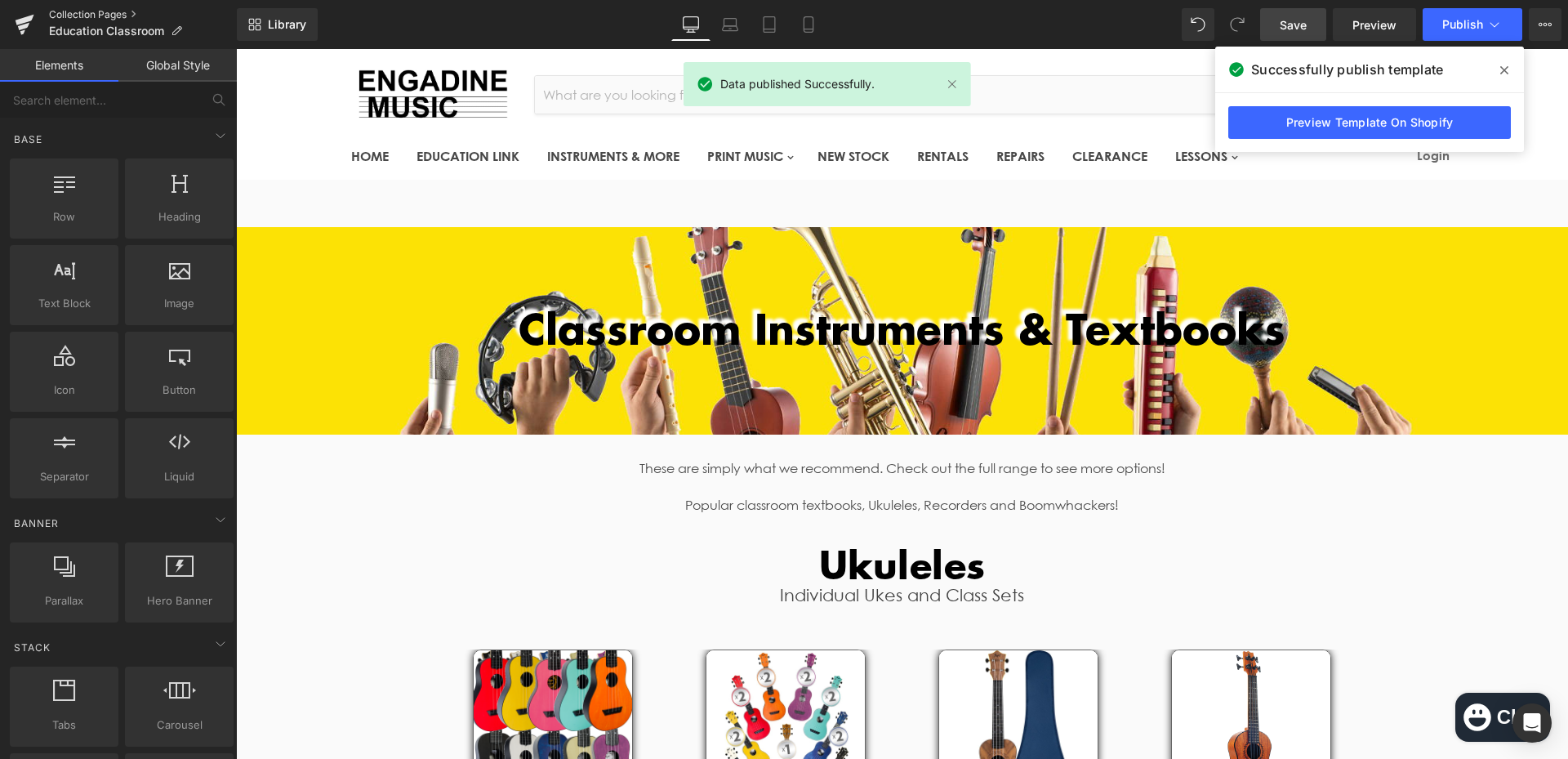
click at [122, 10] on link "Collection Pages" at bounding box center [143, 15] width 188 height 13
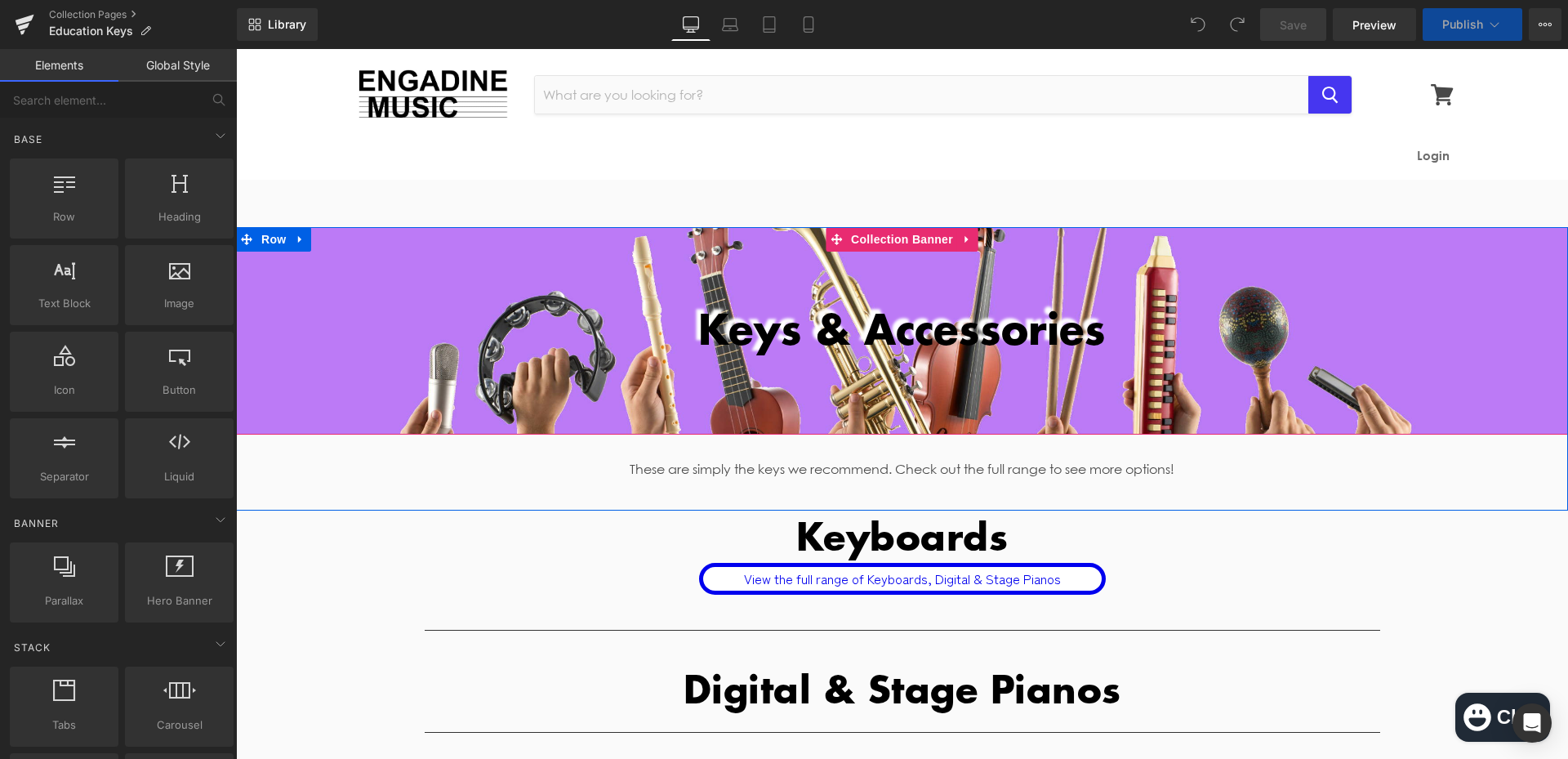
click at [859, 414] on div at bounding box center [902, 330] width 1332 height 208
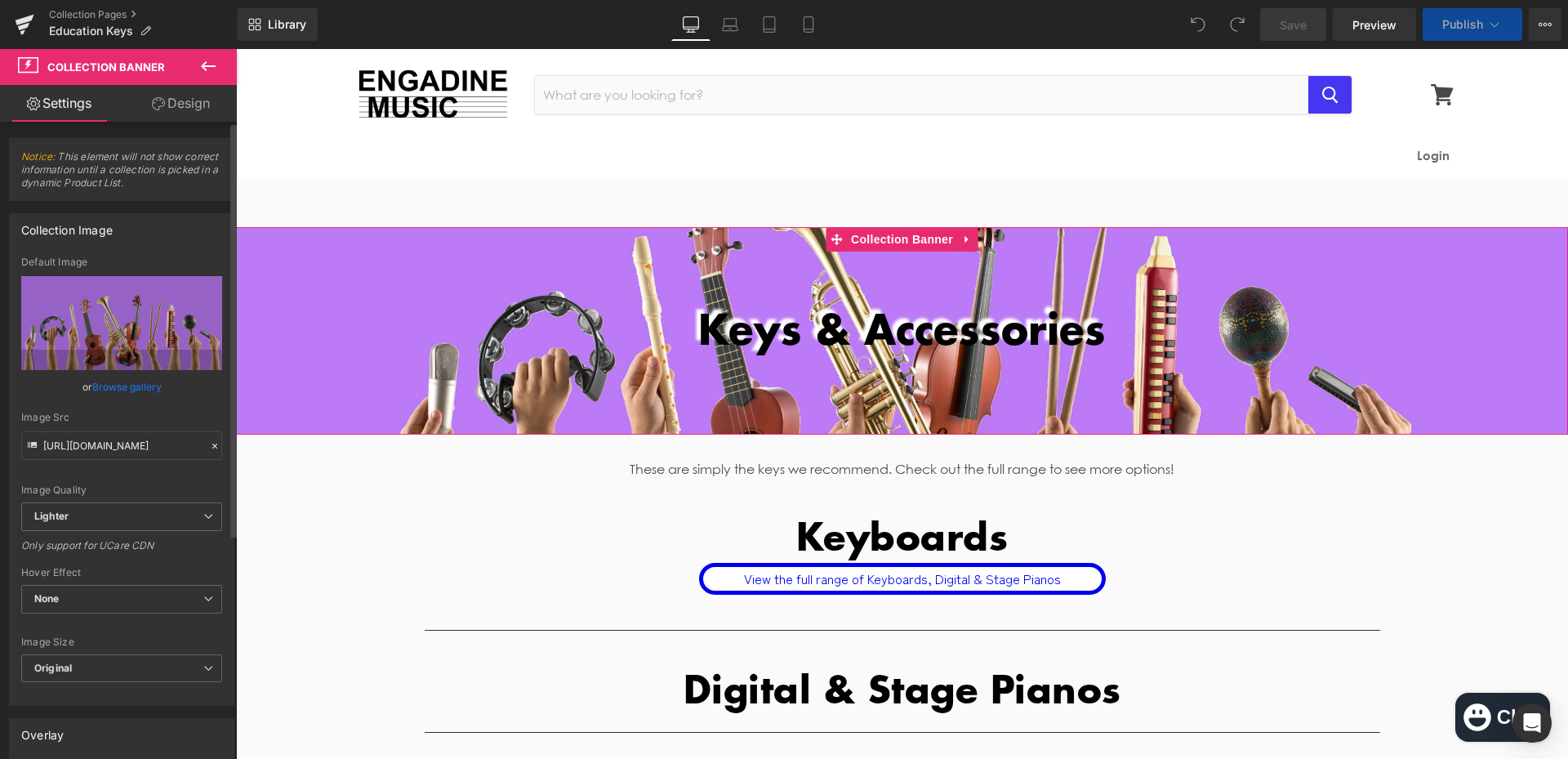
click at [144, 390] on link "Browse gallery" at bounding box center [126, 387] width 70 height 29
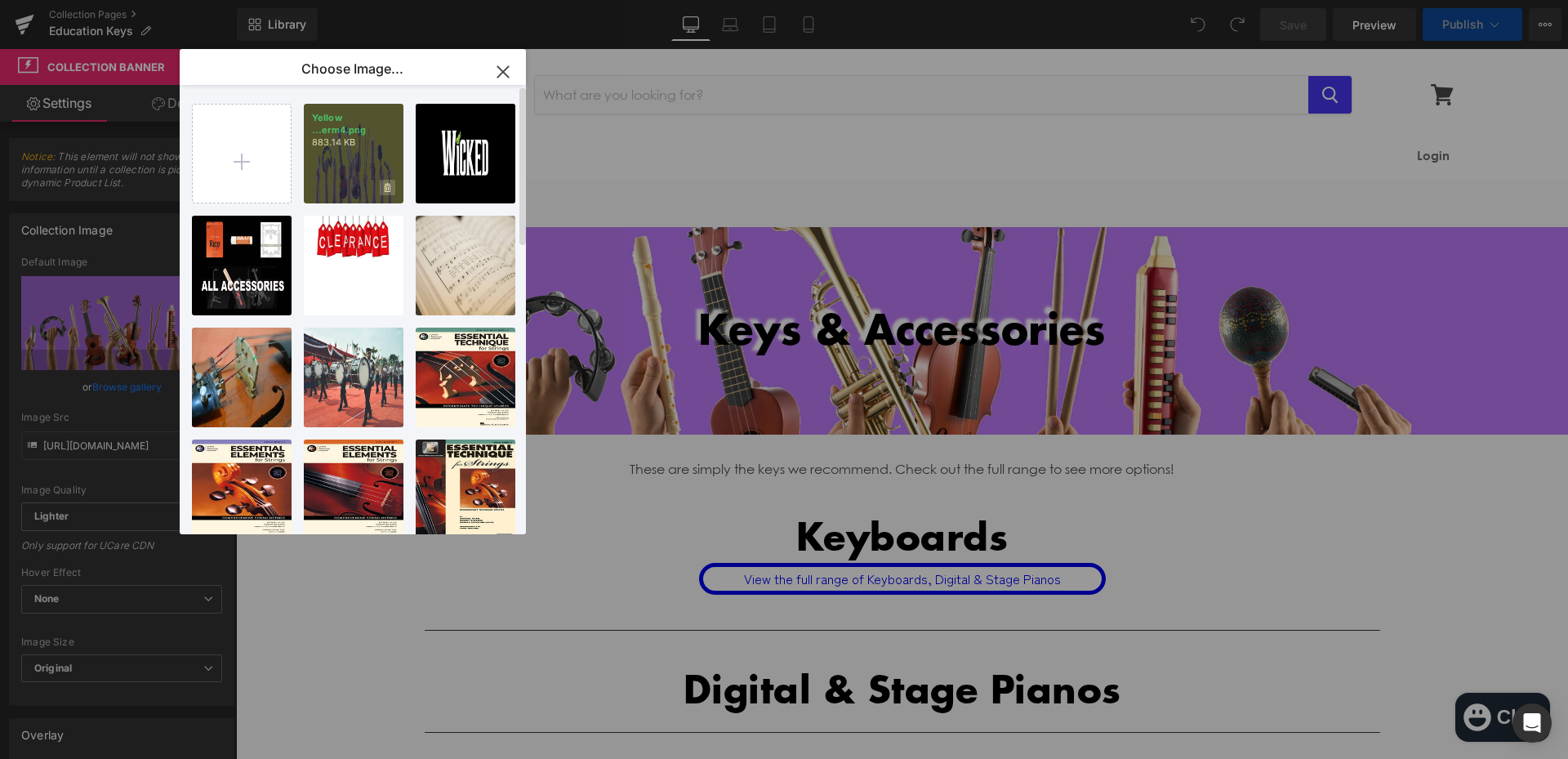
click at [381, 190] on span at bounding box center [387, 188] width 15 height 15
click at [369, 139] on div "Delete image? Yes No" at bounding box center [353, 153] width 99 height 100
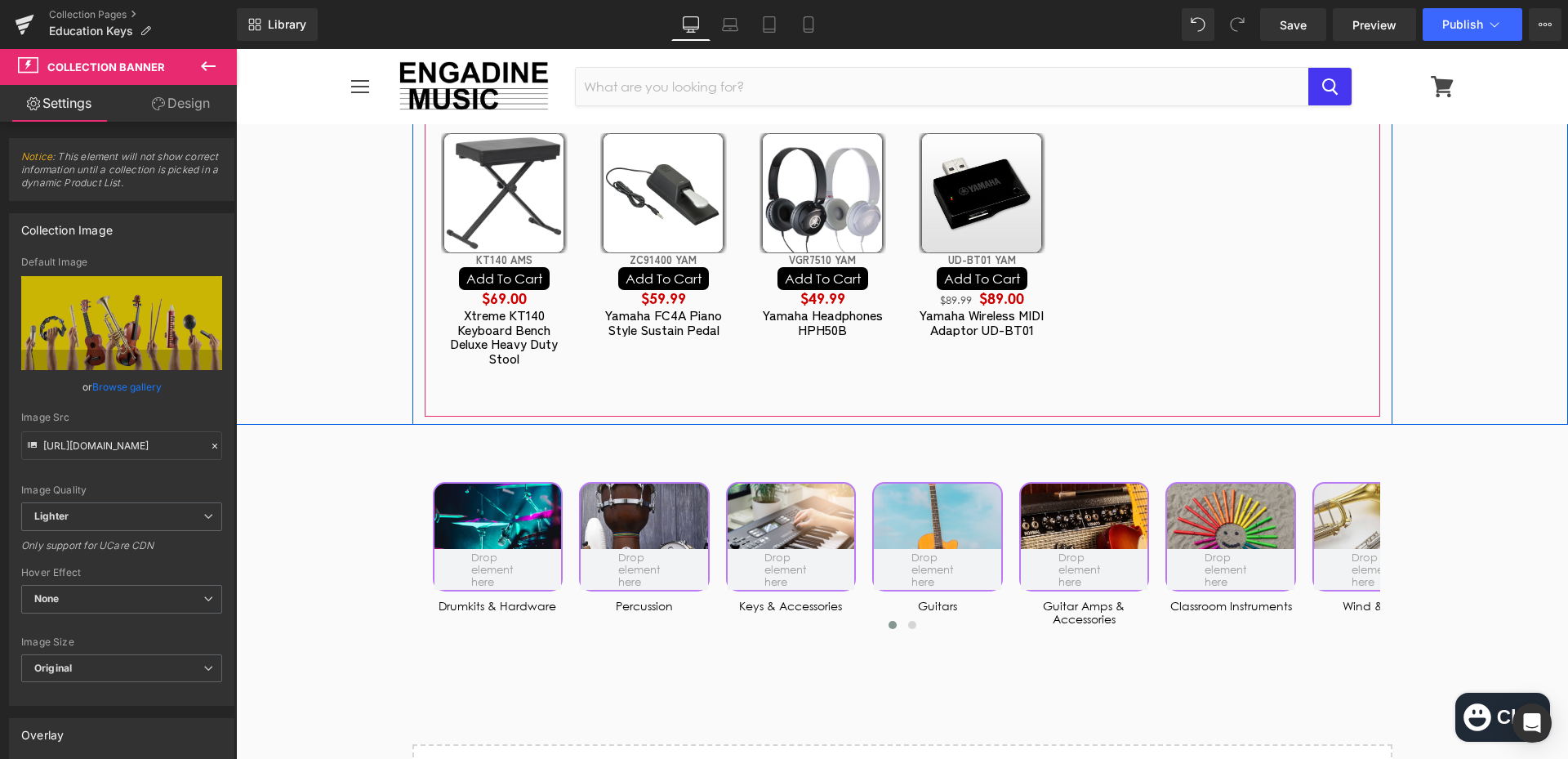
scroll to position [4983, 0]
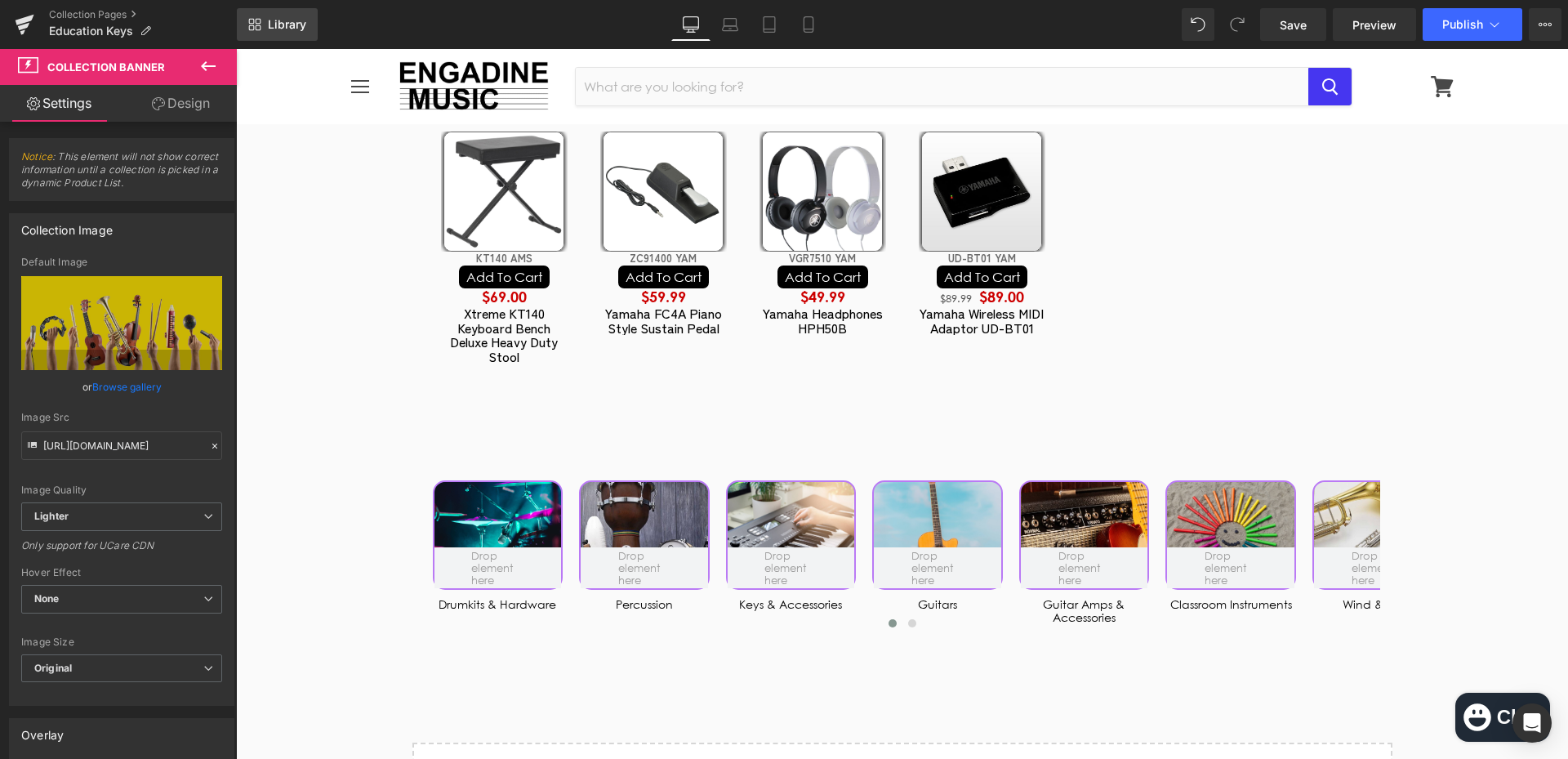
click at [272, 30] on span "Library" at bounding box center [287, 24] width 38 height 14
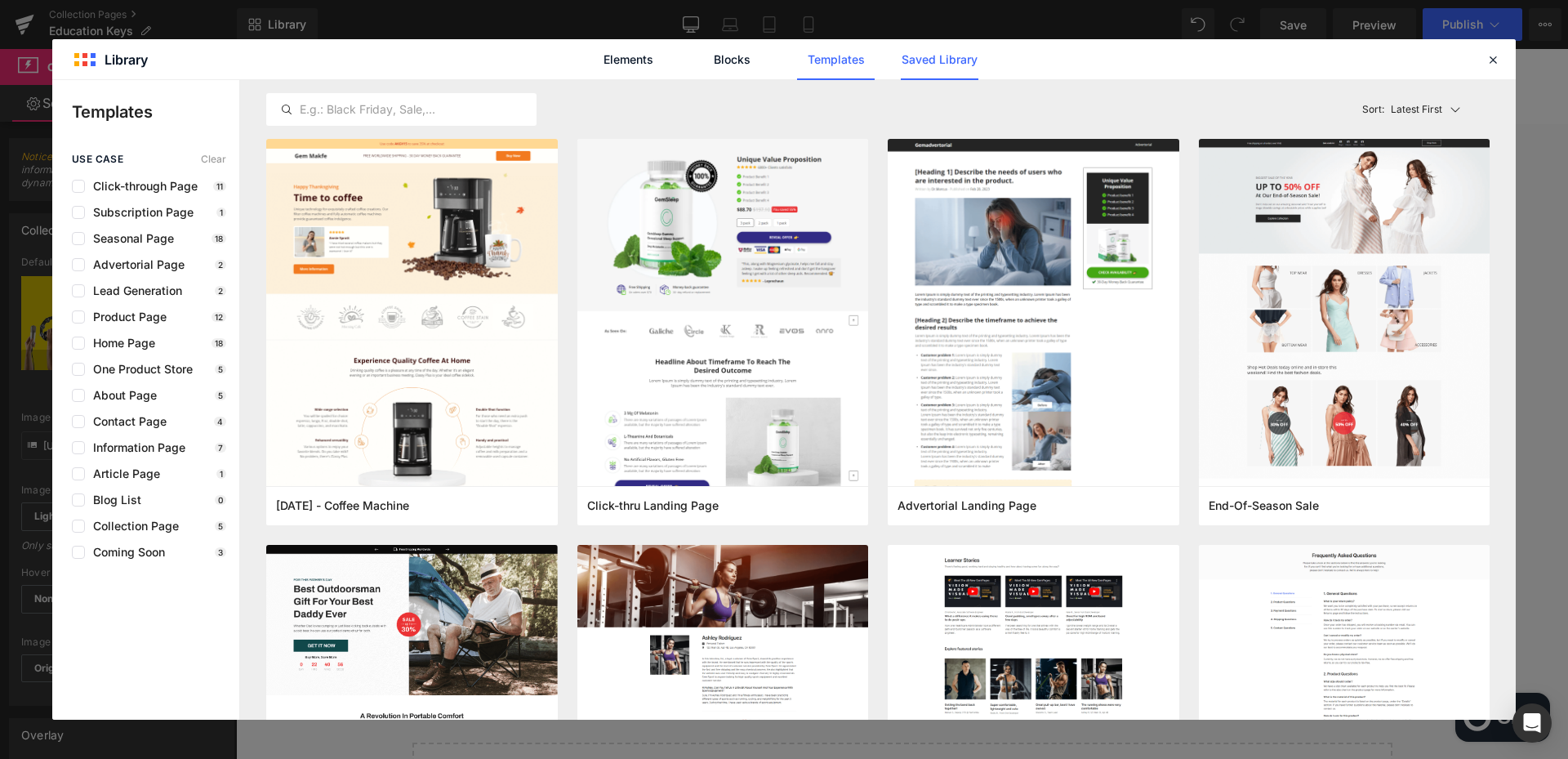
click at [939, 59] on link "Saved Library" at bounding box center [939, 59] width 77 height 41
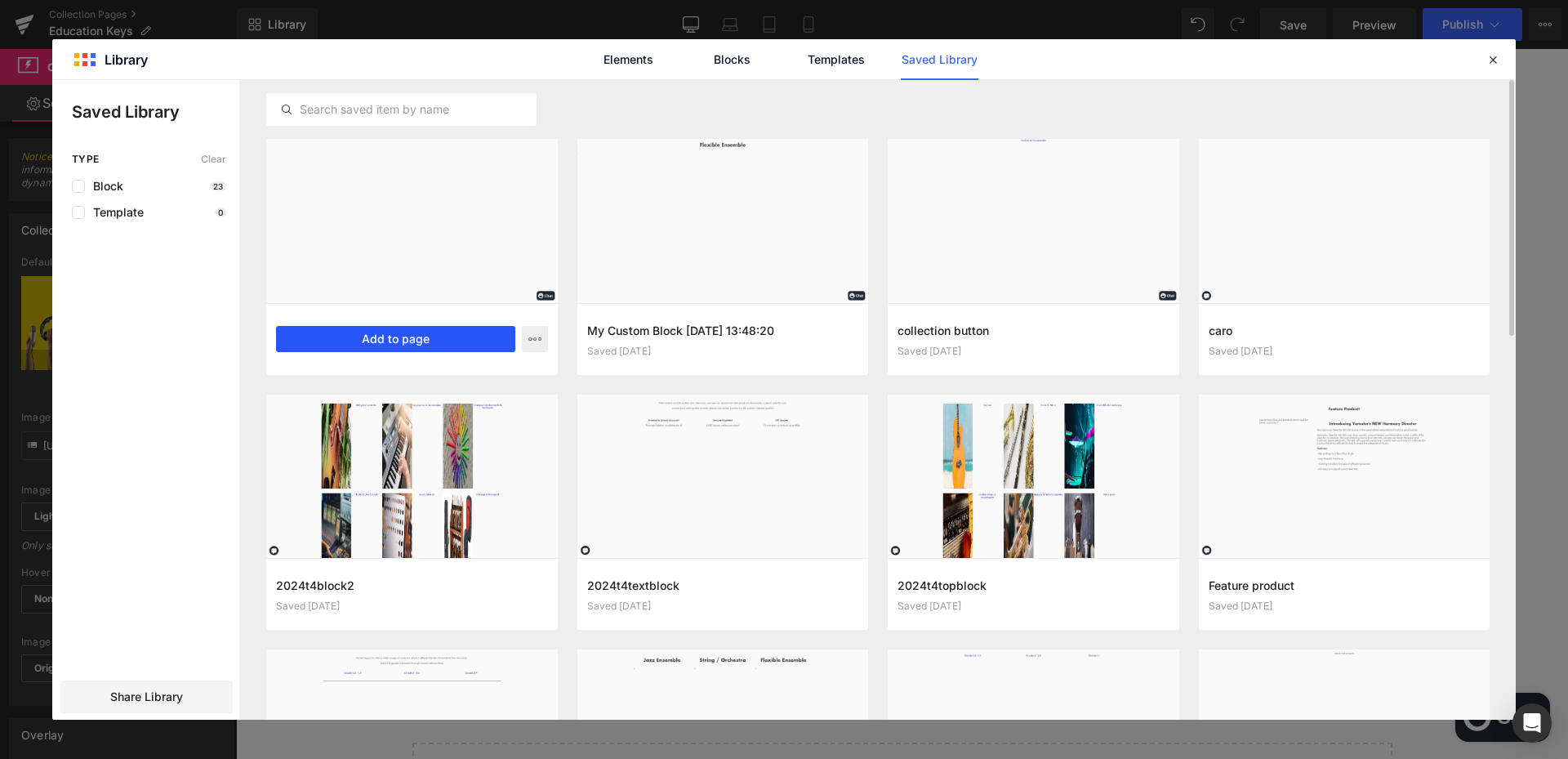
drag, startPoint x: 368, startPoint y: 348, endPoint x: 137, endPoint y: 299, distance: 236.1
click at [368, 348] on button "Add to page" at bounding box center [395, 339] width 239 height 26
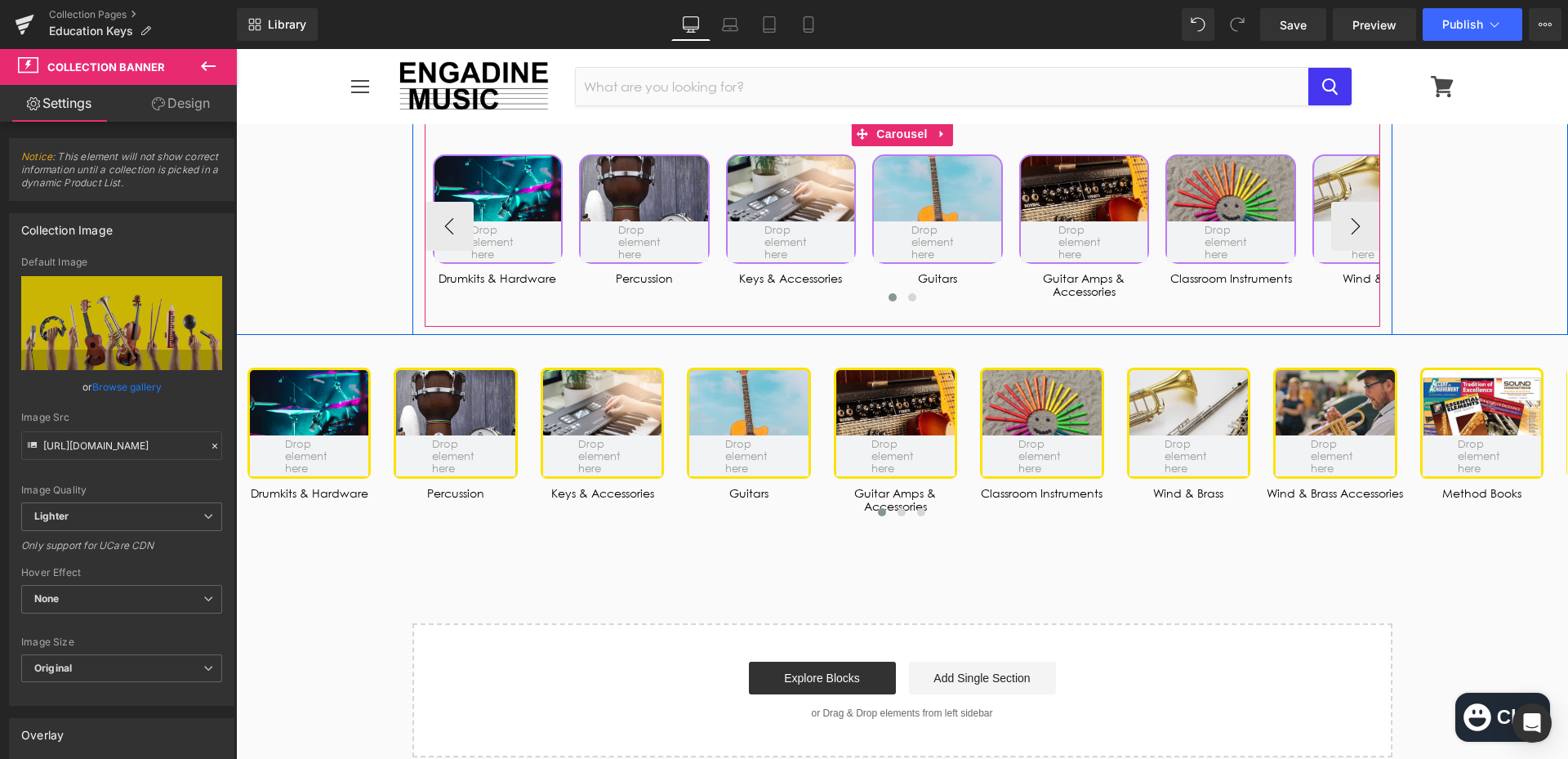
scroll to position [5209, 0]
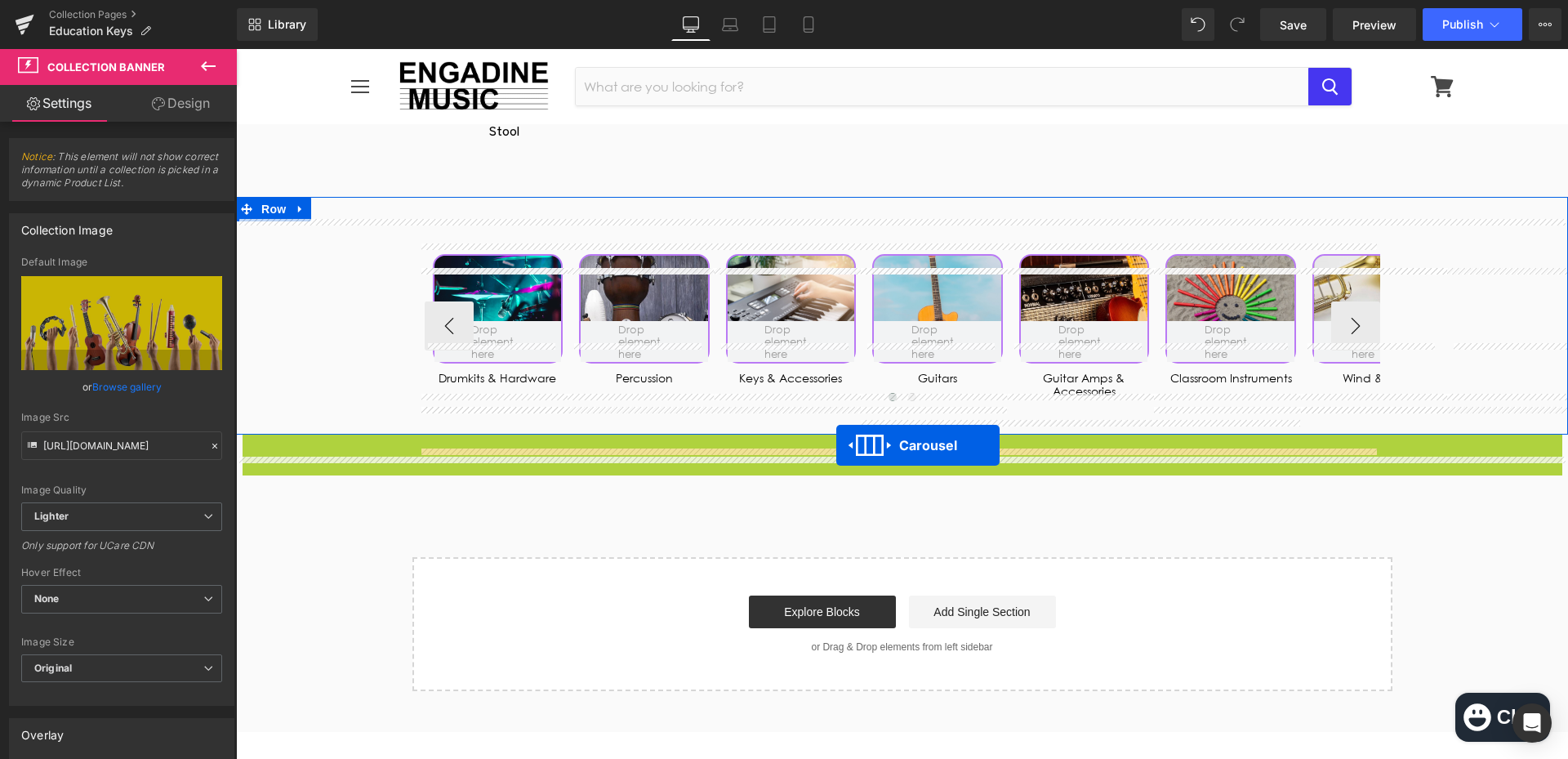
drag, startPoint x: 860, startPoint y: 471, endPoint x: 836, endPoint y: 445, distance: 35.4
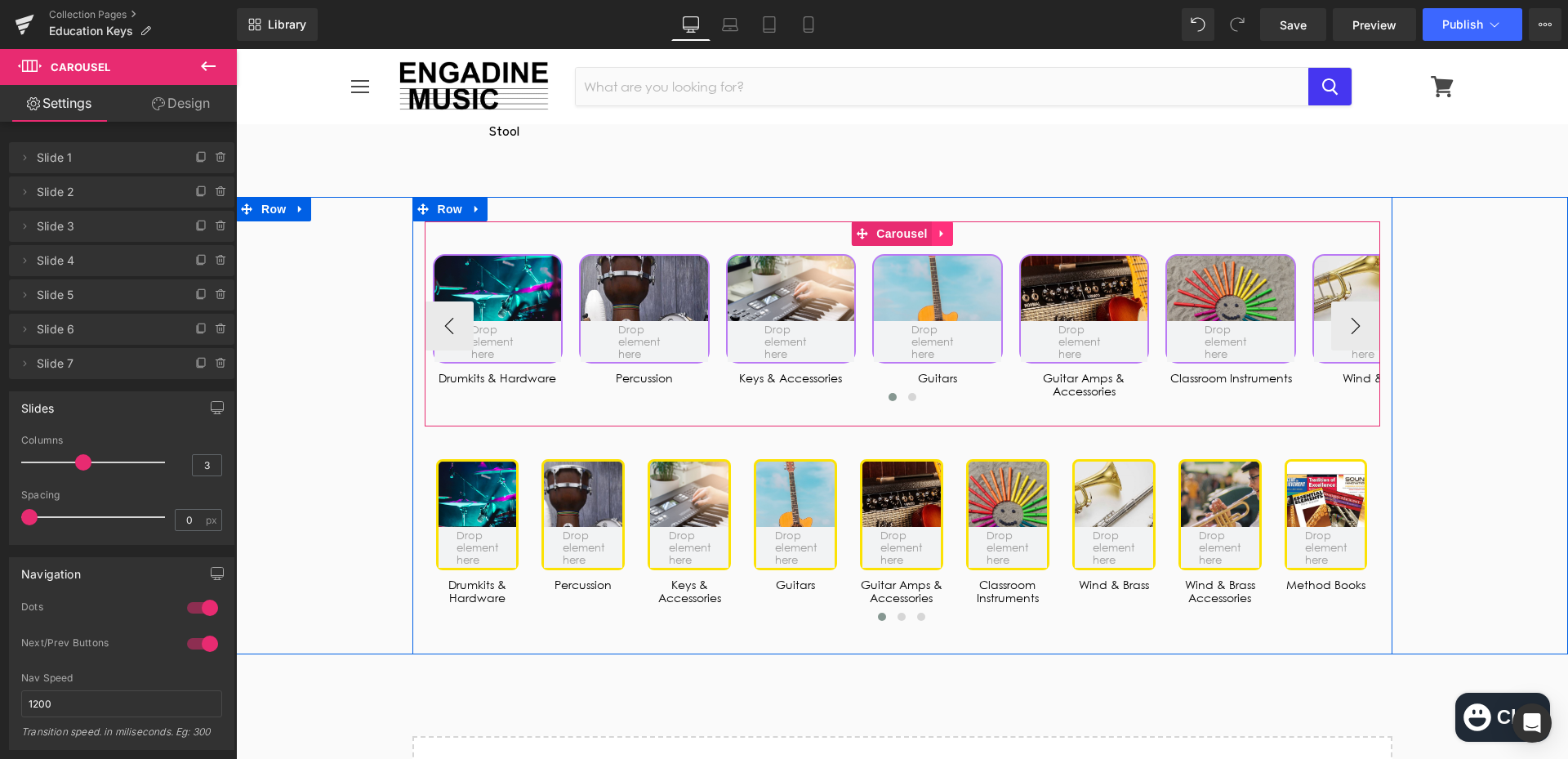
click at [943, 246] on link at bounding box center [942, 234] width 21 height 25
click at [948, 239] on icon at bounding box center [953, 234] width 11 height 11
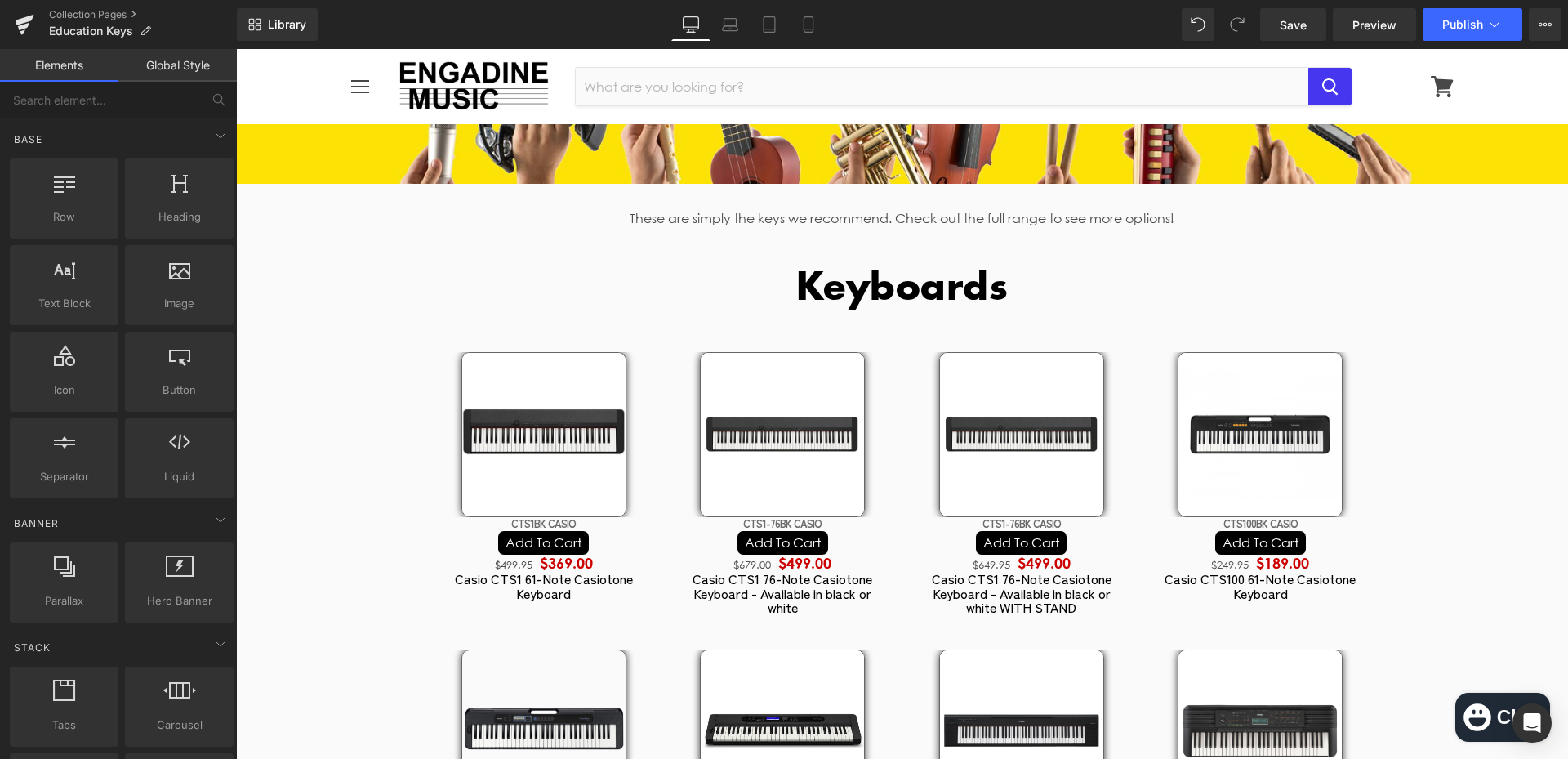
scroll to position [0, 0]
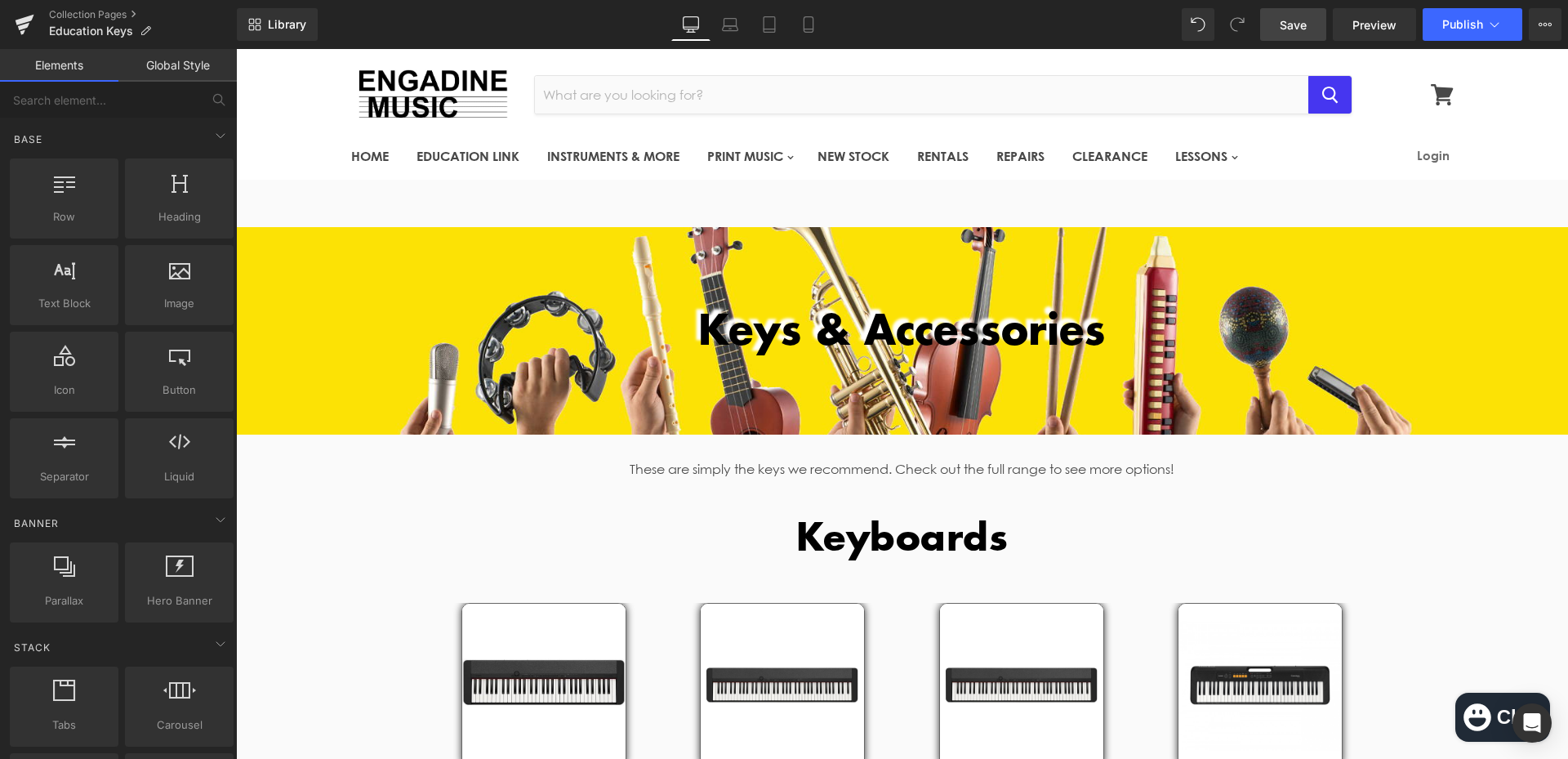
click at [1286, 28] on span "Save" at bounding box center [1292, 25] width 27 height 17
click at [1298, 46] on div "Library Desktop Desktop Laptop Tablet Mobile Save Preview Publish Scheduled Vie…" at bounding box center [901, 24] width 1331 height 49
click at [1298, 33] on span "Save" at bounding box center [1292, 25] width 27 height 17
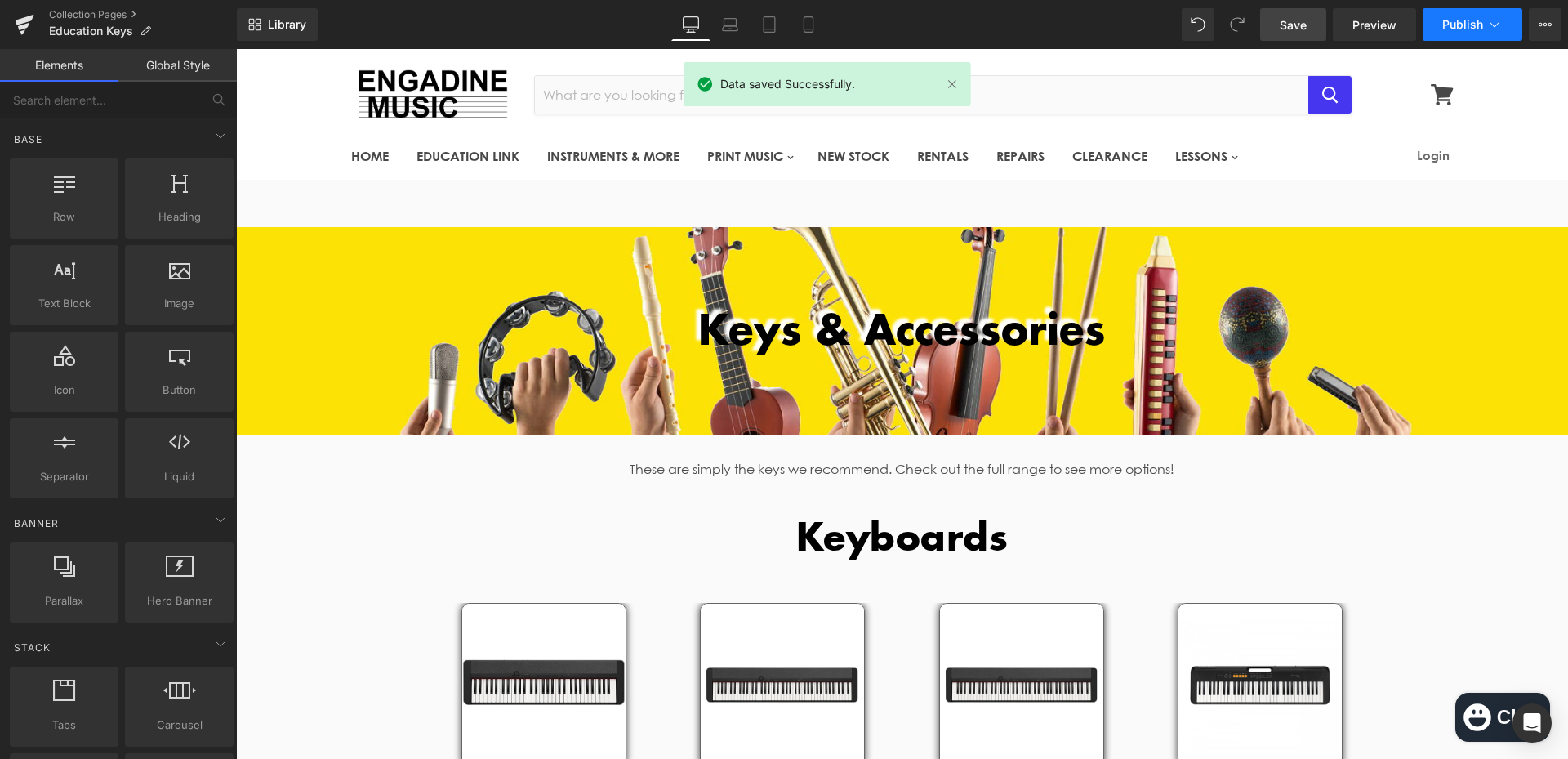
click at [1478, 26] on span "Publish" at bounding box center [1462, 25] width 41 height 13
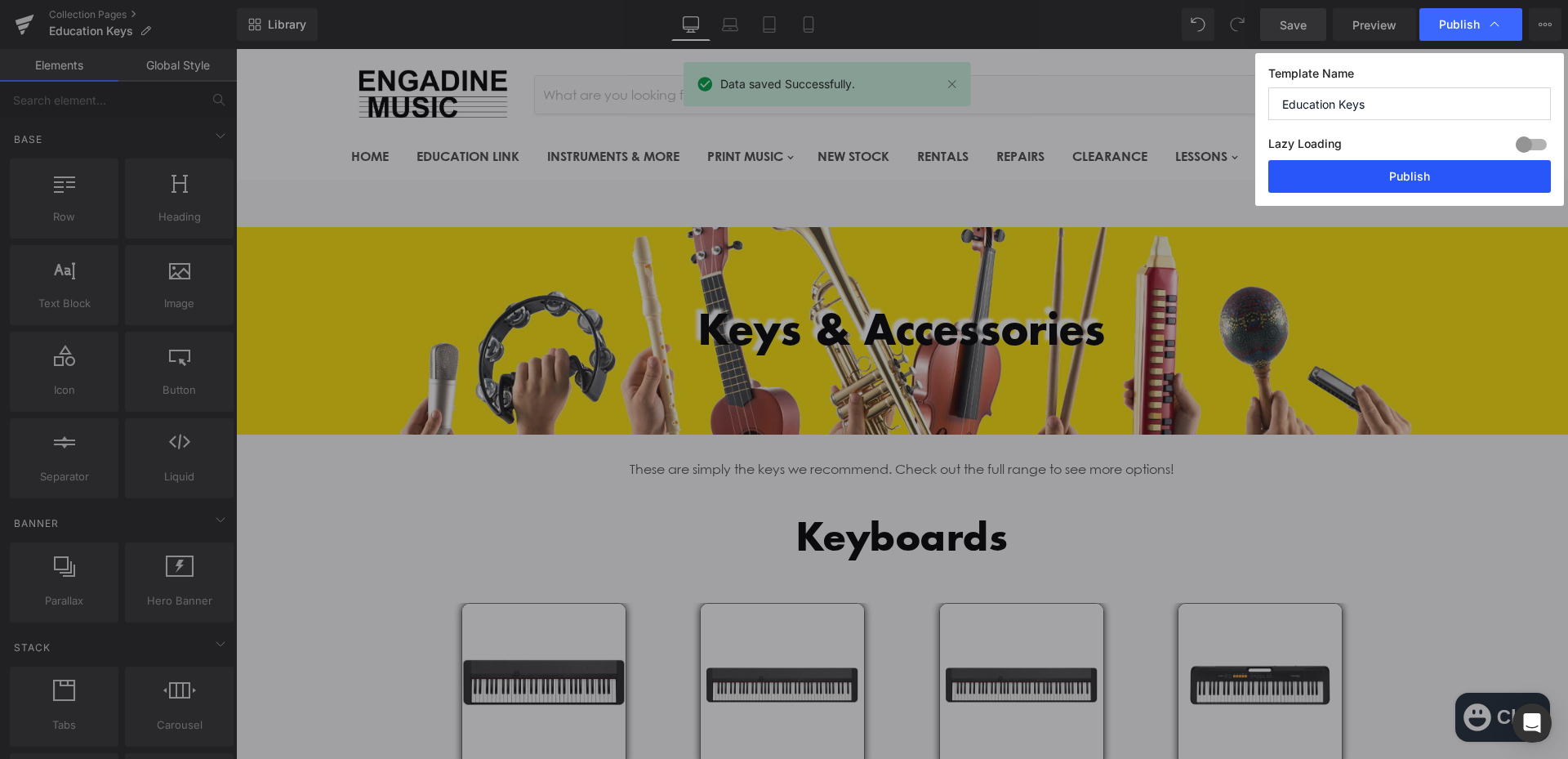
click at [1407, 171] on button "Publish" at bounding box center [1408, 176] width 282 height 33
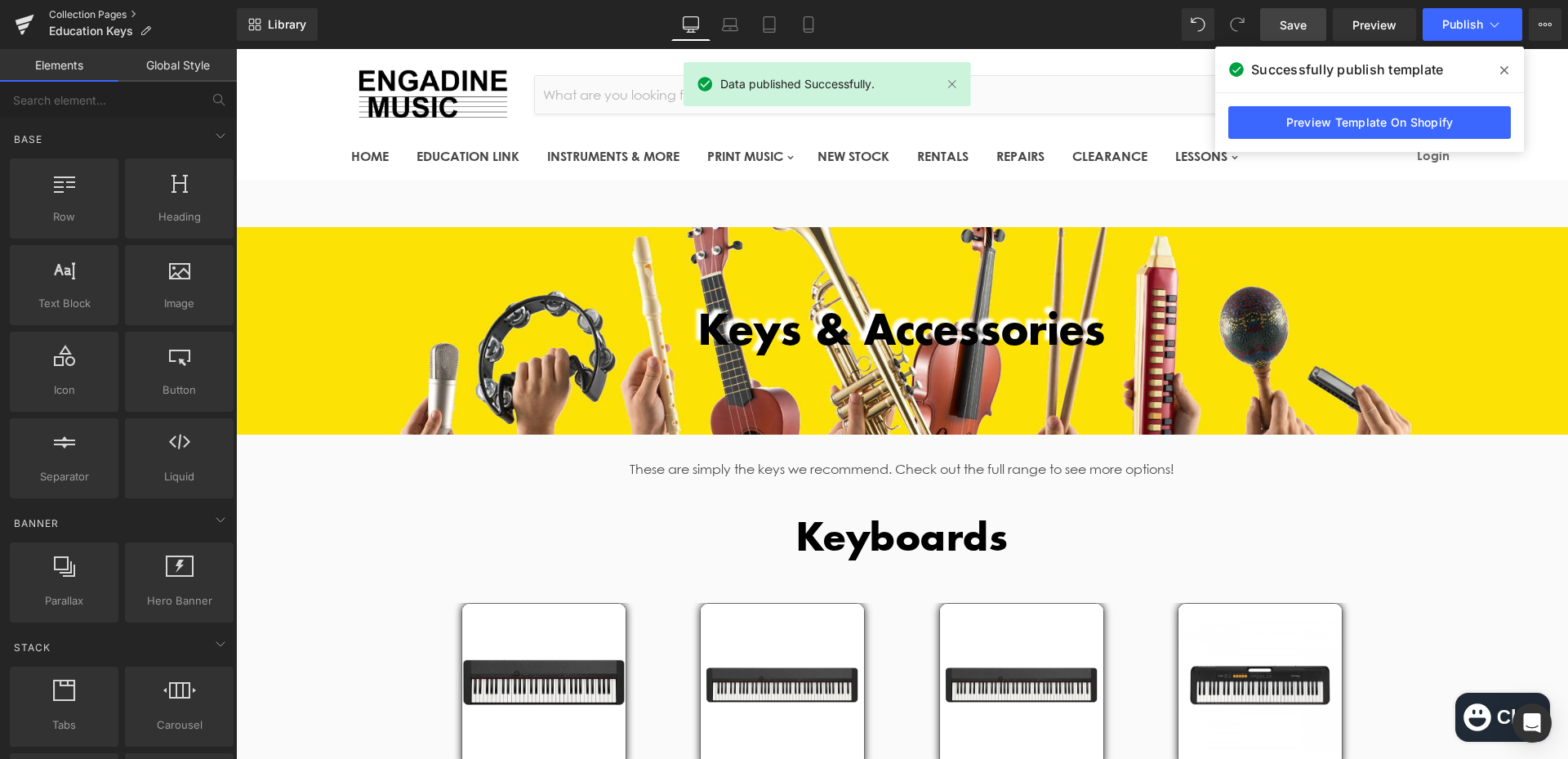
click at [99, 11] on link "Collection Pages" at bounding box center [143, 15] width 188 height 13
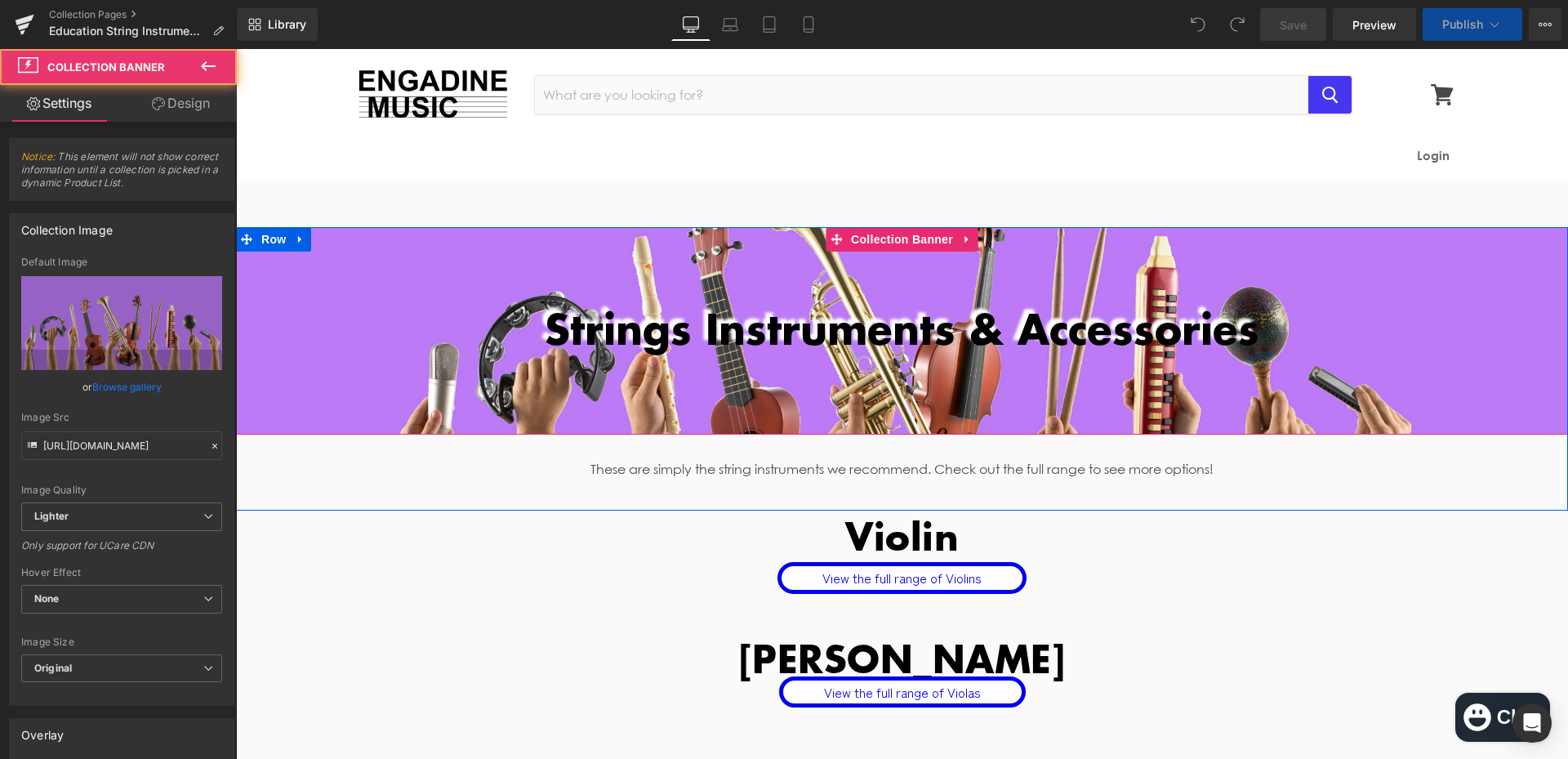
click at [772, 402] on div at bounding box center [902, 330] width 1332 height 208
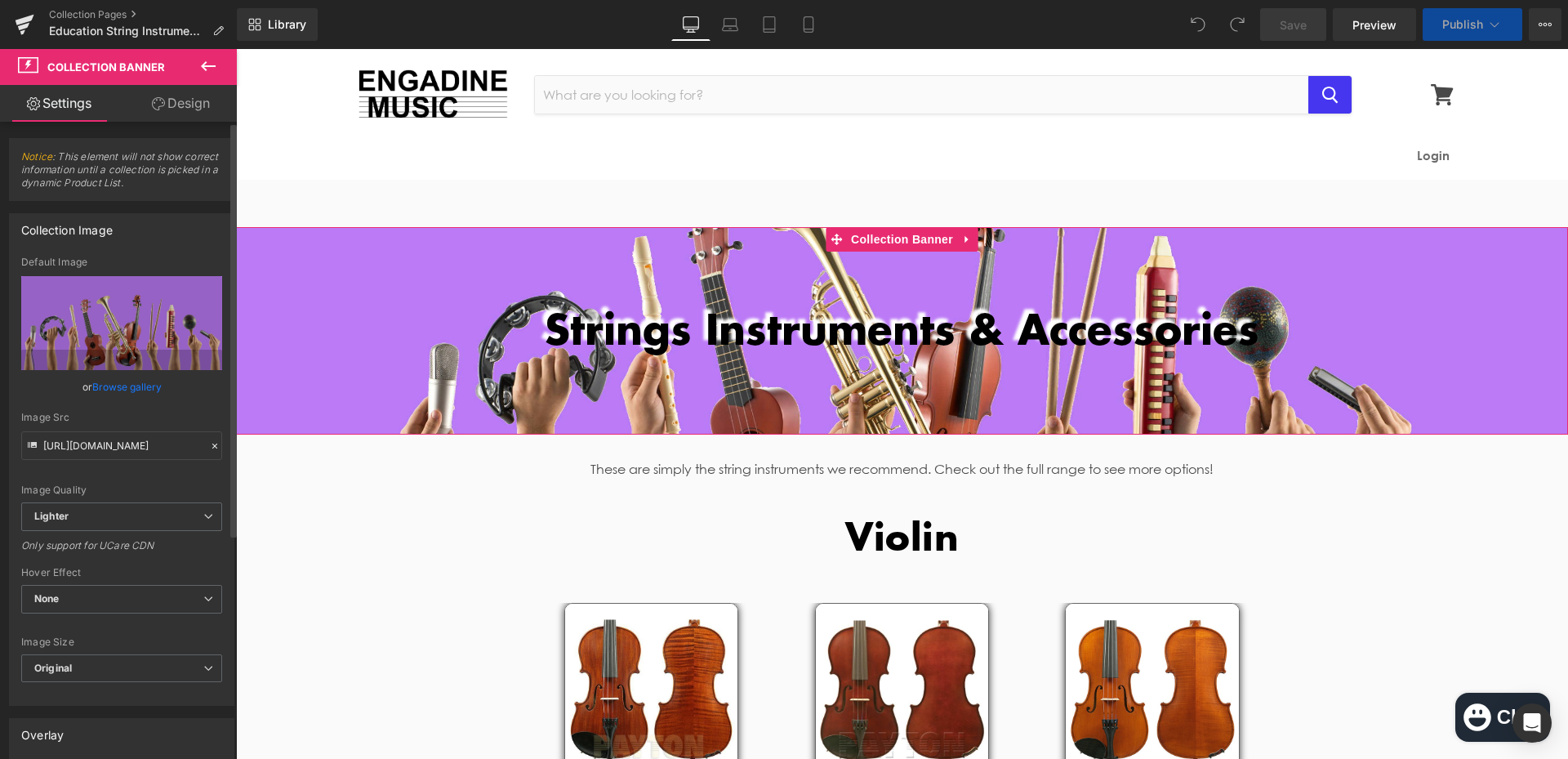
click at [111, 388] on link "Browse gallery" at bounding box center [126, 387] width 70 height 29
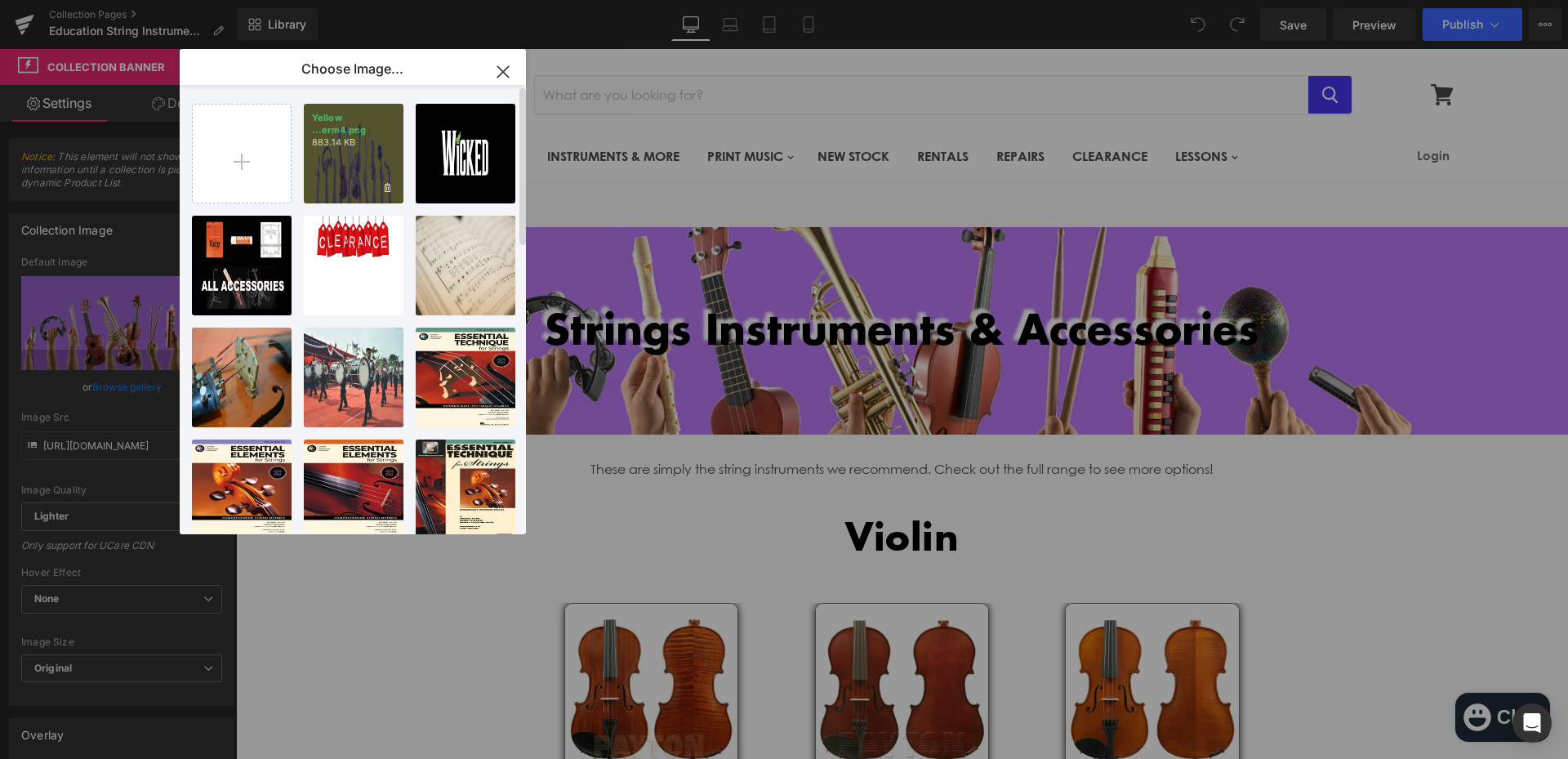
click at [378, 177] on div "Yellow ...erm4.png 883.14 KB" at bounding box center [353, 153] width 99 height 100
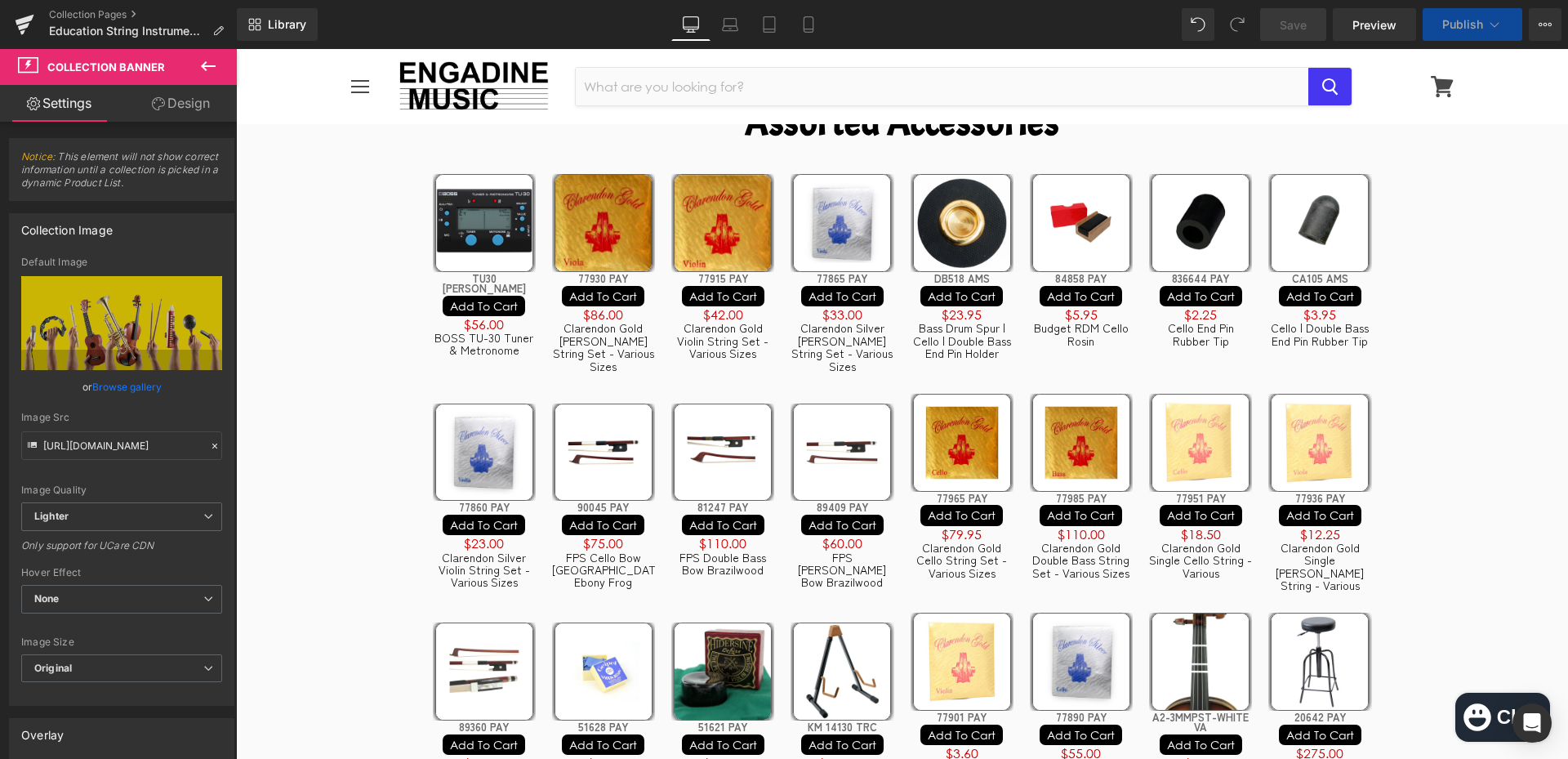
scroll to position [4655, 0]
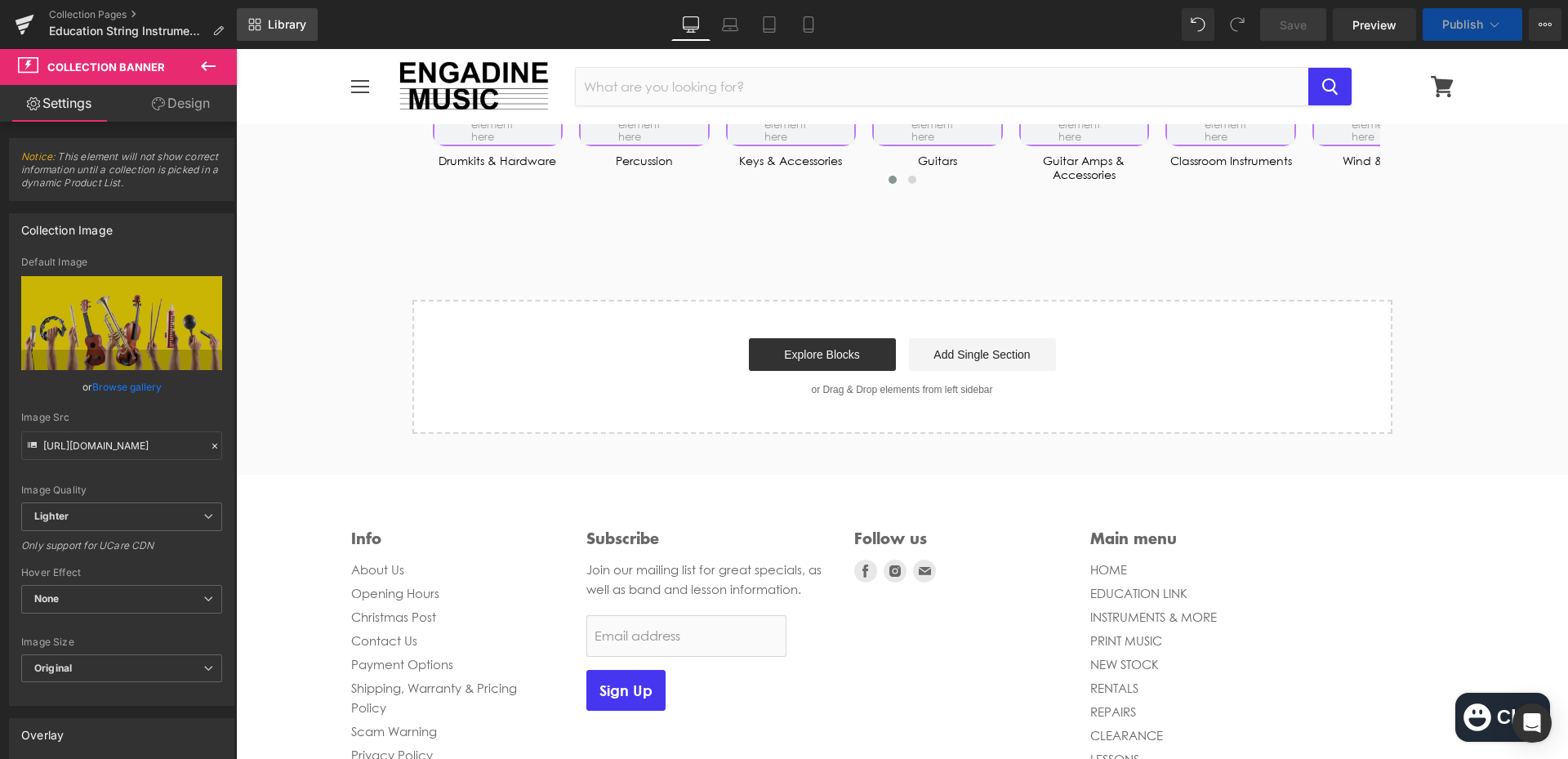
click at [289, 25] on span "Library" at bounding box center [287, 24] width 38 height 14
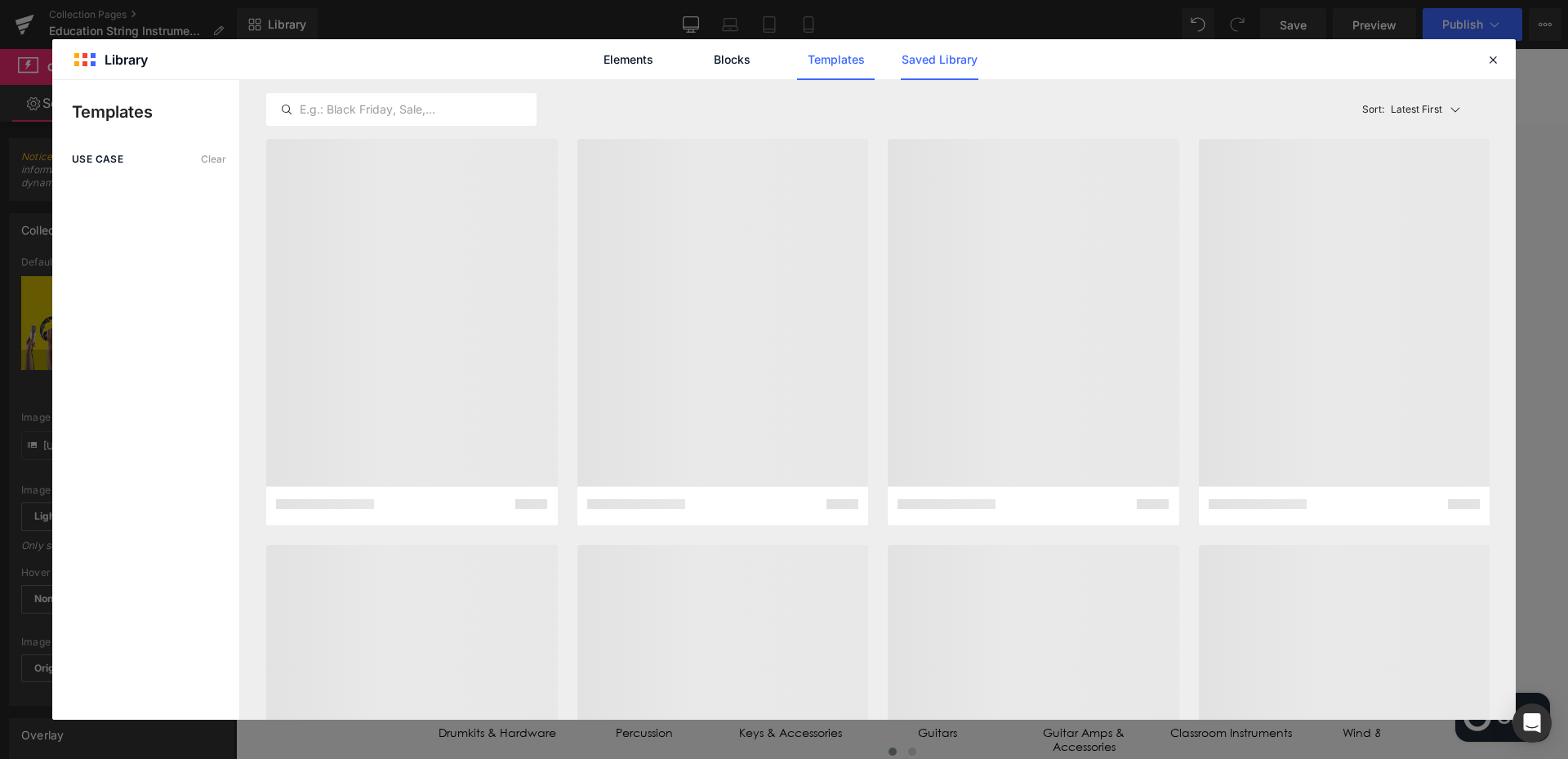
click at [937, 63] on link "Saved Library" at bounding box center [939, 59] width 77 height 41
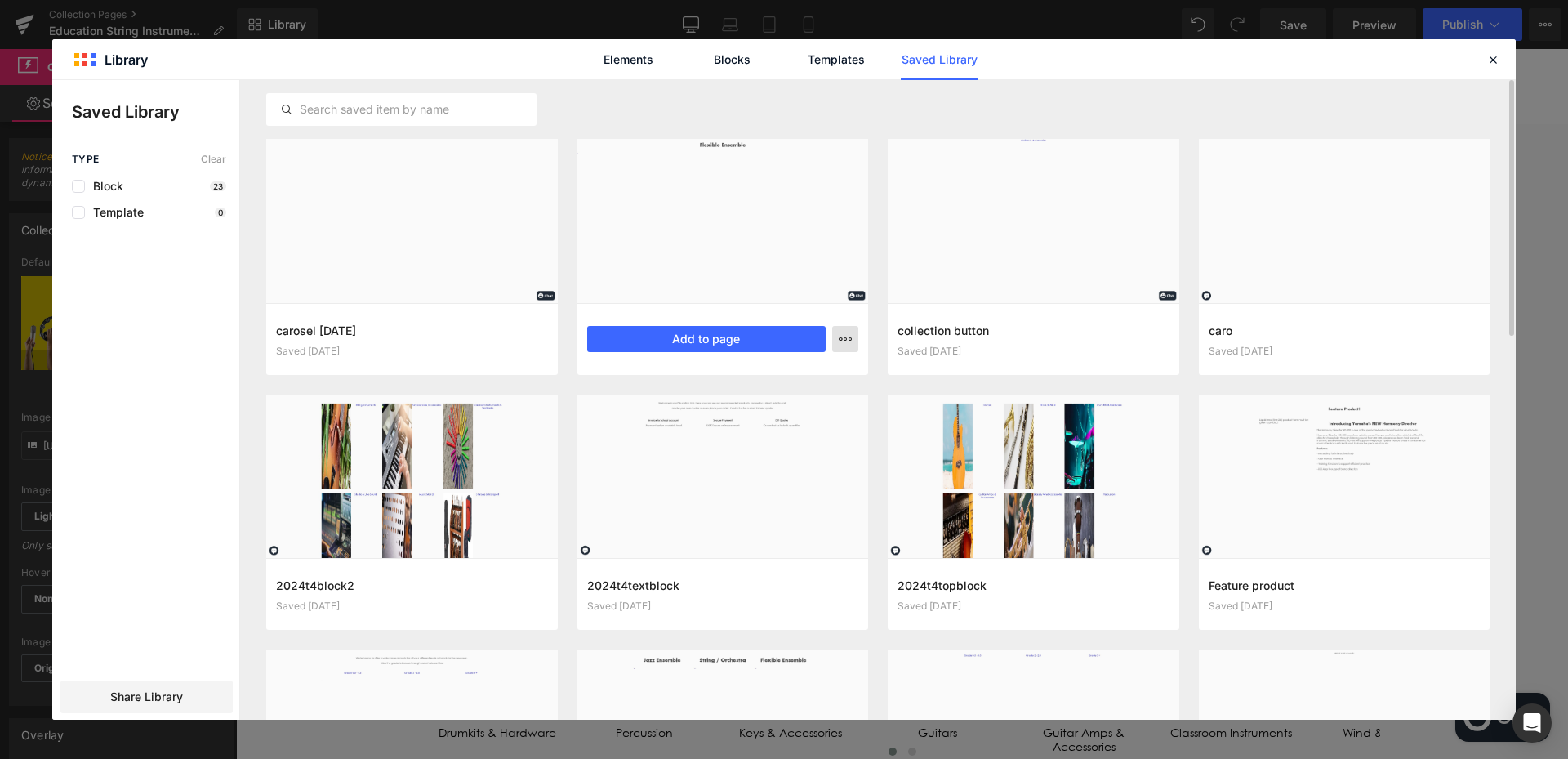
click at [846, 340] on icon "button" at bounding box center [845, 339] width 13 height 13
click at [783, 405] on div "Delete" at bounding box center [764, 410] width 187 height 34
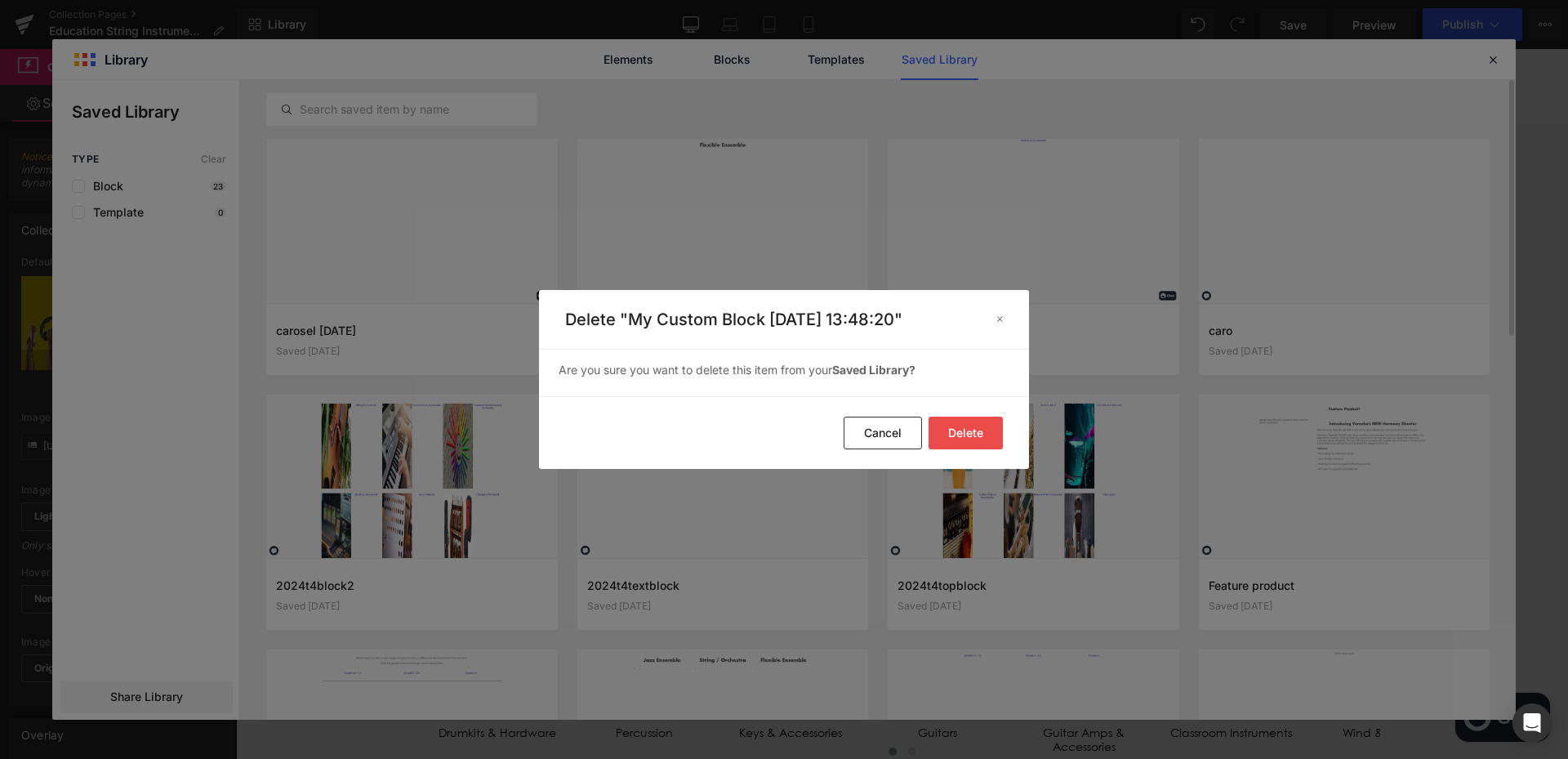
click at [991, 432] on button "Delete" at bounding box center [965, 433] width 75 height 33
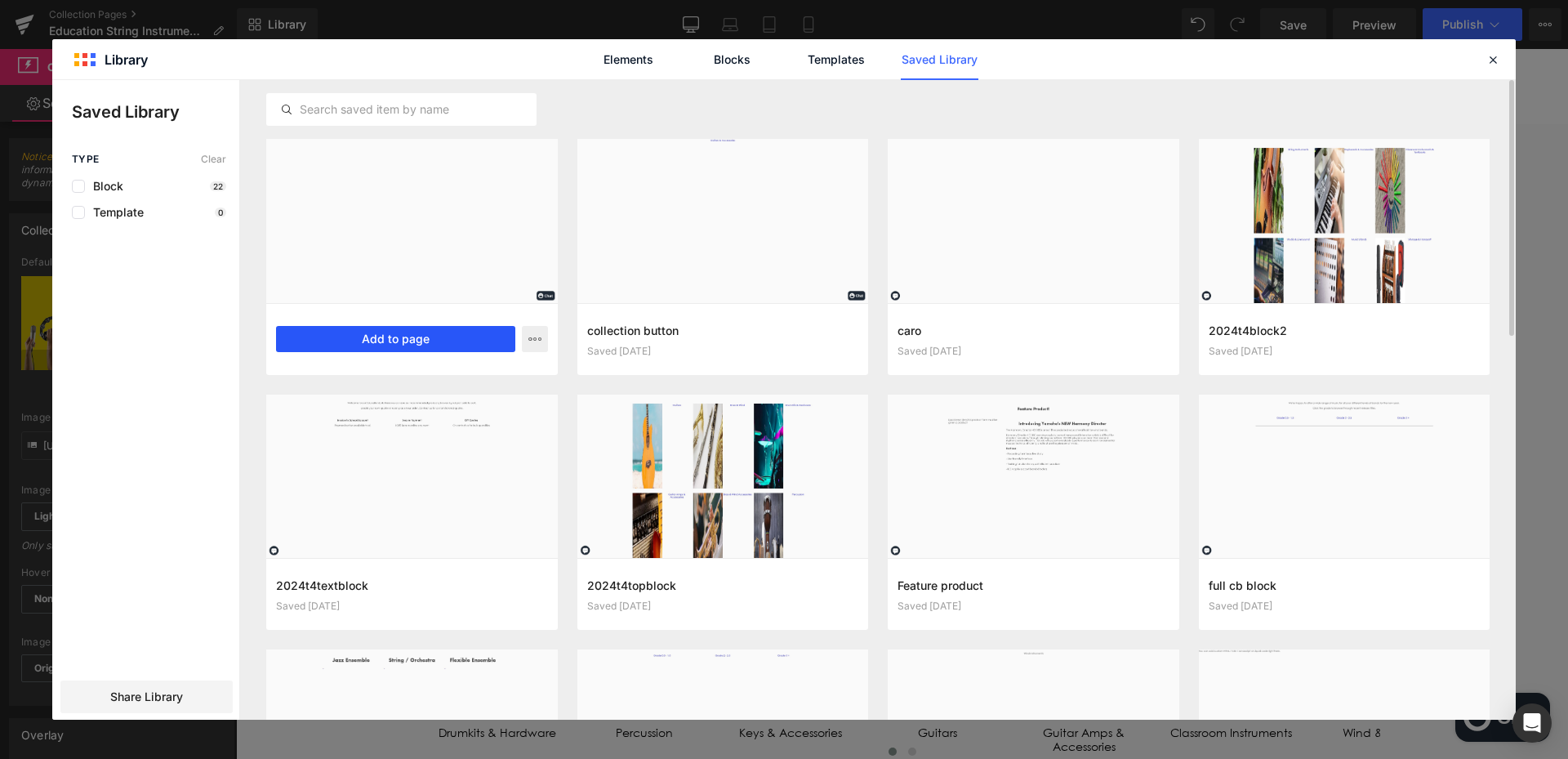
click at [378, 345] on button "Add to page" at bounding box center [395, 339] width 239 height 26
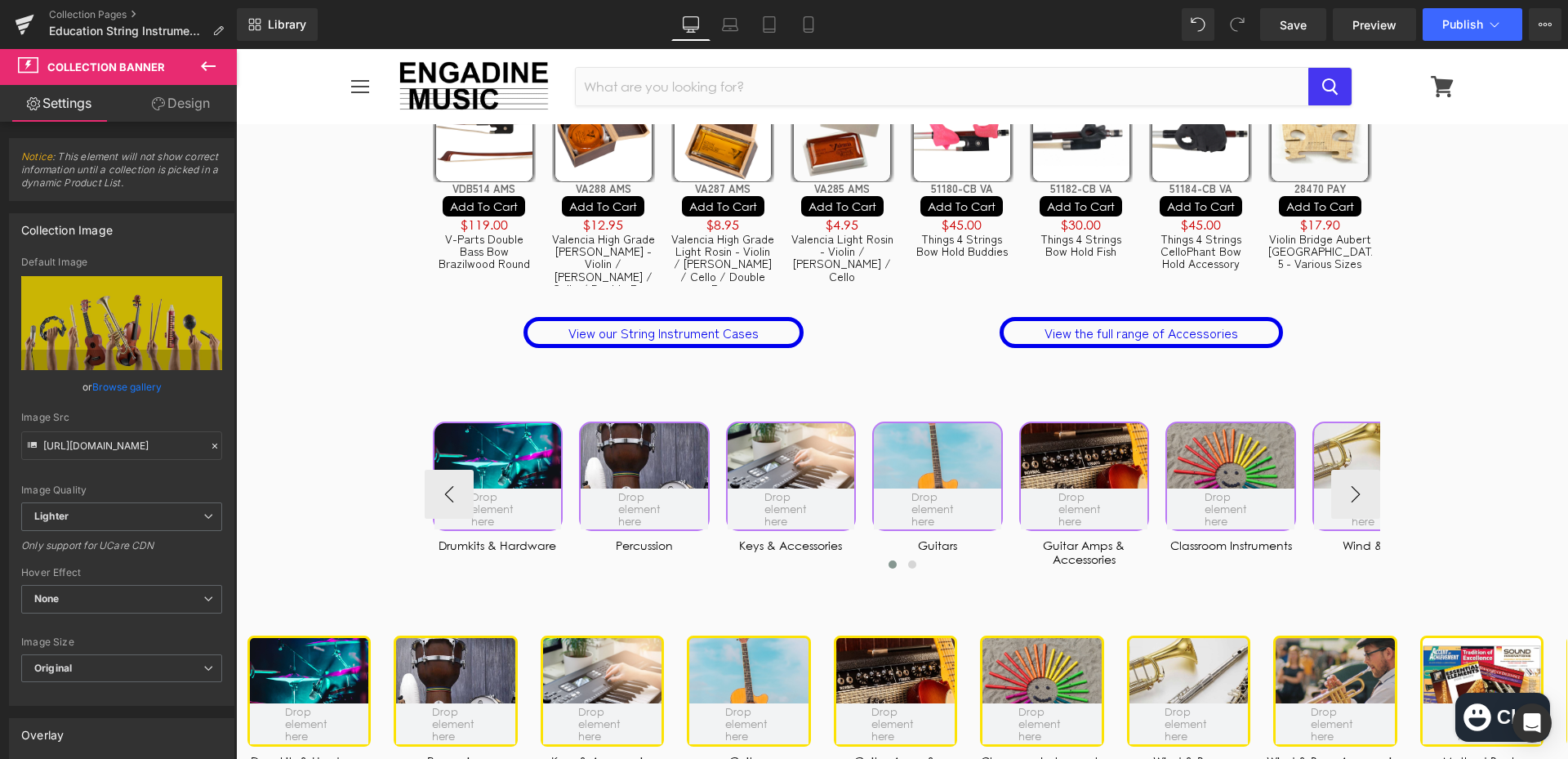
scroll to position [4255, 0]
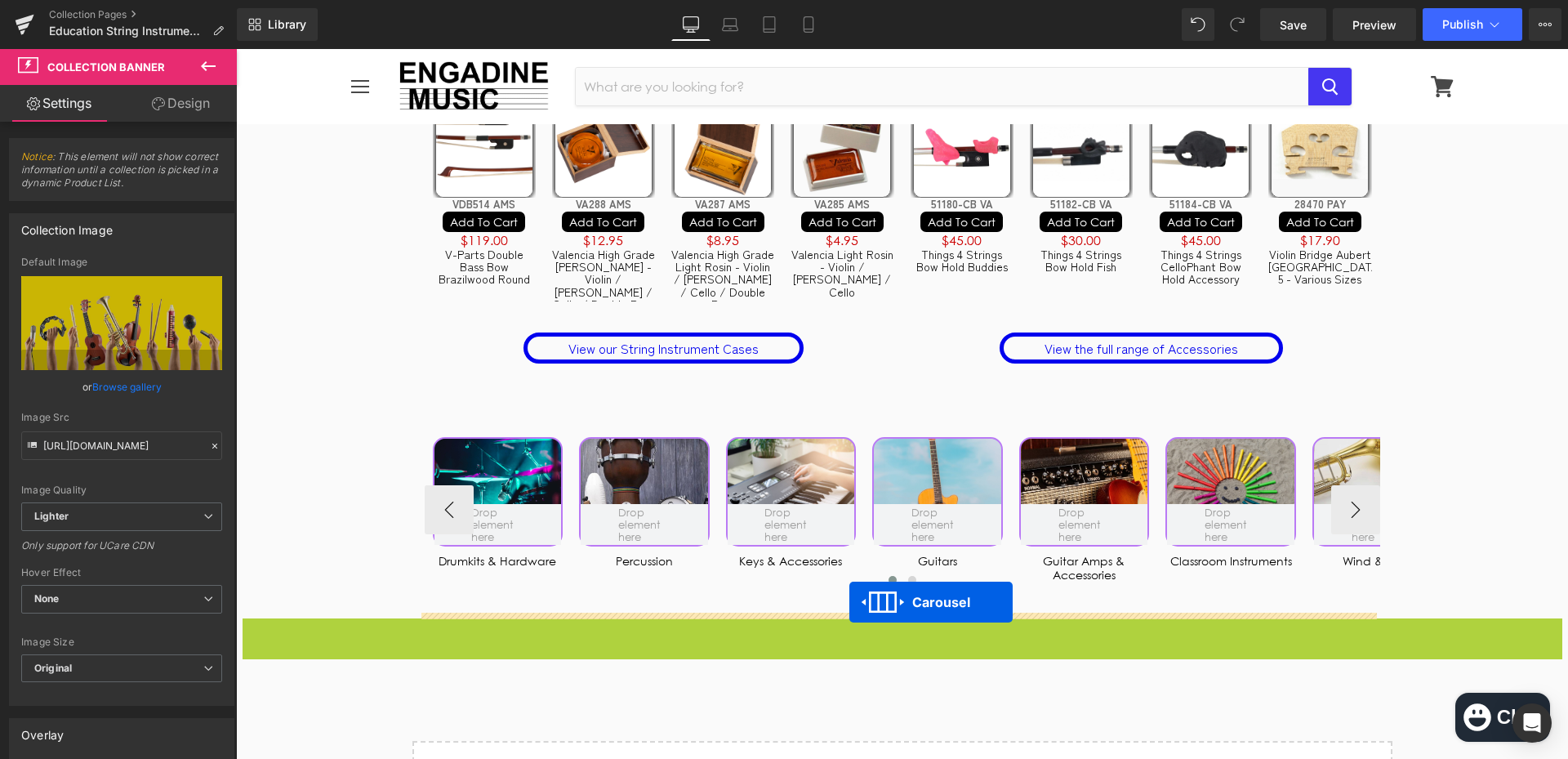
drag, startPoint x: 860, startPoint y: 632, endPoint x: 850, endPoint y: 602, distance: 31.6
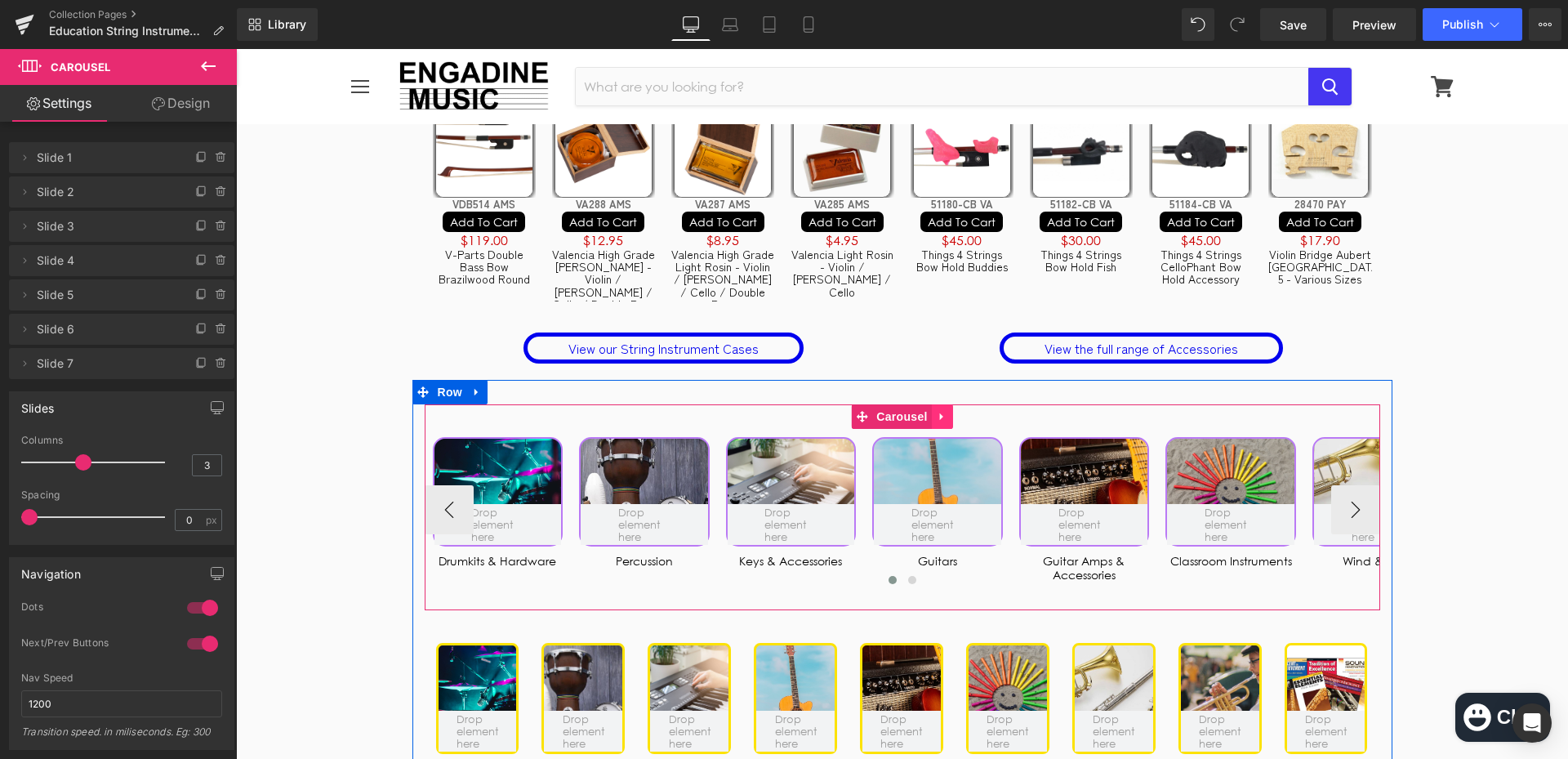
click at [939, 422] on icon at bounding box center [942, 416] width 11 height 12
click at [952, 420] on icon at bounding box center [953, 416] width 11 height 11
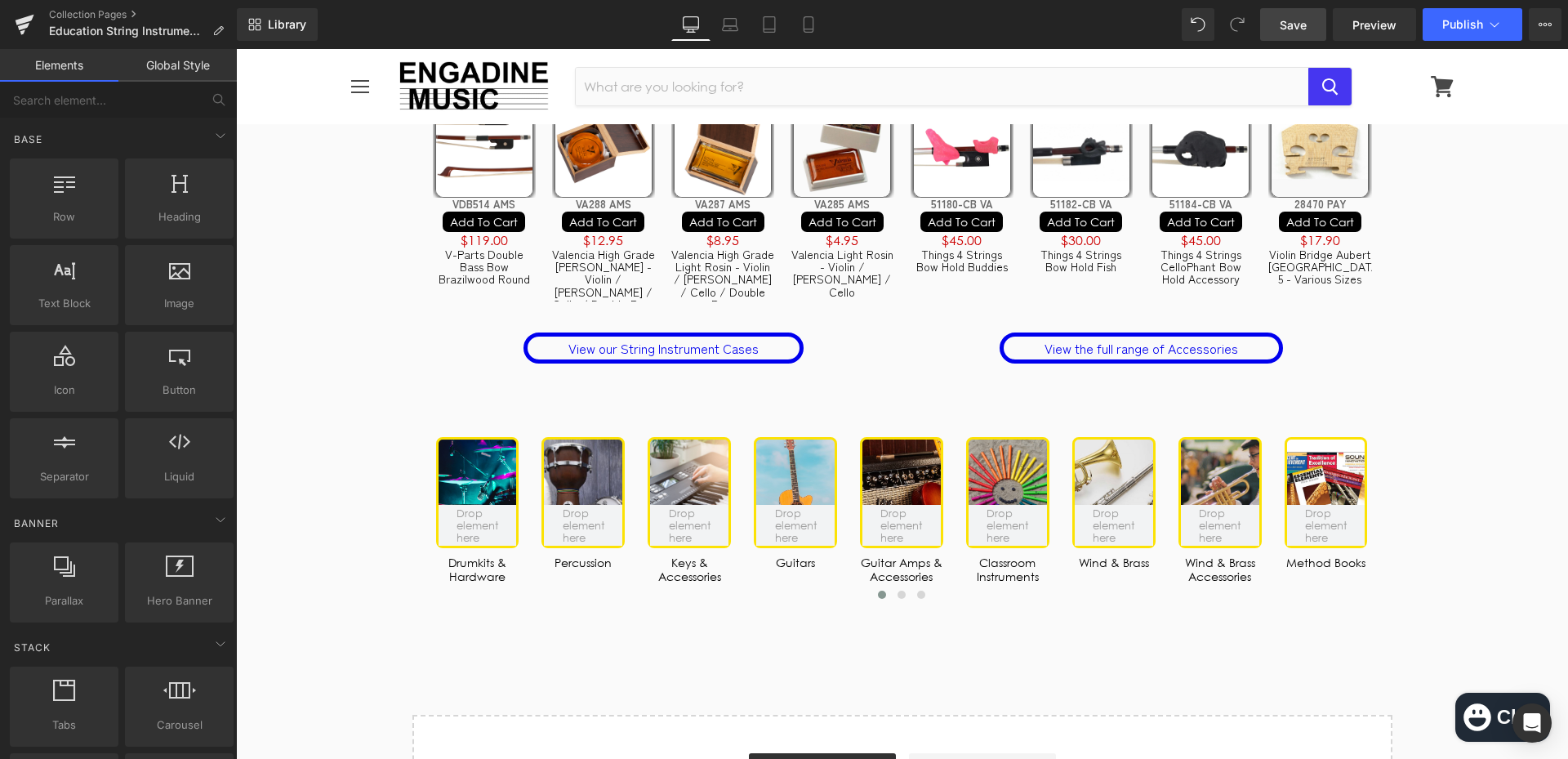
click at [1294, 29] on span "Save" at bounding box center [1292, 25] width 27 height 17
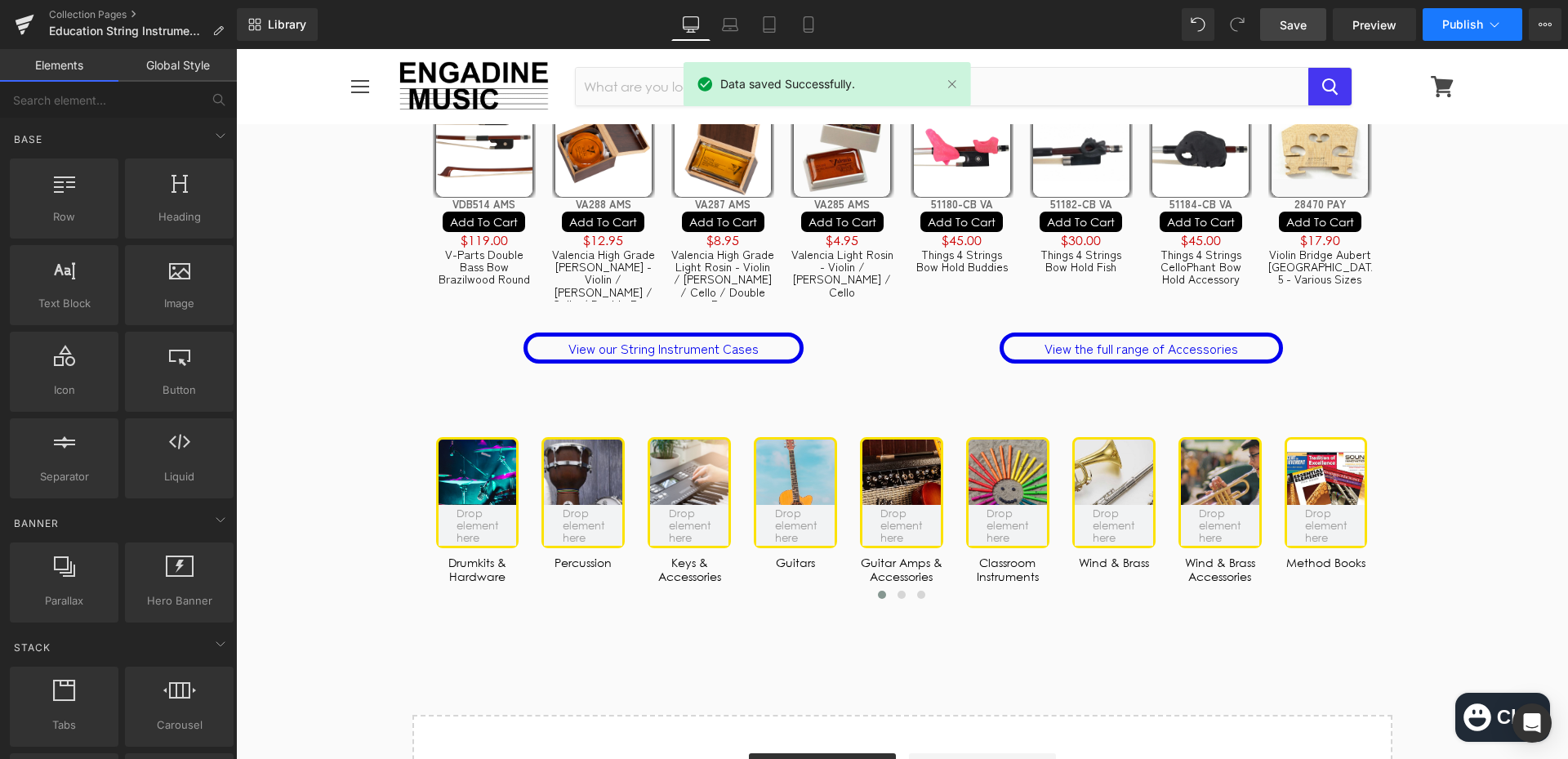
click at [1482, 16] on button "Publish" at bounding box center [1472, 25] width 99 height 33
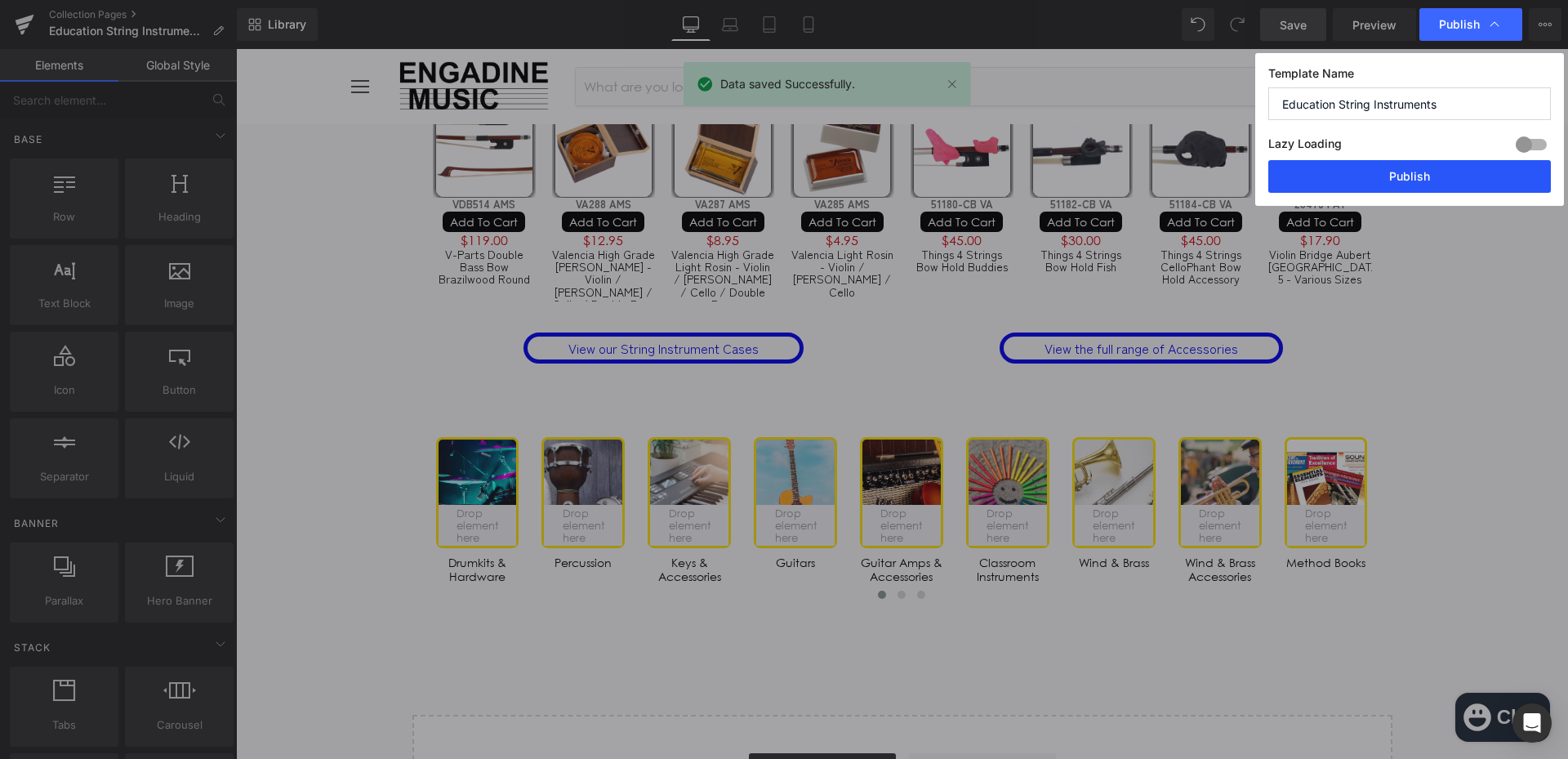
click at [1398, 180] on button "Publish" at bounding box center [1408, 176] width 282 height 33
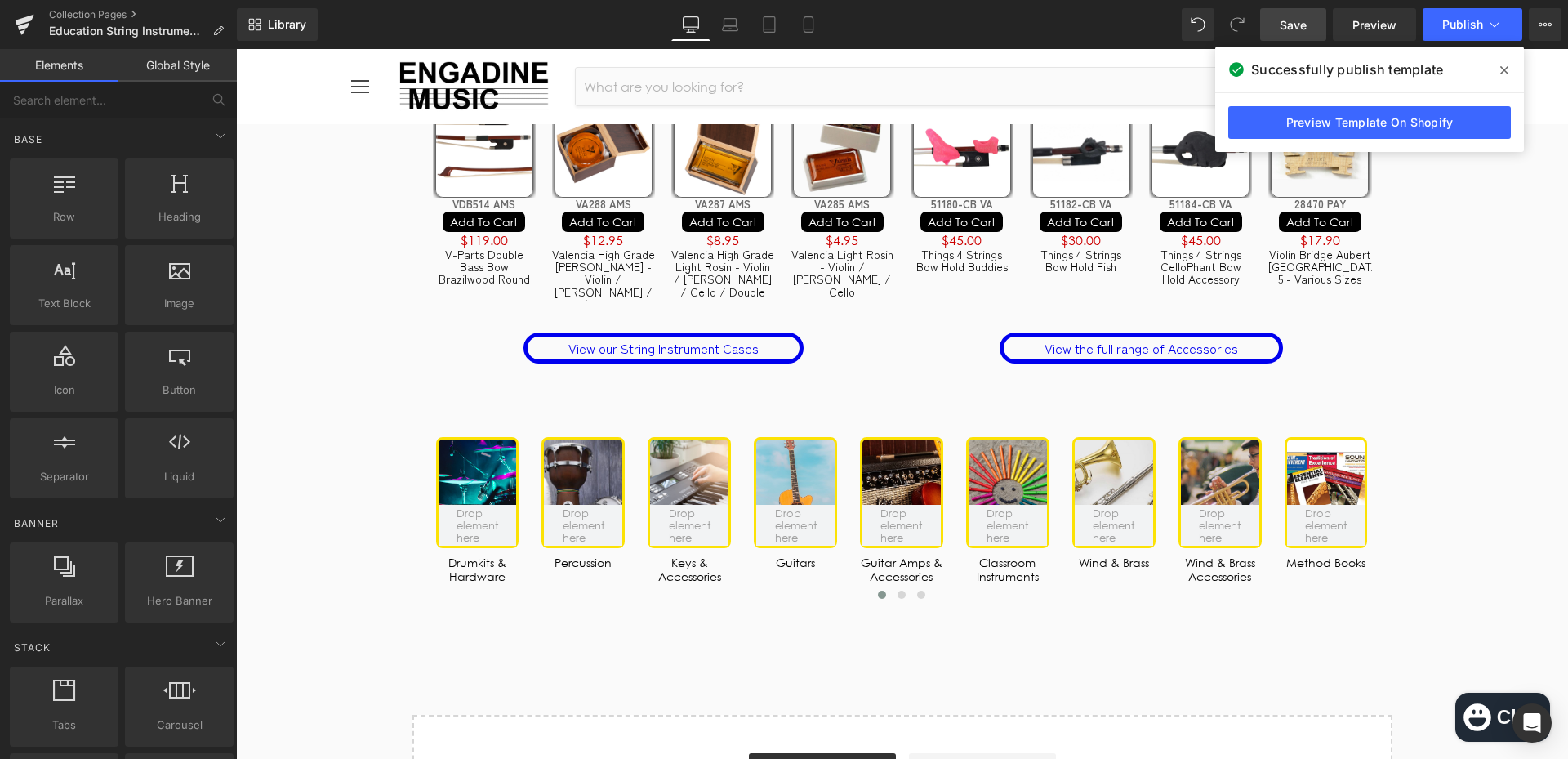
click at [1309, 17] on link "Save" at bounding box center [1292, 25] width 66 height 33
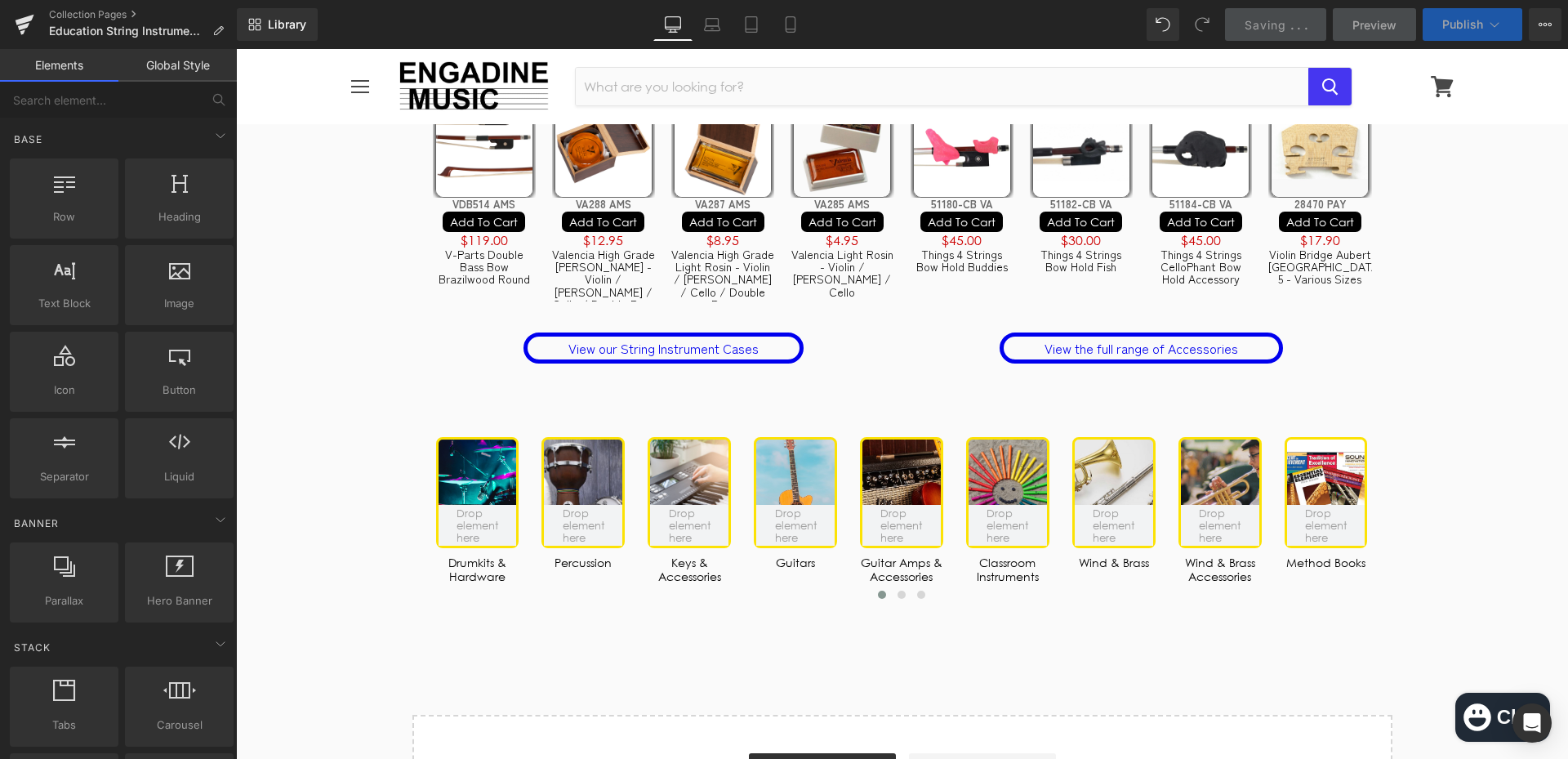
click at [1471, 18] on span "Publish" at bounding box center [1462, 25] width 41 height 13
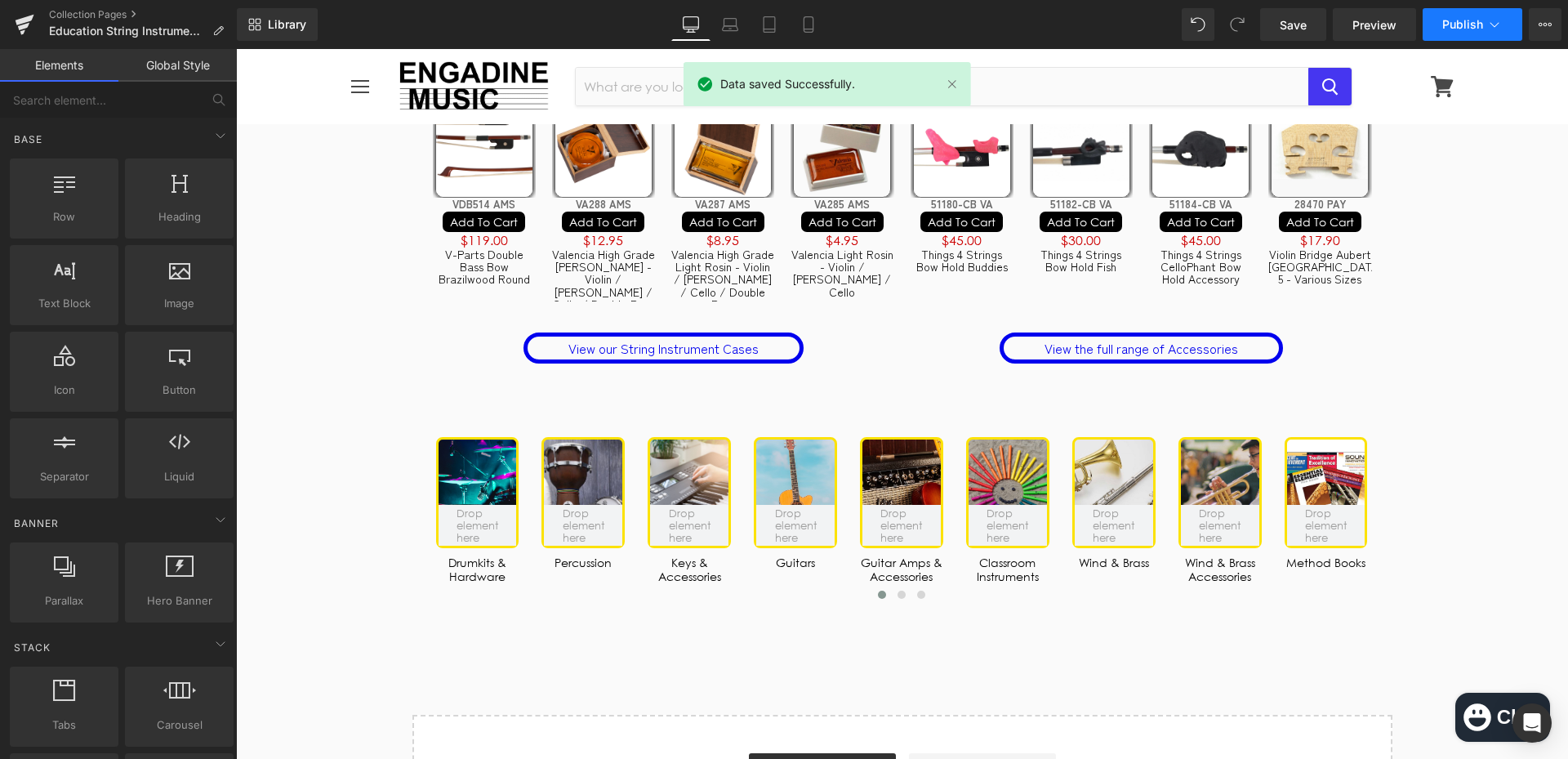
click at [1472, 18] on span "Publish" at bounding box center [1462, 25] width 41 height 13
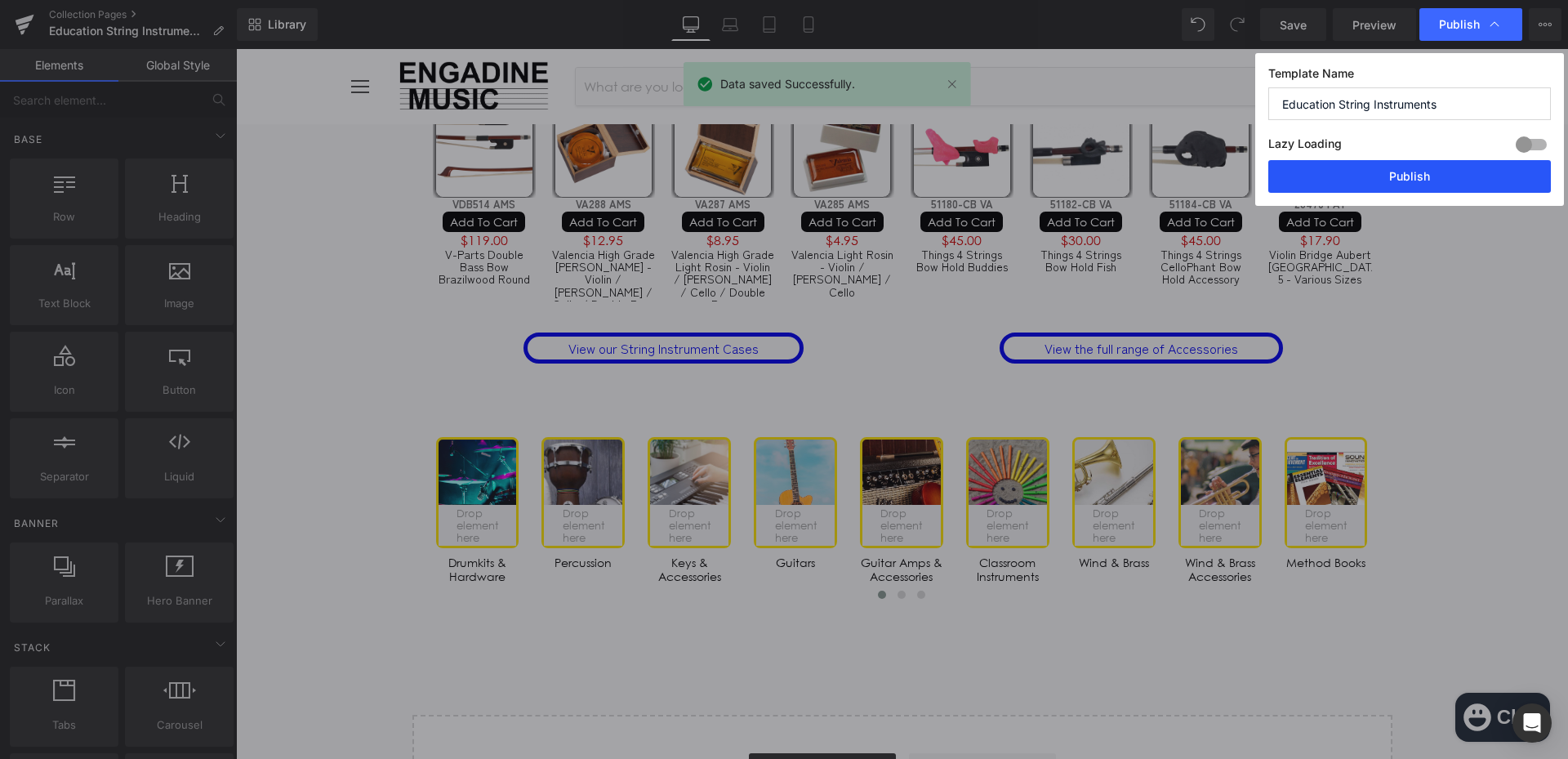
drag, startPoint x: 1181, startPoint y: 137, endPoint x: 1417, endPoint y: 187, distance: 241.2
click at [1417, 187] on button "Publish" at bounding box center [1408, 176] width 282 height 33
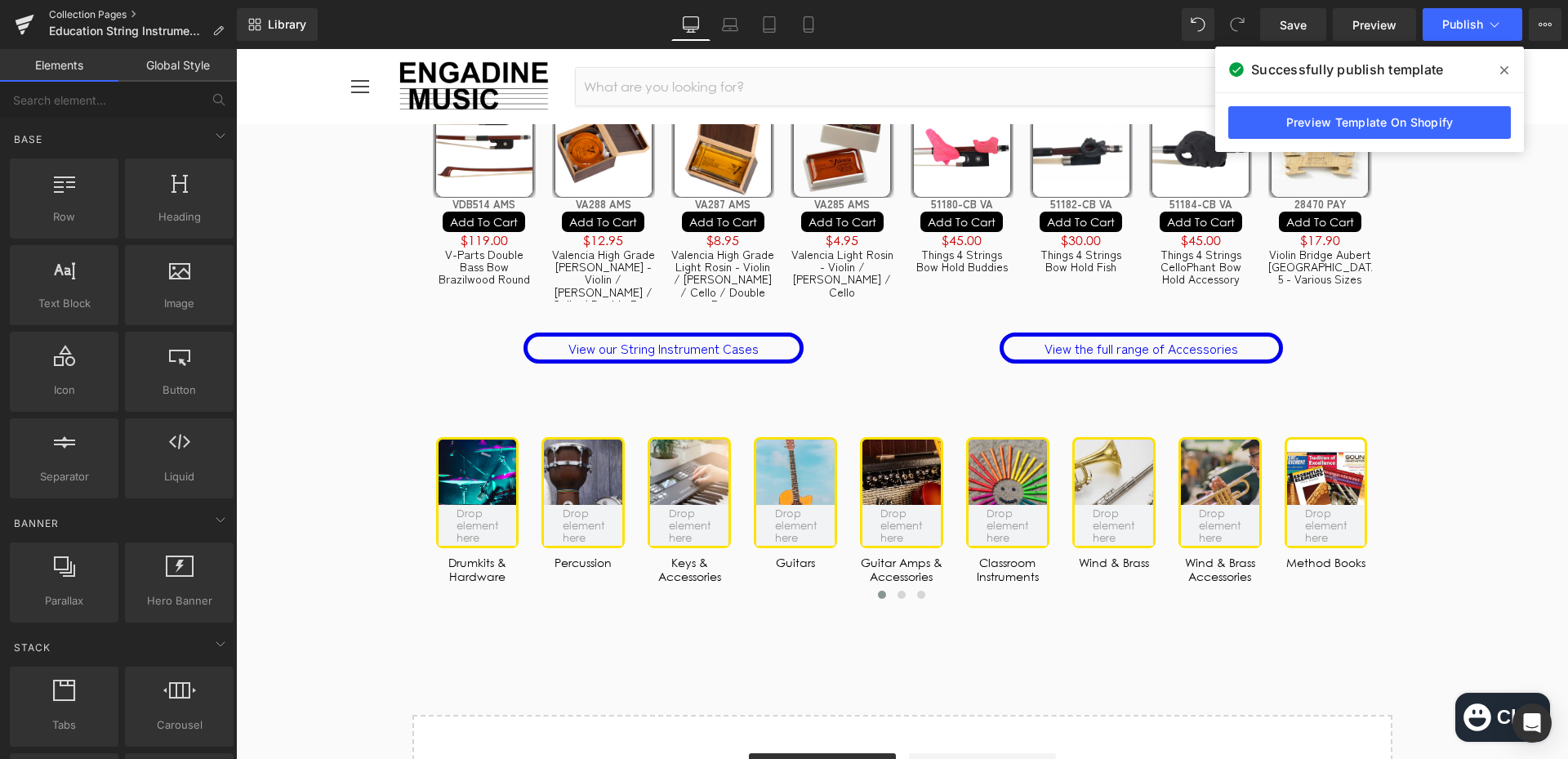
click at [114, 10] on link "Collection Pages" at bounding box center [143, 15] width 188 height 13
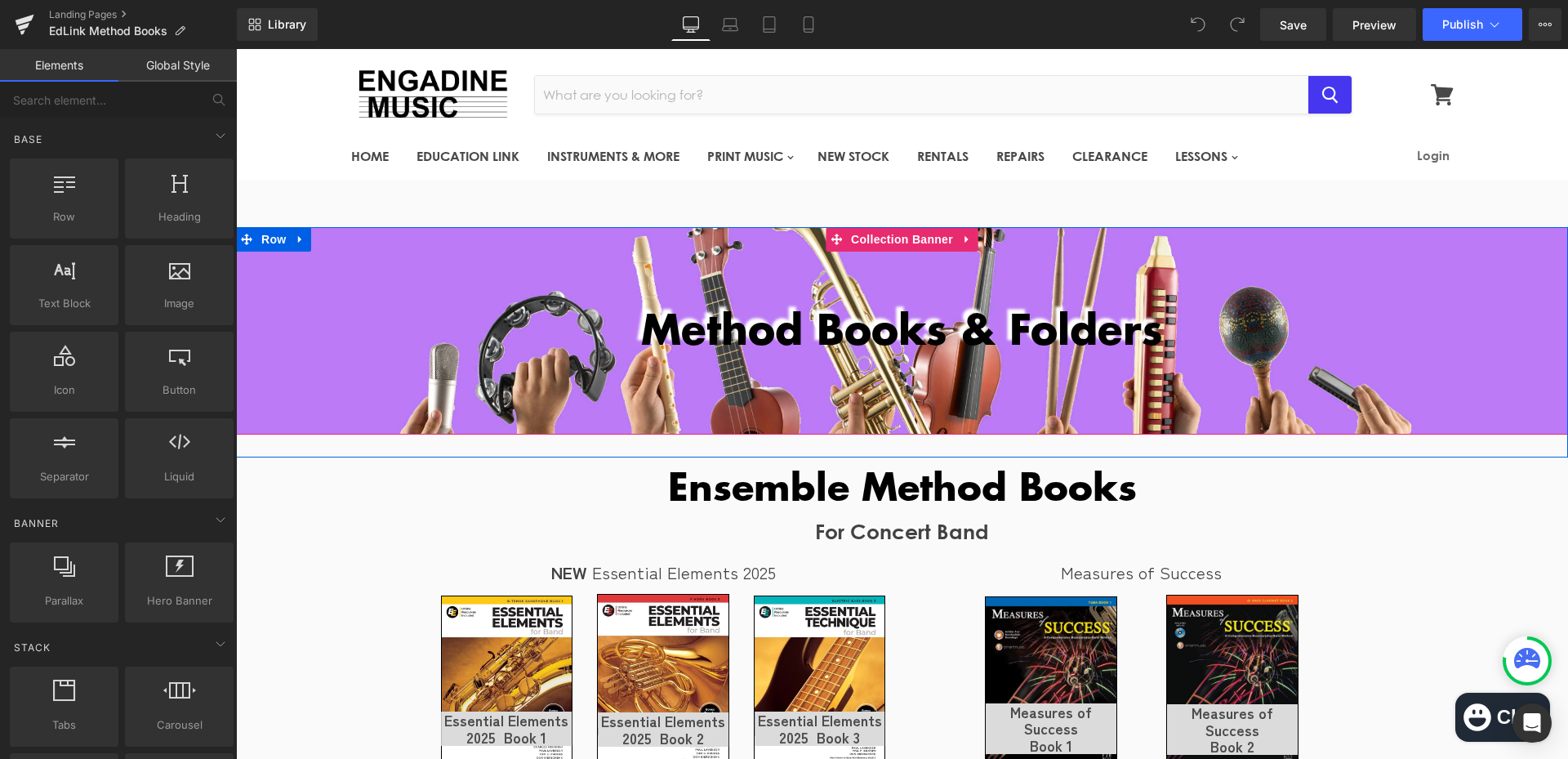
click at [488, 398] on div at bounding box center [902, 330] width 1332 height 208
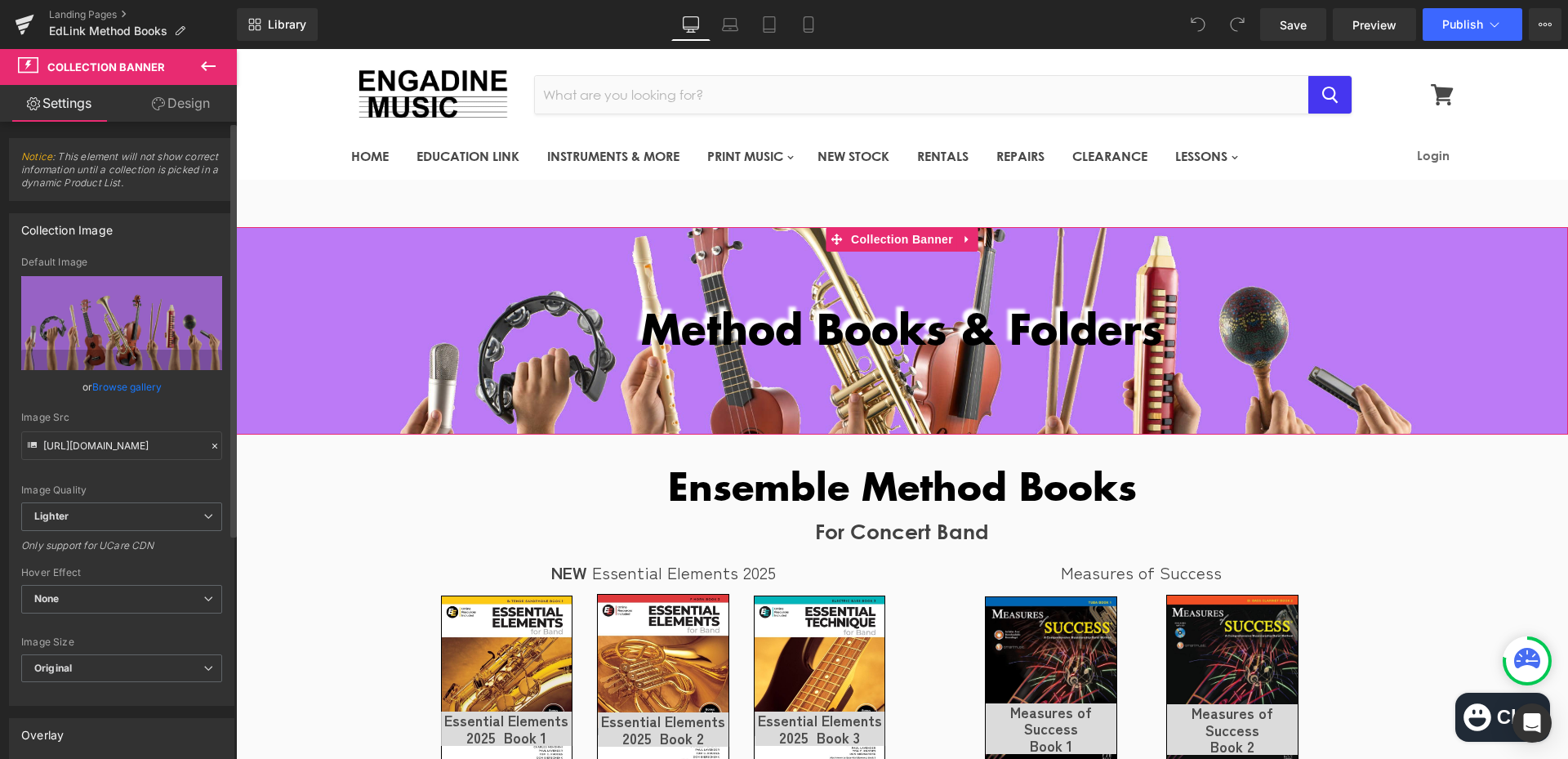
click at [80, 385] on div "or Browse gallery" at bounding box center [121, 387] width 201 height 17
click at [96, 382] on link "Browse gallery" at bounding box center [126, 387] width 70 height 29
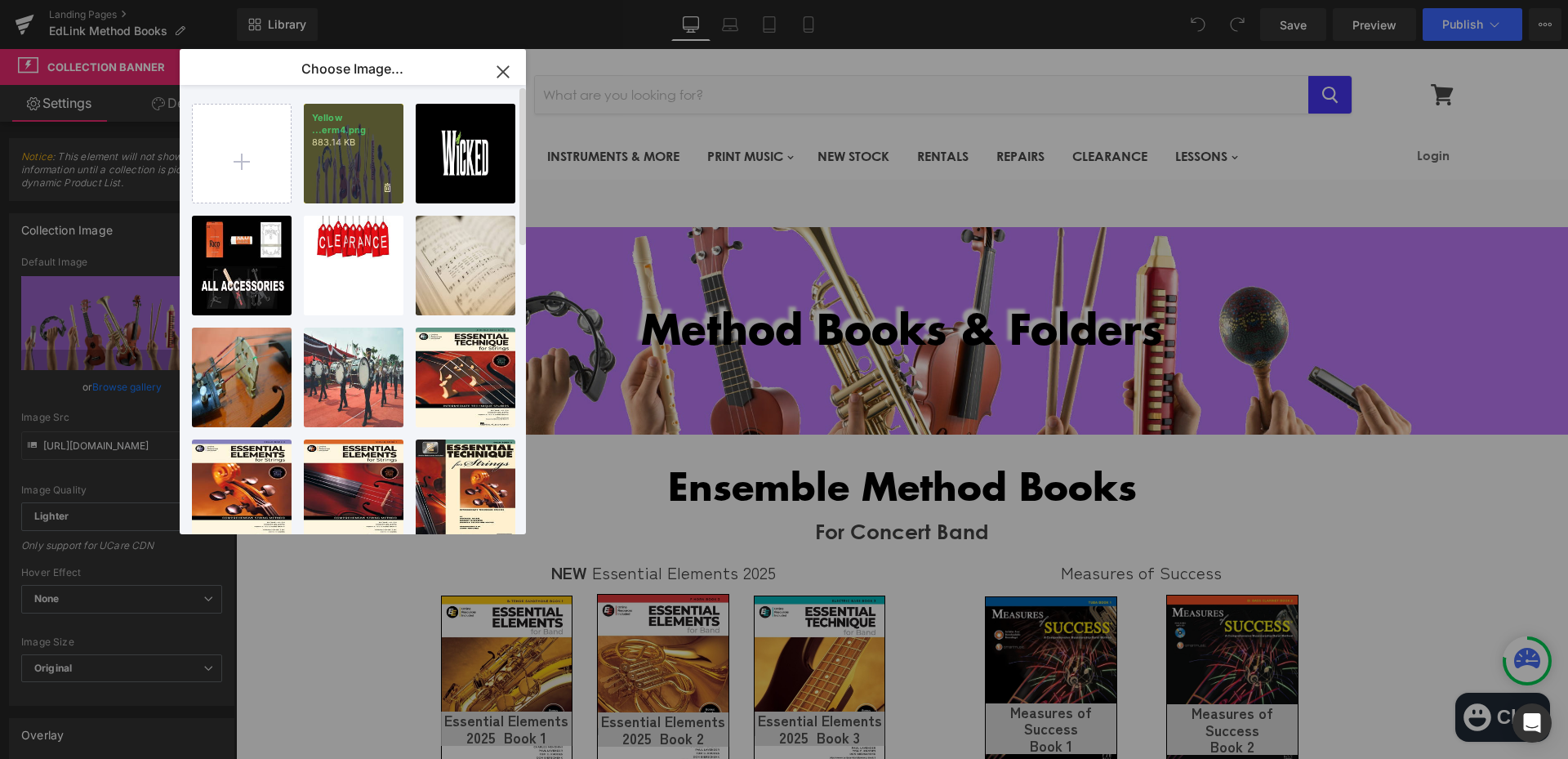
click at [329, 148] on div "Yellow ...erm4.png 883.14 KB" at bounding box center [353, 153] width 99 height 100
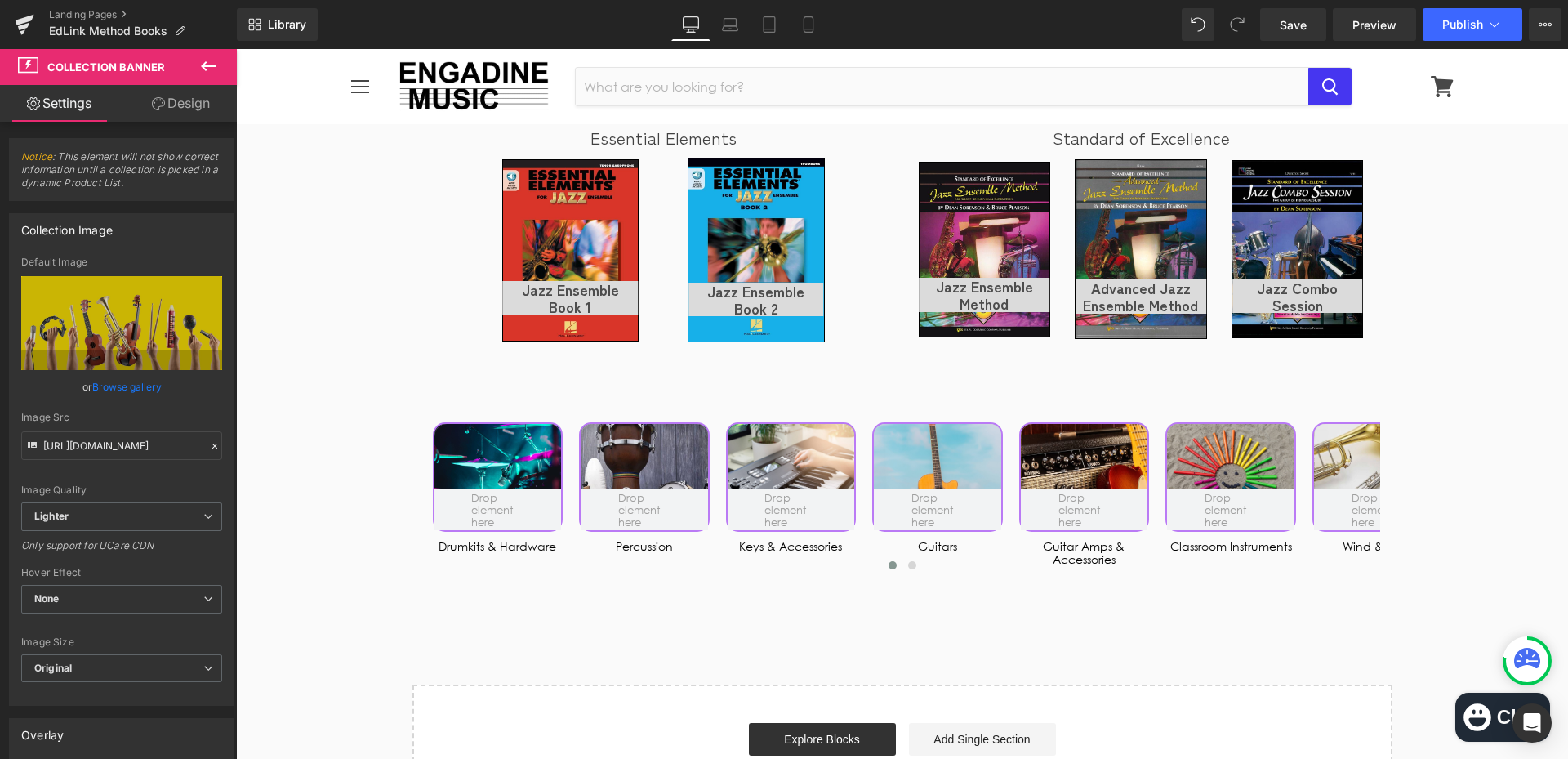
scroll to position [3758, 0]
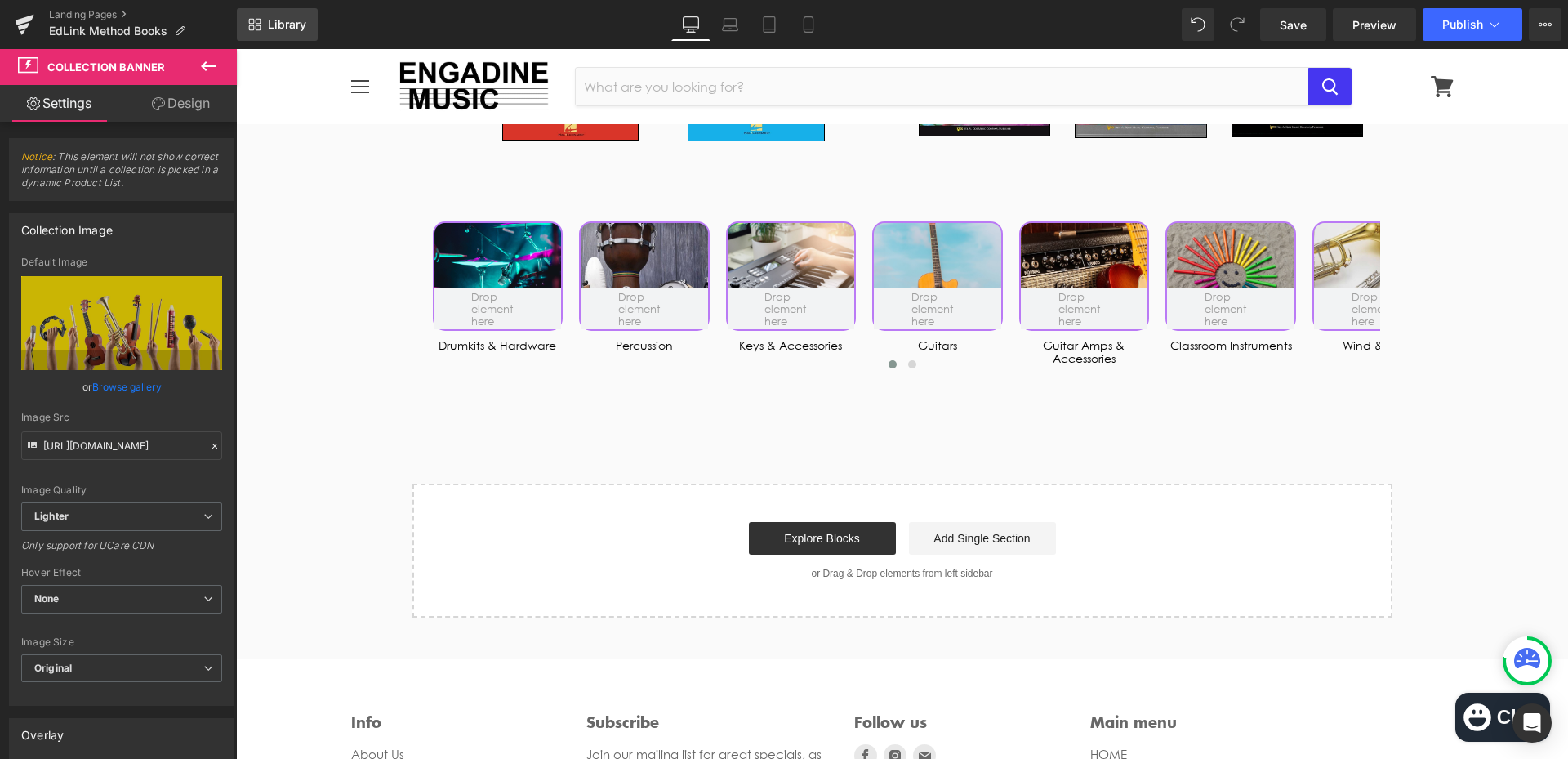
click at [314, 26] on link "Library" at bounding box center [276, 25] width 80 height 33
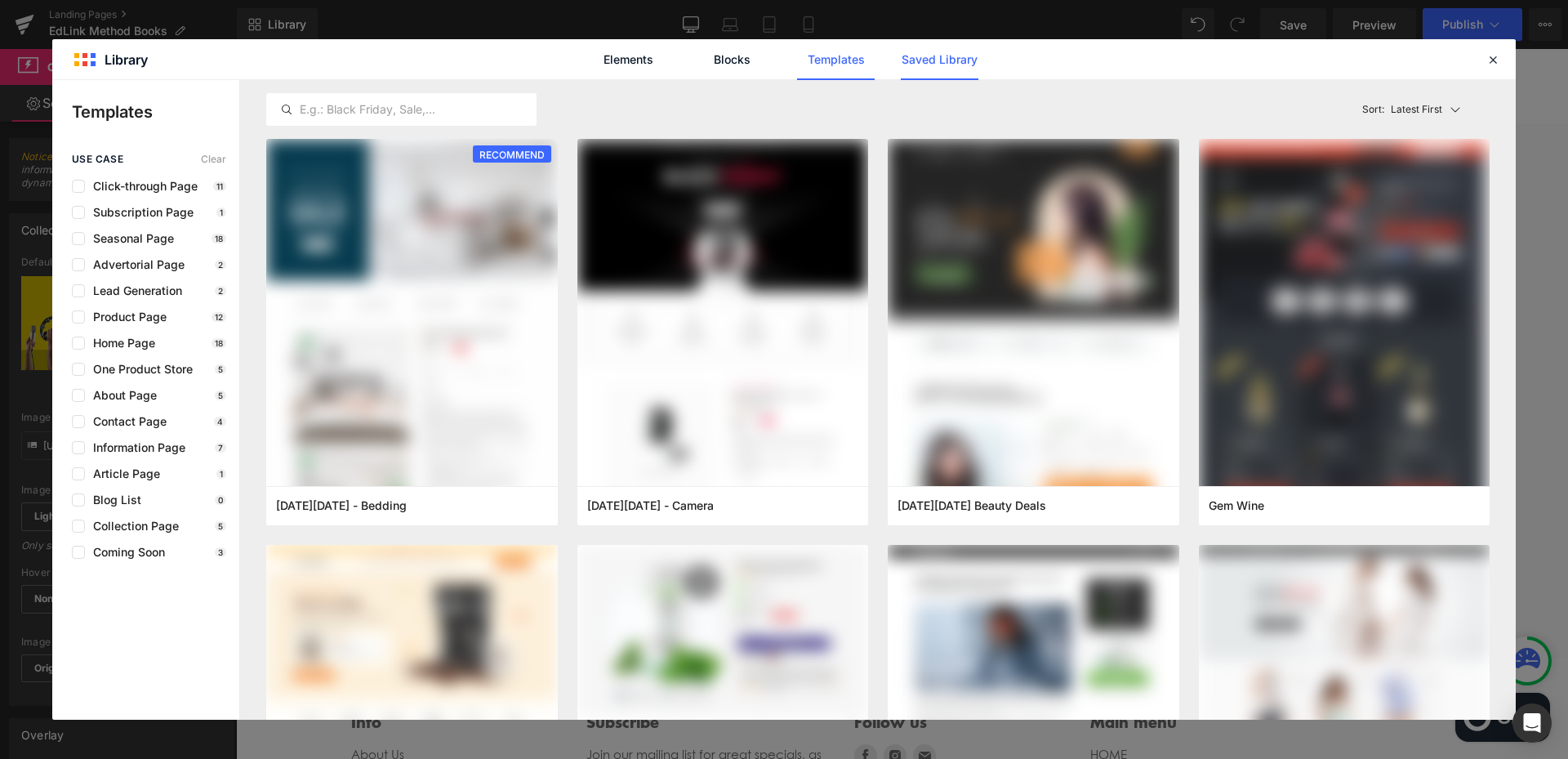
click at [951, 60] on link "Saved Library" at bounding box center [939, 59] width 77 height 41
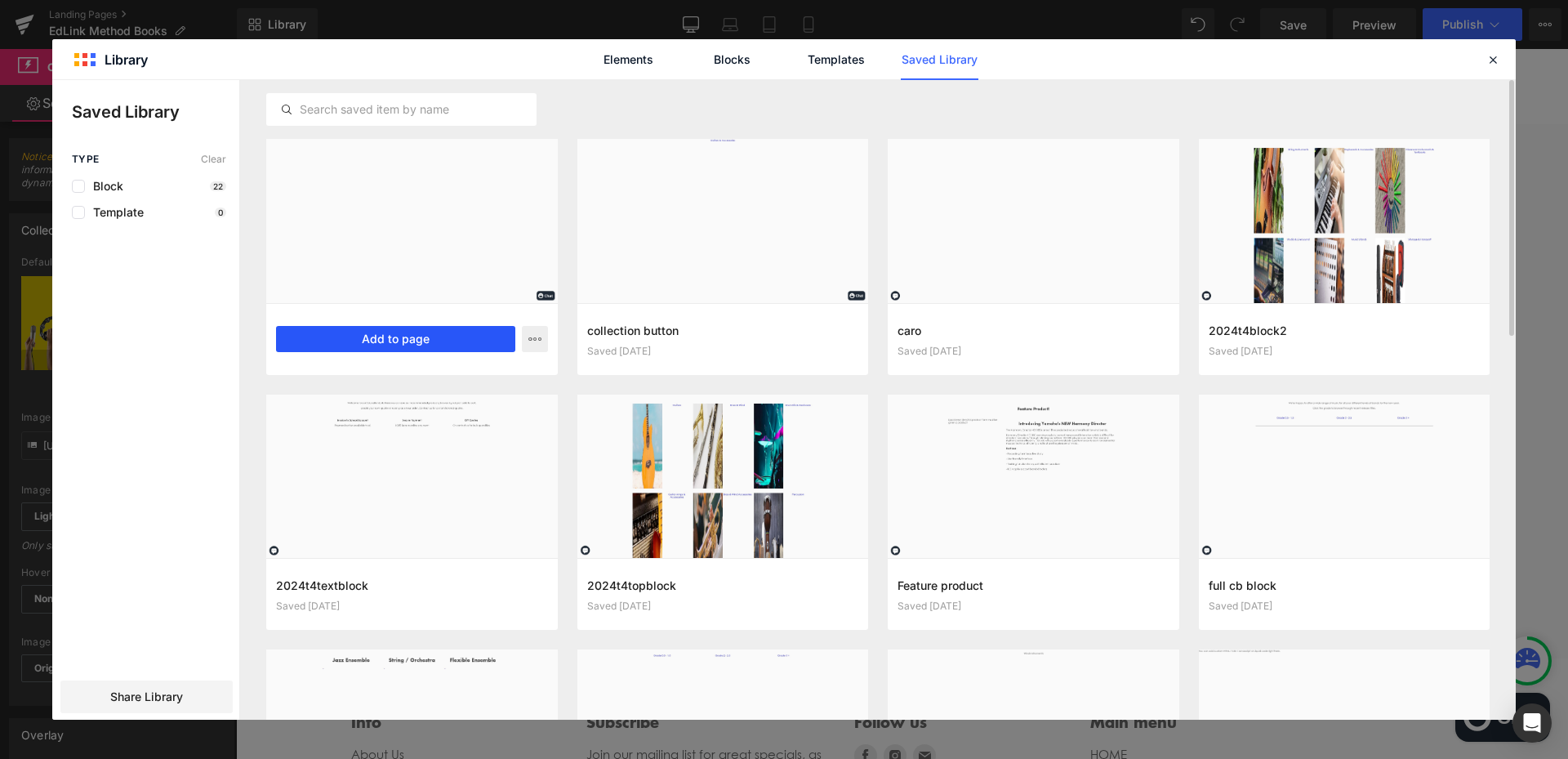
drag, startPoint x: 384, startPoint y: 344, endPoint x: 147, endPoint y: 295, distance: 242.0
click at [384, 344] on button "Add to page" at bounding box center [395, 339] width 239 height 26
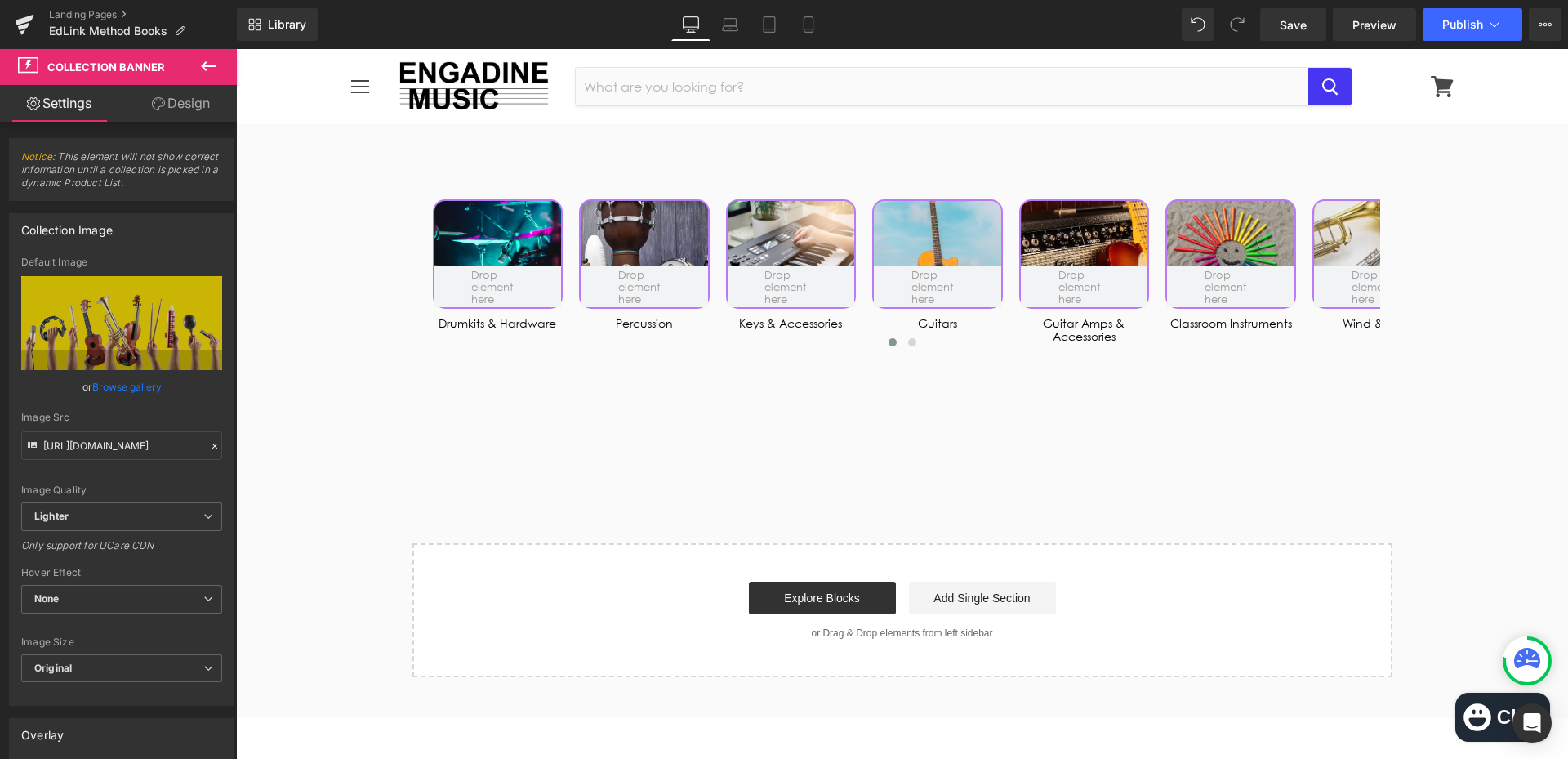
scroll to position [3709, 0]
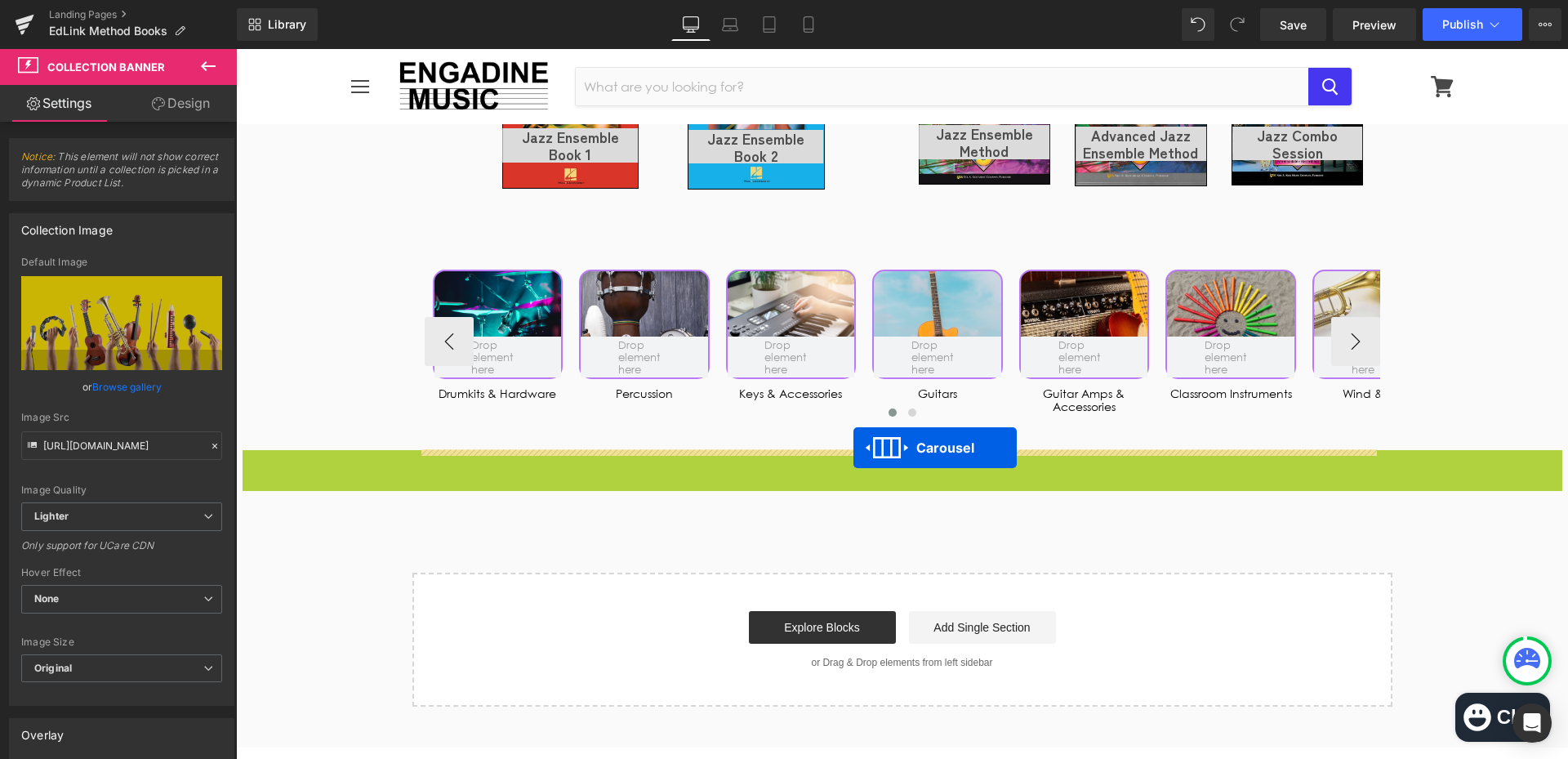
drag, startPoint x: 853, startPoint y: 471, endPoint x: 853, endPoint y: 448, distance: 23.0
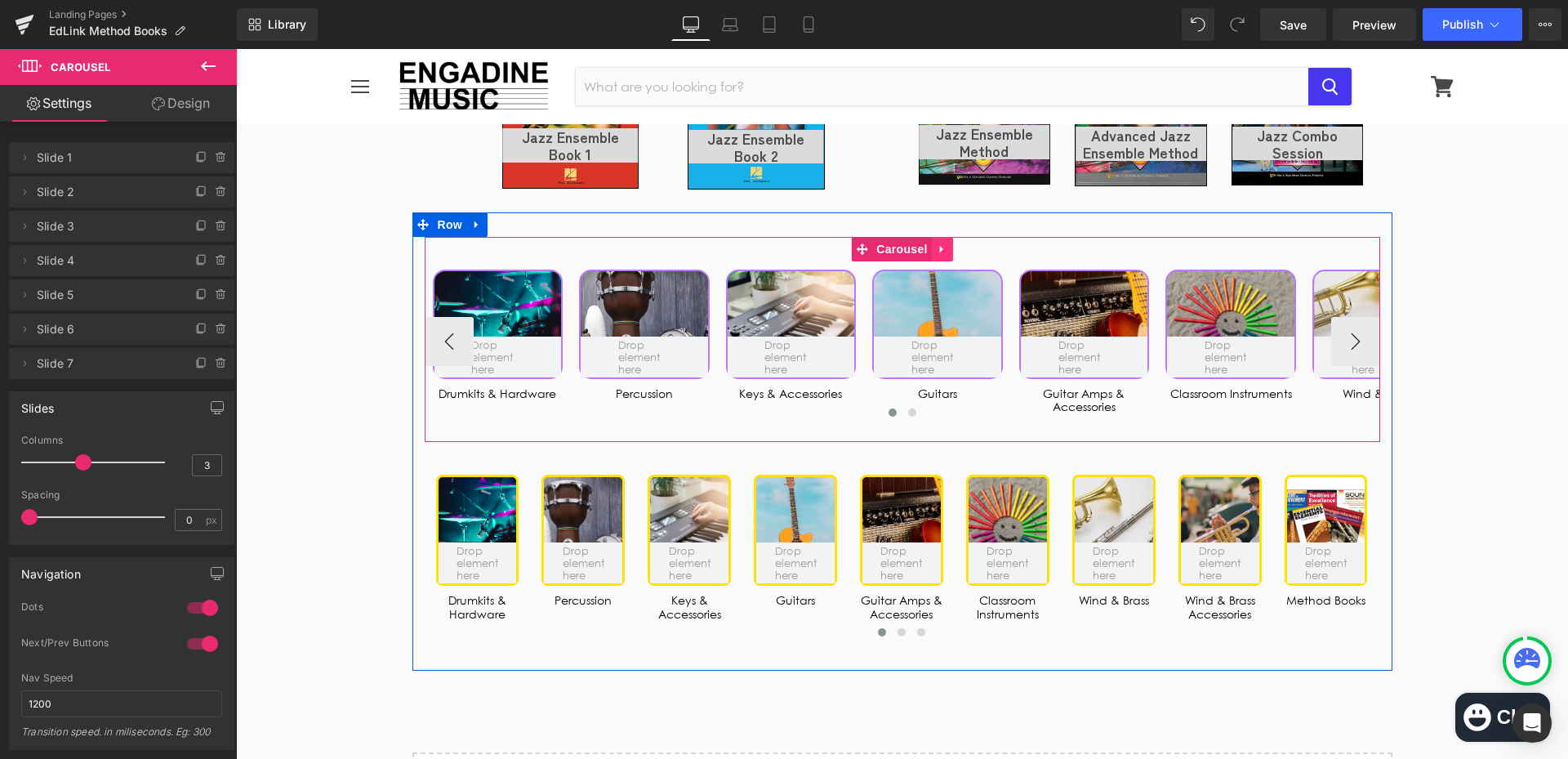
click at [941, 253] on icon at bounding box center [942, 249] width 11 height 12
click at [952, 256] on icon at bounding box center [953, 249] width 11 height 12
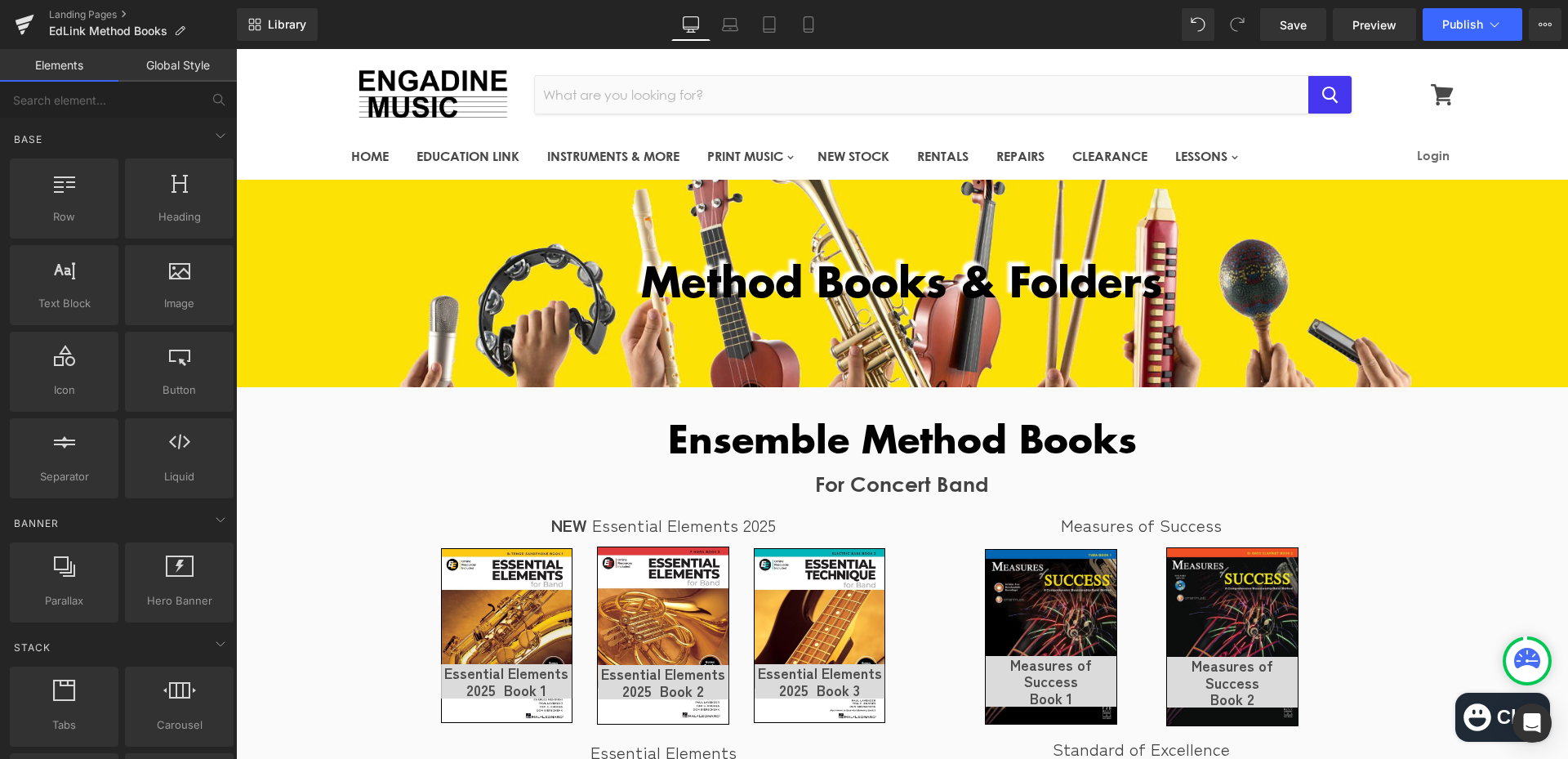
scroll to position [0, 0]
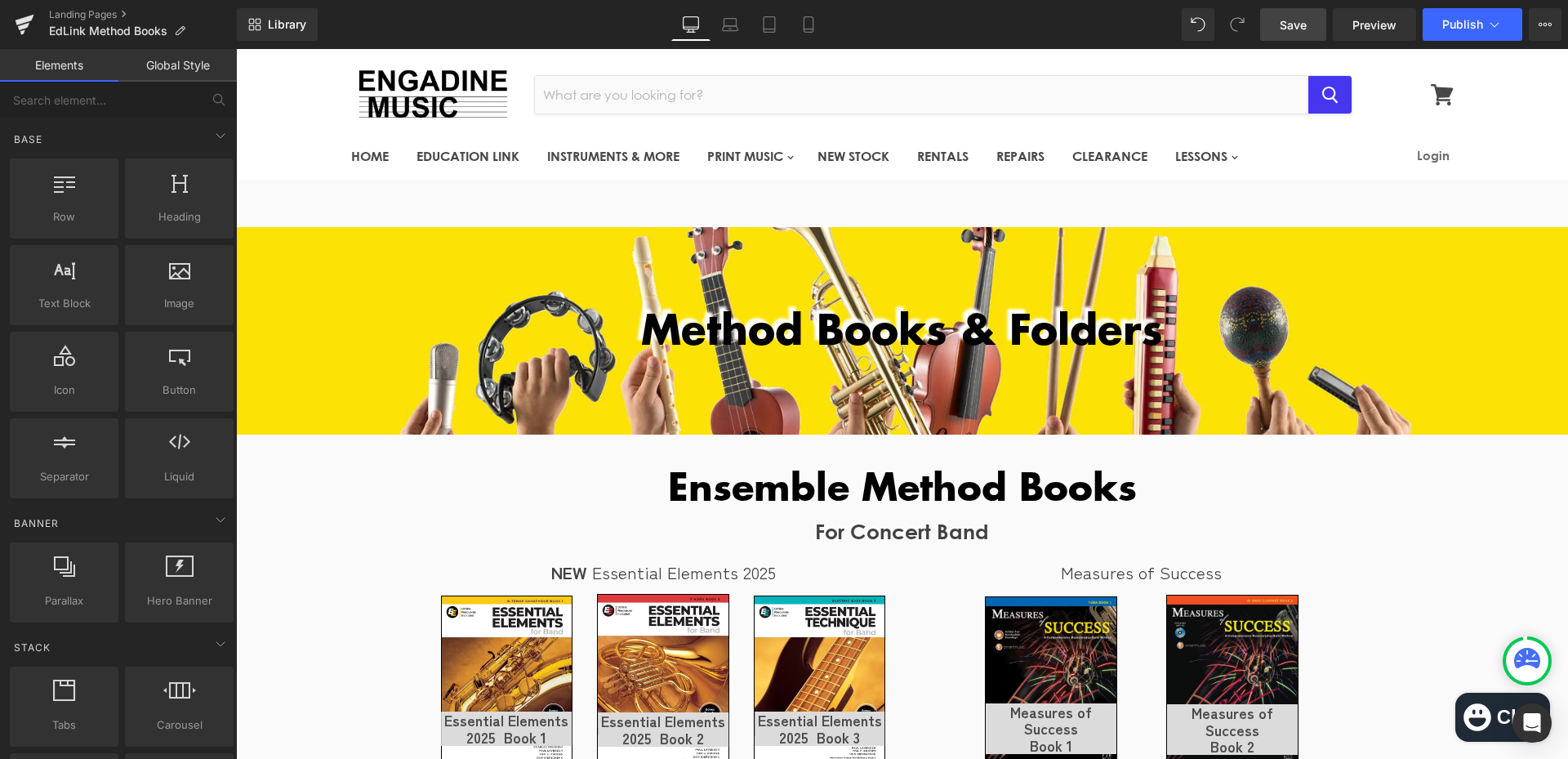
click at [1308, 18] on link "Save" at bounding box center [1292, 25] width 66 height 33
click at [1317, 31] on link "Save" at bounding box center [1292, 25] width 66 height 33
click at [1457, 15] on button "Publish" at bounding box center [1472, 25] width 99 height 33
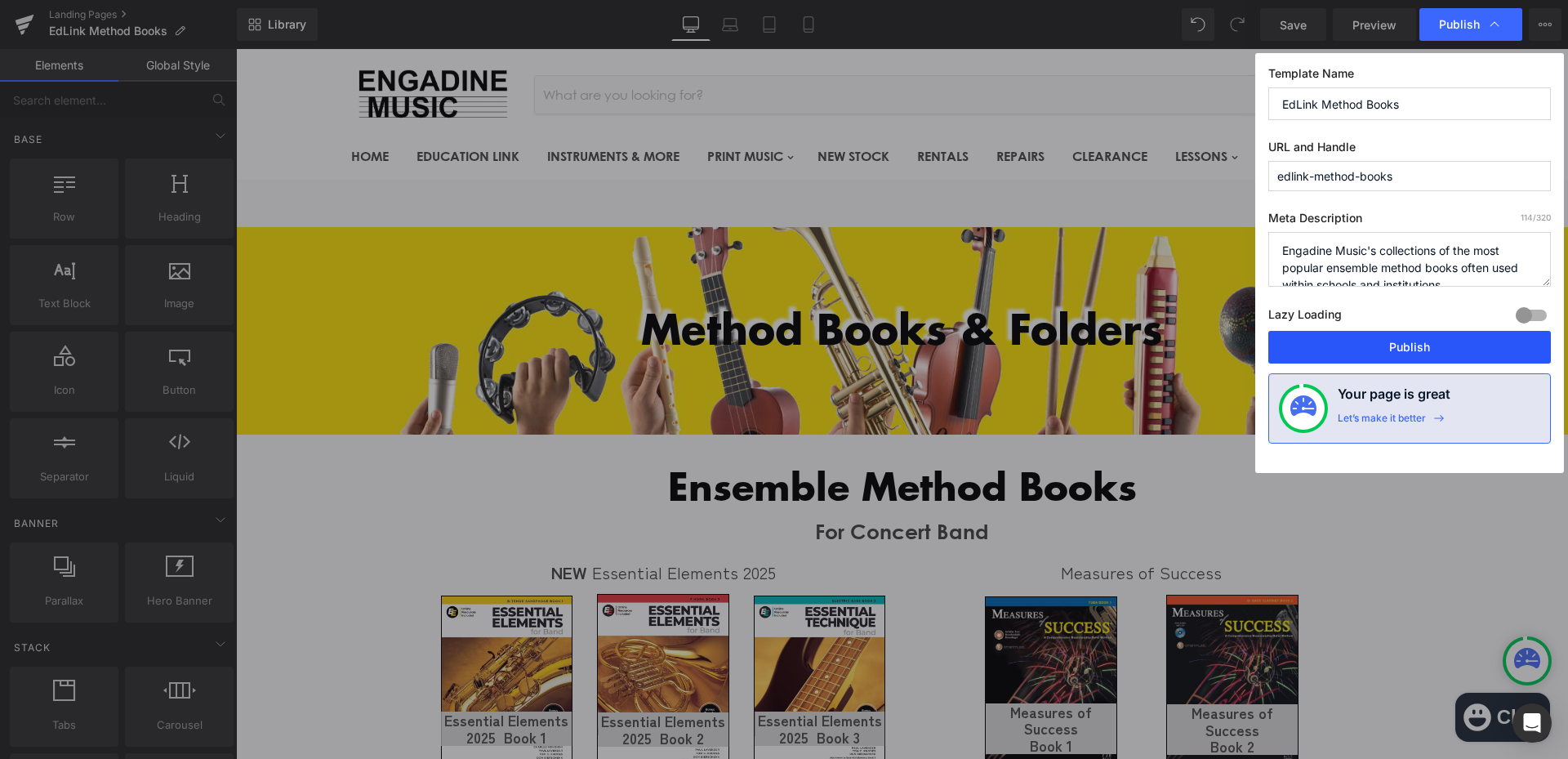
click at [1380, 347] on button "Publish" at bounding box center [1408, 347] width 282 height 33
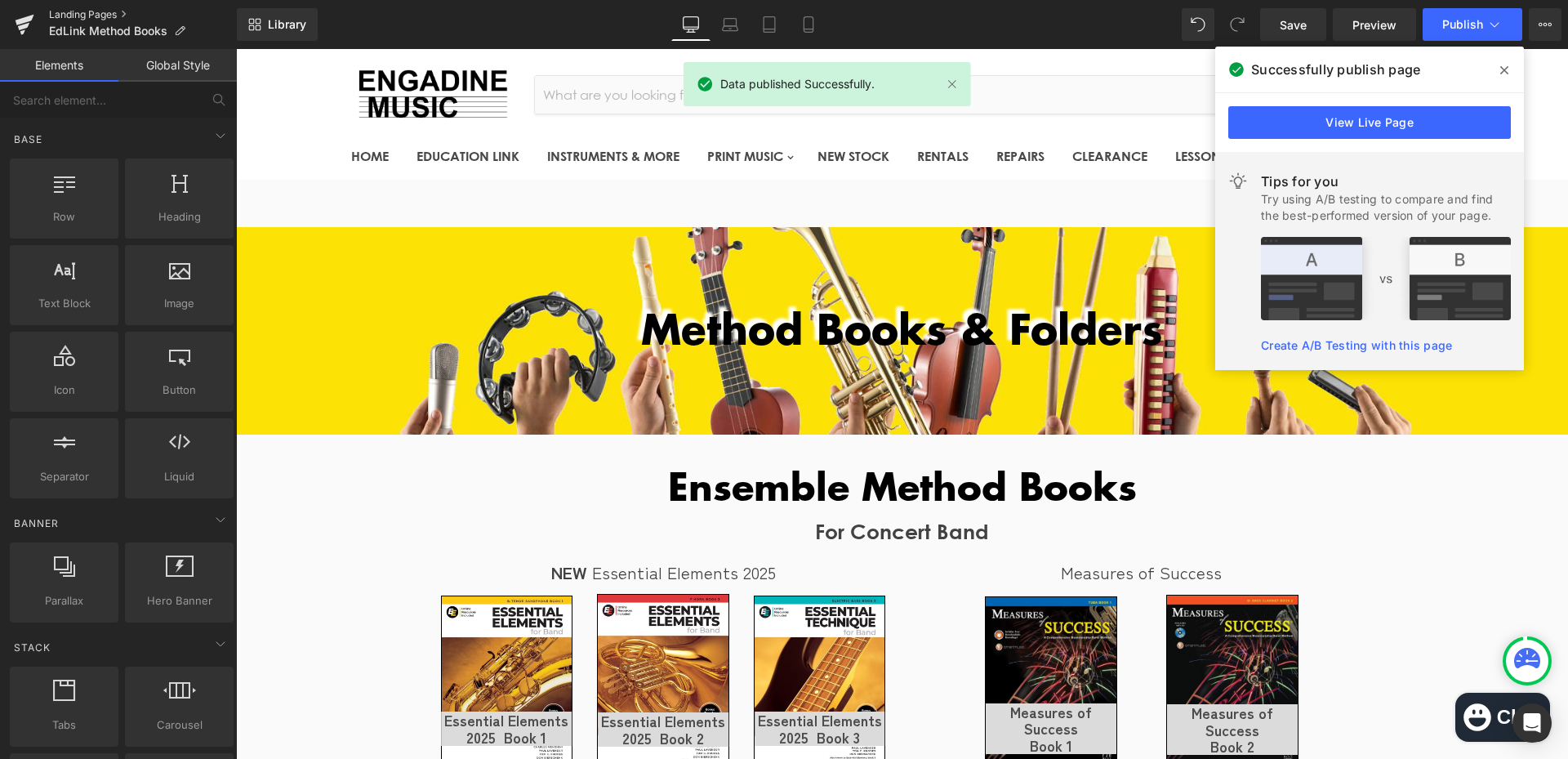
click at [112, 13] on link "Landing Pages" at bounding box center [143, 15] width 188 height 13
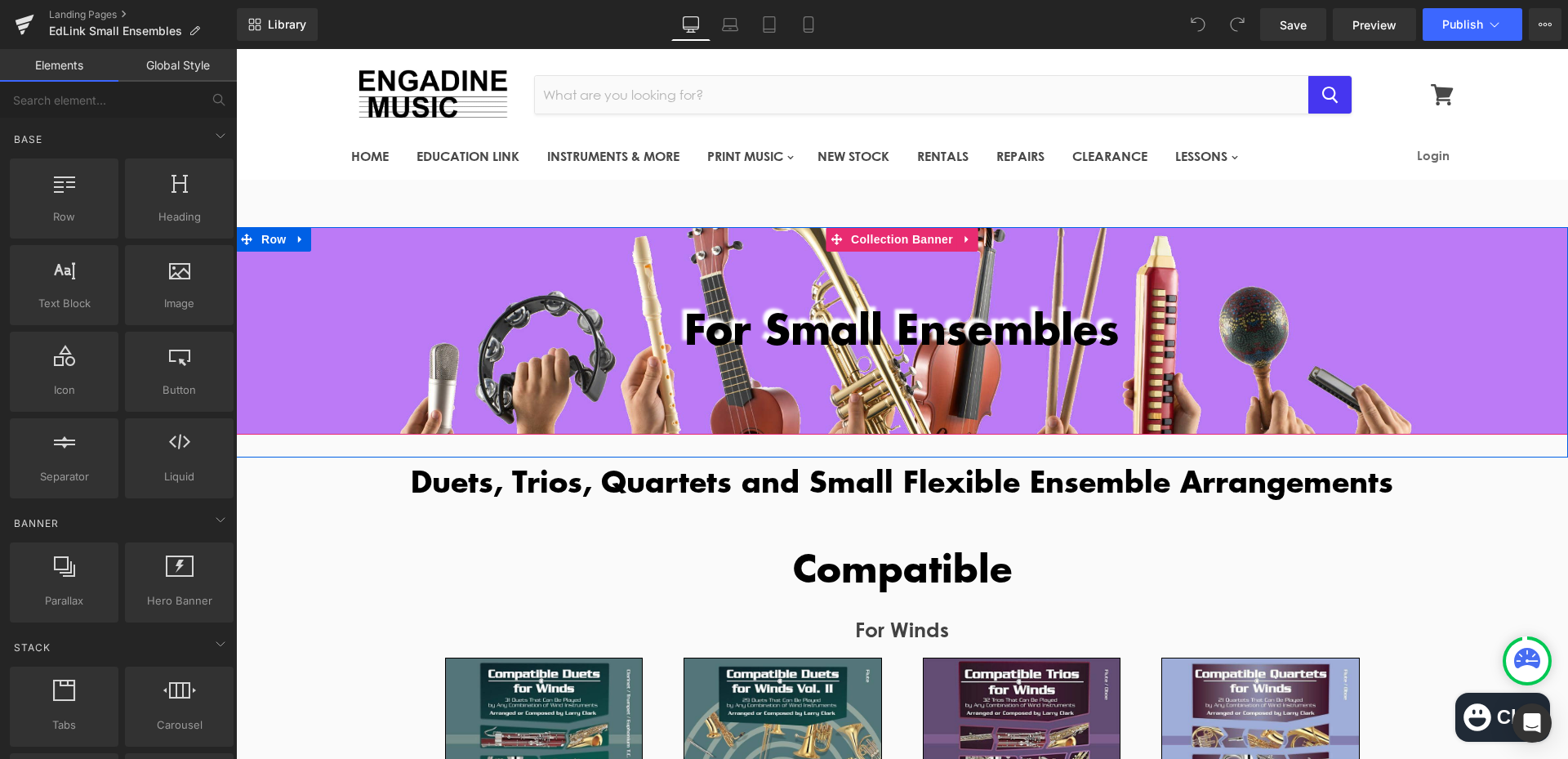
click at [601, 417] on div at bounding box center [902, 330] width 1332 height 208
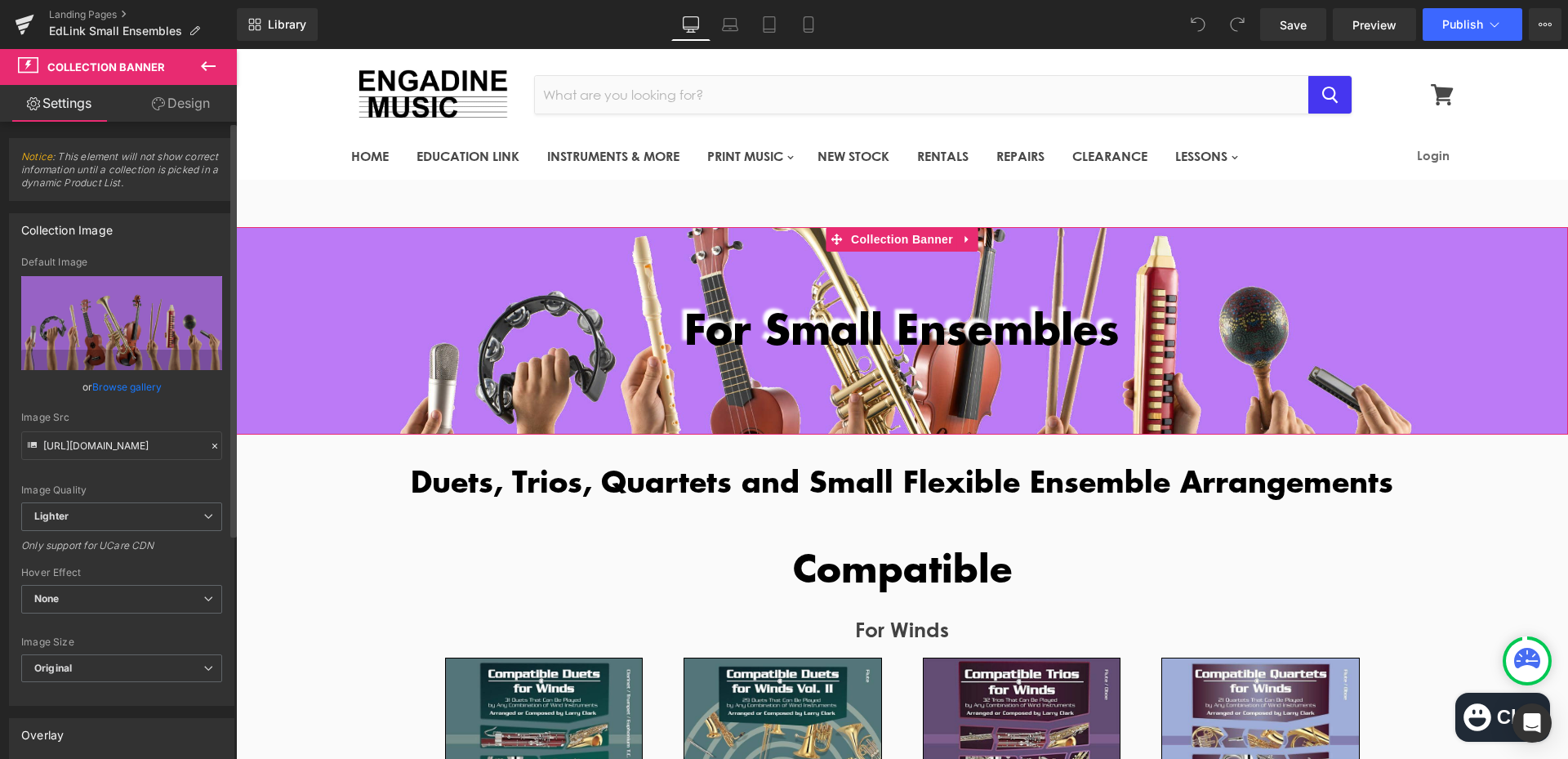
click at [118, 376] on link "Browse gallery" at bounding box center [126, 387] width 70 height 29
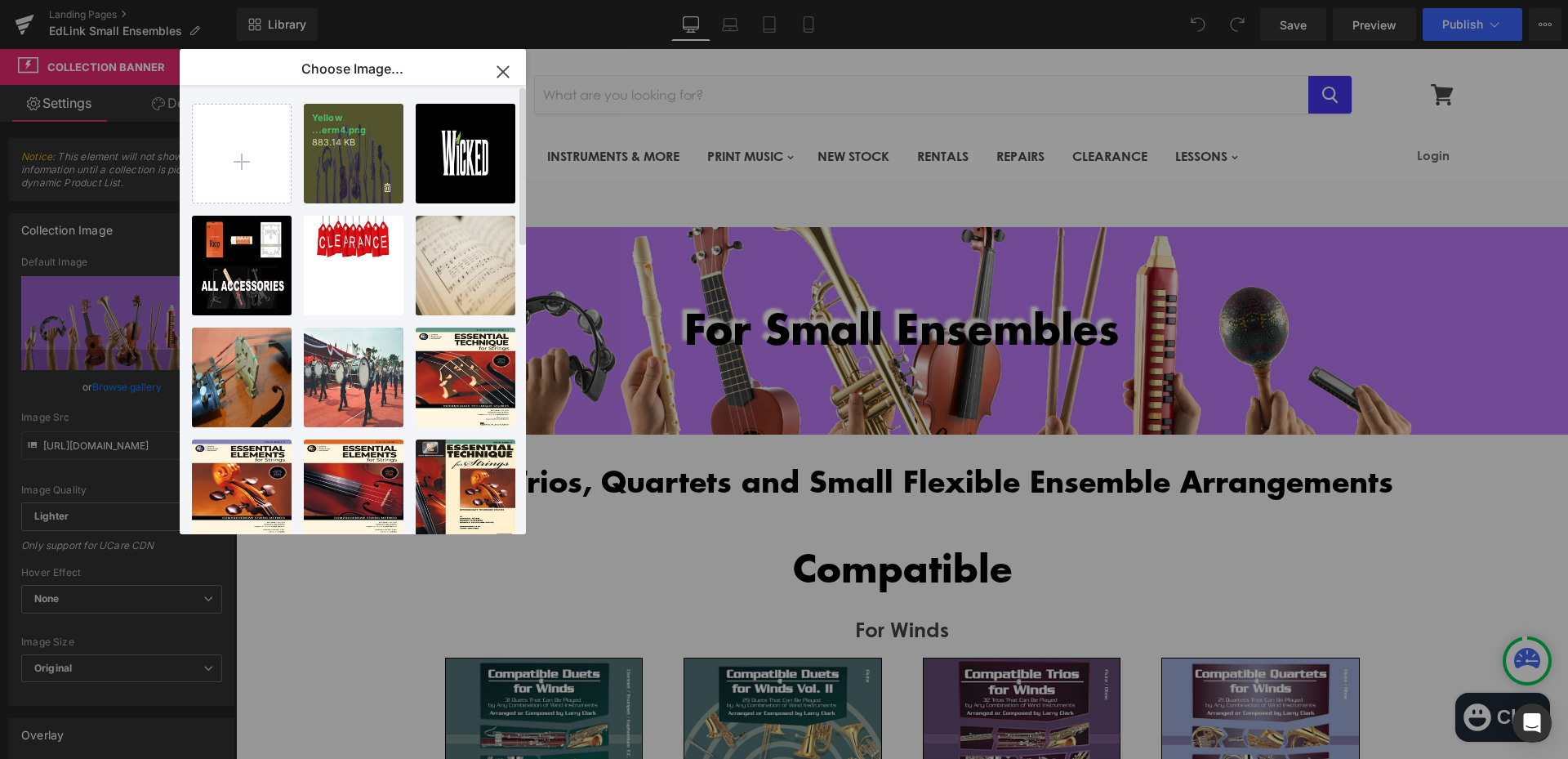
click at [329, 144] on p "883.14 KB" at bounding box center [353, 143] width 83 height 12
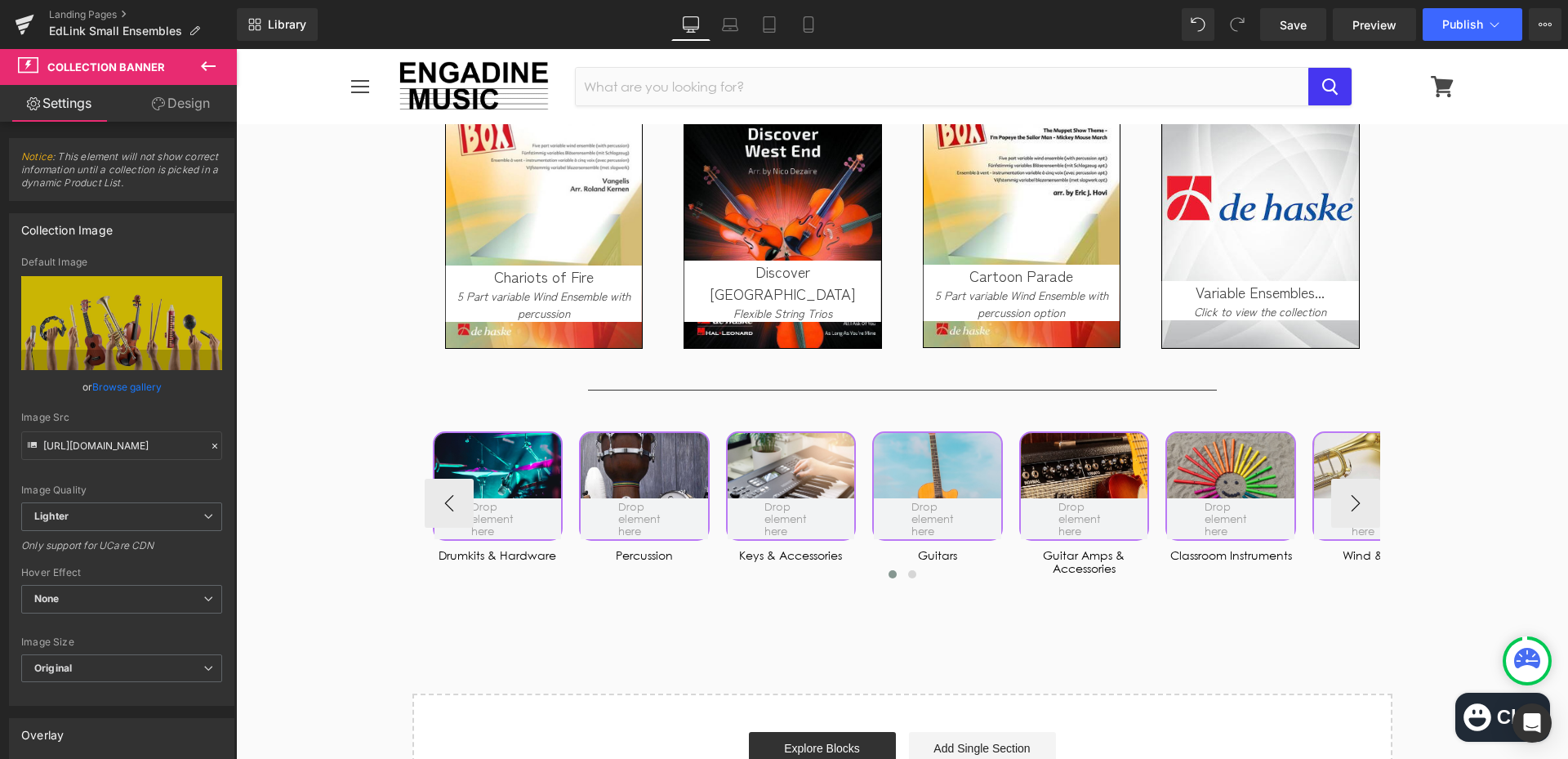
scroll to position [7351, 0]
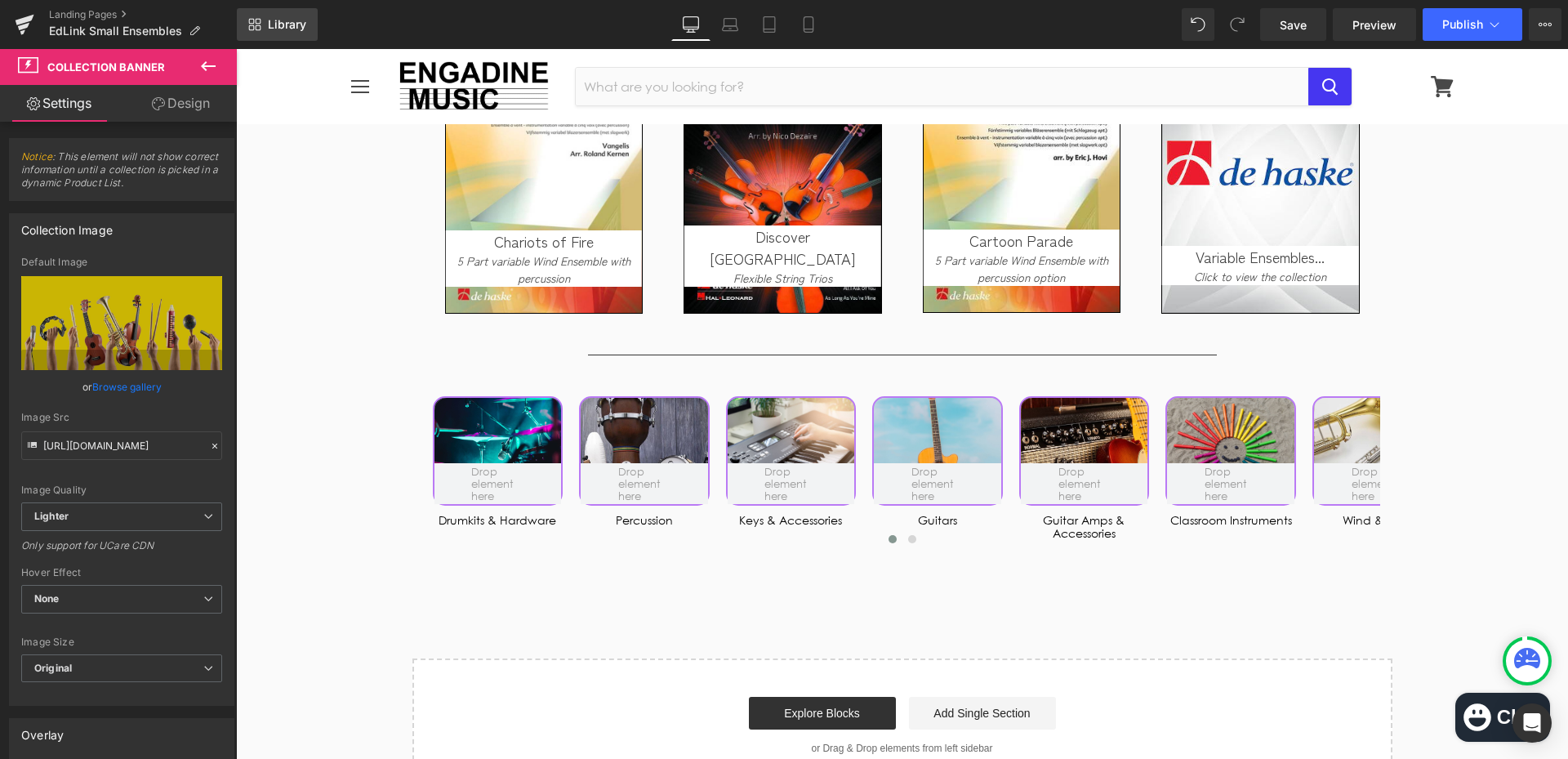
click at [301, 24] on span "Library" at bounding box center [287, 24] width 38 height 14
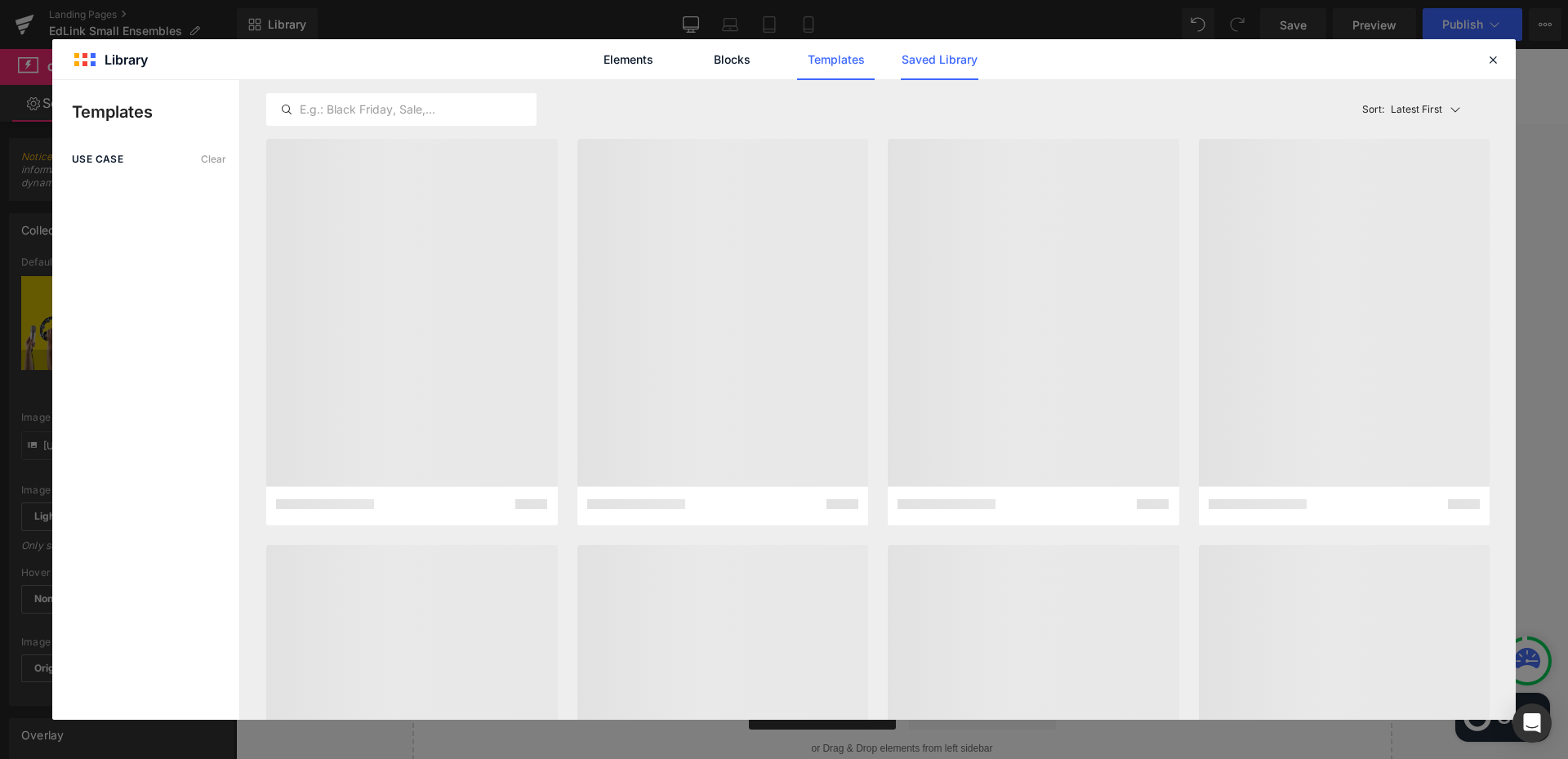
click at [961, 59] on link "Saved Library" at bounding box center [939, 59] width 77 height 41
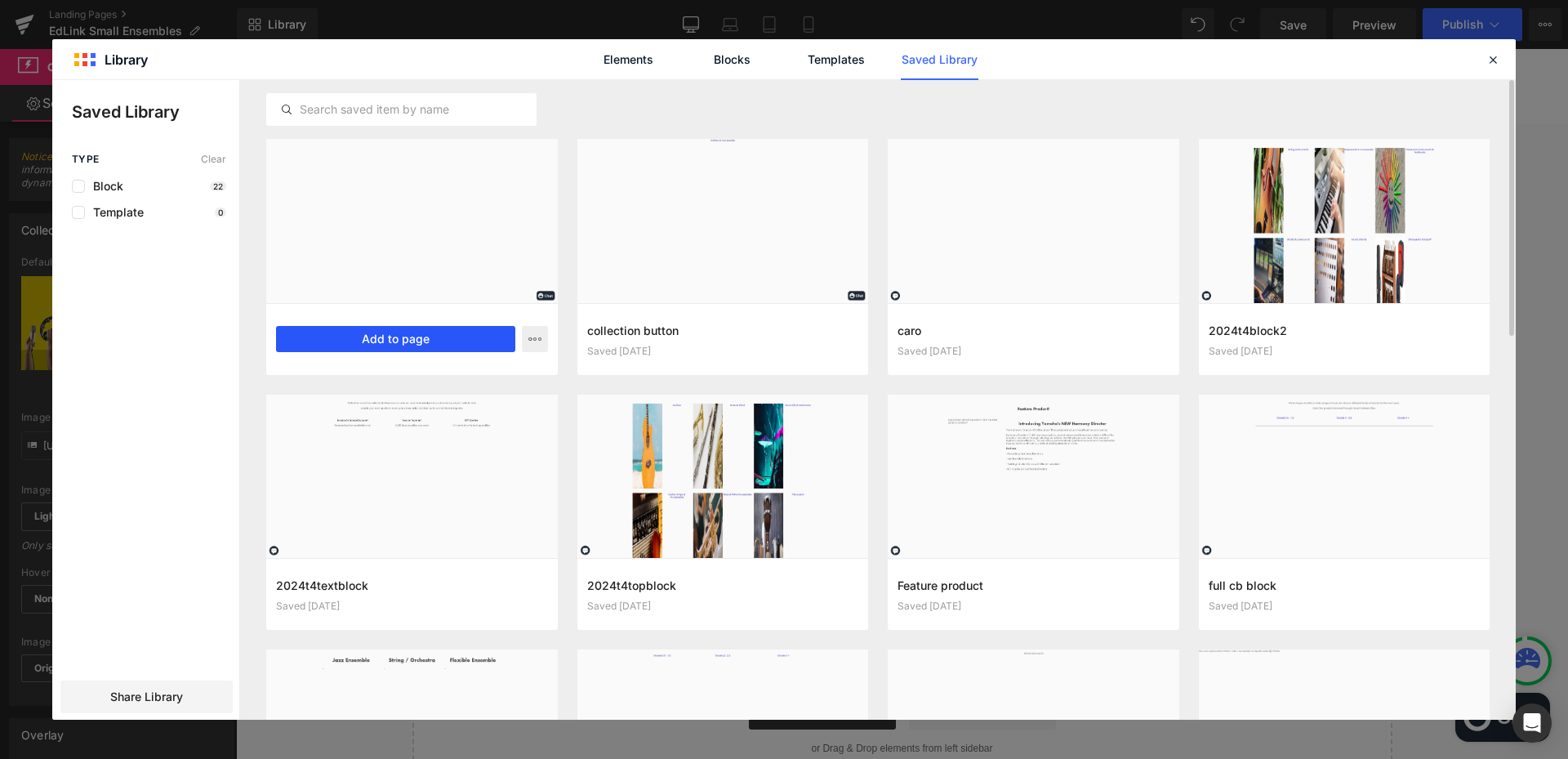
click at [390, 342] on button "Add to page" at bounding box center [395, 339] width 239 height 26
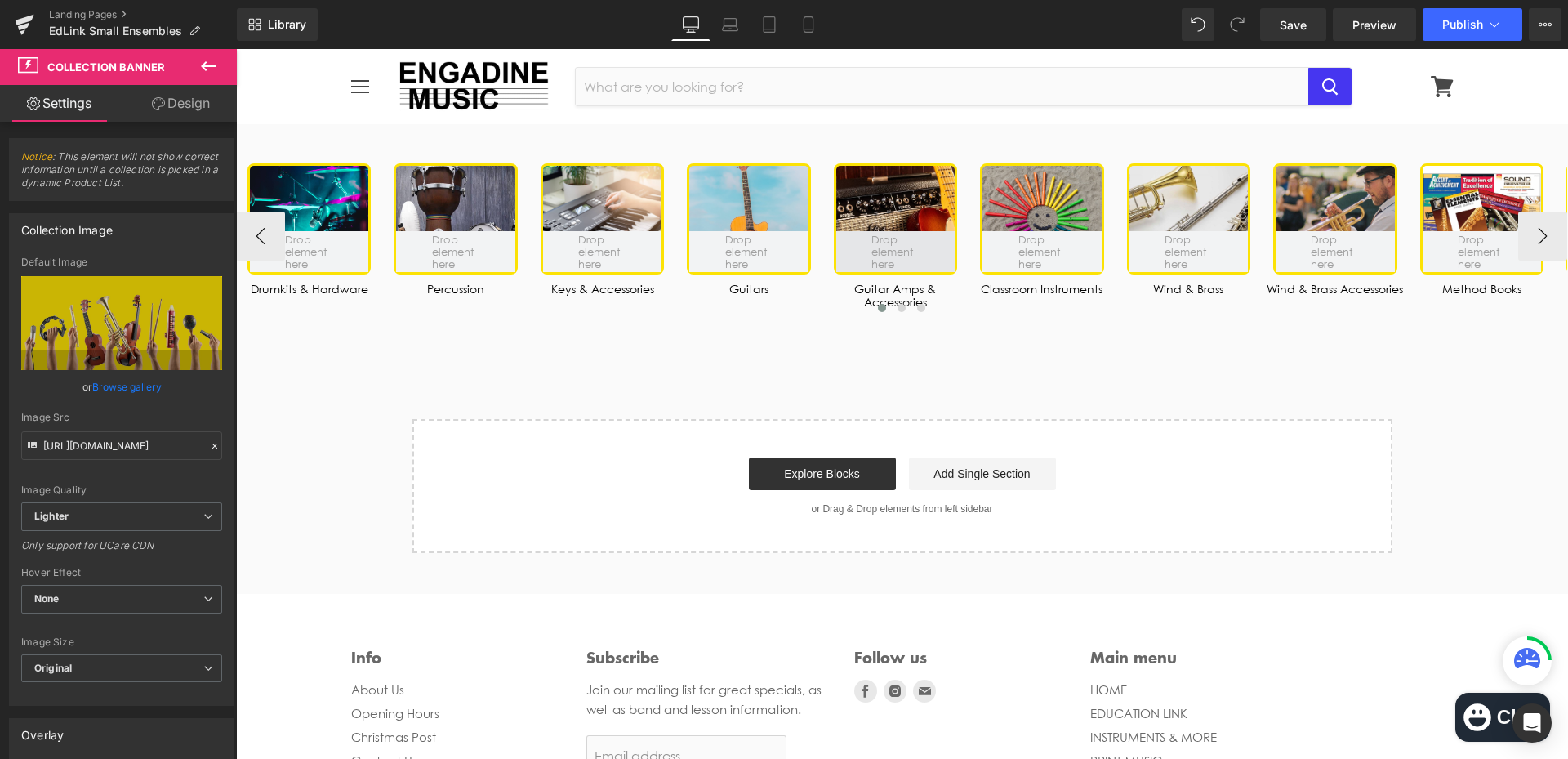
scroll to position [7470, 0]
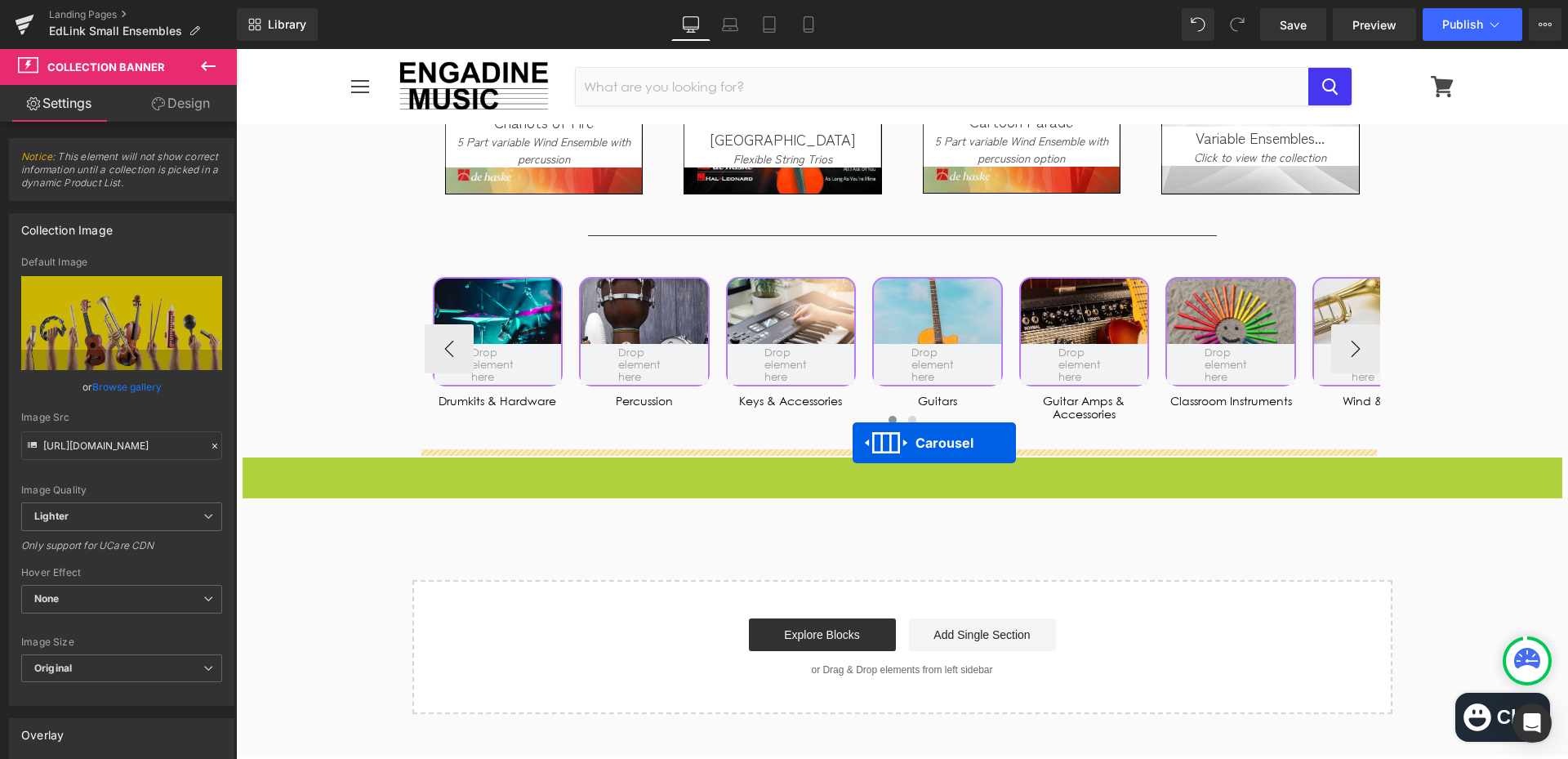
drag, startPoint x: 857, startPoint y: 467, endPoint x: 852, endPoint y: 443, distance: 24.5
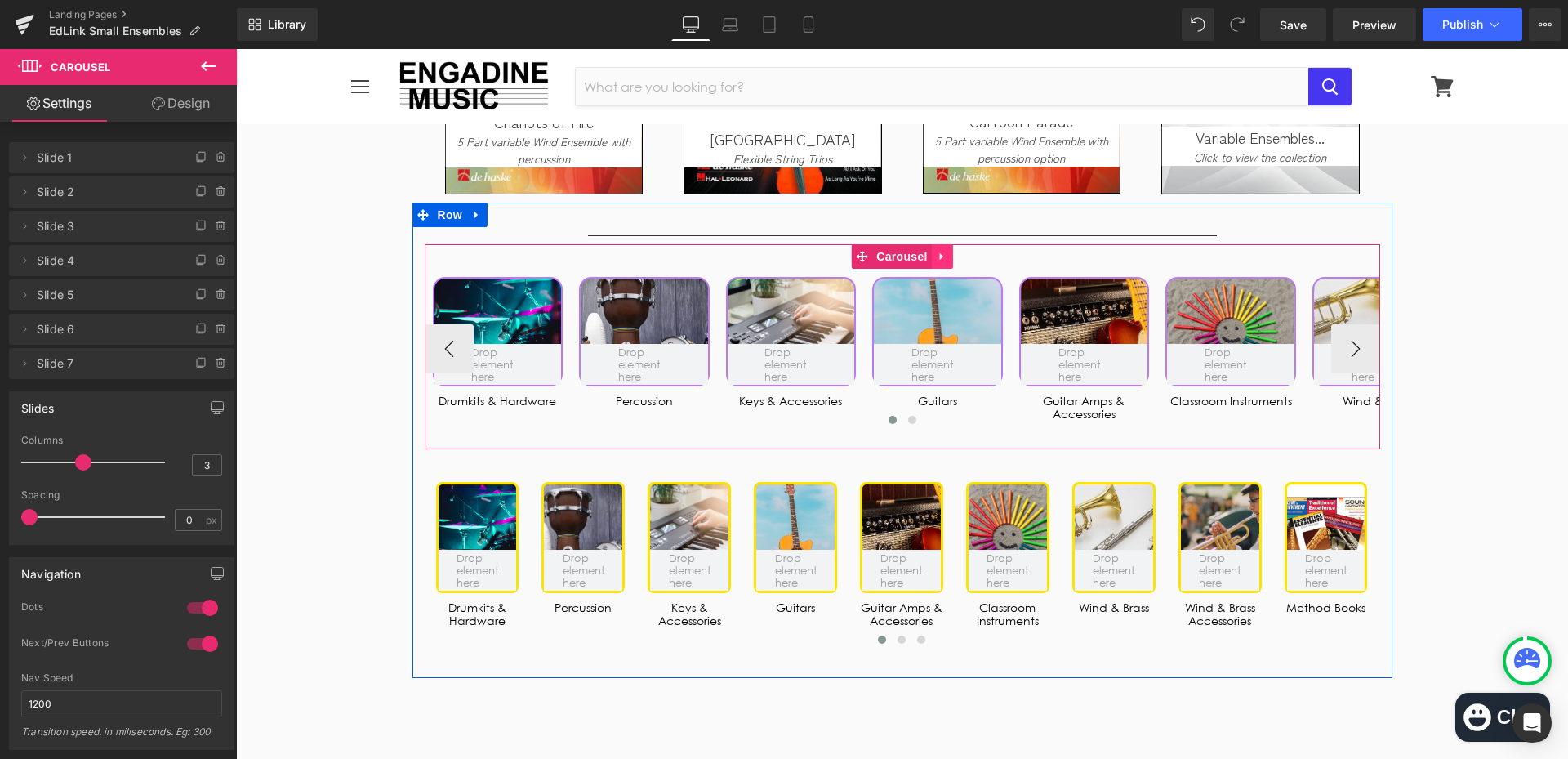
click at [938, 256] on icon at bounding box center [942, 257] width 11 height 12
click at [955, 254] on link at bounding box center [953, 257] width 21 height 25
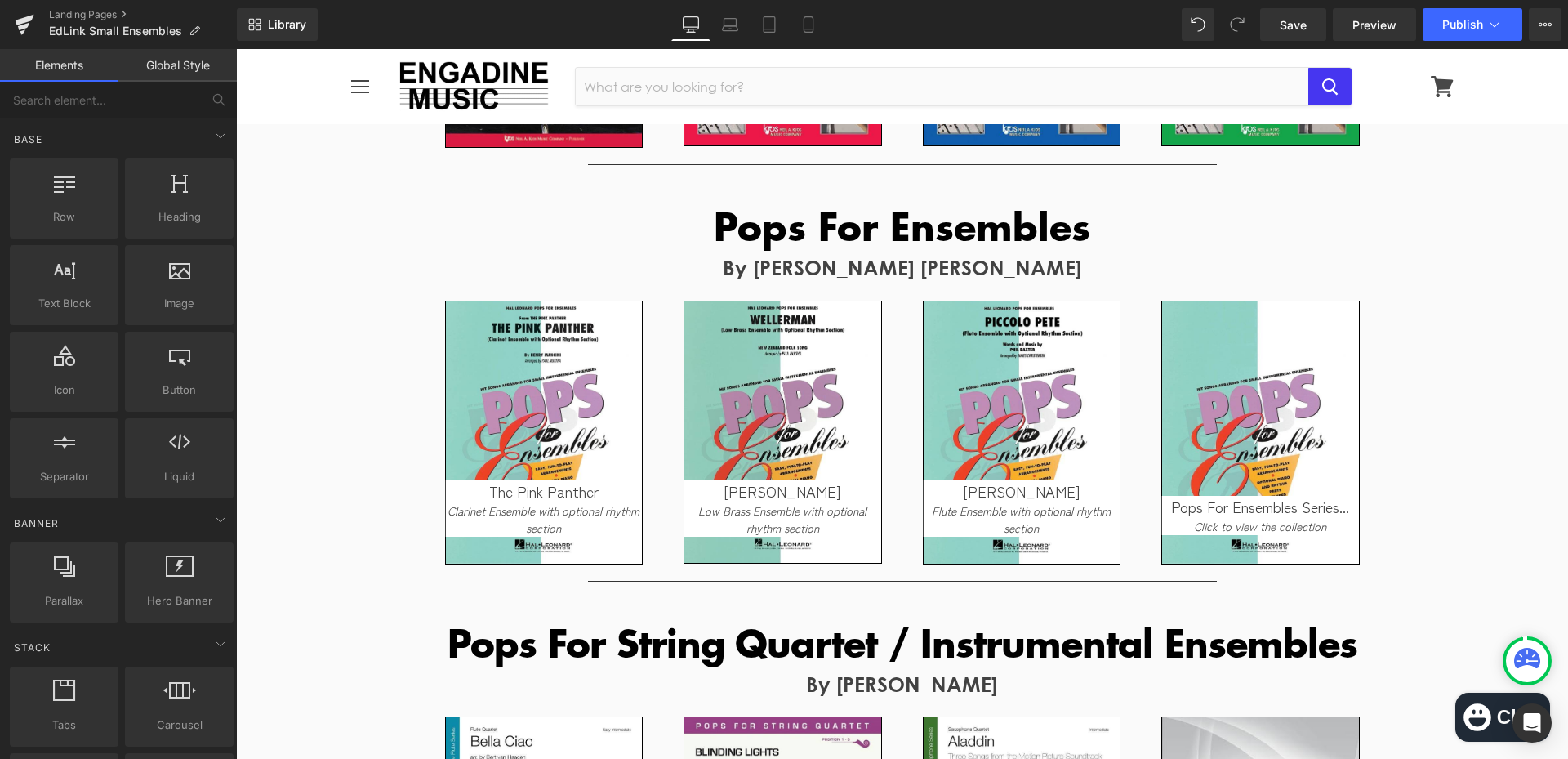
scroll to position [5919, 0]
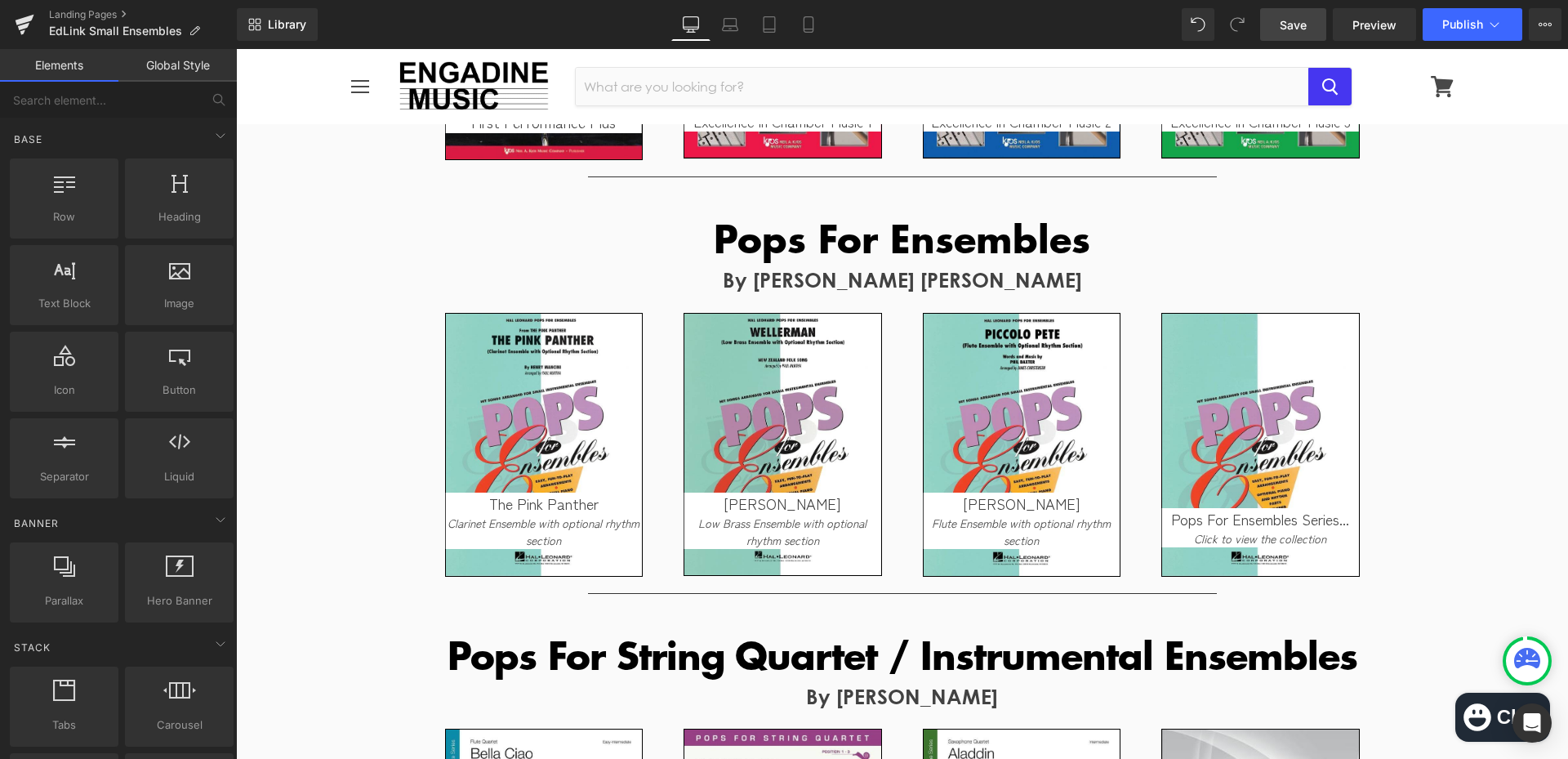
click at [1299, 33] on link "Save" at bounding box center [1292, 25] width 66 height 33
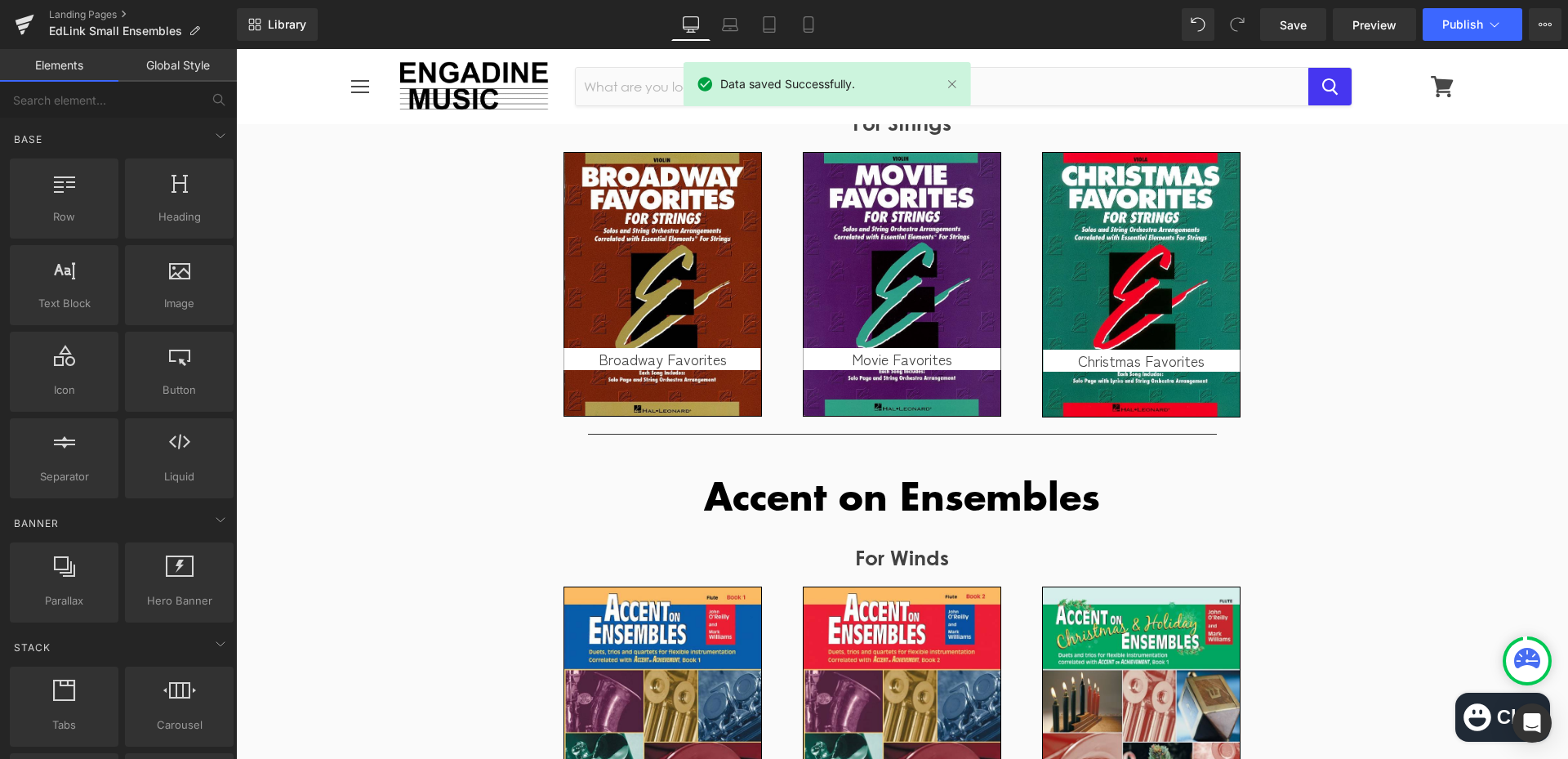
scroll to position [3713, 0]
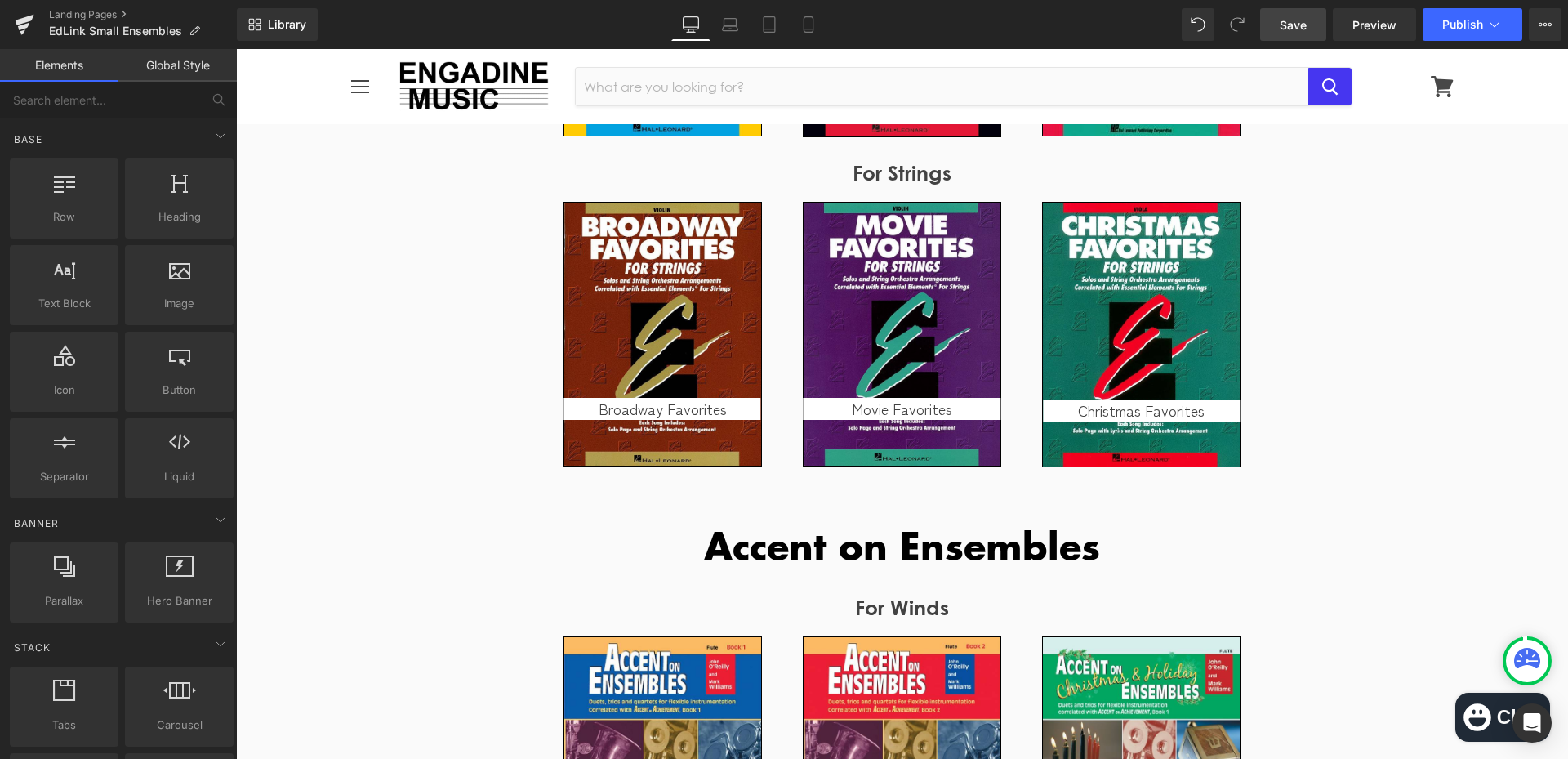
drag, startPoint x: 1294, startPoint y: 25, endPoint x: 1281, endPoint y: 149, distance: 124.7
click at [1294, 25] on span "Save" at bounding box center [1292, 25] width 27 height 17
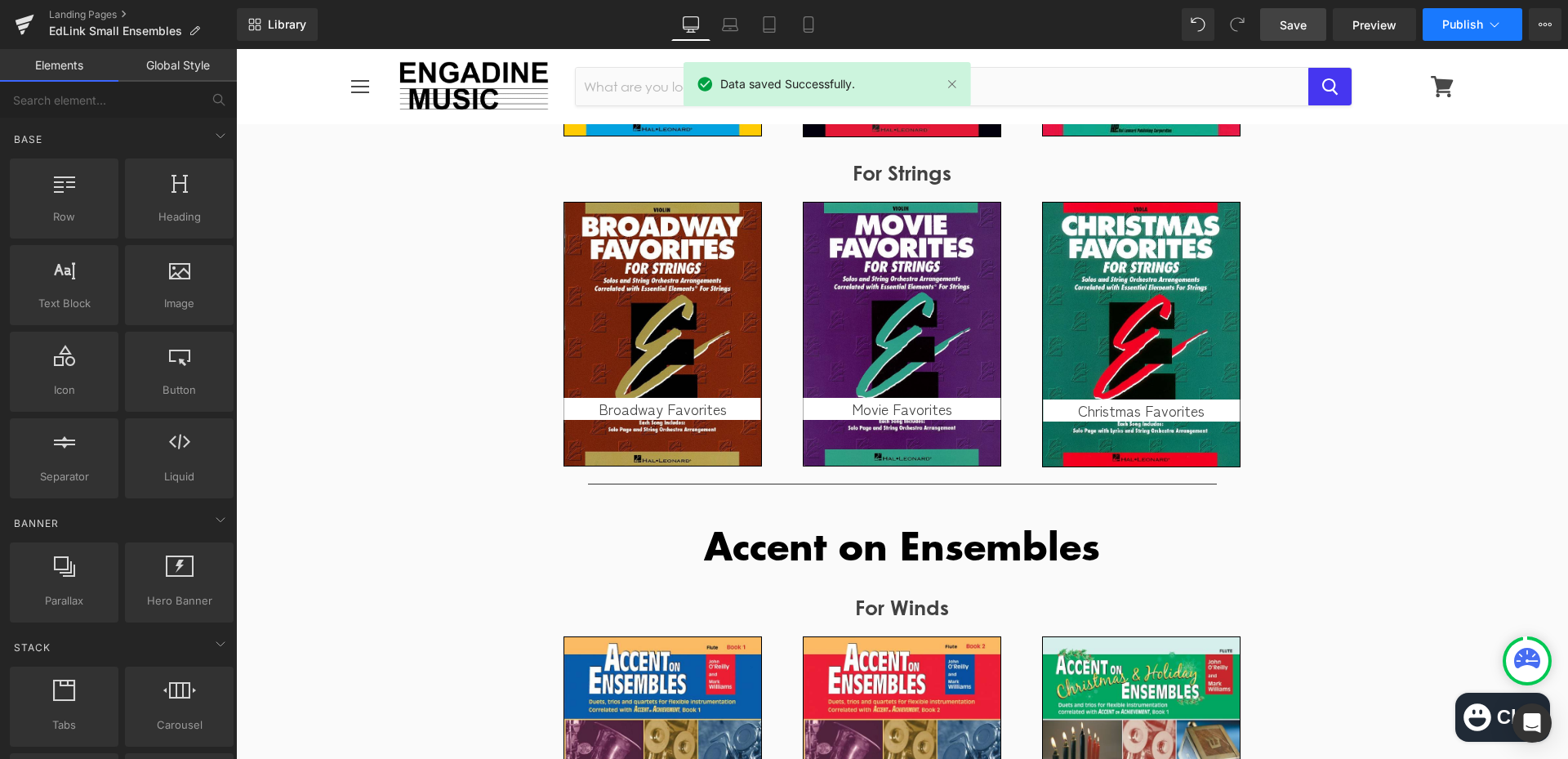
click at [1461, 31] on button "Publish" at bounding box center [1472, 25] width 99 height 33
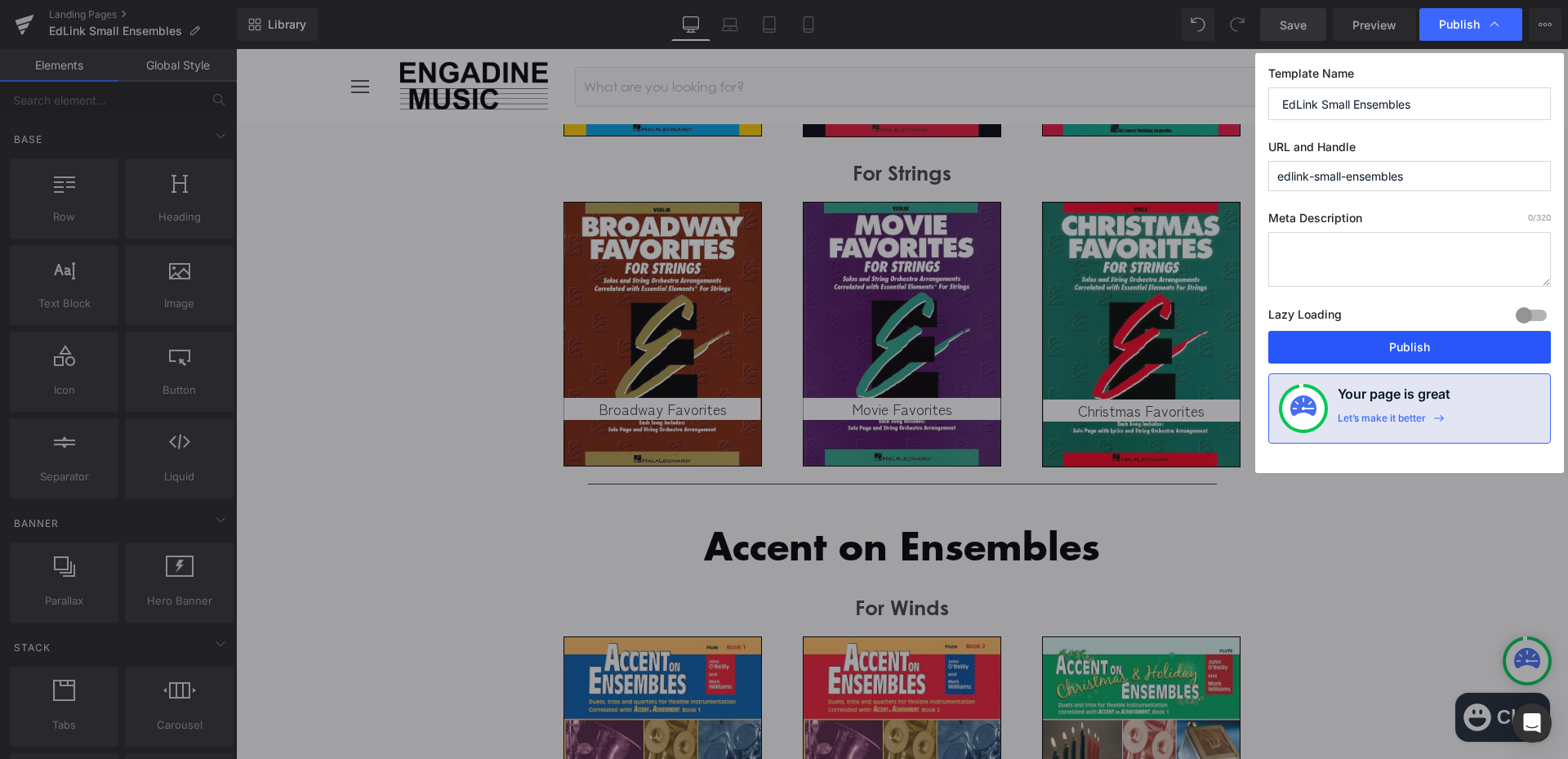
drag, startPoint x: 1406, startPoint y: 341, endPoint x: 1105, endPoint y: 255, distance: 313.0
click at [1406, 341] on button "Publish" at bounding box center [1408, 347] width 282 height 33
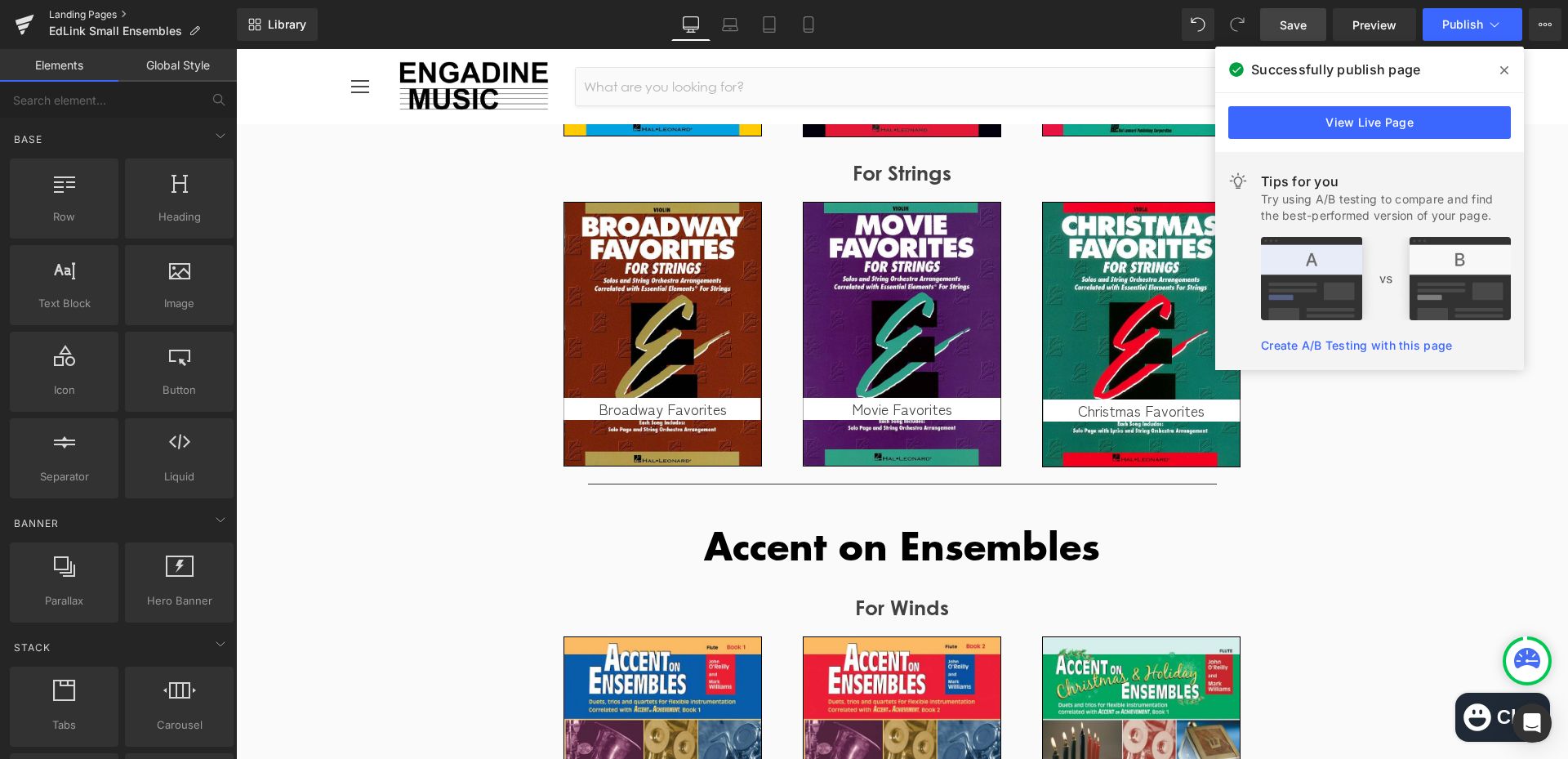
click at [109, 9] on link "Landing Pages" at bounding box center [143, 15] width 188 height 13
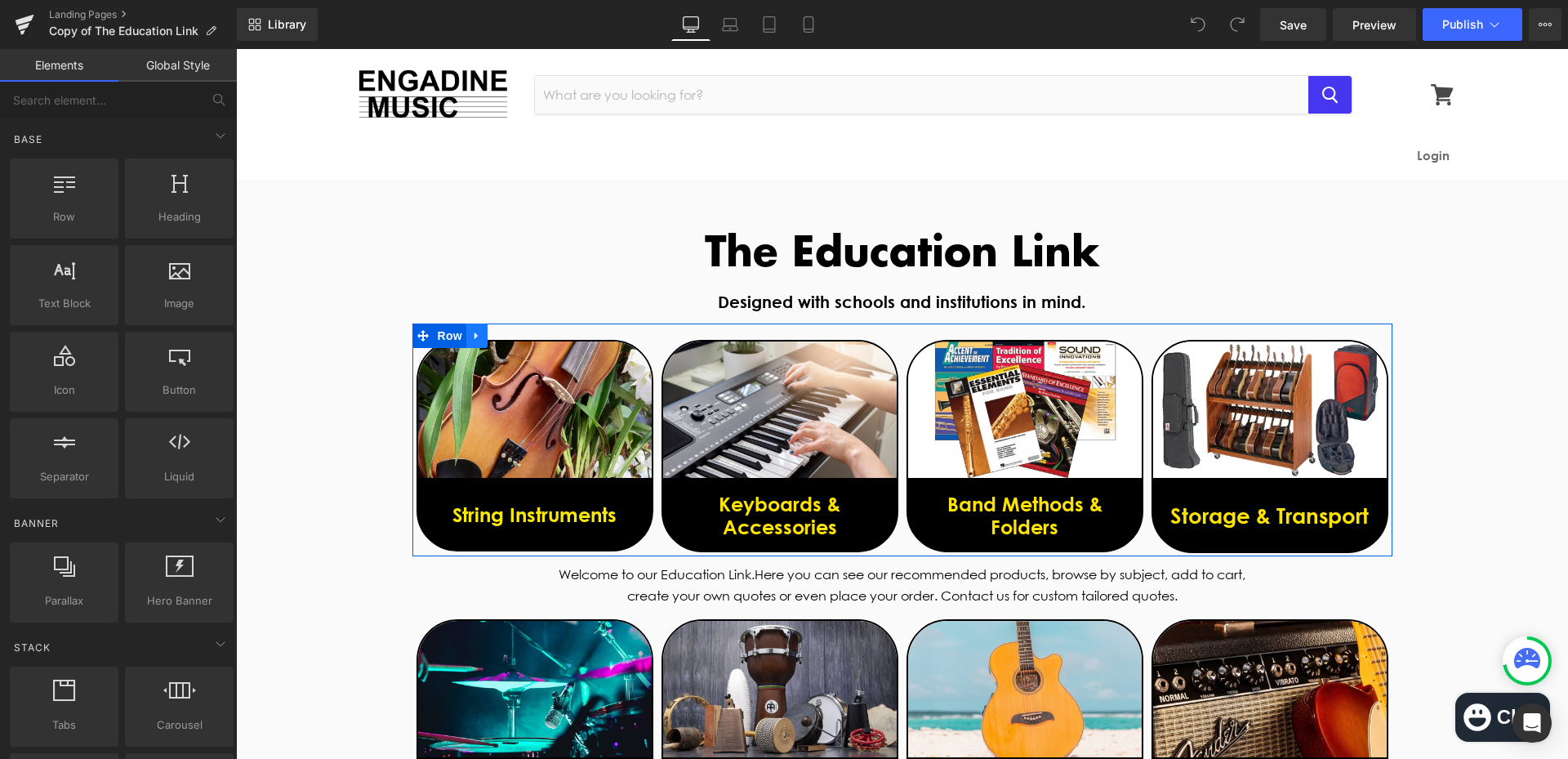
click at [475, 334] on icon at bounding box center [475, 336] width 3 height 8
click at [471, 330] on icon at bounding box center [476, 336] width 11 height 12
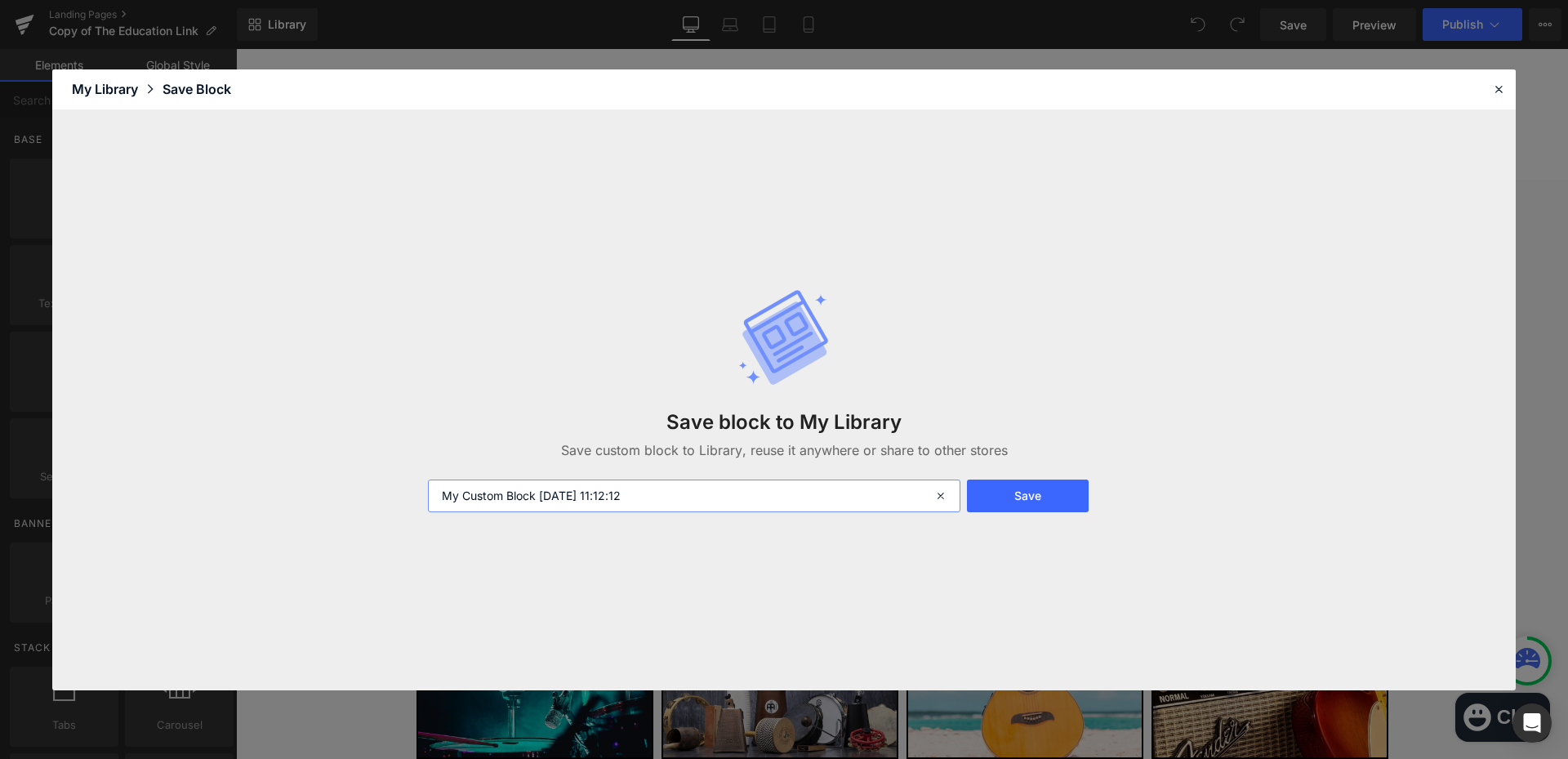
drag, startPoint x: 665, startPoint y: 489, endPoint x: 606, endPoint y: 494, distance: 59.2
click at [606, 494] on input "My Custom Block 2025-10-01 11:12:12" at bounding box center [694, 496] width 532 height 33
type input "My Custom Block [DATE] - 1"
click at [1030, 500] on button "Save" at bounding box center [1027, 496] width 121 height 33
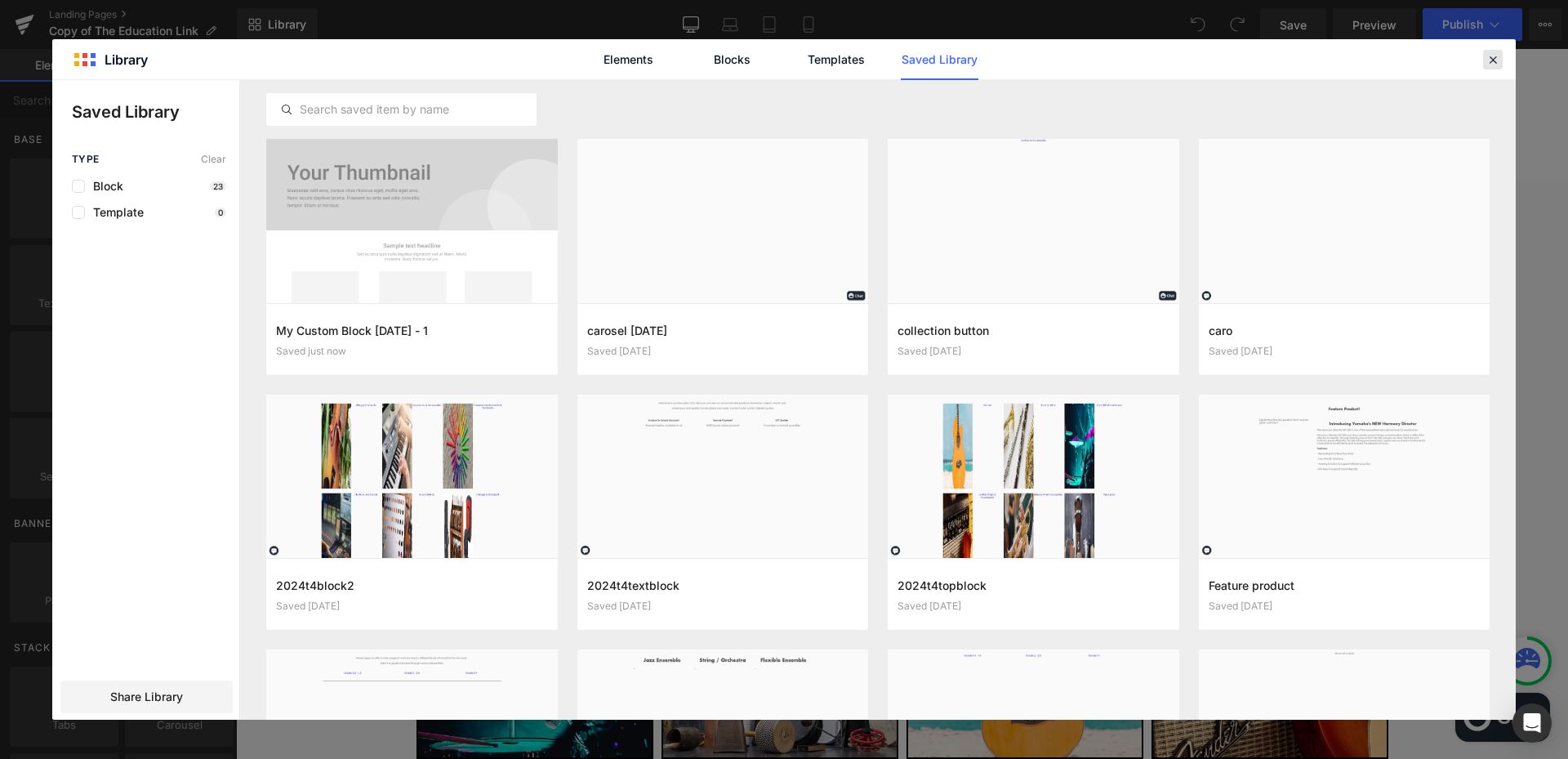
click at [1492, 60] on icon at bounding box center [1491, 59] width 14 height 14
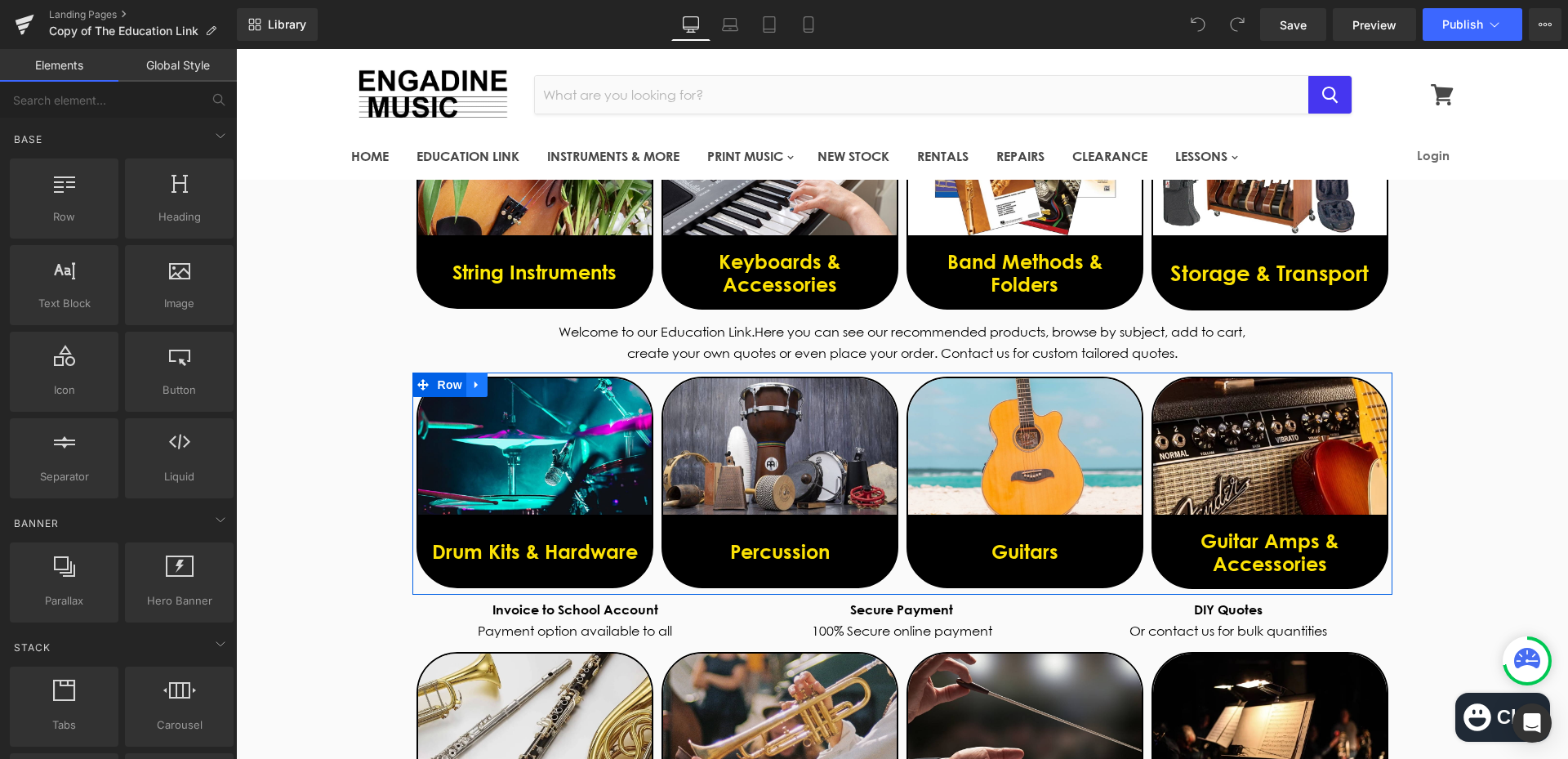
scroll to position [245, 0]
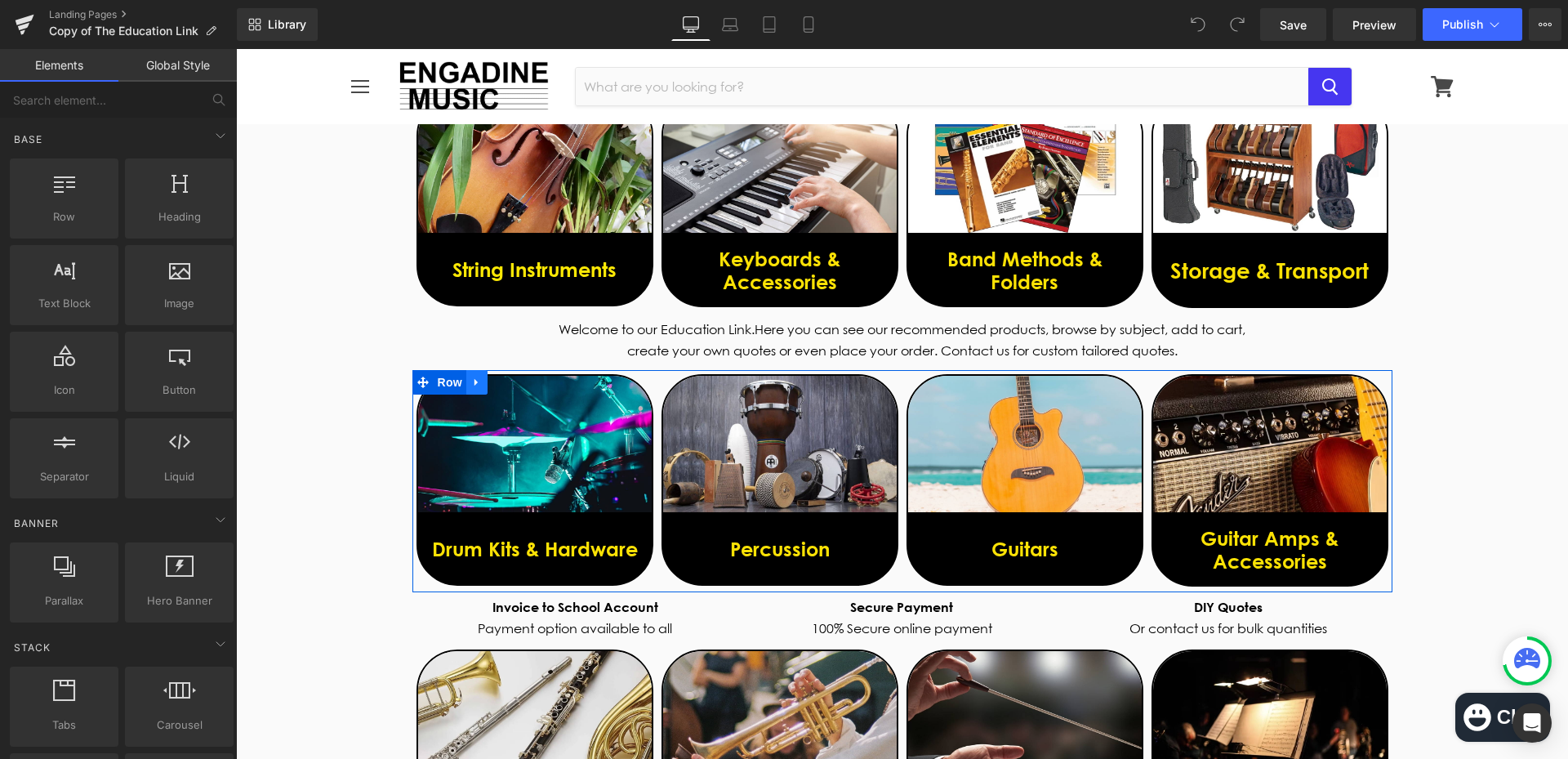
click at [475, 381] on icon at bounding box center [475, 383] width 3 height 8
click at [471, 382] on icon at bounding box center [476, 382] width 11 height 12
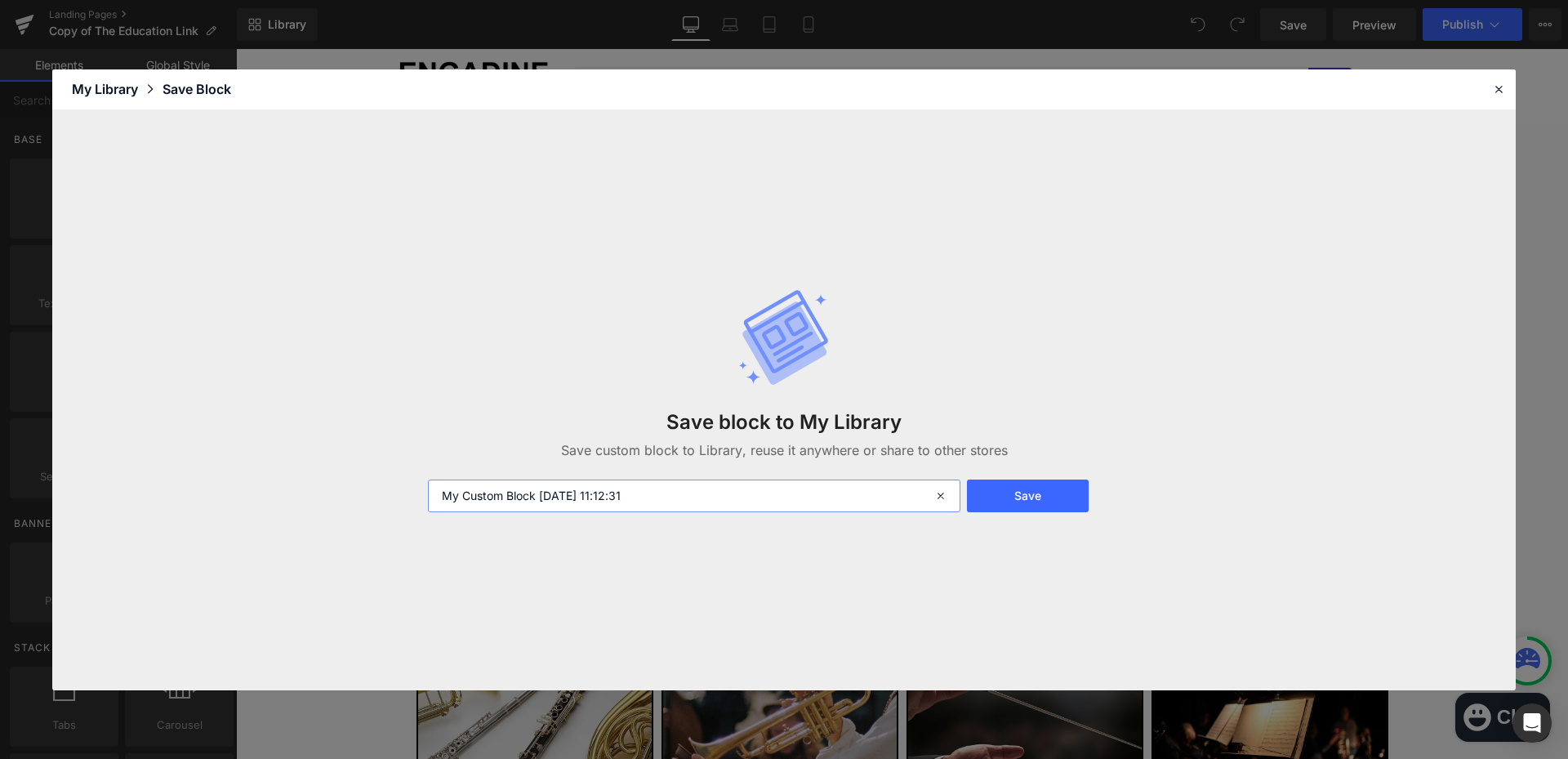
drag, startPoint x: 675, startPoint y: 502, endPoint x: 606, endPoint y: 494, distance: 69.5
click at [606, 494] on input "My Custom Block 2025-10-01 11:12:31" at bounding box center [694, 496] width 532 height 33
type input "My Custom Block [DATE] - 2"
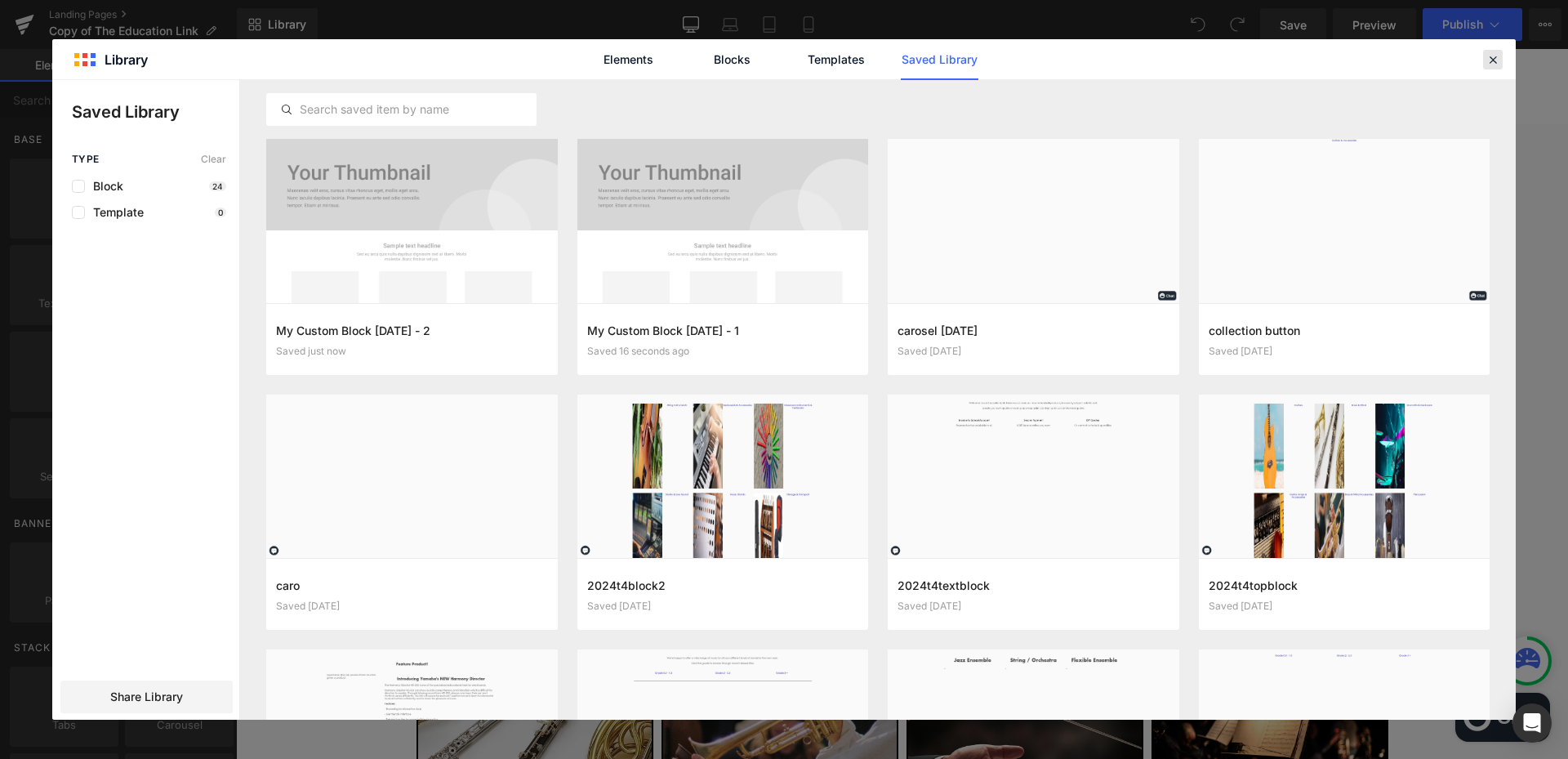
drag, startPoint x: 1254, startPoint y: 10, endPoint x: 1492, endPoint y: 58, distance: 242.8
click at [1492, 58] on icon at bounding box center [1491, 59] width 14 height 14
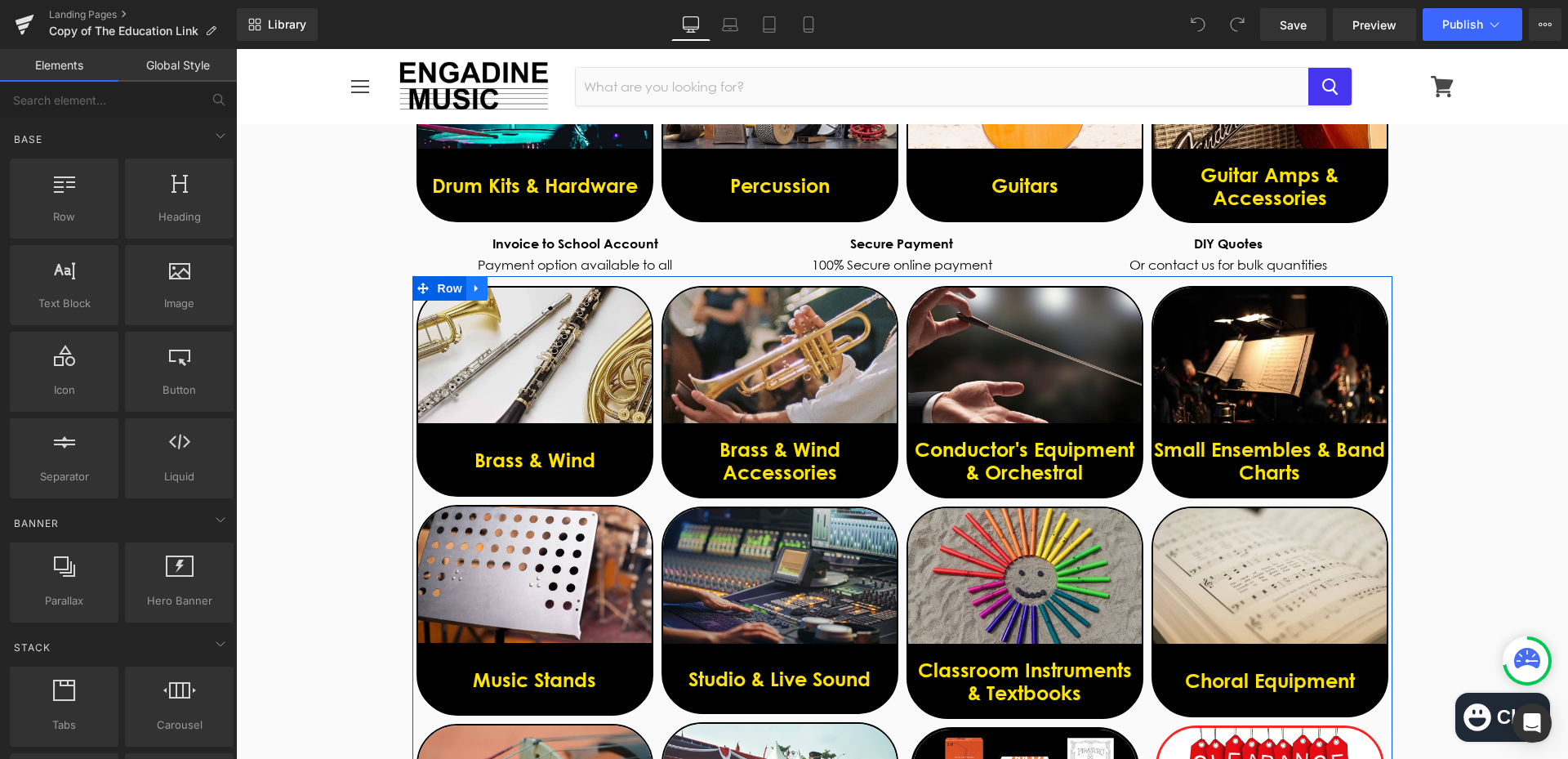
scroll to position [490, 0]
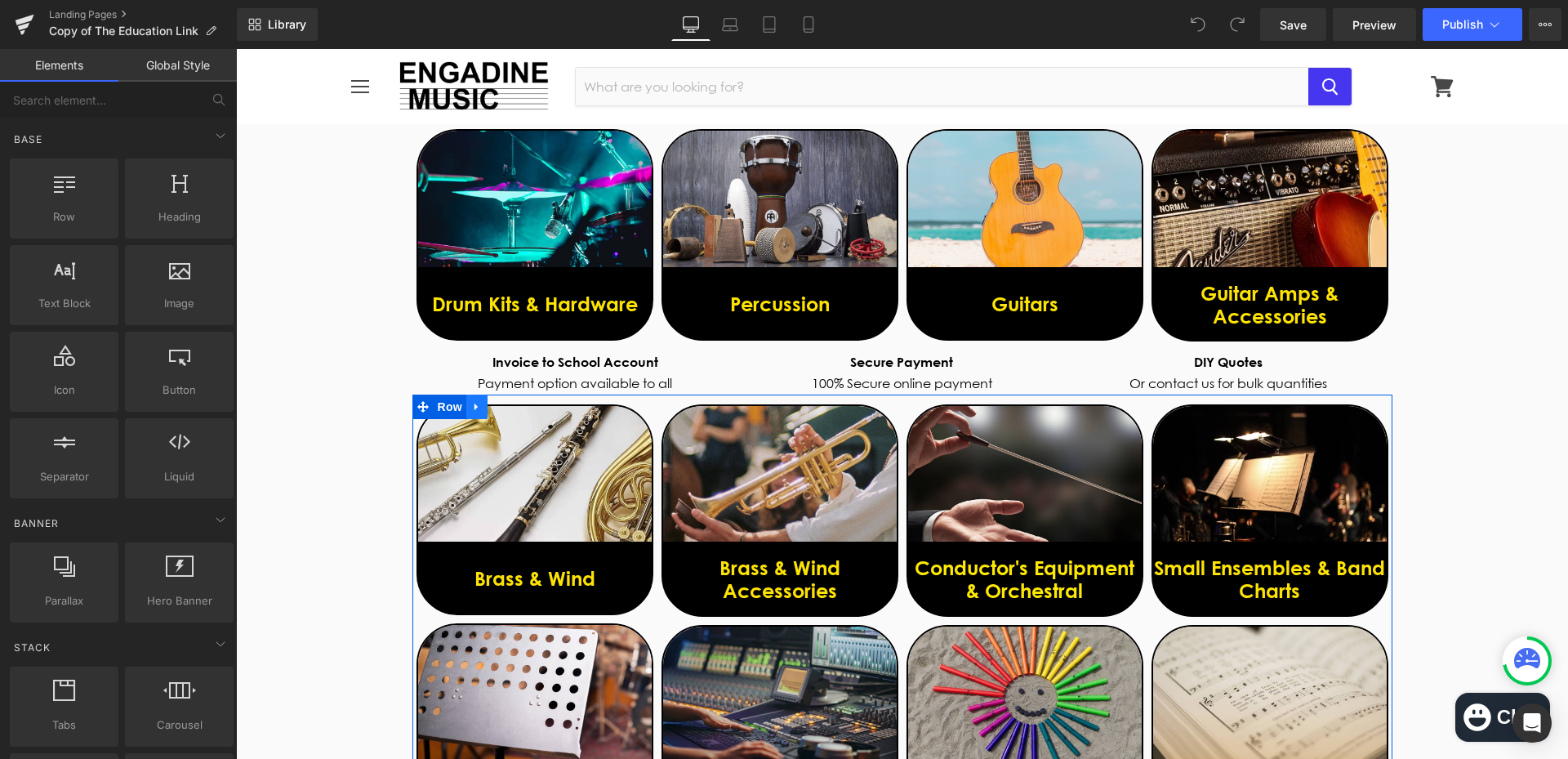
click at [471, 400] on icon at bounding box center [476, 406] width 11 height 12
click at [473, 413] on link at bounding box center [476, 407] width 21 height 25
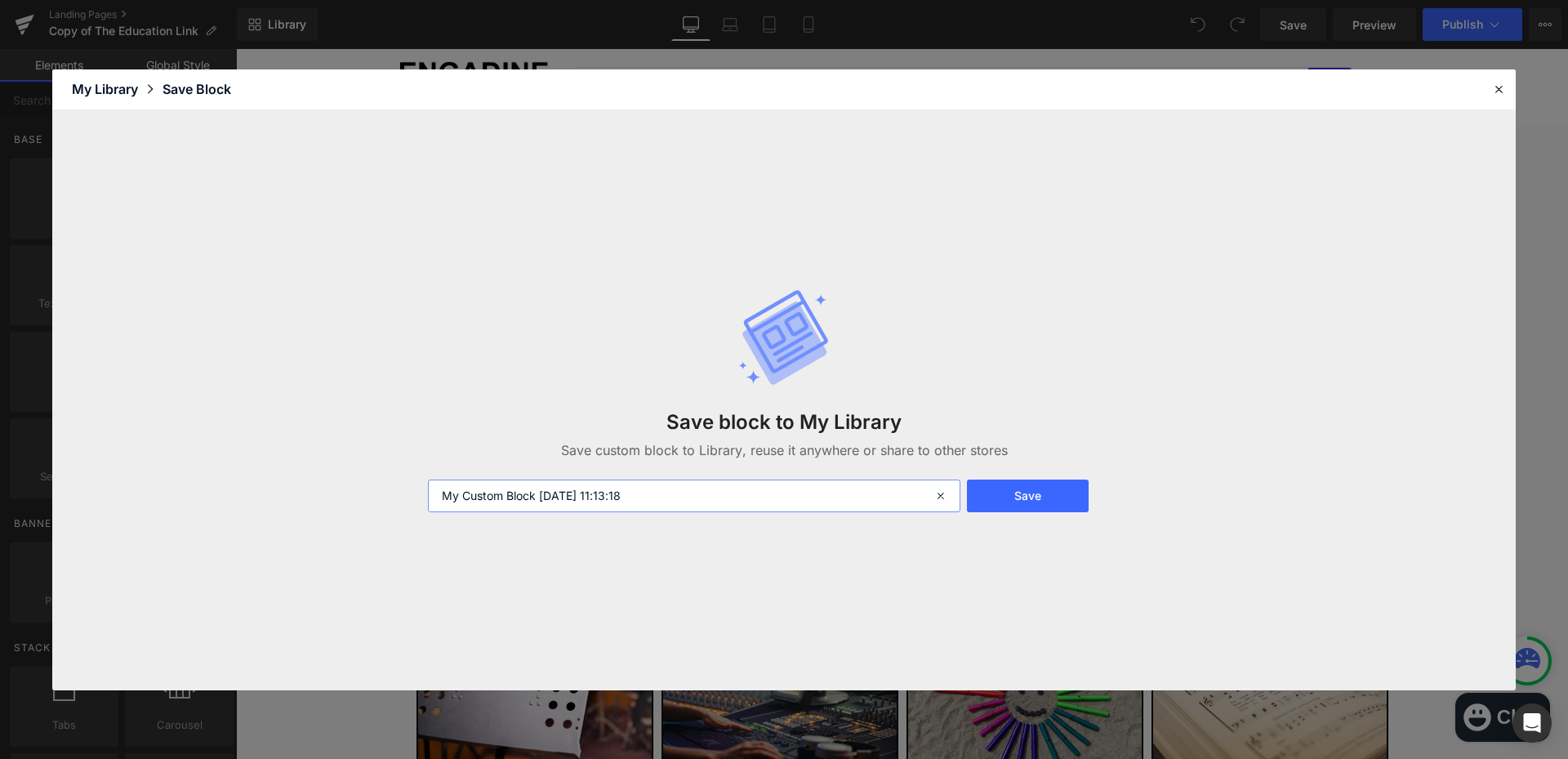
drag, startPoint x: 674, startPoint y: 494, endPoint x: 605, endPoint y: 493, distance: 69.0
click at [605, 493] on input "My Custom Block 2025-10-01 11:13:18" at bounding box center [694, 496] width 532 height 33
type input "My Custom Block [DATE] - 3"
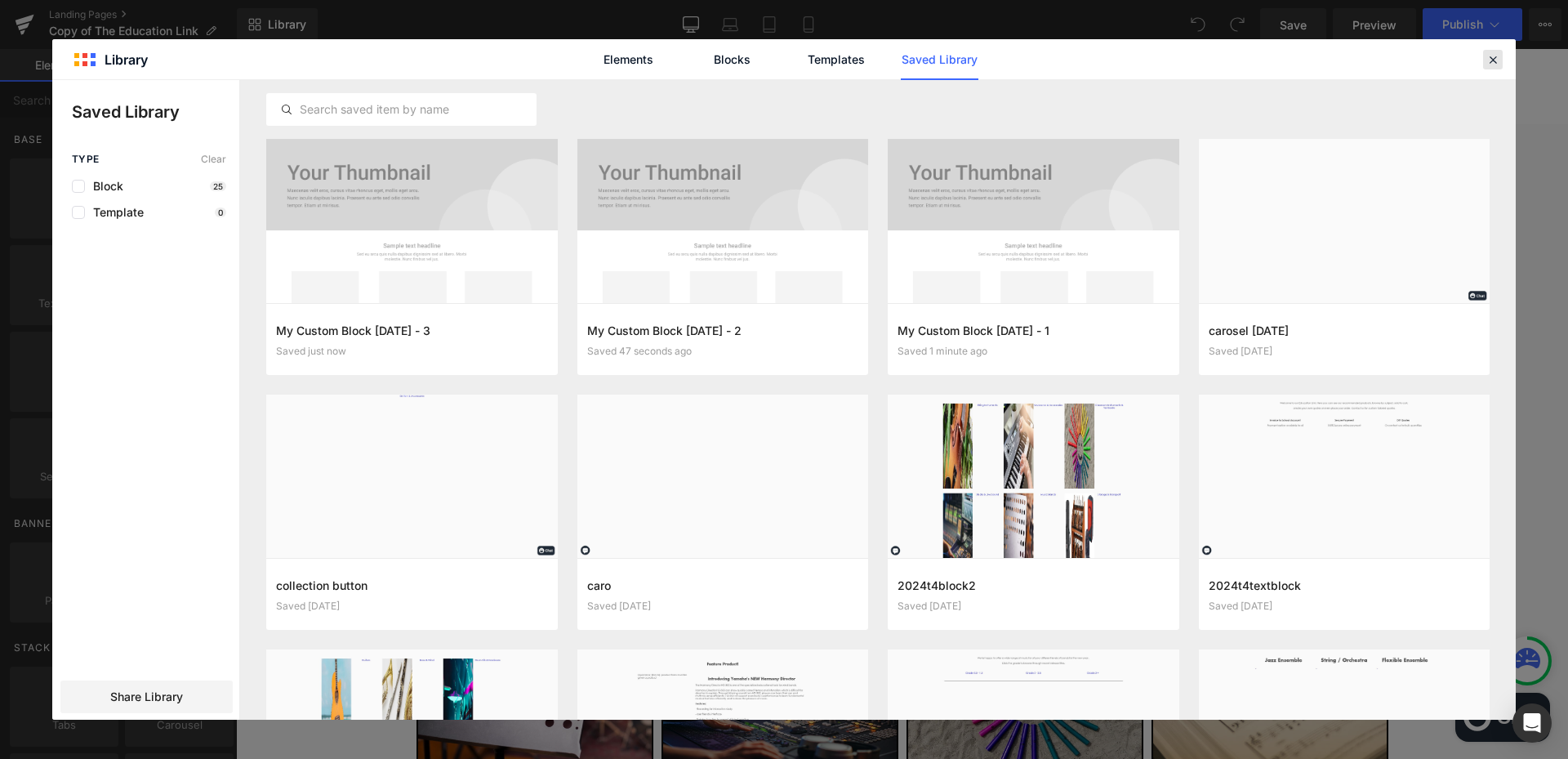
drag, startPoint x: 1490, startPoint y: 56, endPoint x: 897, endPoint y: 465, distance: 720.4
click at [1490, 56] on icon at bounding box center [1491, 59] width 14 height 14
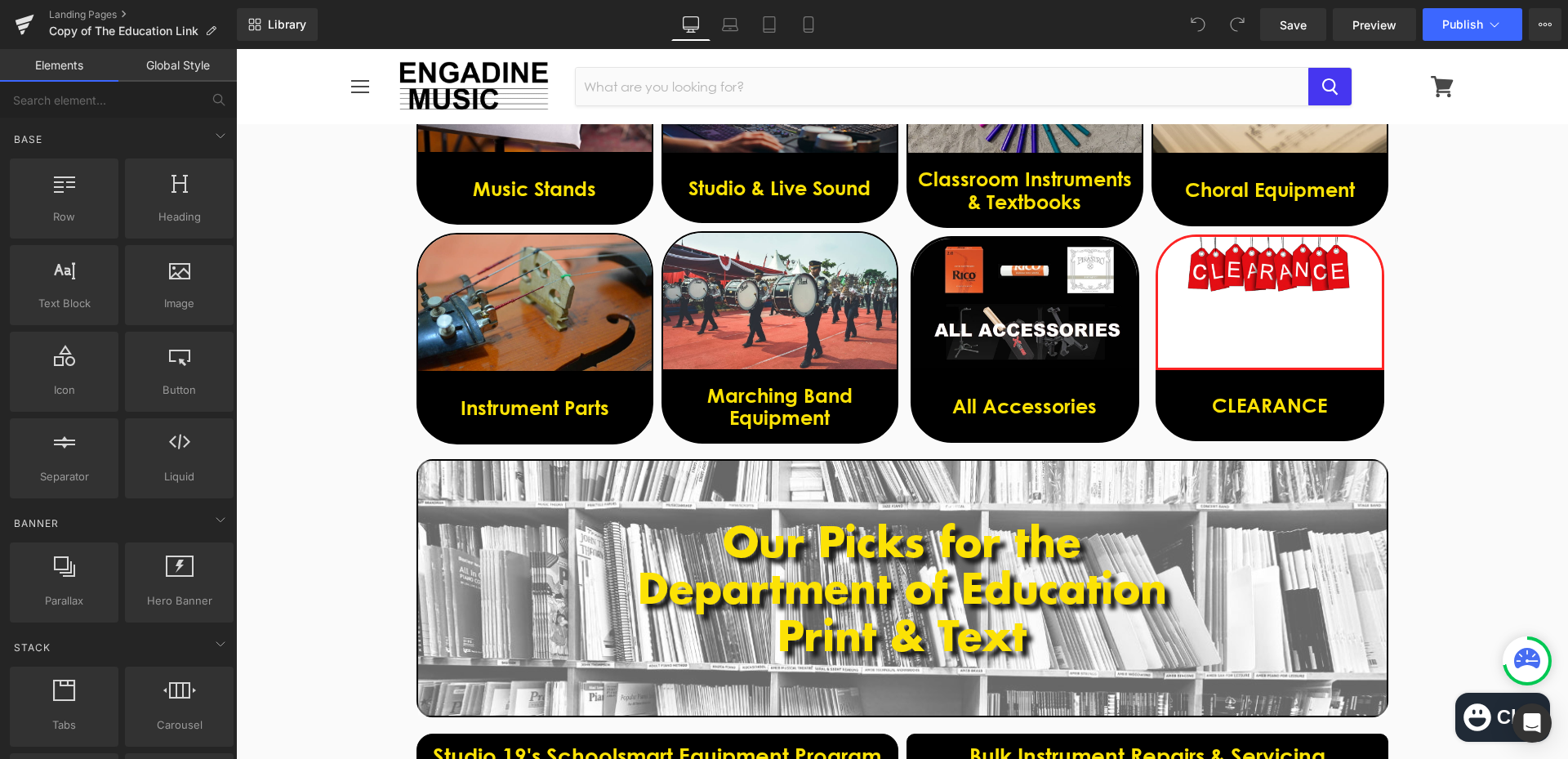
scroll to position [1144, 0]
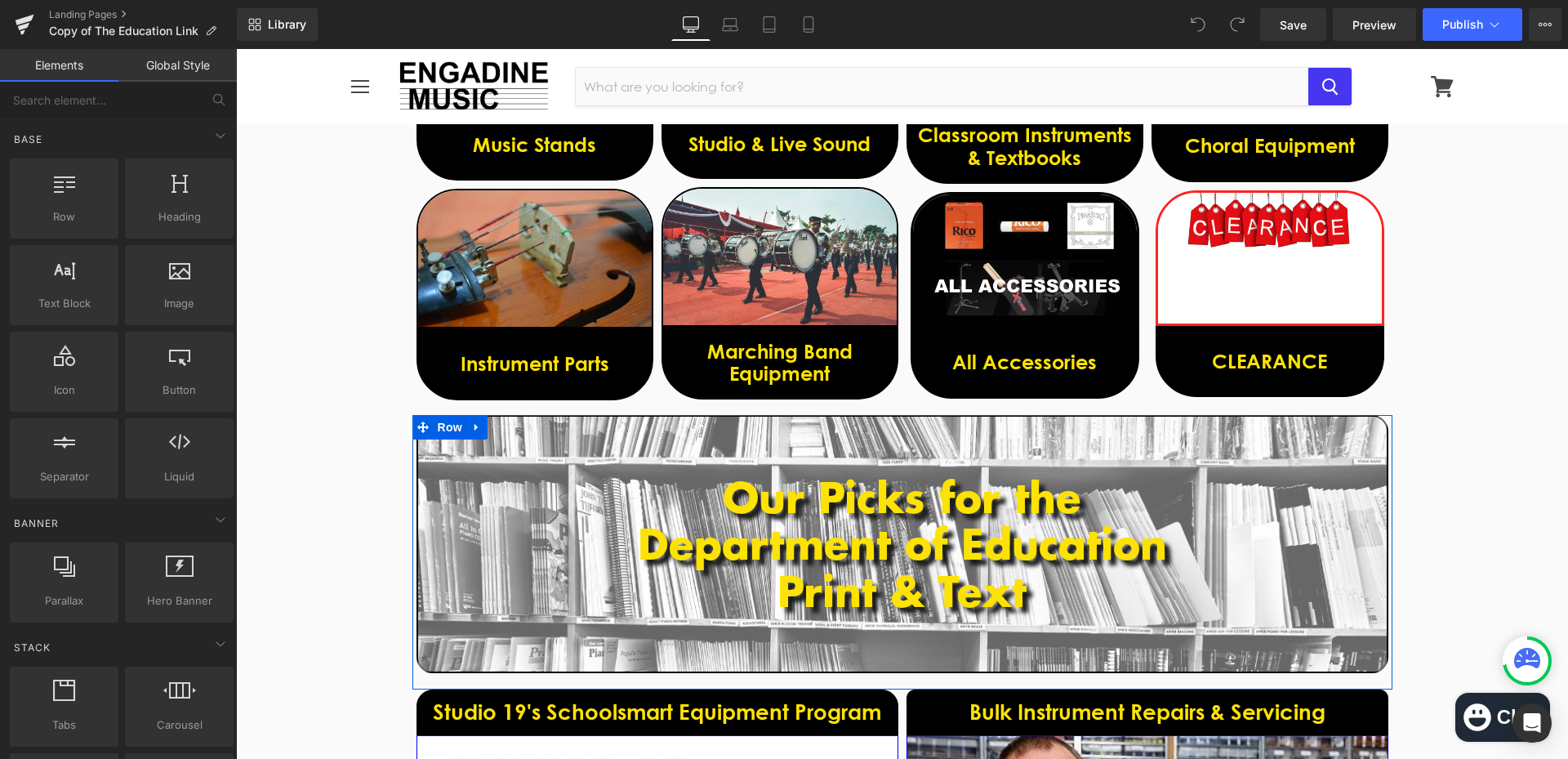
click at [473, 434] on link at bounding box center [476, 428] width 21 height 25
click at [479, 434] on link at bounding box center [476, 428] width 21 height 25
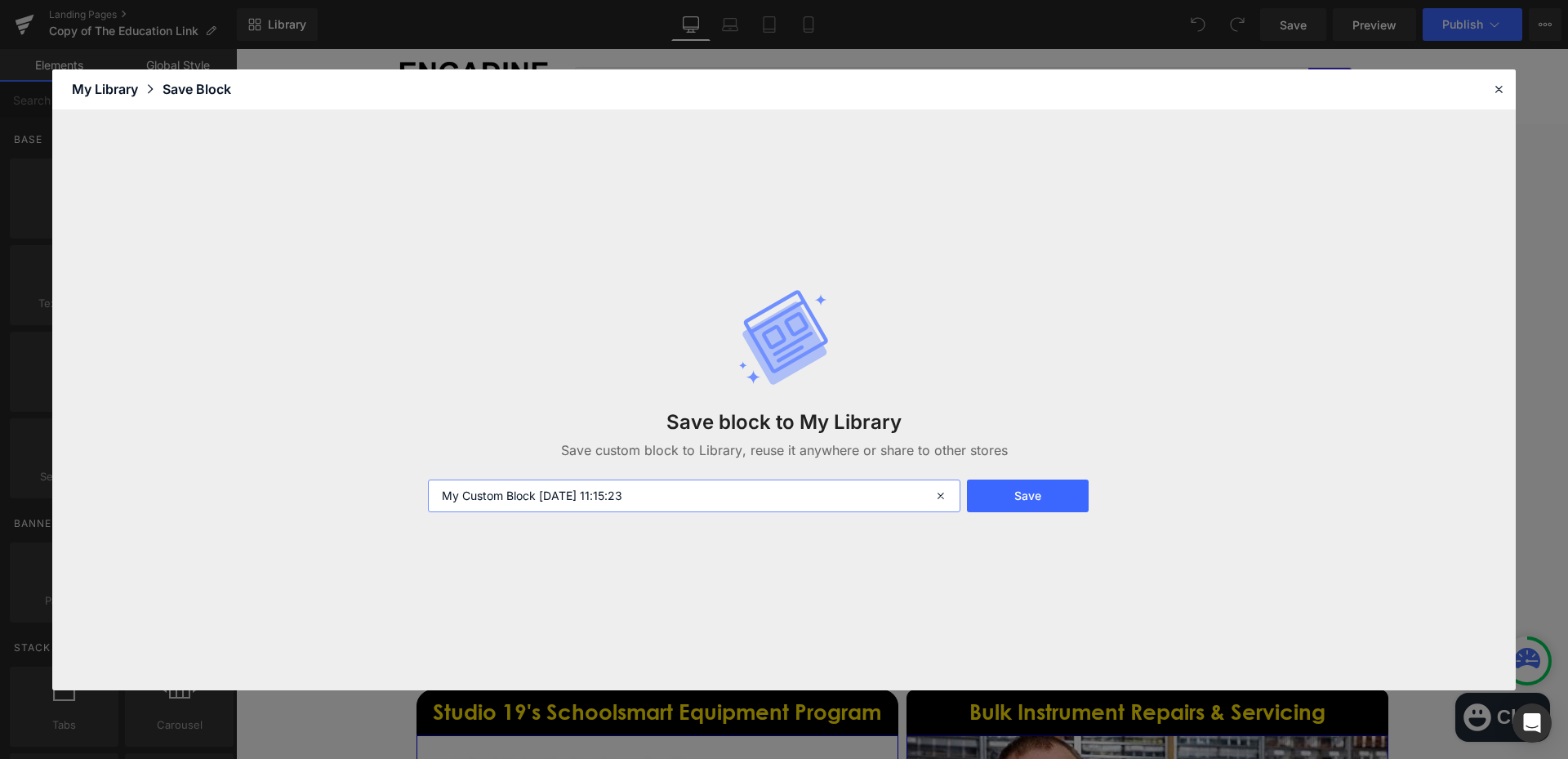
drag, startPoint x: 654, startPoint y: 501, endPoint x: 603, endPoint y: 501, distance: 51.0
click at [603, 501] on input "My Custom Block 2025-10-01 11:15:23" at bounding box center [694, 496] width 532 height 33
type input "My Custom Block [DATE] - 4"
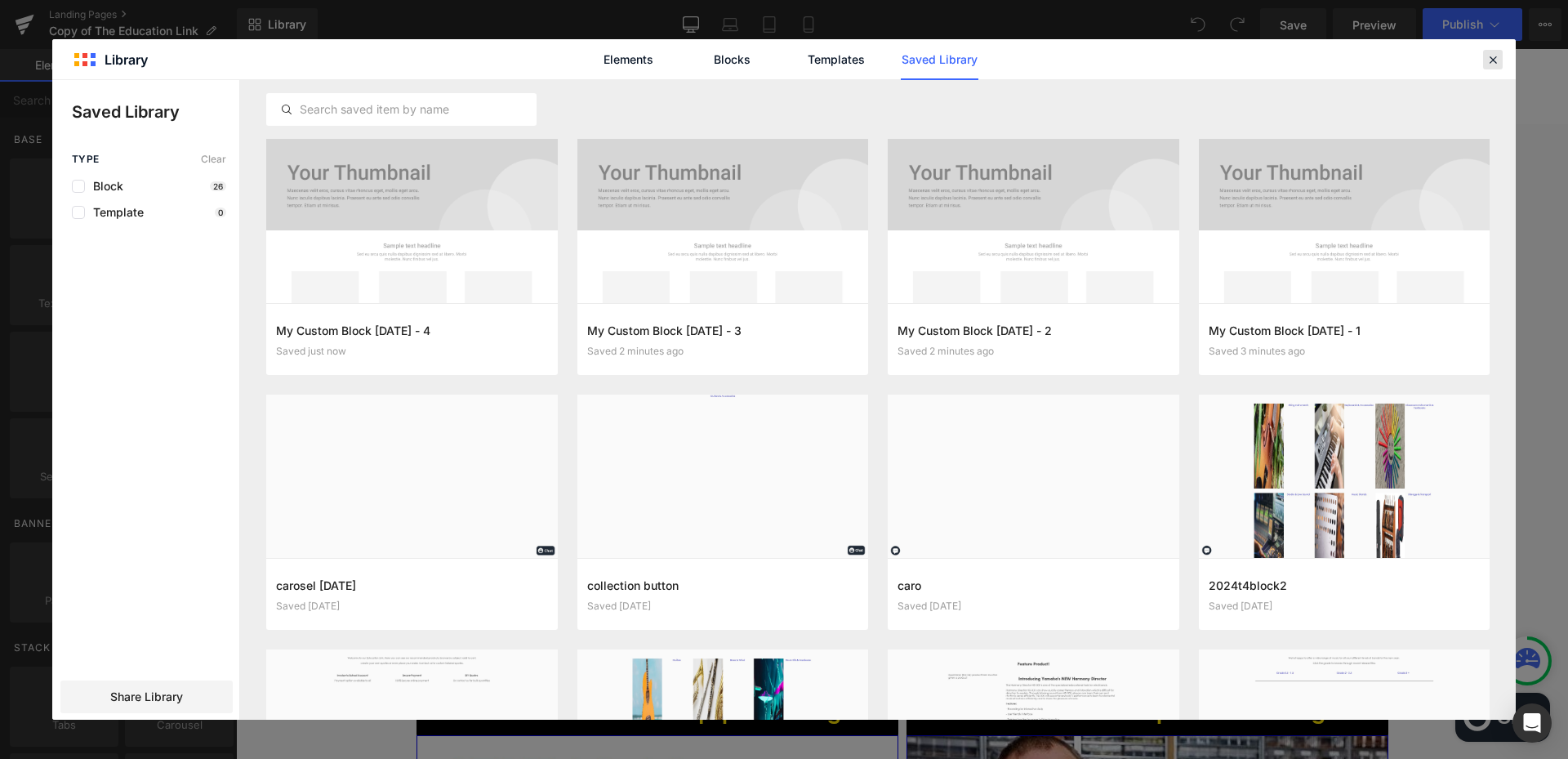
click at [1501, 58] on div at bounding box center [1492, 59] width 19 height 19
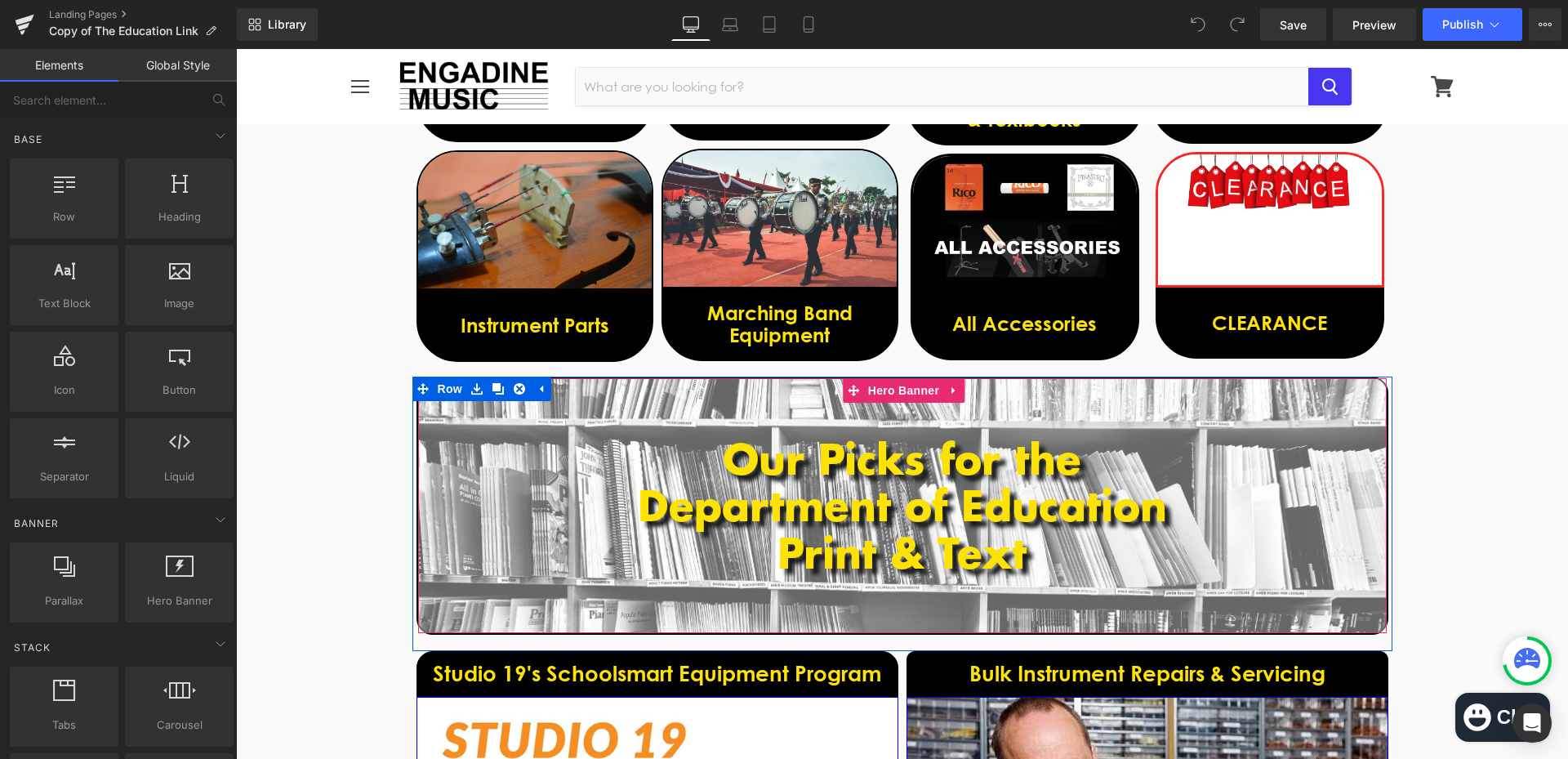
scroll to position [1306, 0]
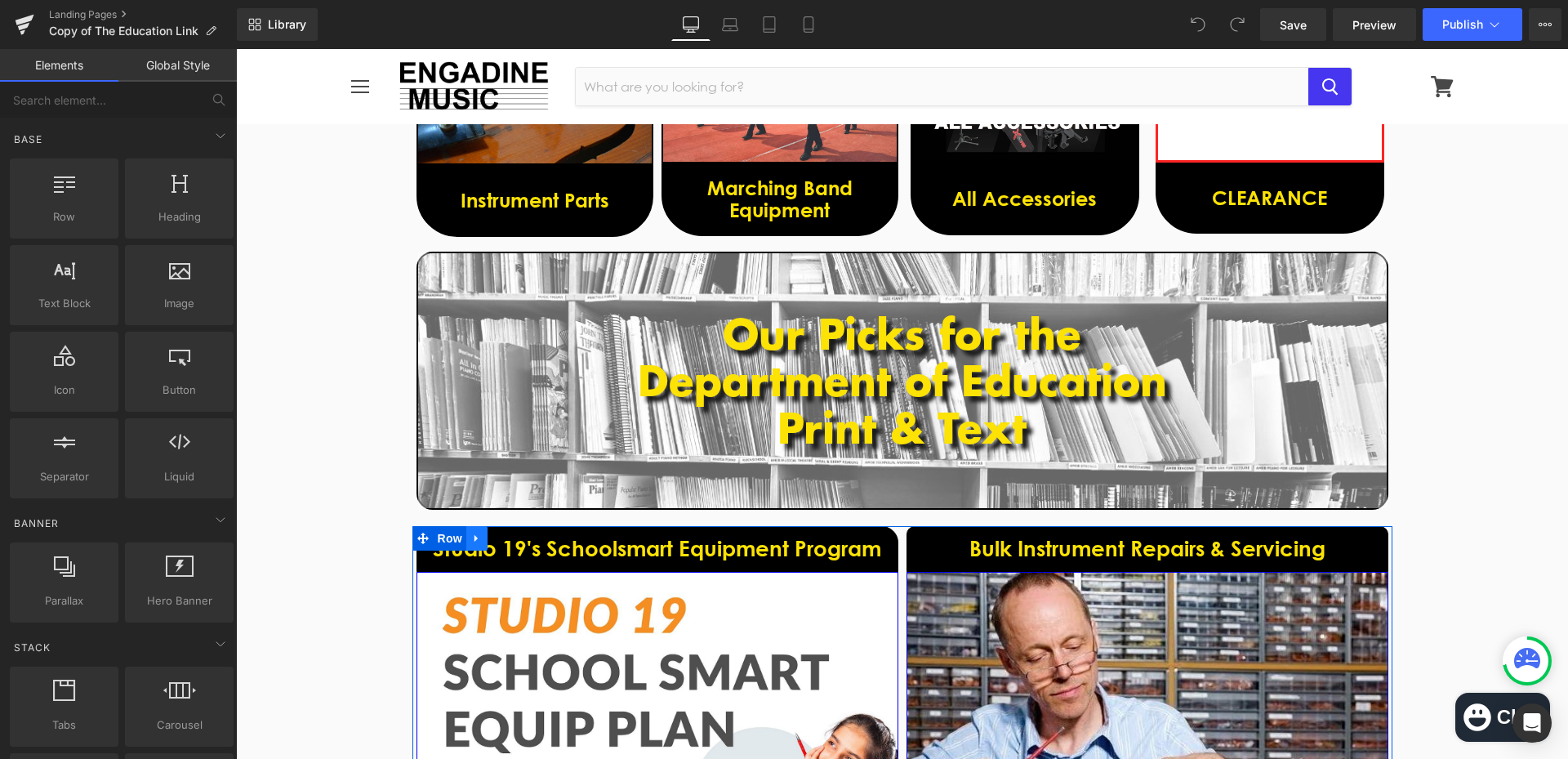
click at [474, 540] on icon at bounding box center [476, 538] width 11 height 12
click at [471, 541] on icon at bounding box center [476, 539] width 11 height 11
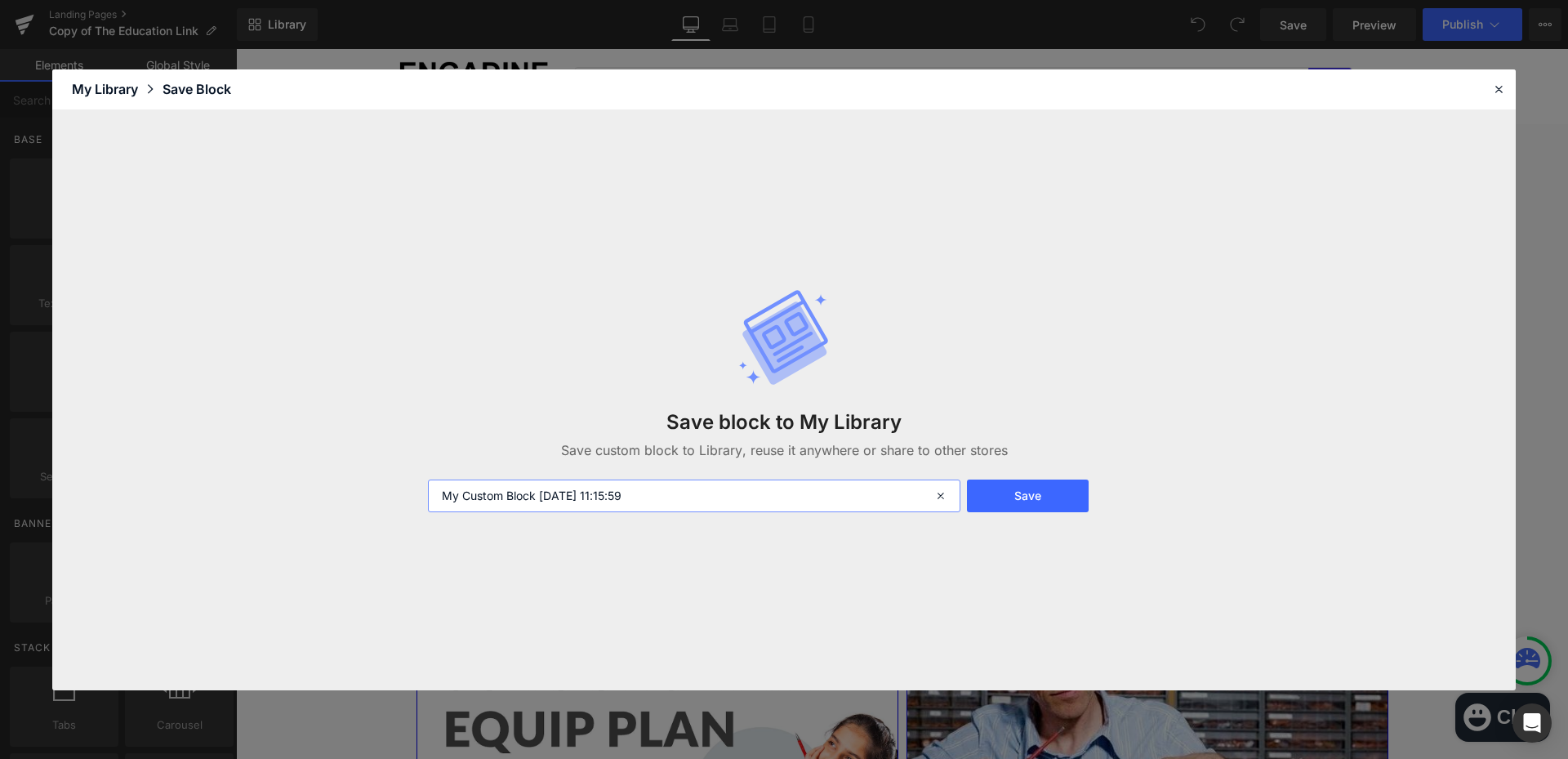
drag, startPoint x: 678, startPoint y: 490, endPoint x: 605, endPoint y: 494, distance: 73.1
click at [605, 495] on input "My Custom Block 2025-10-01 11:15:59" at bounding box center [694, 496] width 532 height 33
type input "My Custom Block [DATE] - 5"
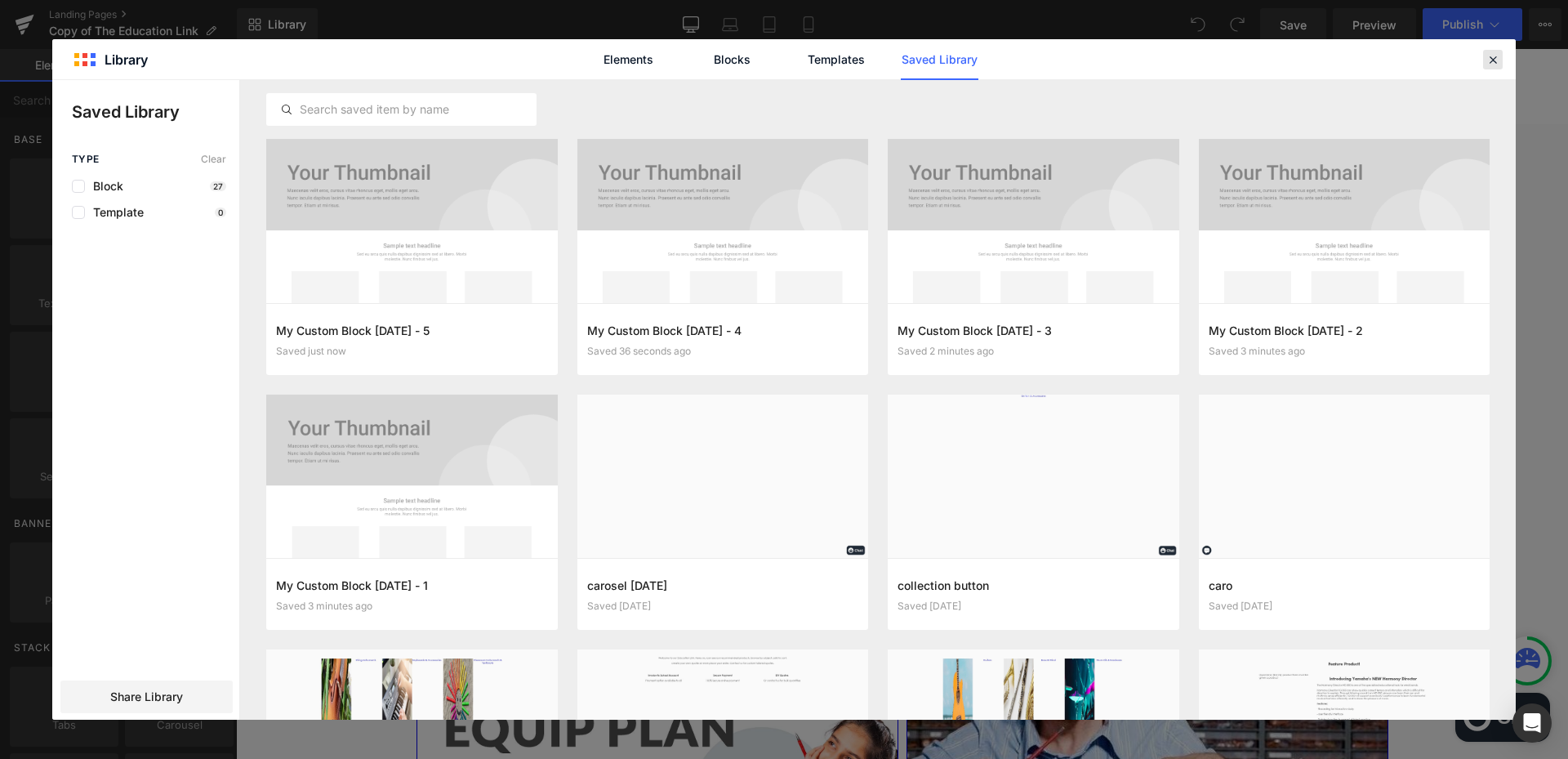
drag, startPoint x: 1494, startPoint y: 53, endPoint x: 645, endPoint y: 706, distance: 1071.1
click at [1494, 53] on icon at bounding box center [1491, 59] width 14 height 14
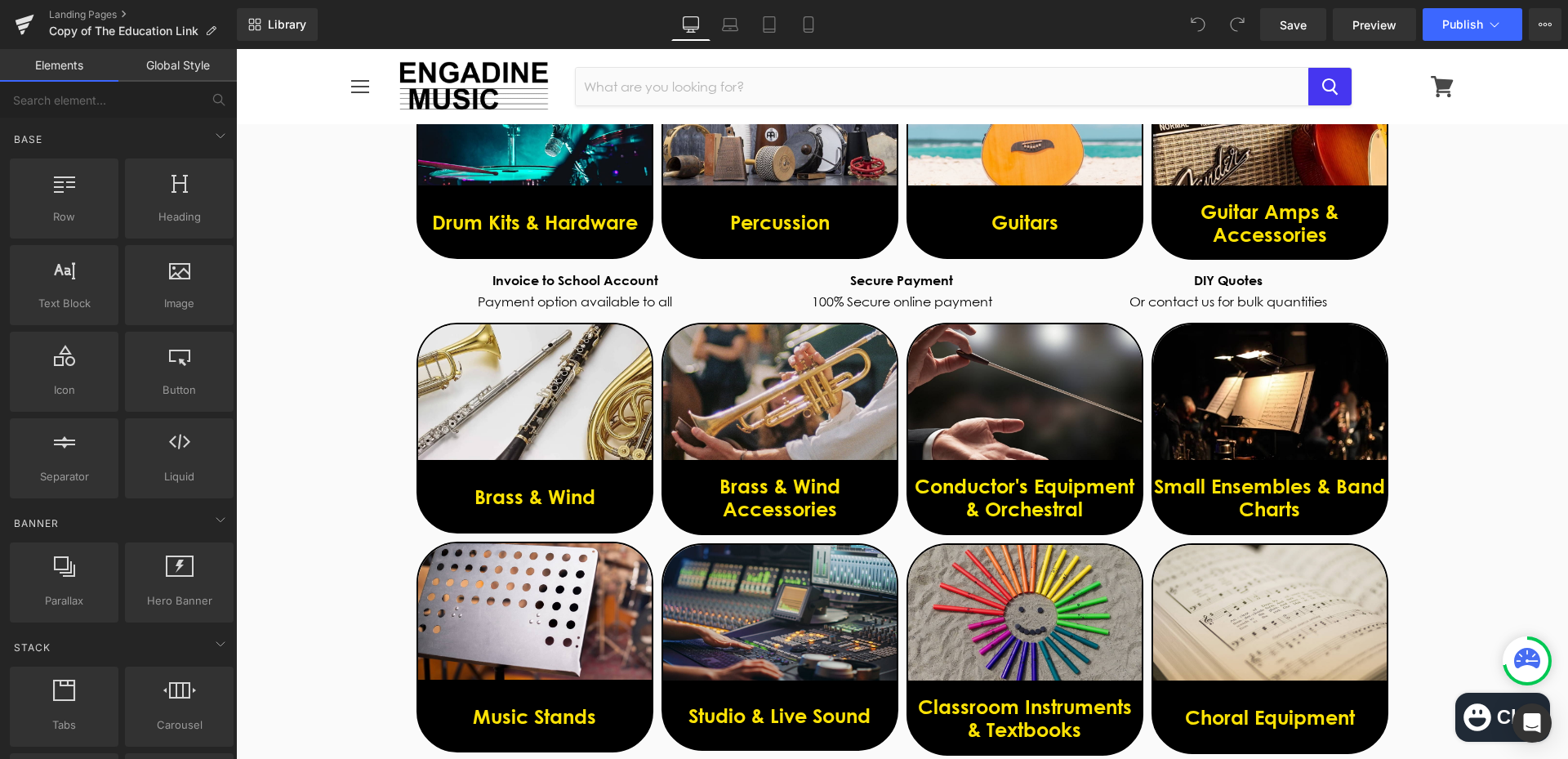
scroll to position [0, 0]
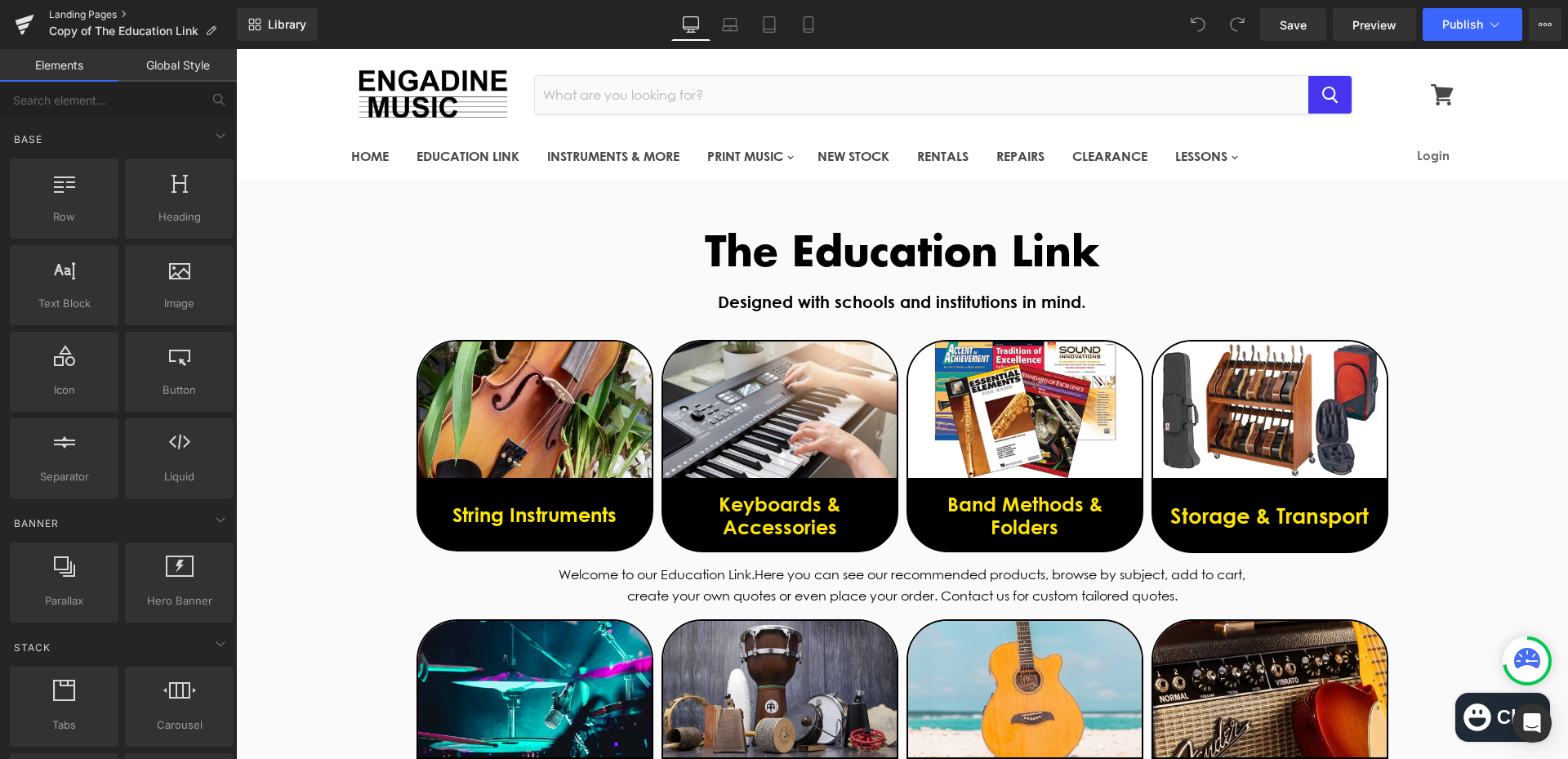
click at [101, 11] on link "Landing Pages" at bounding box center [143, 15] width 188 height 13
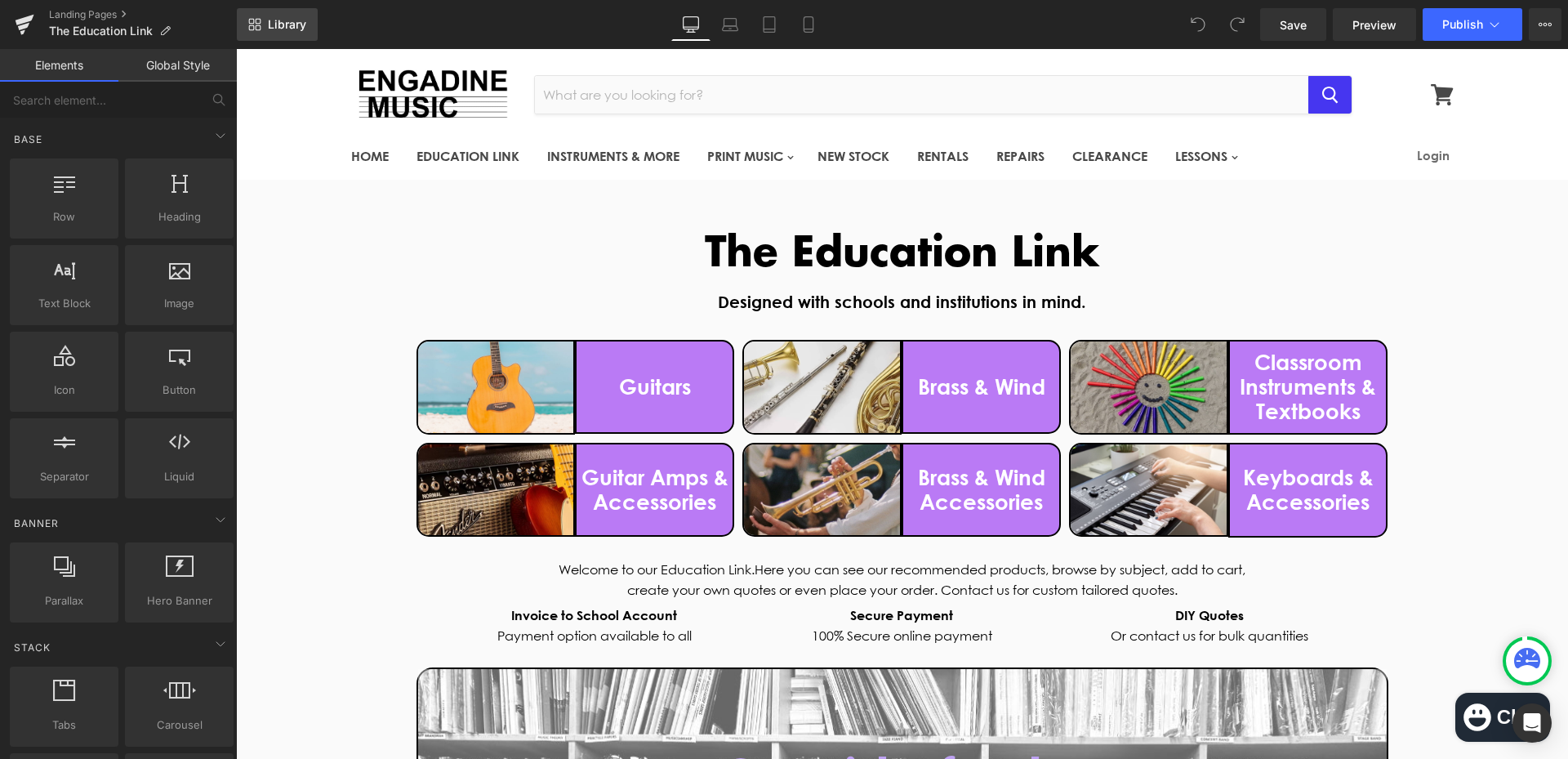
drag, startPoint x: 293, startPoint y: 30, endPoint x: 302, endPoint y: 48, distance: 20.1
click at [294, 31] on span "Library" at bounding box center [287, 24] width 38 height 14
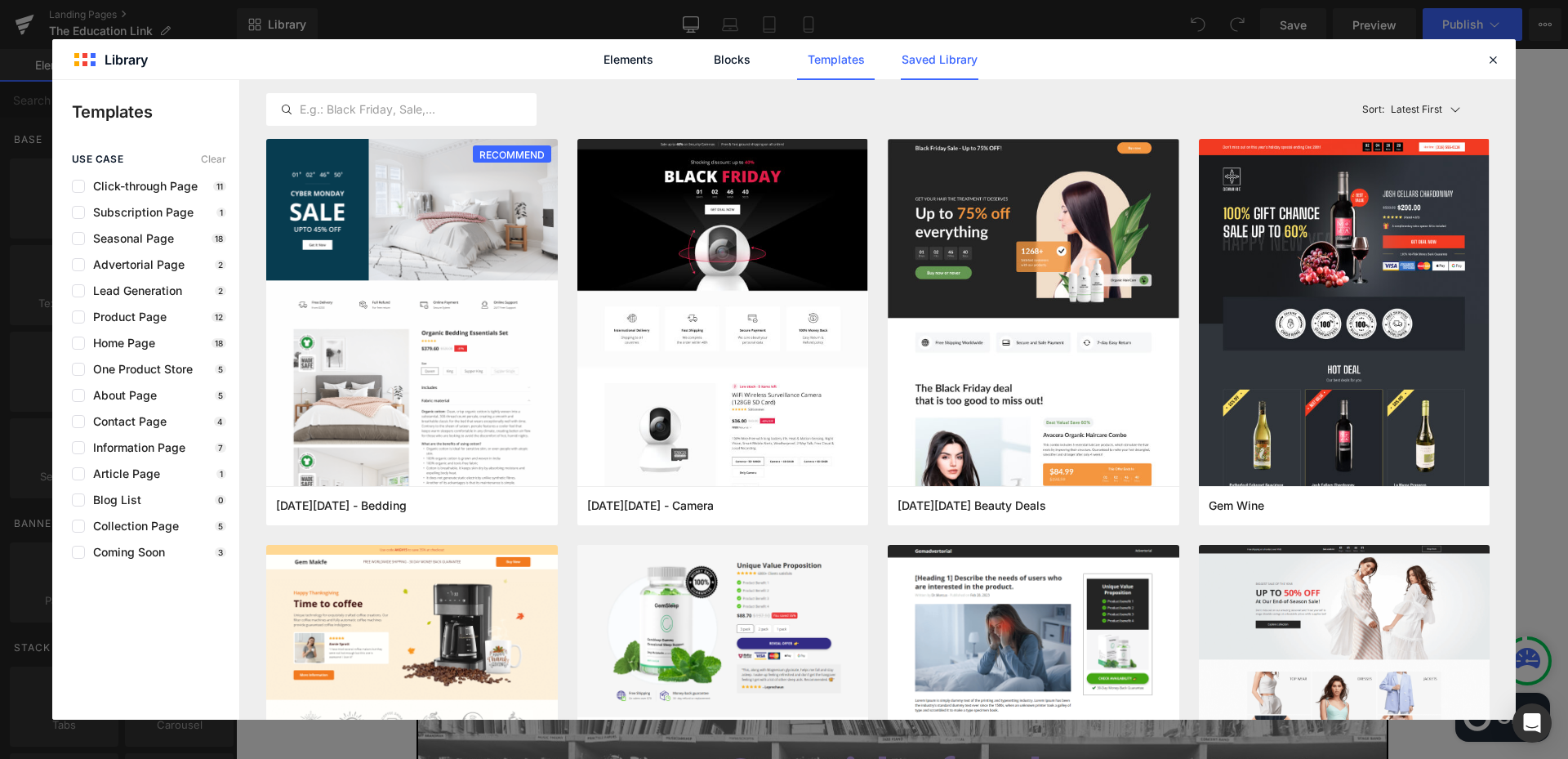
click at [961, 64] on link "Saved Library" at bounding box center [939, 59] width 77 height 41
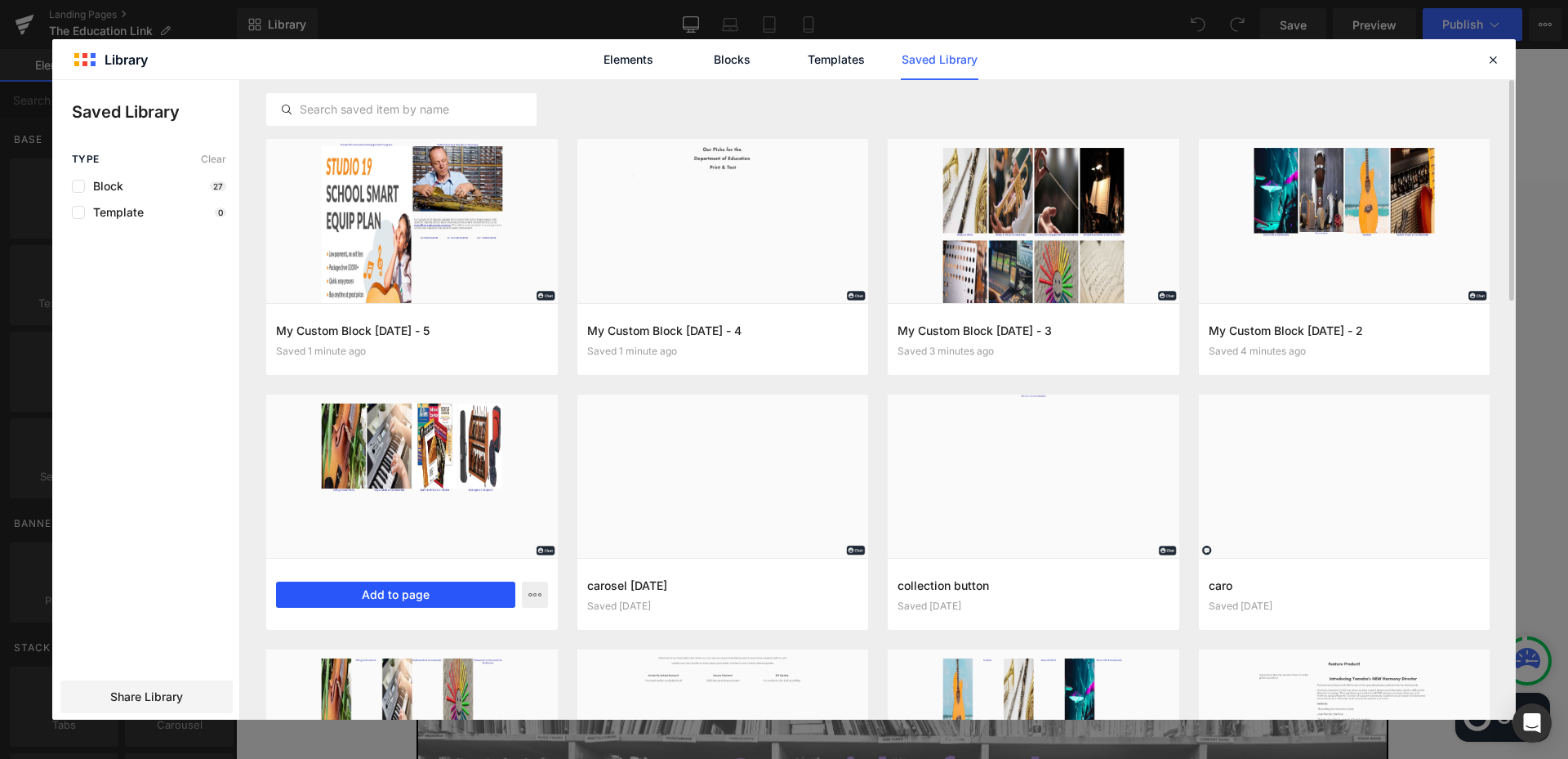
click at [409, 591] on button "Add to page" at bounding box center [395, 594] width 239 height 26
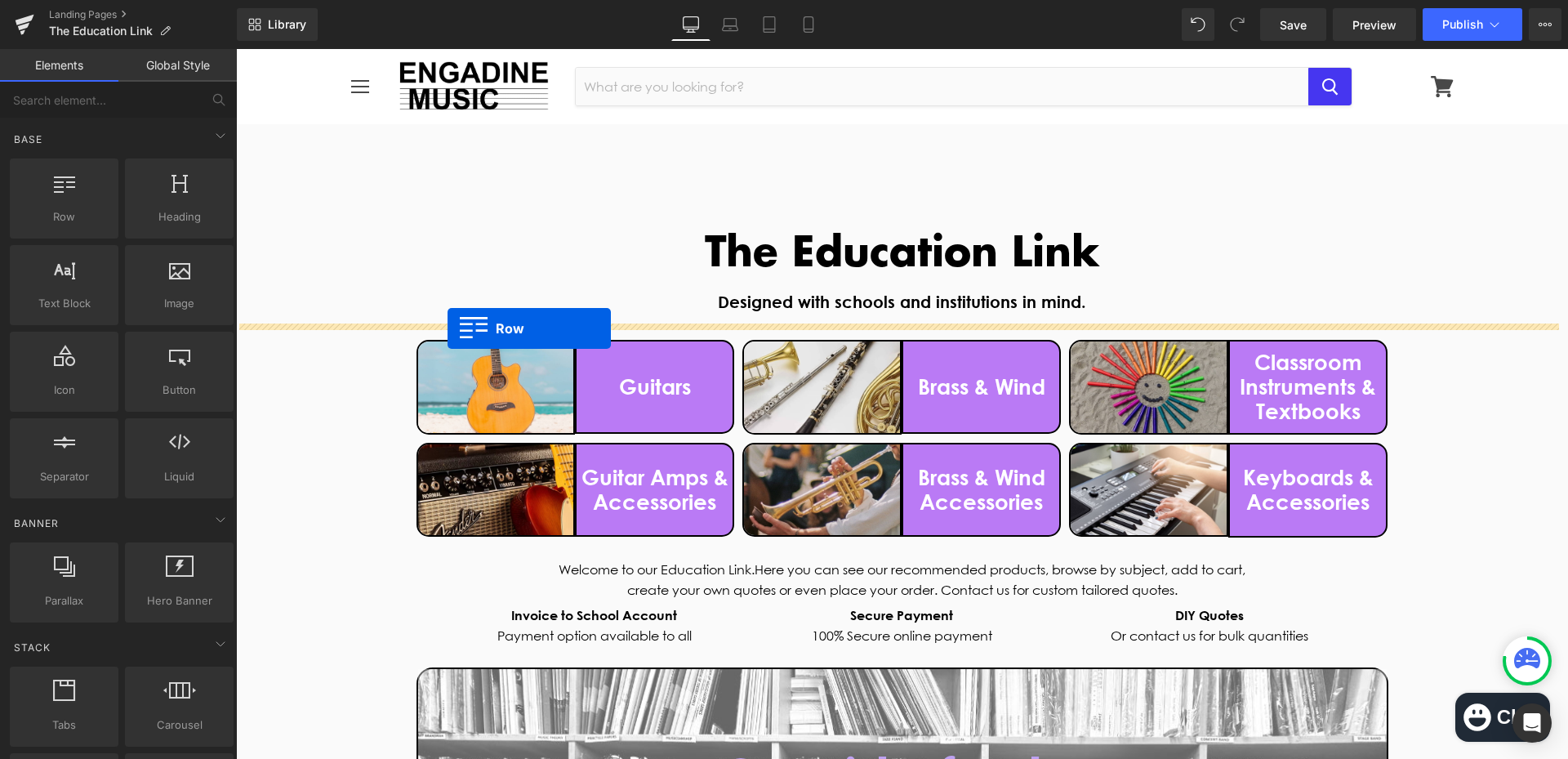
drag, startPoint x: 418, startPoint y: 475, endPoint x: 448, endPoint y: 328, distance: 150.0
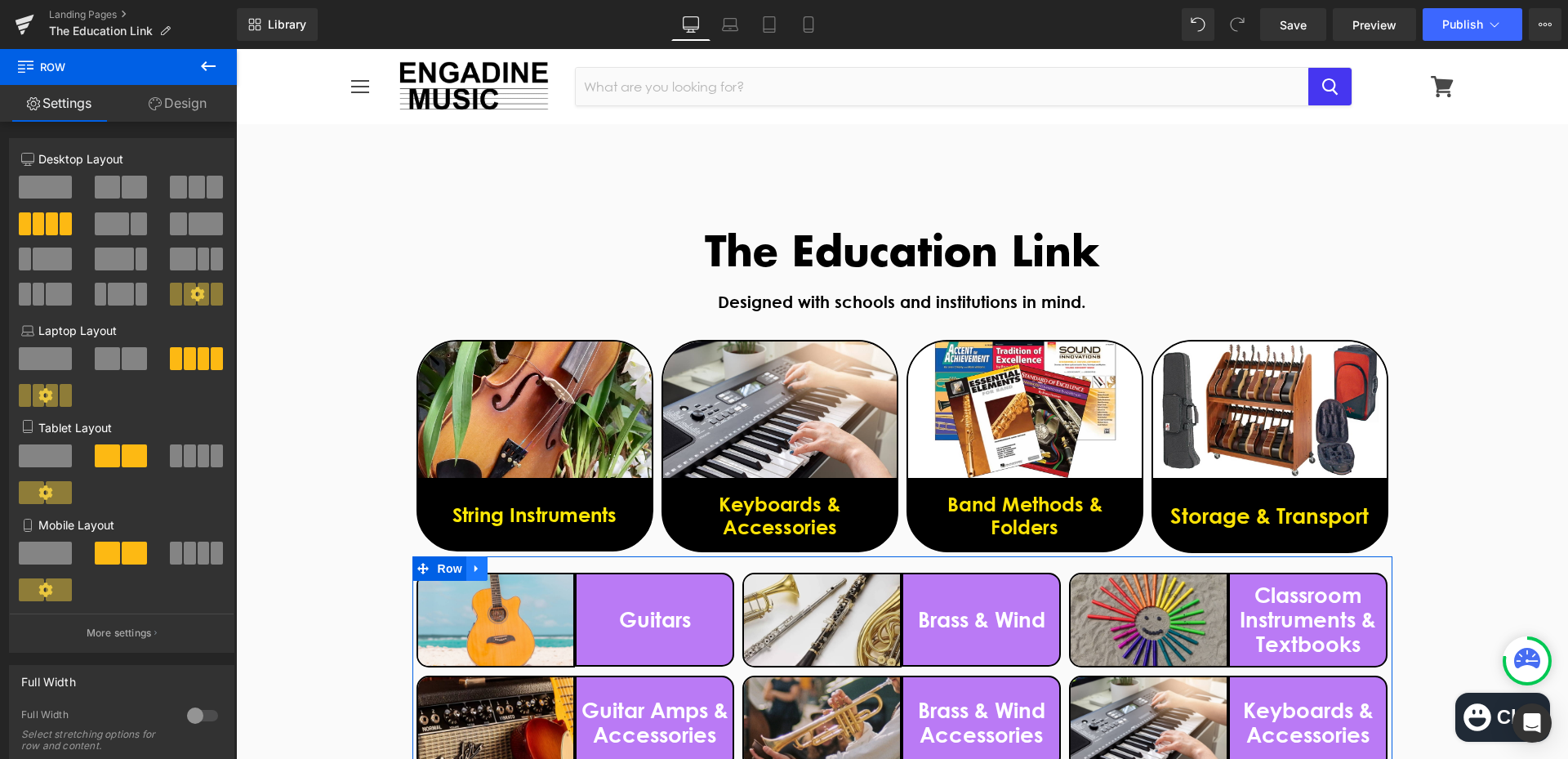
click at [472, 571] on icon at bounding box center [476, 569] width 11 height 12
click at [515, 569] on icon at bounding box center [519, 569] width 11 height 11
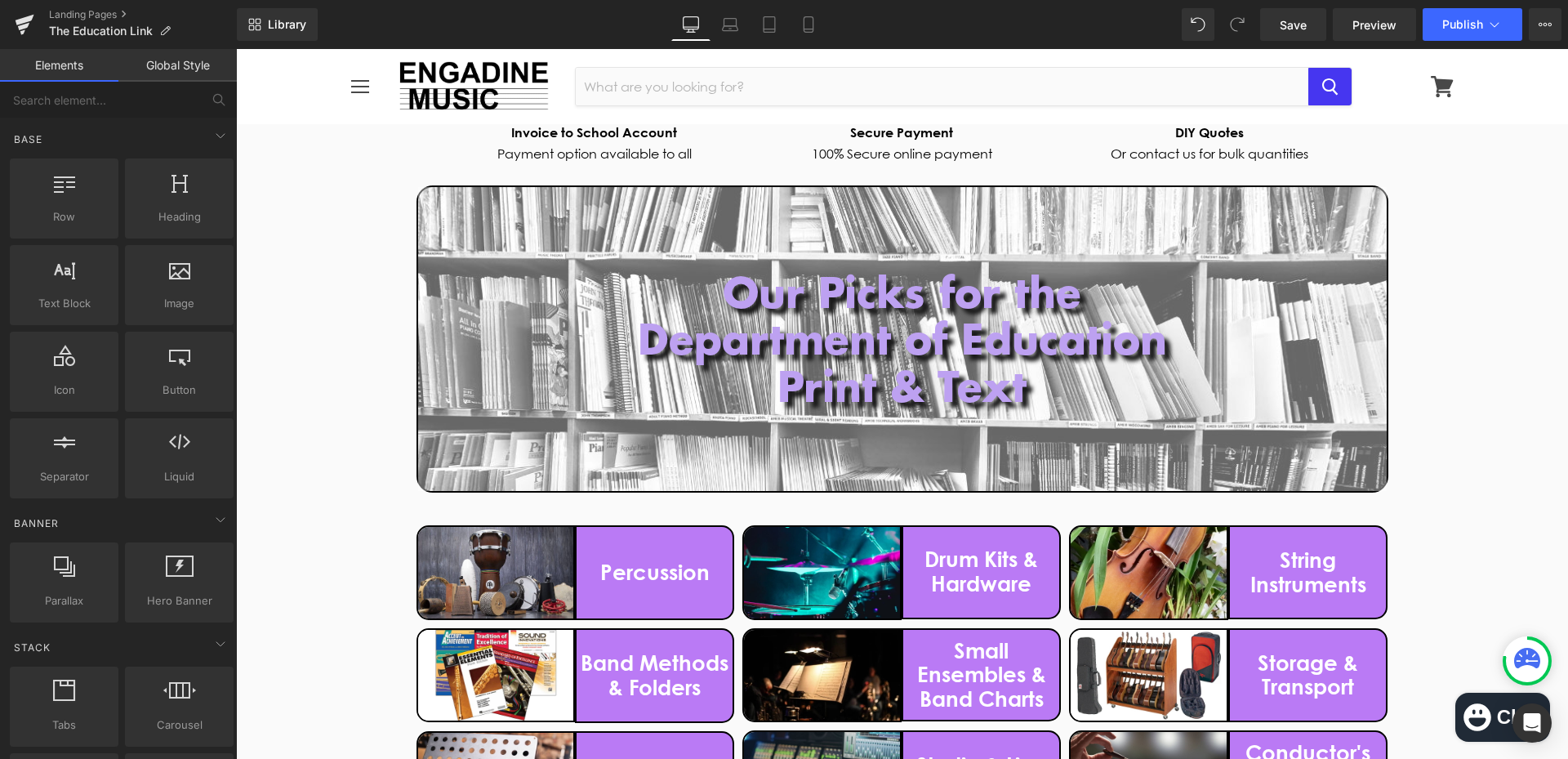
scroll to position [409, 0]
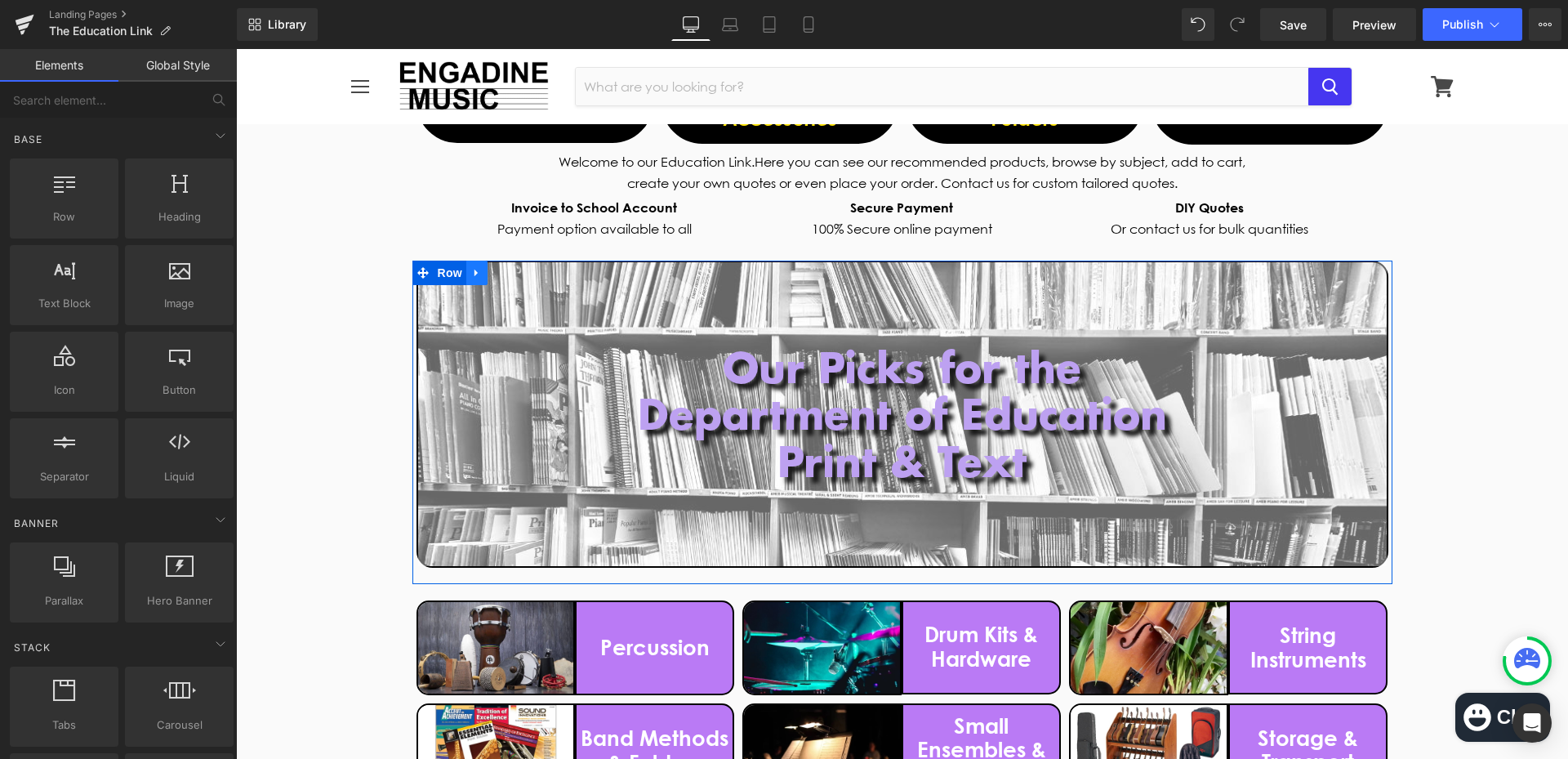
click at [471, 278] on icon at bounding box center [476, 272] width 11 height 12
click at [514, 275] on icon at bounding box center [519, 273] width 11 height 11
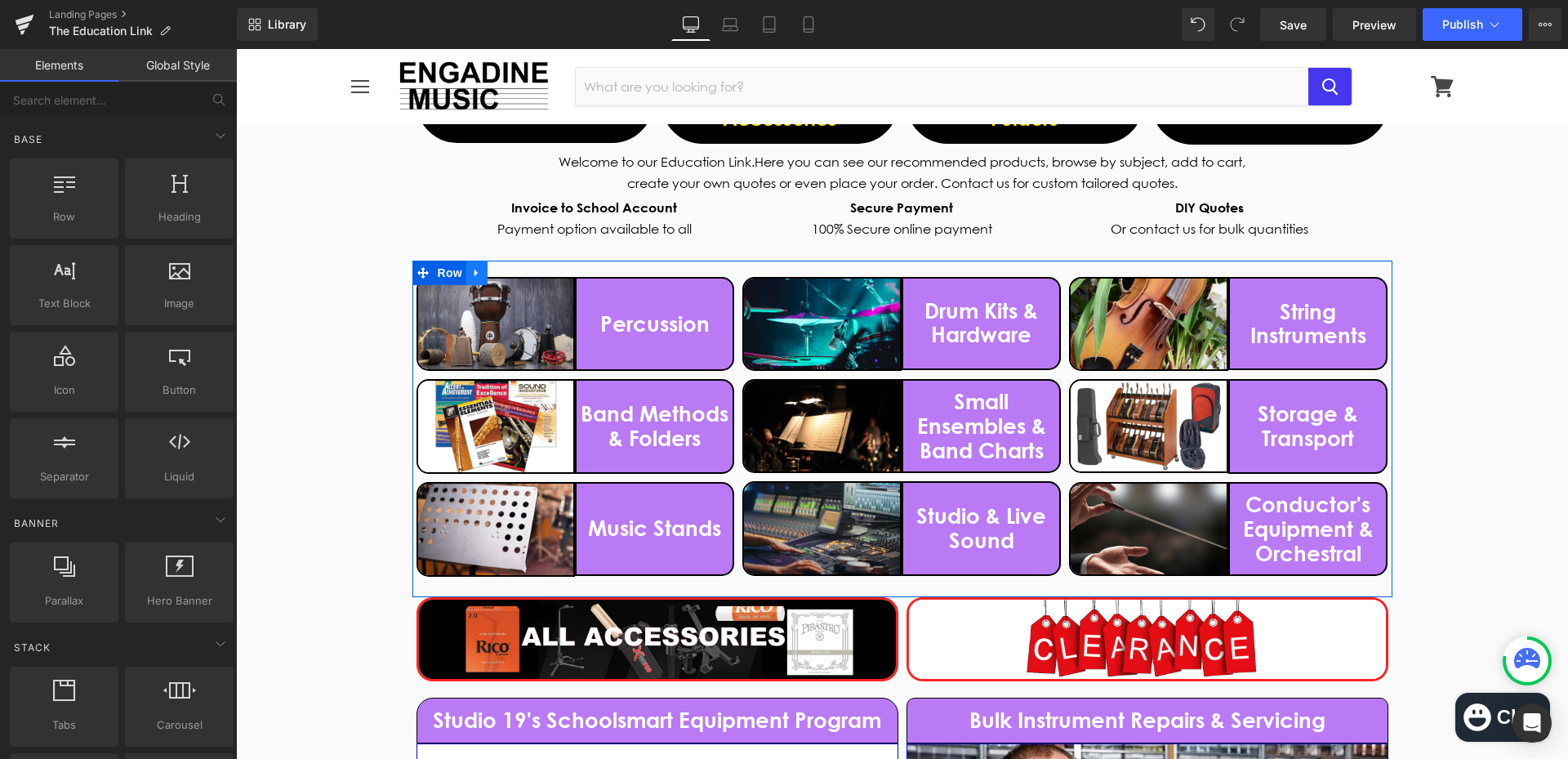
click at [474, 273] on icon at bounding box center [476, 272] width 11 height 12
click at [514, 269] on icon at bounding box center [519, 273] width 11 height 11
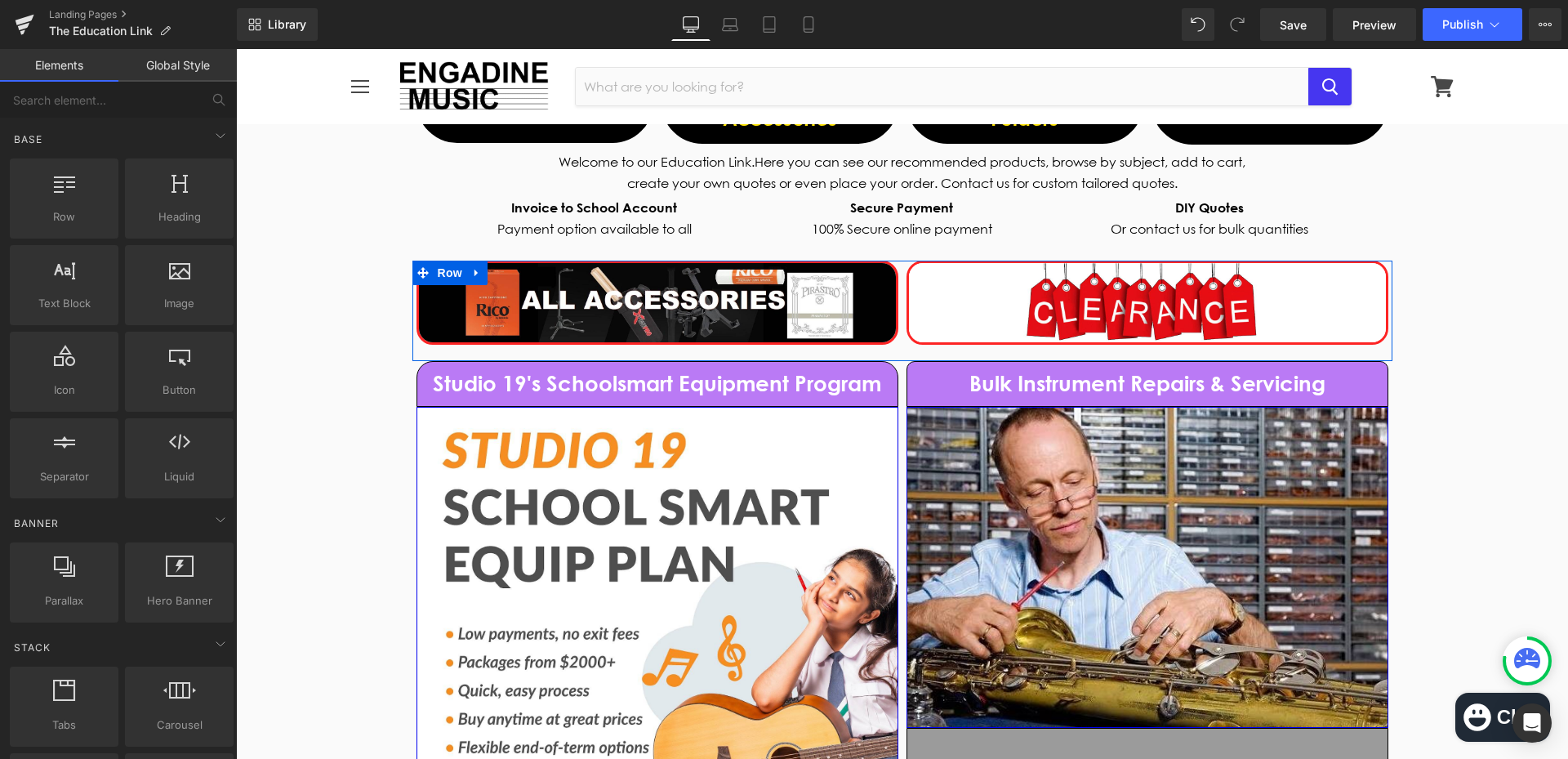
drag, startPoint x: 470, startPoint y: 278, endPoint x: 480, endPoint y: 279, distance: 10.0
click at [471, 279] on icon at bounding box center [476, 272] width 11 height 12
click at [514, 272] on icon at bounding box center [519, 273] width 11 height 11
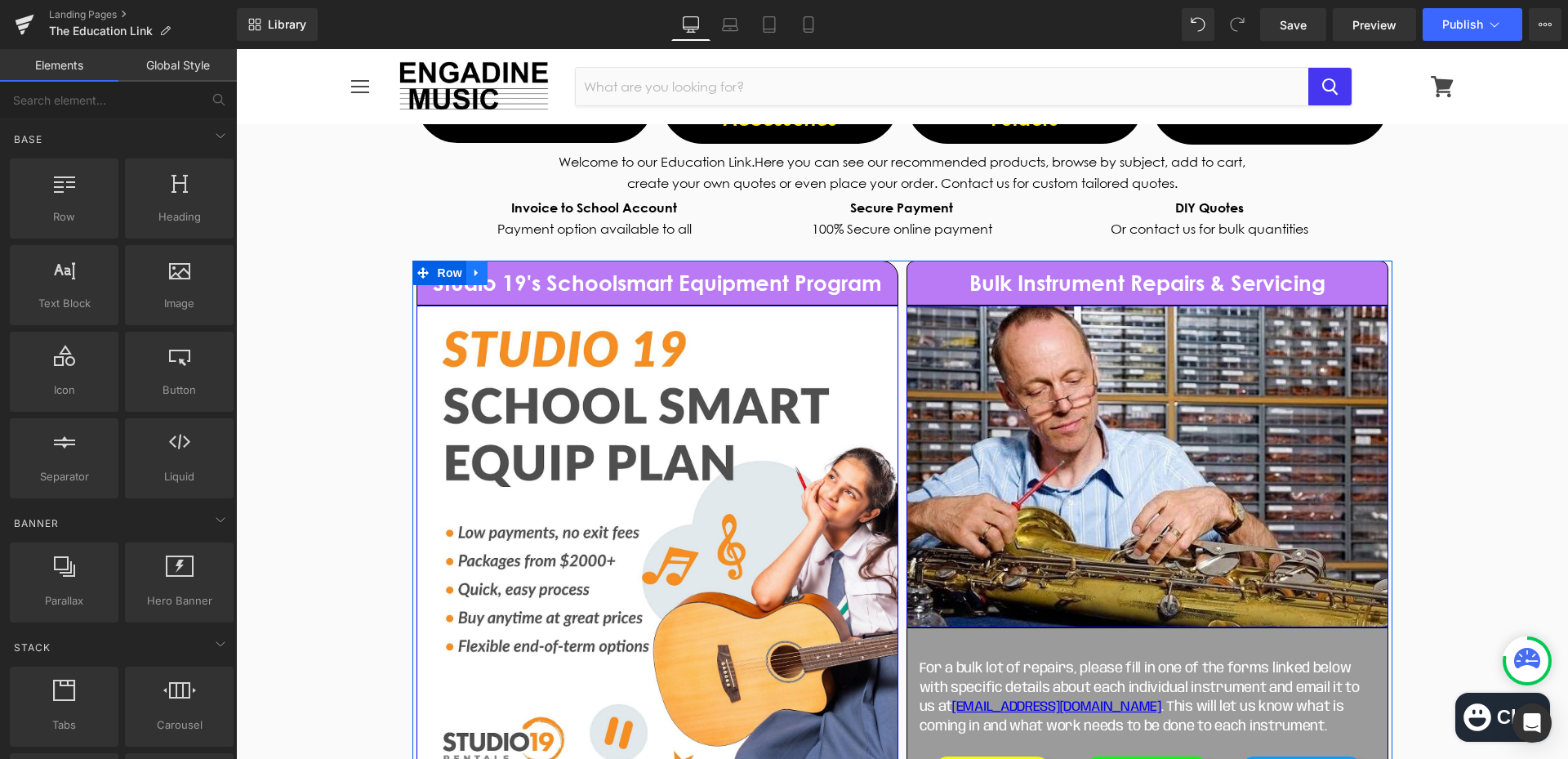
click at [475, 272] on icon at bounding box center [475, 273] width 3 height 8
click at [517, 276] on icon at bounding box center [519, 273] width 11 height 11
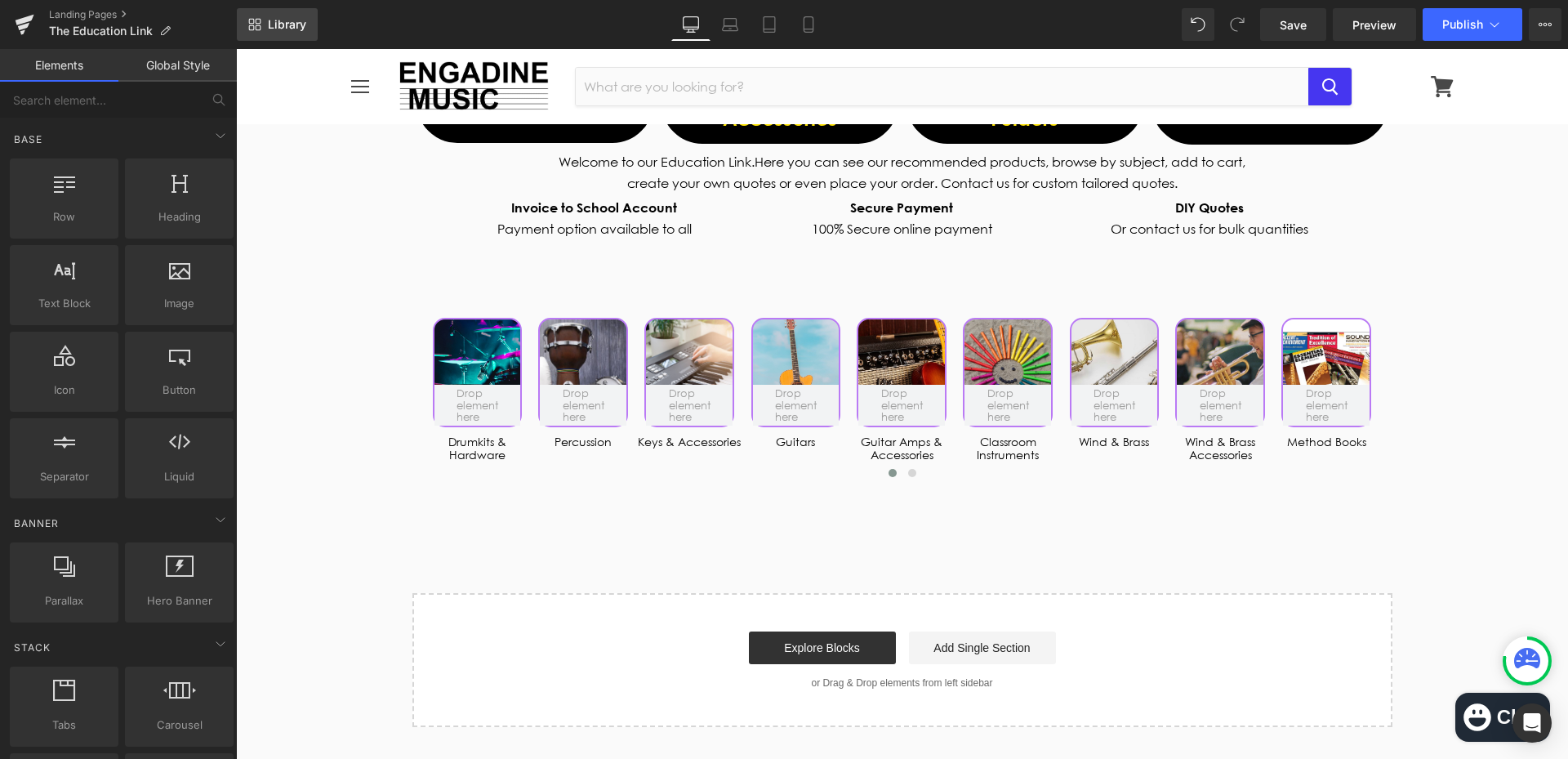
click at [279, 25] on span "Library" at bounding box center [287, 24] width 38 height 14
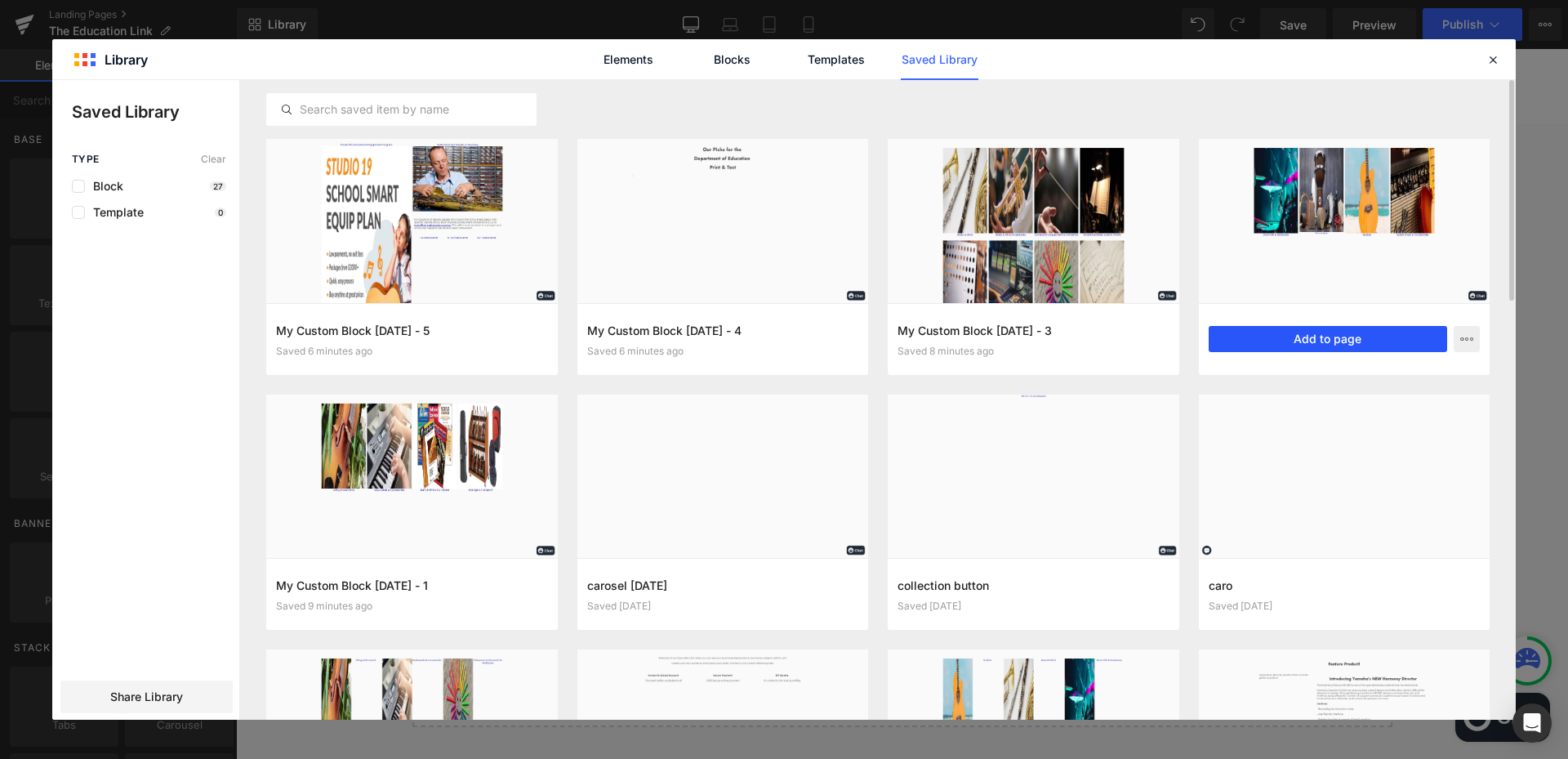
click at [1328, 337] on button "Add to page" at bounding box center [1328, 339] width 239 height 26
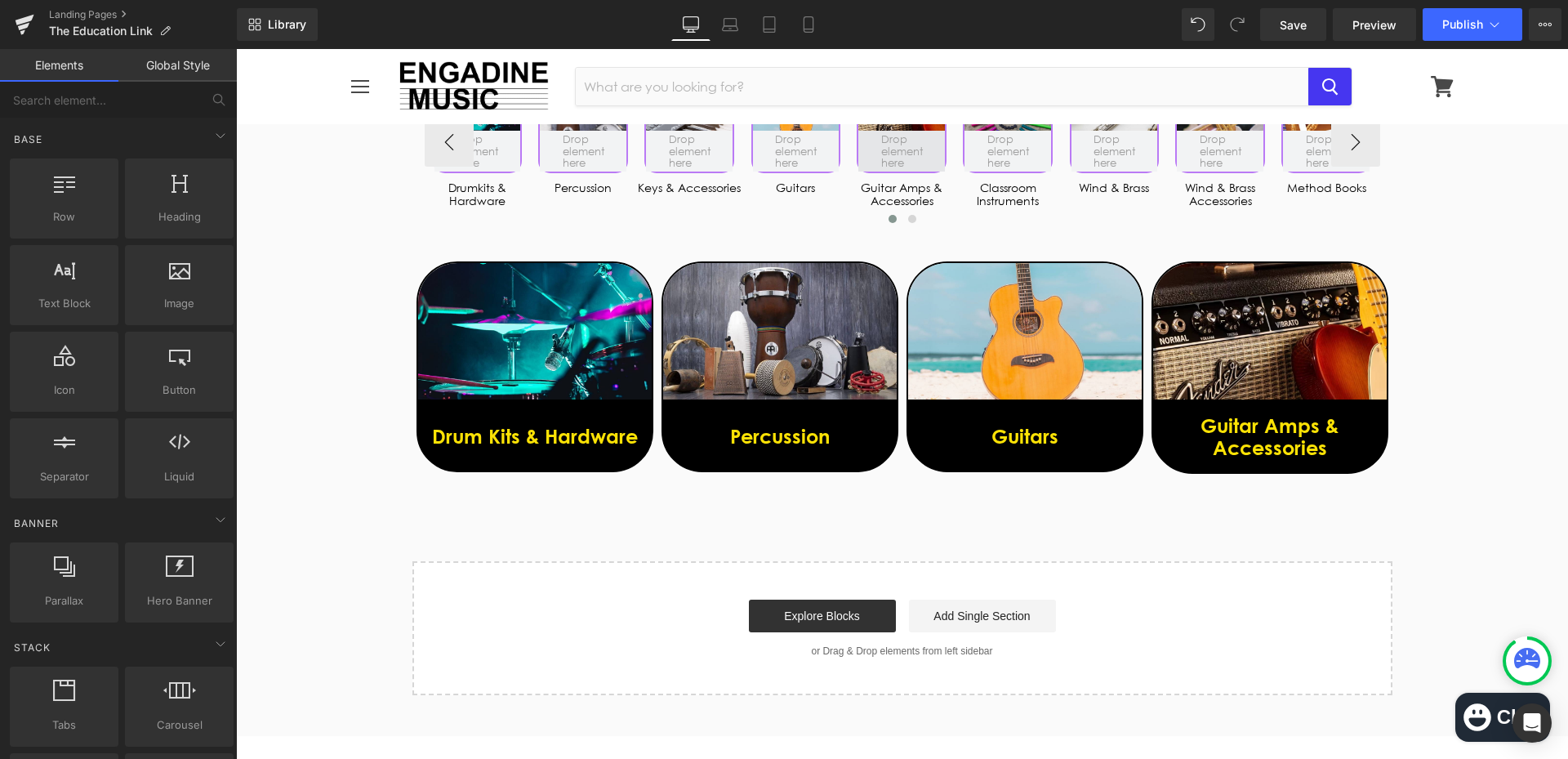
scroll to position [381, 0]
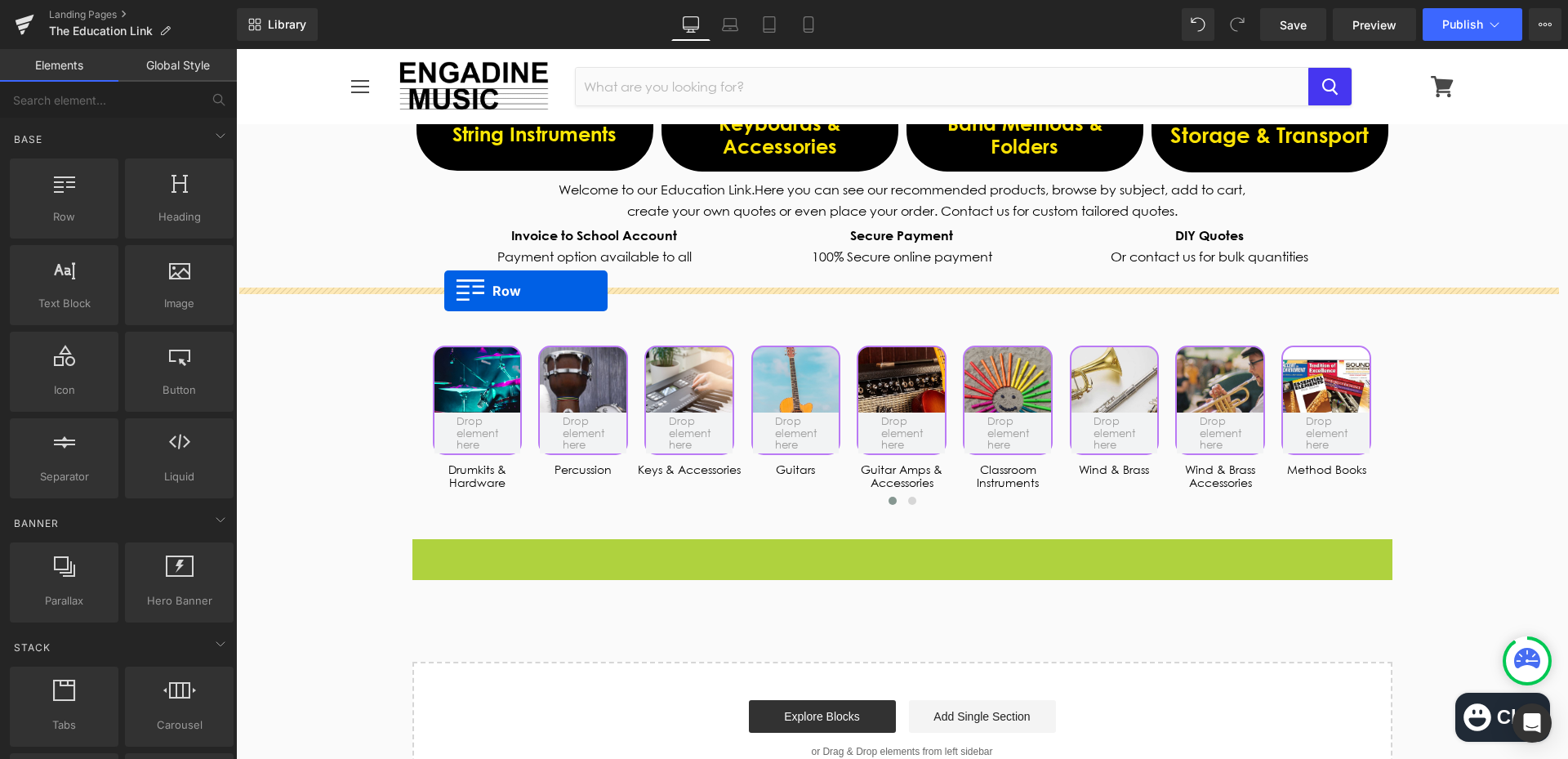
drag, startPoint x: 417, startPoint y: 554, endPoint x: 444, endPoint y: 291, distance: 264.4
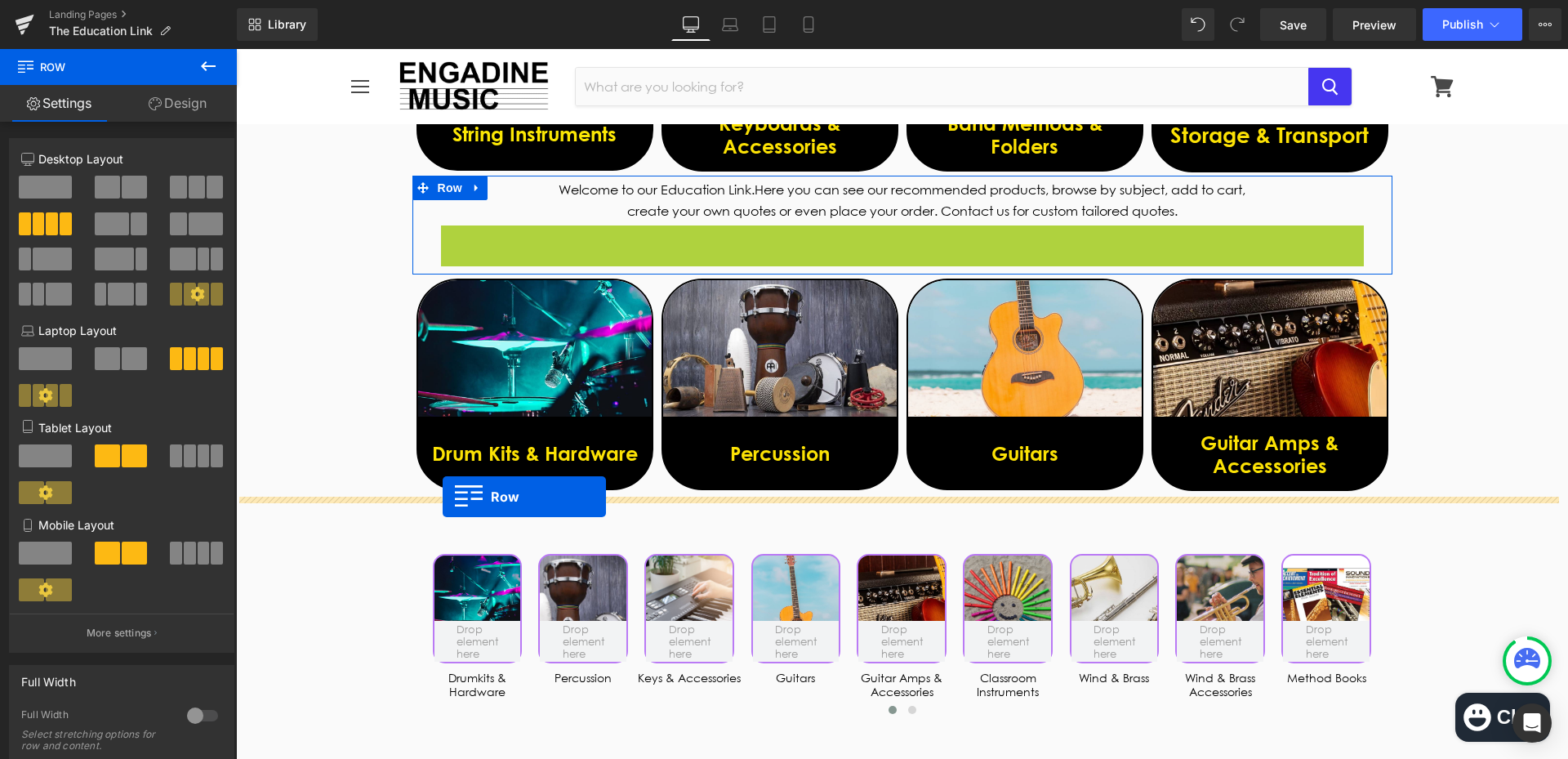
drag, startPoint x: 444, startPoint y: 235, endPoint x: 443, endPoint y: 497, distance: 262.0
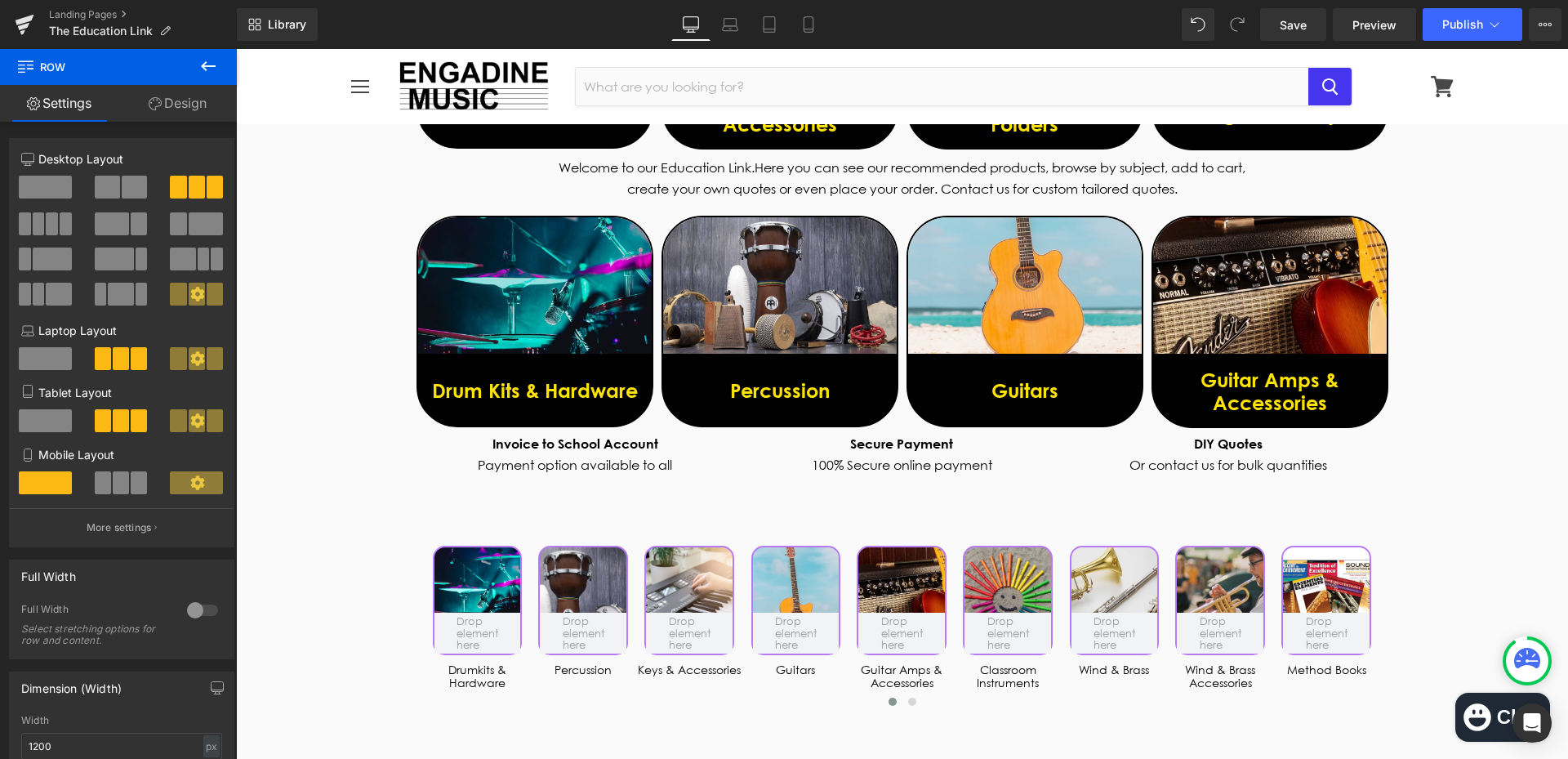
scroll to position [409, 0]
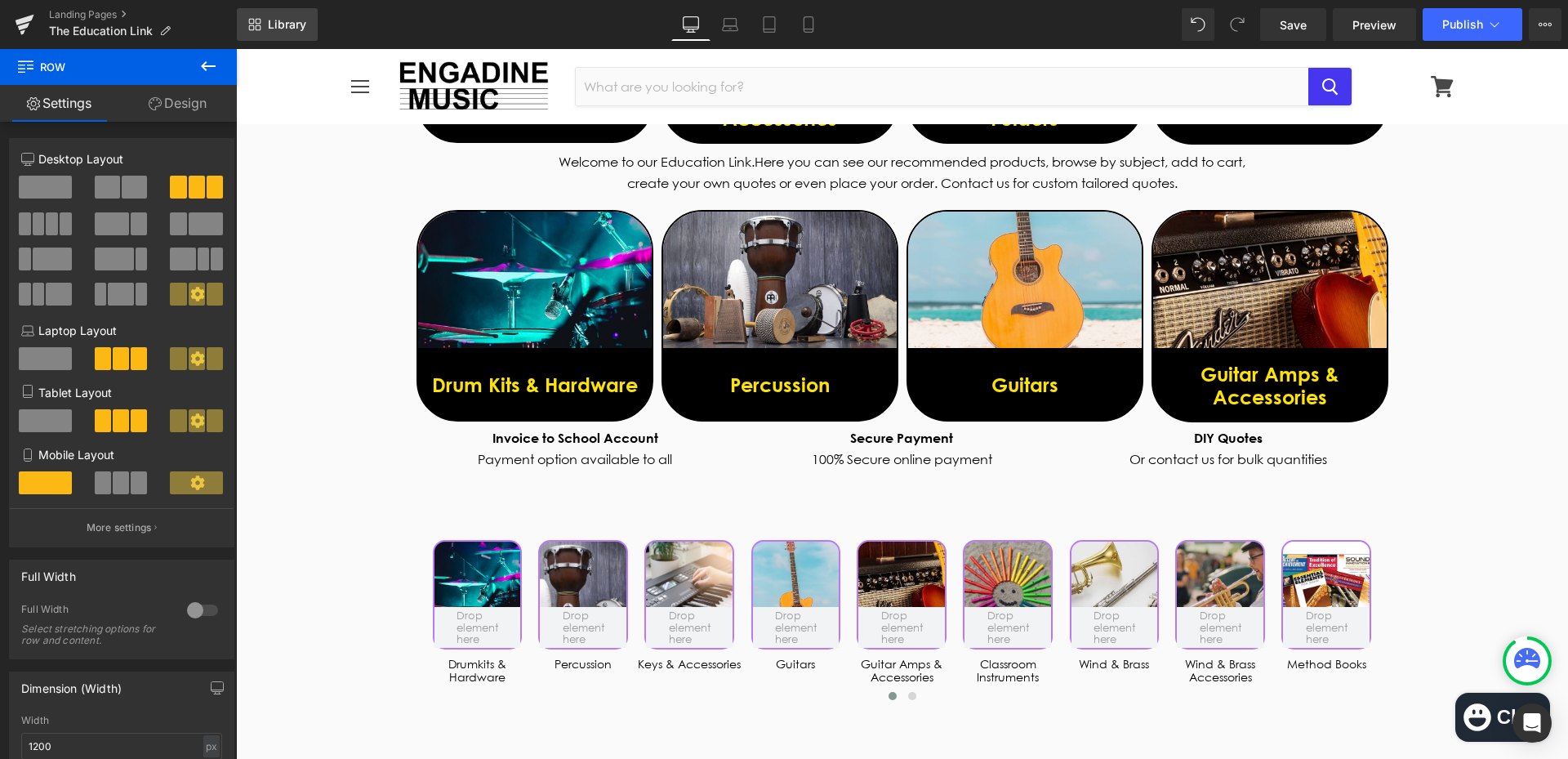
click at [289, 27] on span "Library" at bounding box center [287, 24] width 38 height 14
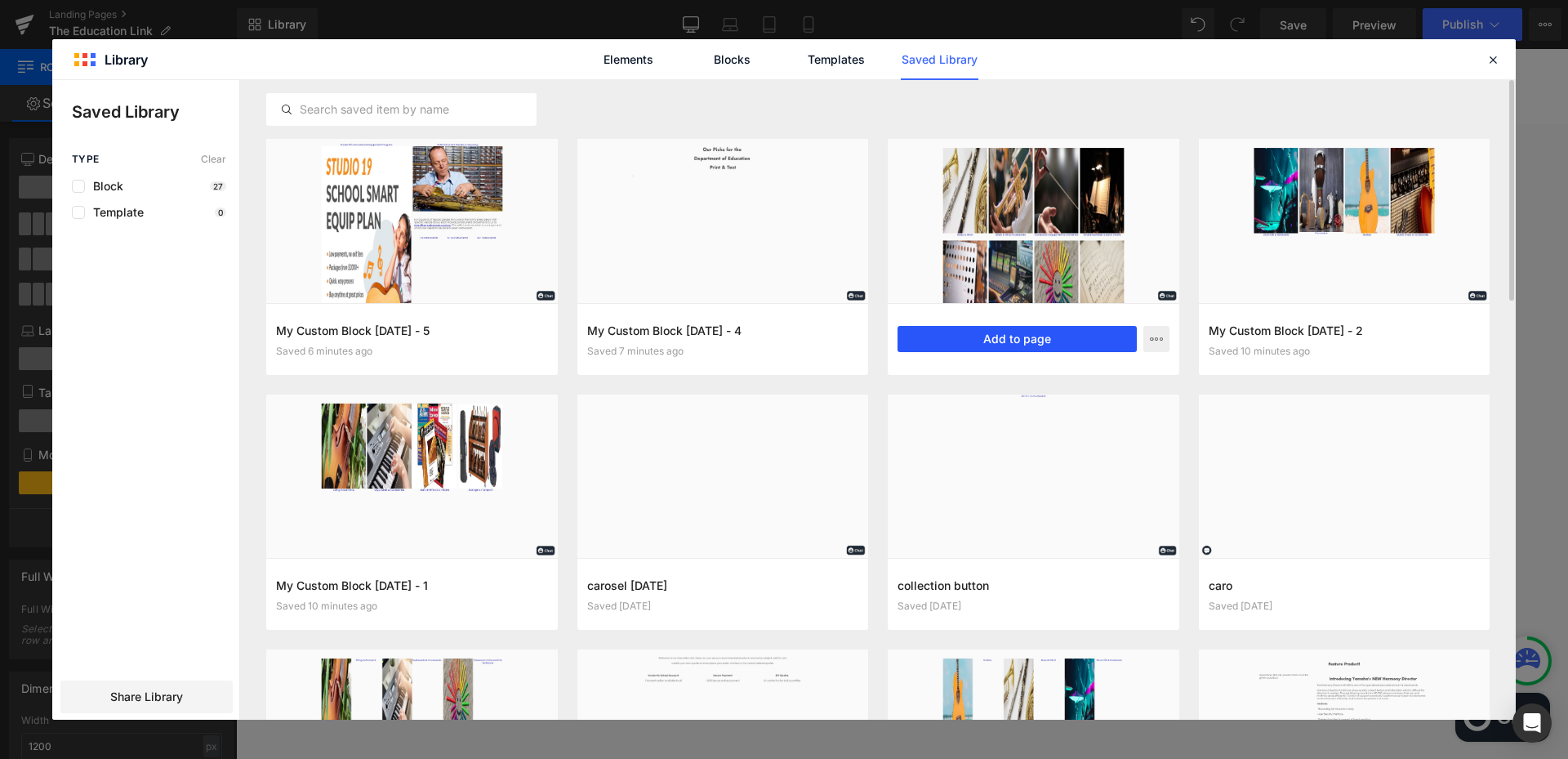
click at [1083, 344] on button "Add to page" at bounding box center [1017, 339] width 239 height 26
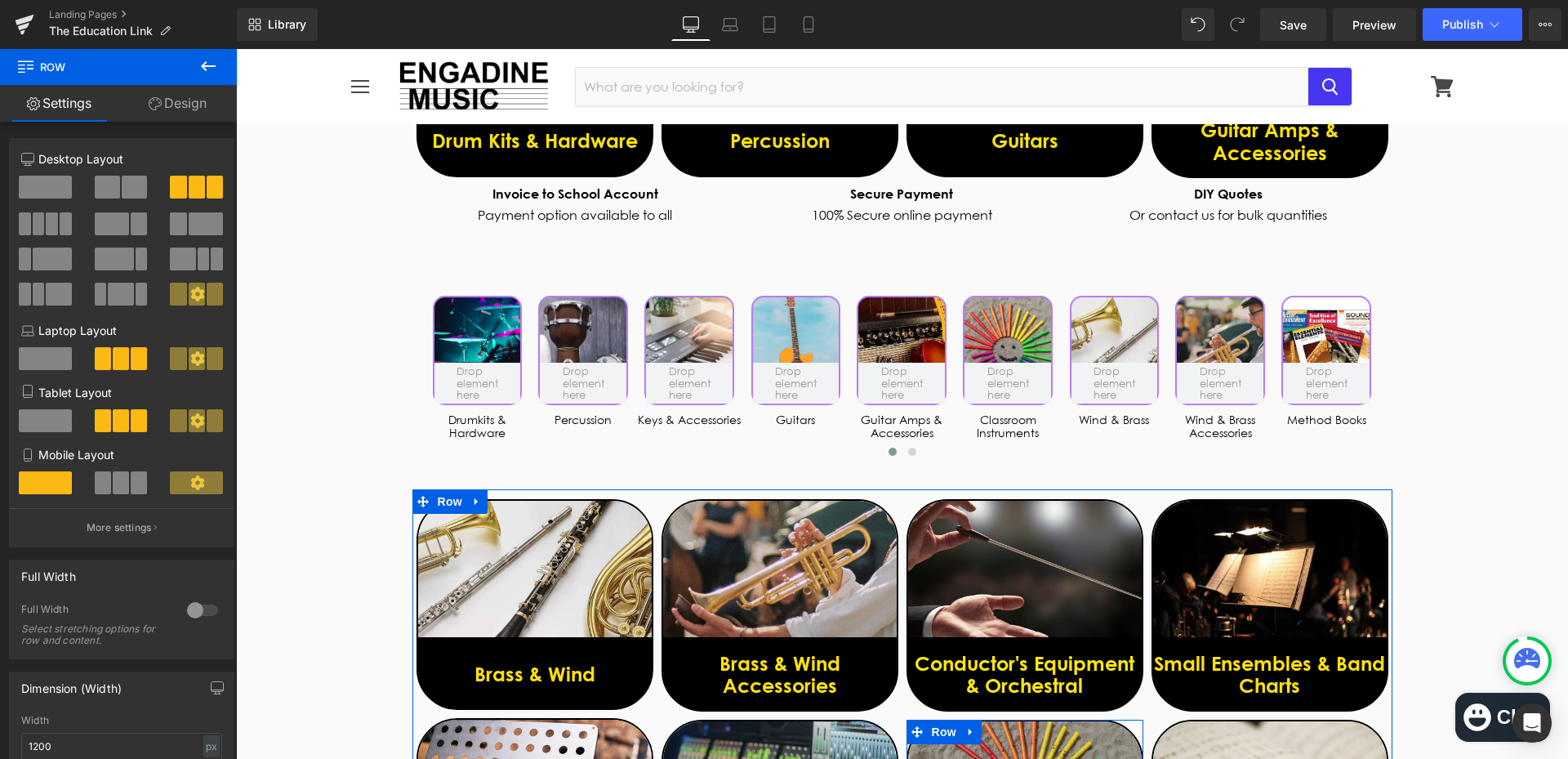
scroll to position [603, 0]
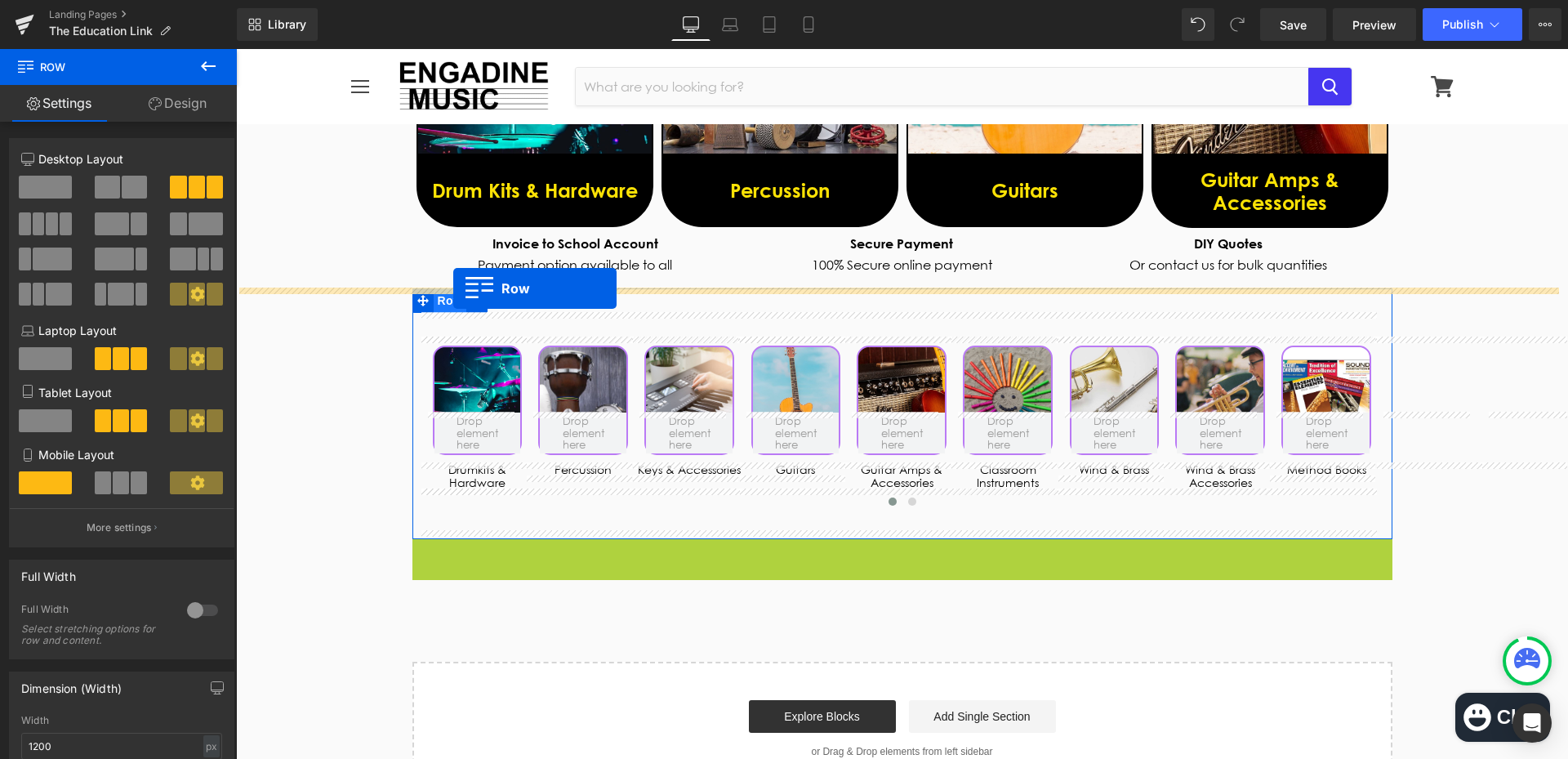
drag, startPoint x: 415, startPoint y: 551, endPoint x: 453, endPoint y: 288, distance: 265.7
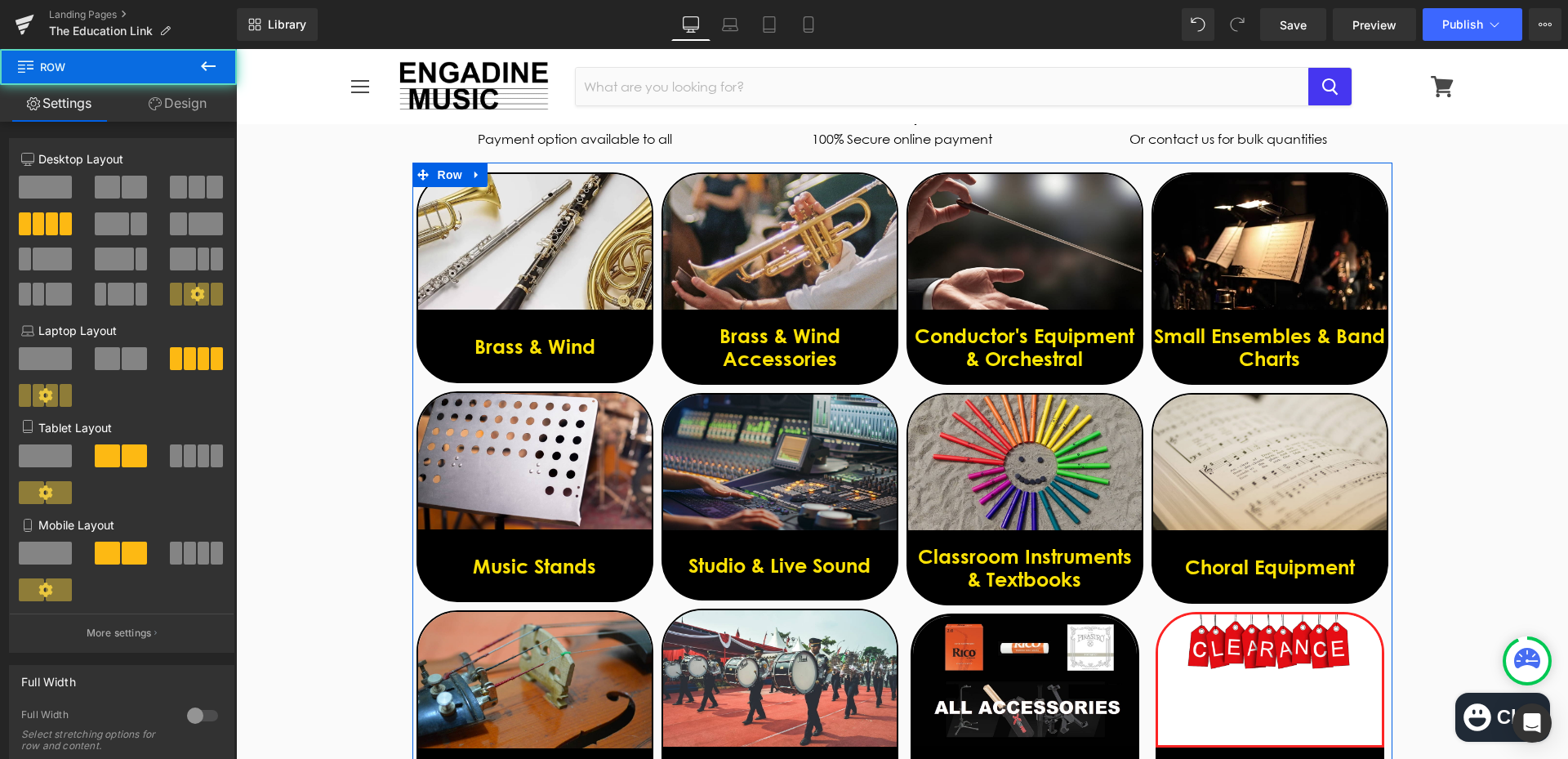
scroll to position [929, 0]
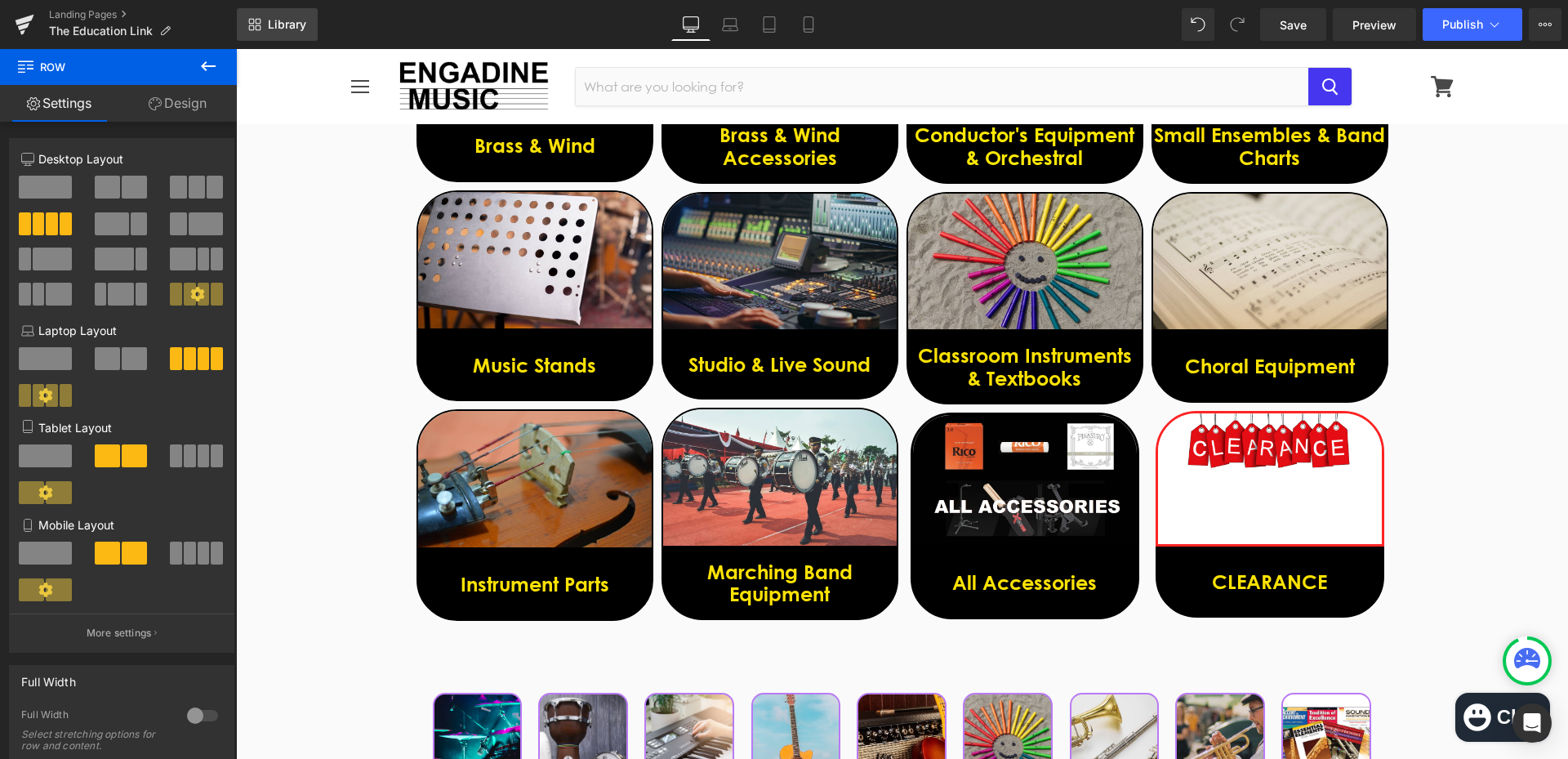
click at [280, 11] on link "Library" at bounding box center [276, 25] width 80 height 33
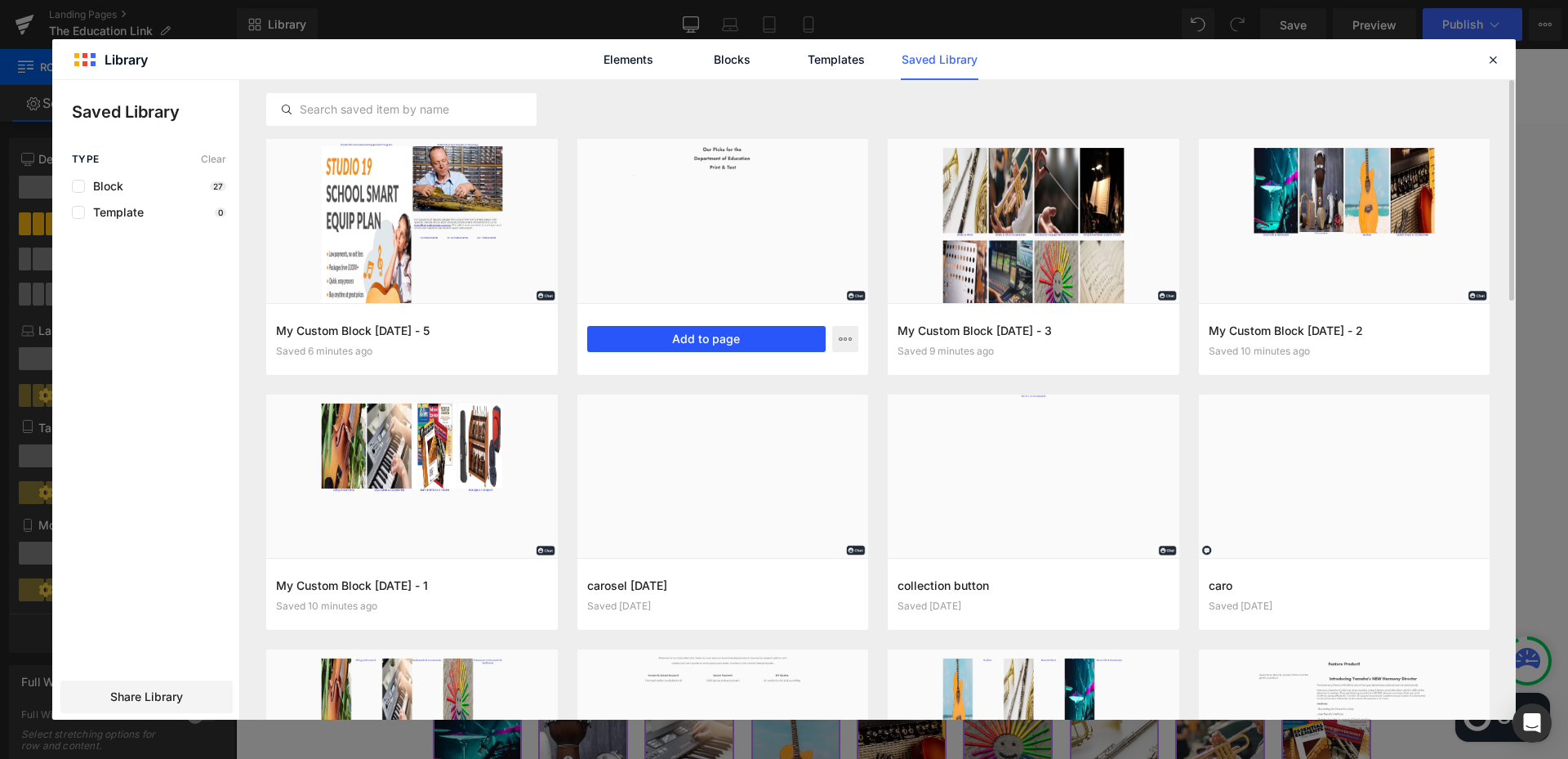
click at [743, 335] on button "Add to page" at bounding box center [707, 339] width 239 height 26
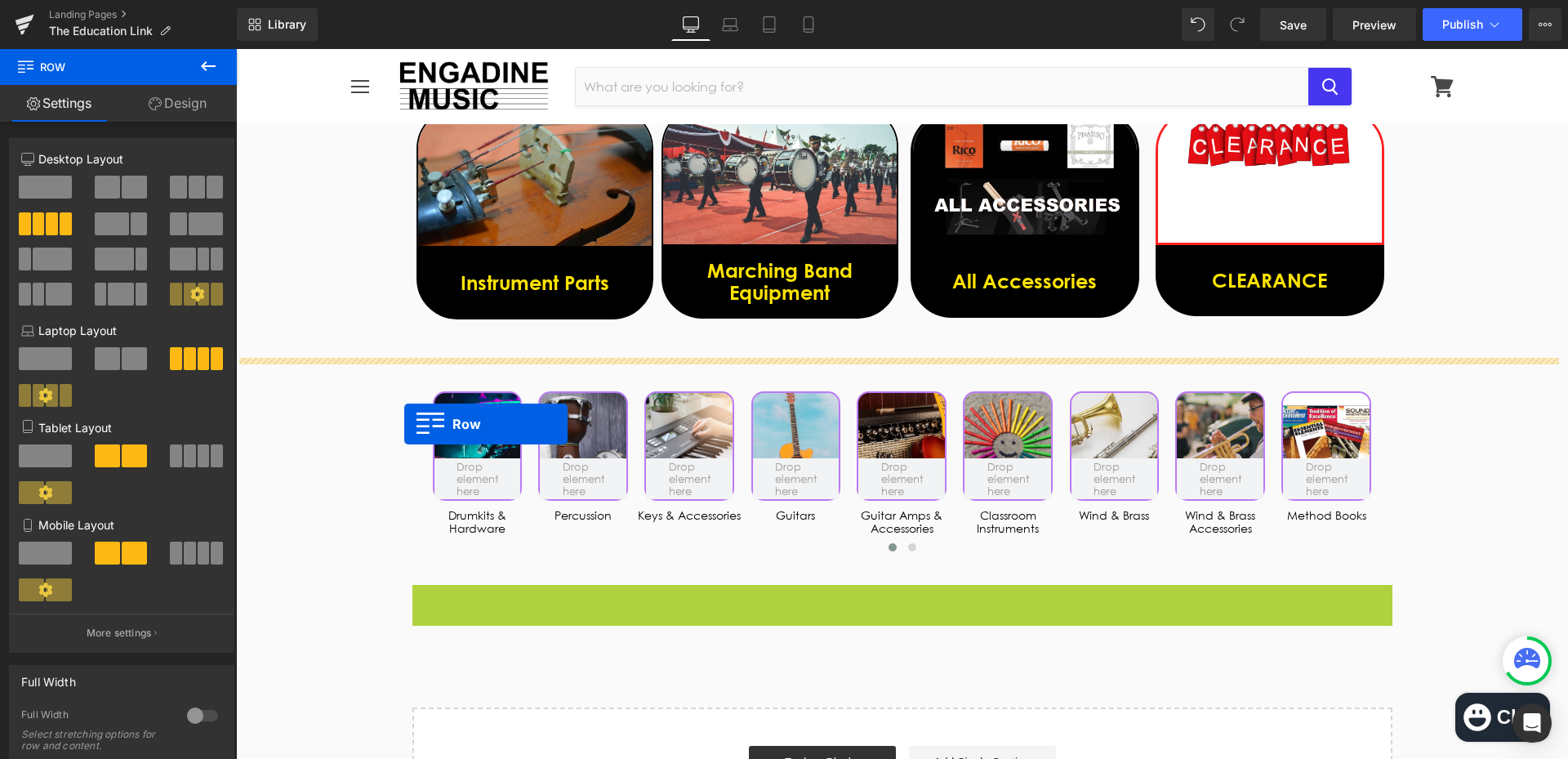
scroll to position [1195, 0]
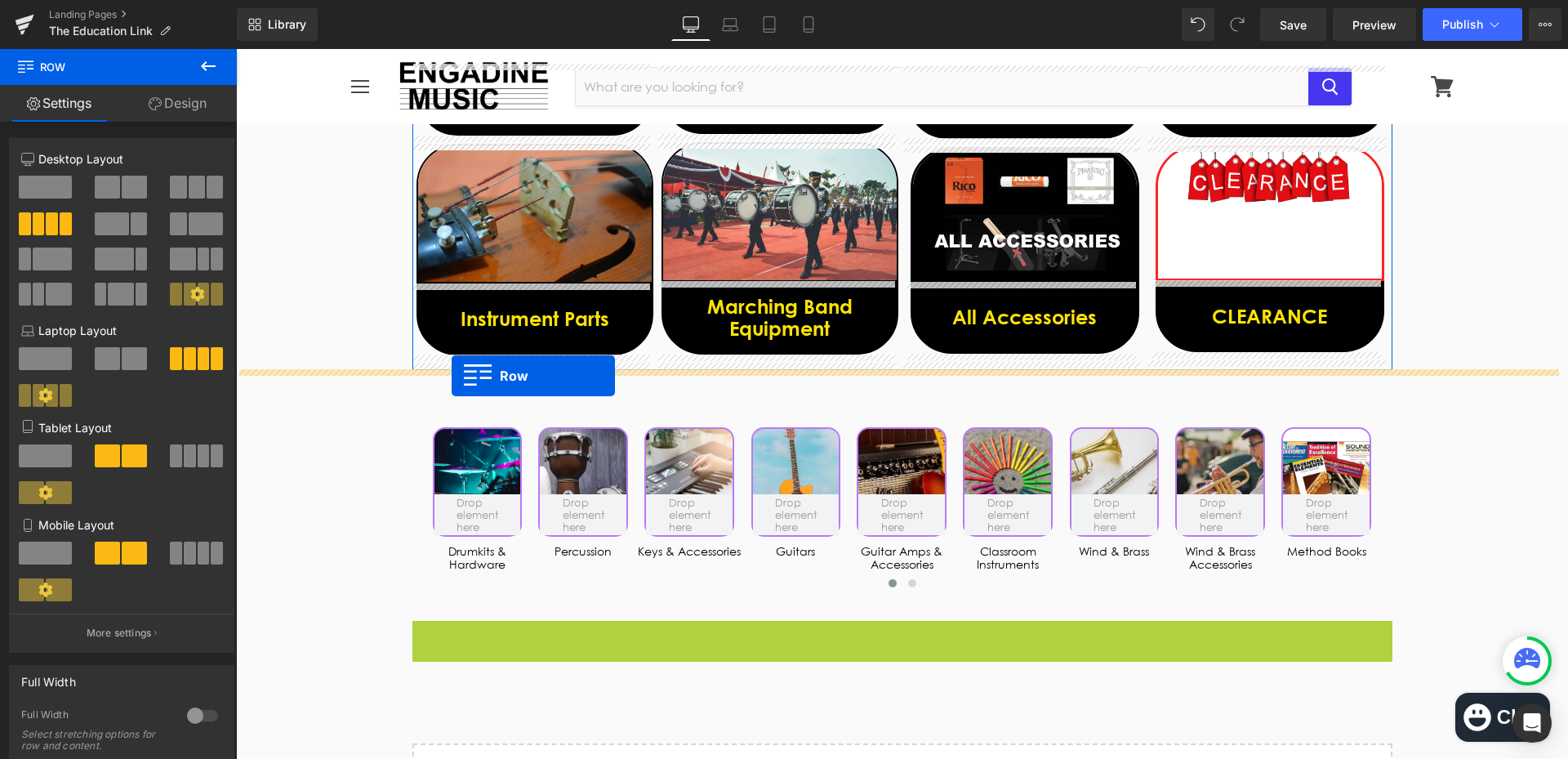
drag, startPoint x: 410, startPoint y: 389, endPoint x: 452, endPoint y: 376, distance: 44.0
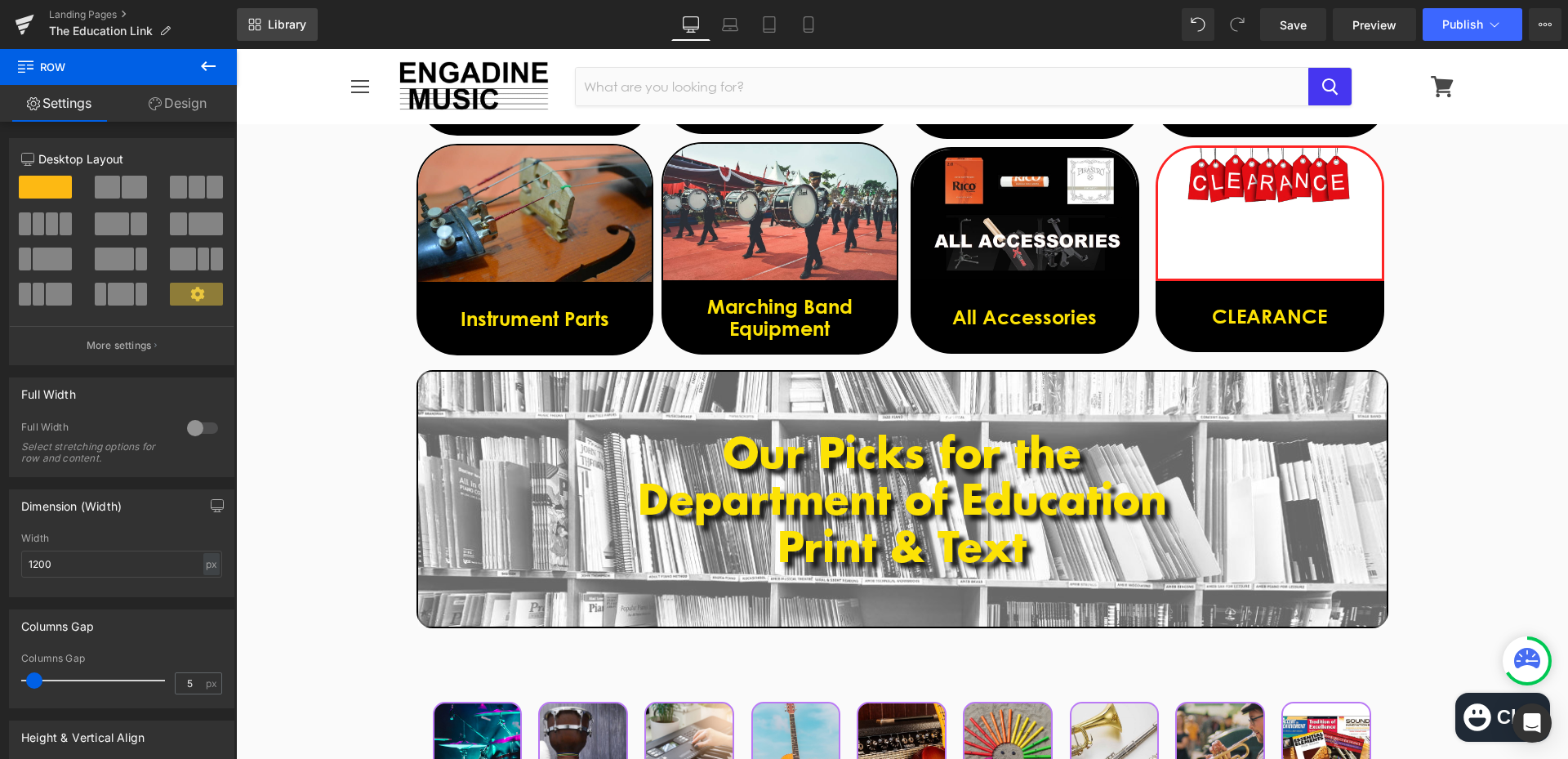
click at [303, 23] on span "Library" at bounding box center [287, 24] width 38 height 14
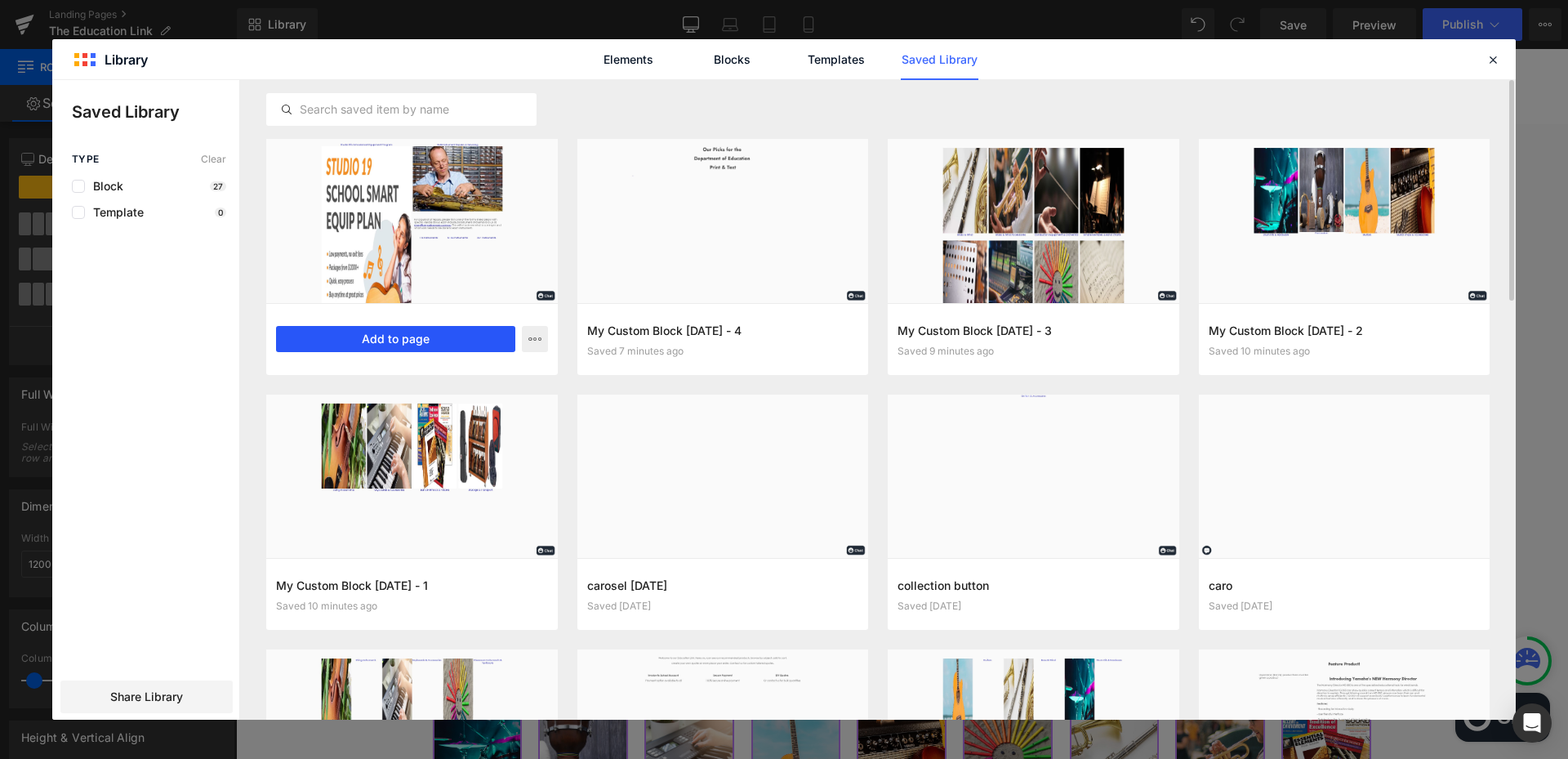
click at [426, 350] on button "Add to page" at bounding box center [395, 339] width 239 height 26
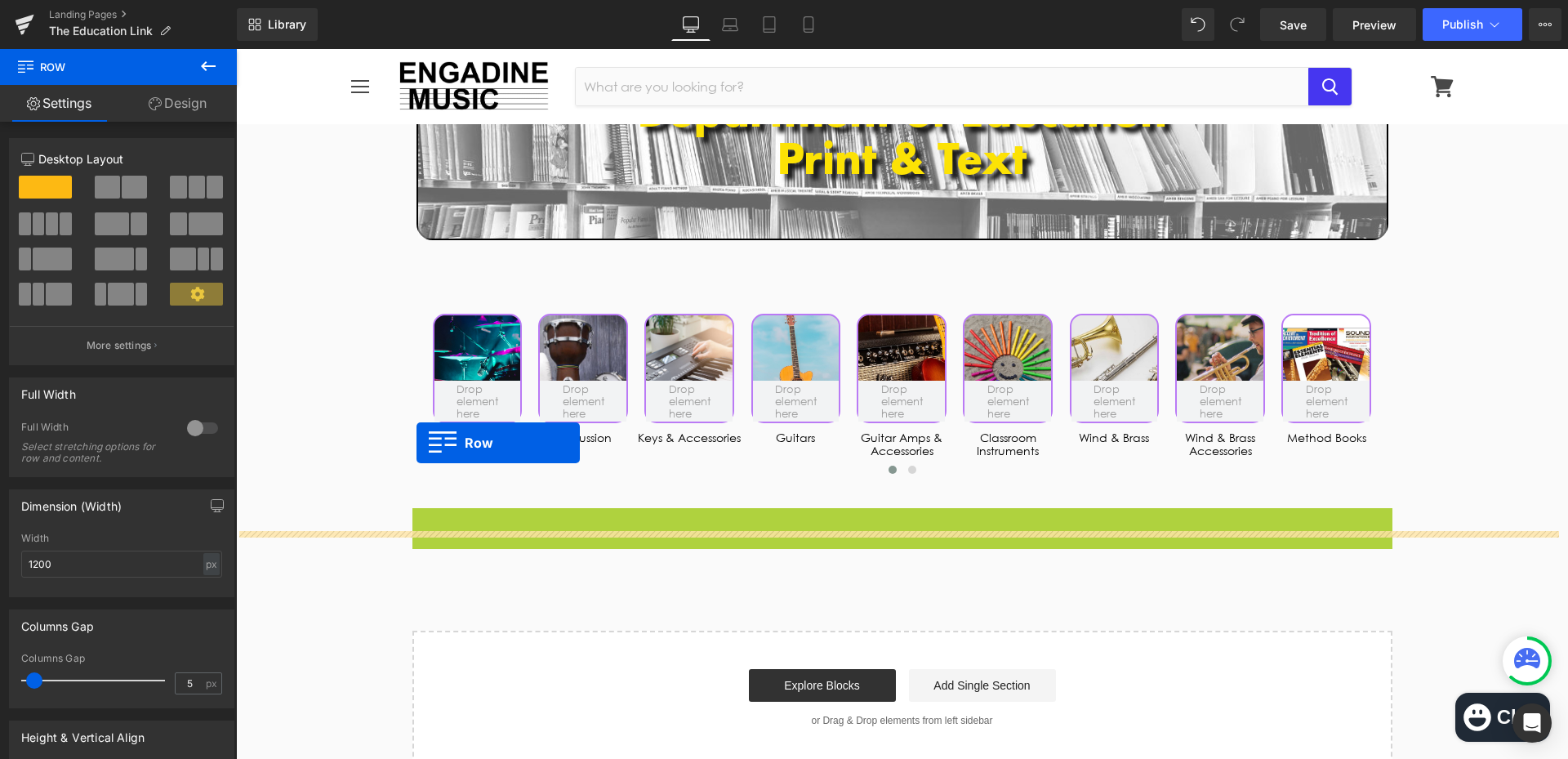
scroll to position [1551, 0]
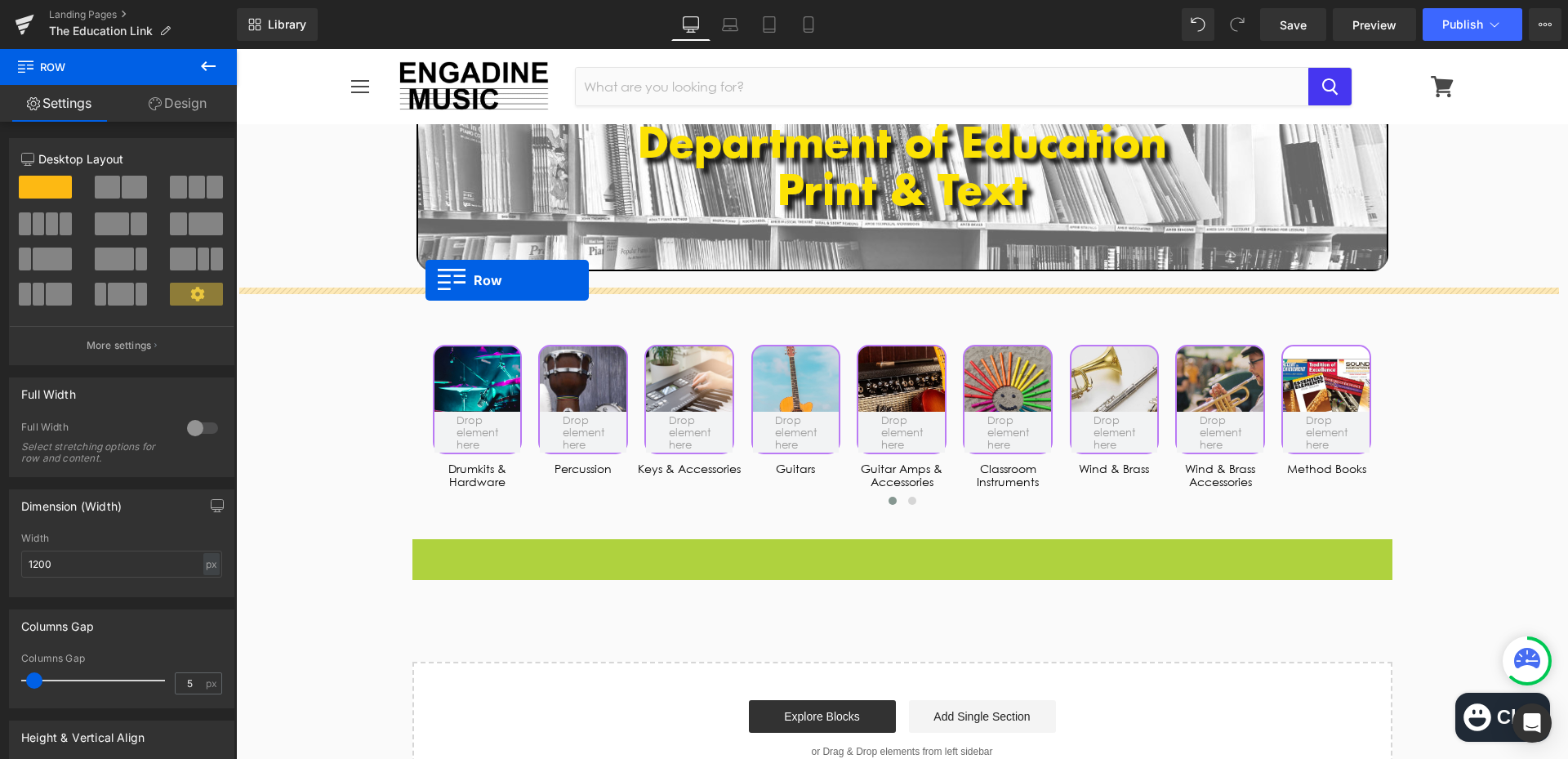
drag, startPoint x: 417, startPoint y: 388, endPoint x: 426, endPoint y: 280, distance: 108.4
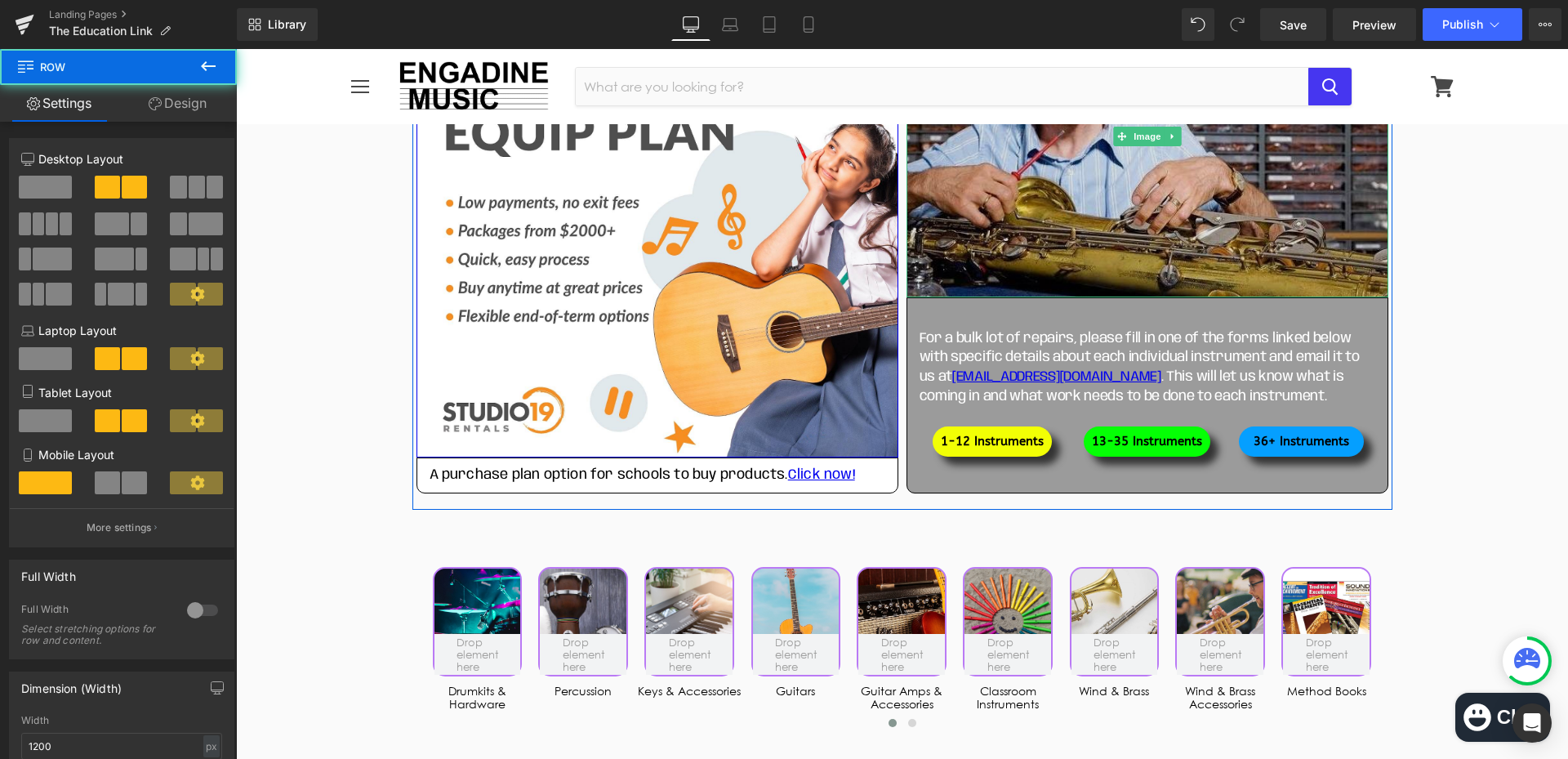
scroll to position [1960, 0]
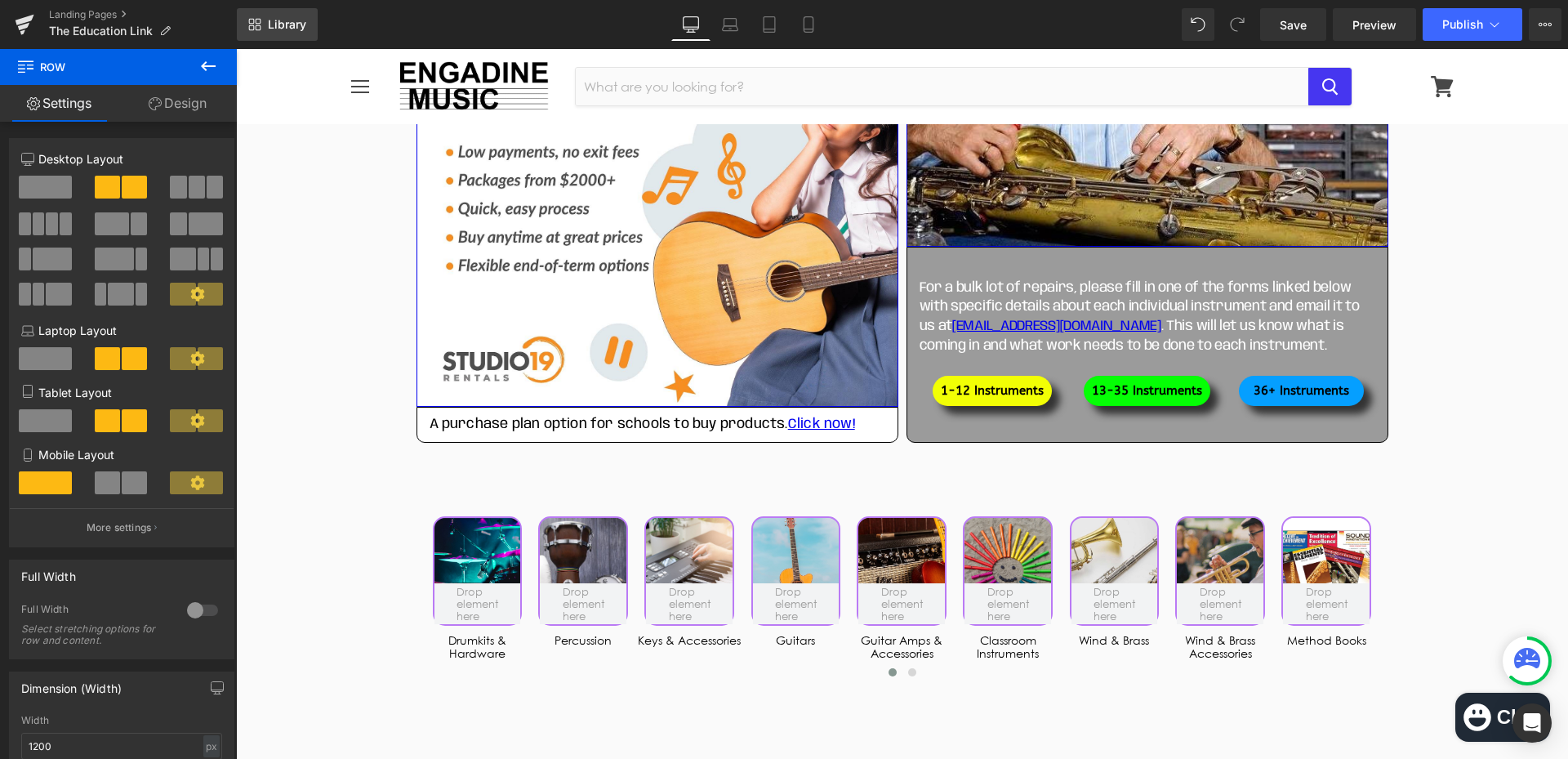
click at [272, 24] on span "Library" at bounding box center [287, 24] width 38 height 14
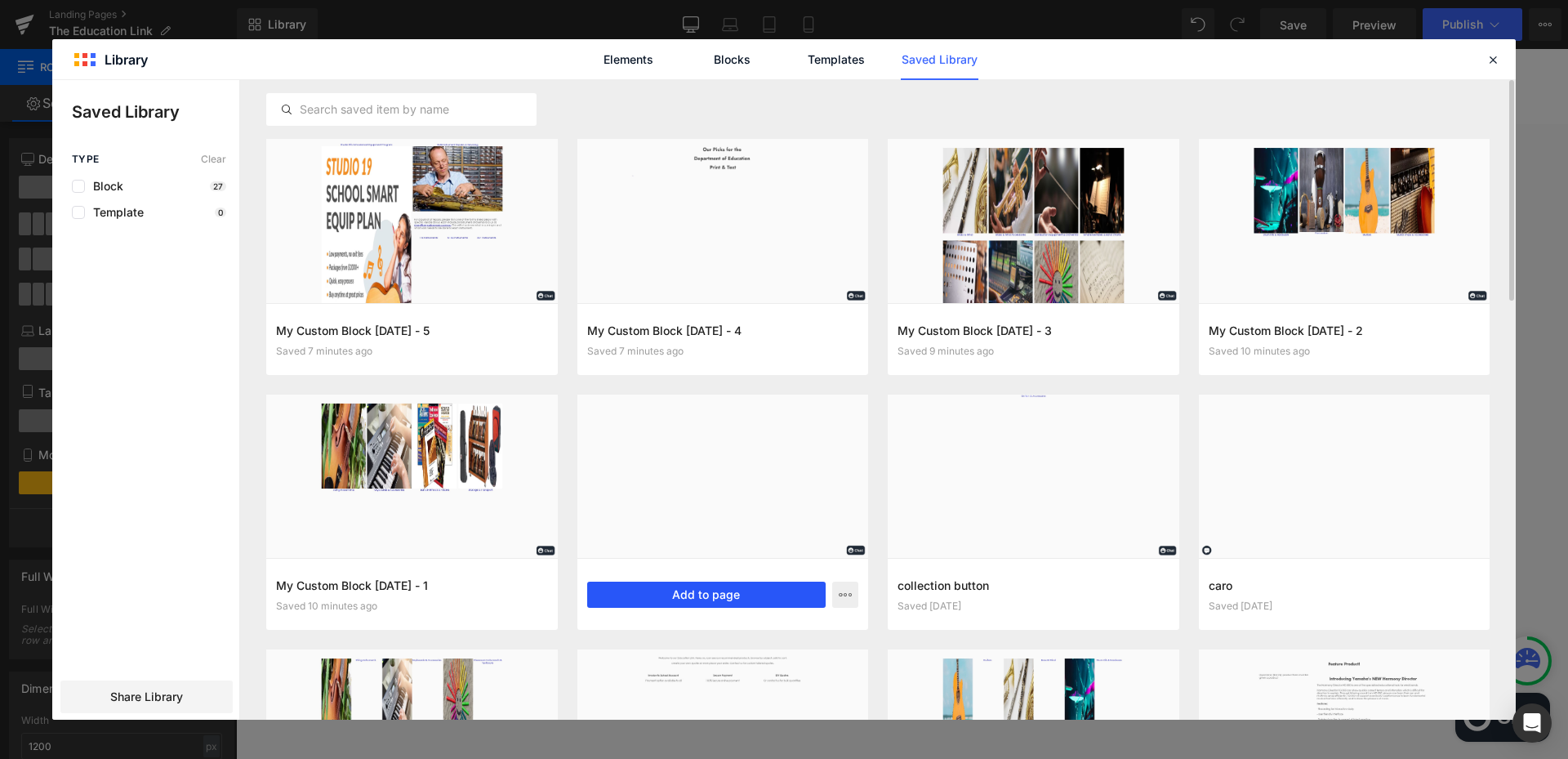
click at [709, 595] on button "Add to page" at bounding box center [707, 594] width 239 height 26
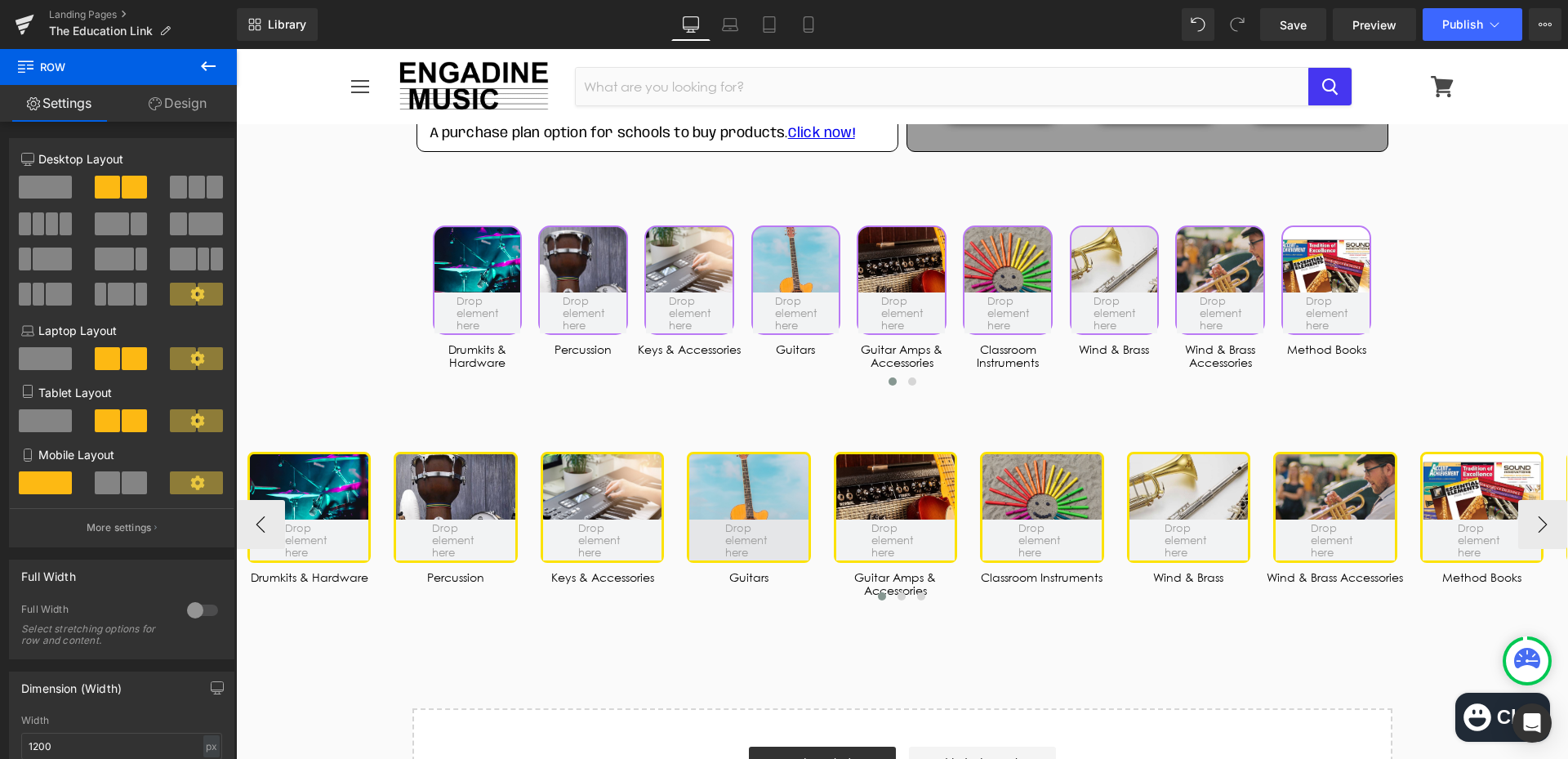
scroll to position [2213, 0]
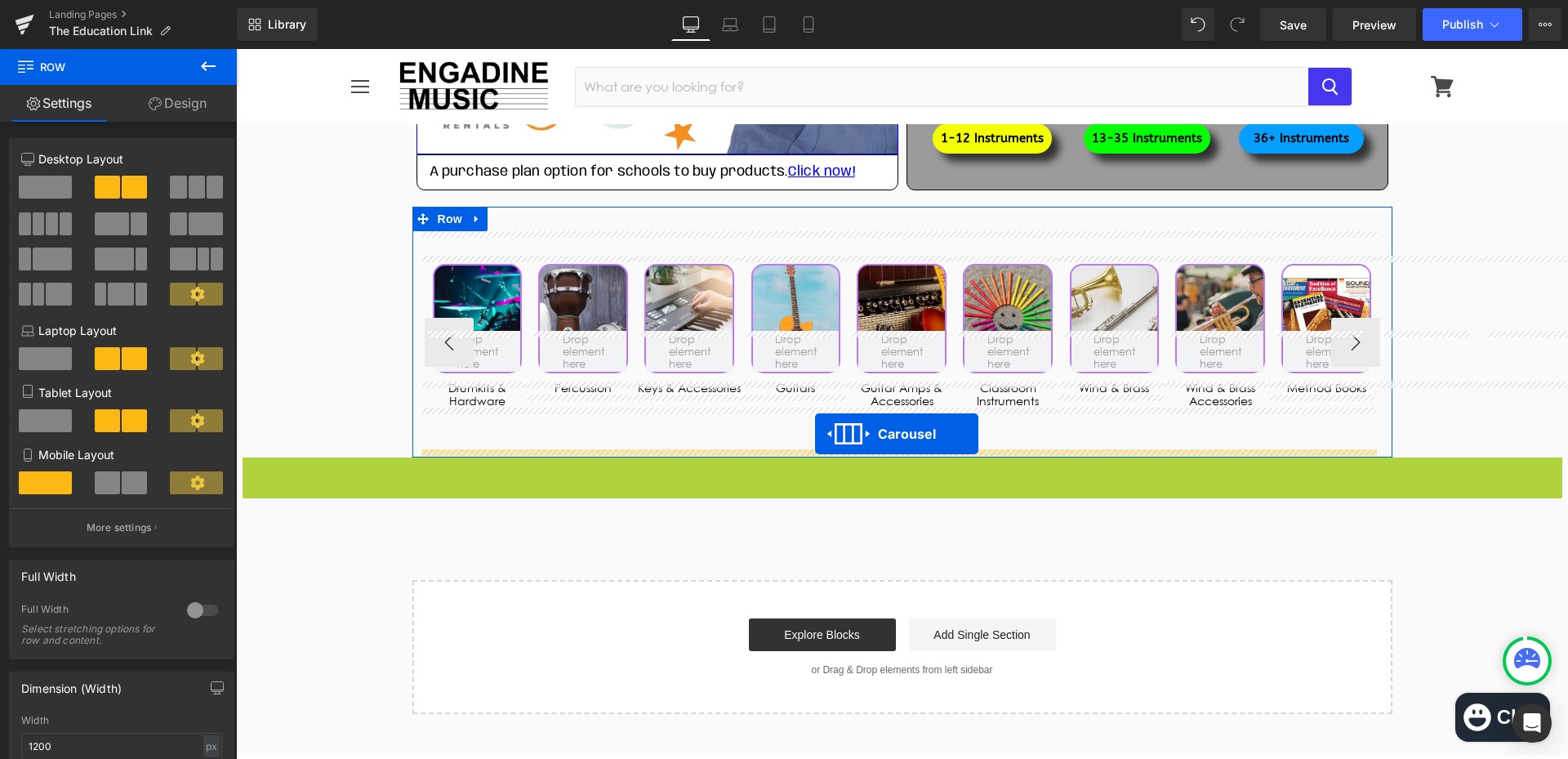
drag, startPoint x: 855, startPoint y: 468, endPoint x: 815, endPoint y: 434, distance: 52.5
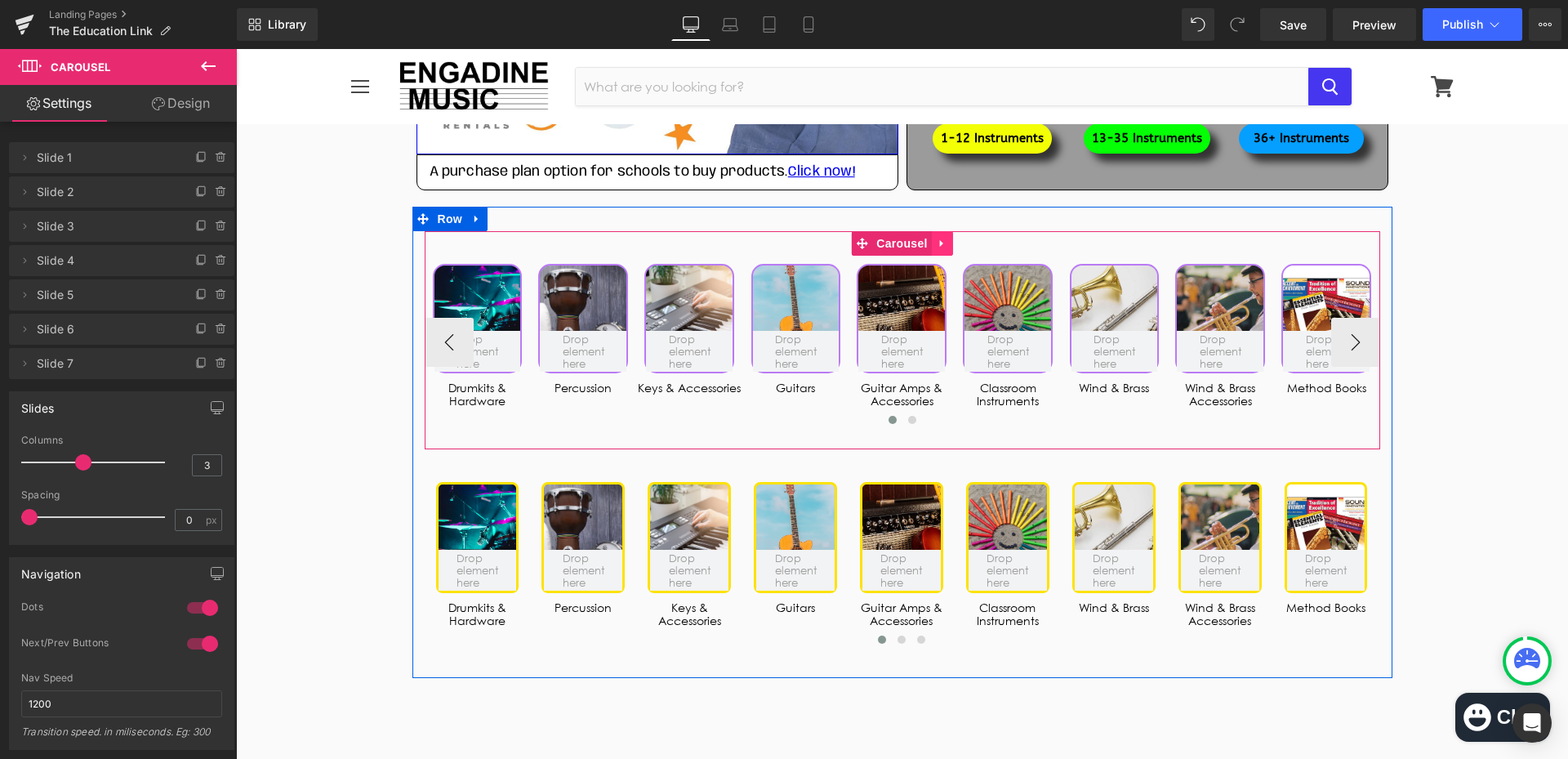
click at [944, 243] on link at bounding box center [942, 244] width 21 height 25
click at [952, 245] on icon at bounding box center [953, 243] width 11 height 11
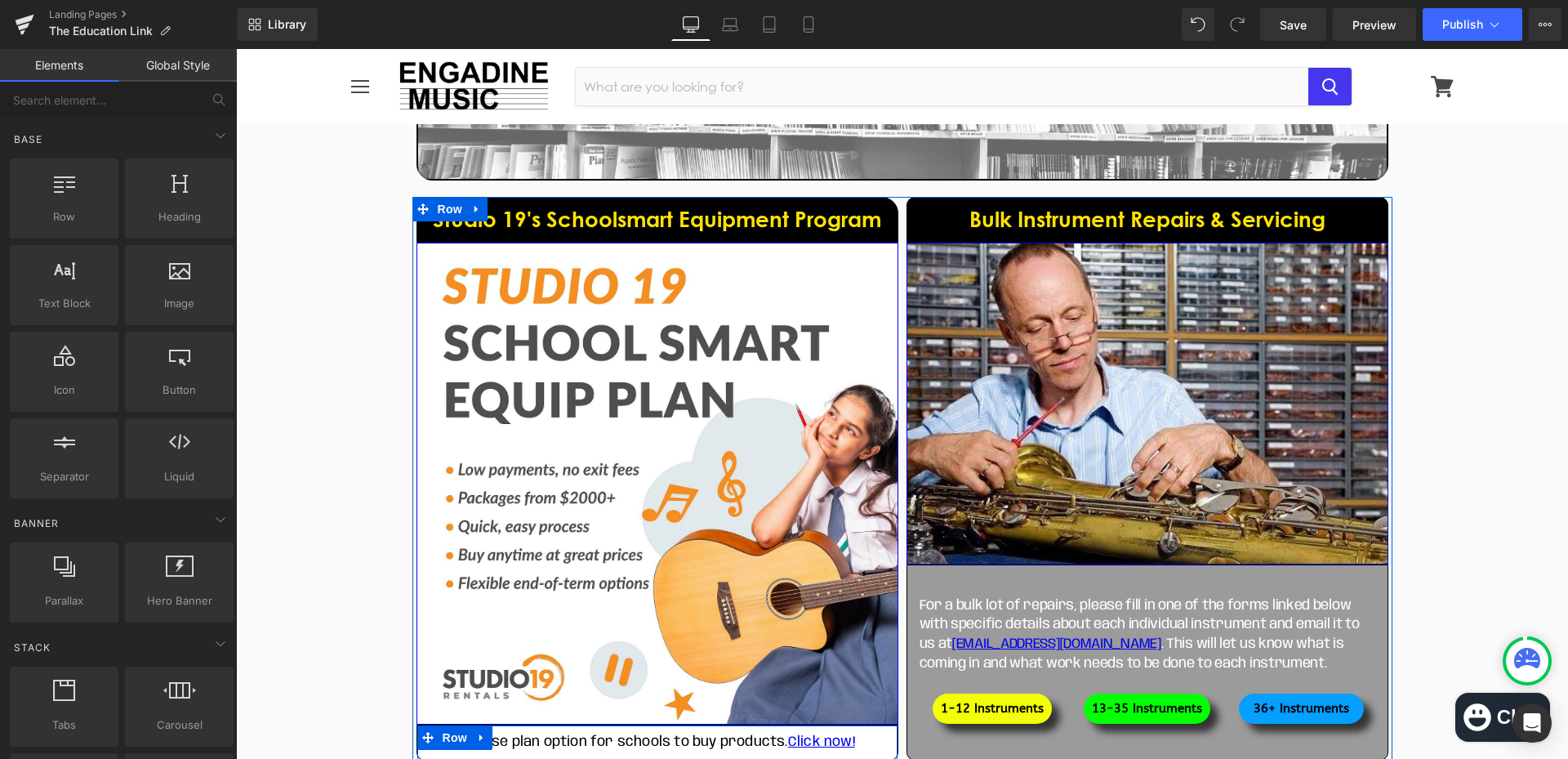
scroll to position [1641, 0]
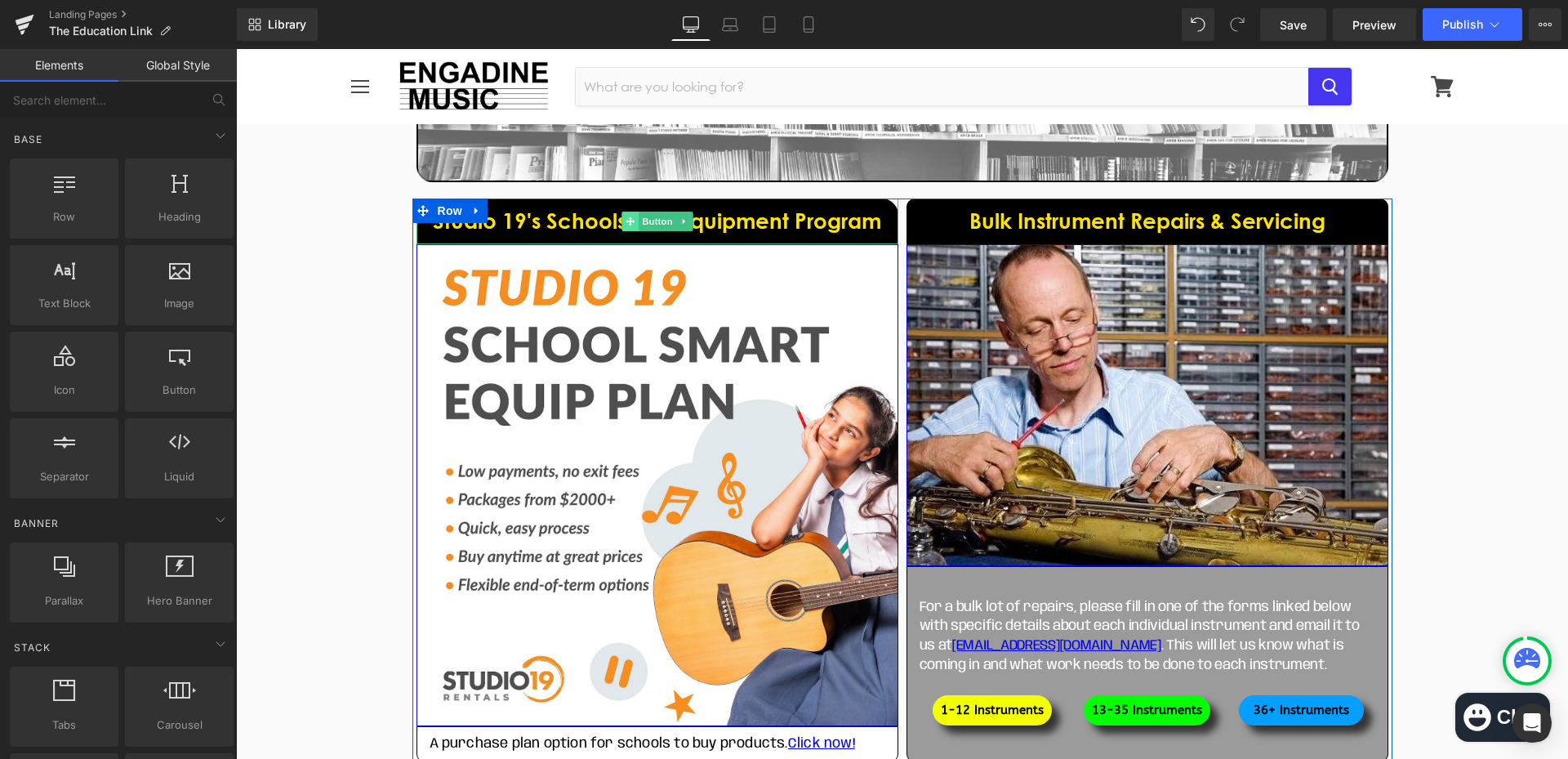
click at [626, 216] on icon at bounding box center [629, 221] width 9 height 10
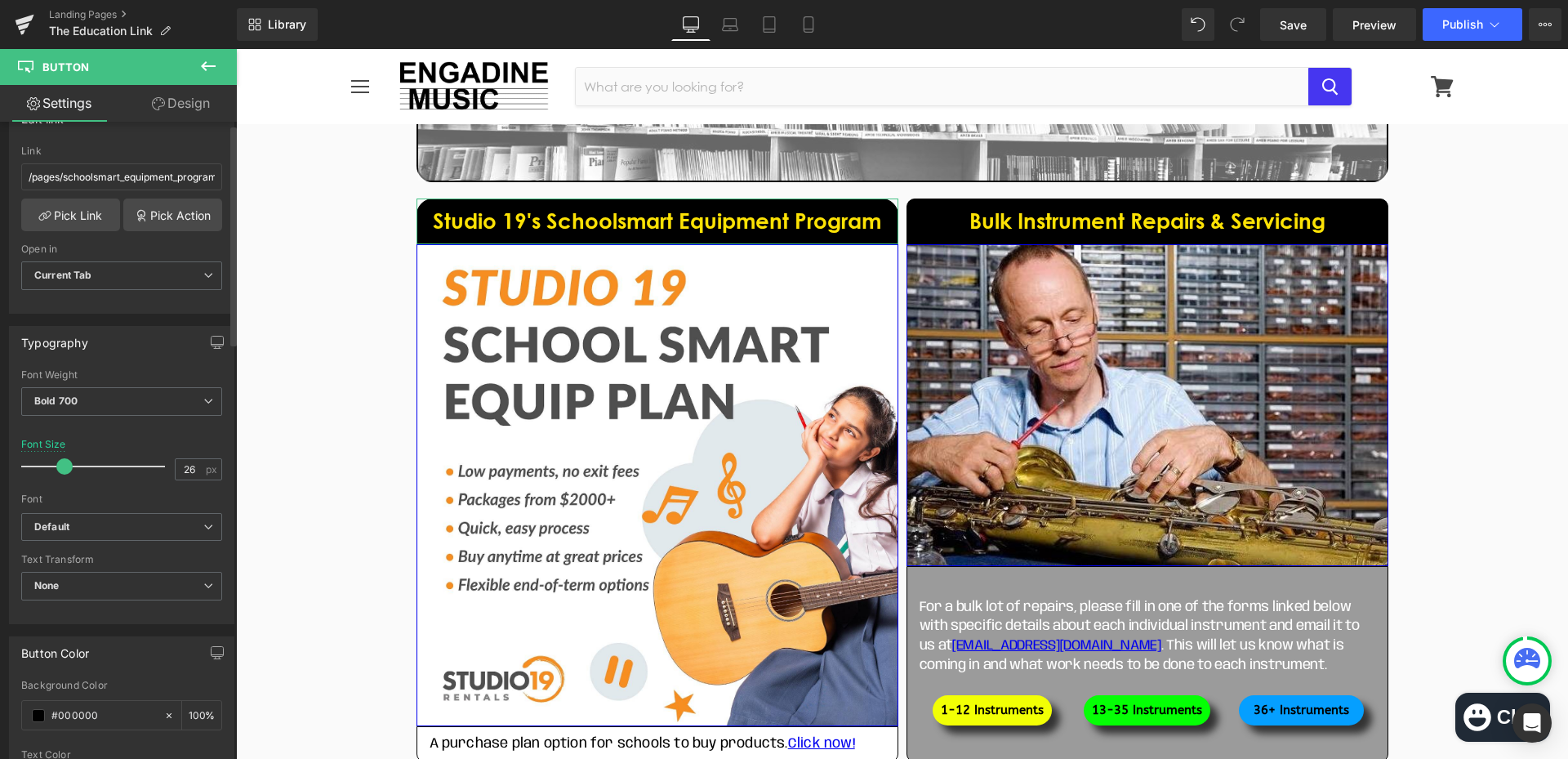
scroll to position [326, 0]
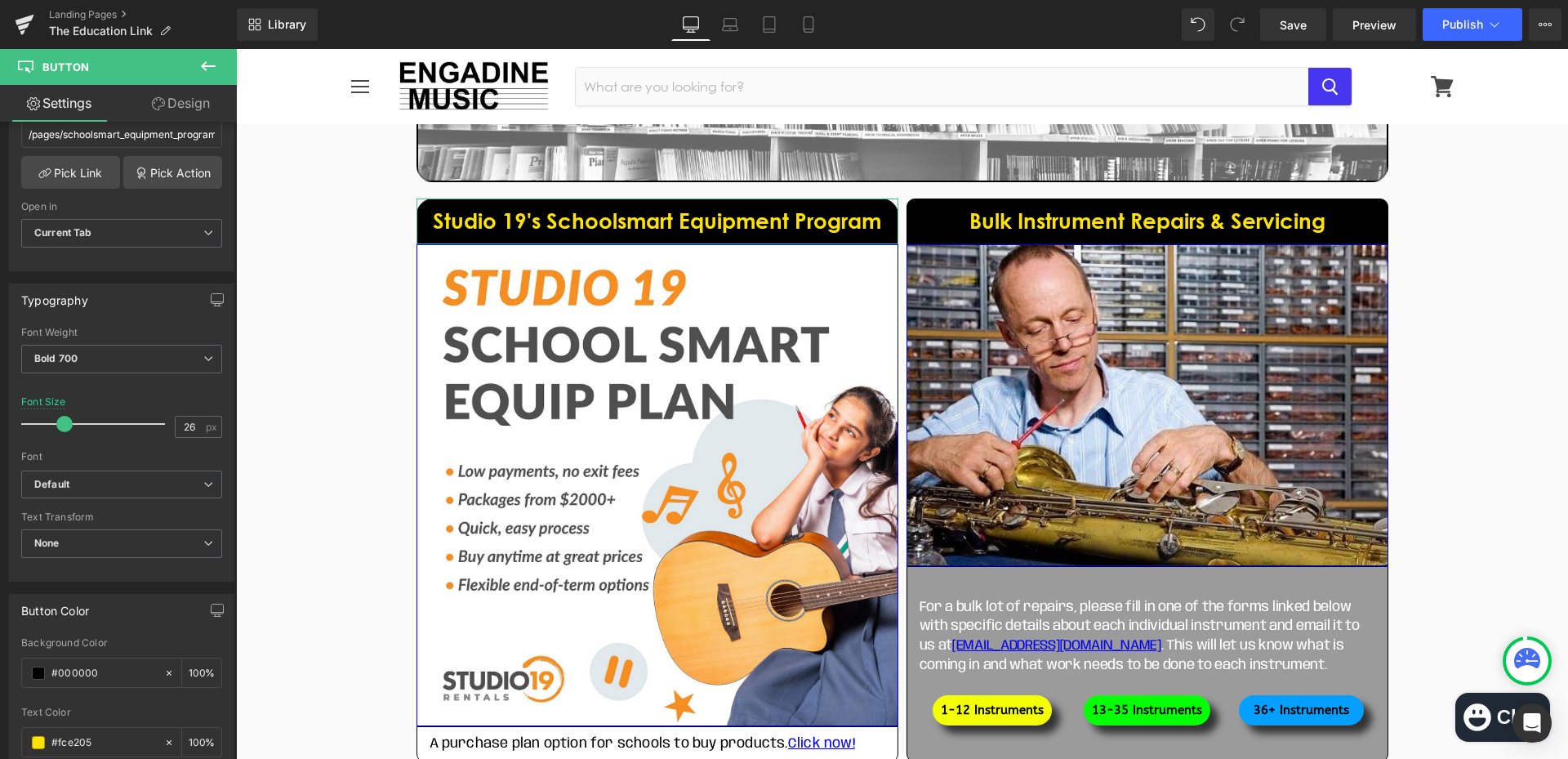
click at [175, 98] on link "Design" at bounding box center [181, 103] width 119 height 36
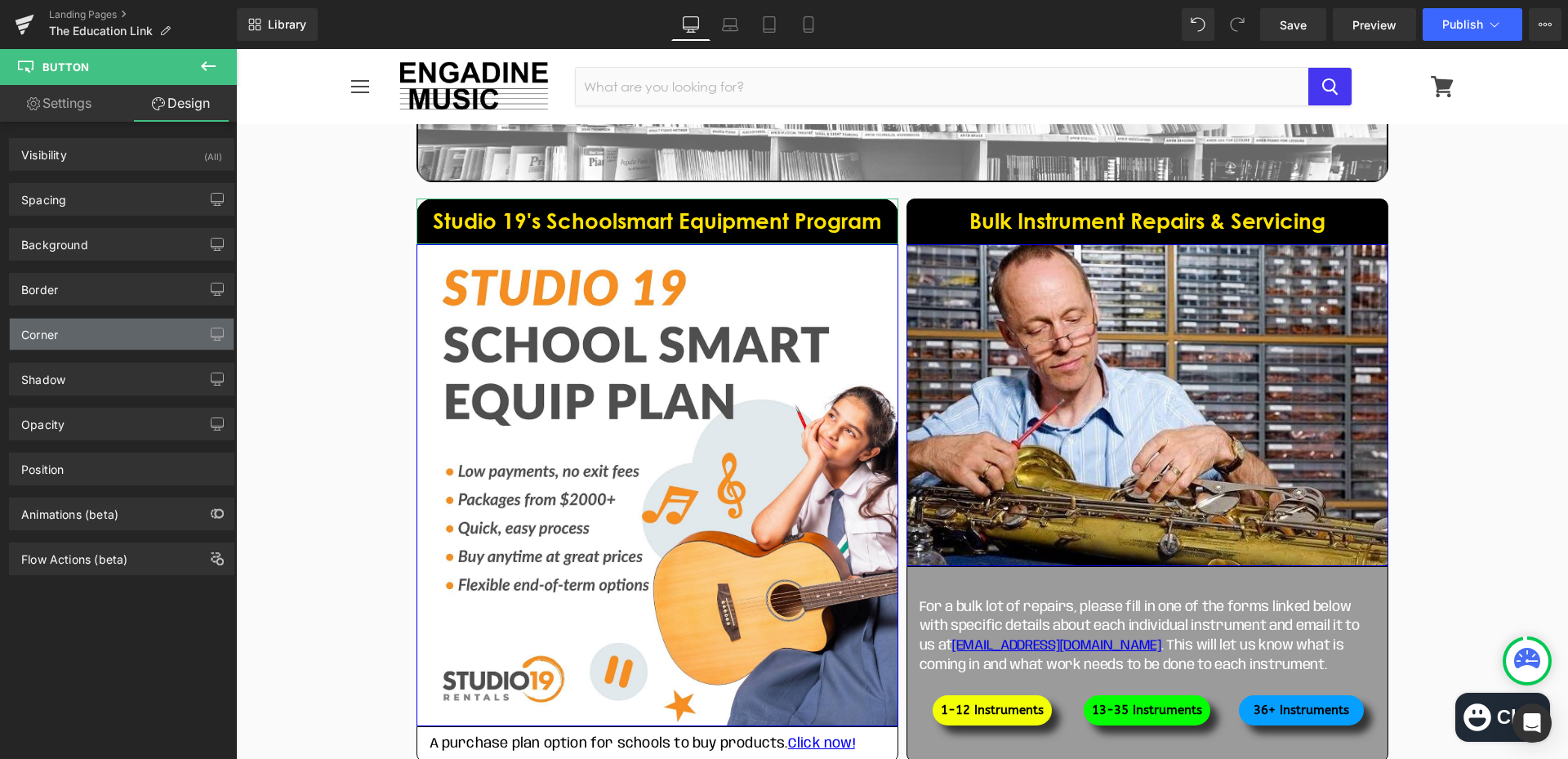
click at [116, 332] on div "Corner" at bounding box center [121, 334] width 224 height 31
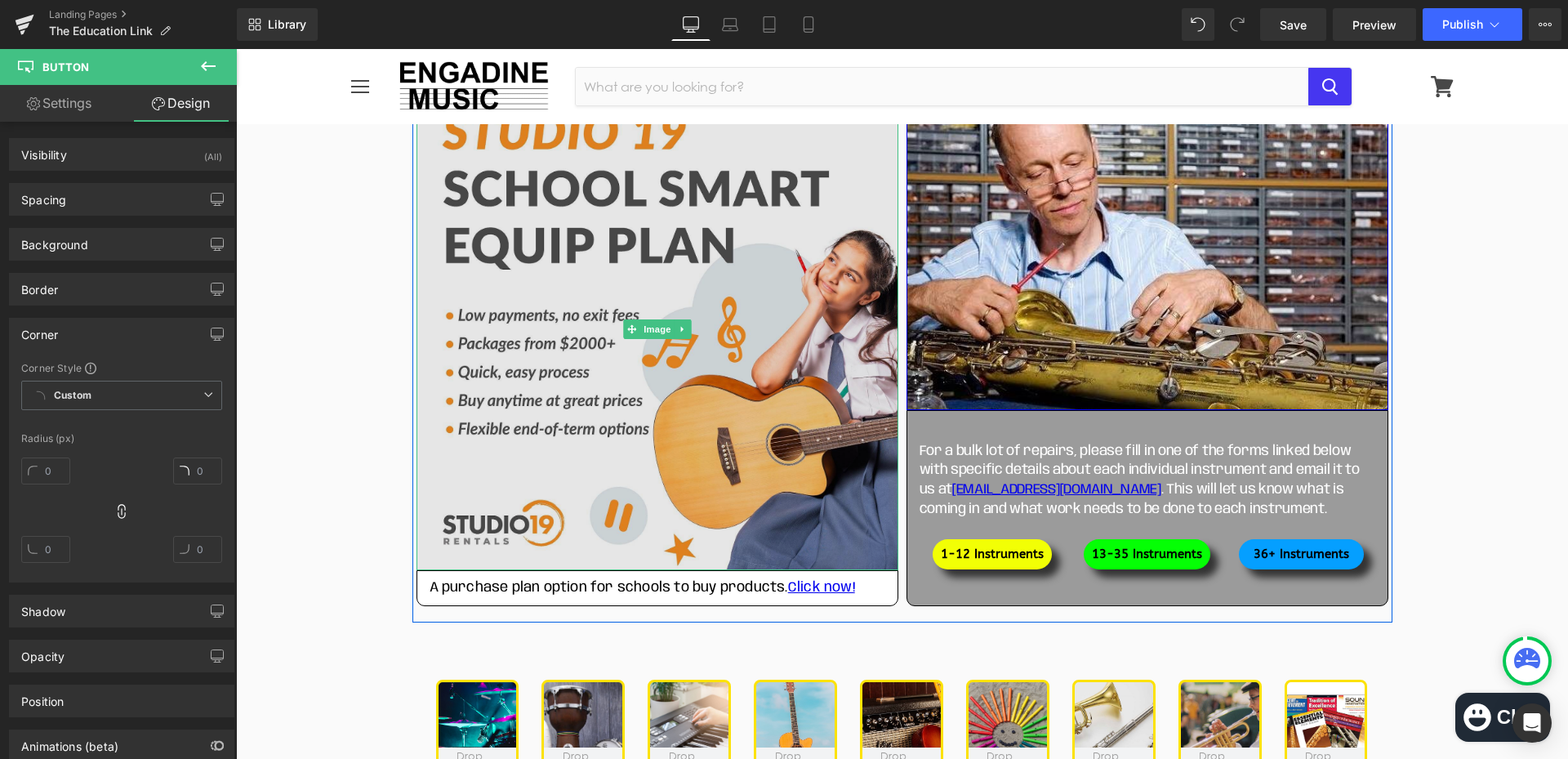
scroll to position [1804, 0]
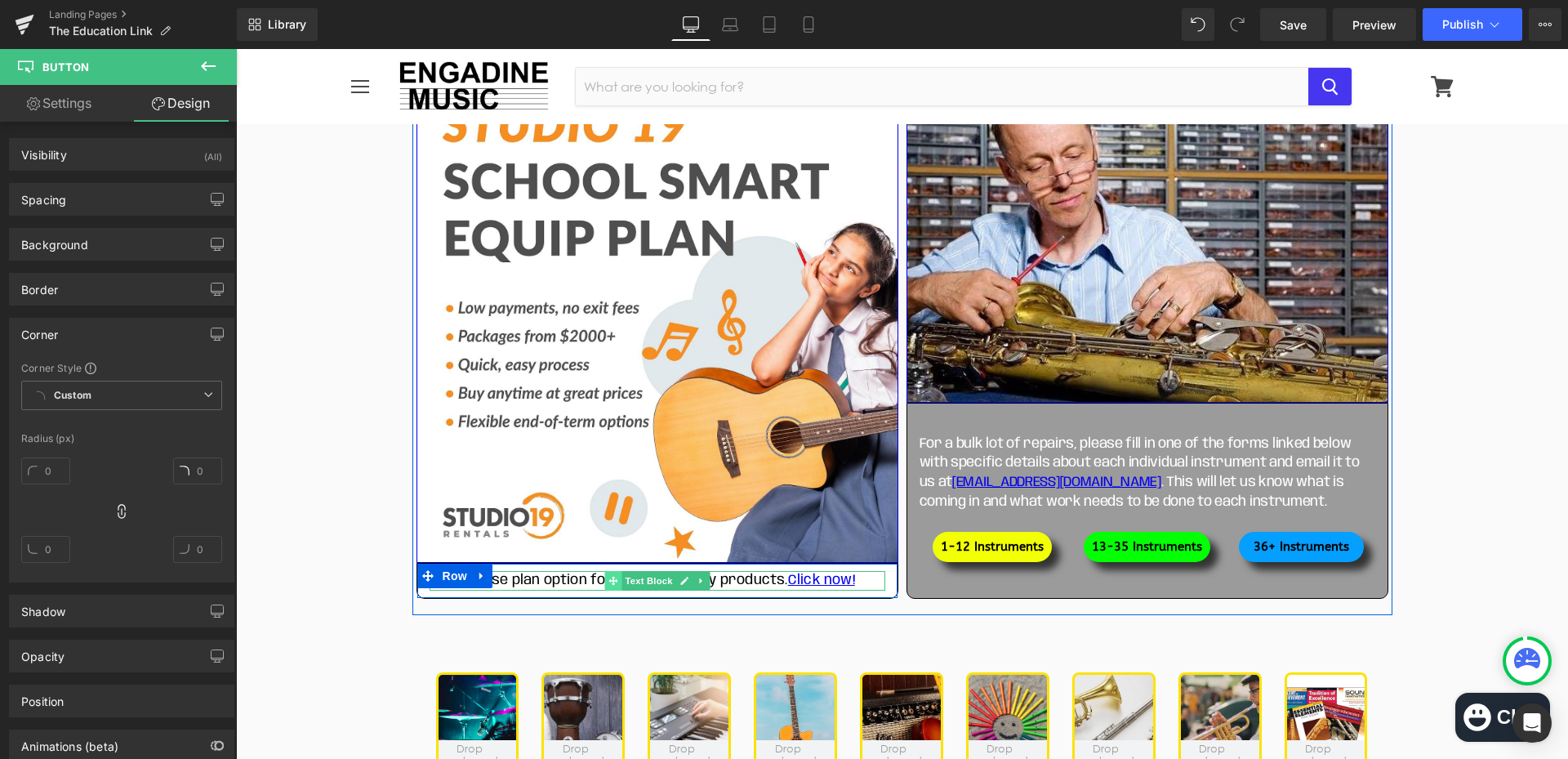
click at [614, 580] on span at bounding box center [613, 581] width 17 height 19
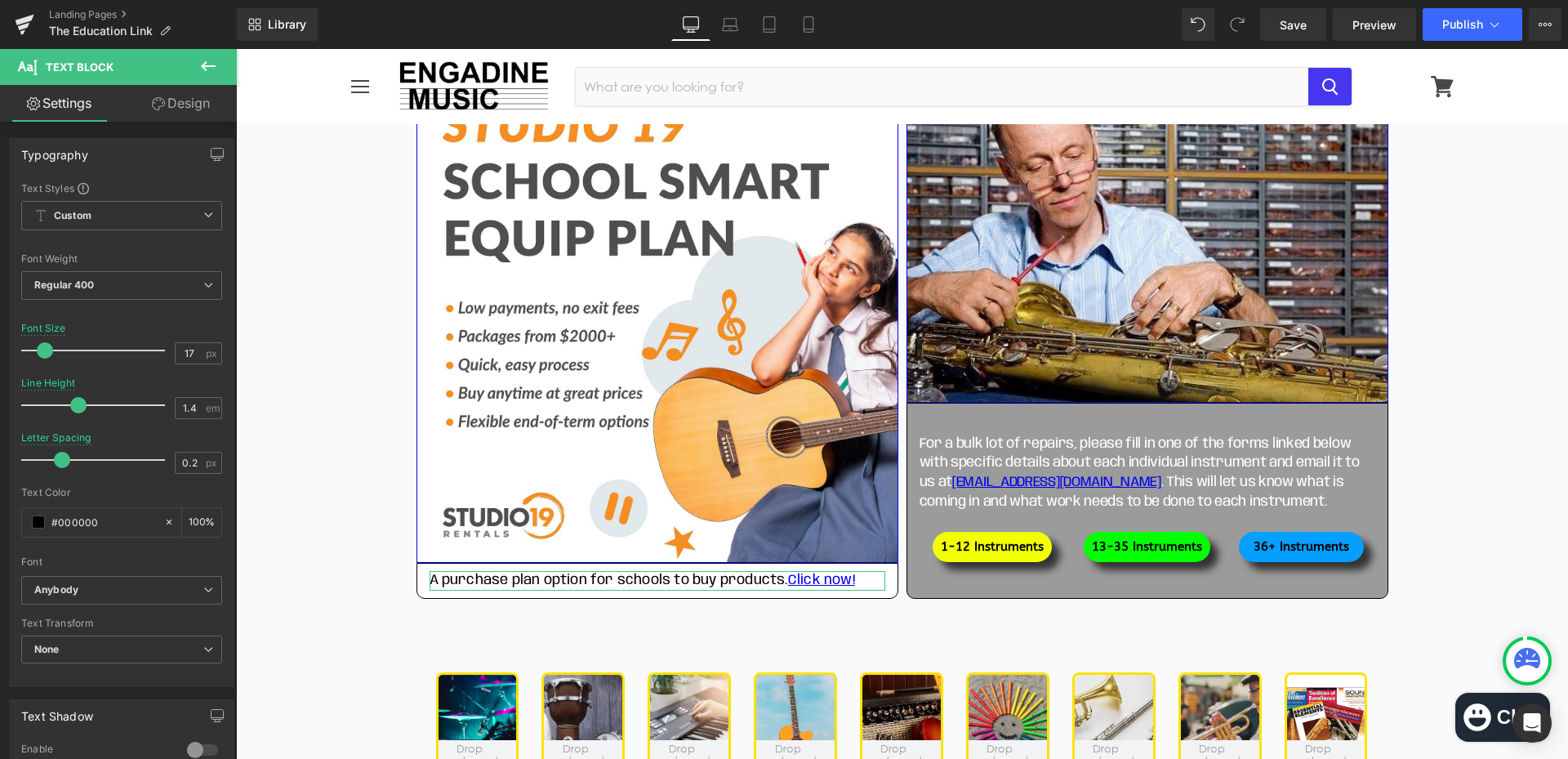
click at [205, 105] on link "Design" at bounding box center [181, 103] width 119 height 36
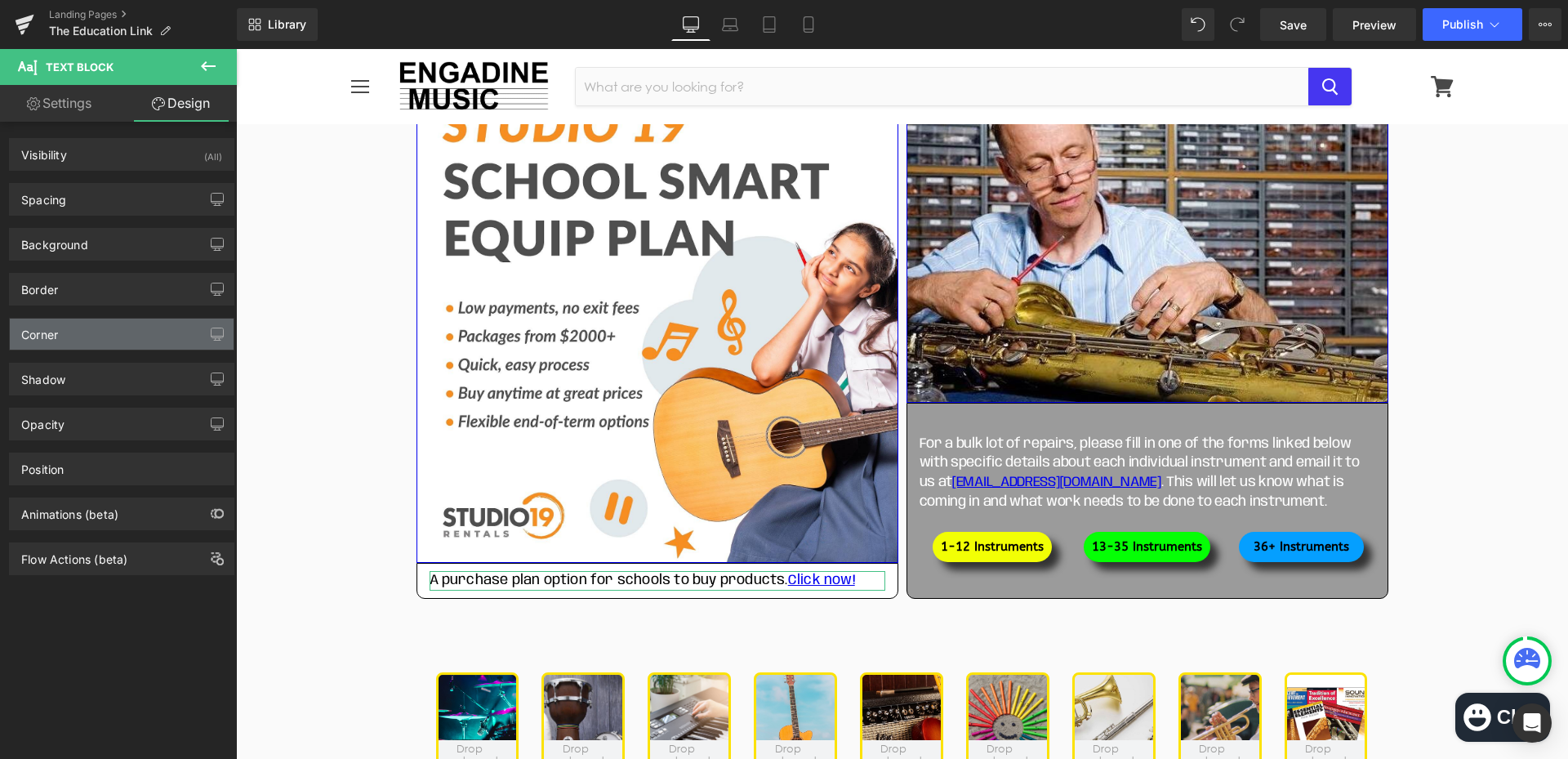
click at [143, 339] on div "Corner" at bounding box center [121, 334] width 224 height 31
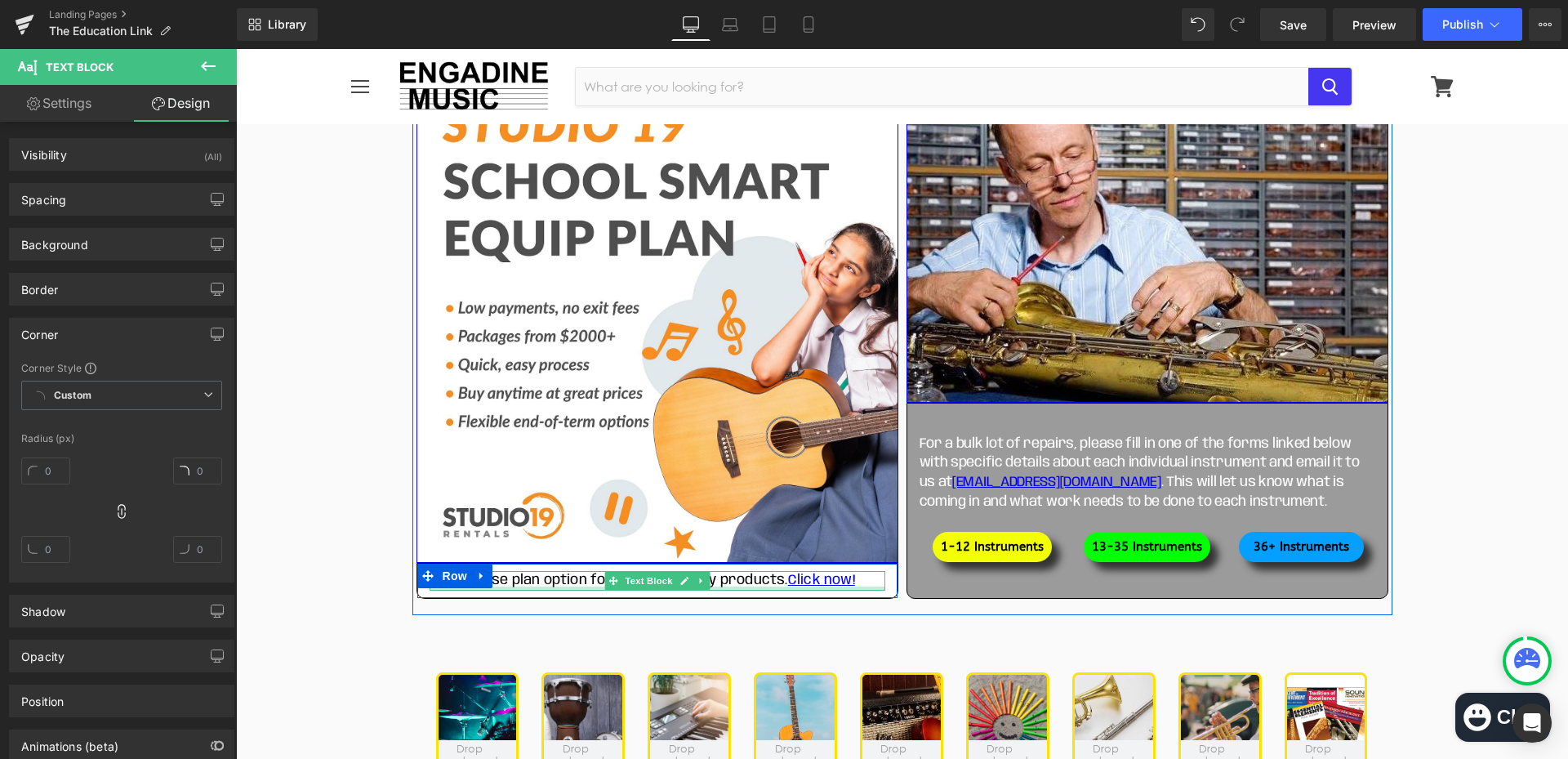
click at [590, 591] on div at bounding box center [657, 589] width 455 height 4
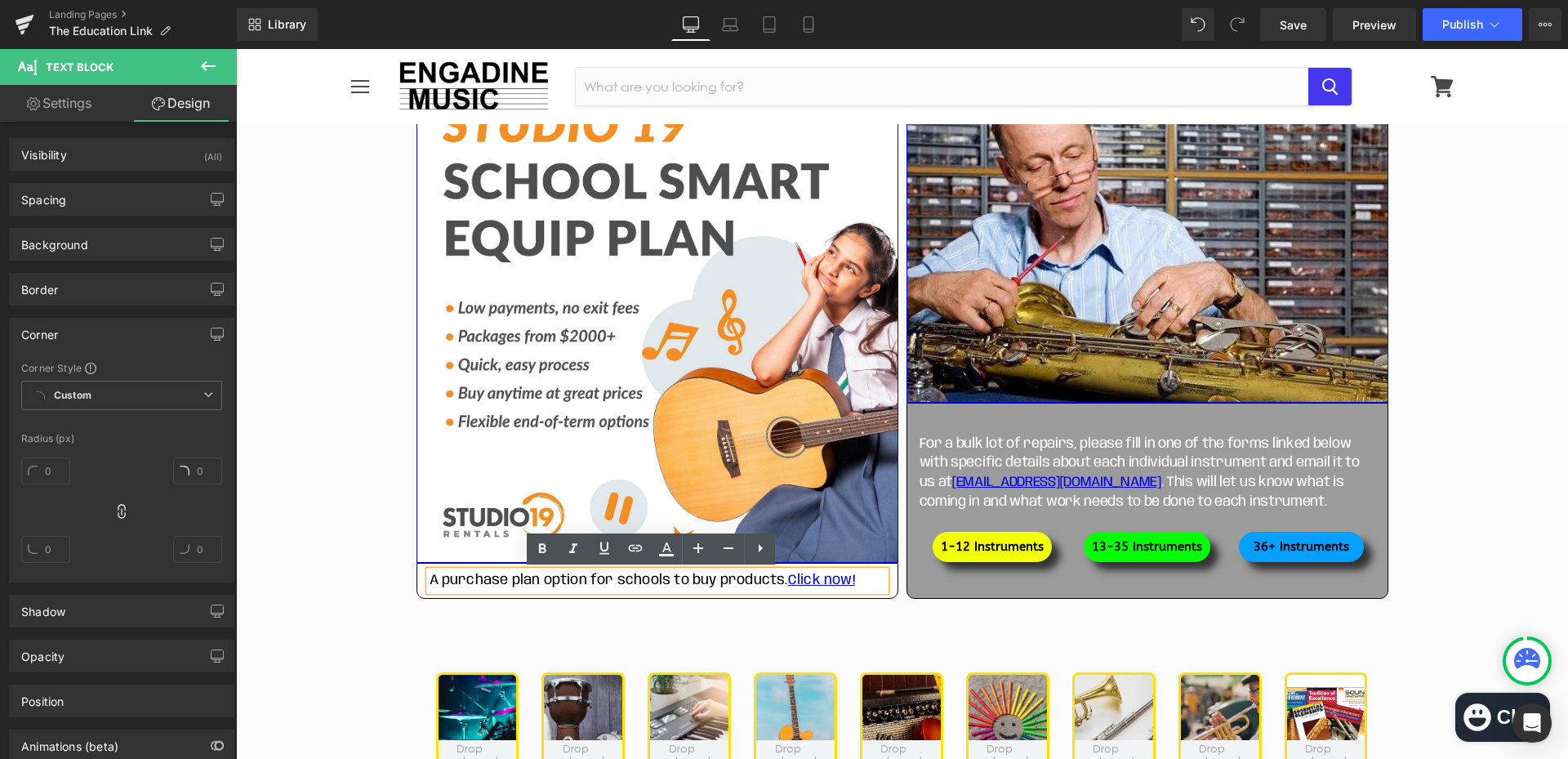
click at [593, 596] on div "A purchase plan option for schools to buy products. Click now! Text Block" at bounding box center [657, 581] width 480 height 34
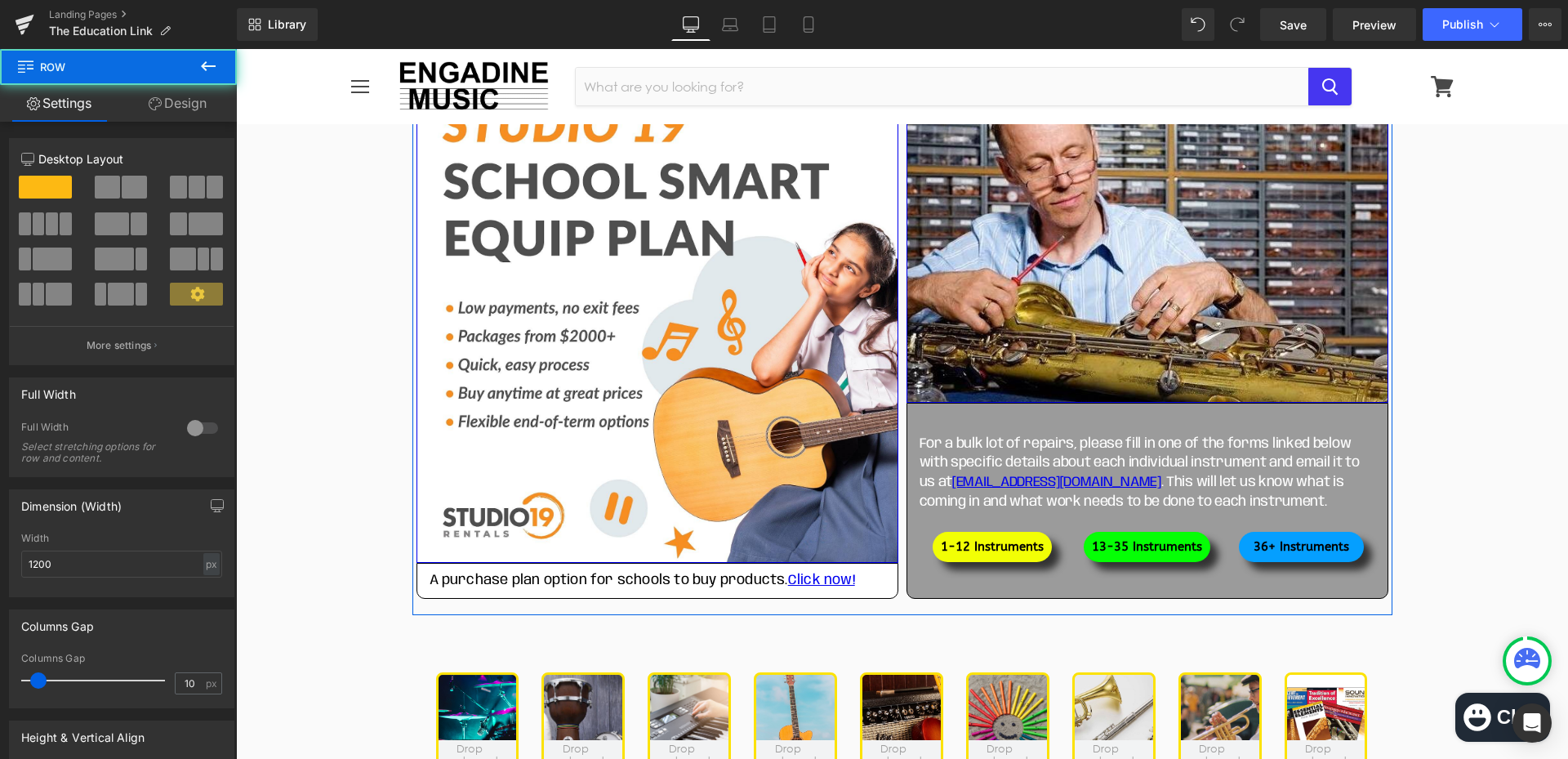
click at [599, 600] on div "Studio 19's Schoolsmart Equipment Program Button Image A purchase plan option f…" at bounding box center [902, 325] width 980 height 580
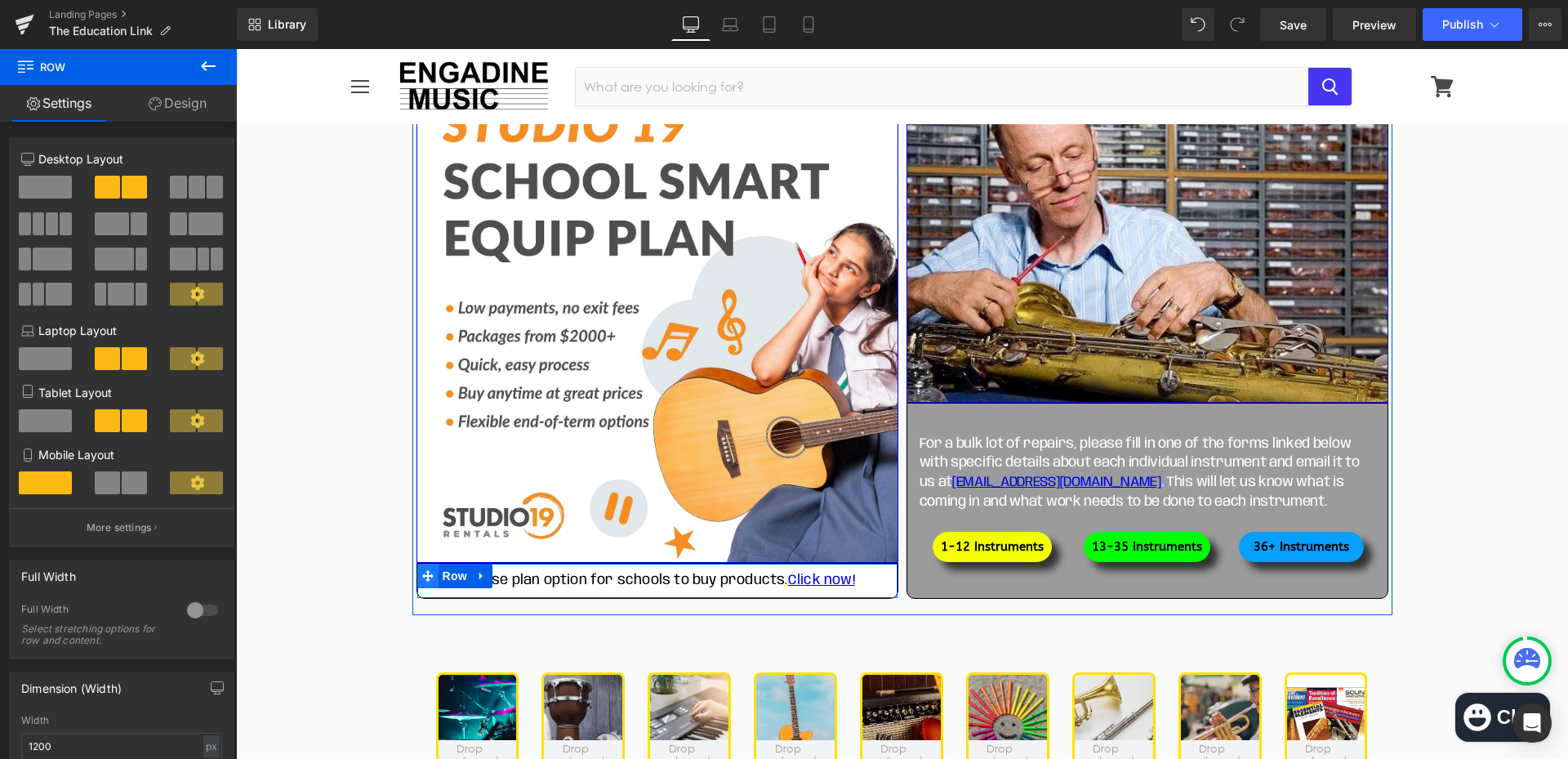
click at [422, 576] on icon at bounding box center [428, 576] width 11 height 11
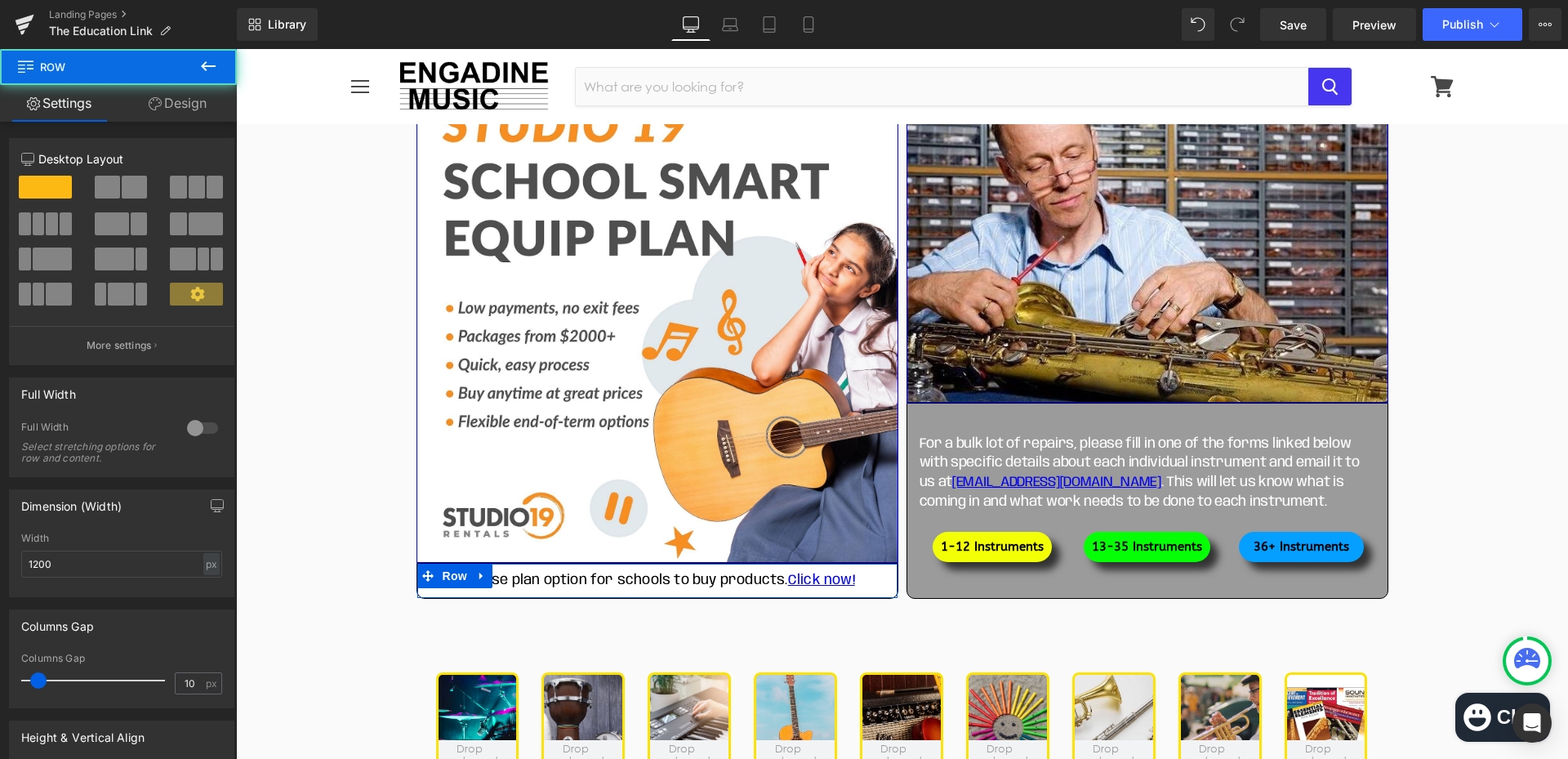
click at [189, 114] on link "Design" at bounding box center [178, 103] width 119 height 36
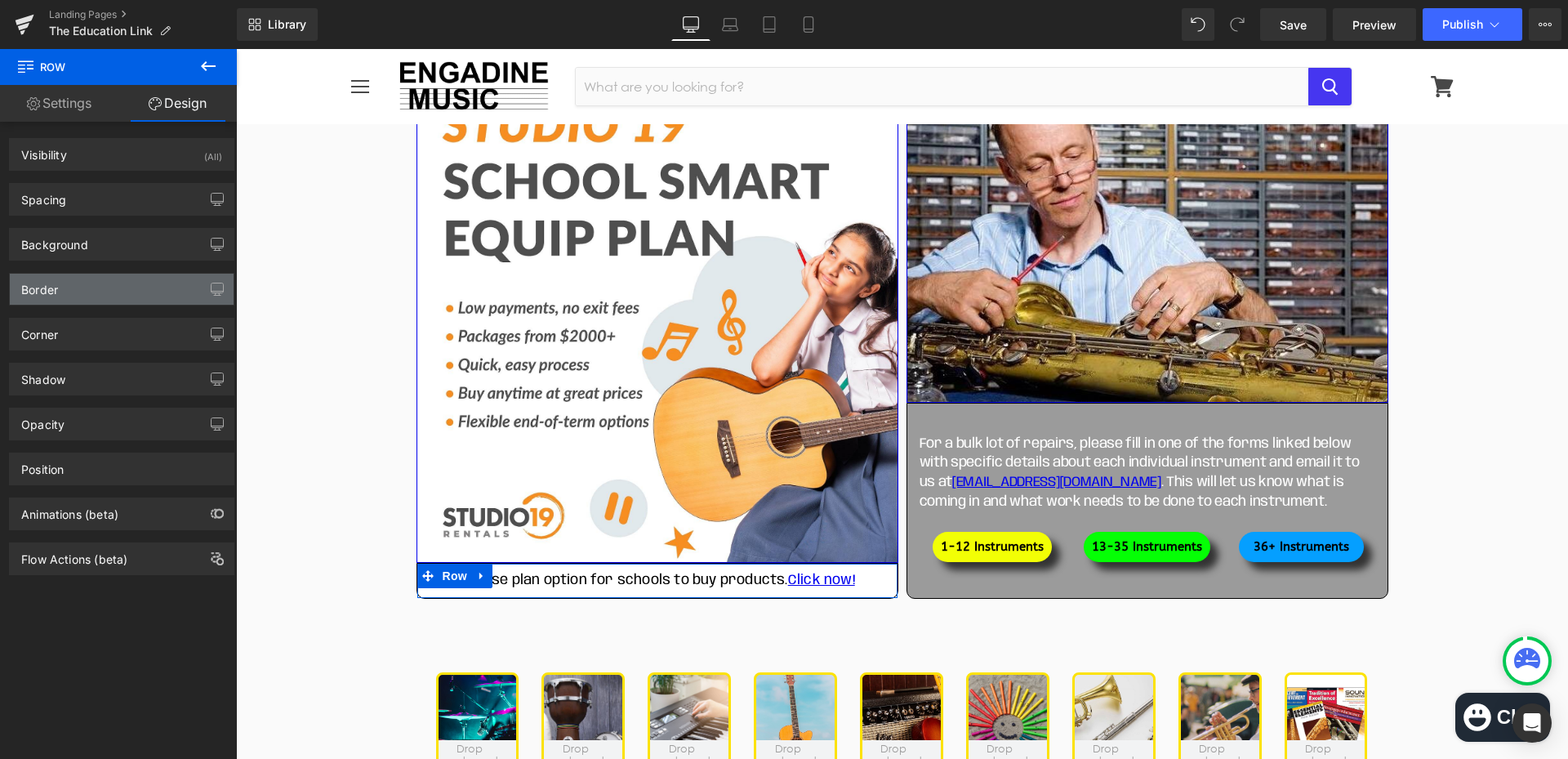
click at [104, 286] on div "Border" at bounding box center [121, 289] width 224 height 31
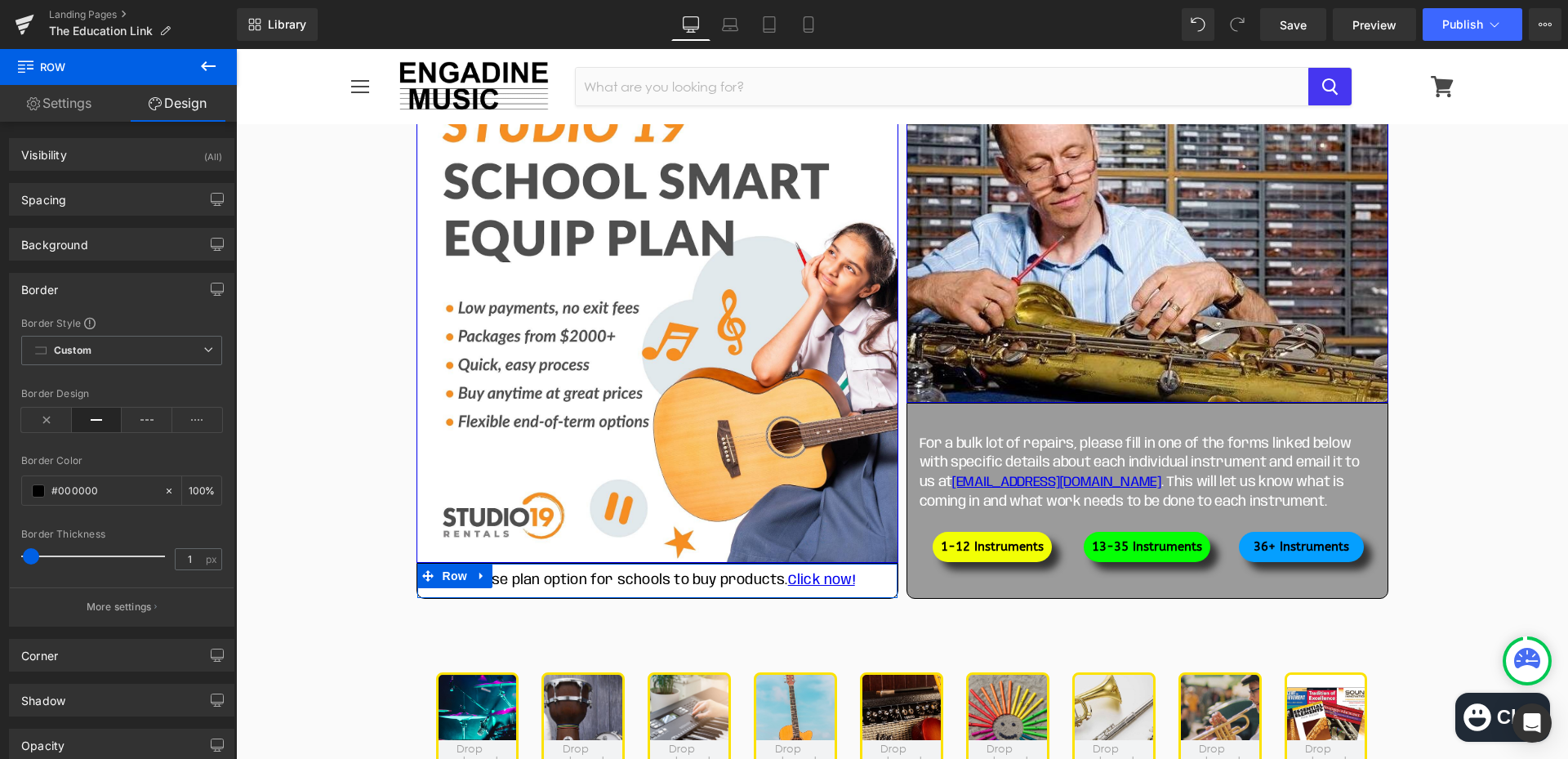
click at [104, 286] on div "Border" at bounding box center [121, 289] width 224 height 31
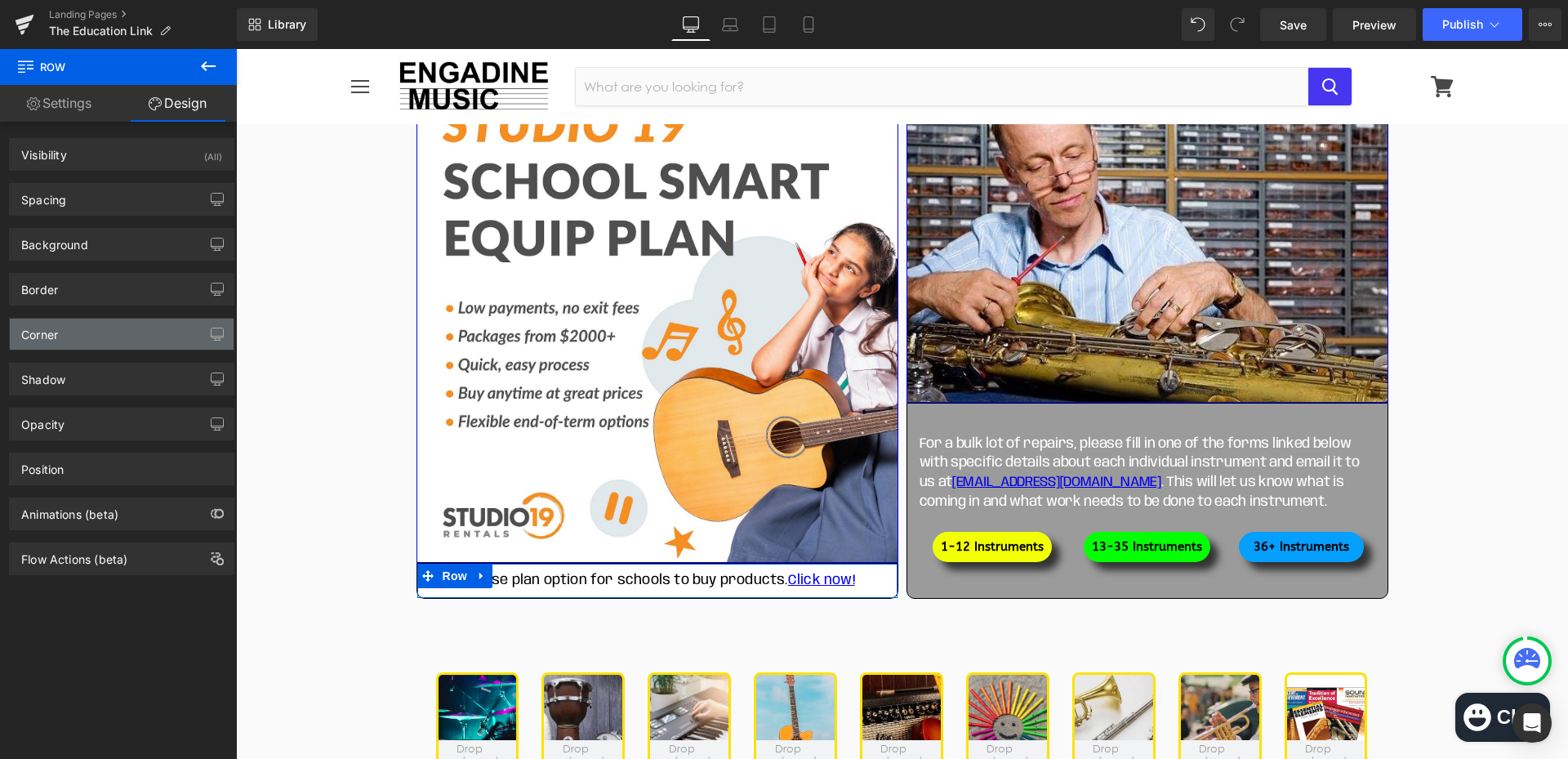
click at [104, 328] on div "Corner" at bounding box center [121, 334] width 224 height 31
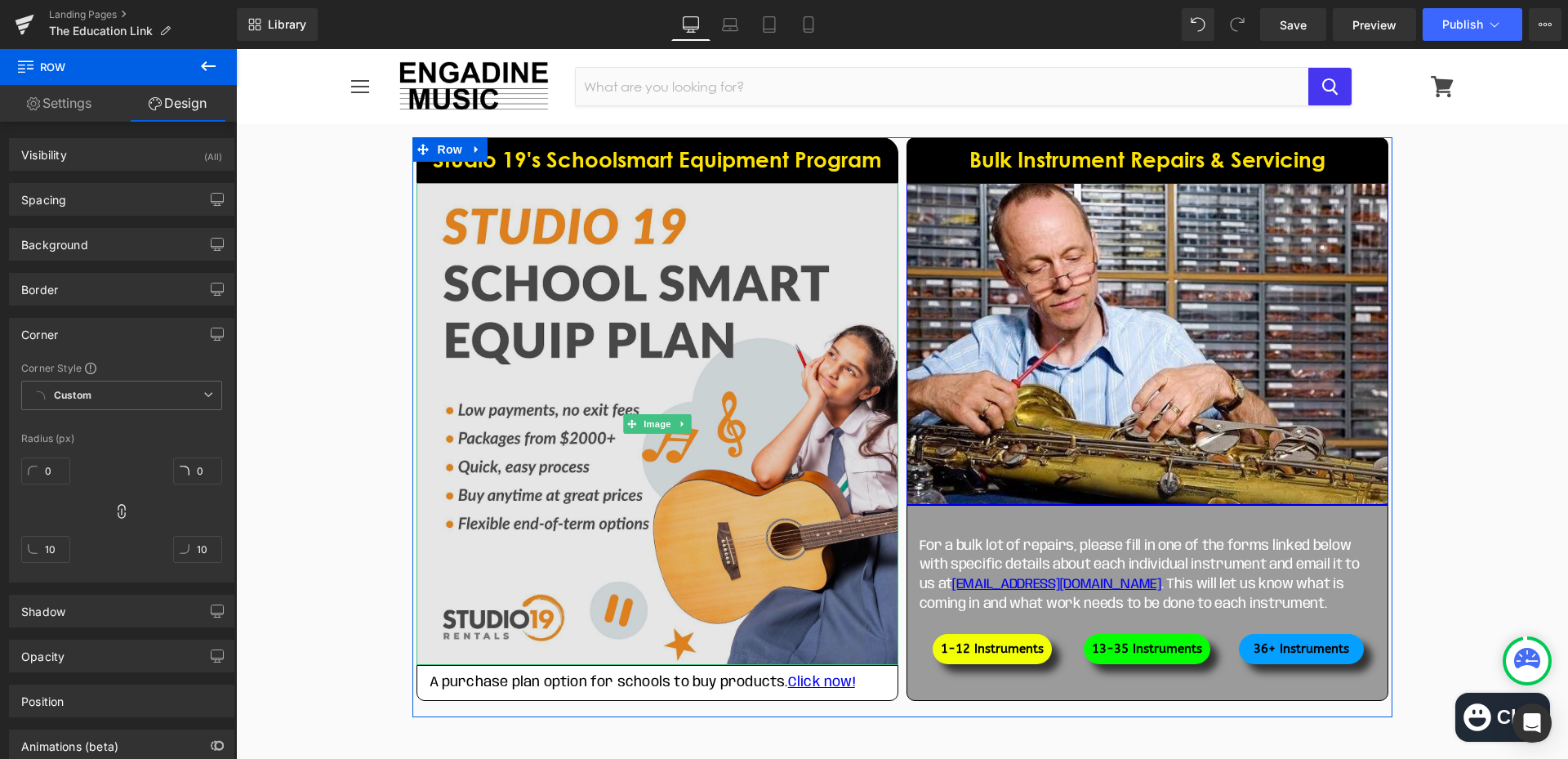
scroll to position [1559, 0]
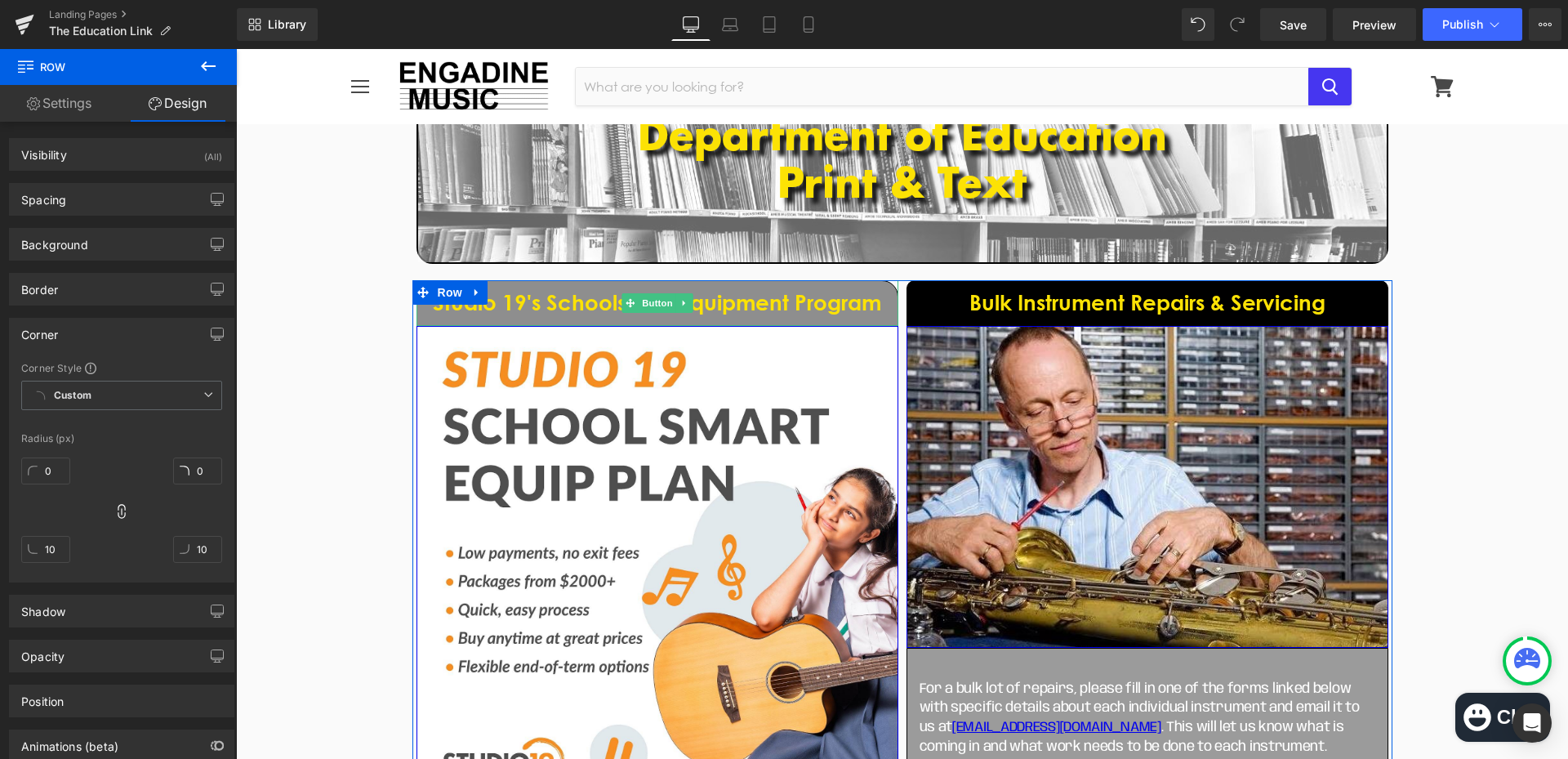
click at [550, 310] on span "Studio 19's Schoolsmart Equipment Program" at bounding box center [656, 303] width 449 height 25
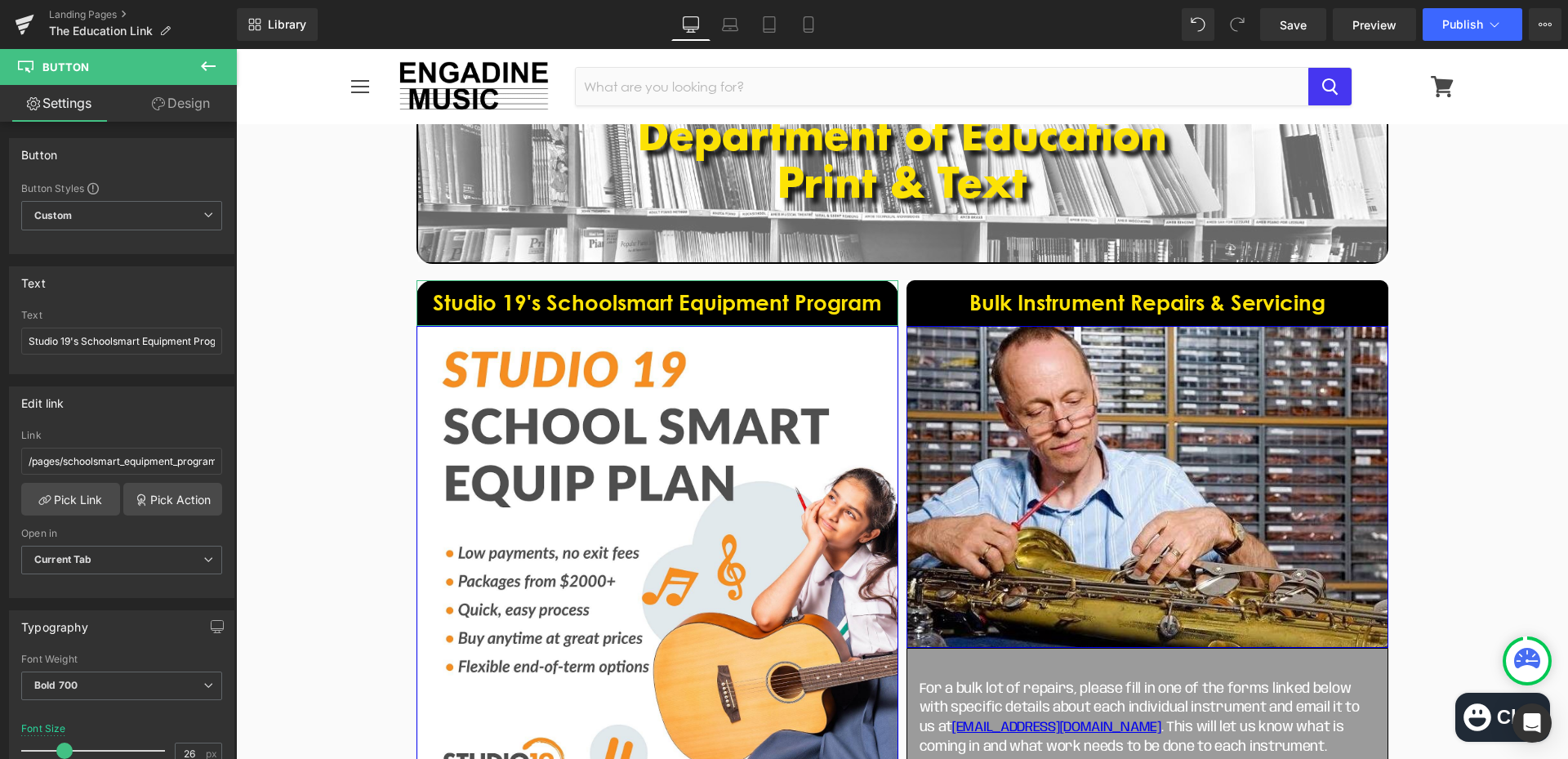
click at [194, 98] on link "Design" at bounding box center [181, 103] width 119 height 36
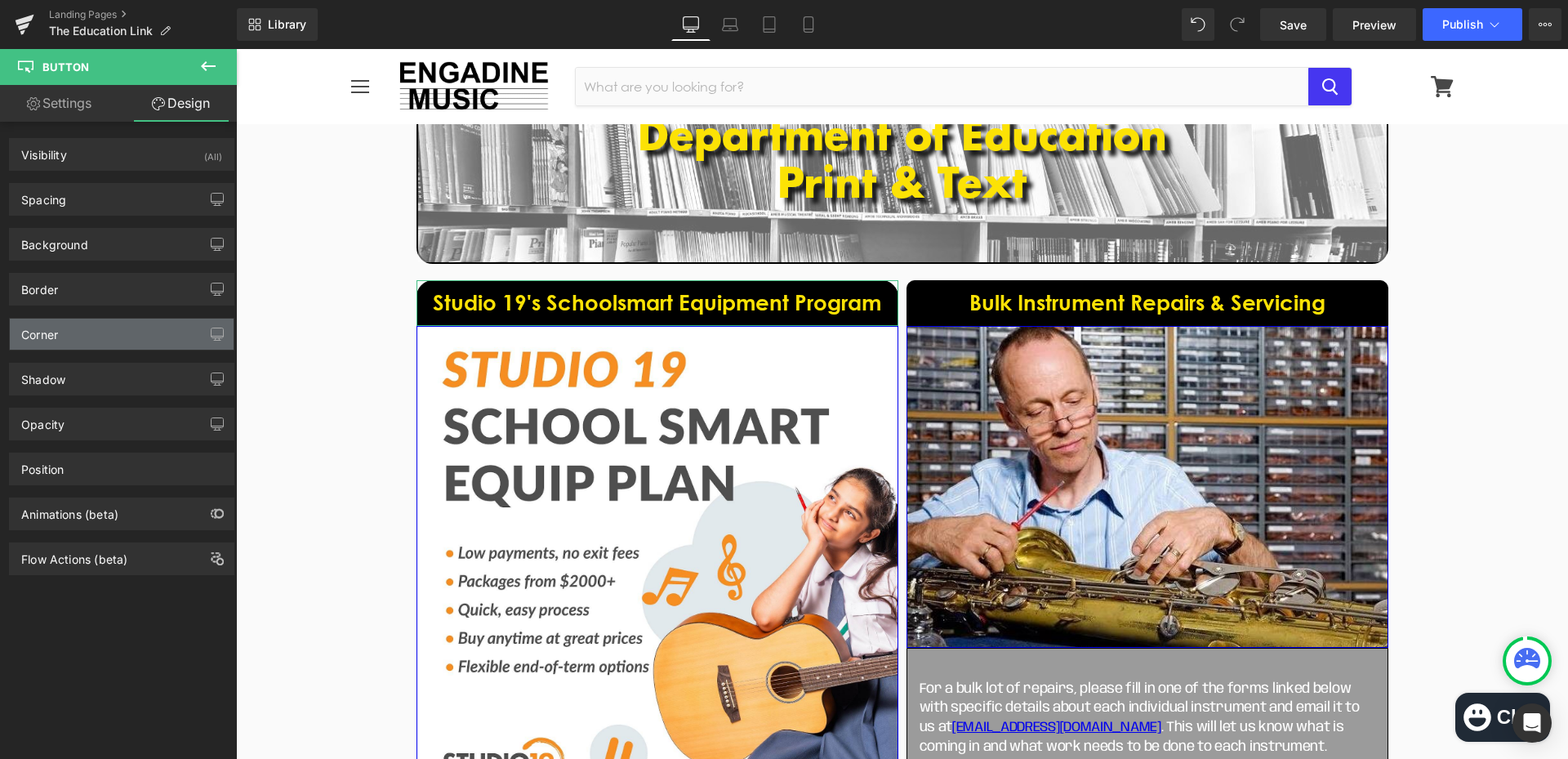
click at [129, 335] on div "Corner" at bounding box center [121, 334] width 224 height 31
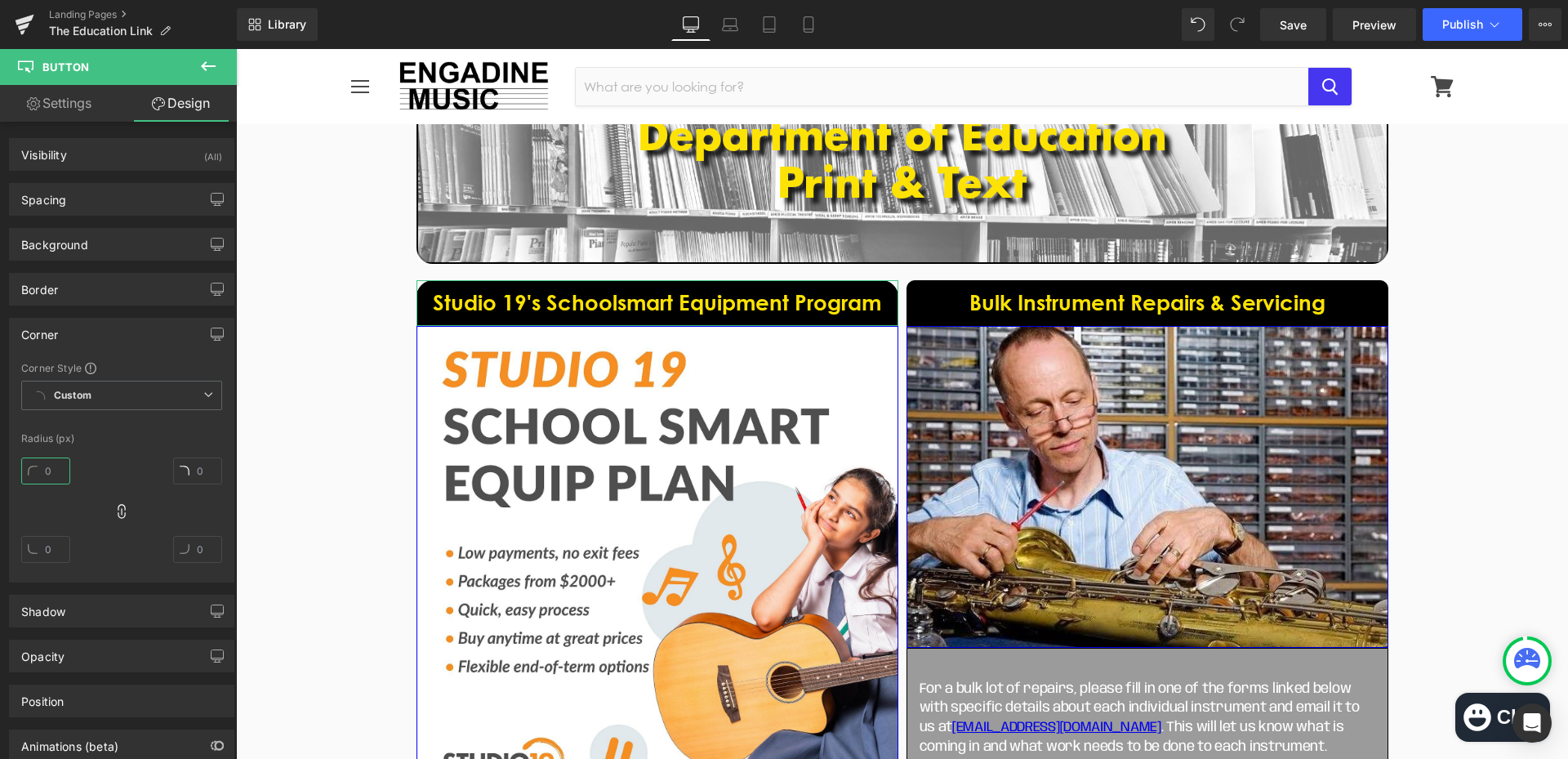
click at [49, 466] on input "text" at bounding box center [45, 471] width 49 height 27
type input "10"
click at [123, 511] on icon at bounding box center [121, 511] width 16 height 16
click at [43, 555] on input "text" at bounding box center [45, 549] width 49 height 27
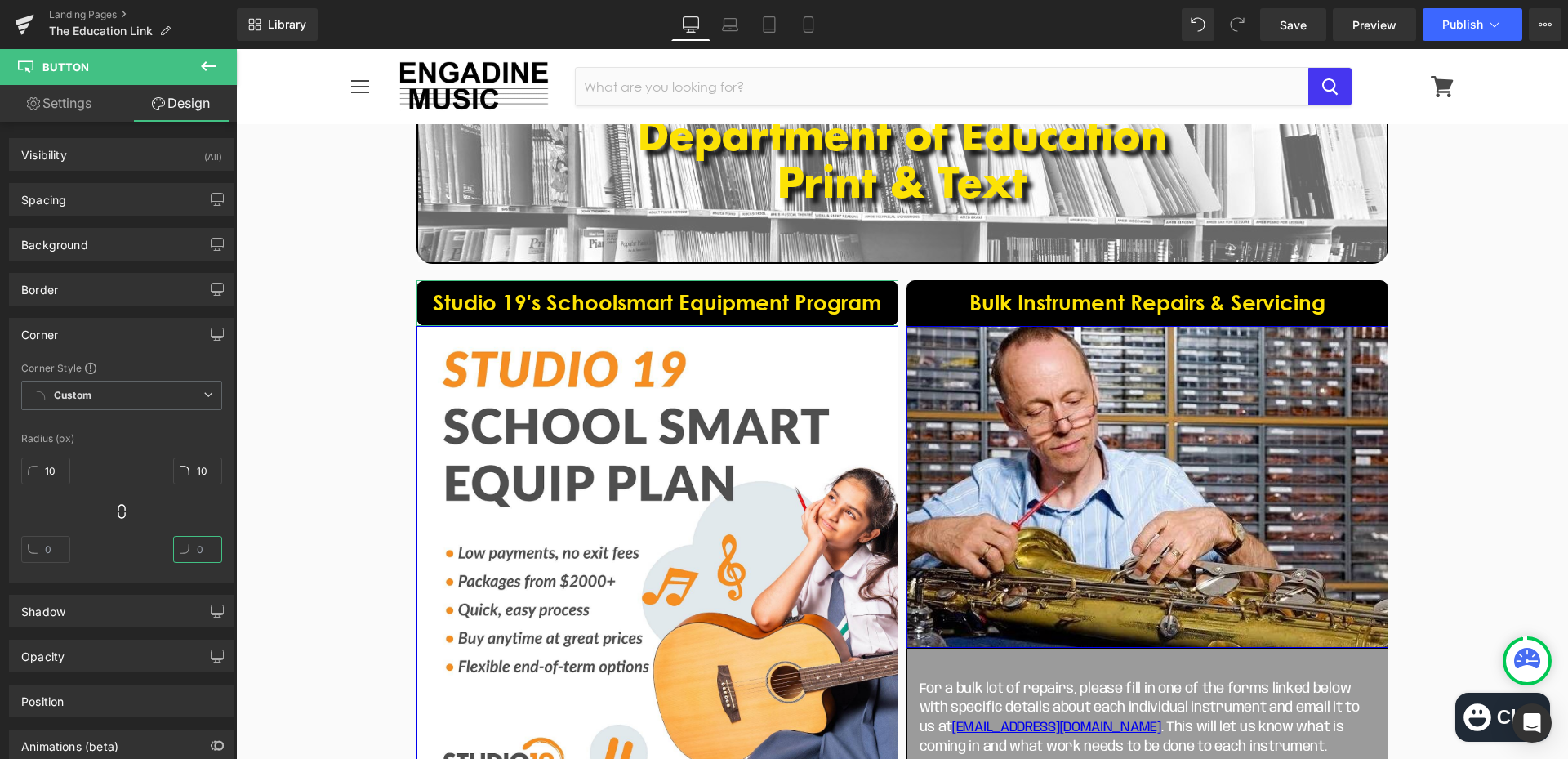
click at [188, 546] on input "text" at bounding box center [197, 549] width 49 height 27
type input "0"
click at [58, 544] on input "text" at bounding box center [45, 549] width 49 height 27
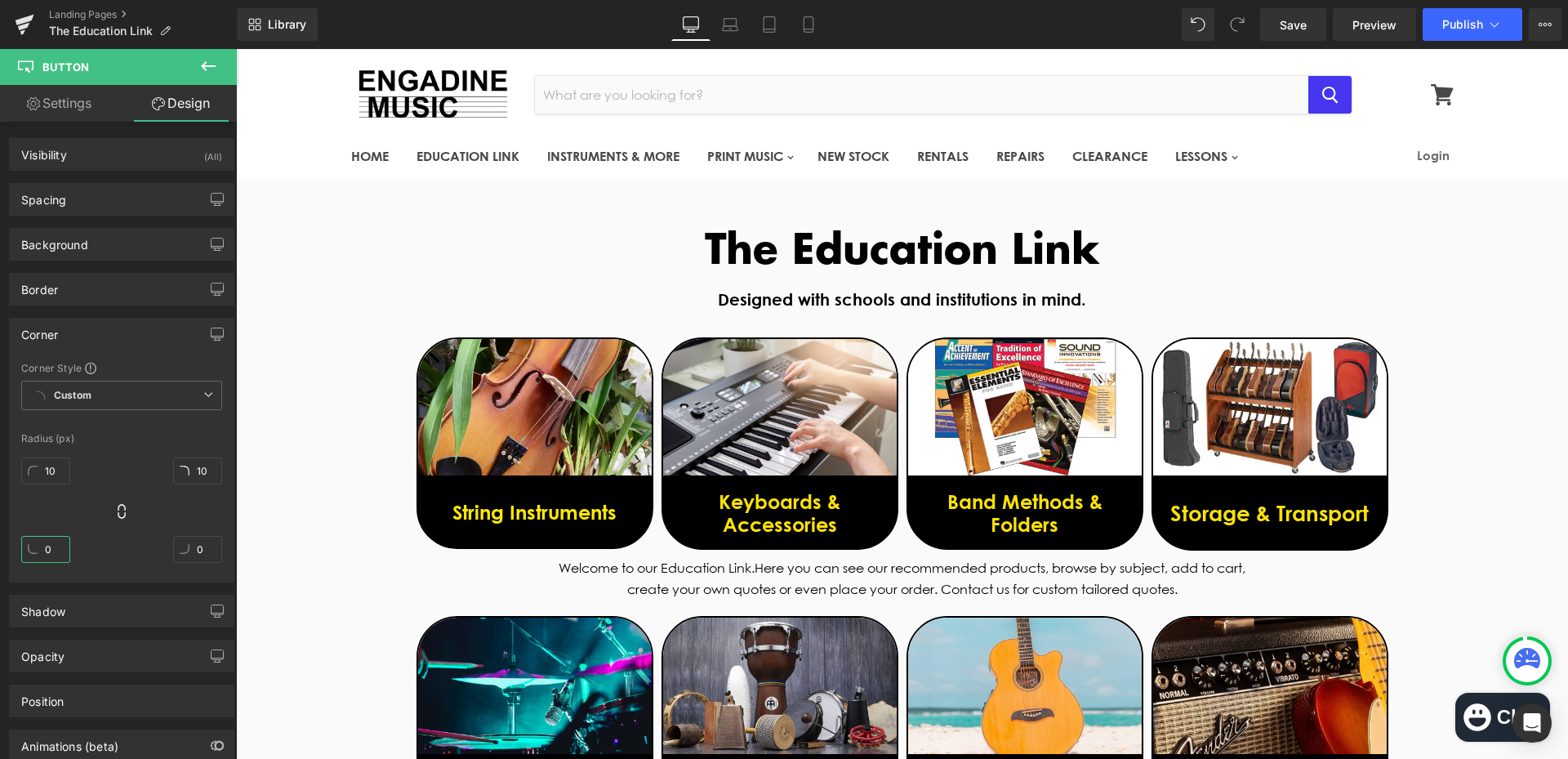
scroll to position [0, 0]
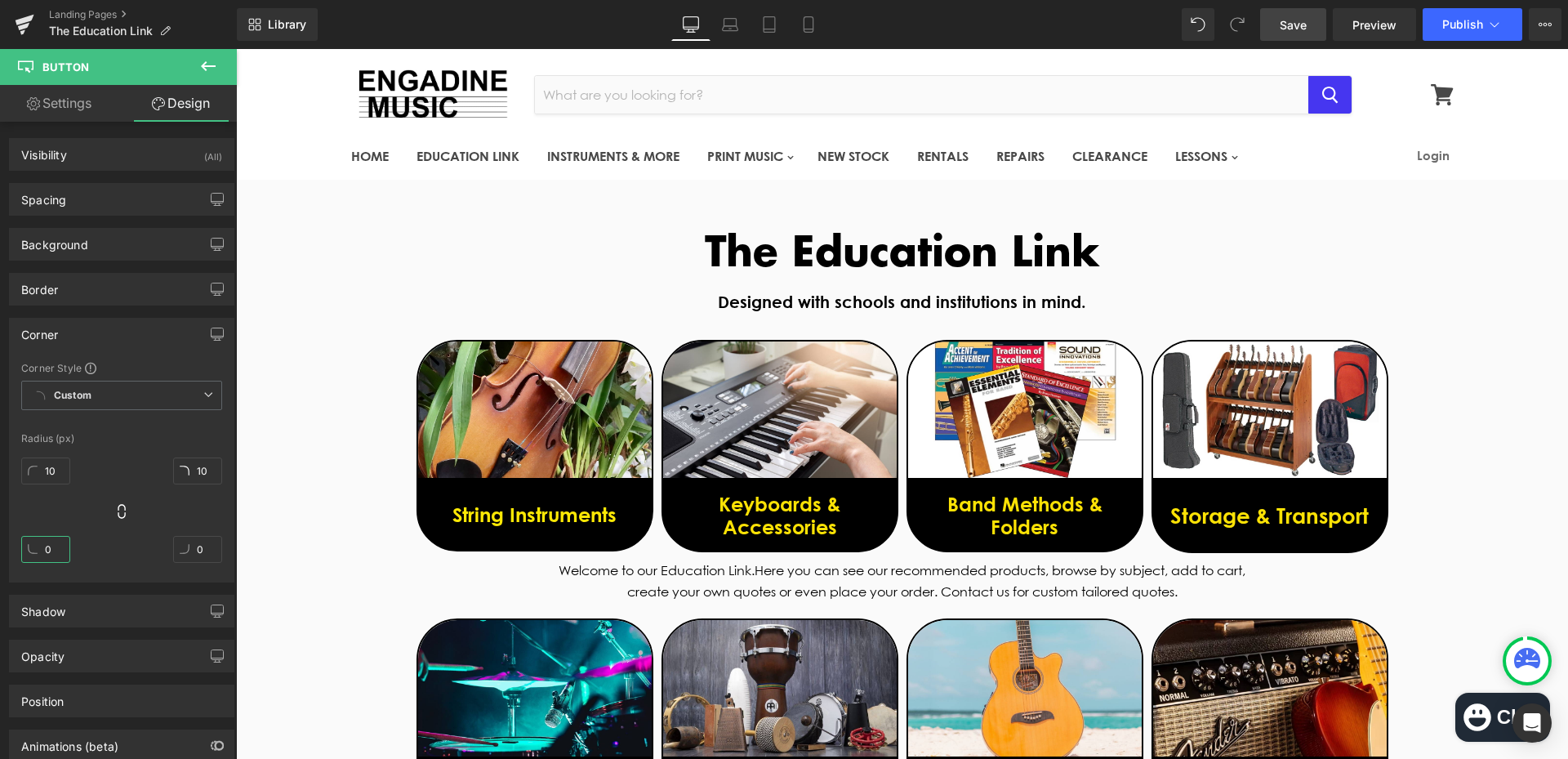
type input "0"
click at [1292, 30] on span "Save" at bounding box center [1292, 25] width 27 height 17
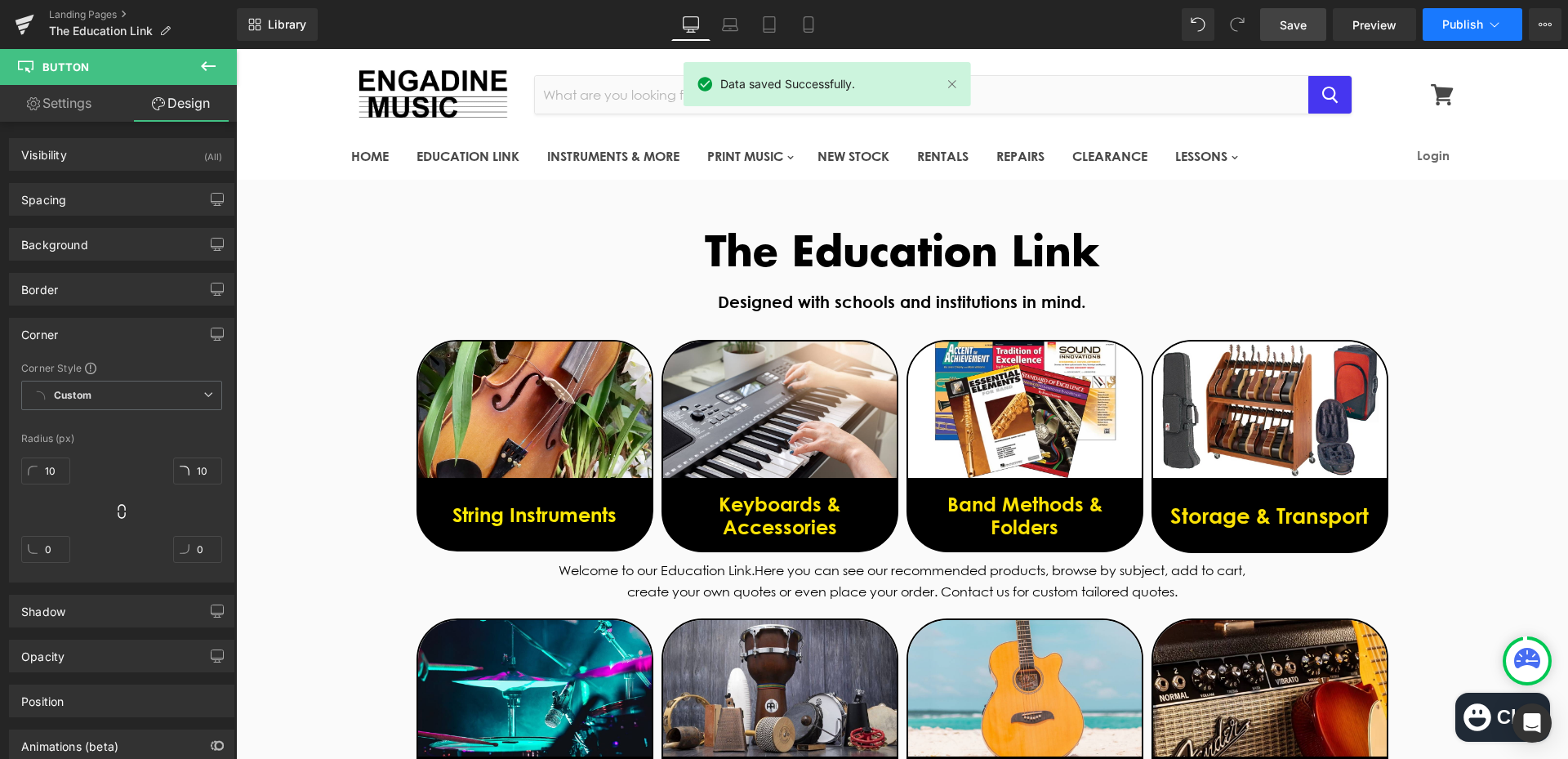
click at [1468, 30] on span "Publish" at bounding box center [1462, 25] width 41 height 13
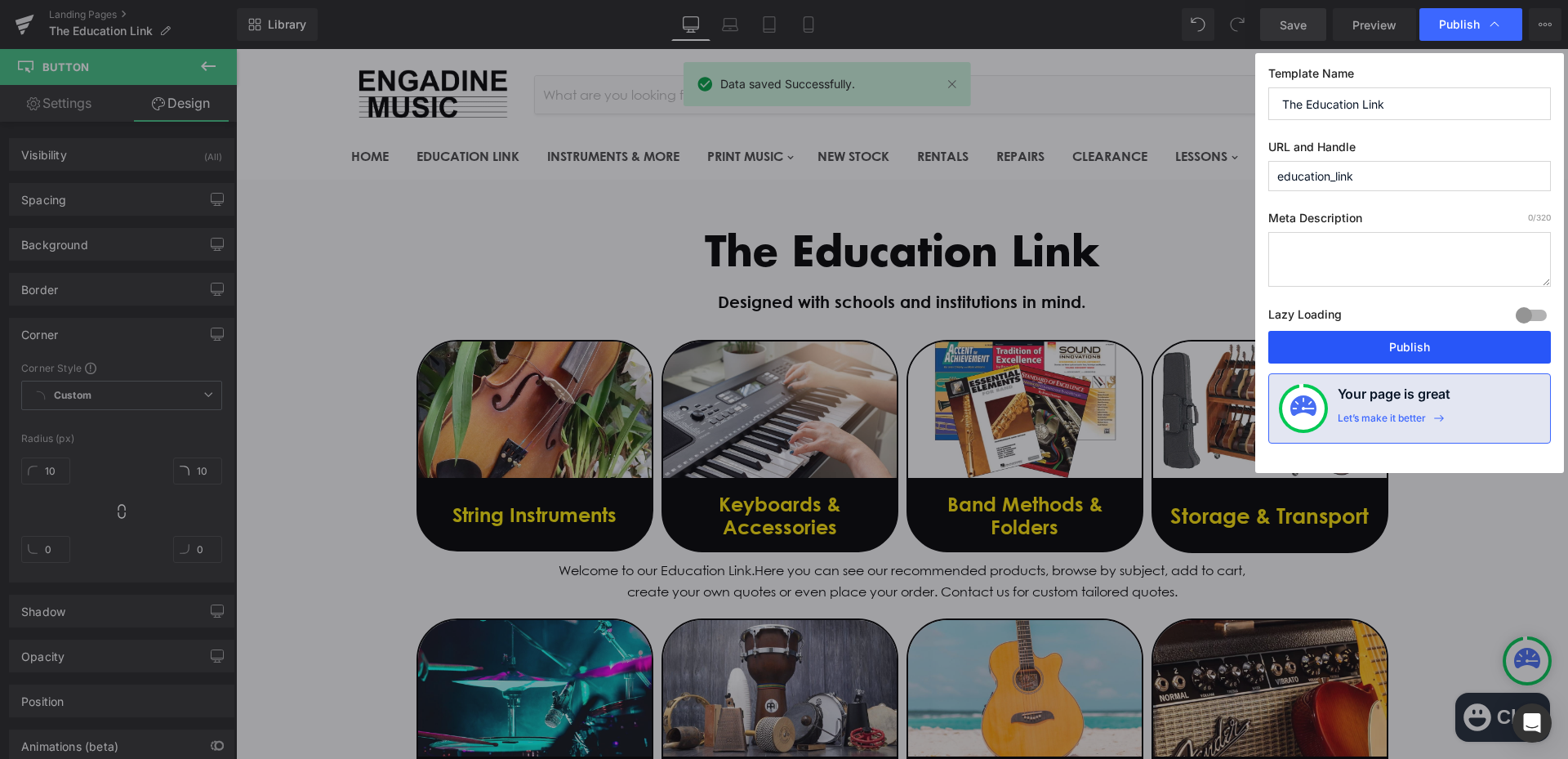
click at [1385, 356] on button "Publish" at bounding box center [1408, 347] width 282 height 33
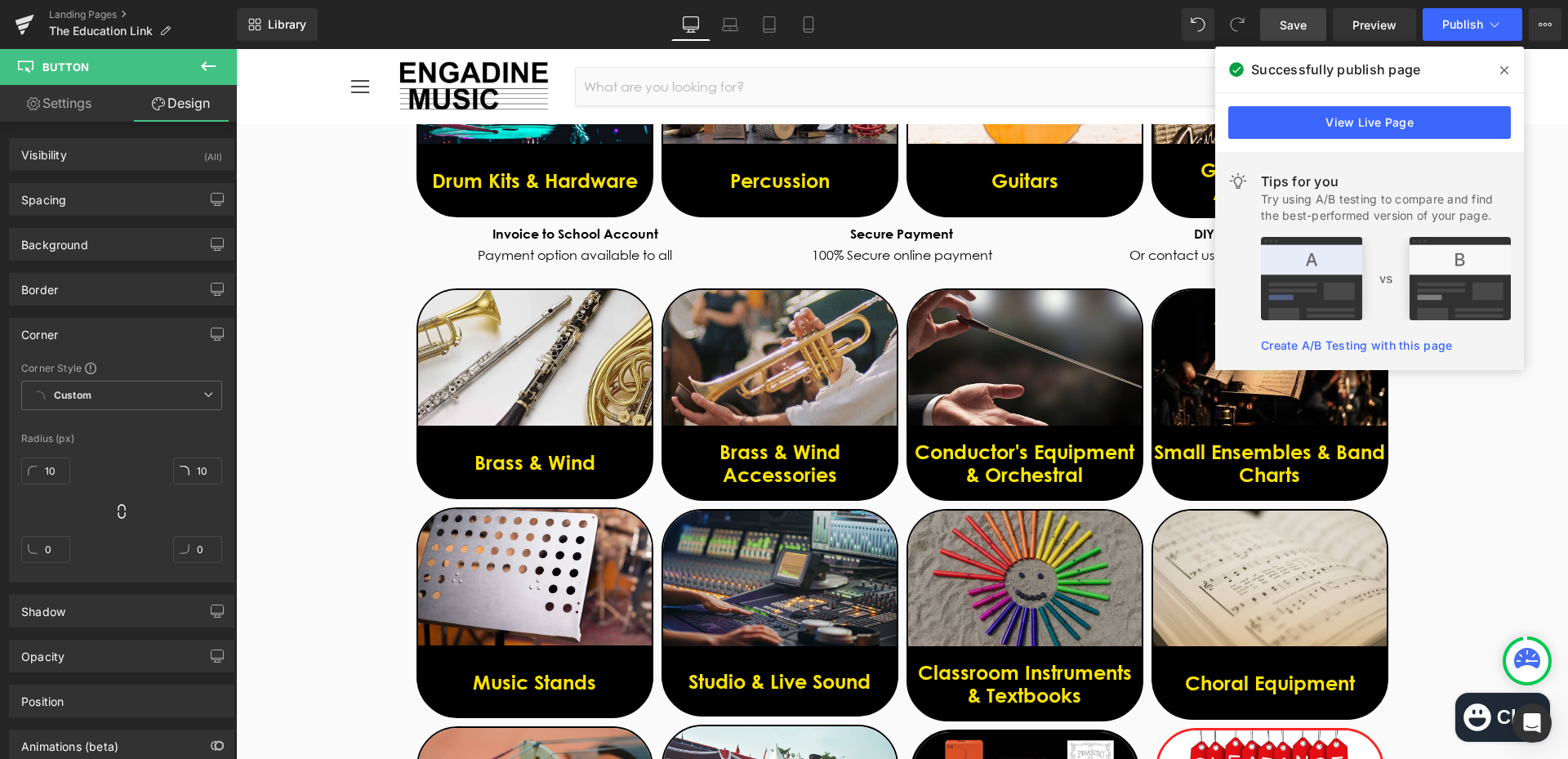
scroll to position [899, 0]
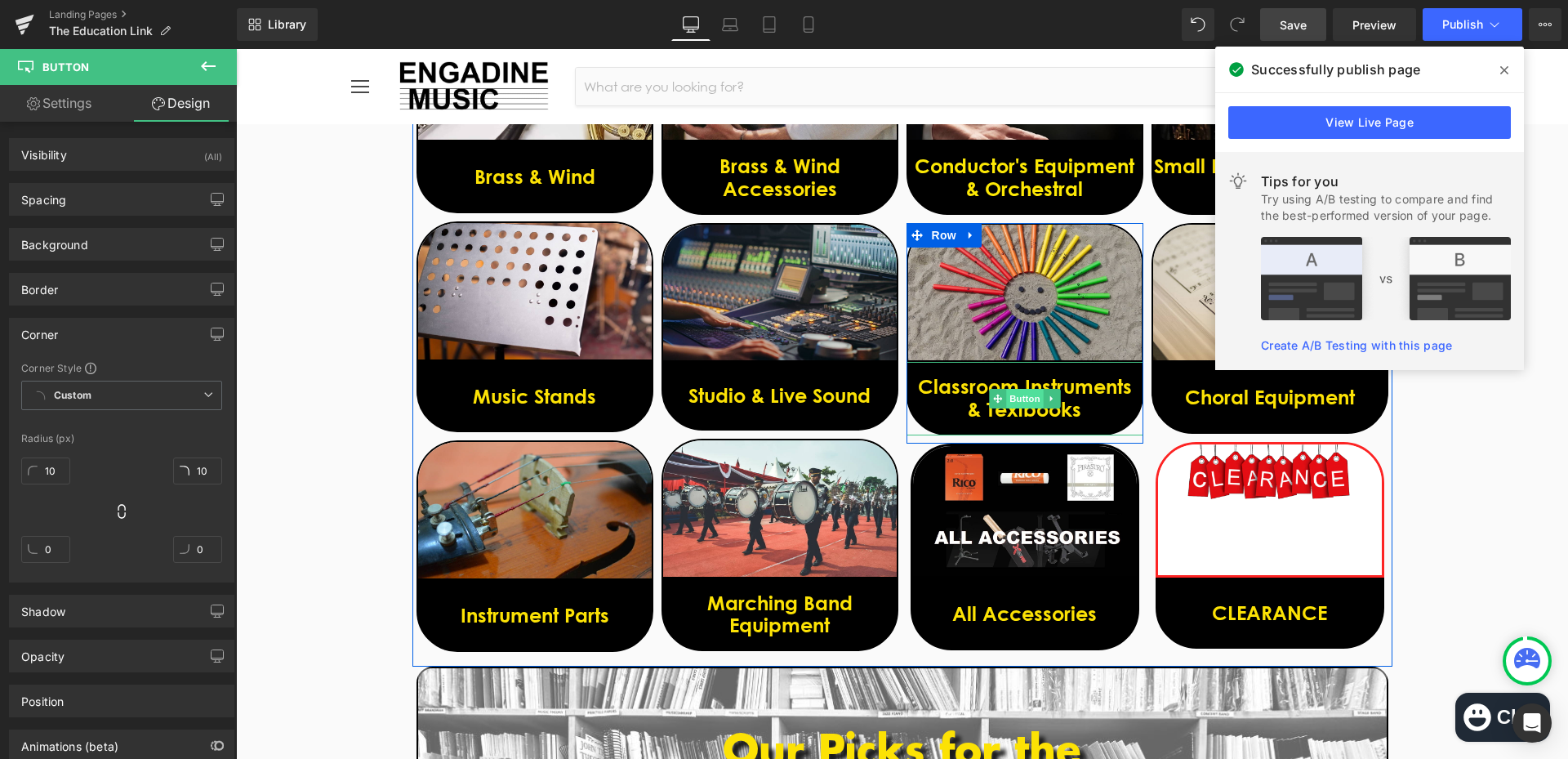
click at [1014, 399] on span "Button" at bounding box center [1024, 398] width 37 height 19
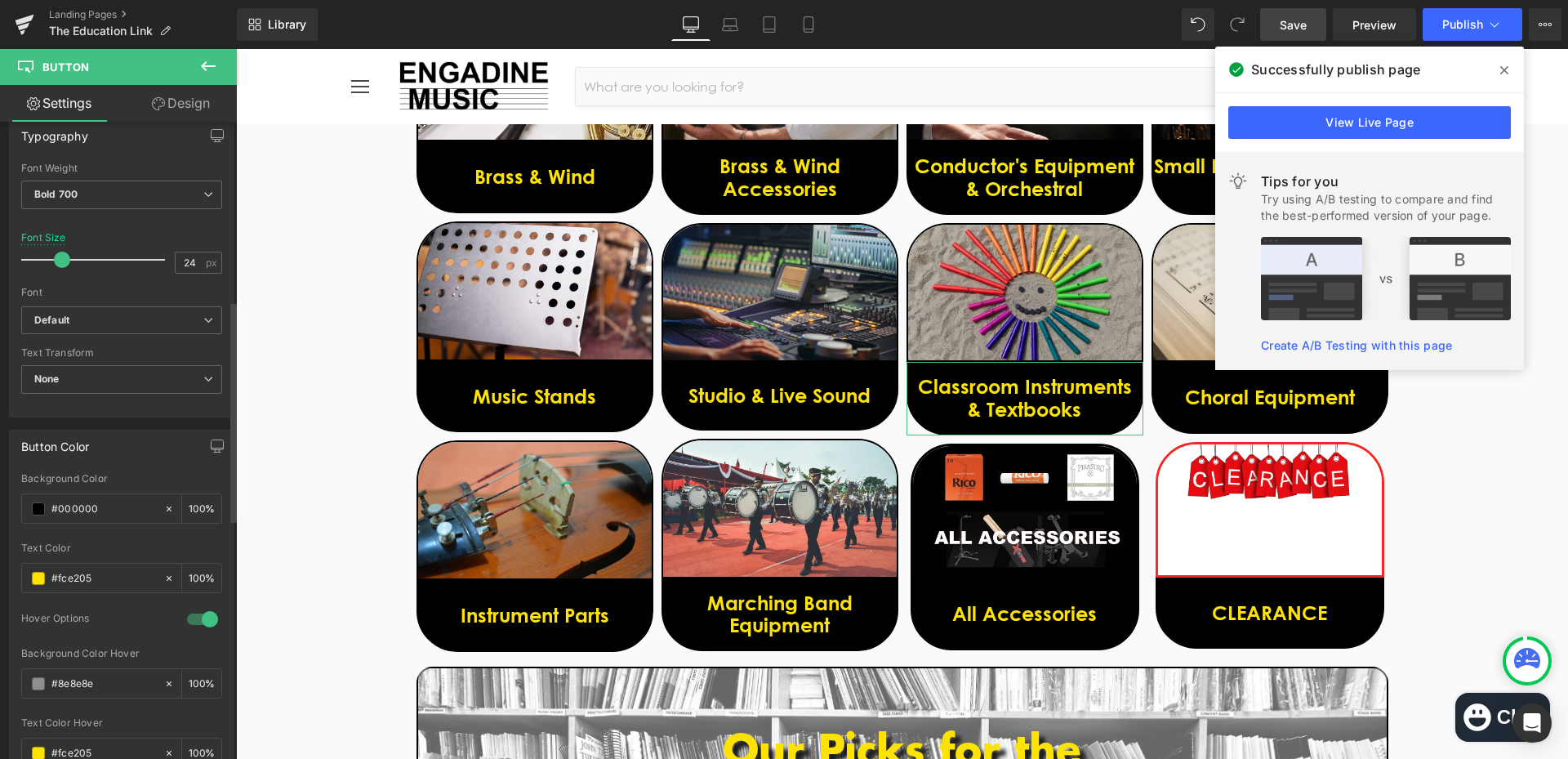
scroll to position [409, 0]
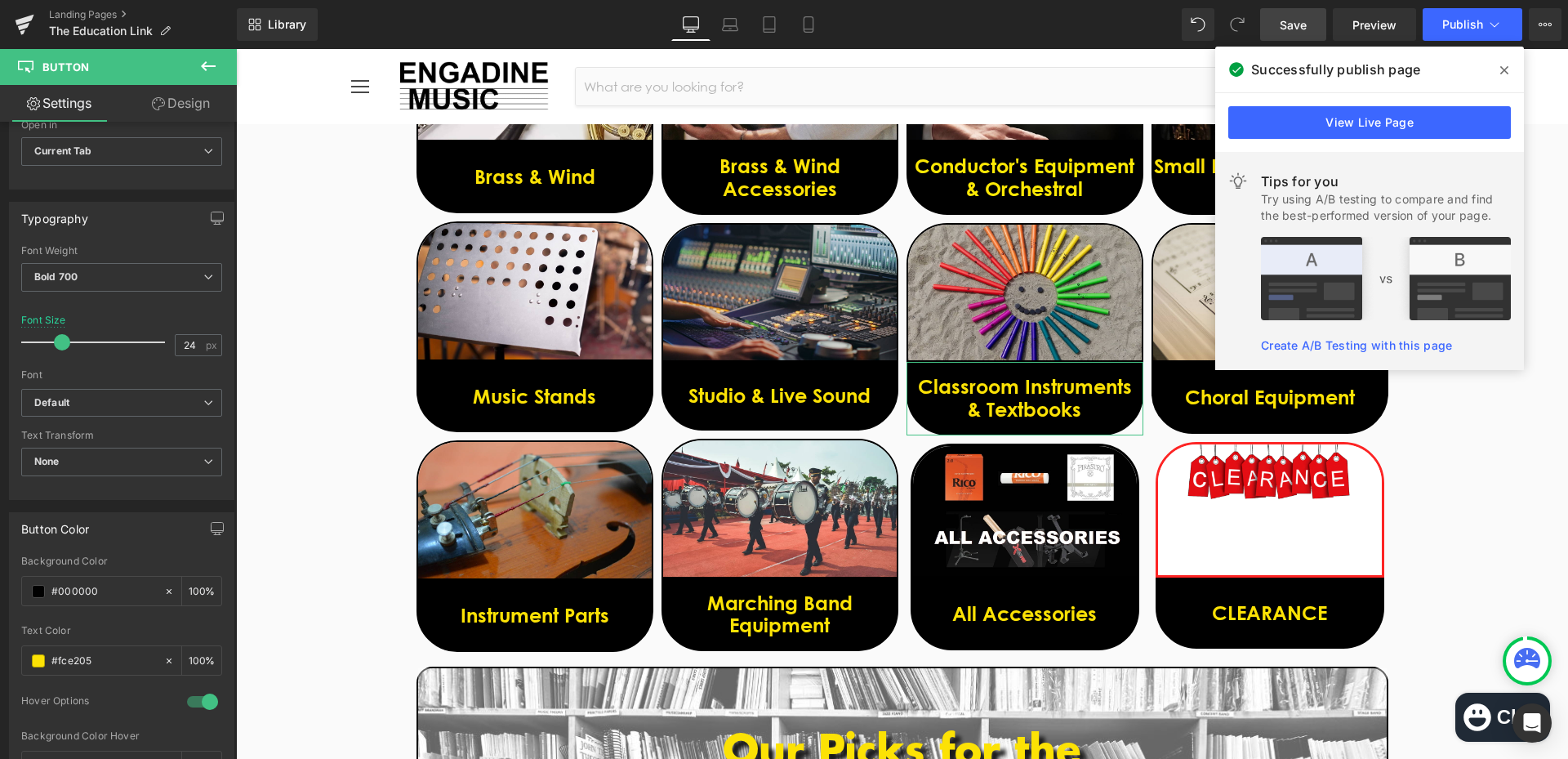
click at [204, 100] on link "Design" at bounding box center [181, 103] width 119 height 36
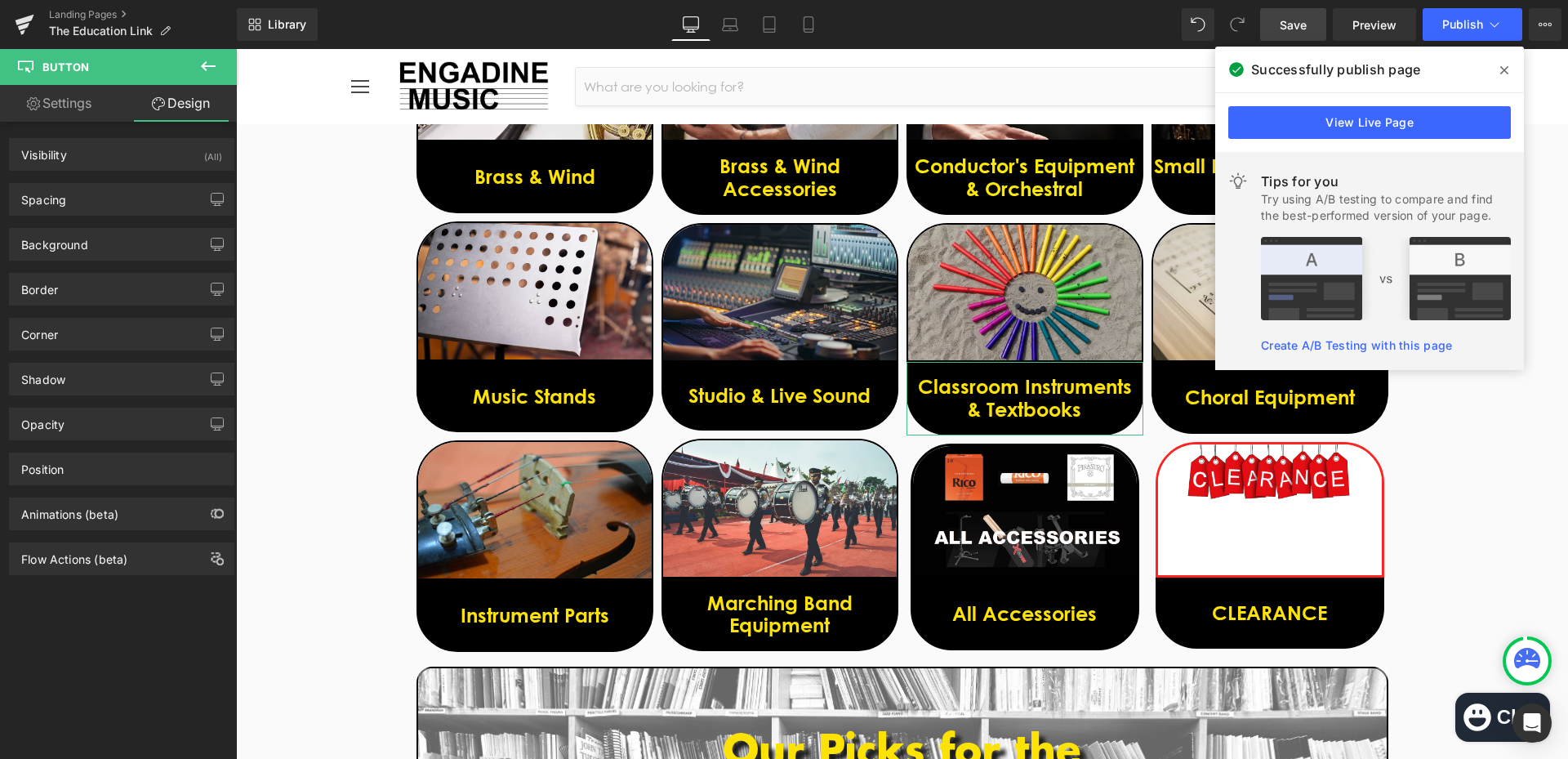
click at [105, 217] on div "Background Color & Image color Color % Image Replace Image Upload image or Brow…" at bounding box center [121, 237] width 244 height 45
click at [109, 212] on div "Spacing" at bounding box center [121, 199] width 224 height 31
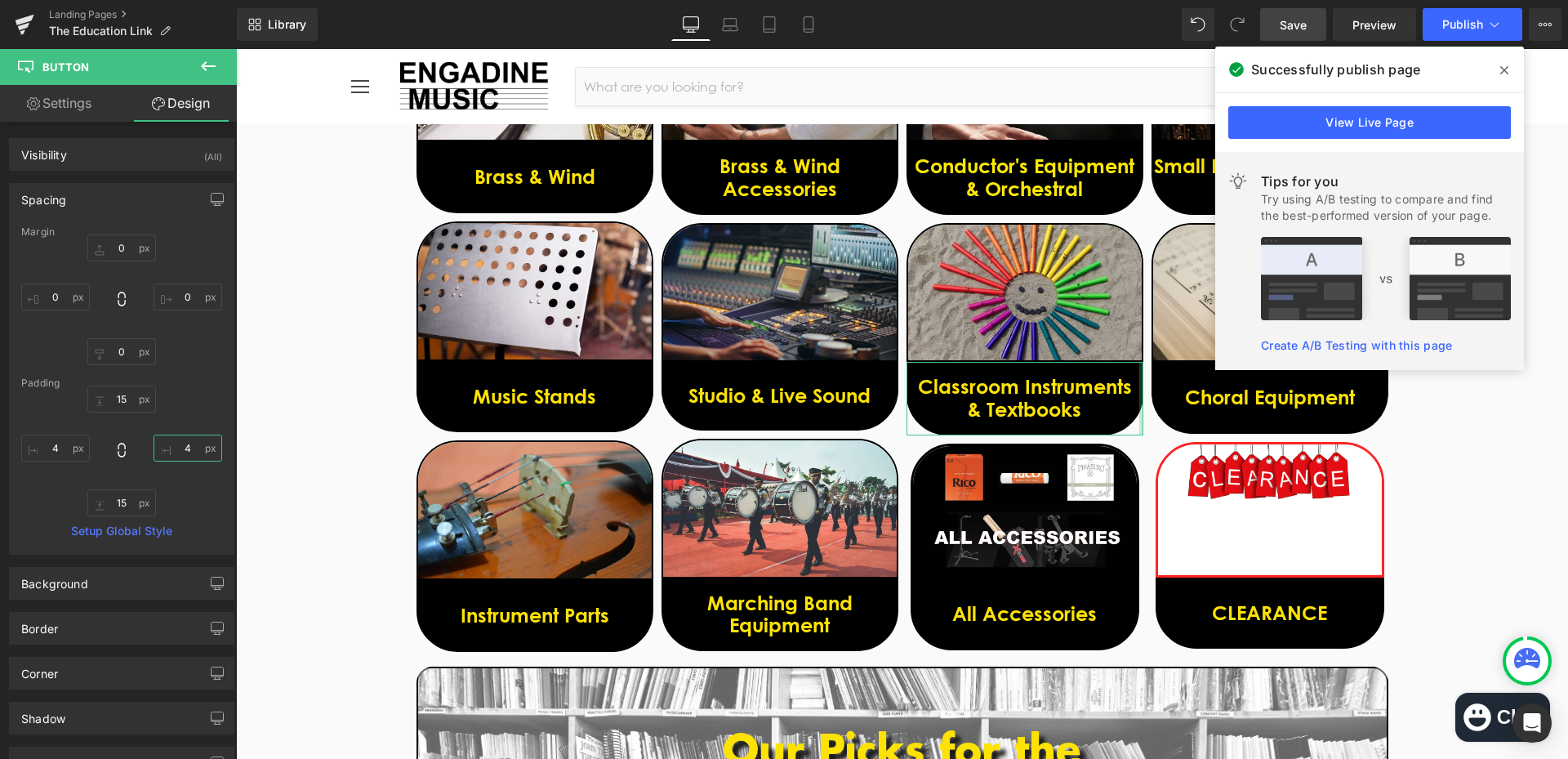
click at [186, 440] on input "text" at bounding box center [188, 448] width 69 height 27
type input "2"
type input "15"
type input "2"
drag, startPoint x: 1293, startPoint y: 22, endPoint x: 976, endPoint y: 292, distance: 416.4
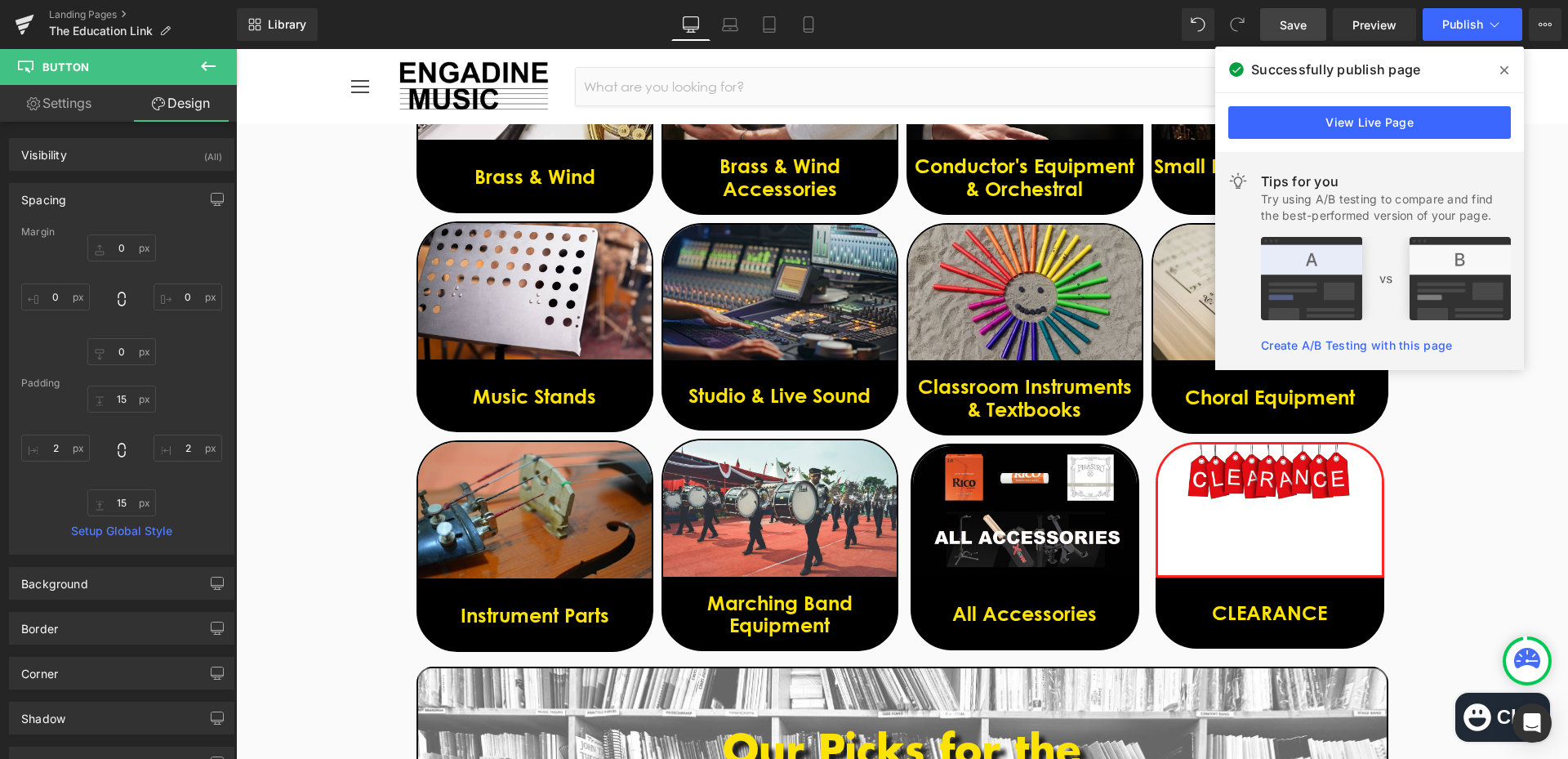
click at [1293, 22] on span "Save" at bounding box center [1292, 25] width 27 height 17
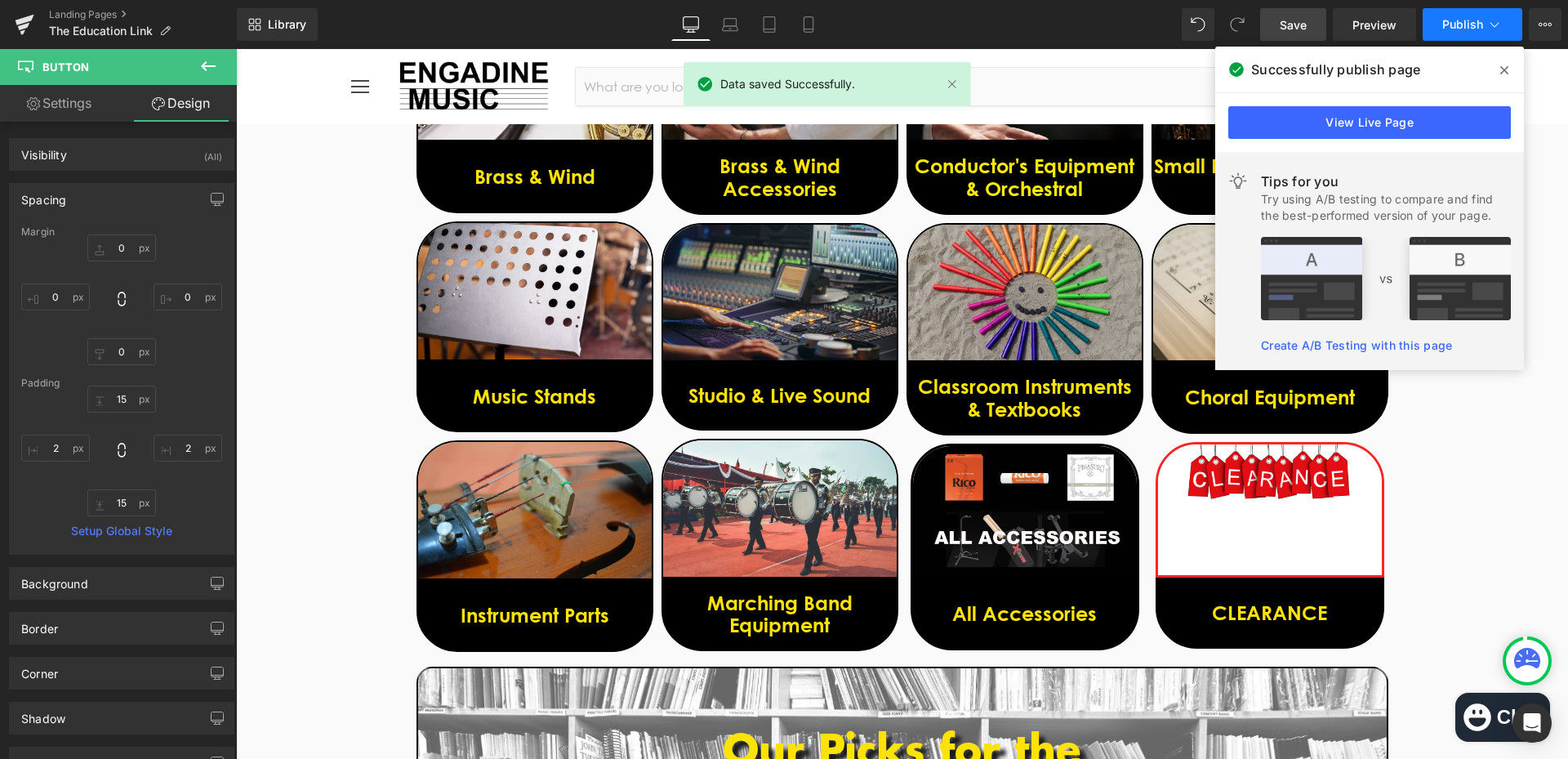
click at [1467, 25] on span "Publish" at bounding box center [1462, 25] width 41 height 13
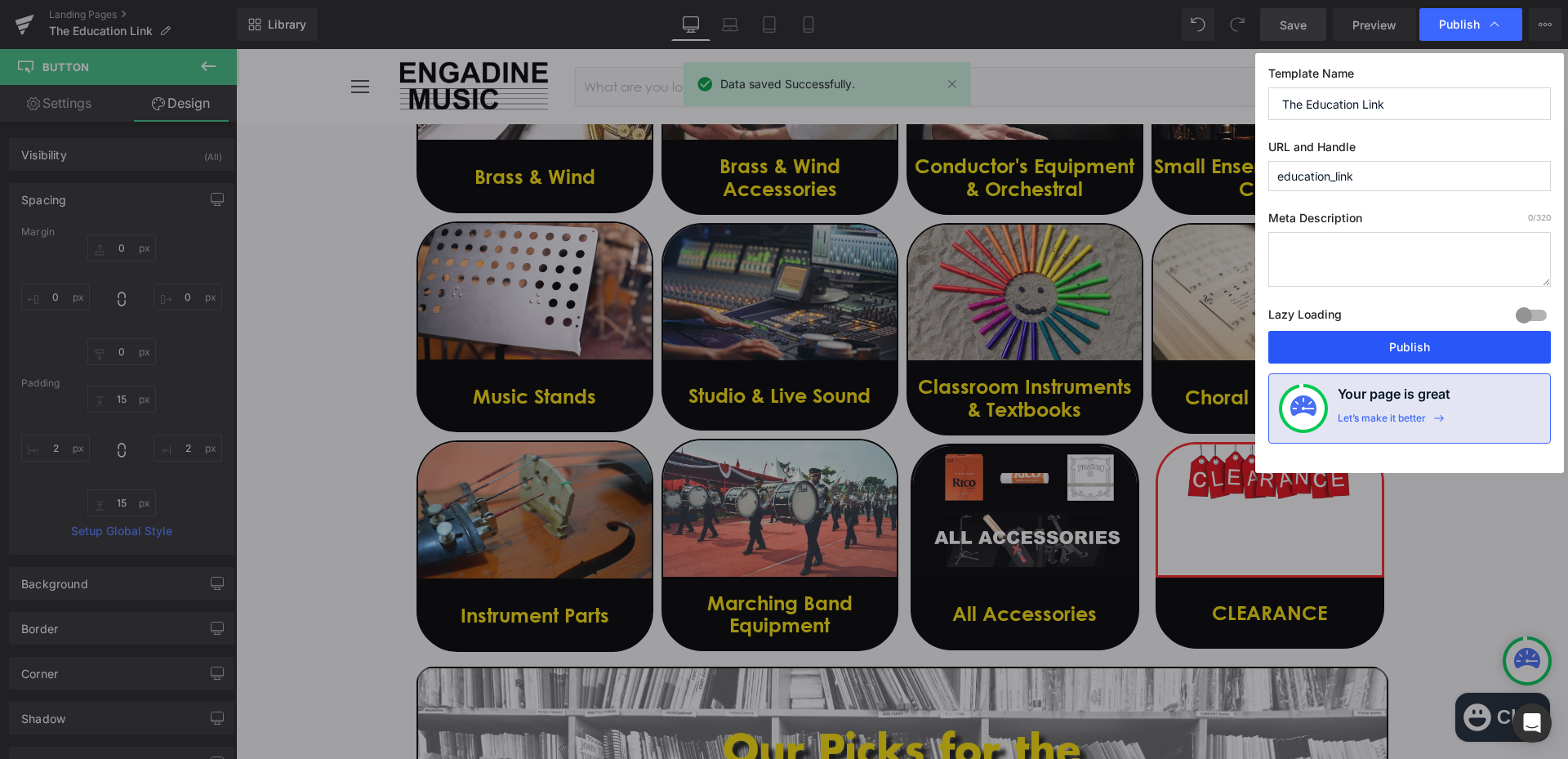
click at [1416, 346] on button "Publish" at bounding box center [1408, 347] width 282 height 33
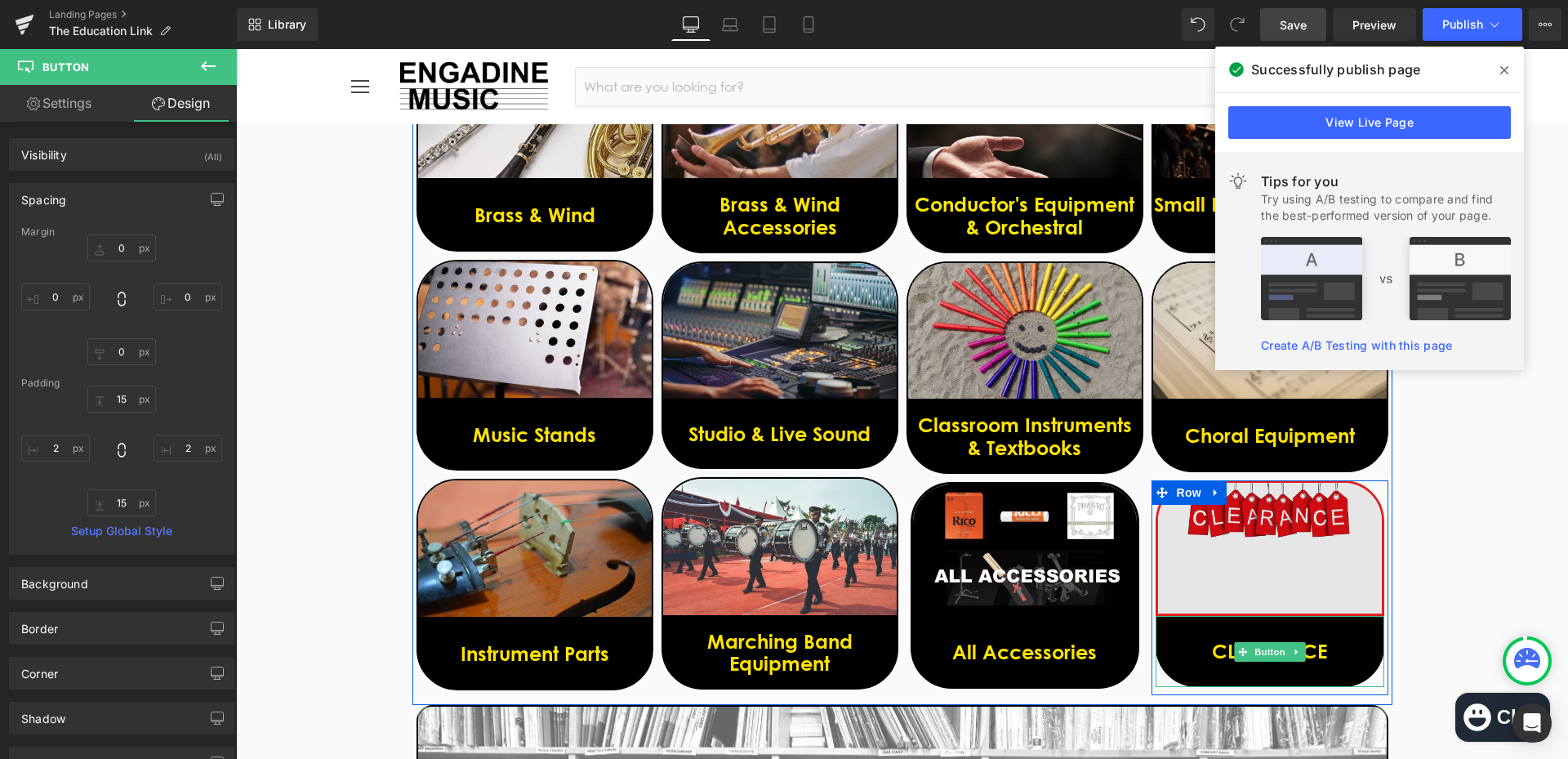
scroll to position [816, 0]
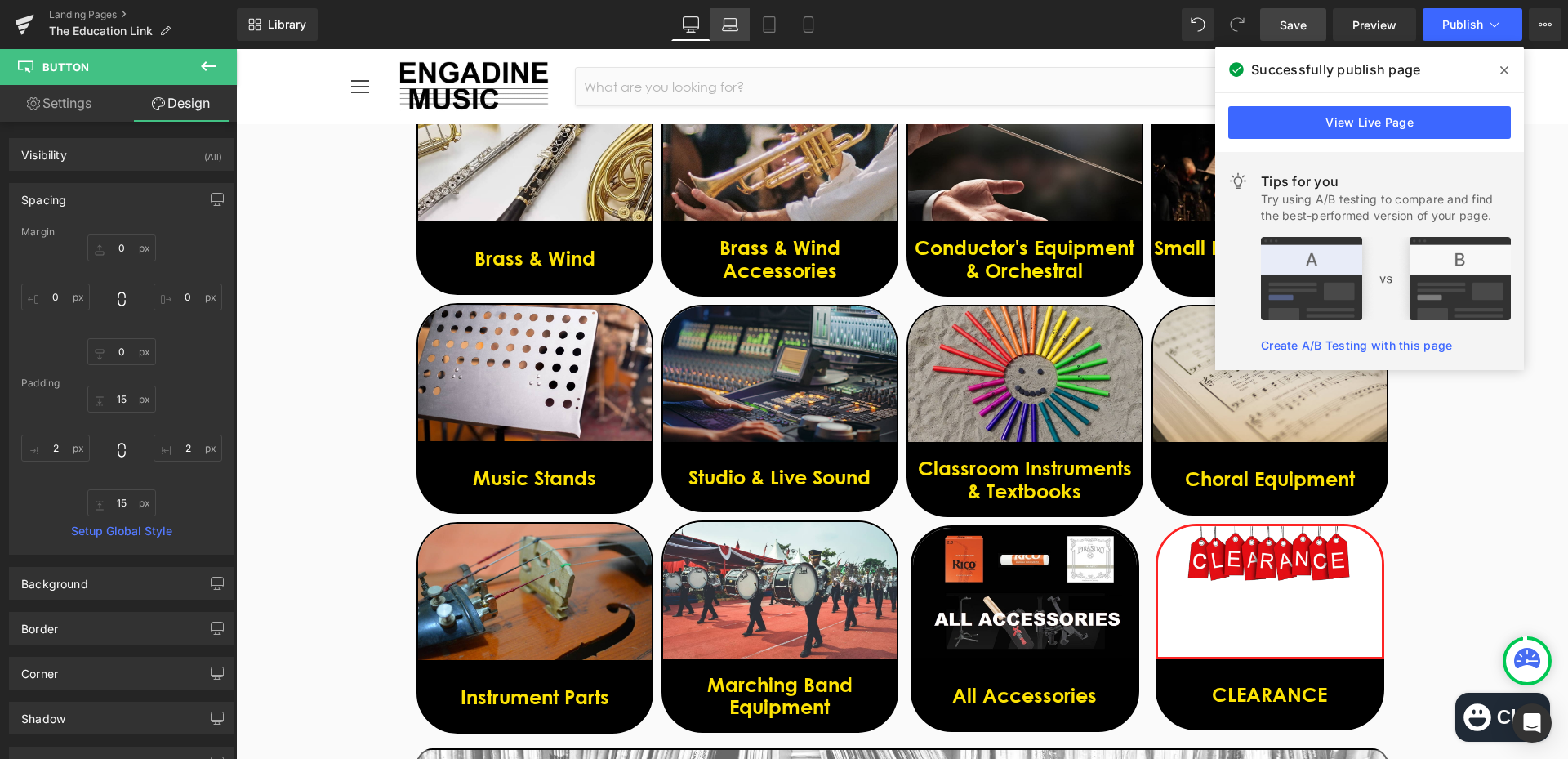
click at [734, 19] on icon at bounding box center [730, 23] width 12 height 8
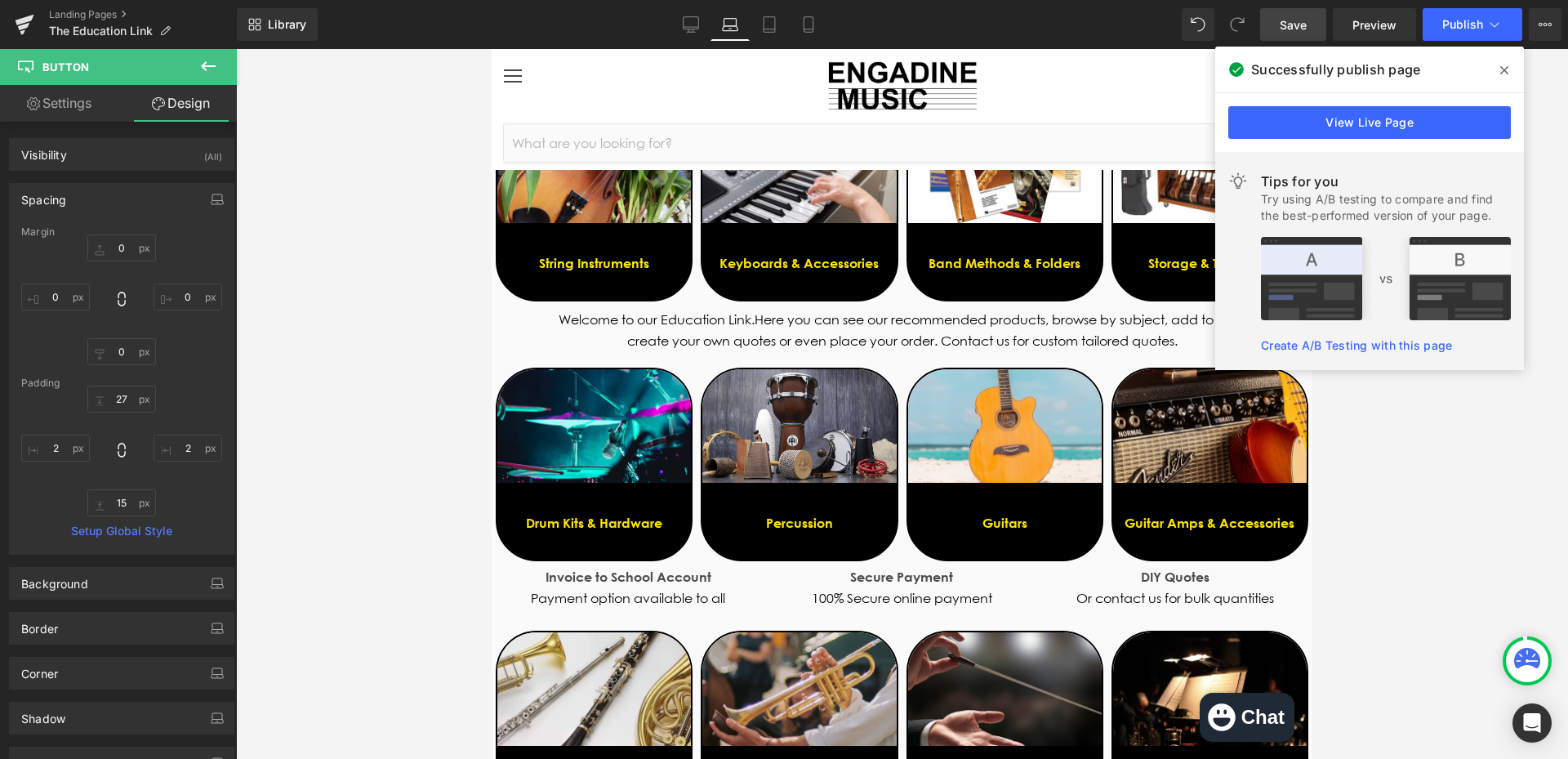
scroll to position [0, 0]
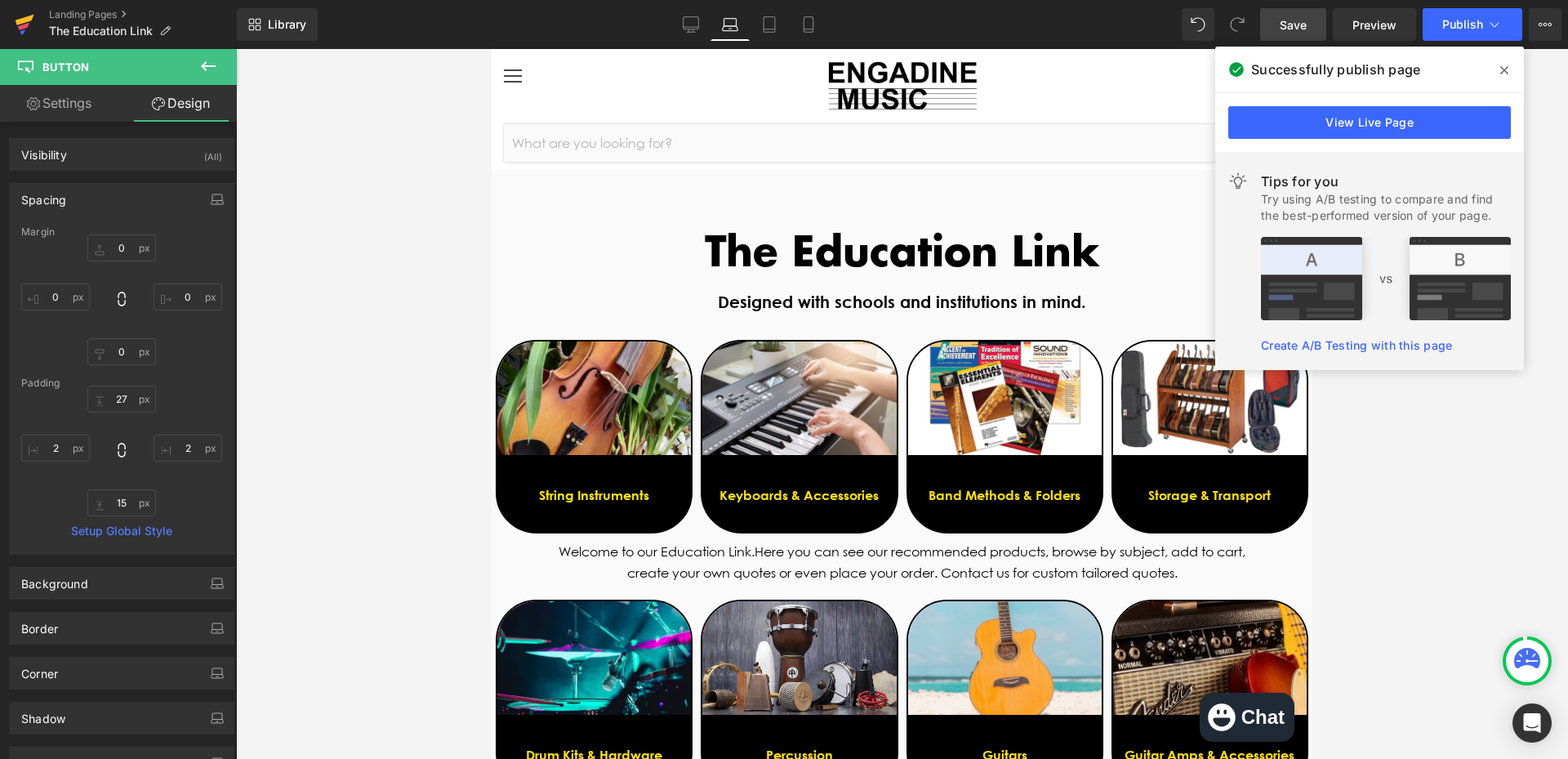
click at [22, 20] on icon at bounding box center [25, 19] width 19 height 11
